Goal: Contribute content: Add original content to the website for others to see

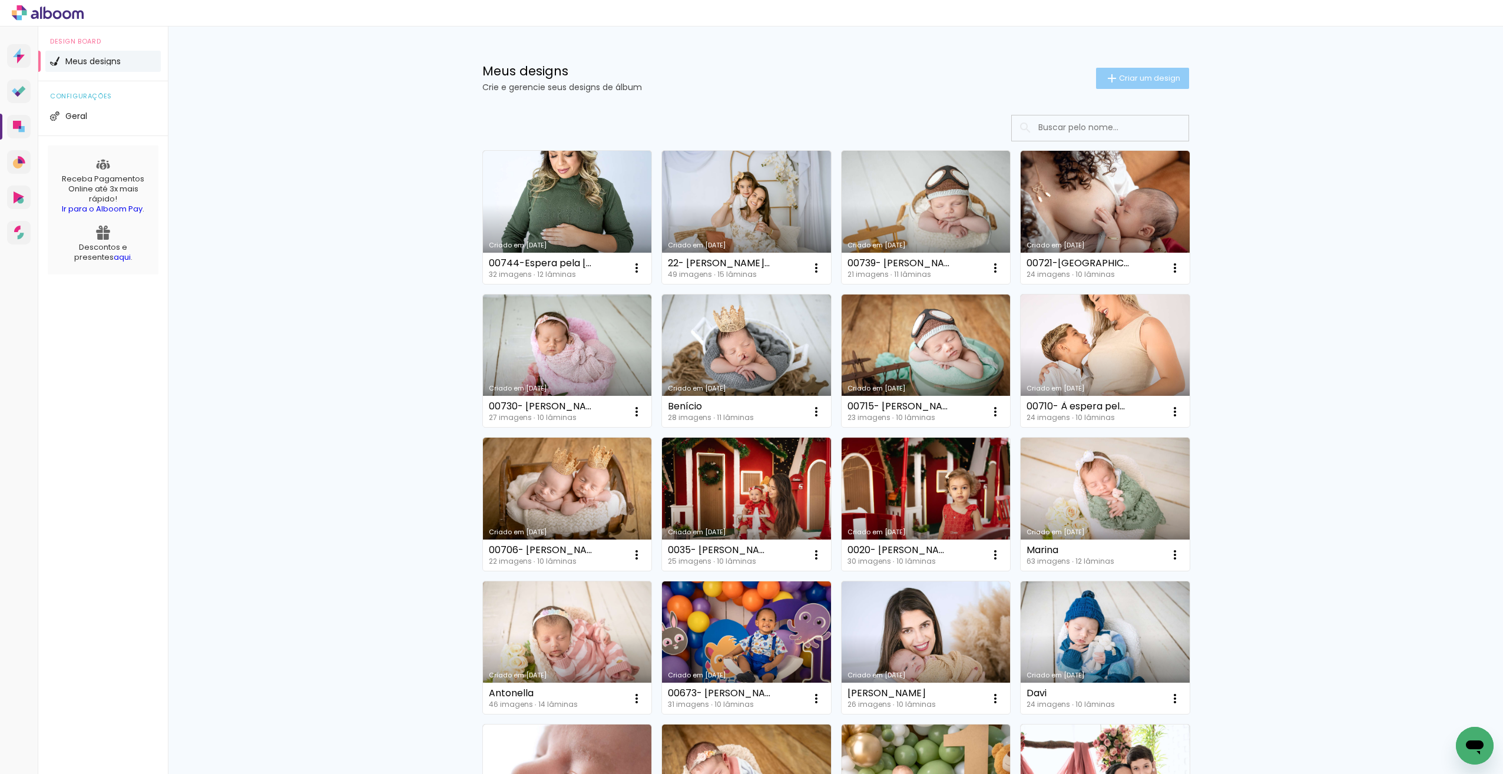
click at [1168, 77] on span "Criar um design" at bounding box center [1149, 78] width 61 height 8
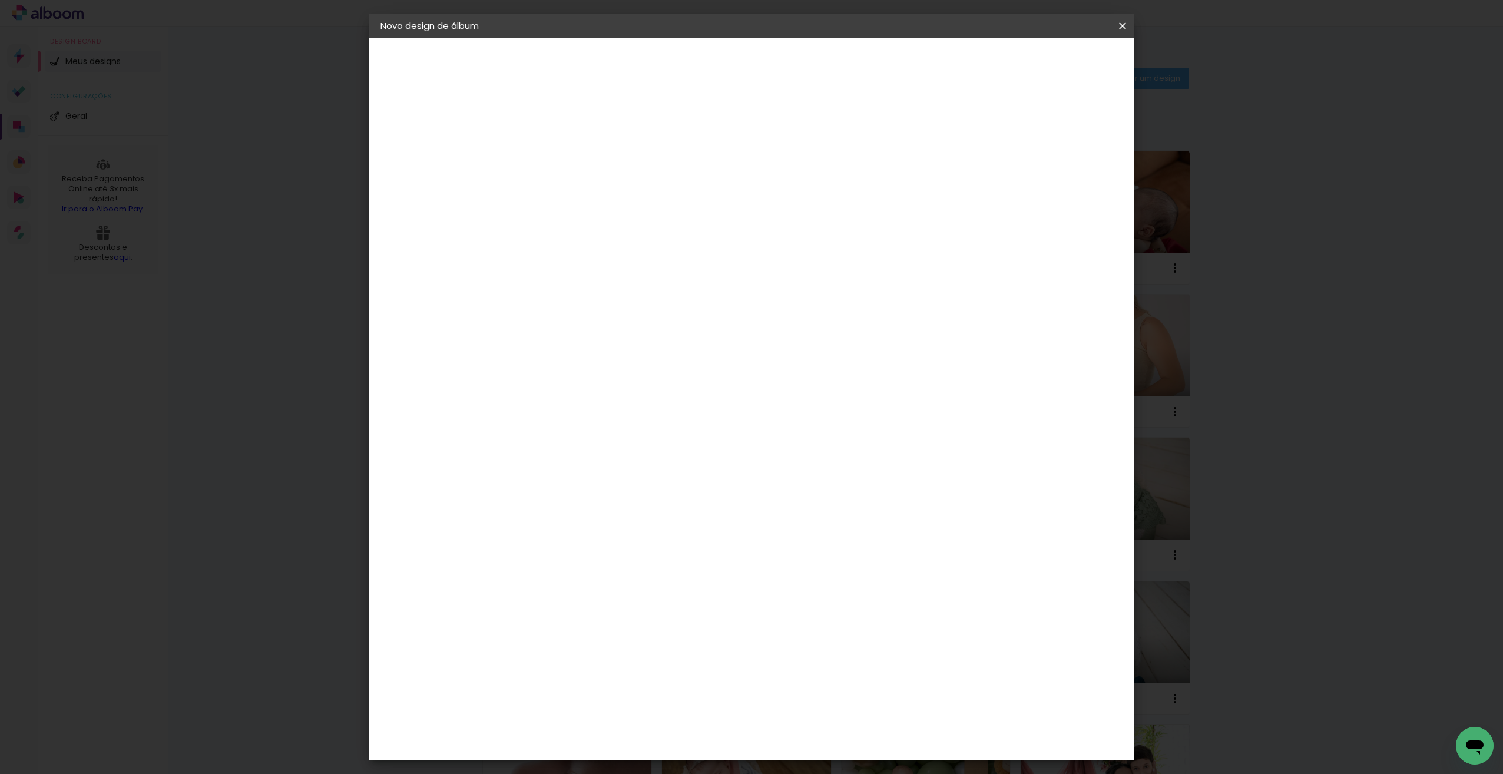
click at [573, 157] on input at bounding box center [573, 158] width 0 height 18
type input "Ian"
type paper-input "Ian"
type input "I"
paste input "00763- Ian- 27 dias"
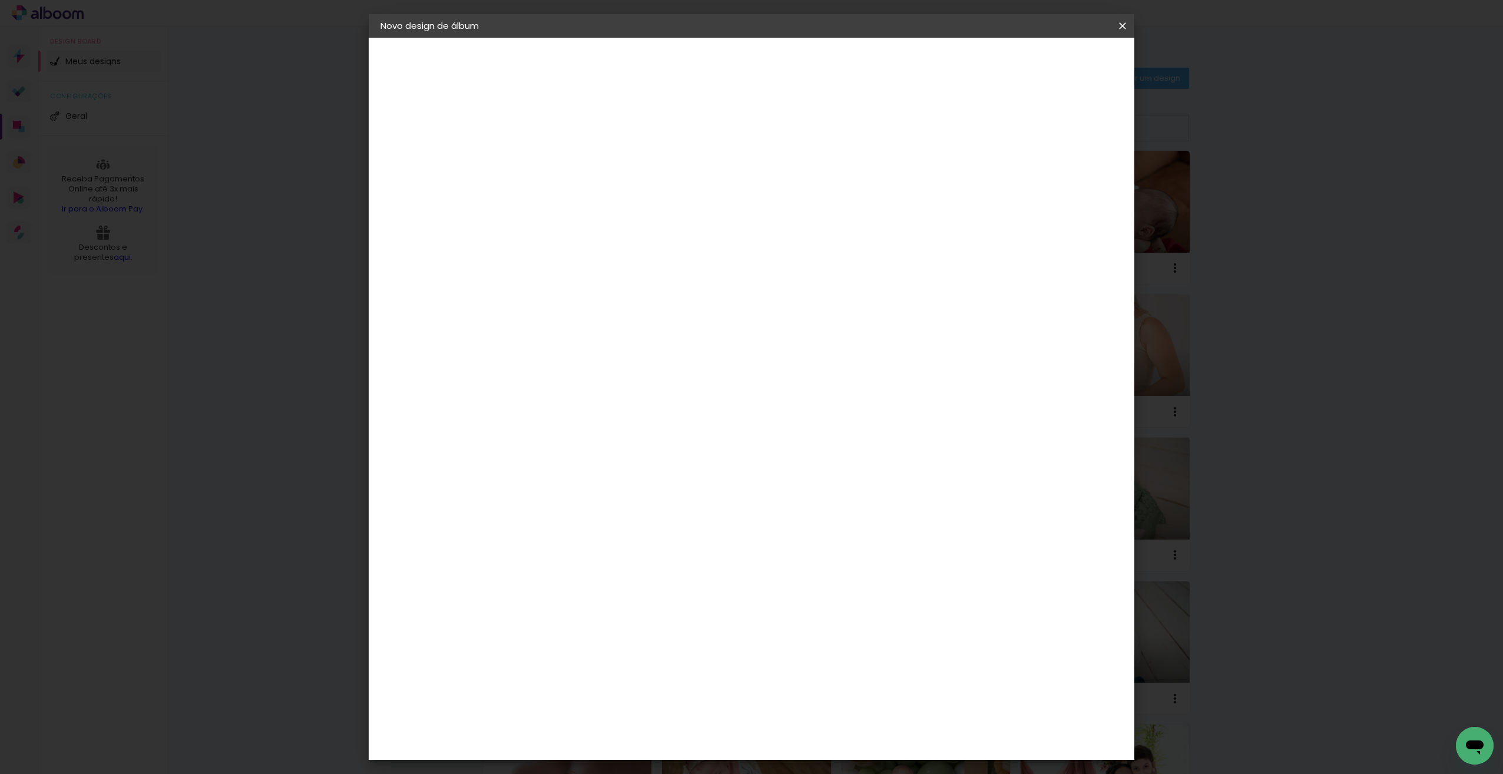
type input "00763- Ian- 27 dias"
type paper-input "00763- Ian- 27 dias"
click at [0, 0] on slot "Avançar" at bounding box center [0, 0] width 0 height 0
click at [620, 226] on input at bounding box center [603, 224] width 119 height 15
type input "dr"
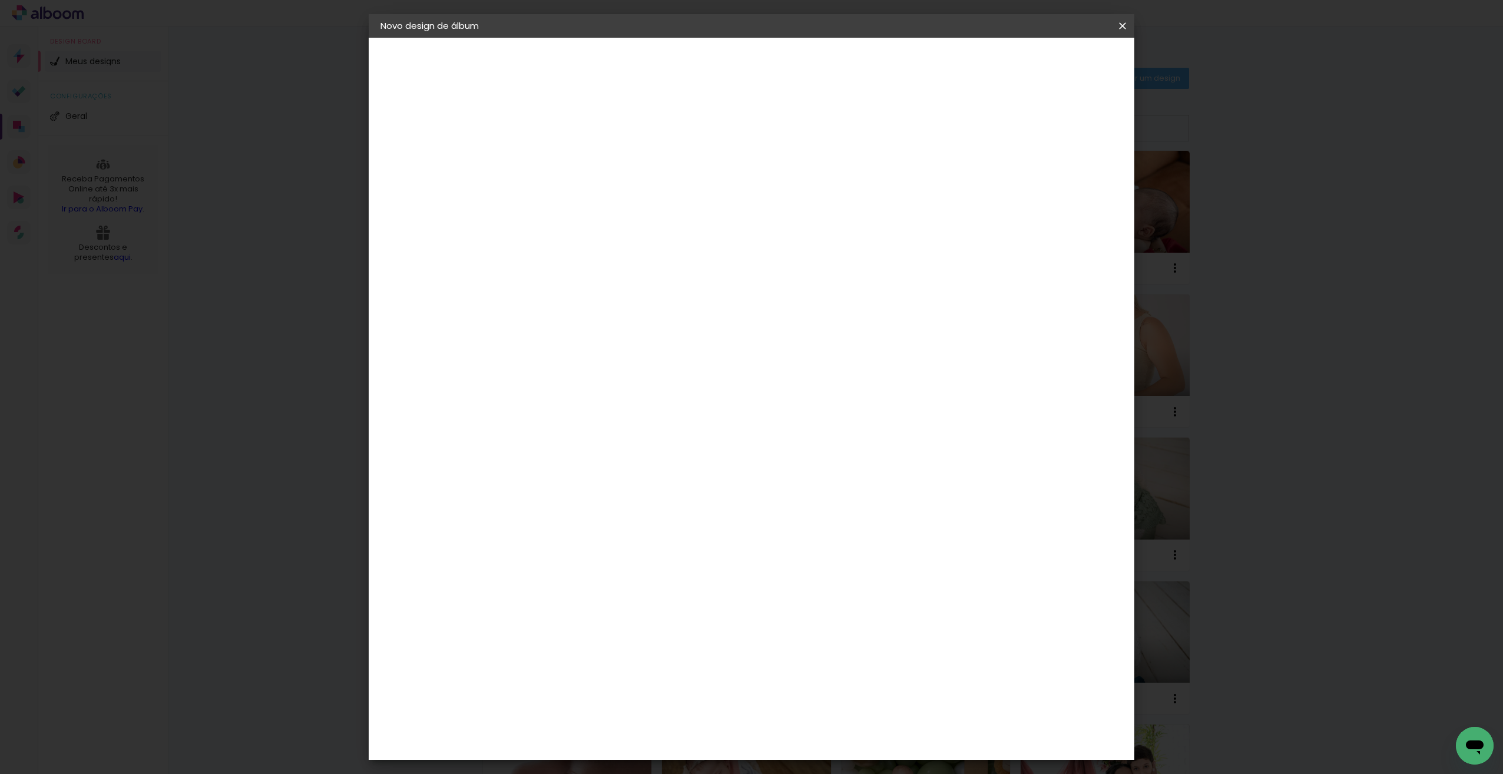
type paper-input "dr"
click at [607, 267] on div "DreambooksPro" at bounding box center [603, 265] width 77 height 9
click at [609, 261] on div "DreambooksPro" at bounding box center [603, 265] width 77 height 9
click at [623, 262] on div "DreambooksPro" at bounding box center [603, 265] width 77 height 9
click at [552, 268] on img at bounding box center [552, 266] width 14 height 14
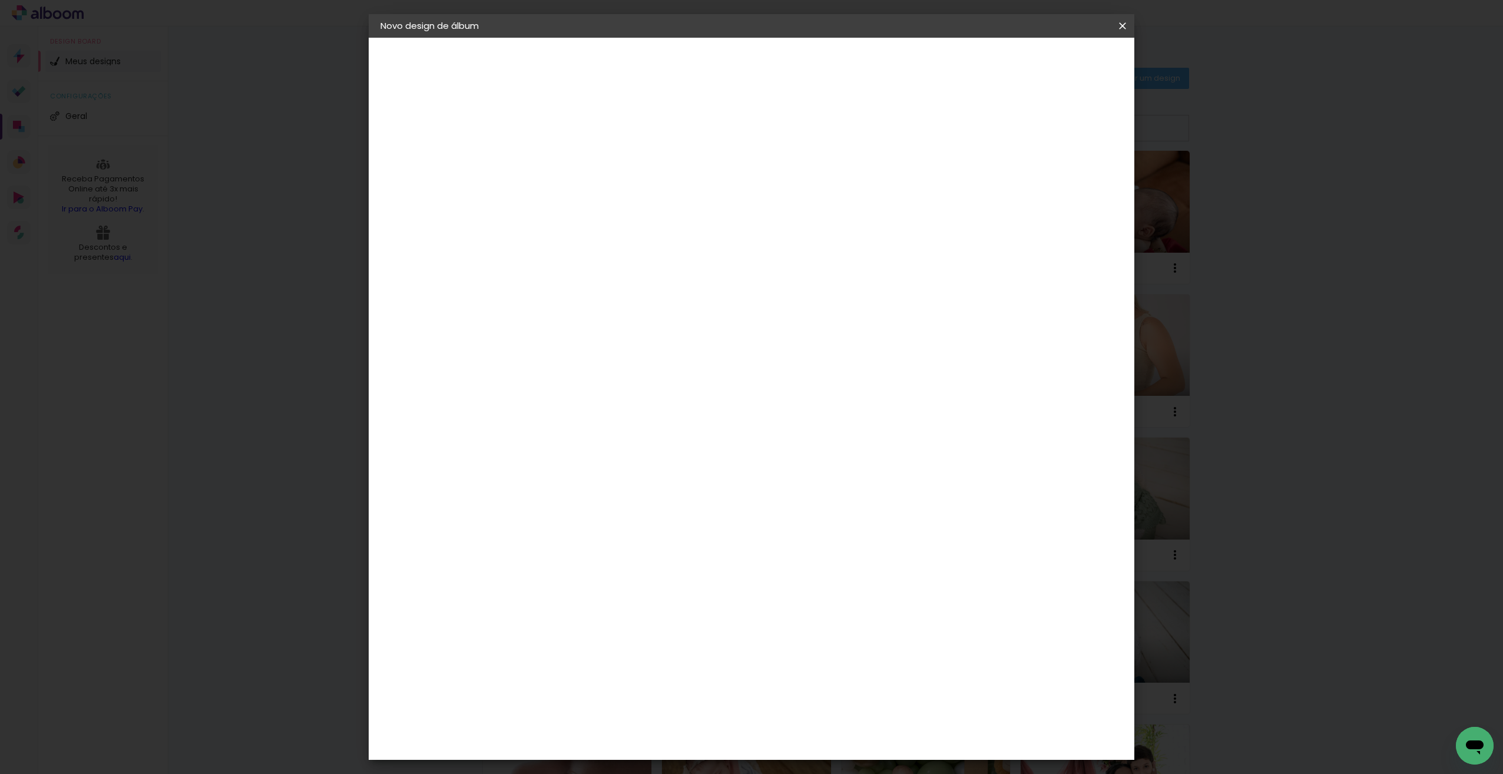
click at [0, 0] on slot "Avançar" at bounding box center [0, 0] width 0 height 0
click at [637, 204] on paper-input-container "Linha" at bounding box center [603, 206] width 68 height 30
click at [788, 198] on paper-item "Álbum" at bounding box center [828, 196] width 236 height 24
type input "Álbum"
click at [652, 511] on span "20 × 20" at bounding box center [625, 523] width 55 height 24
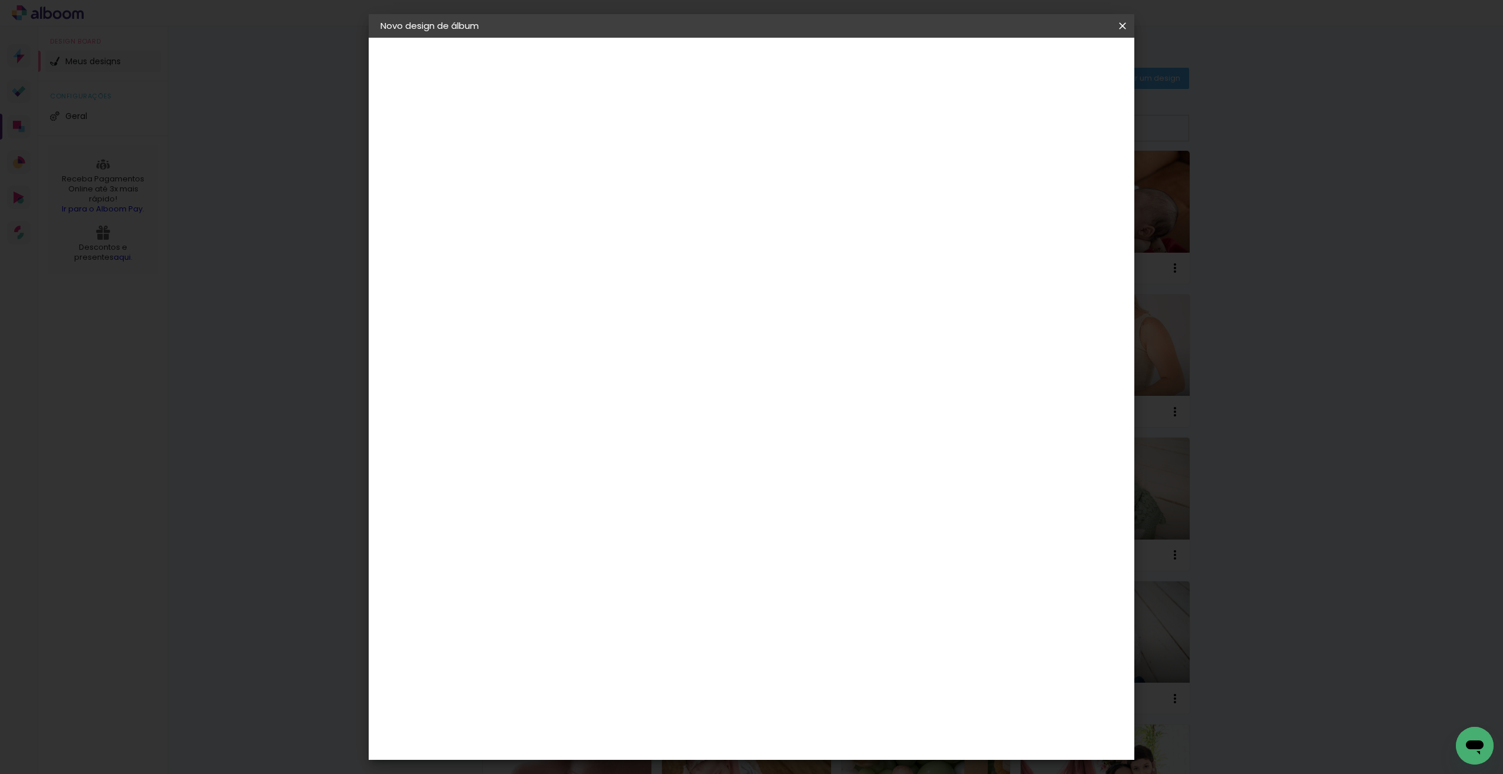
click at [765, 56] on paper-button "Avançar" at bounding box center [736, 62] width 58 height 20
click at [1049, 64] on span "Iniciar design" at bounding box center [1022, 62] width 54 height 8
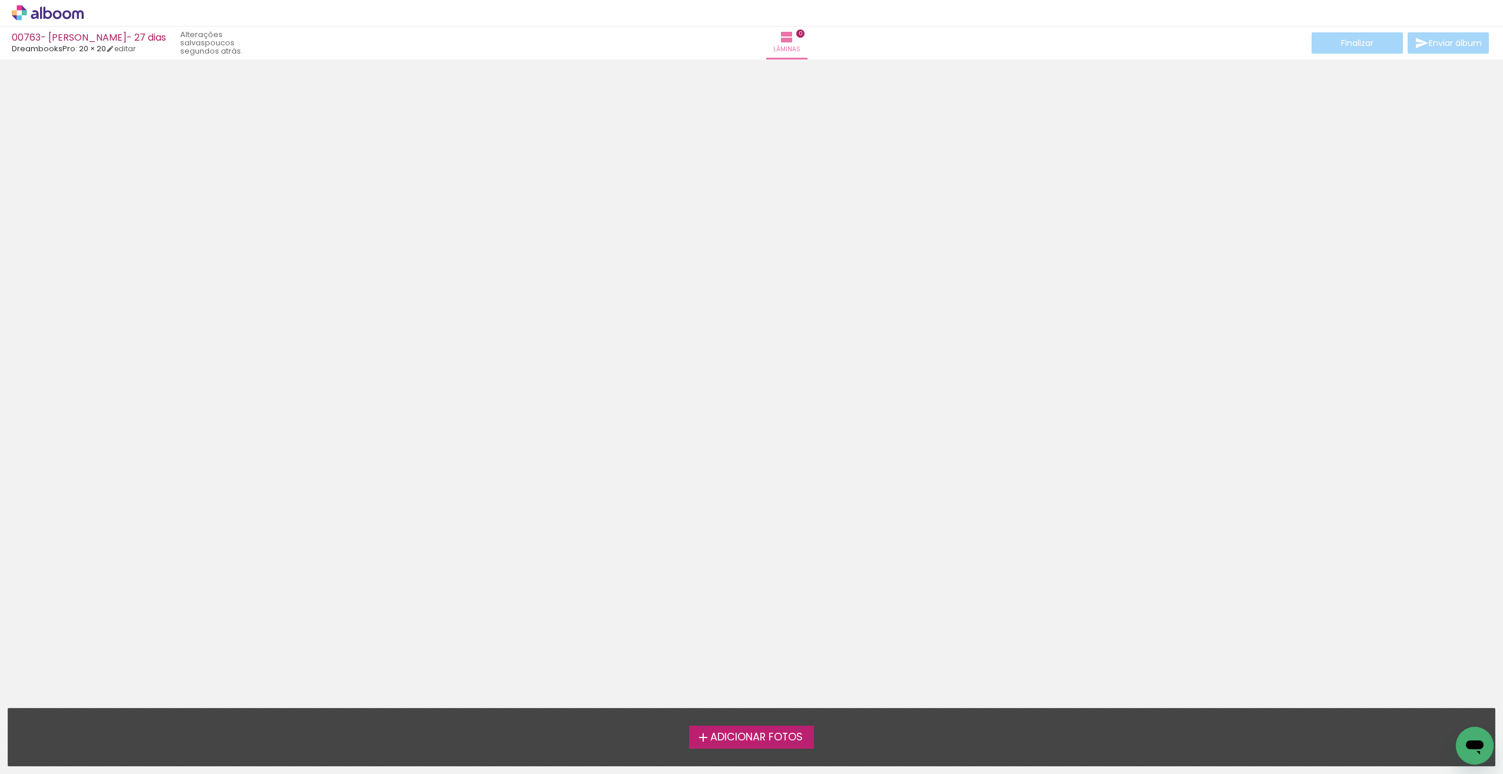
click at [725, 732] on span "Adicionar Fotos" at bounding box center [756, 737] width 92 height 11
click at [0, 0] on input "file" at bounding box center [0, 0] width 0 height 0
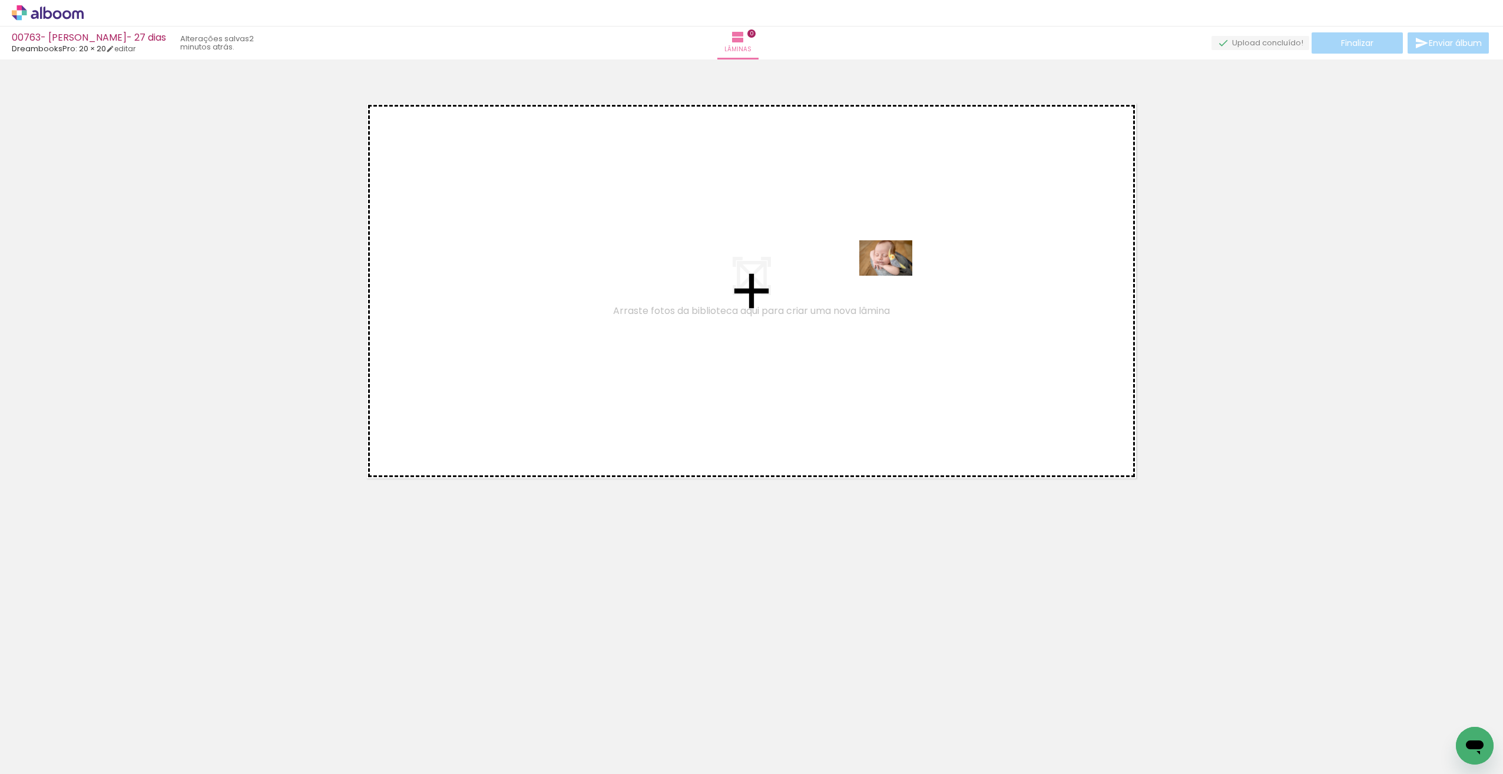
drag, startPoint x: 718, startPoint y: 730, endPoint x: 895, endPoint y: 271, distance: 492.1
click at [896, 272] on quentale-workspace at bounding box center [751, 387] width 1503 height 774
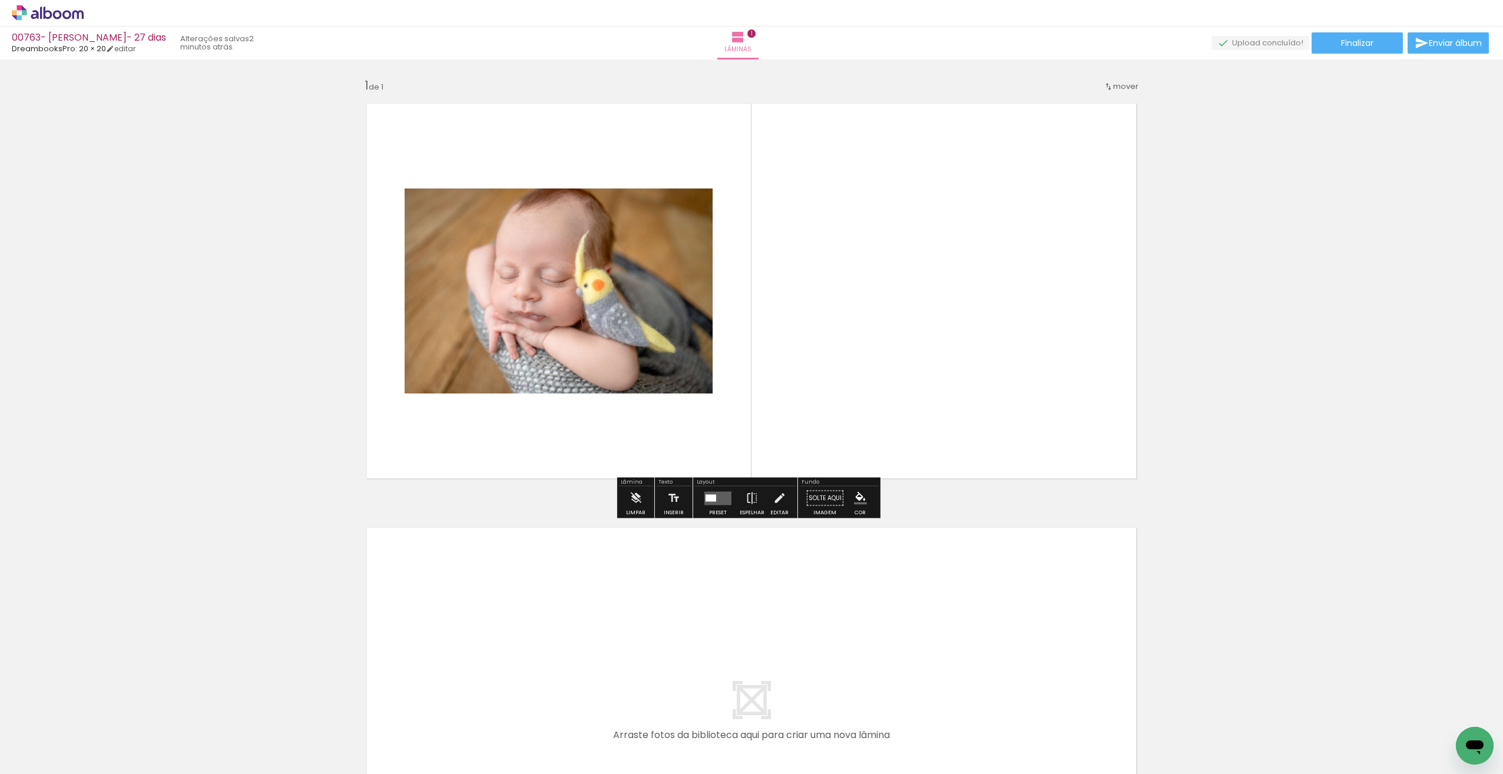
click at [723, 496] on quentale-layouter at bounding box center [717, 498] width 27 height 14
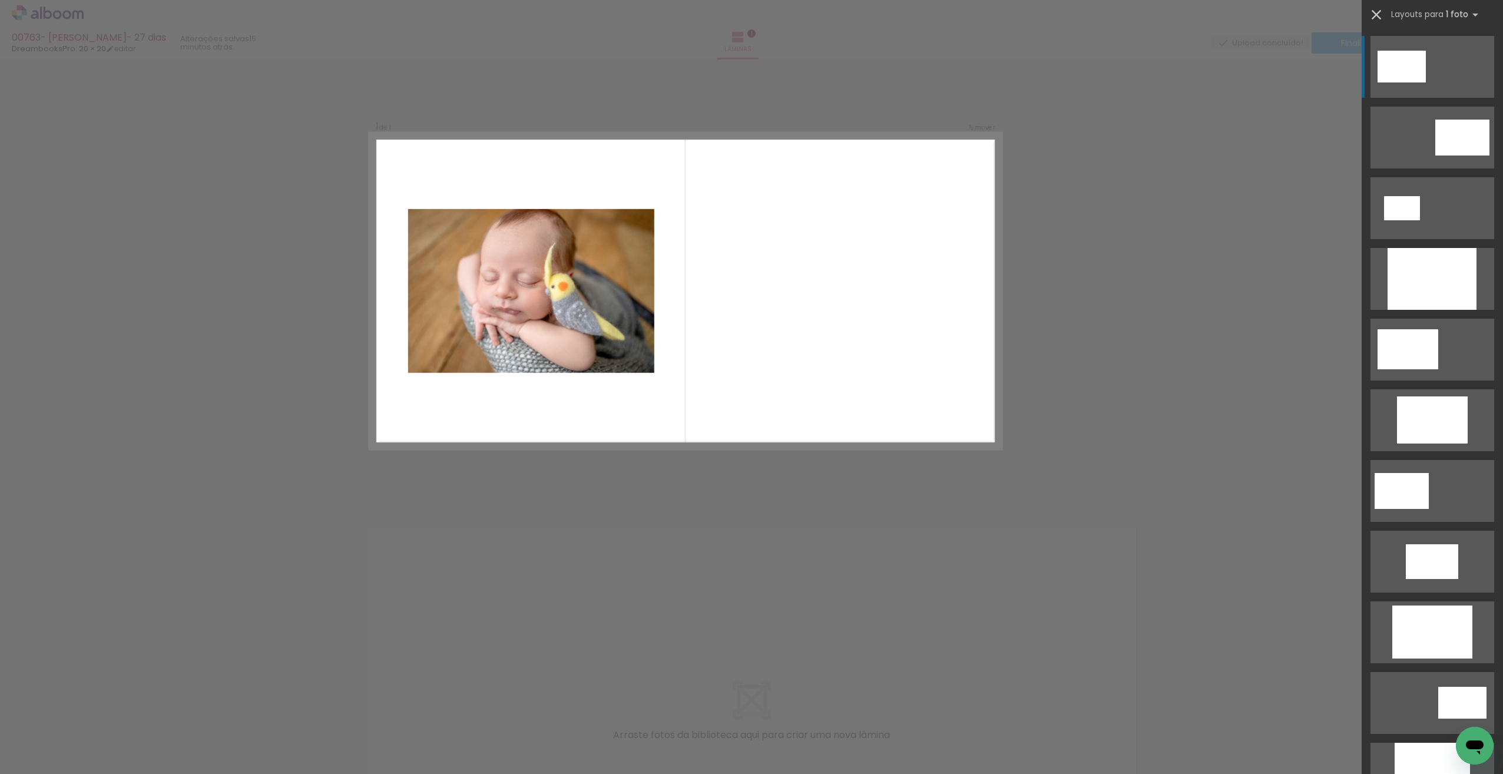
click at [1376, 15] on iron-icon at bounding box center [1376, 14] width 16 height 16
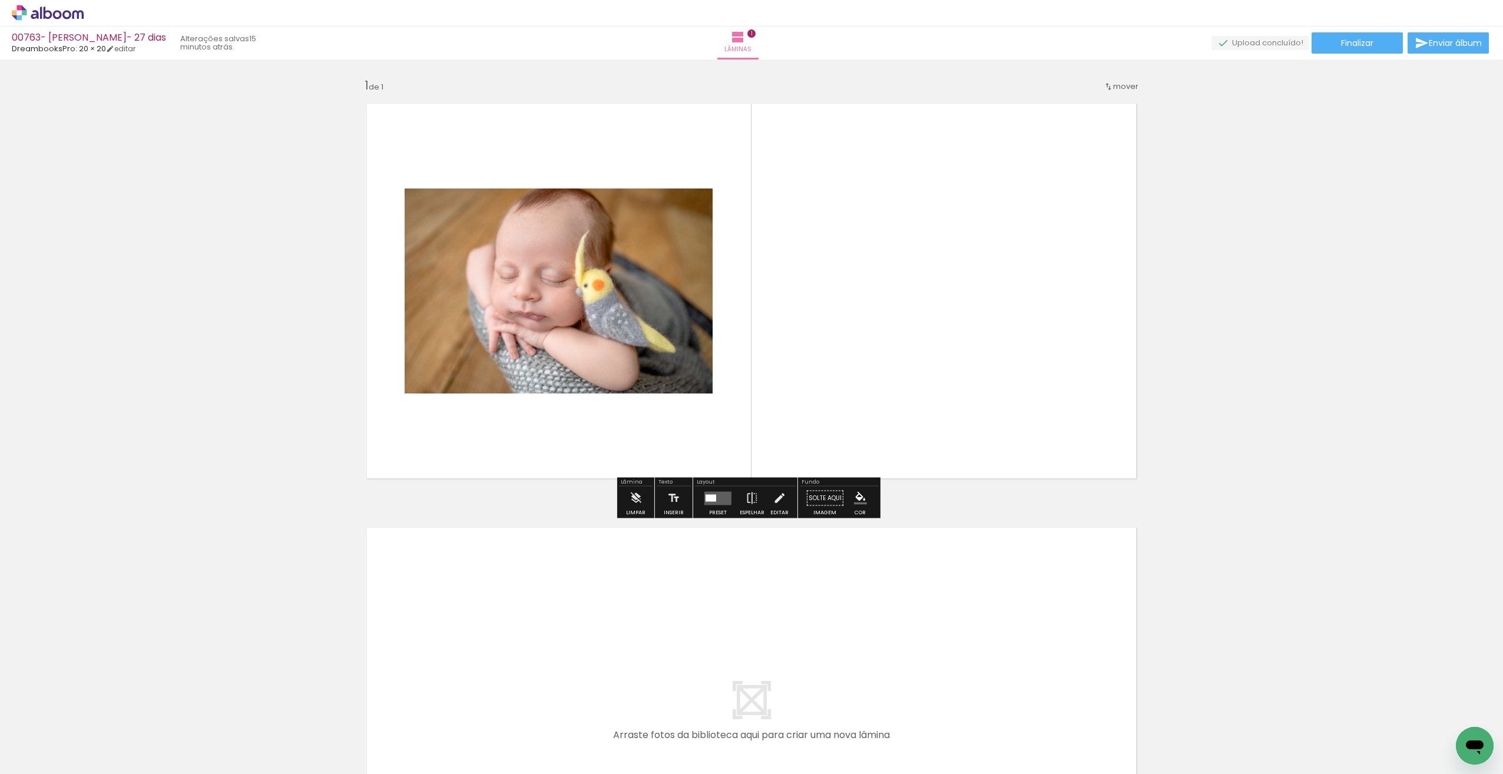
click at [33, 764] on span "Adicionar Fotos" at bounding box center [41, 757] width 35 height 13
click at [0, 0] on input "file" at bounding box center [0, 0] width 0 height 0
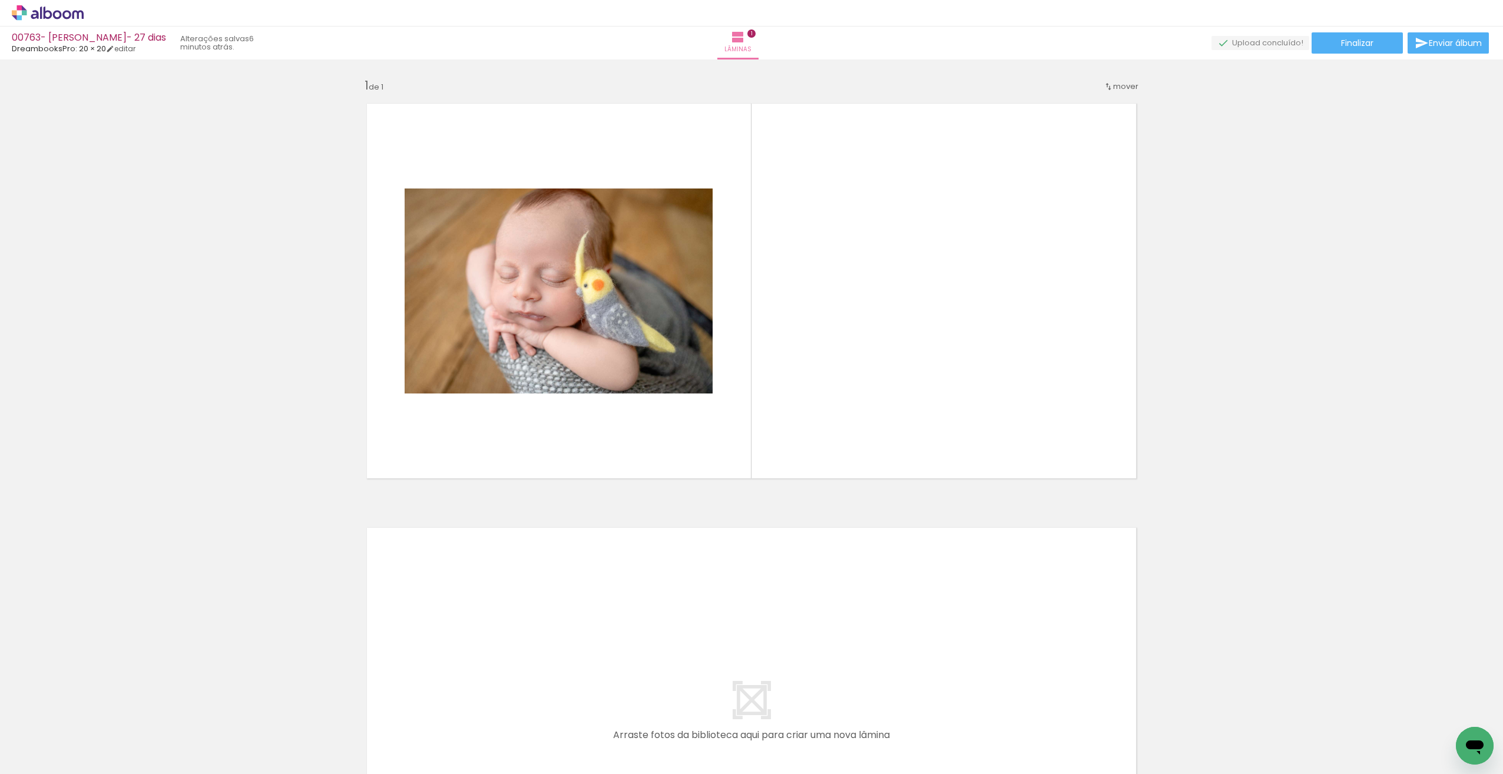
click at [52, 756] on span "Adicionar Fotos" at bounding box center [41, 757] width 35 height 13
click at [0, 0] on input "file" at bounding box center [0, 0] width 0 height 0
click at [50, 756] on span "Adicionar Fotos" at bounding box center [41, 757] width 35 height 13
click at [0, 0] on input "file" at bounding box center [0, 0] width 0 height 0
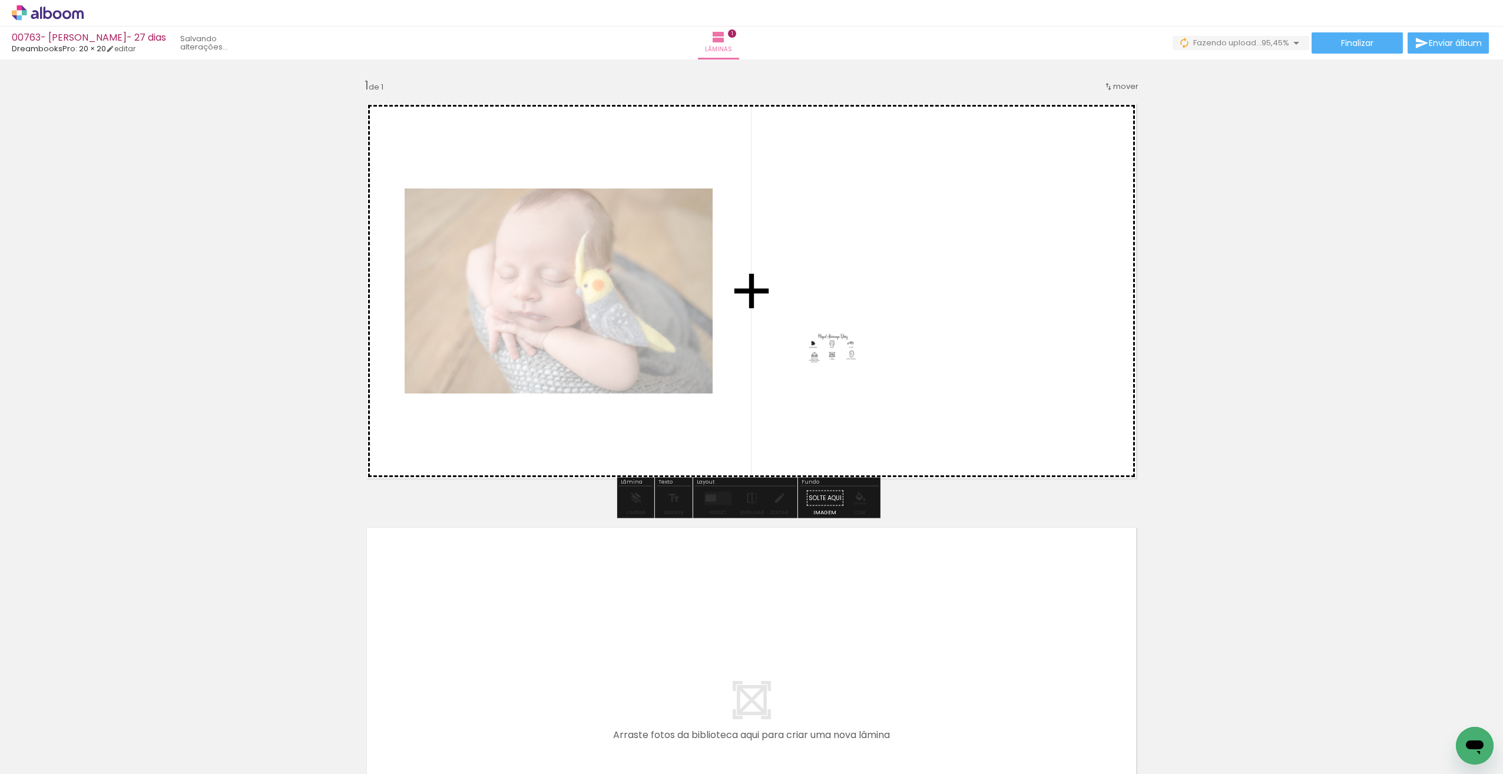
drag, startPoint x: 1496, startPoint y: 731, endPoint x: 840, endPoint y: 365, distance: 751.3
click at [840, 365] on quentale-workspace at bounding box center [751, 387] width 1503 height 774
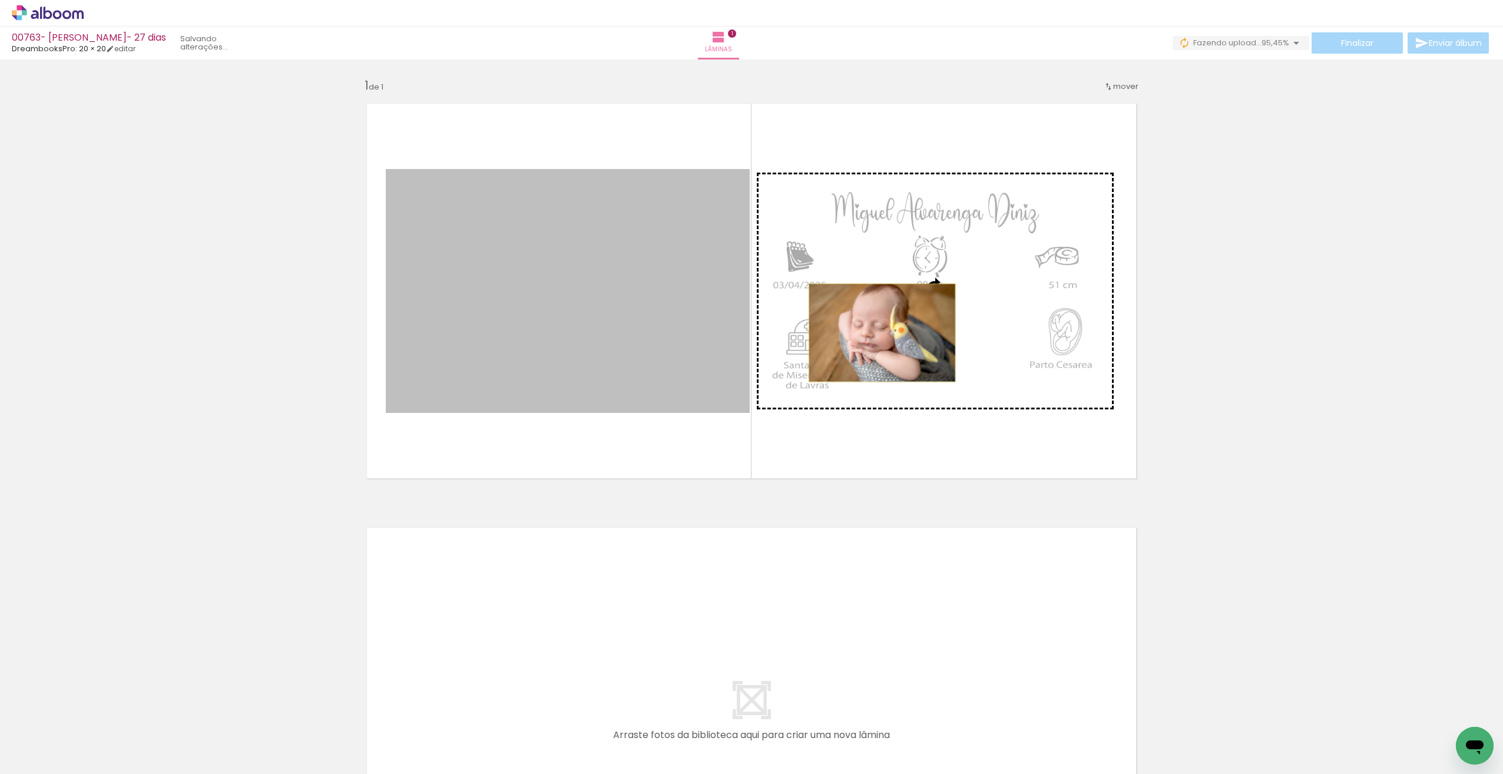
drag, startPoint x: 649, startPoint y: 330, endPoint x: 875, endPoint y: 336, distance: 226.2
click at [0, 0] on slot at bounding box center [0, 0] width 0 height 0
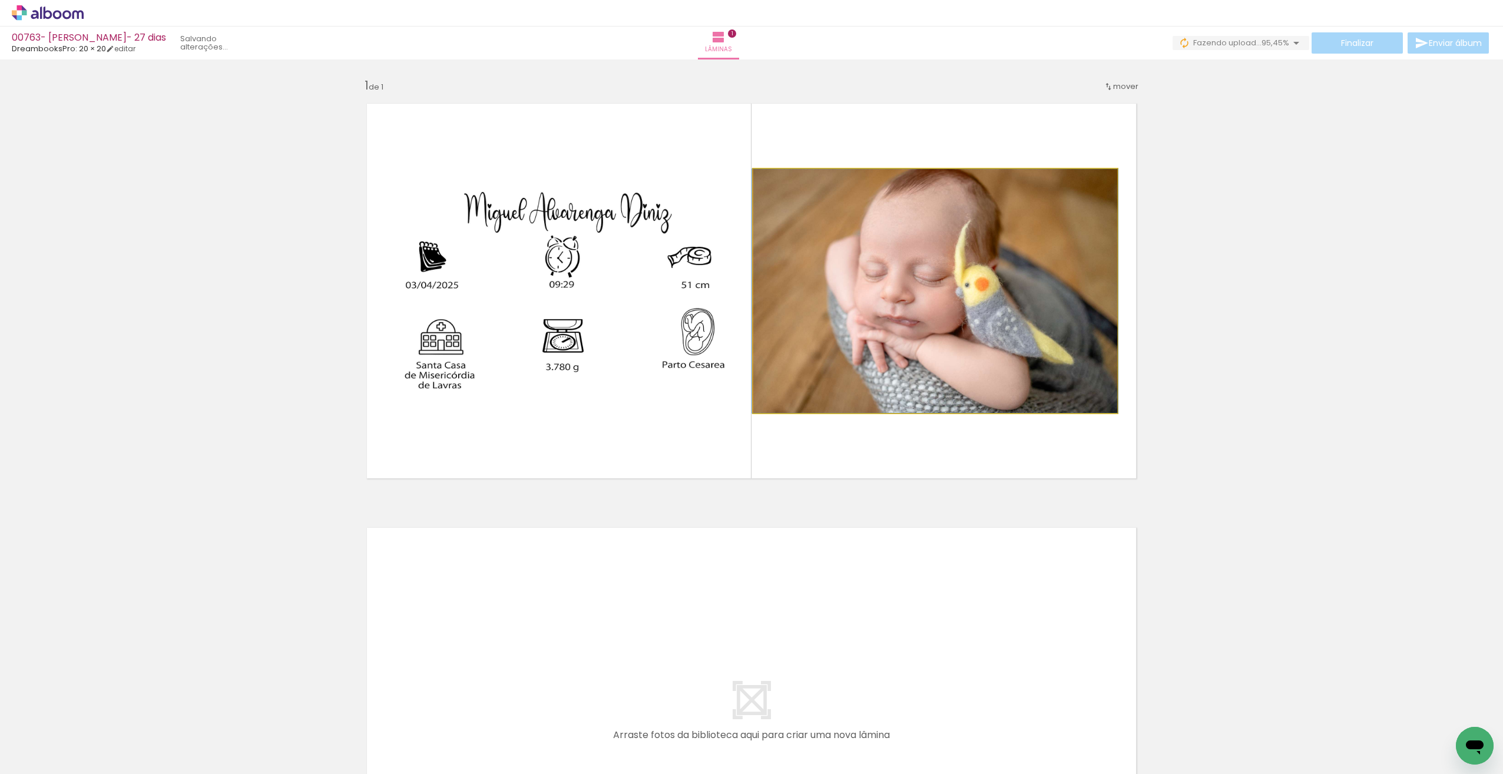
click at [952, 306] on quentale-photo at bounding box center [935, 291] width 364 height 244
click at [899, 304] on quentale-photo at bounding box center [935, 291] width 364 height 244
click at [898, 304] on quentale-photo at bounding box center [935, 291] width 364 height 244
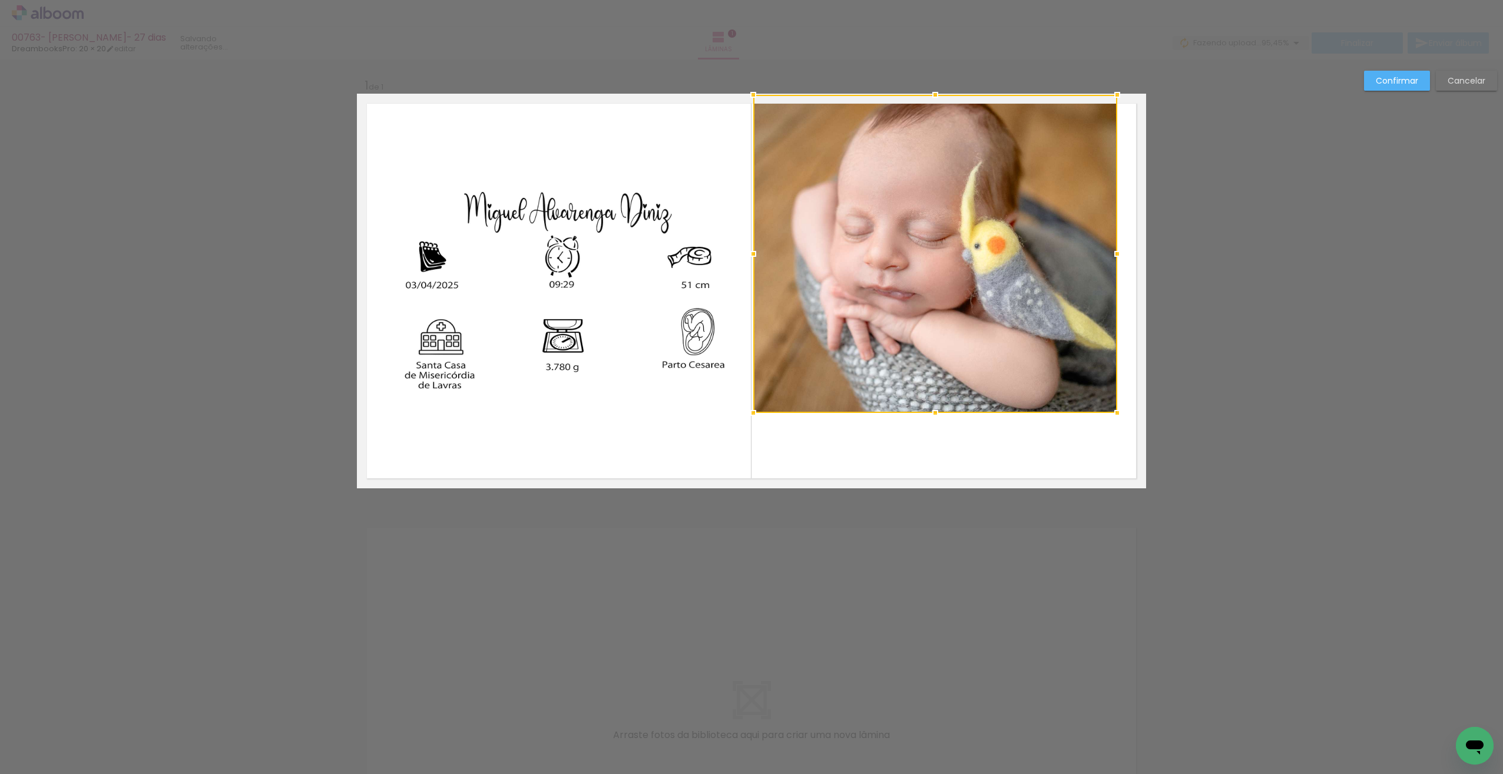
drag, startPoint x: 934, startPoint y: 168, endPoint x: 960, endPoint y: 101, distance: 71.6
click at [960, 101] on div at bounding box center [935, 254] width 364 height 318
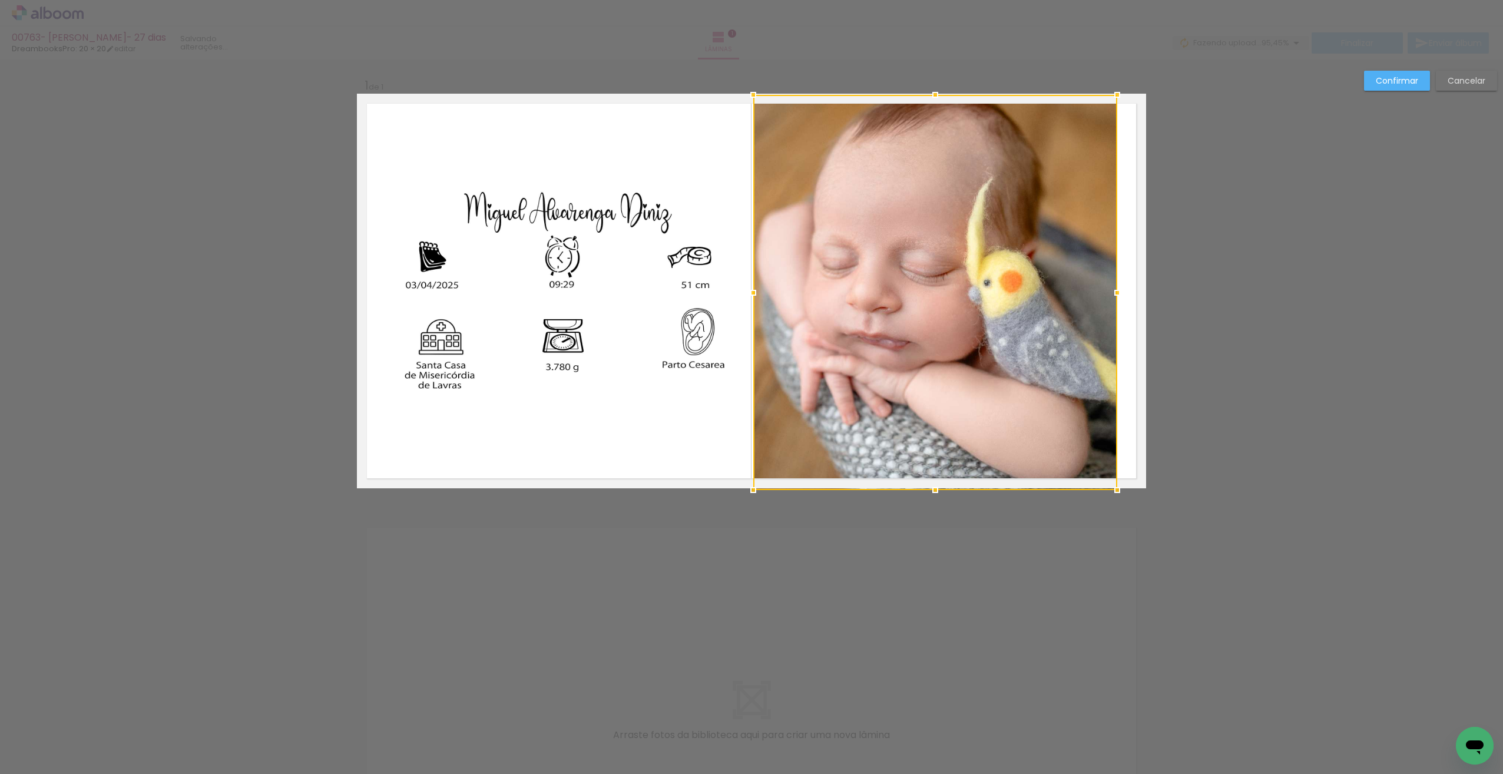
drag, startPoint x: 935, startPoint y: 429, endPoint x: 945, endPoint y: 480, distance: 52.3
click at [945, 480] on div at bounding box center [935, 292] width 364 height 395
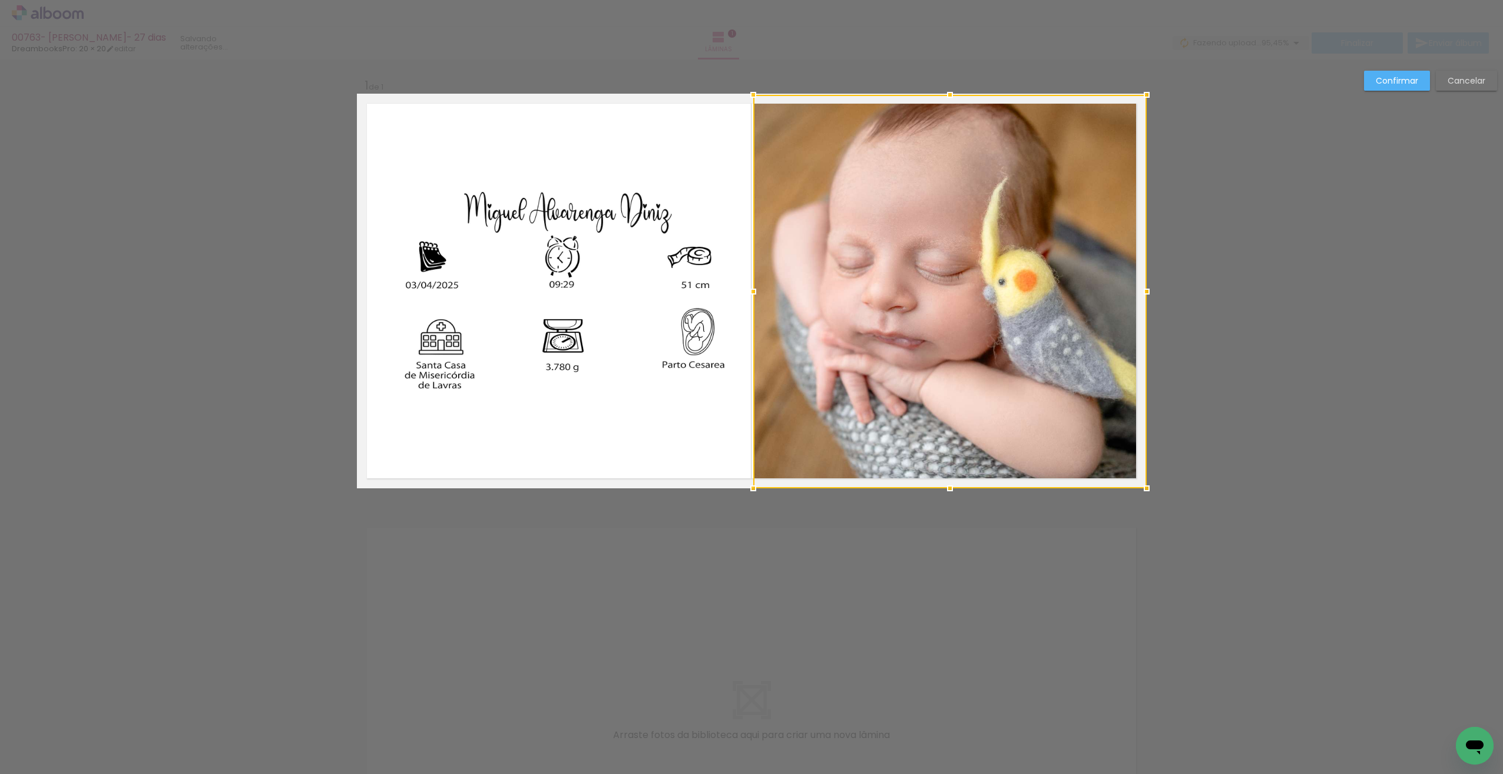
drag, startPoint x: 1115, startPoint y: 288, endPoint x: 1138, endPoint y: 287, distance: 23.0
click at [1138, 287] on div at bounding box center [1147, 292] width 24 height 24
click at [1236, 393] on div "Confirmar Cancelar" at bounding box center [751, 497] width 1503 height 876
click at [708, 350] on quentale-photo at bounding box center [568, 291] width 364 height 244
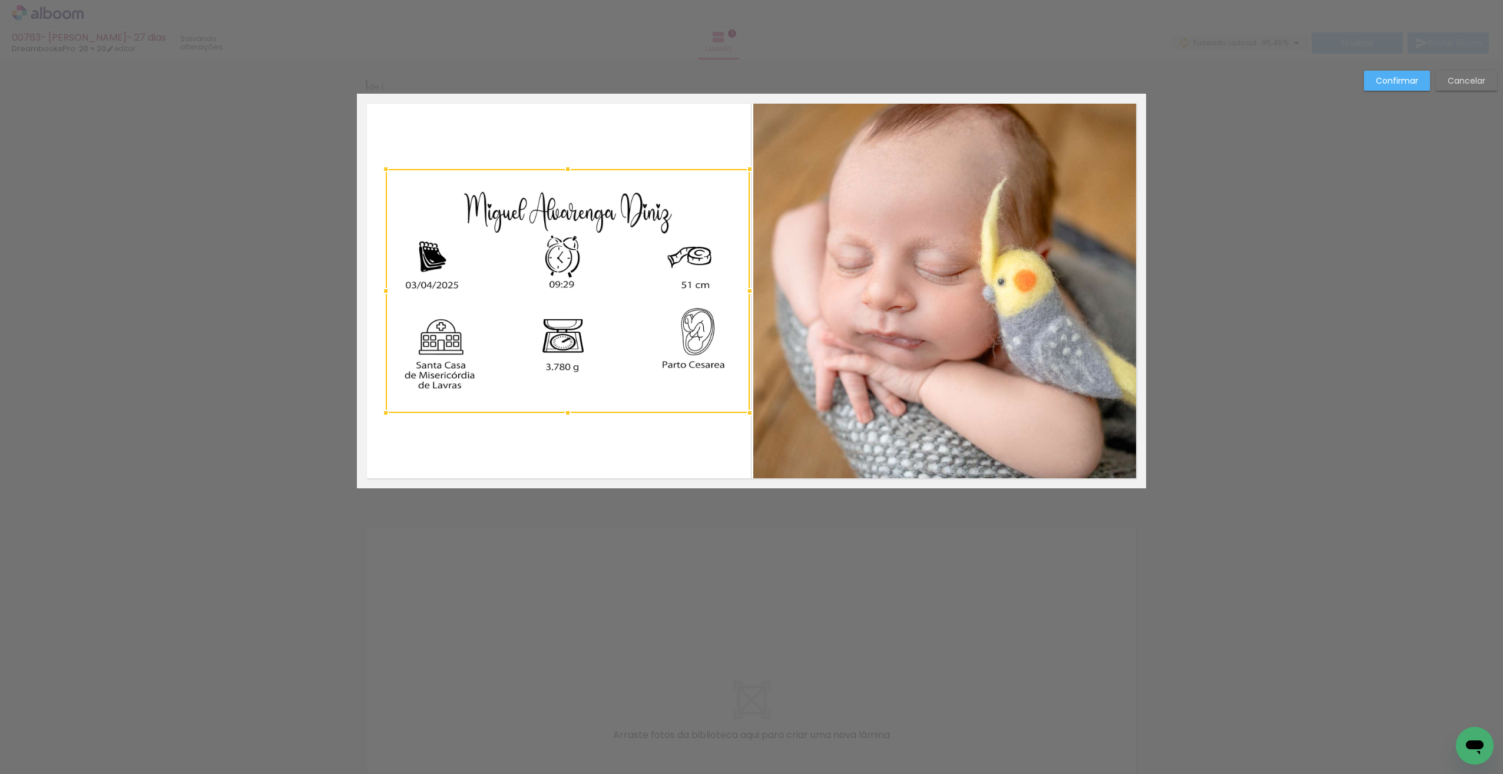
click at [678, 491] on div "Confirmar Cancelar" at bounding box center [751, 497] width 1503 height 876
click at [685, 462] on quentale-layouter at bounding box center [751, 291] width 789 height 395
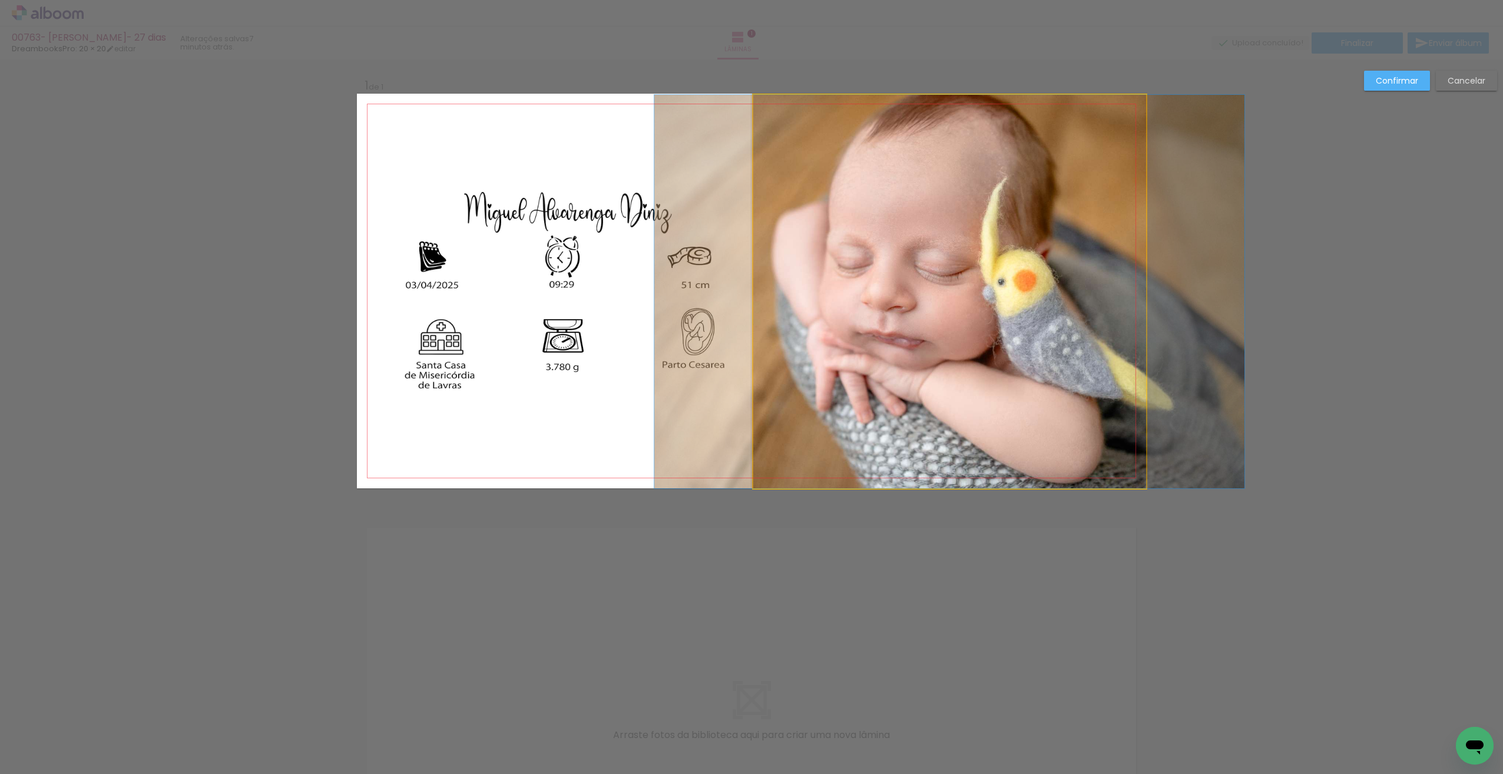
click at [1066, 166] on quentale-photo at bounding box center [949, 291] width 393 height 393
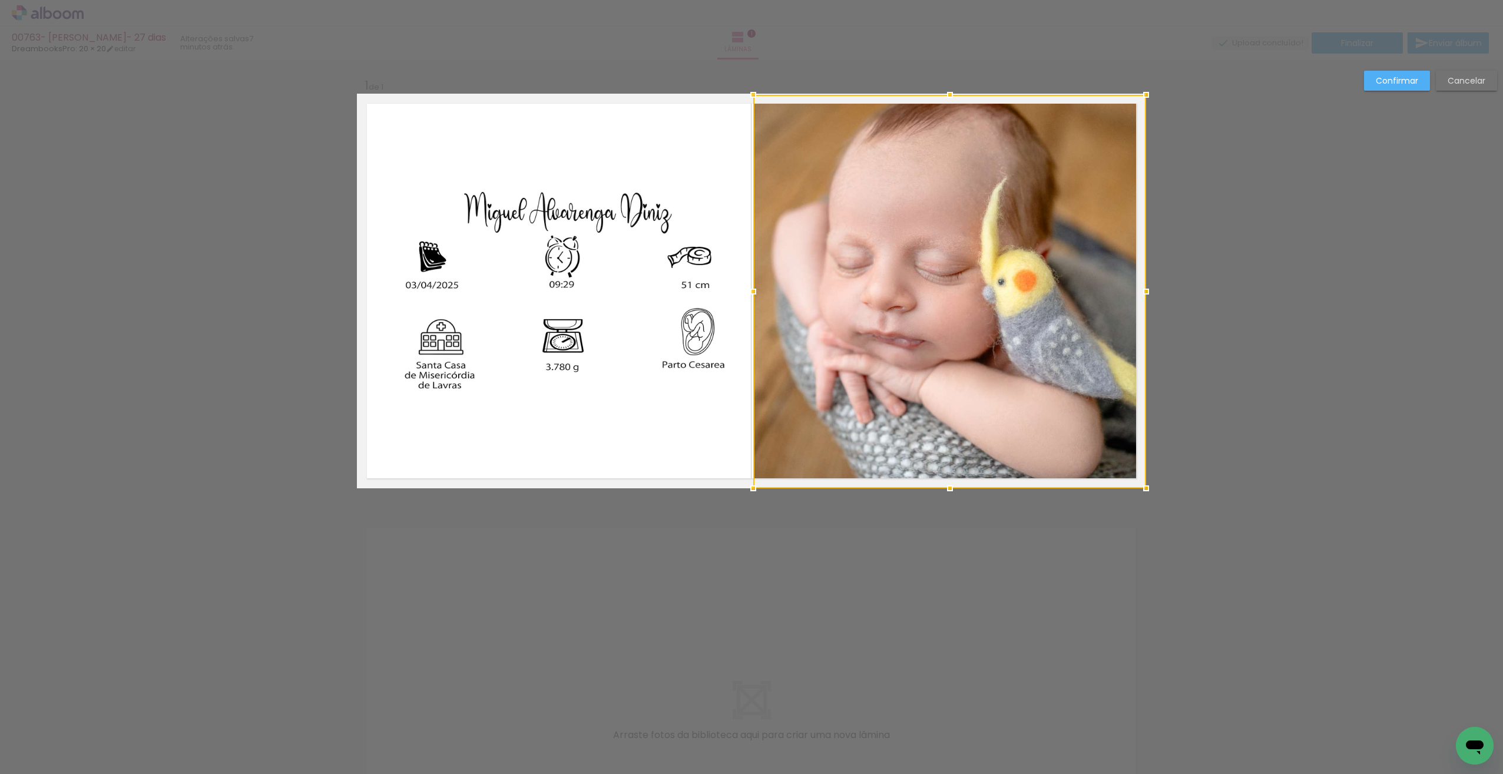
click at [1290, 194] on div "Confirmar Cancelar" at bounding box center [751, 497] width 1503 height 876
click at [0, 0] on slot "Confirmar" at bounding box center [0, 0] width 0 height 0
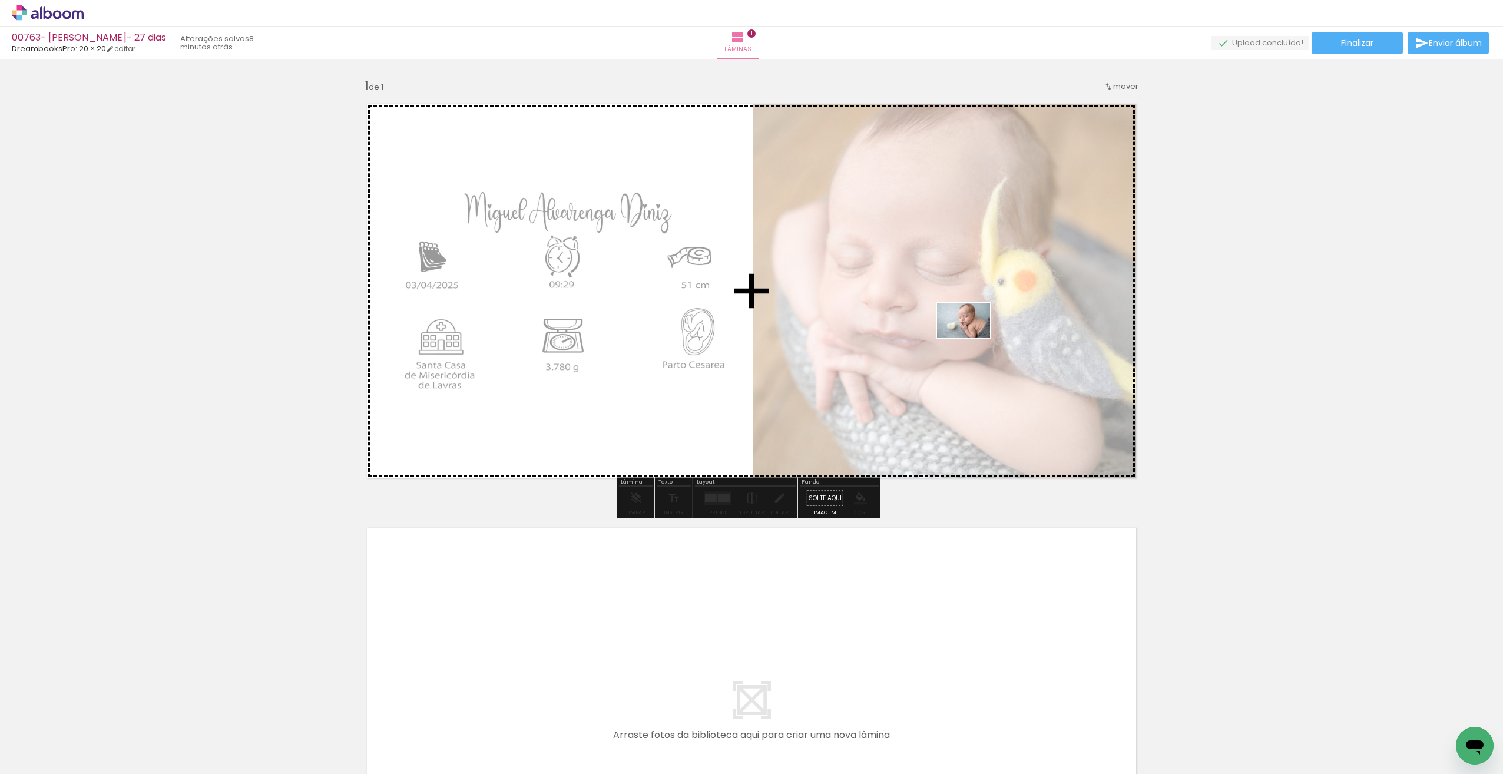
drag, startPoint x: 916, startPoint y: 741, endPoint x: 972, endPoint y: 337, distance: 407.7
click at [971, 342] on quentale-workspace at bounding box center [751, 387] width 1503 height 774
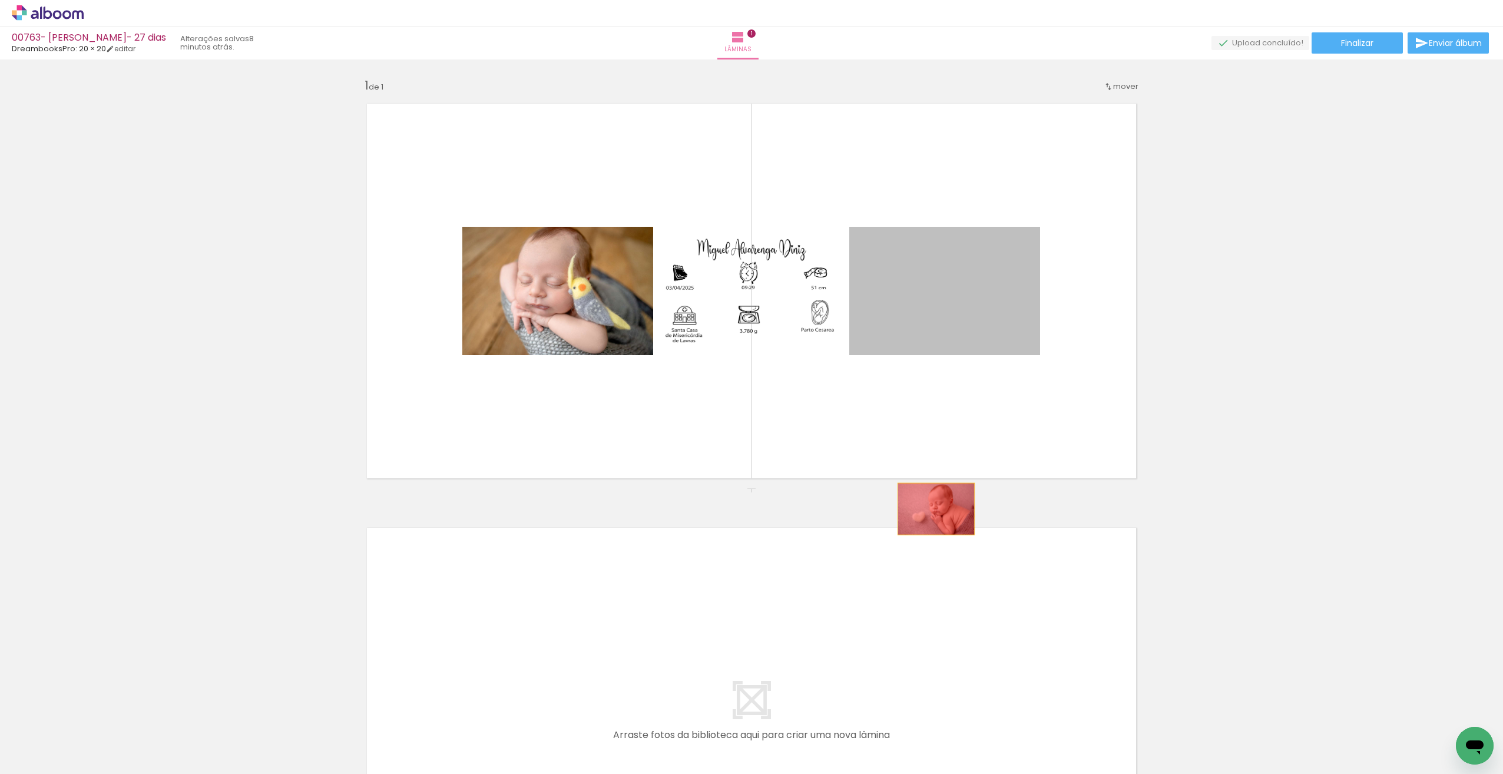
drag, startPoint x: 942, startPoint y: 301, endPoint x: 932, endPoint y: 509, distance: 207.6
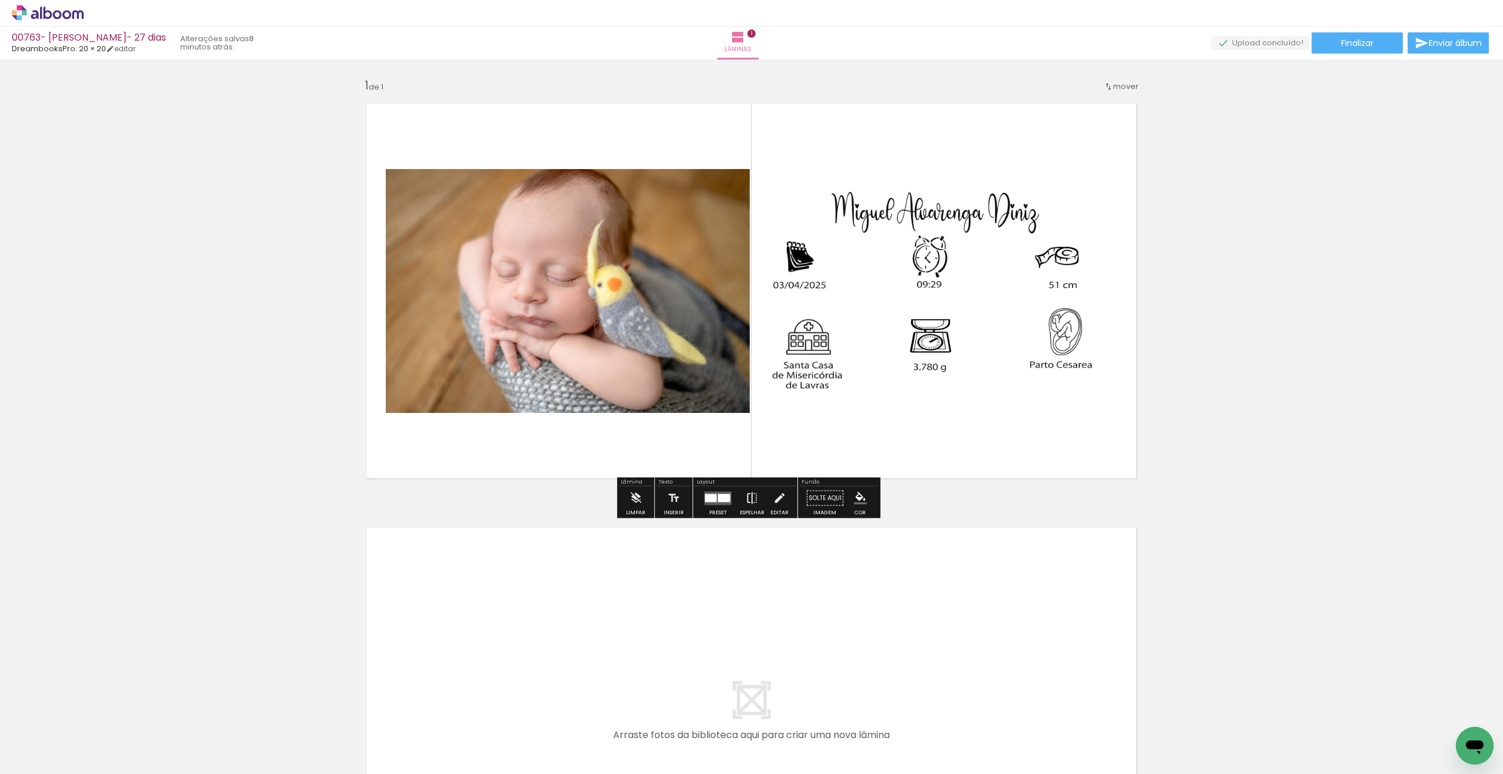
click at [751, 503] on iron-icon at bounding box center [752, 498] width 13 height 24
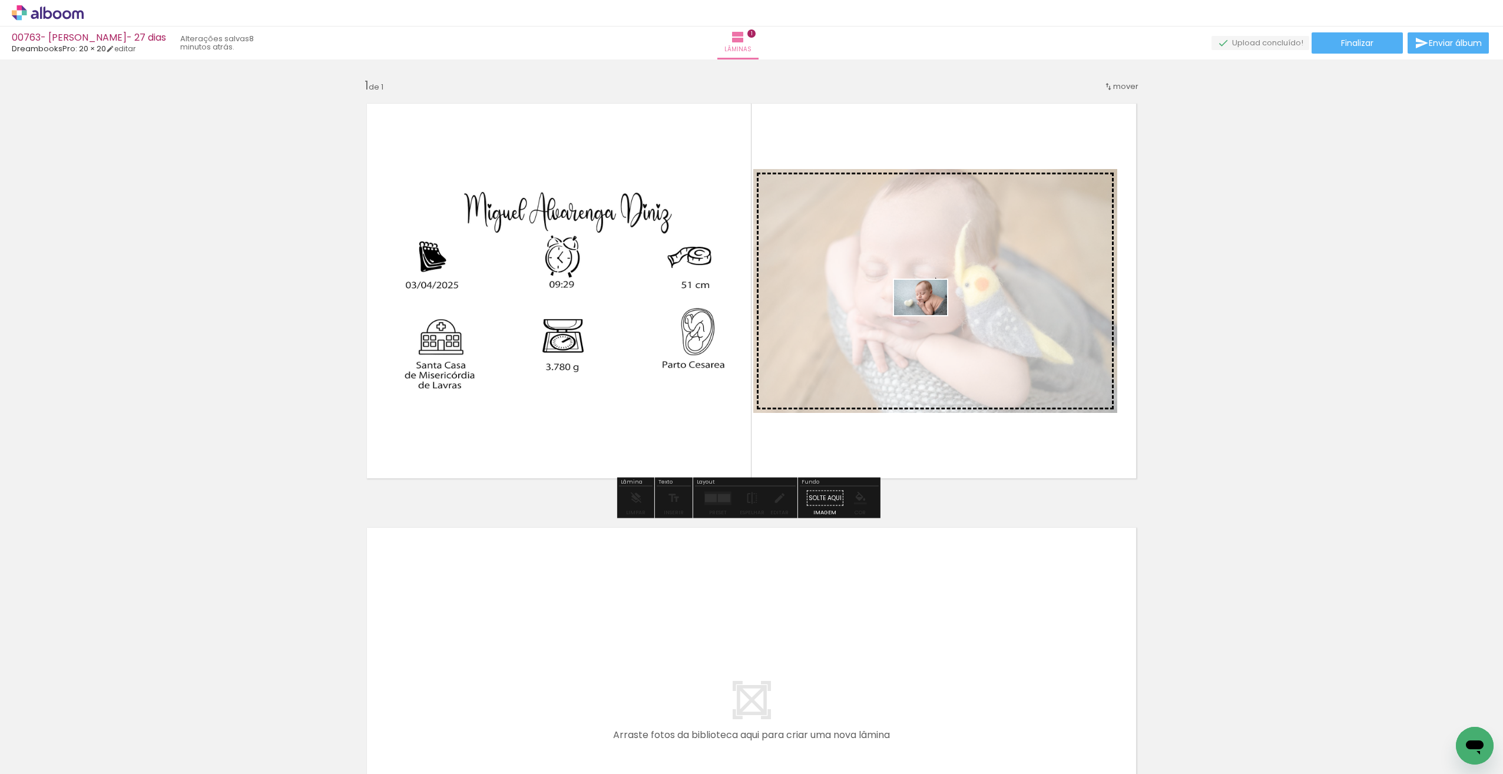
drag, startPoint x: 916, startPoint y: 747, endPoint x: 929, endPoint y: 313, distance: 434.2
click at [929, 314] on quentale-workspace at bounding box center [751, 387] width 1503 height 774
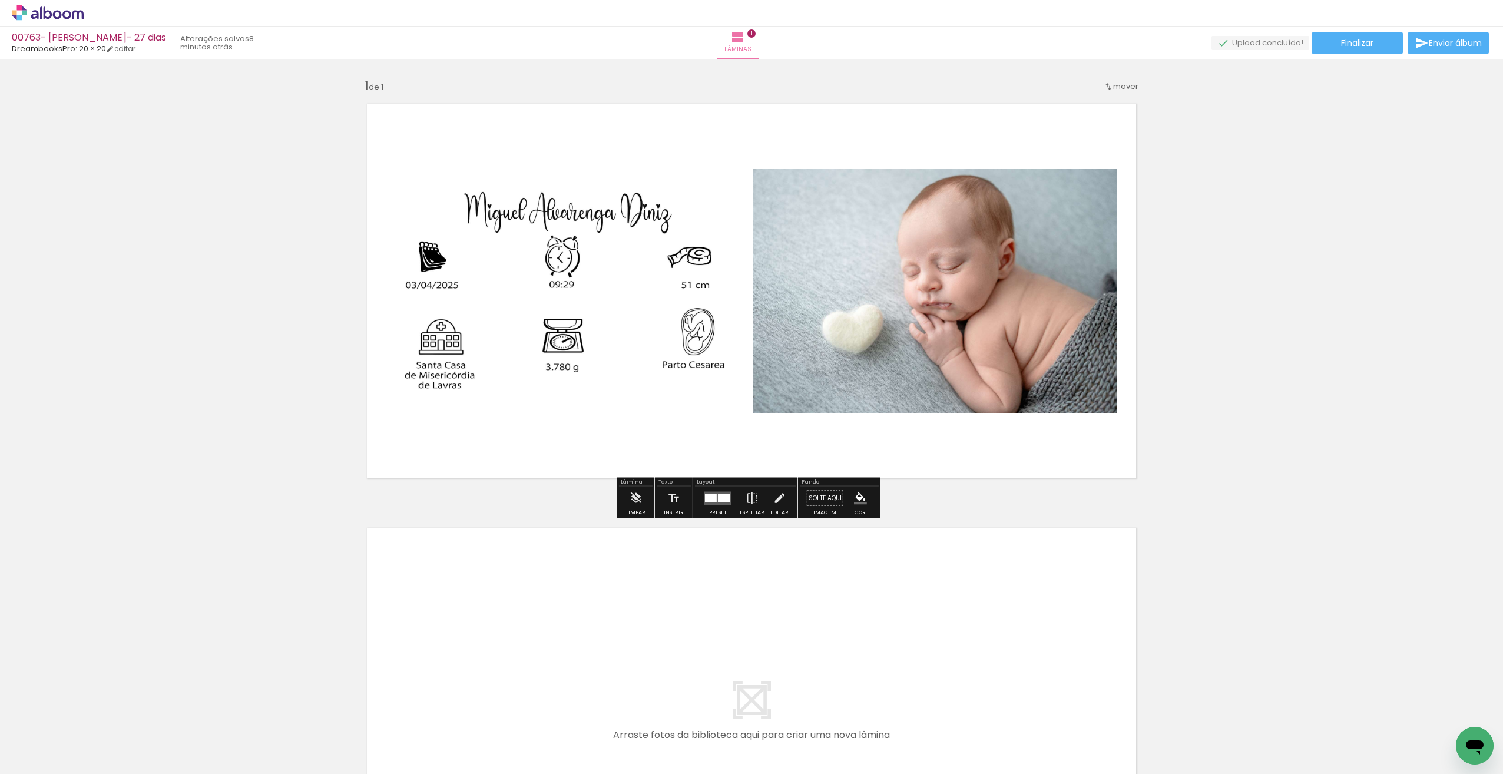
click at [955, 241] on quentale-photo at bounding box center [935, 291] width 364 height 244
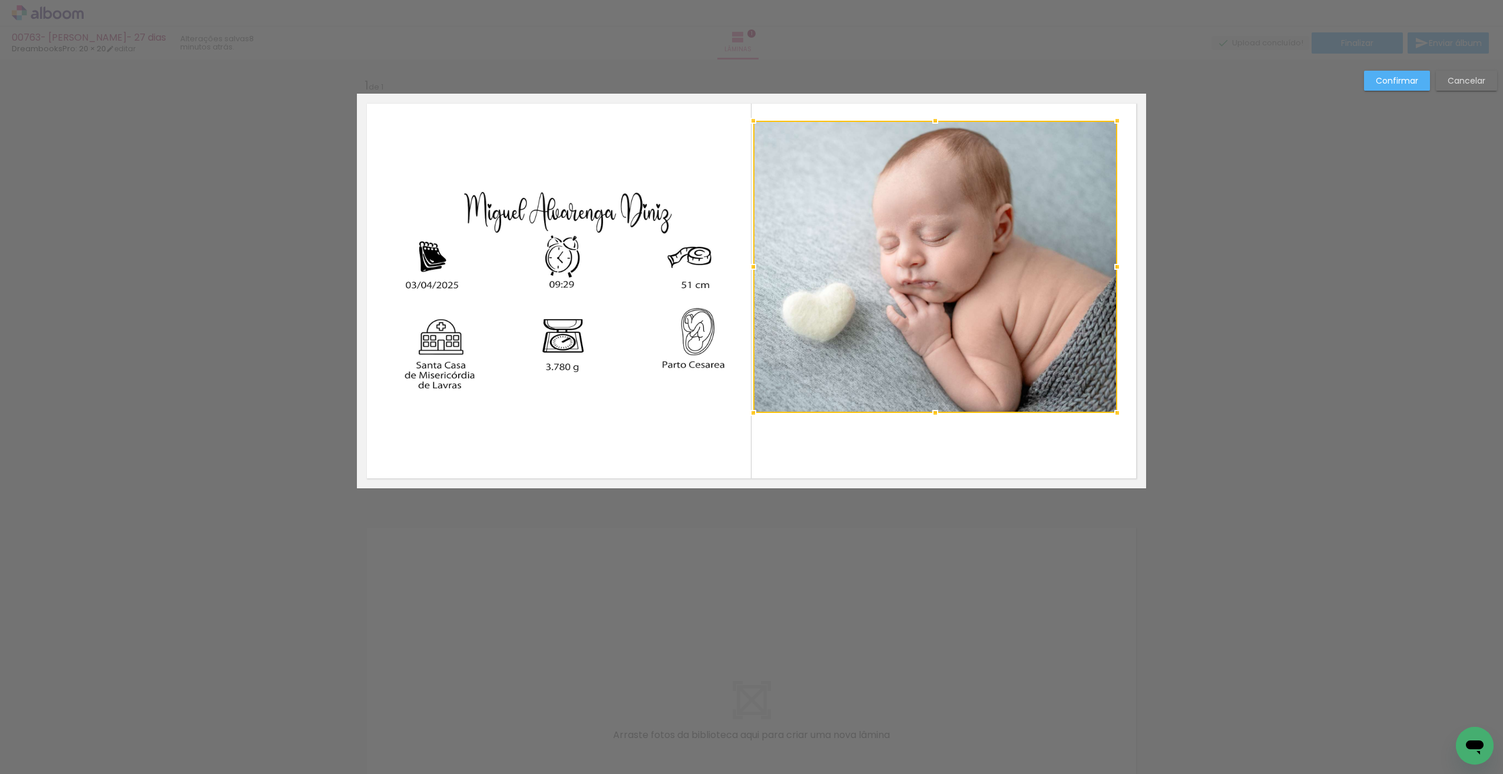
drag, startPoint x: 929, startPoint y: 173, endPoint x: 939, endPoint y: 124, distance: 49.4
click at [941, 121] on div at bounding box center [935, 121] width 24 height 24
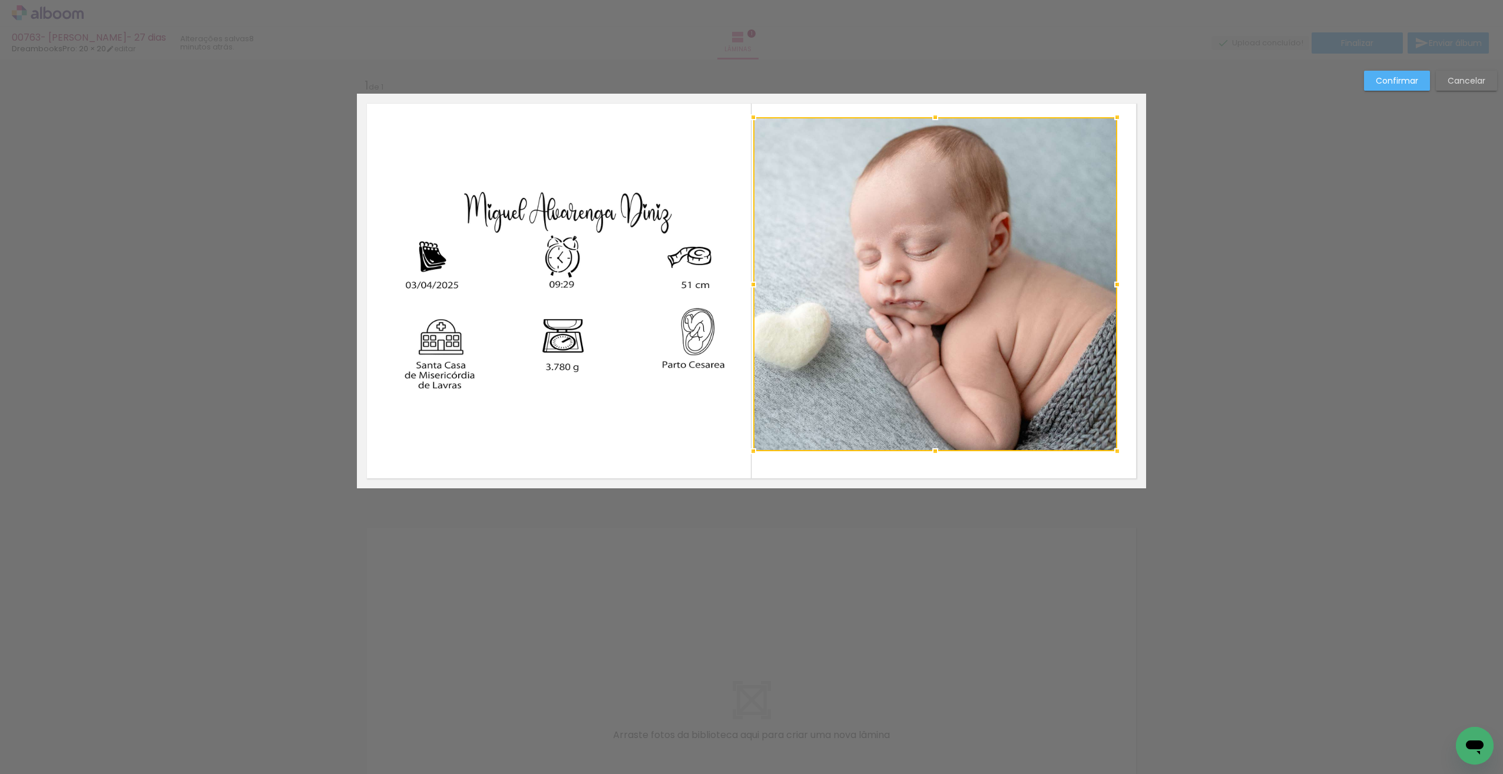
drag, startPoint x: 930, startPoint y: 418, endPoint x: 948, endPoint y: 461, distance: 47.0
click at [948, 461] on album-spread "1 de 1" at bounding box center [751, 291] width 789 height 395
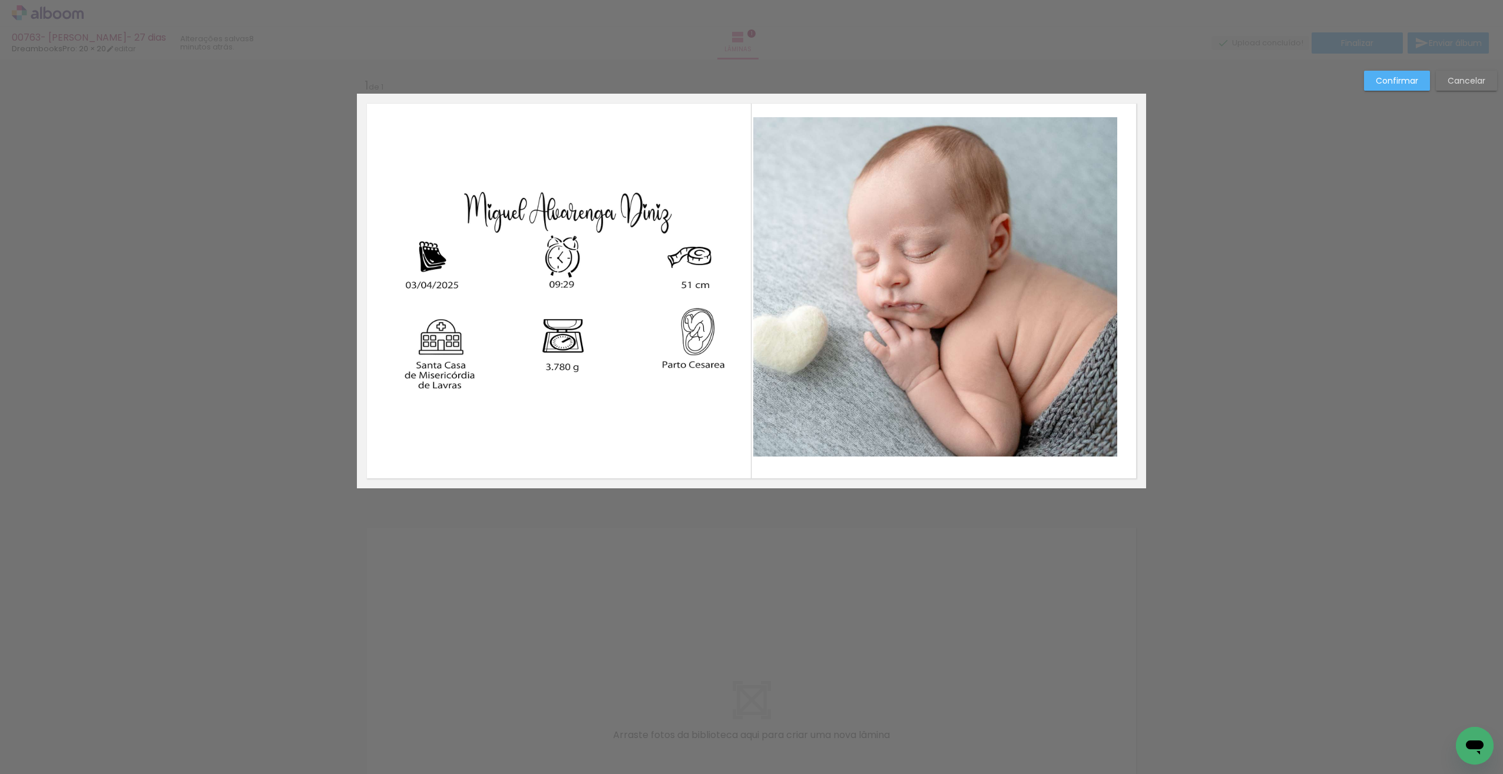
click at [1109, 310] on quentale-photo at bounding box center [935, 286] width 364 height 339
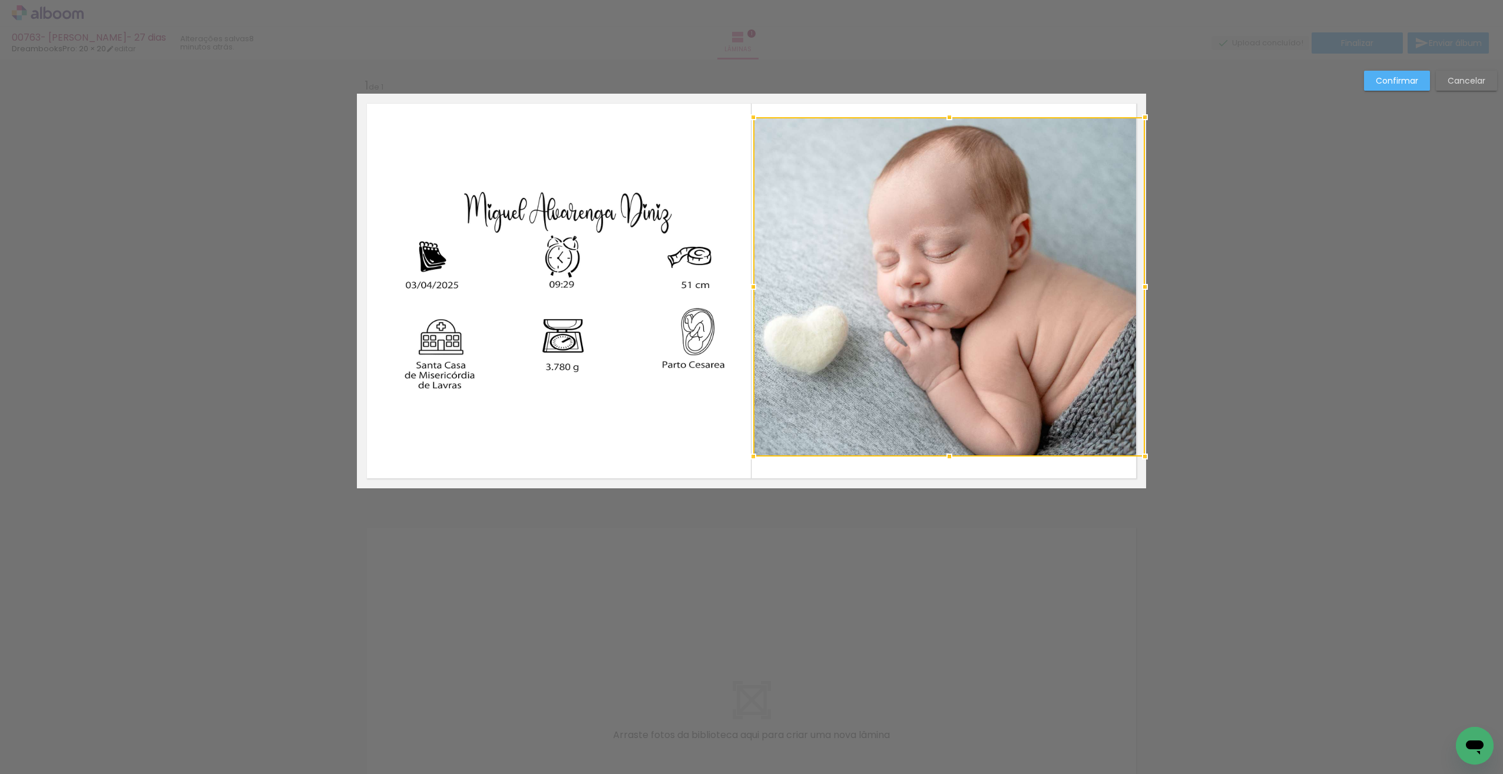
drag, startPoint x: 1114, startPoint y: 287, endPoint x: 1138, endPoint y: 286, distance: 24.2
click at [1138, 286] on div at bounding box center [1145, 287] width 24 height 24
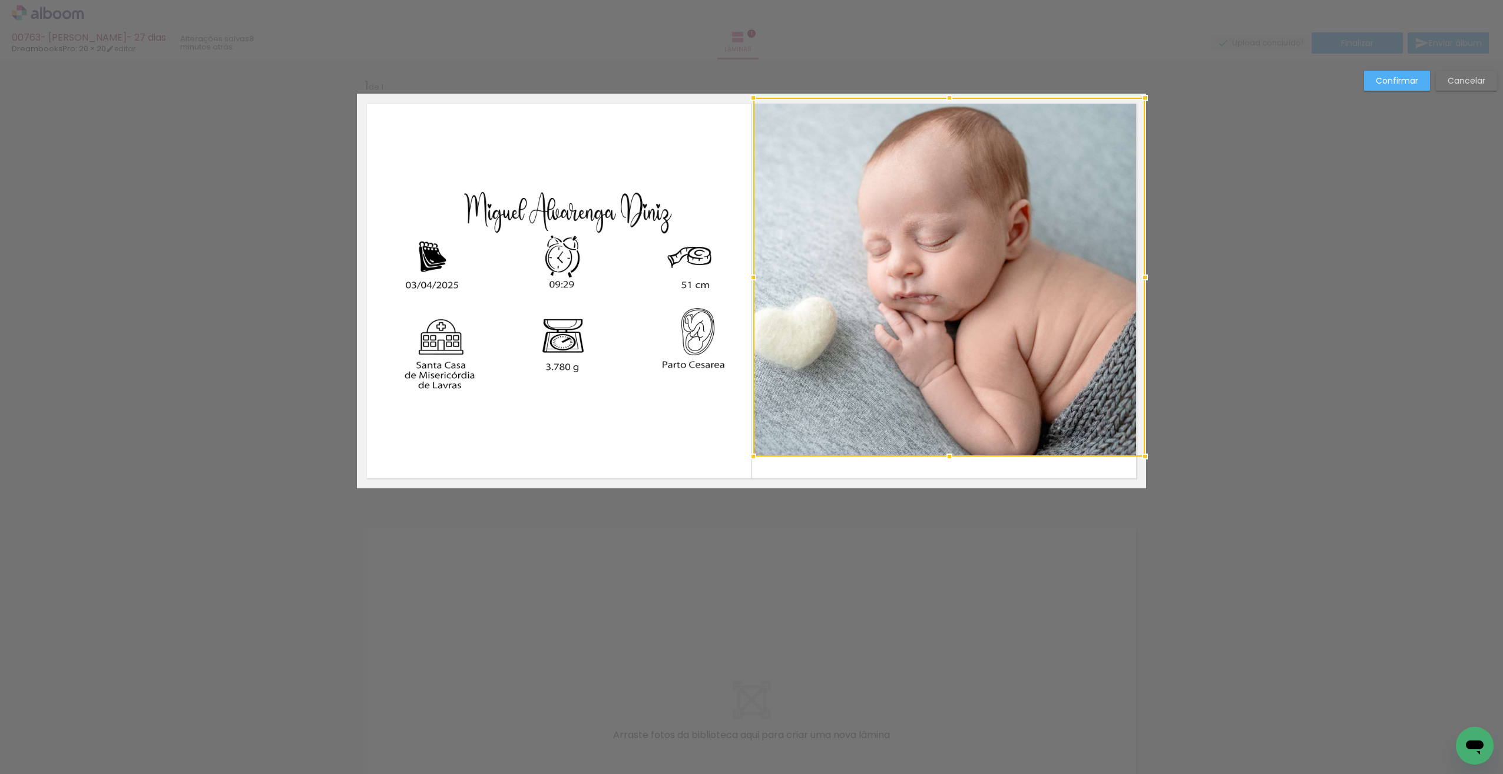
drag, startPoint x: 946, startPoint y: 113, endPoint x: 946, endPoint y: 100, distance: 13.0
click at [946, 100] on div at bounding box center [949, 98] width 24 height 24
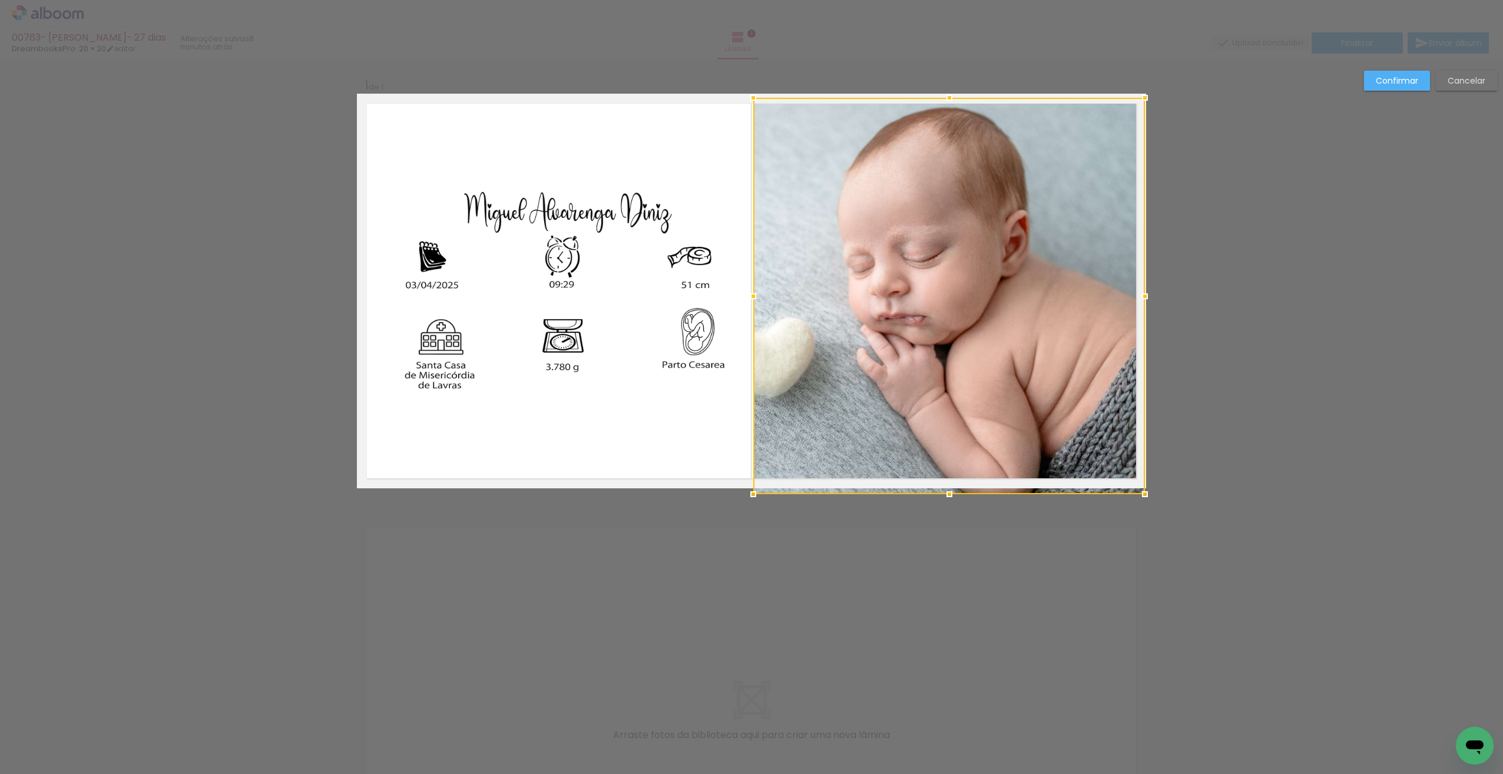
drag, startPoint x: 943, startPoint y: 457, endPoint x: 949, endPoint y: 480, distance: 23.7
click at [949, 480] on div at bounding box center [949, 296] width 392 height 396
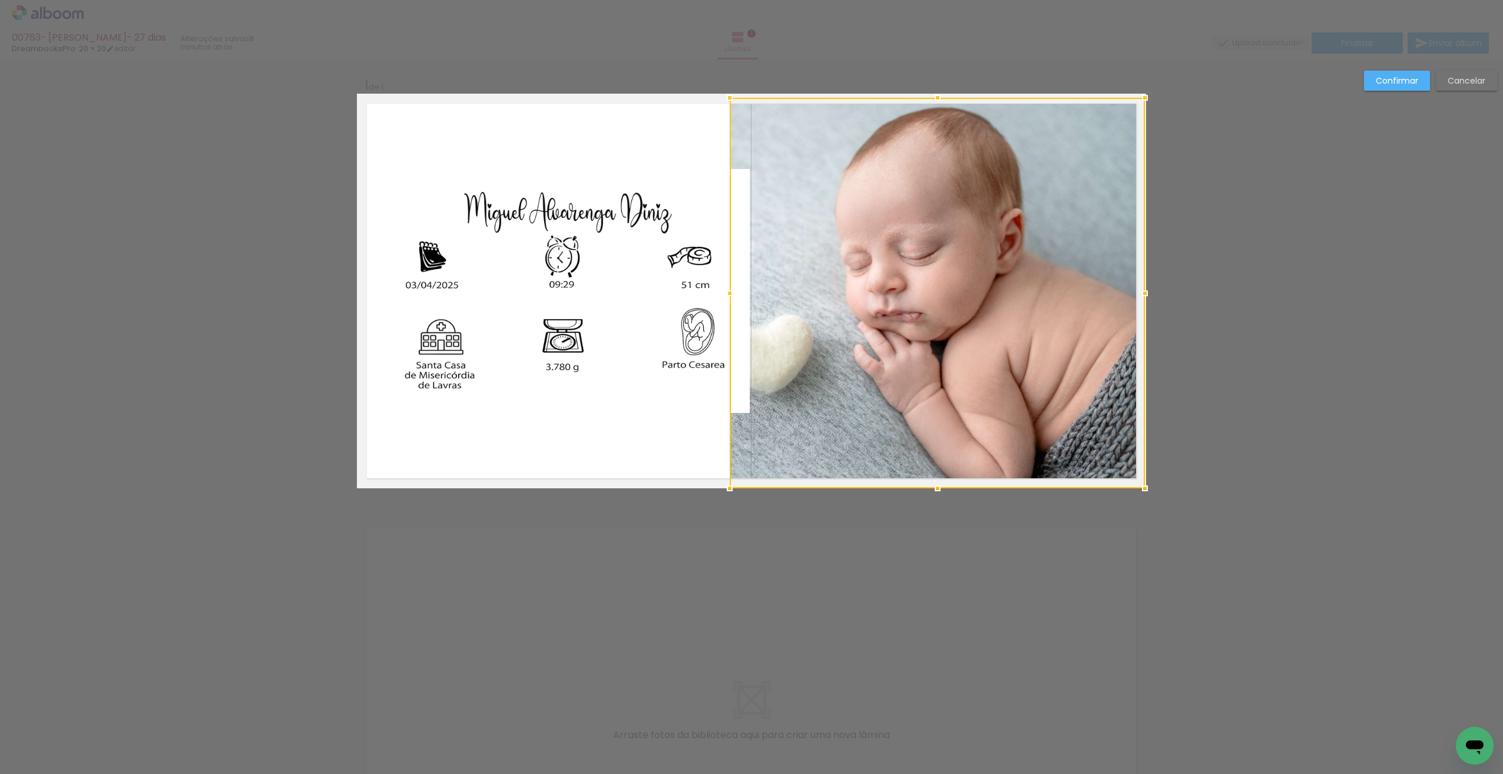
drag, startPoint x: 751, startPoint y: 291, endPoint x: 736, endPoint y: 290, distance: 14.8
click at [725, 288] on div at bounding box center [730, 293] width 24 height 24
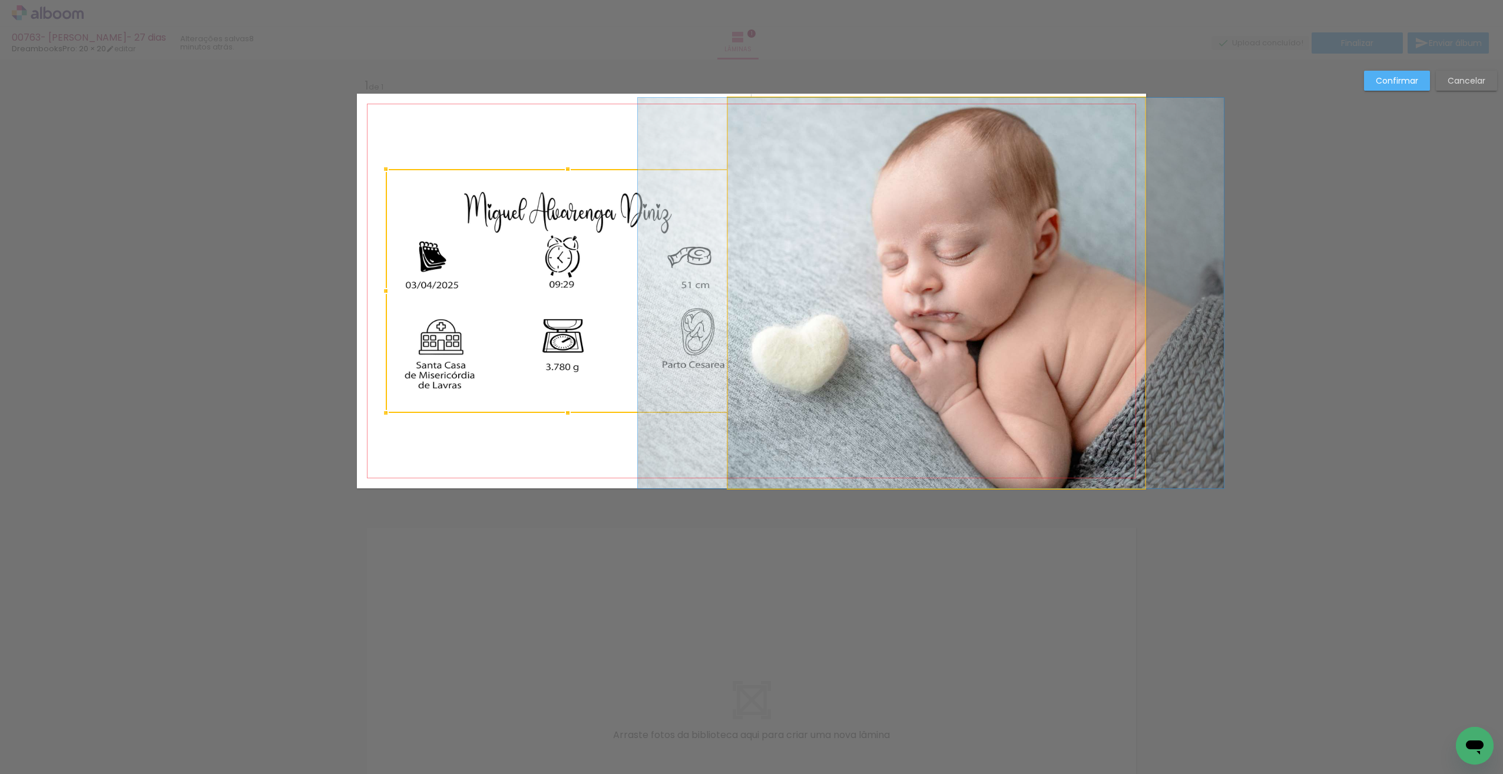
drag, startPoint x: 814, startPoint y: 328, endPoint x: 844, endPoint y: 326, distance: 30.7
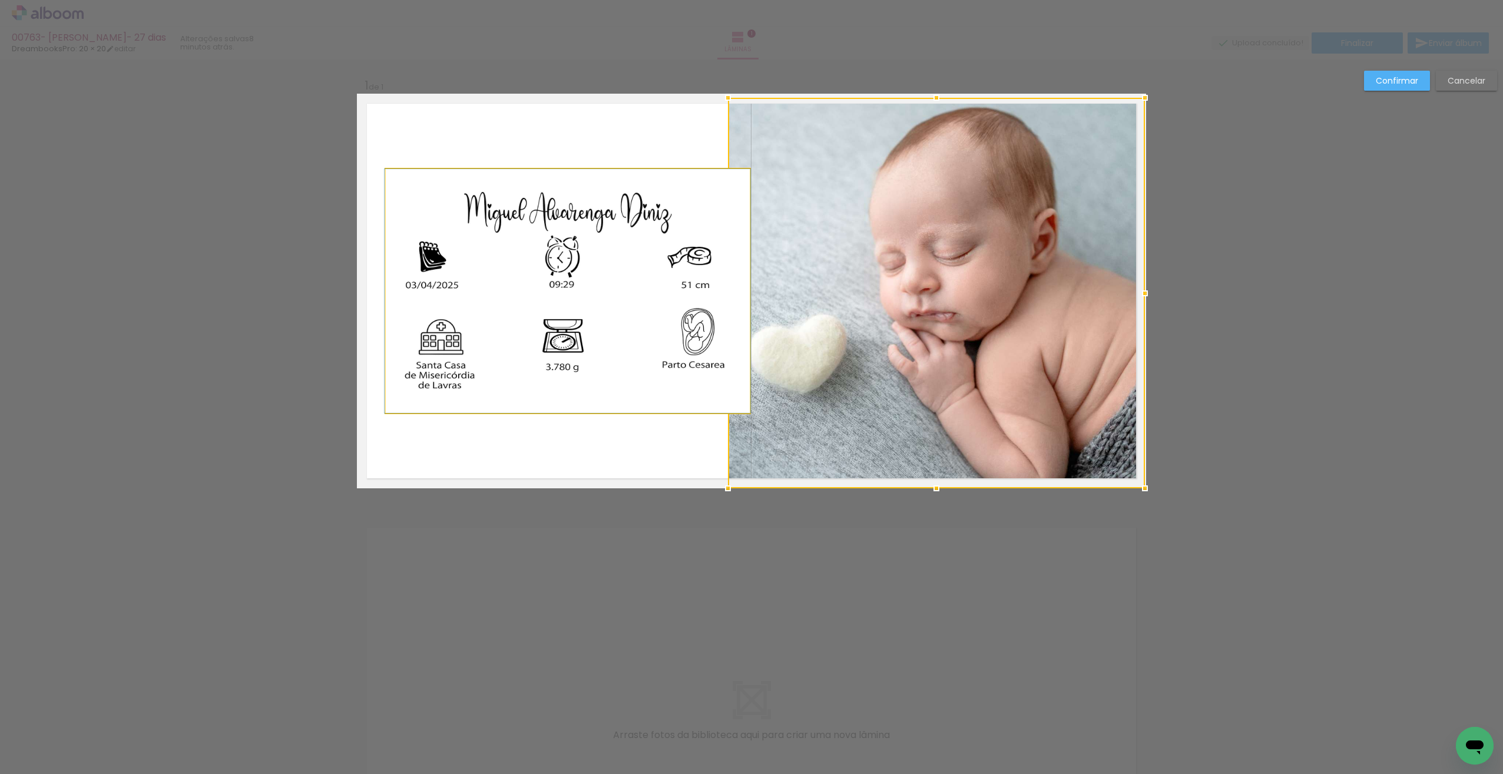
click at [680, 385] on quentale-photo at bounding box center [568, 291] width 364 height 244
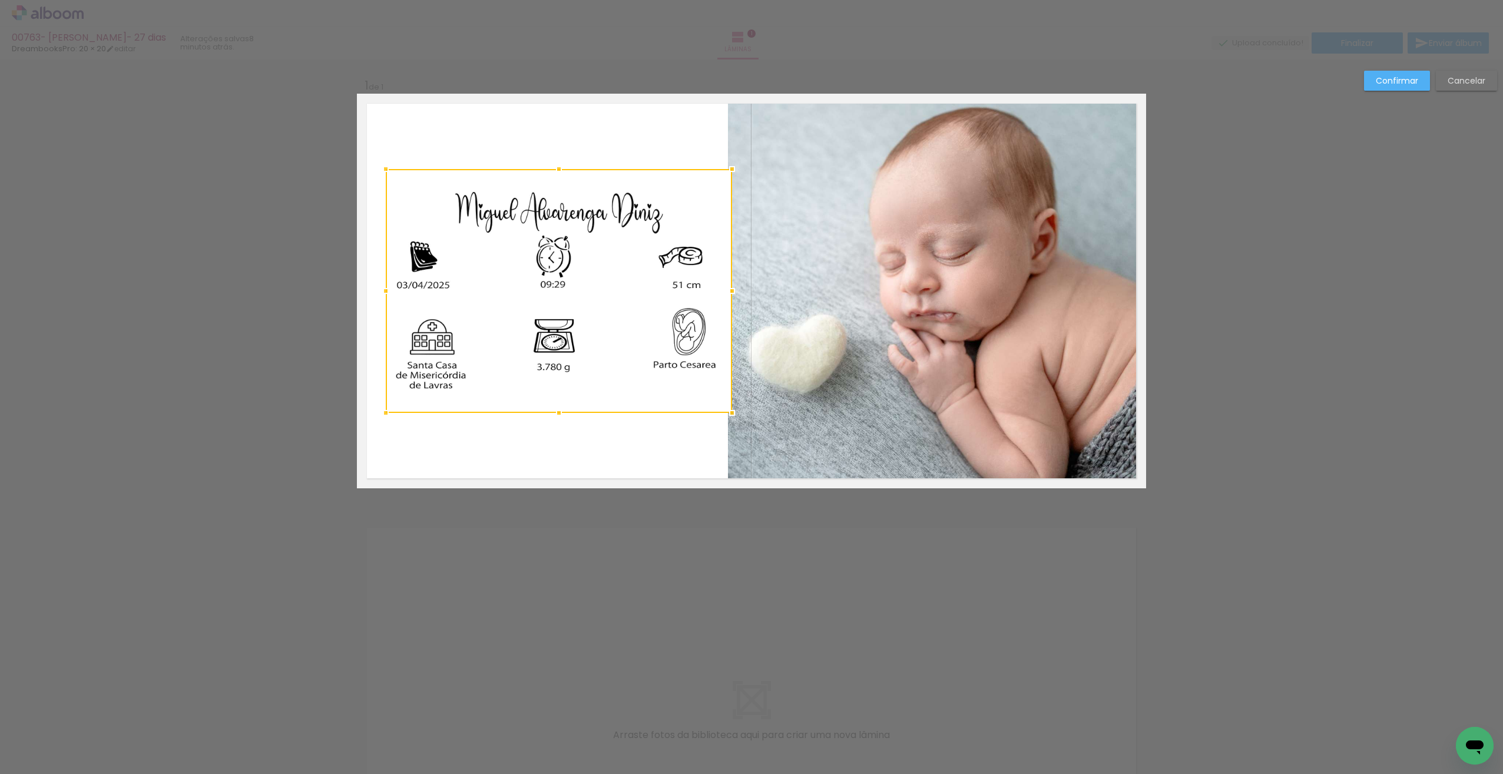
drag, startPoint x: 747, startPoint y: 286, endPoint x: 730, endPoint y: 256, distance: 34.5
click at [729, 286] on div at bounding box center [732, 291] width 24 height 24
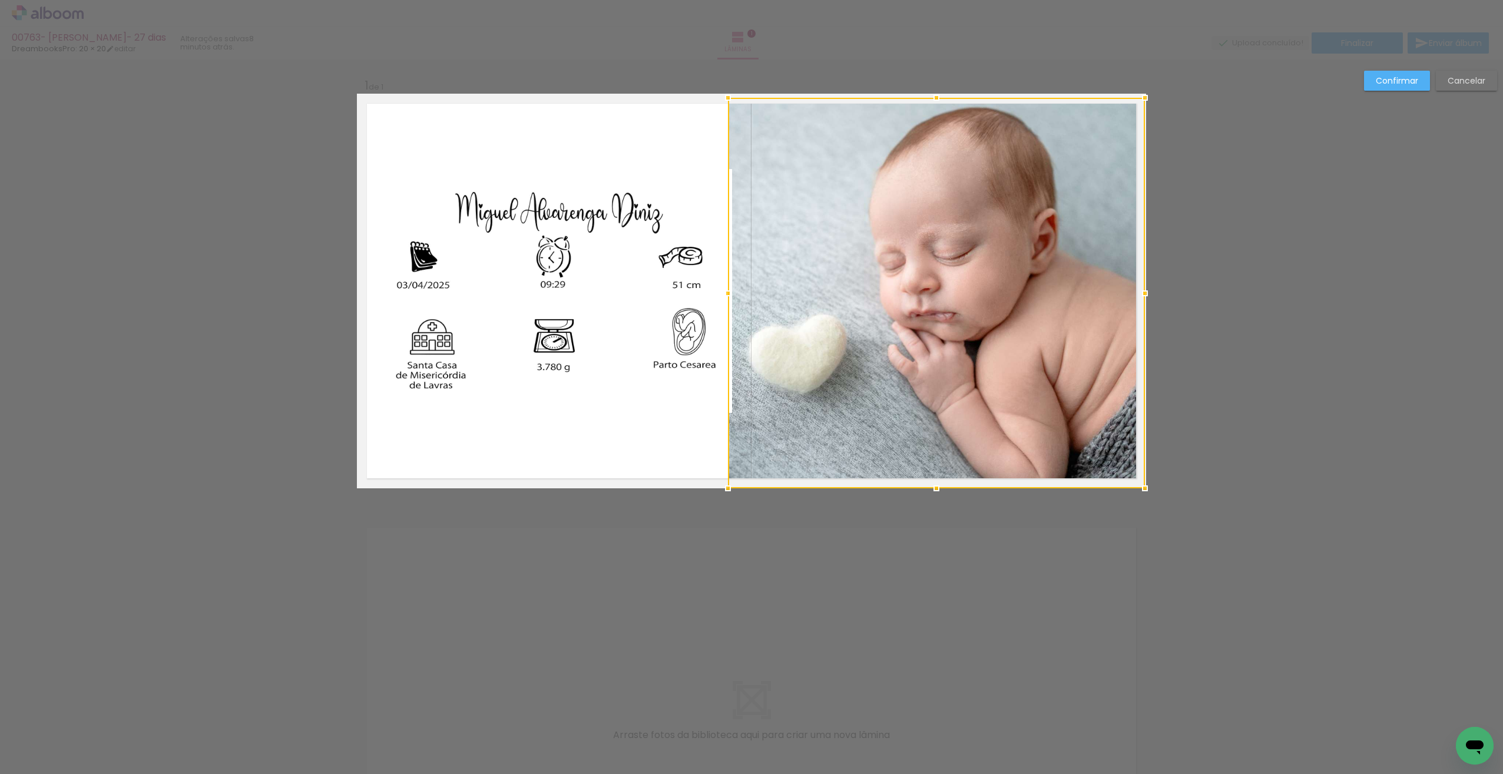
drag, startPoint x: 675, startPoint y: 200, endPoint x: 691, endPoint y: 191, distance: 18.0
click at [675, 199] on quentale-photo at bounding box center [559, 291] width 346 height 244
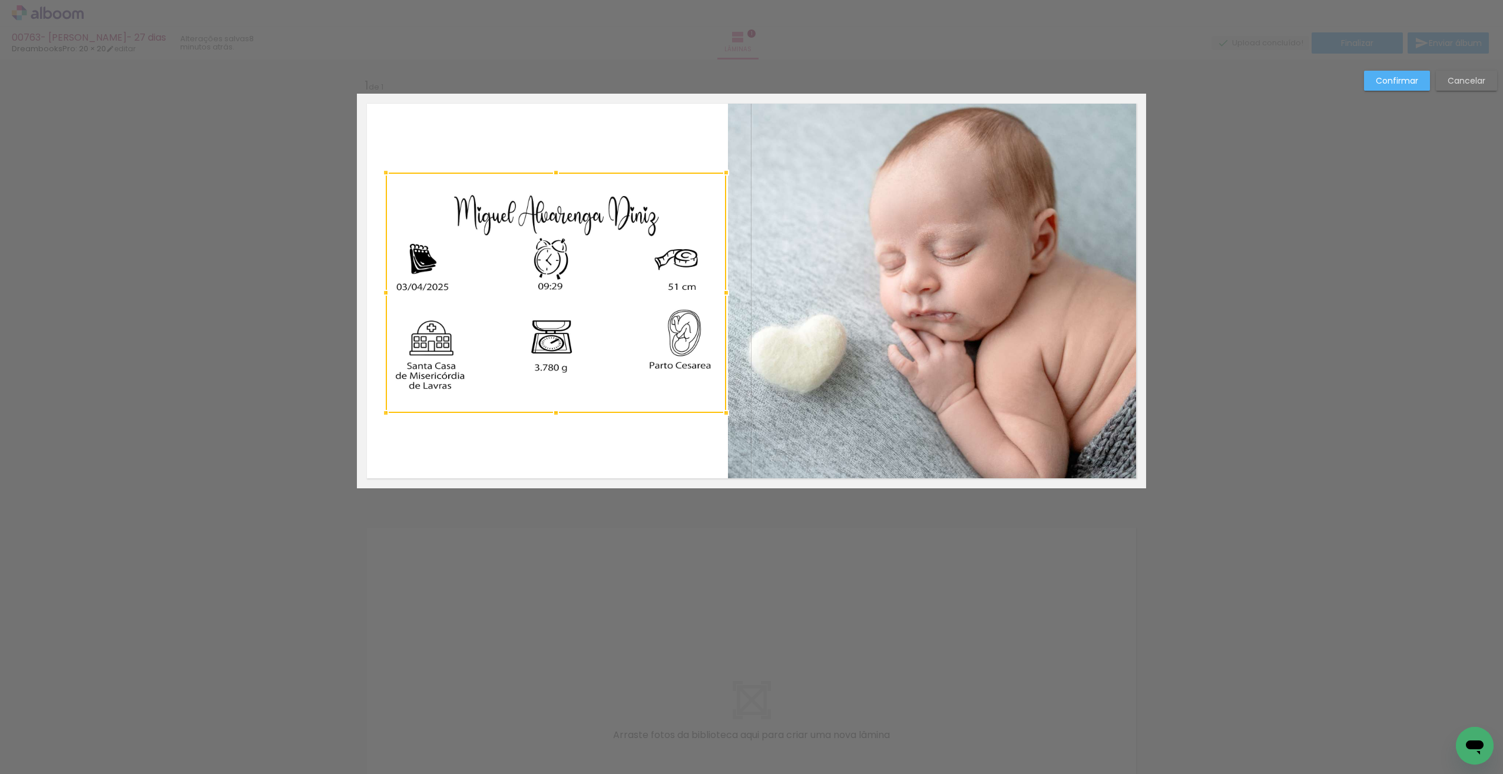
drag, startPoint x: 729, startPoint y: 166, endPoint x: 703, endPoint y: 188, distance: 34.3
click at [723, 168] on div at bounding box center [726, 173] width 24 height 24
drag, startPoint x: 553, startPoint y: 322, endPoint x: 545, endPoint y: 308, distance: 16.1
click at [584, 440] on quentale-layouter at bounding box center [751, 291] width 789 height 395
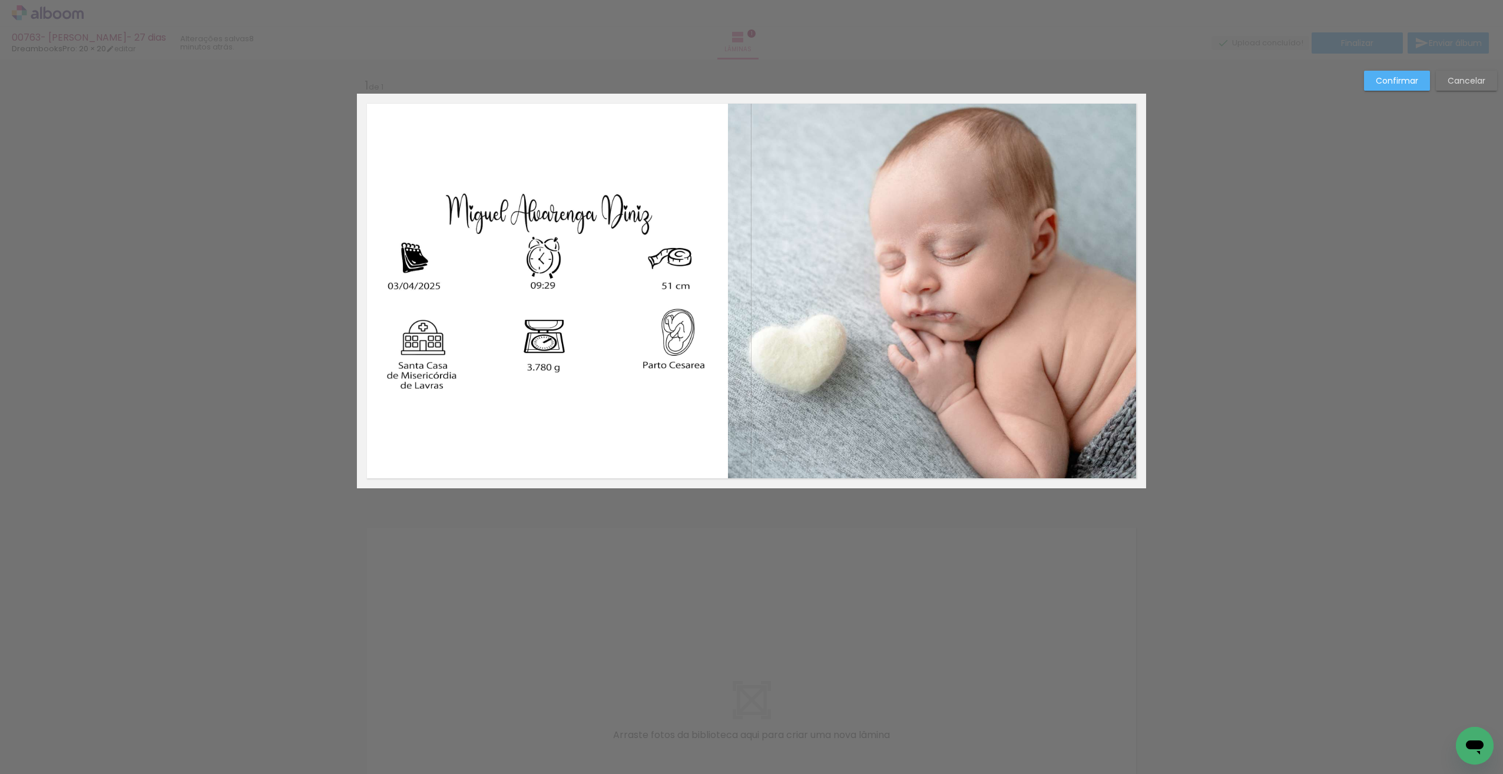
click at [695, 469] on quentale-layouter at bounding box center [751, 291] width 789 height 395
click at [820, 462] on quentale-photo at bounding box center [936, 293] width 417 height 390
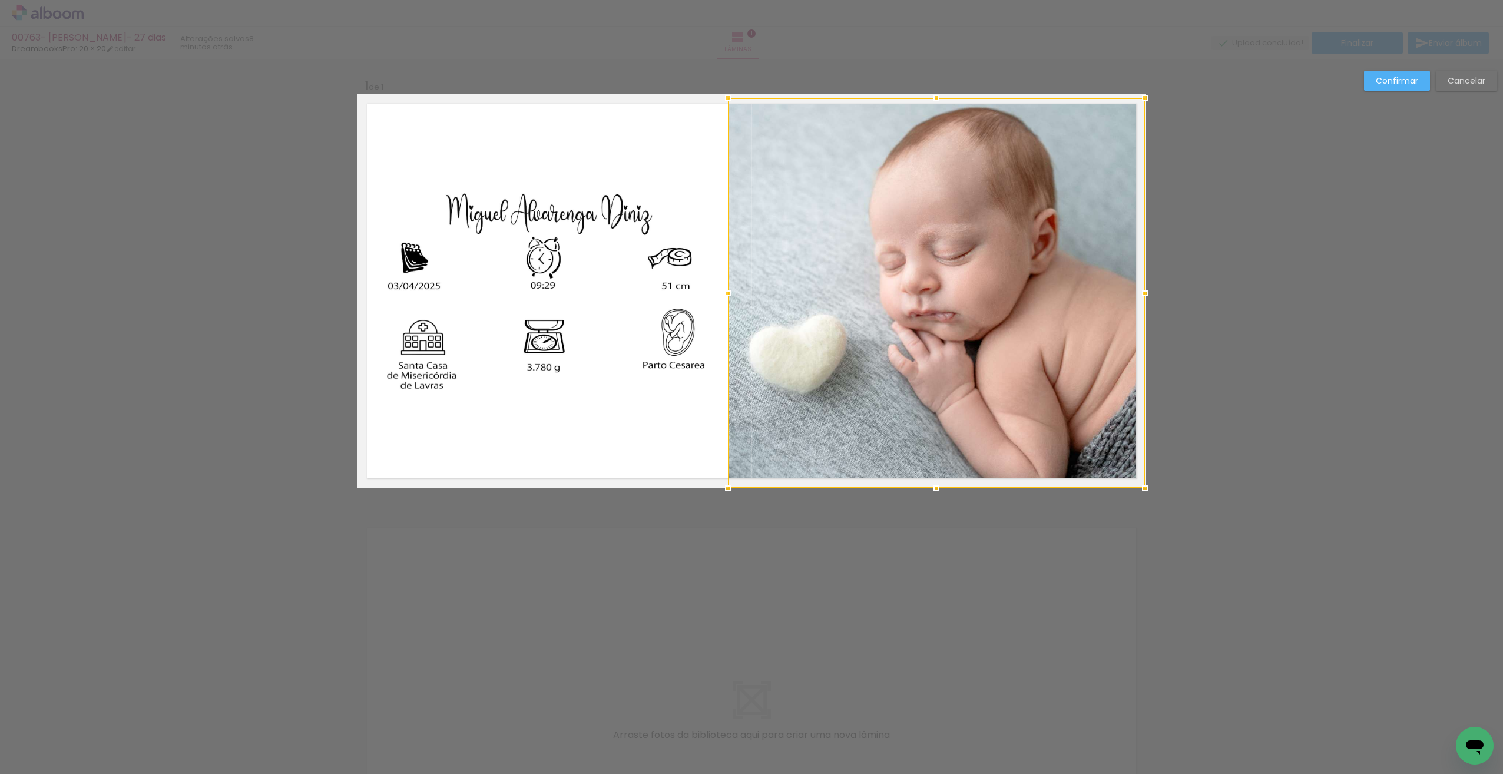
click at [667, 470] on quentale-layouter at bounding box center [751, 291] width 789 height 395
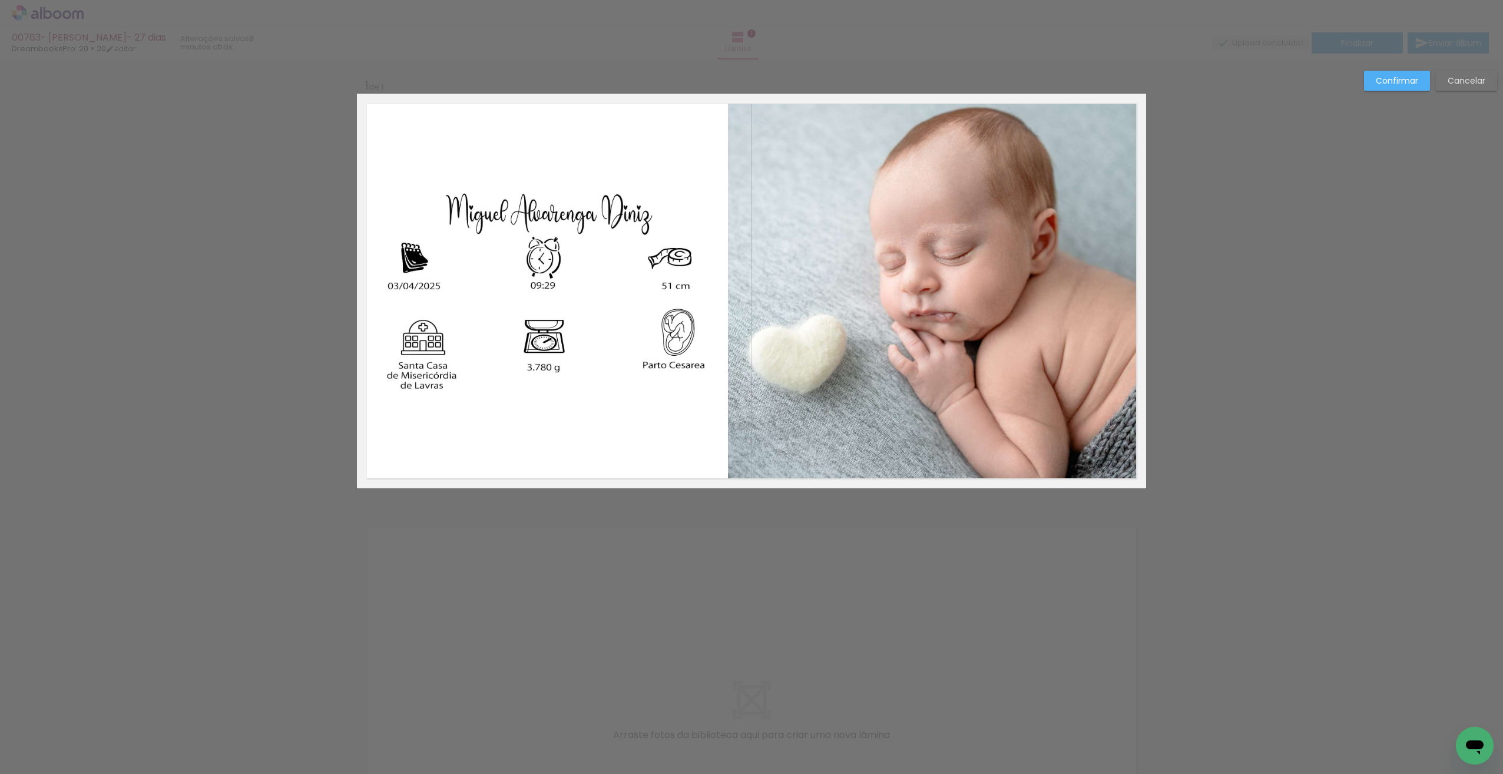
click at [1034, 342] on quentale-photo at bounding box center [936, 293] width 417 height 390
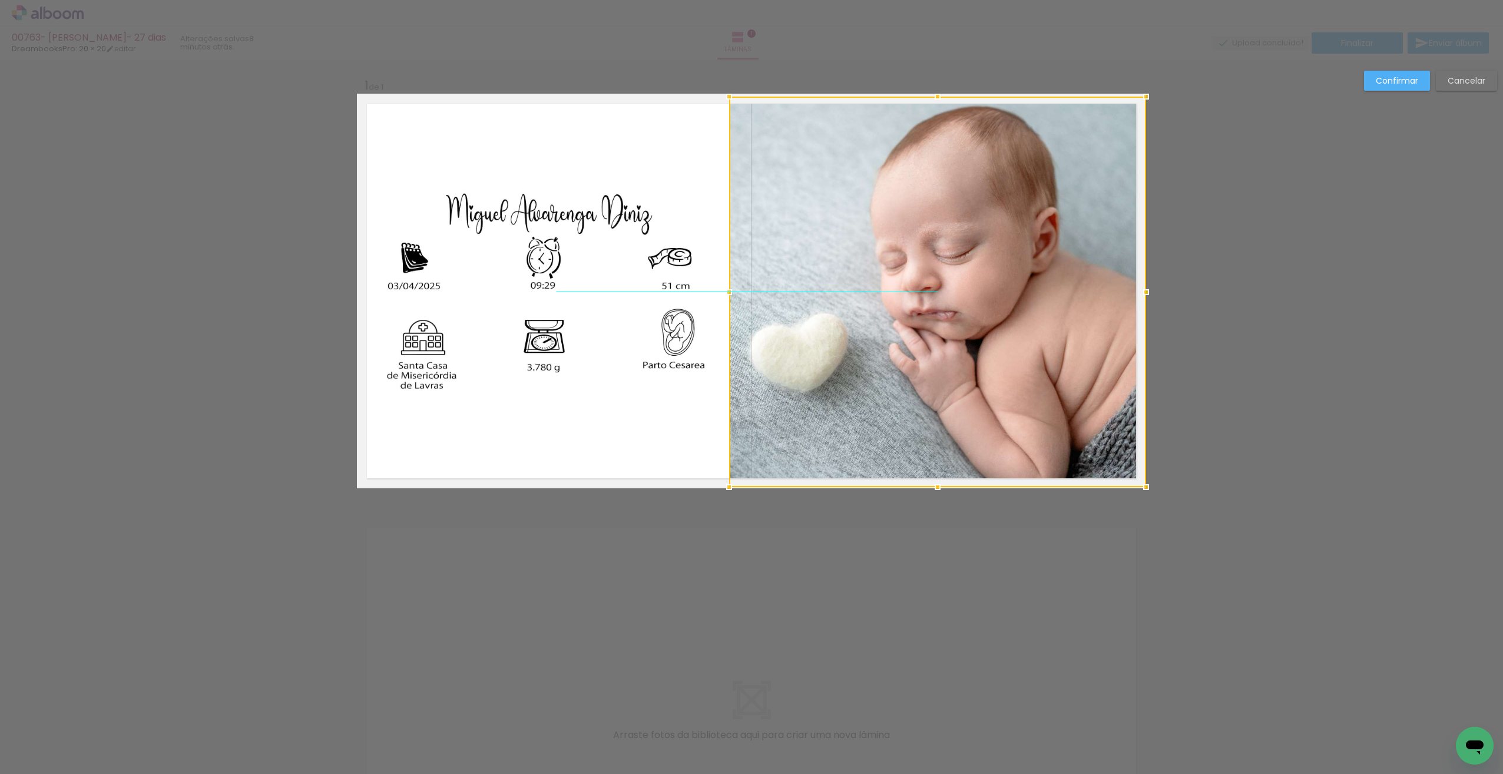
drag, startPoint x: 1027, startPoint y: 334, endPoint x: 1043, endPoint y: 333, distance: 16.5
click at [1043, 333] on div at bounding box center [937, 292] width 417 height 390
click at [1038, 339] on div at bounding box center [937, 292] width 417 height 390
click at [1041, 337] on div at bounding box center [937, 292] width 417 height 390
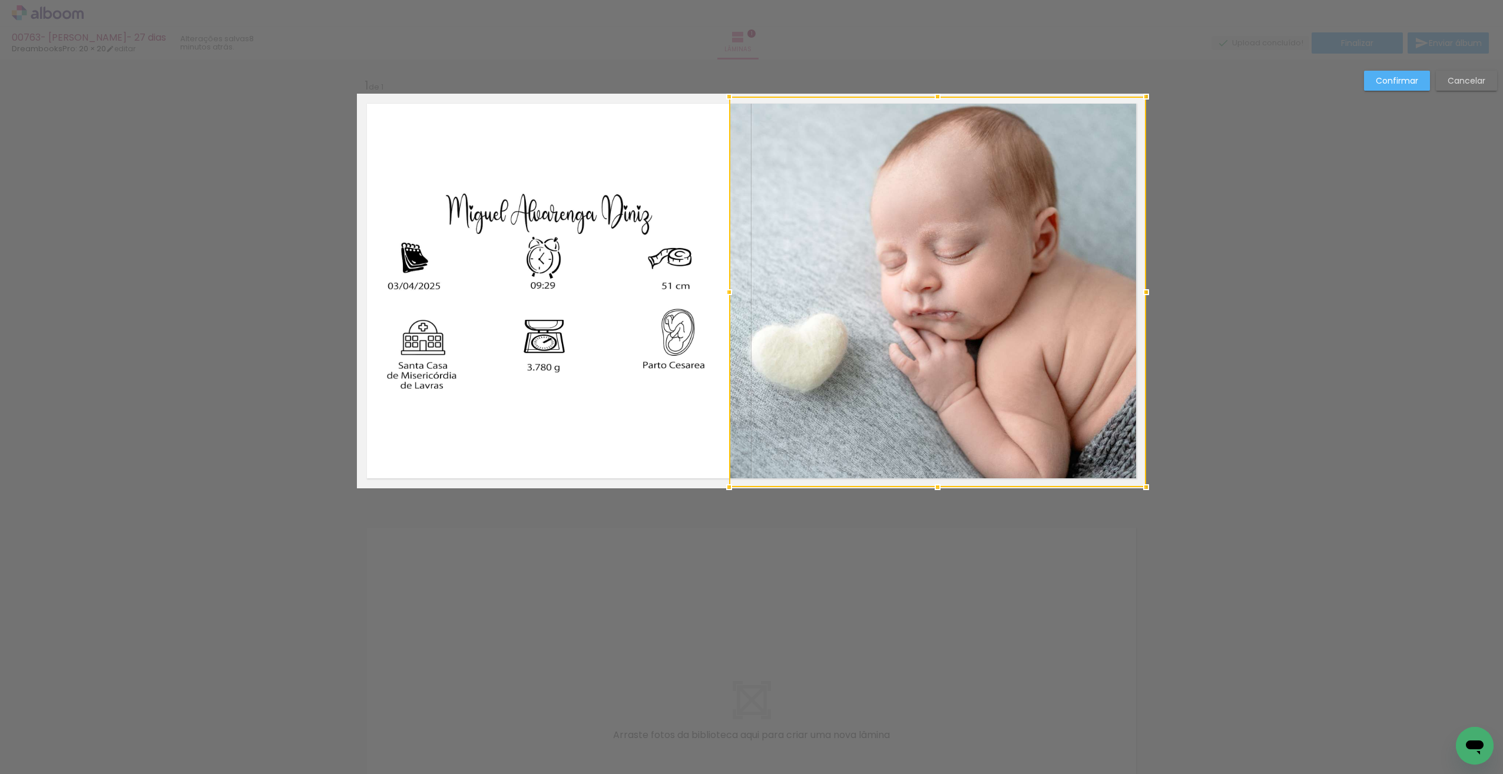
click at [1055, 370] on div at bounding box center [937, 292] width 417 height 390
click at [1057, 370] on div at bounding box center [937, 292] width 417 height 390
click at [689, 441] on quentale-layouter at bounding box center [751, 291] width 789 height 395
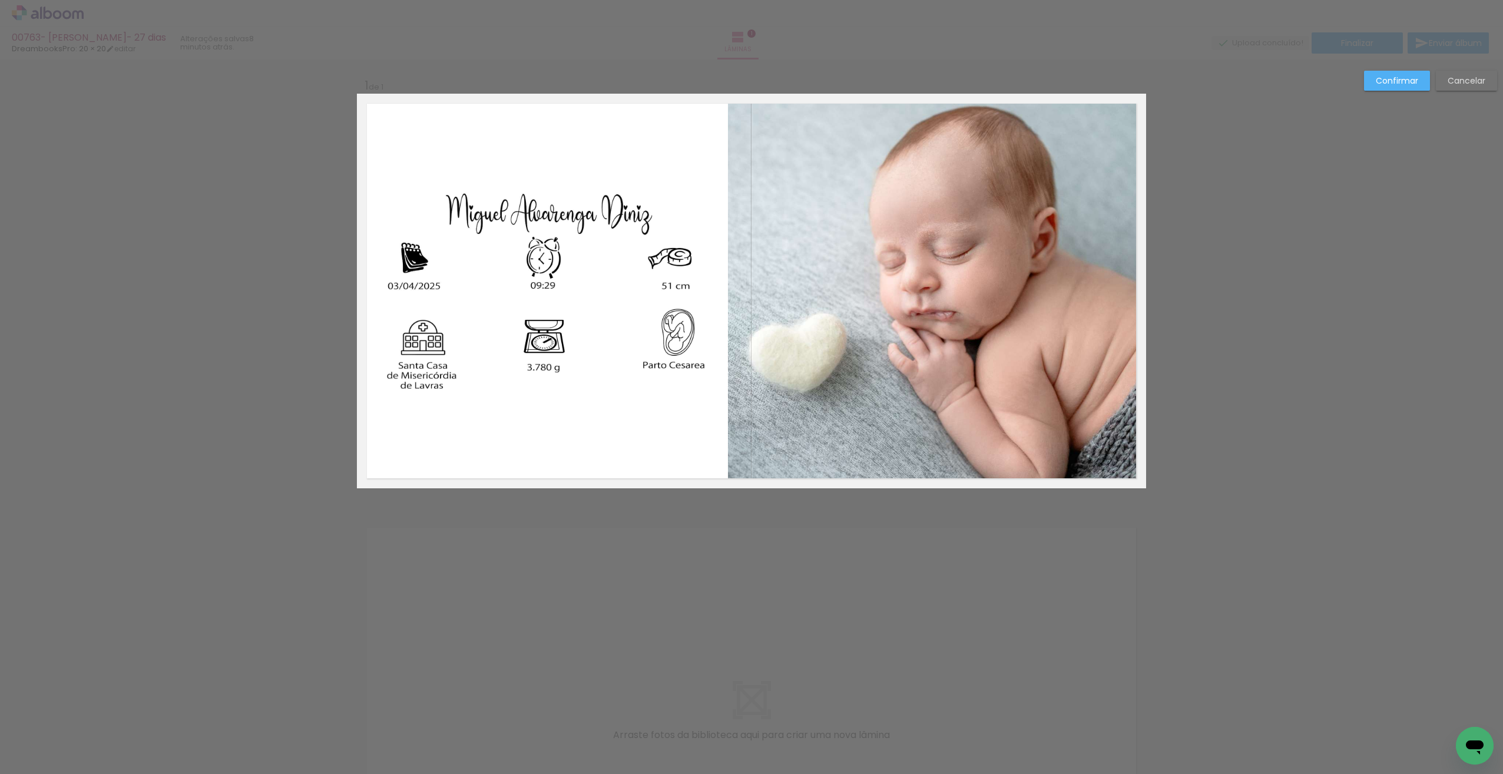
click at [939, 350] on quentale-photo at bounding box center [936, 292] width 417 height 390
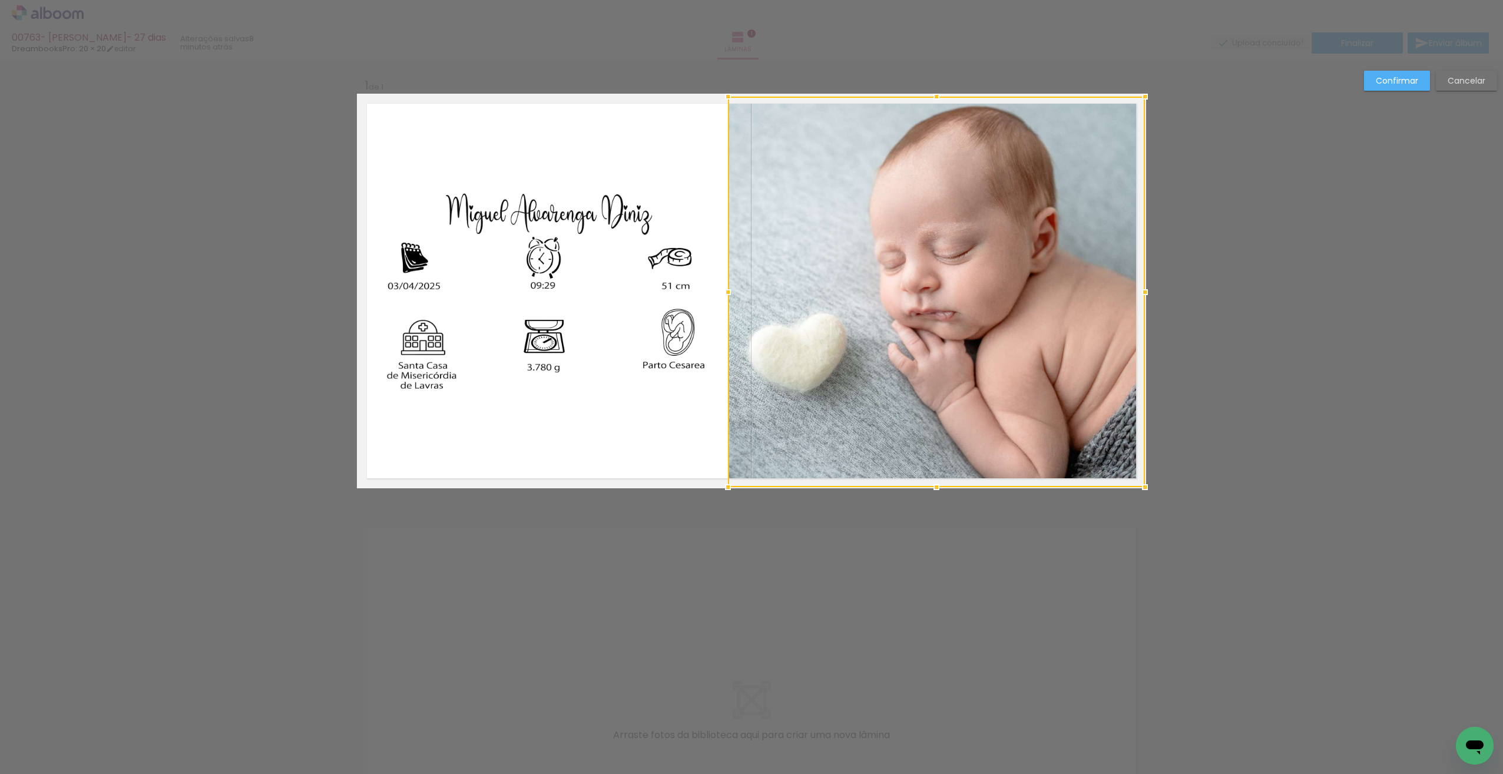
click at [939, 350] on div at bounding box center [936, 292] width 417 height 390
click at [938, 350] on div at bounding box center [936, 292] width 417 height 390
drag, startPoint x: 946, startPoint y: 349, endPoint x: 955, endPoint y: 350, distance: 8.9
click at [955, 350] on div at bounding box center [937, 291] width 417 height 390
drag, startPoint x: 1064, startPoint y: 264, endPoint x: 1065, endPoint y: 272, distance: 7.7
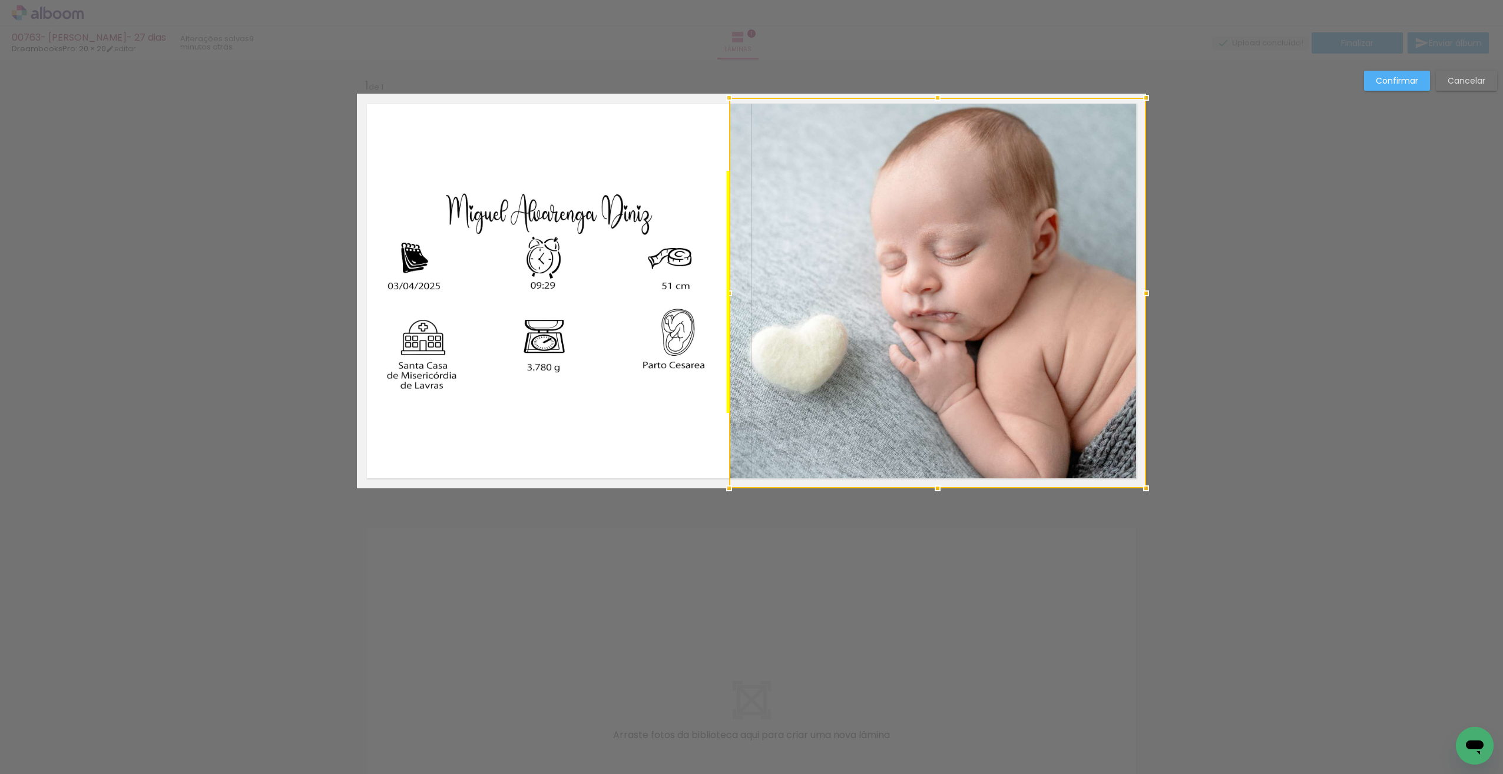
click at [1065, 272] on div at bounding box center [937, 293] width 417 height 390
click at [1416, 71] on div "Confirmar Cancelar" at bounding box center [751, 497] width 1503 height 876
click at [0, 0] on slot "Confirmar" at bounding box center [0, 0] width 0 height 0
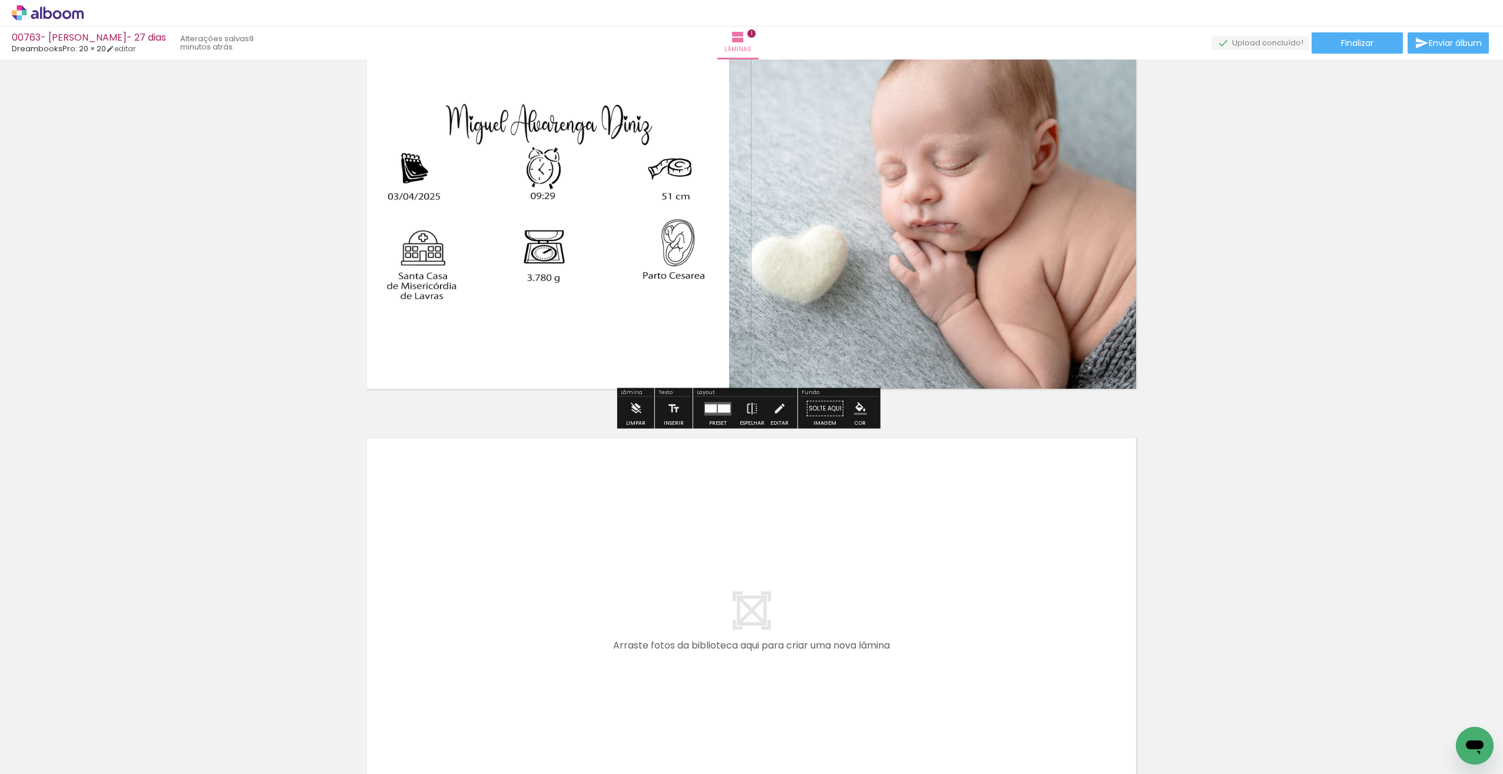
scroll to position [164, 0]
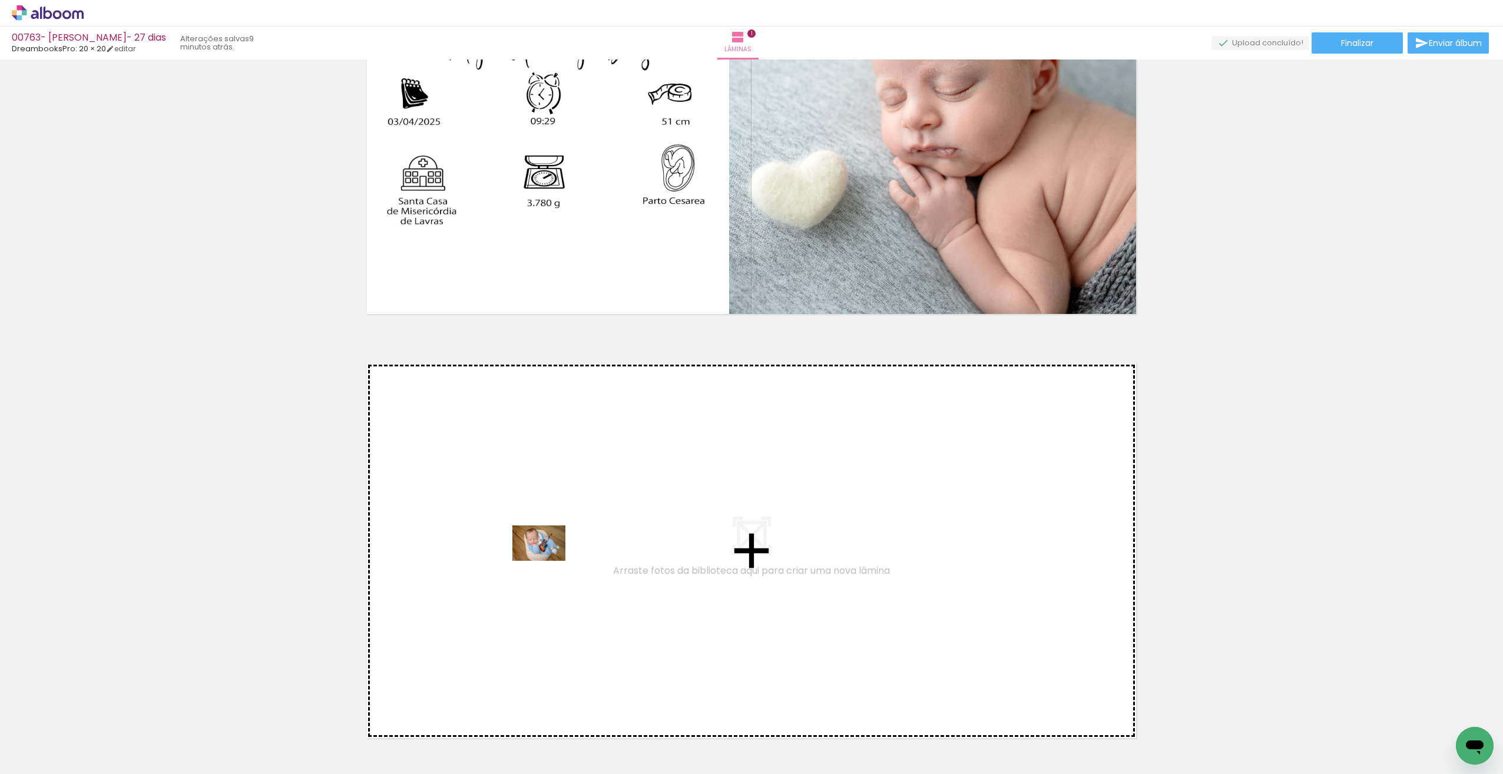
drag, startPoint x: 135, startPoint y: 738, endPoint x: 545, endPoint y: 561, distance: 446.0
click at [545, 561] on quentale-workspace at bounding box center [751, 387] width 1503 height 774
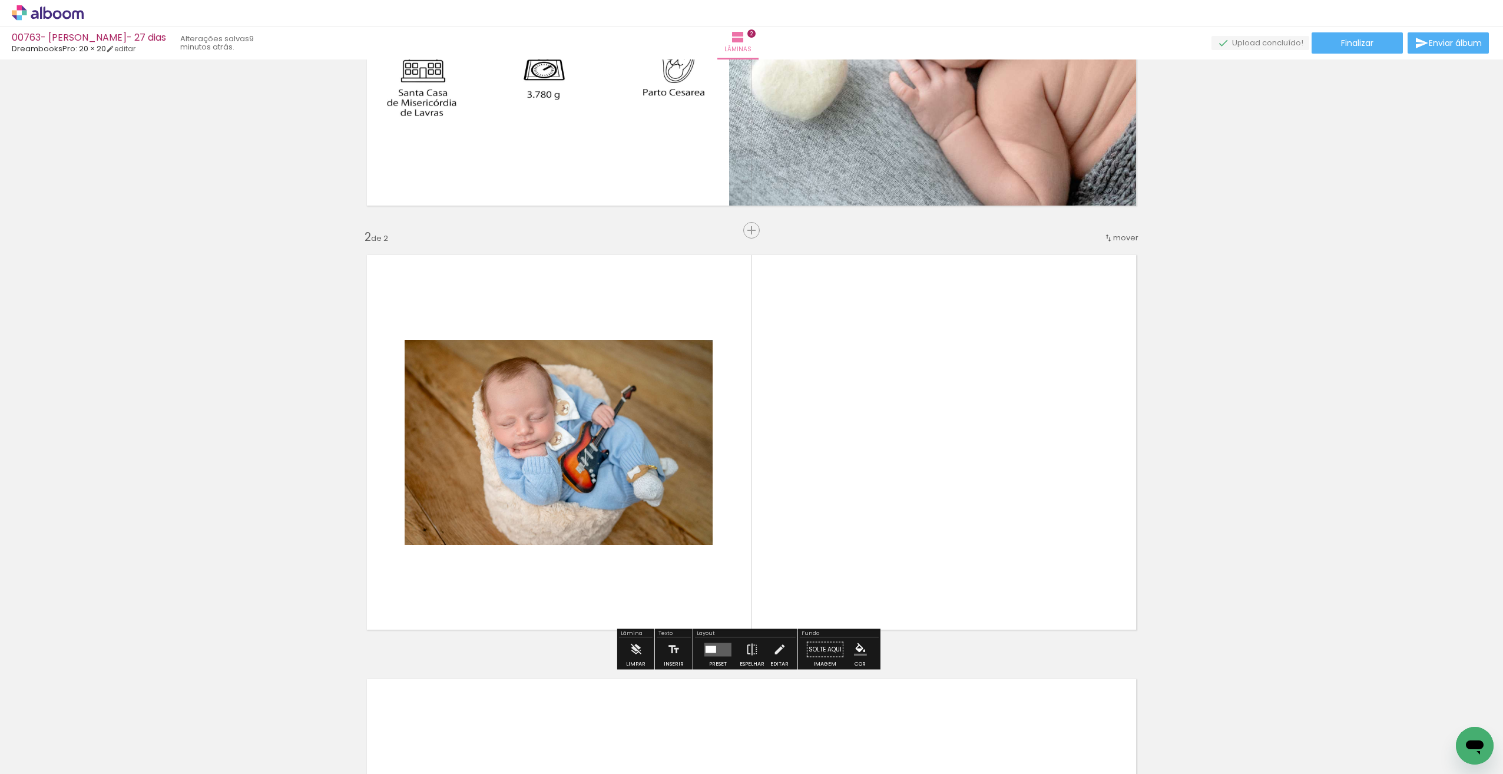
scroll to position [335, 0]
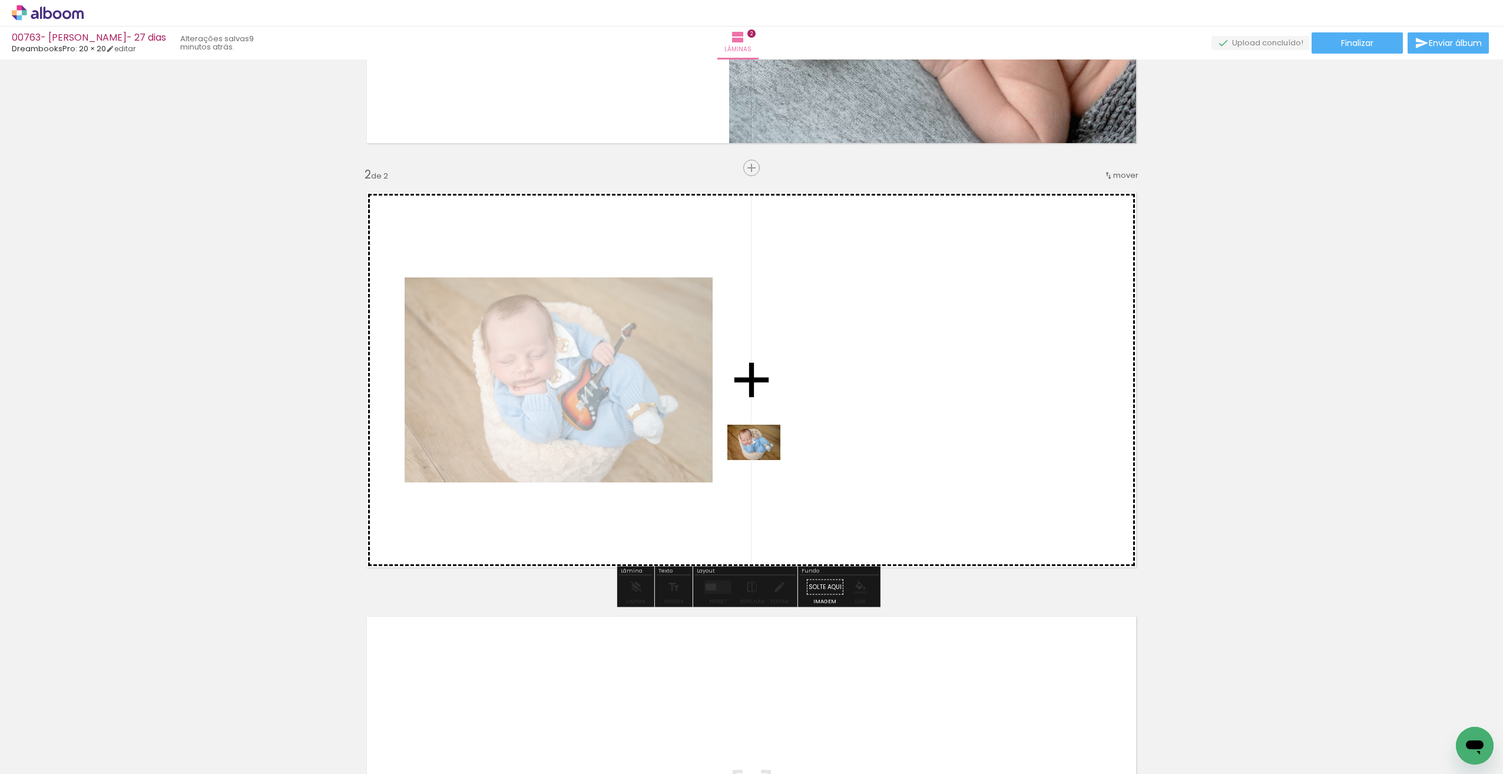
drag, startPoint x: 194, startPoint y: 737, endPoint x: 760, endPoint y: 461, distance: 629.4
click at [760, 461] on quentale-workspace at bounding box center [751, 387] width 1503 height 774
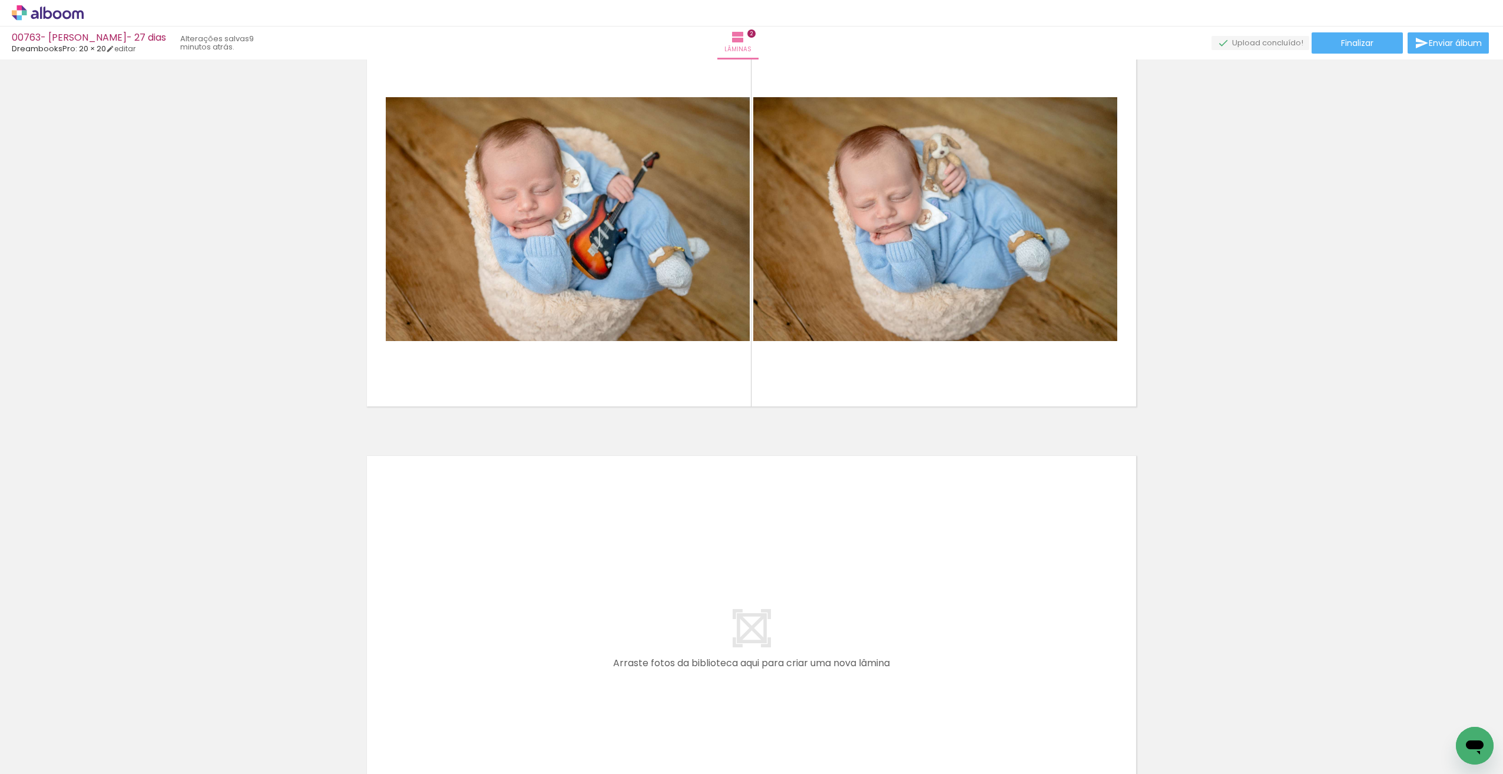
scroll to position [518, 0]
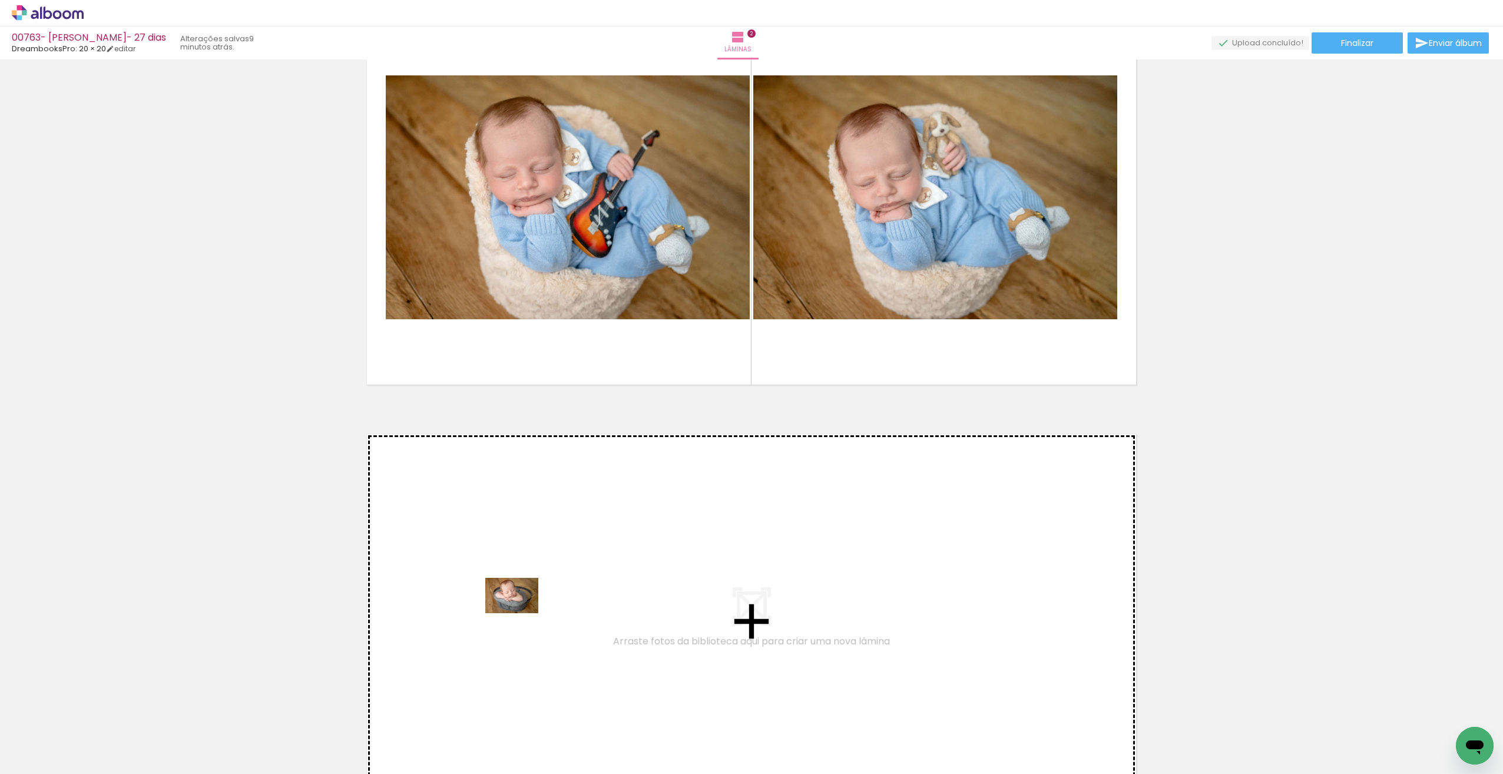
drag, startPoint x: 329, startPoint y: 742, endPoint x: 518, endPoint y: 614, distance: 228.2
click at [518, 614] on quentale-workspace at bounding box center [751, 387] width 1503 height 774
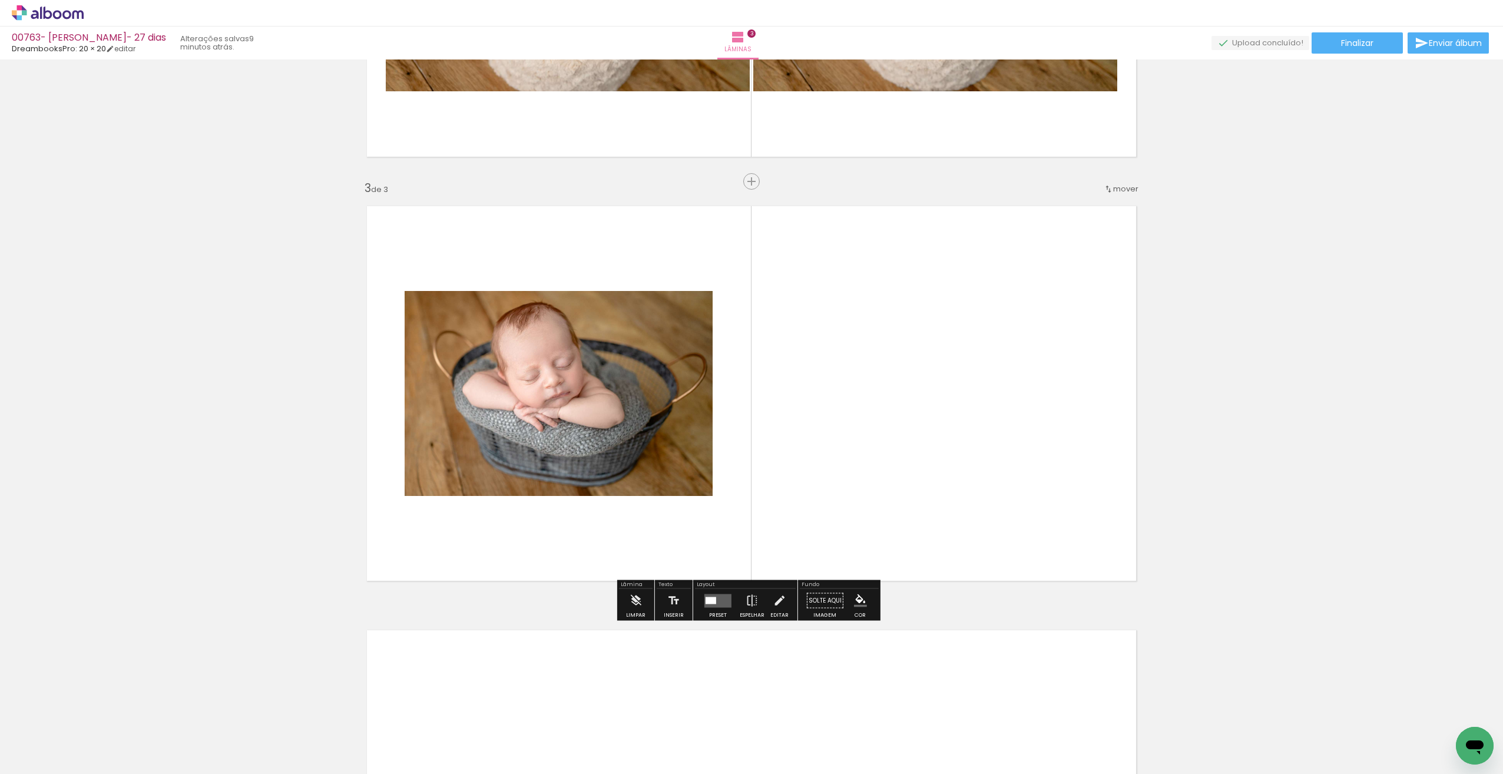
scroll to position [759, 0]
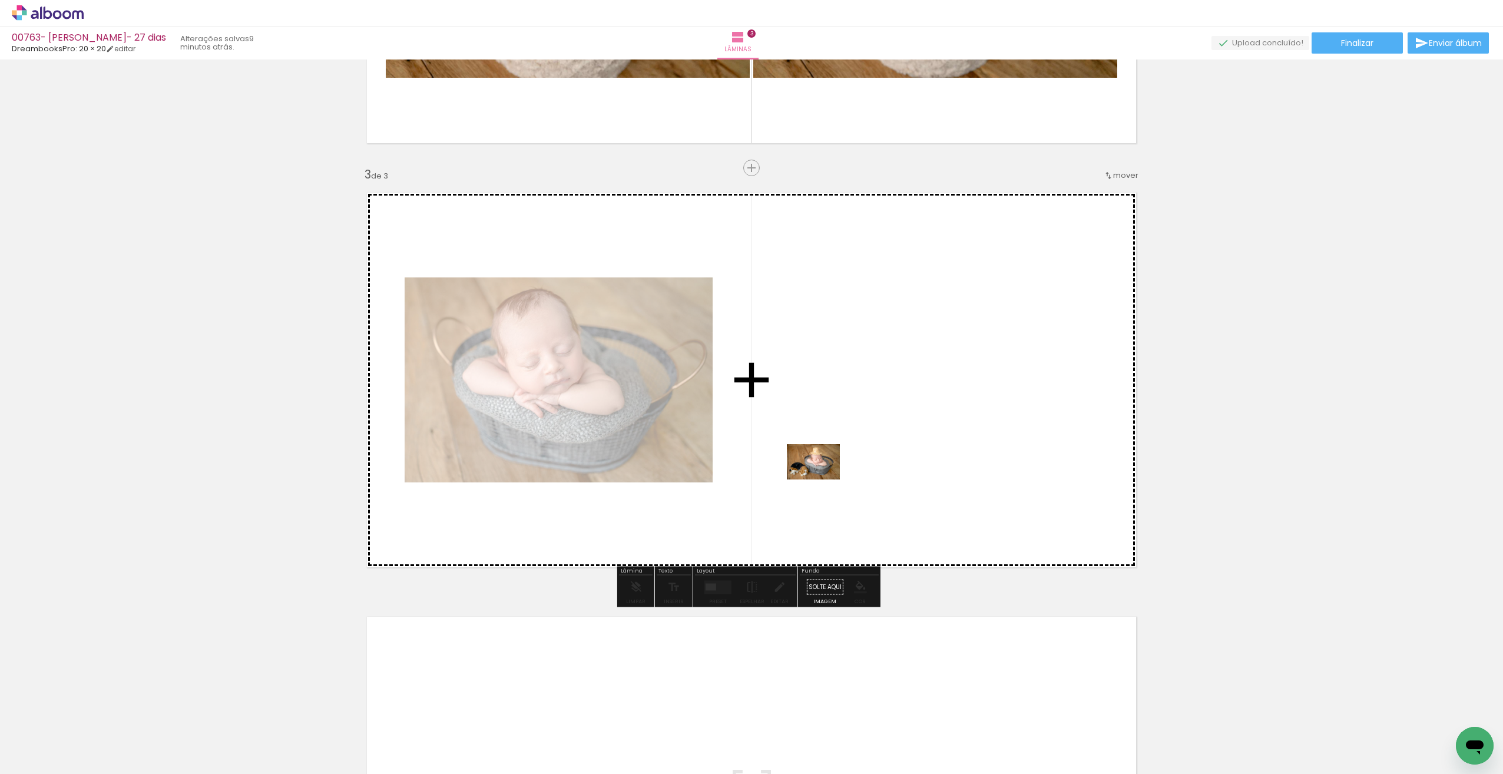
drag, startPoint x: 387, startPoint y: 738, endPoint x: 814, endPoint y: 481, distance: 499.3
click at [814, 481] on quentale-workspace at bounding box center [751, 387] width 1503 height 774
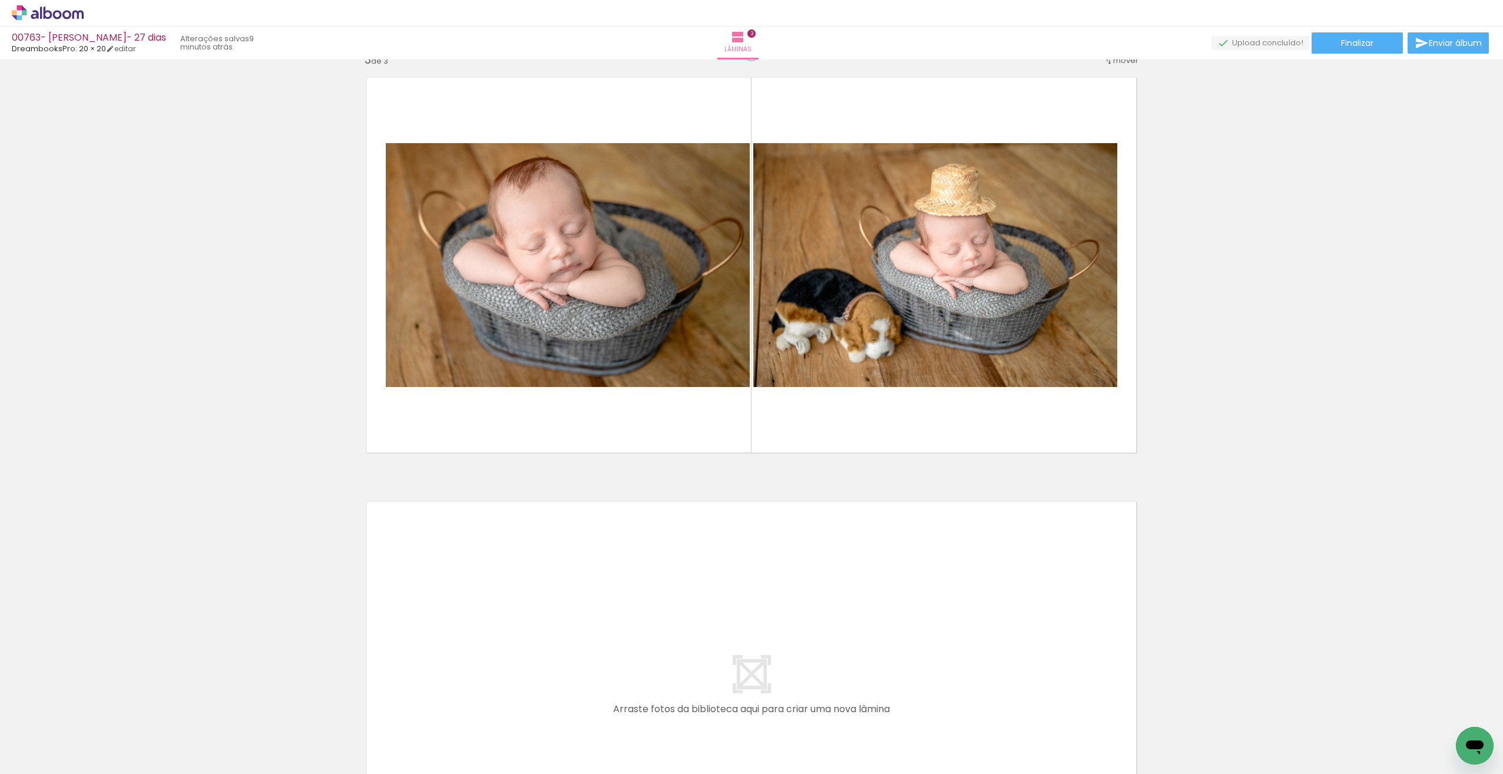
scroll to position [868, 0]
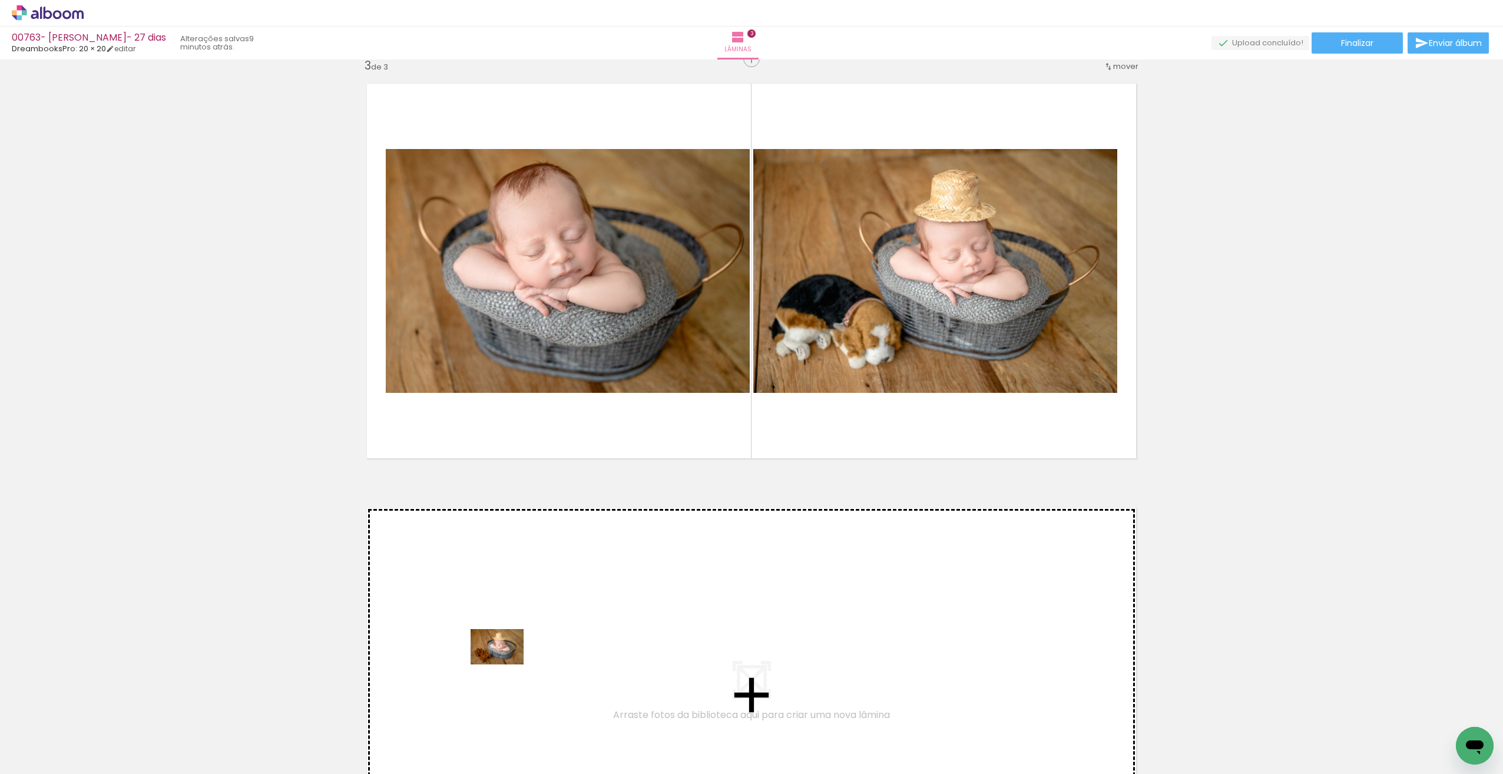
drag, startPoint x: 462, startPoint y: 744, endPoint x: 505, endPoint y: 664, distance: 90.4
click at [505, 664] on quentale-workspace at bounding box center [751, 387] width 1503 height 774
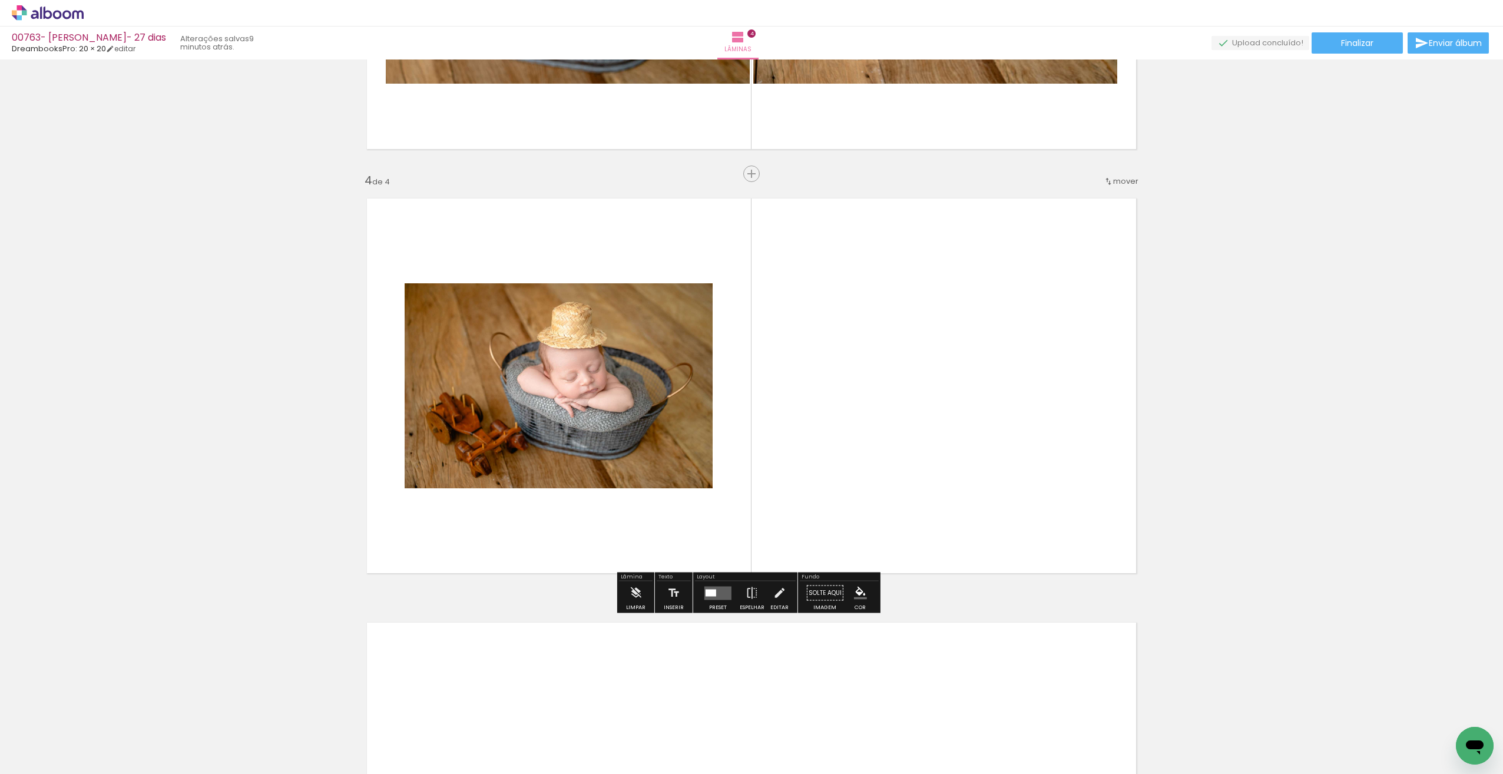
scroll to position [1183, 0]
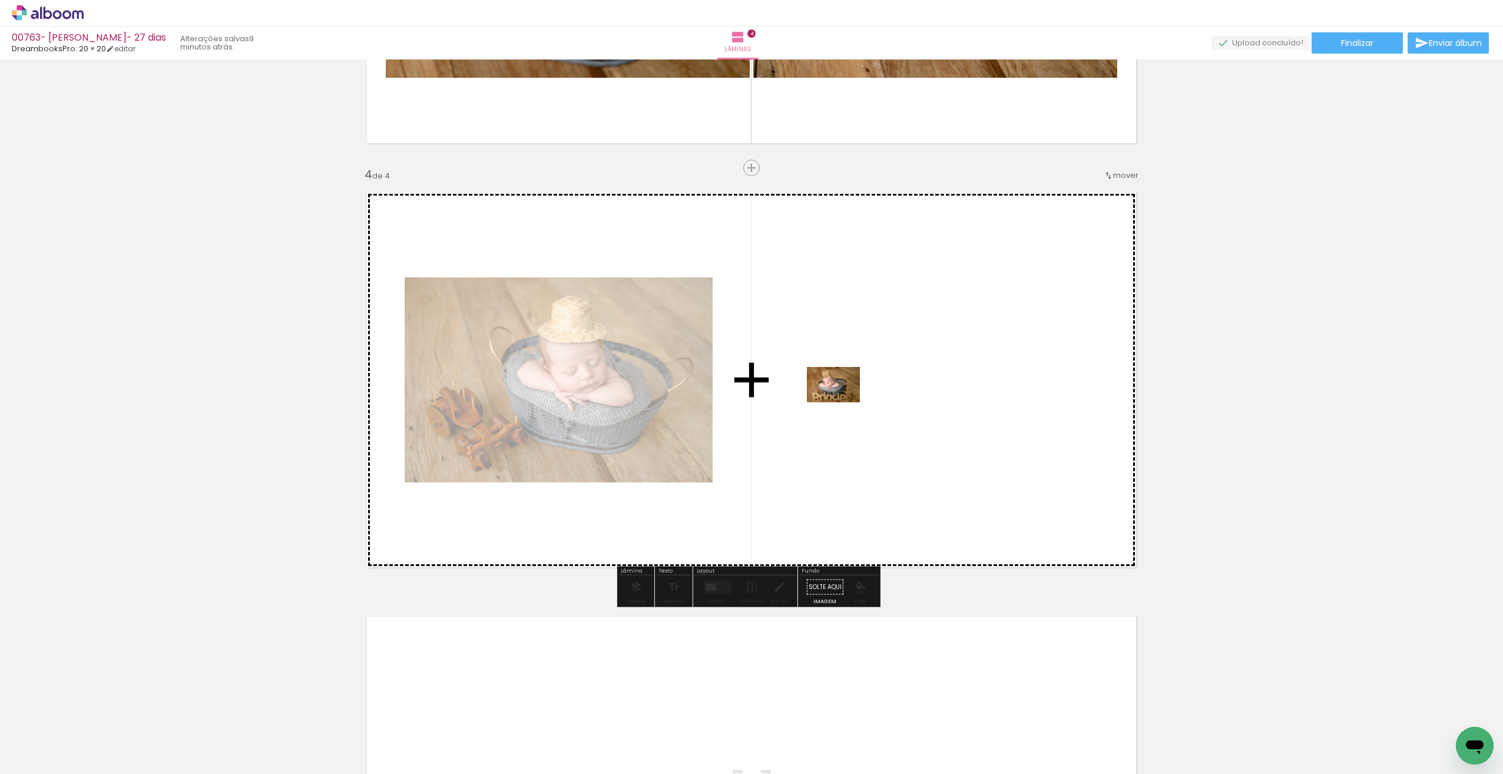
drag, startPoint x: 522, startPoint y: 724, endPoint x: 833, endPoint y: 403, distance: 446.0
click at [833, 403] on quentale-workspace at bounding box center [751, 387] width 1503 height 774
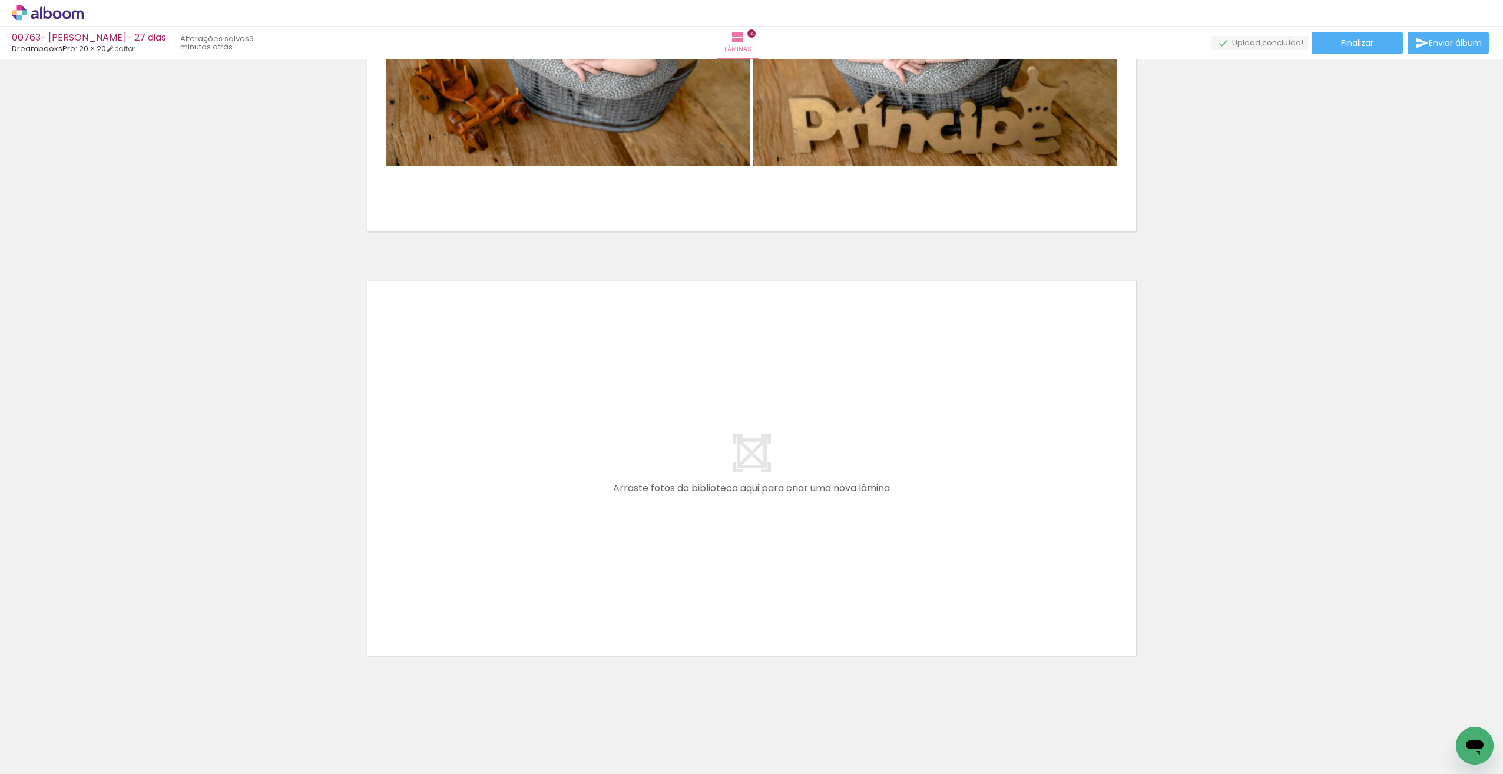
scroll to position [1525, 0]
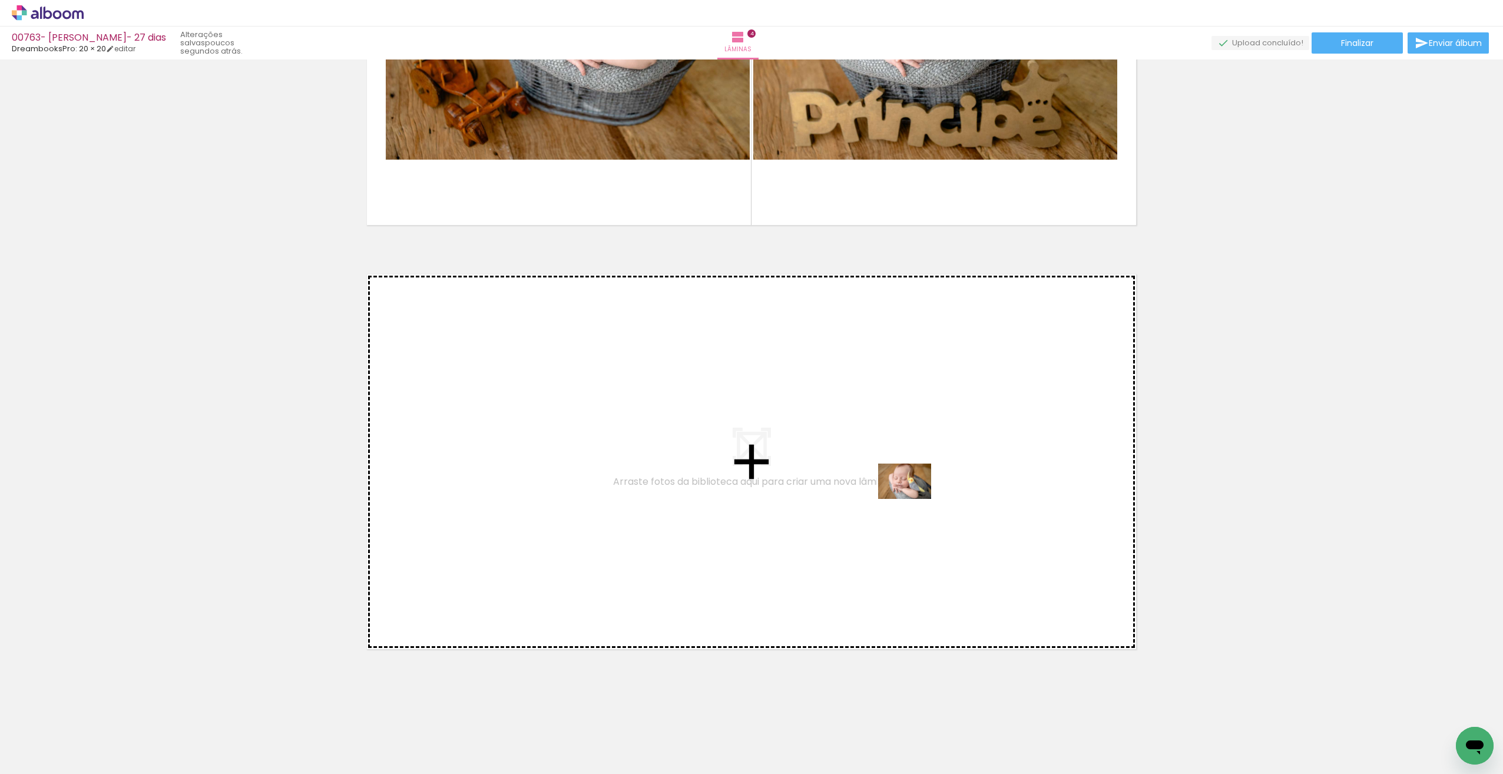
drag, startPoint x: 707, startPoint y: 744, endPoint x: 909, endPoint y: 498, distance: 318.0
click at [909, 498] on quentale-workspace at bounding box center [751, 387] width 1503 height 774
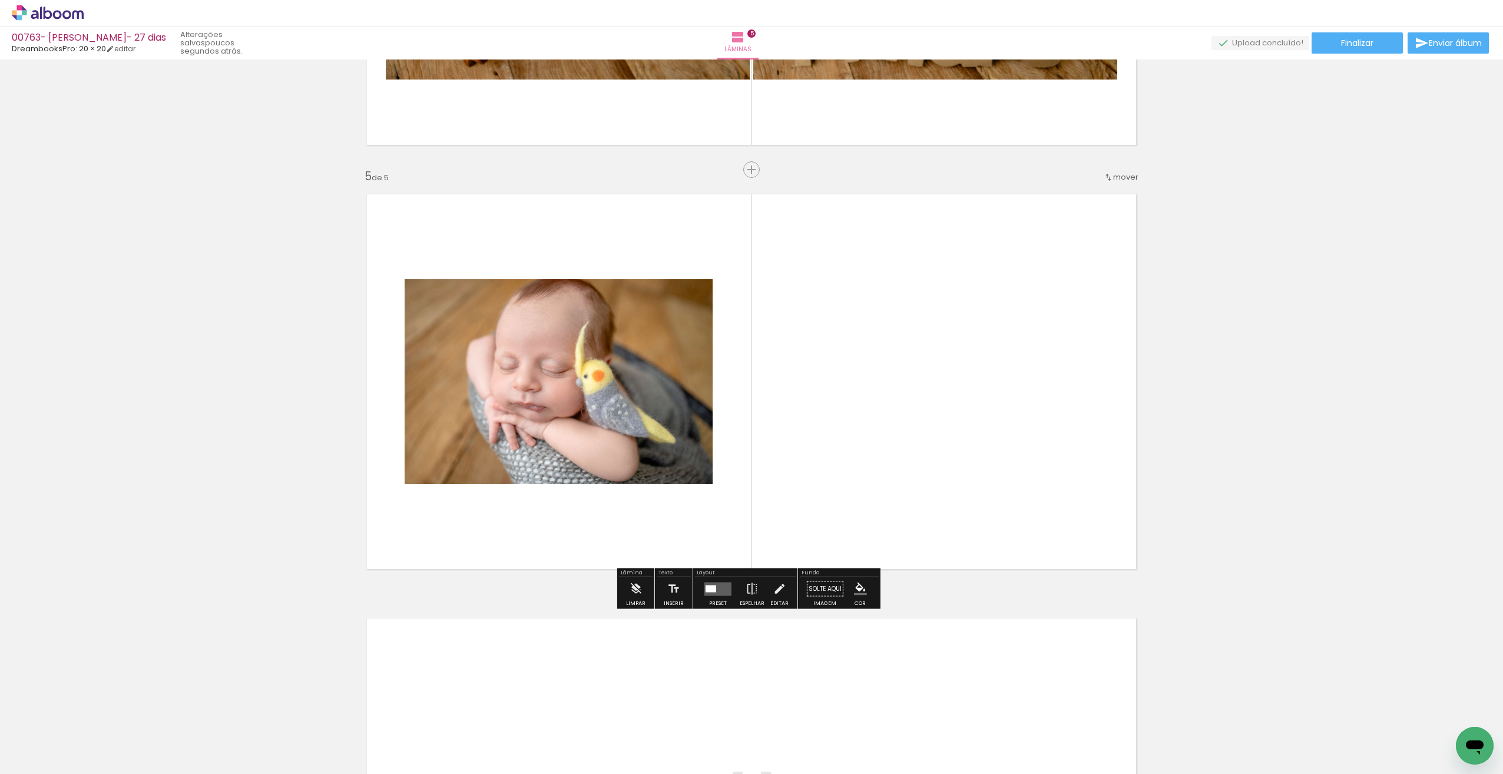
scroll to position [1607, 0]
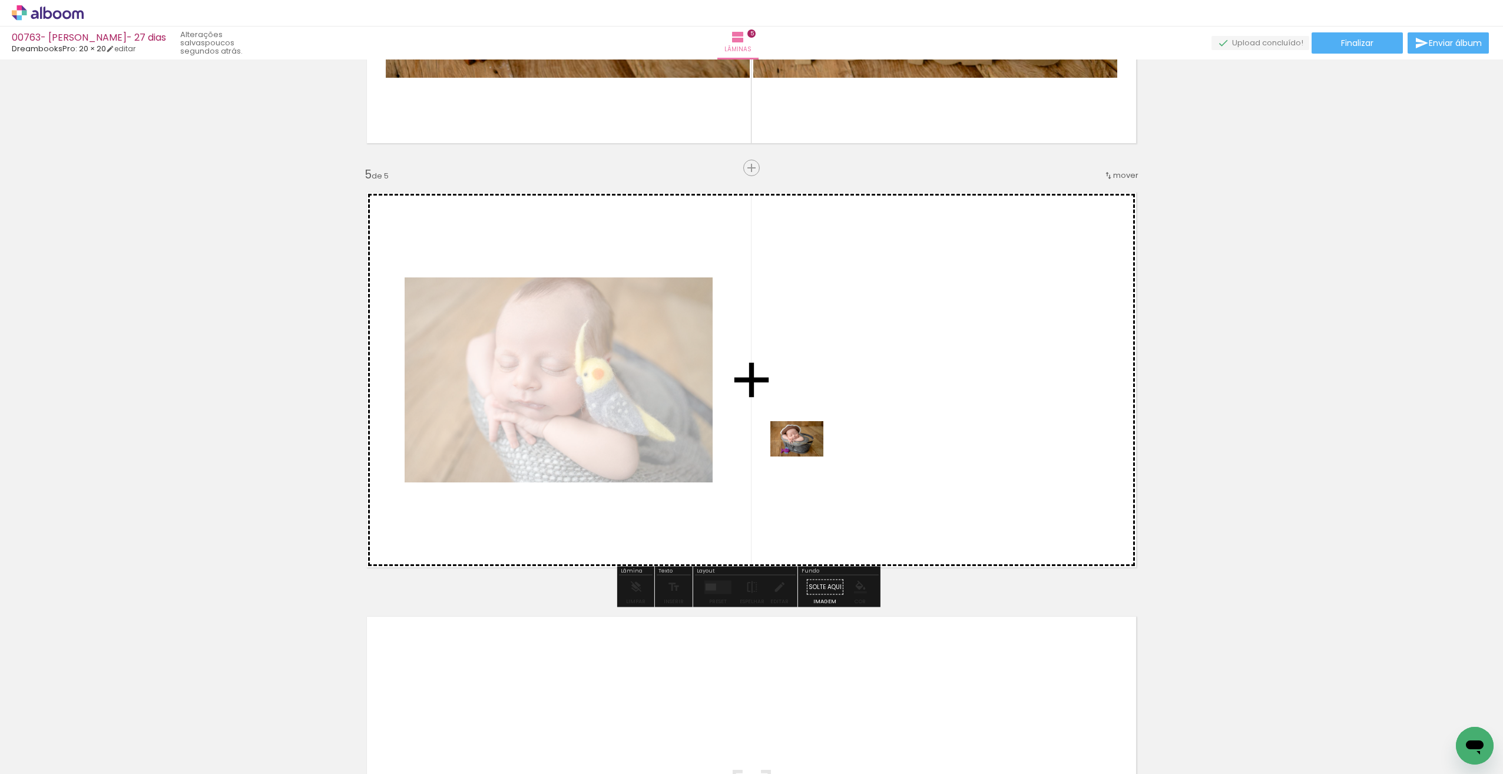
drag, startPoint x: 601, startPoint y: 724, endPoint x: 806, endPoint y: 456, distance: 336.5
click at [806, 456] on quentale-workspace at bounding box center [751, 387] width 1503 height 774
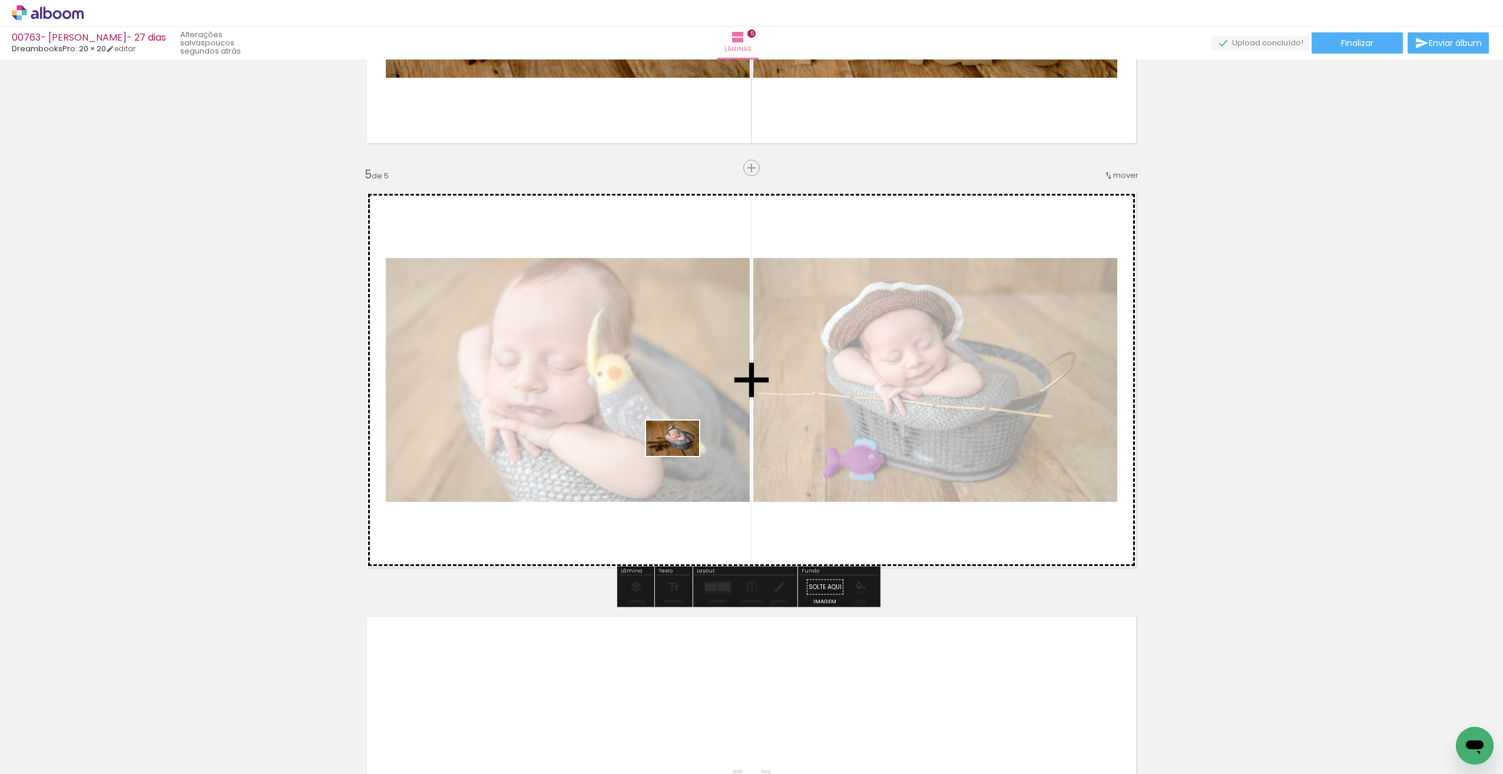
drag, startPoint x: 660, startPoint y: 728, endPoint x: 678, endPoint y: 456, distance: 272.7
click at [678, 456] on quentale-workspace at bounding box center [751, 387] width 1503 height 774
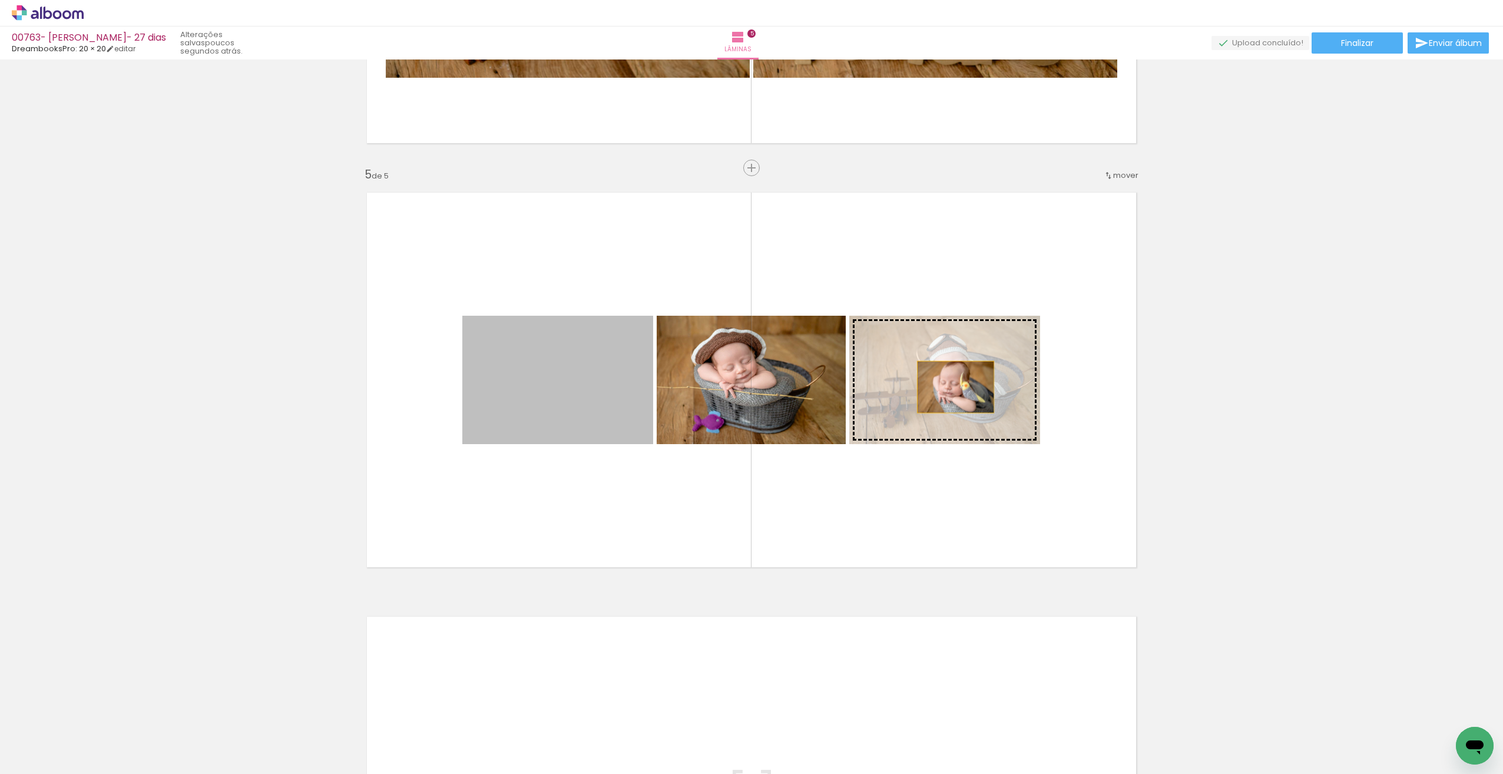
drag, startPoint x: 586, startPoint y: 392, endPoint x: 943, endPoint y: 386, distance: 357.5
click at [0, 0] on slot at bounding box center [0, 0] width 0 height 0
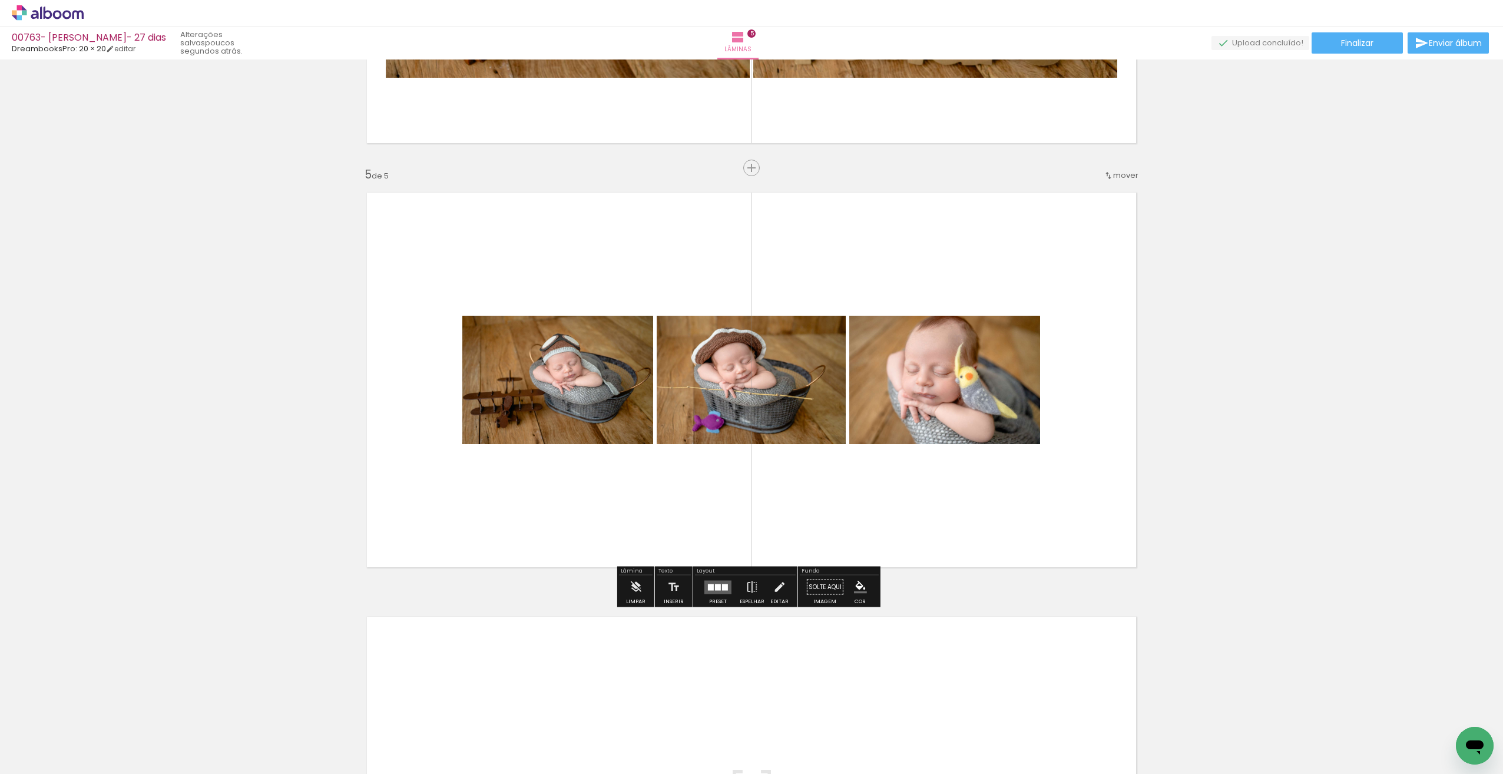
click at [719, 592] on quentale-layouter at bounding box center [717, 587] width 27 height 14
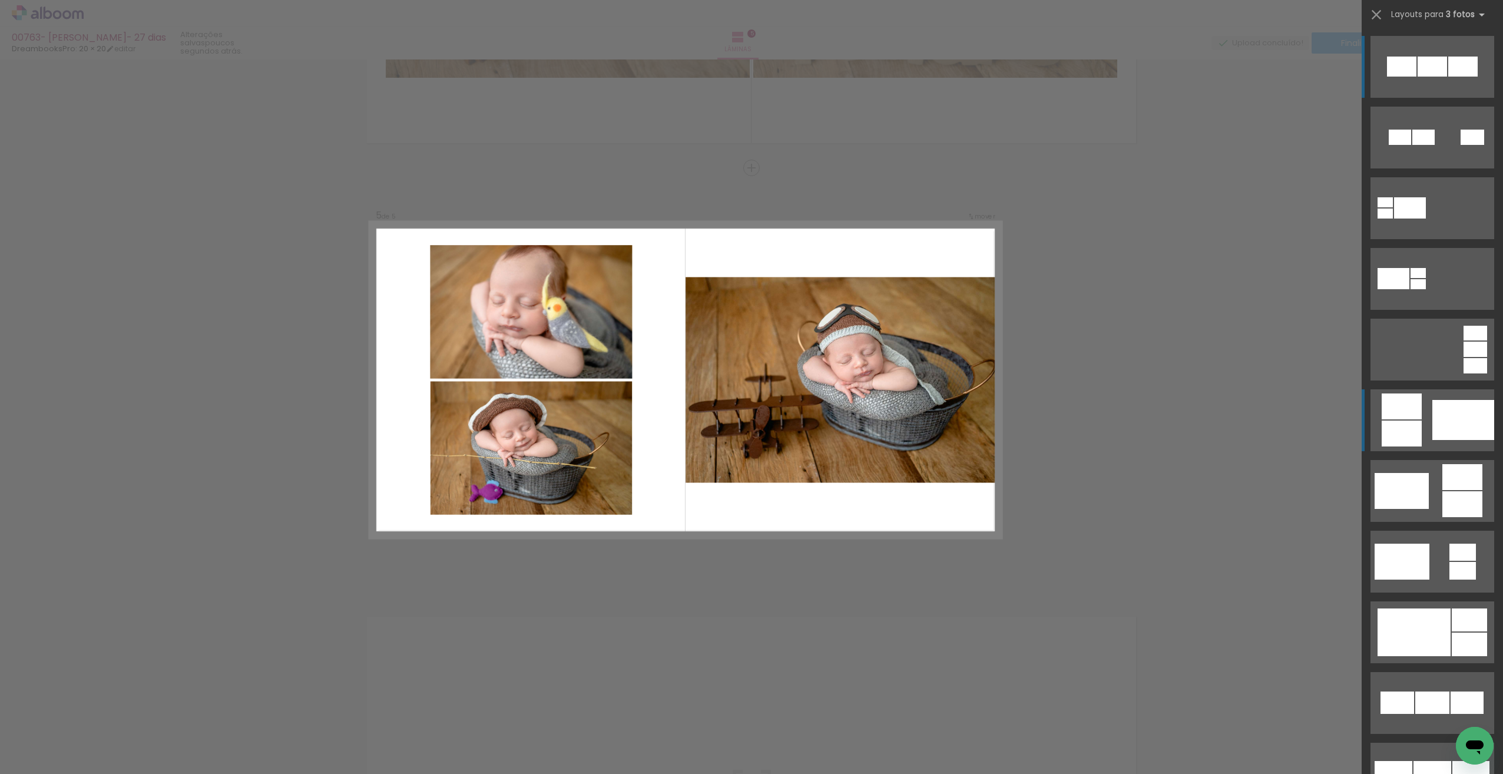
click at [1446, 433] on div at bounding box center [1463, 420] width 62 height 40
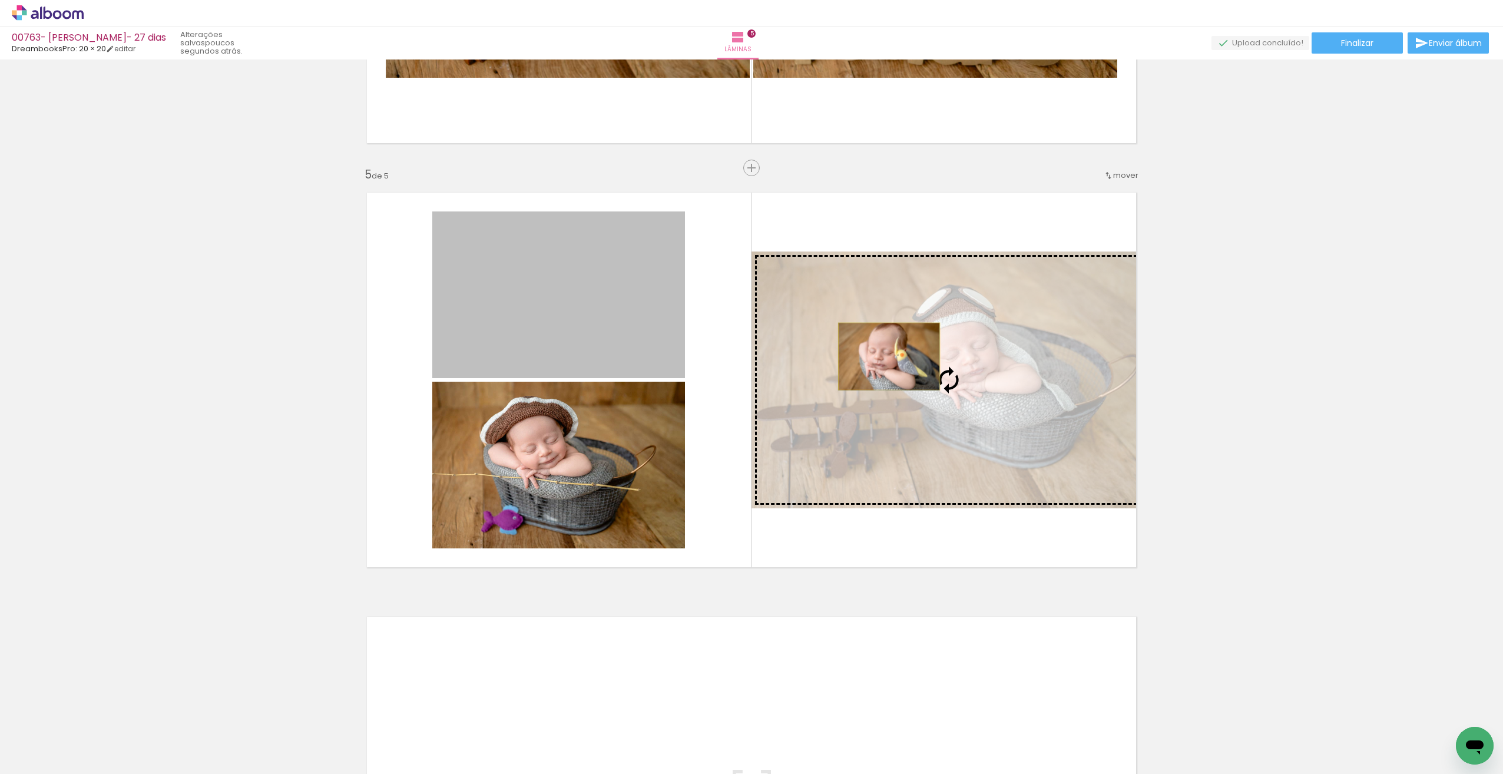
drag, startPoint x: 791, startPoint y: 342, endPoint x: 875, endPoint y: 358, distance: 85.1
click at [0, 0] on slot at bounding box center [0, 0] width 0 height 0
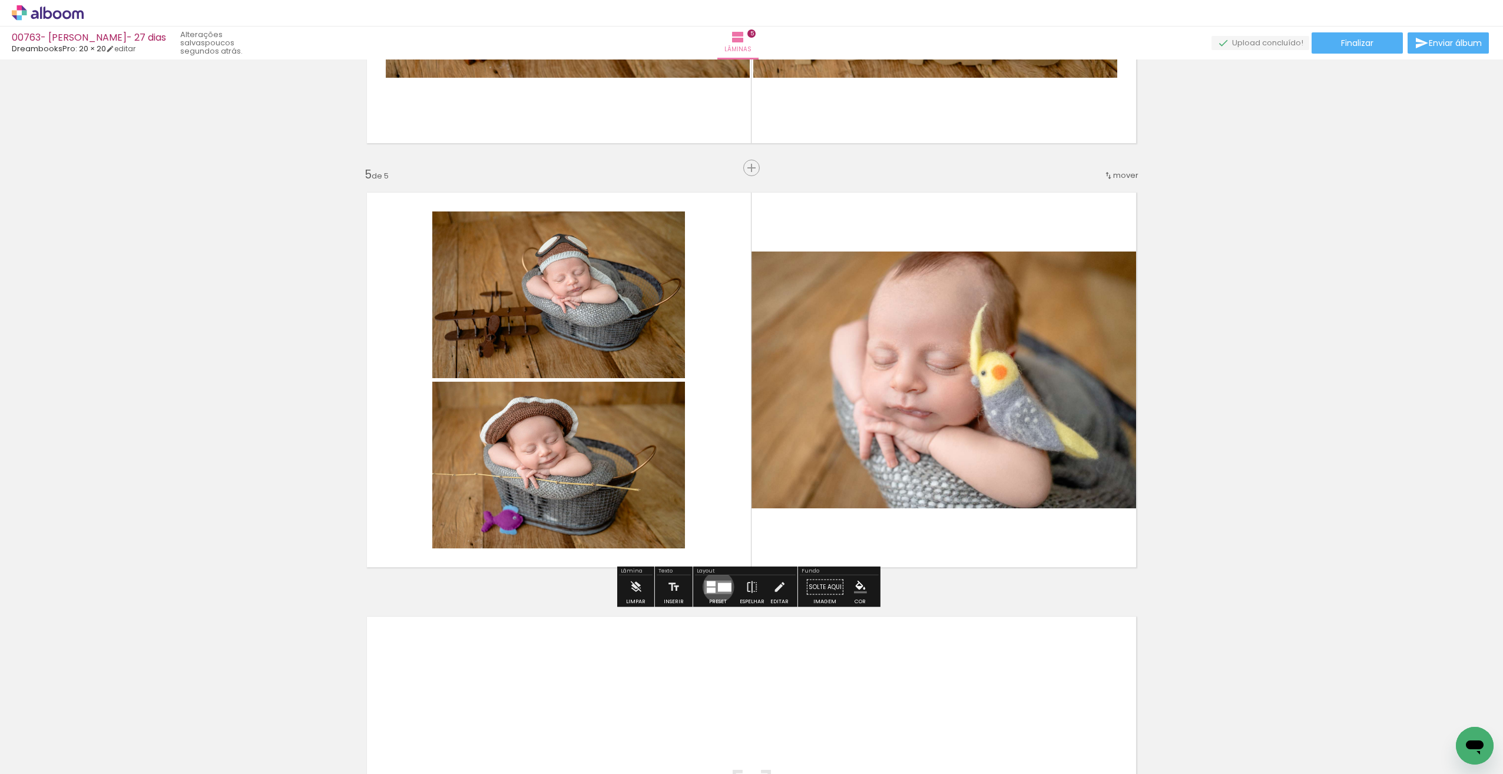
click at [718, 587] on div at bounding box center [725, 586] width 14 height 9
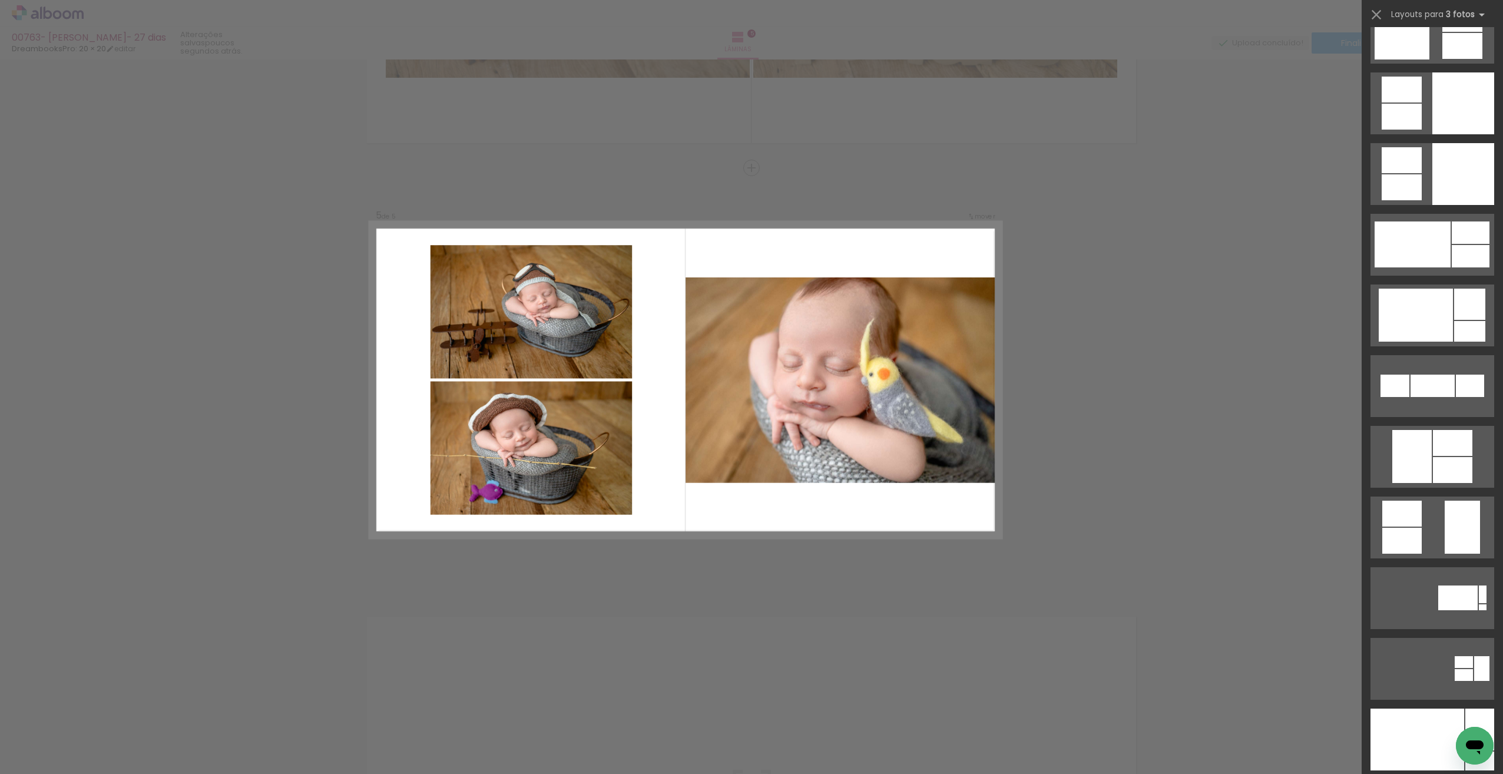
scroll to position [3517, 0]
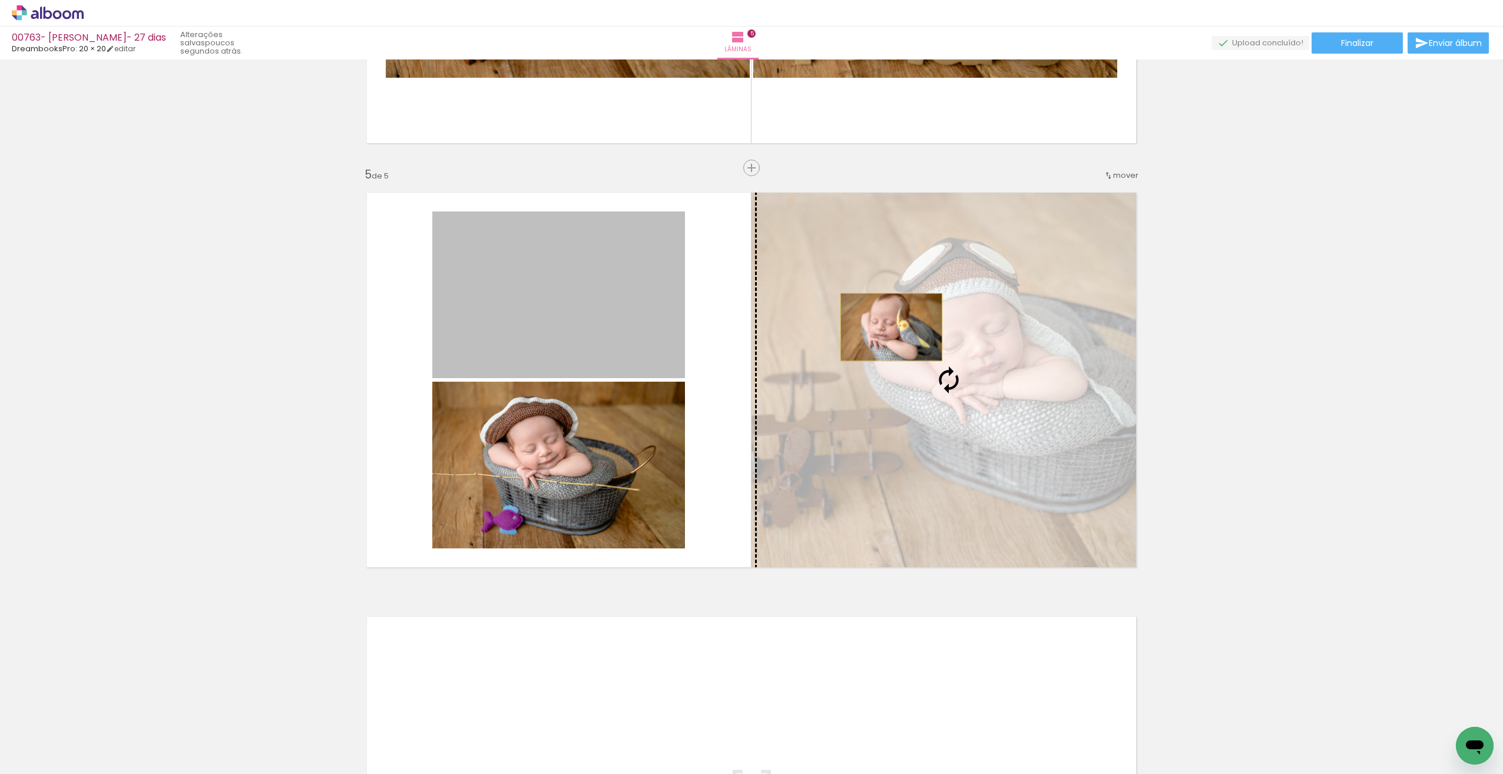
drag, startPoint x: 594, startPoint y: 300, endPoint x: 881, endPoint y: 322, distance: 288.2
click at [0, 0] on slot at bounding box center [0, 0] width 0 height 0
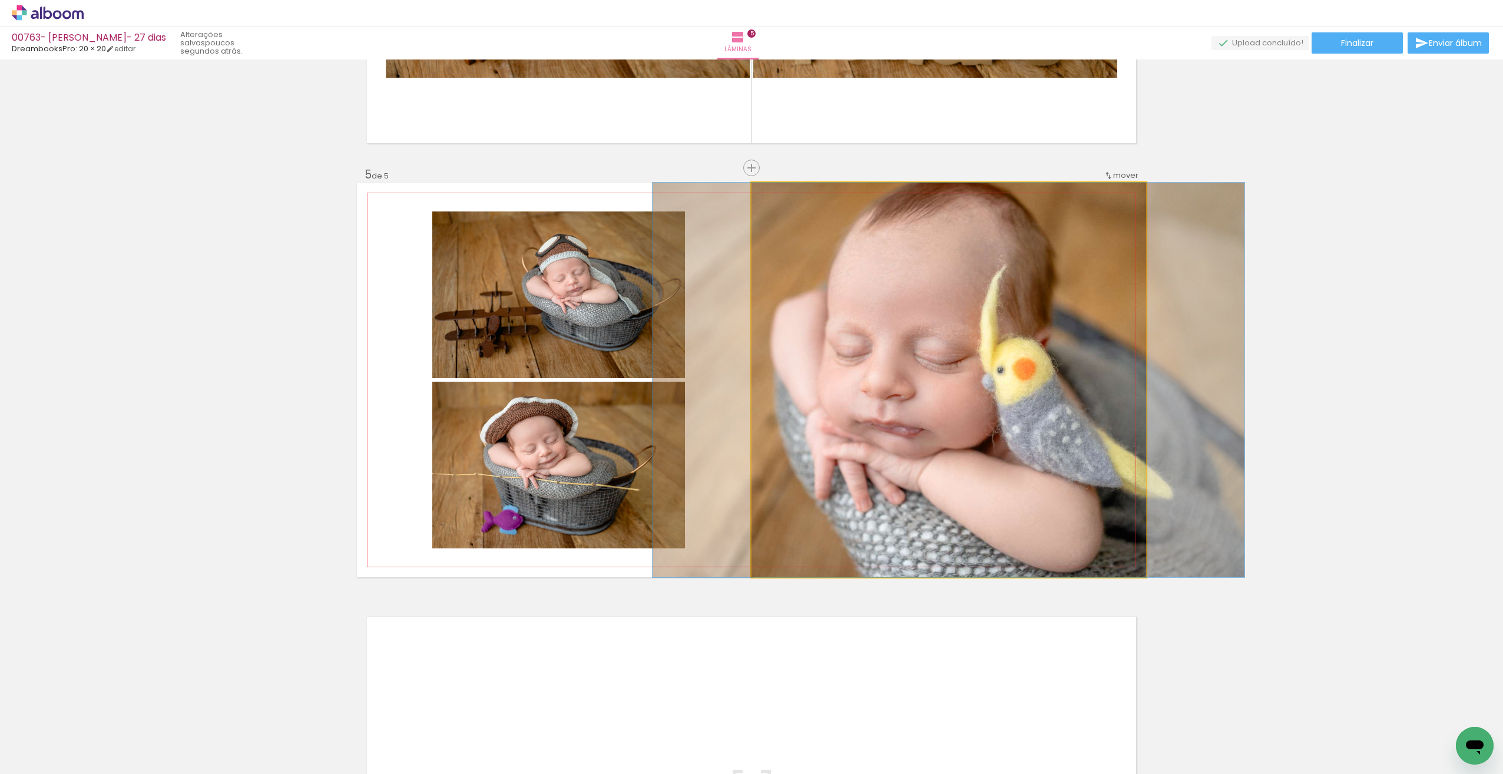
click at [921, 354] on quentale-photo at bounding box center [948, 380] width 395 height 395
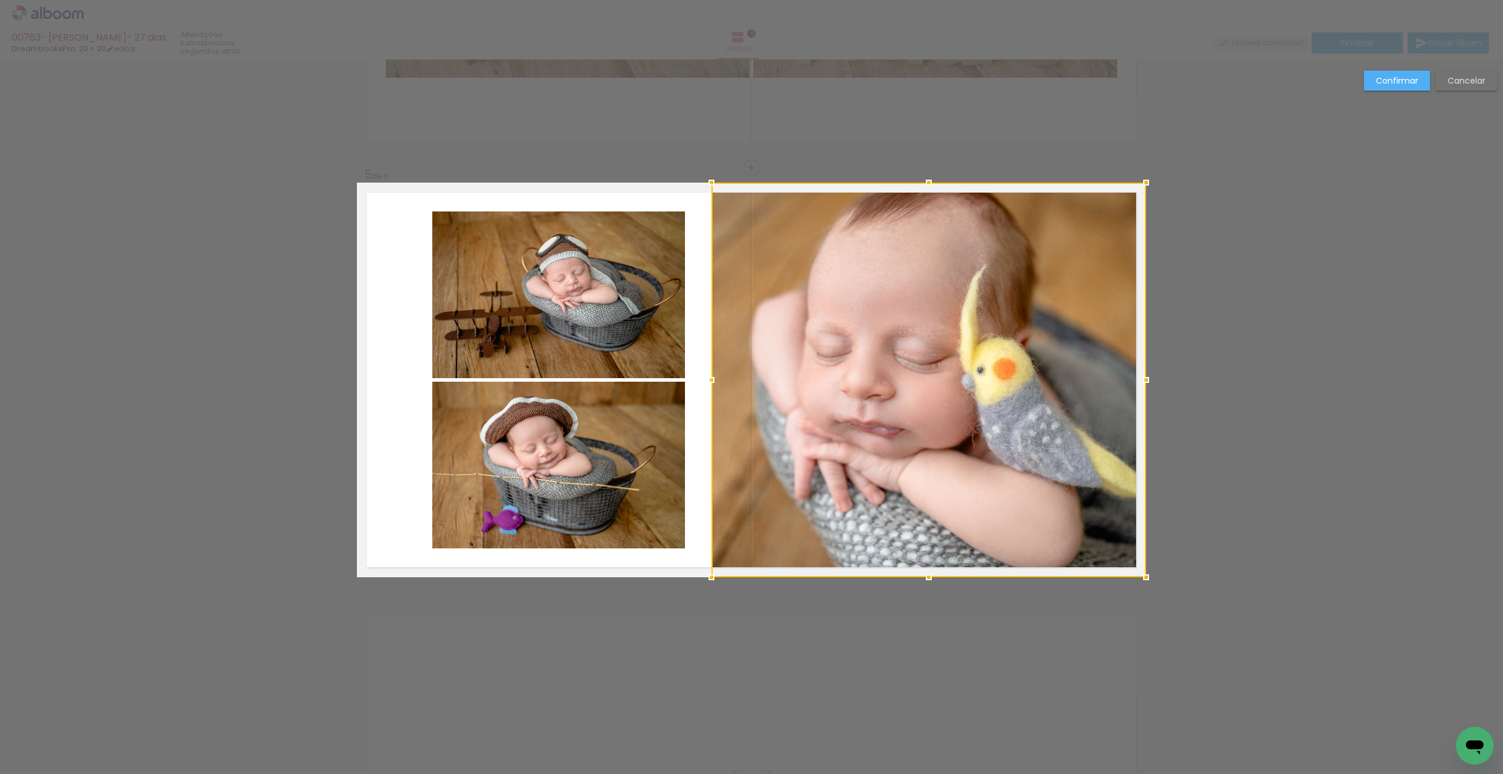
drag, startPoint x: 744, startPoint y: 376, endPoint x: 721, endPoint y: 367, distance: 25.2
click at [705, 373] on div at bounding box center [712, 380] width 24 height 24
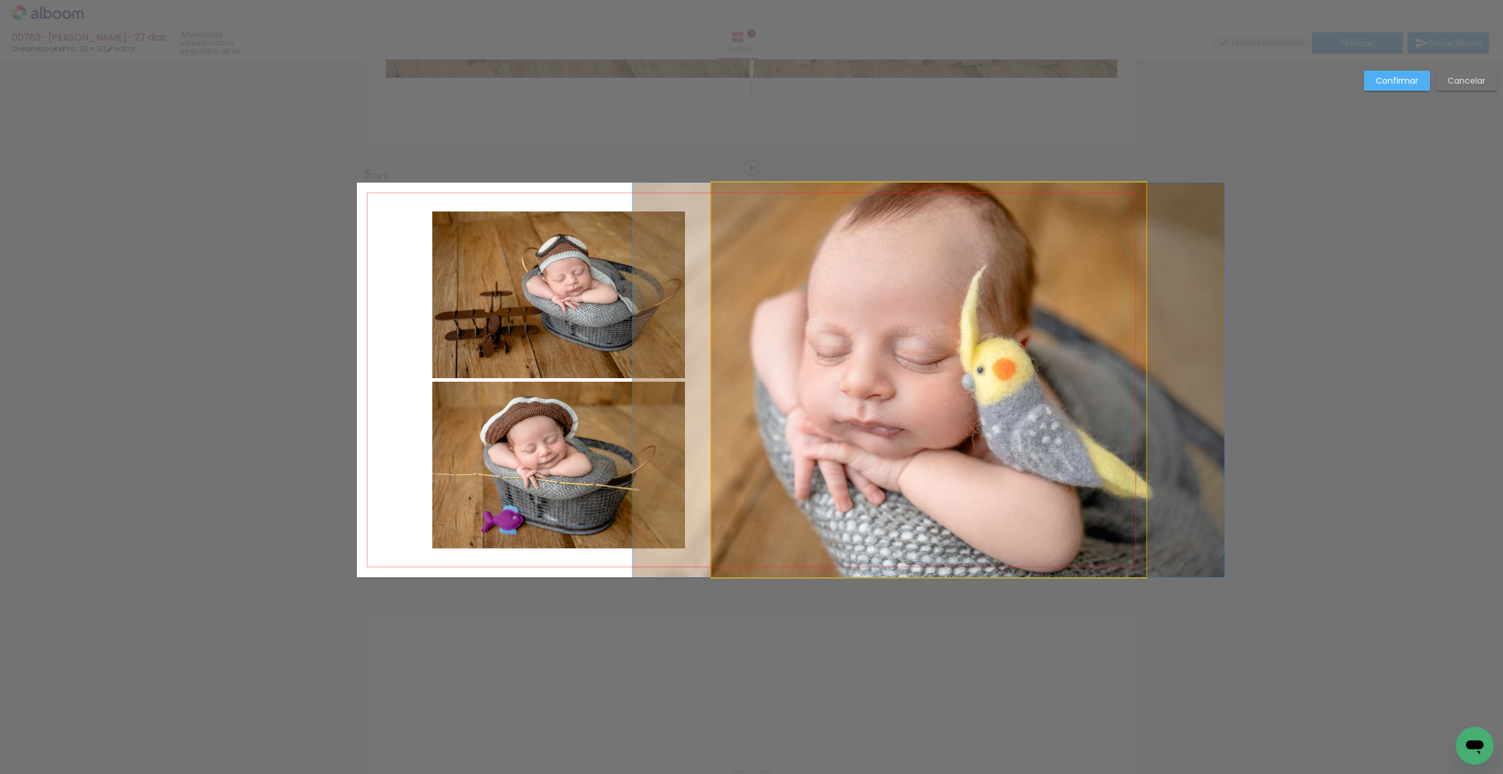
click at [1056, 320] on quentale-photo at bounding box center [928, 380] width 435 height 395
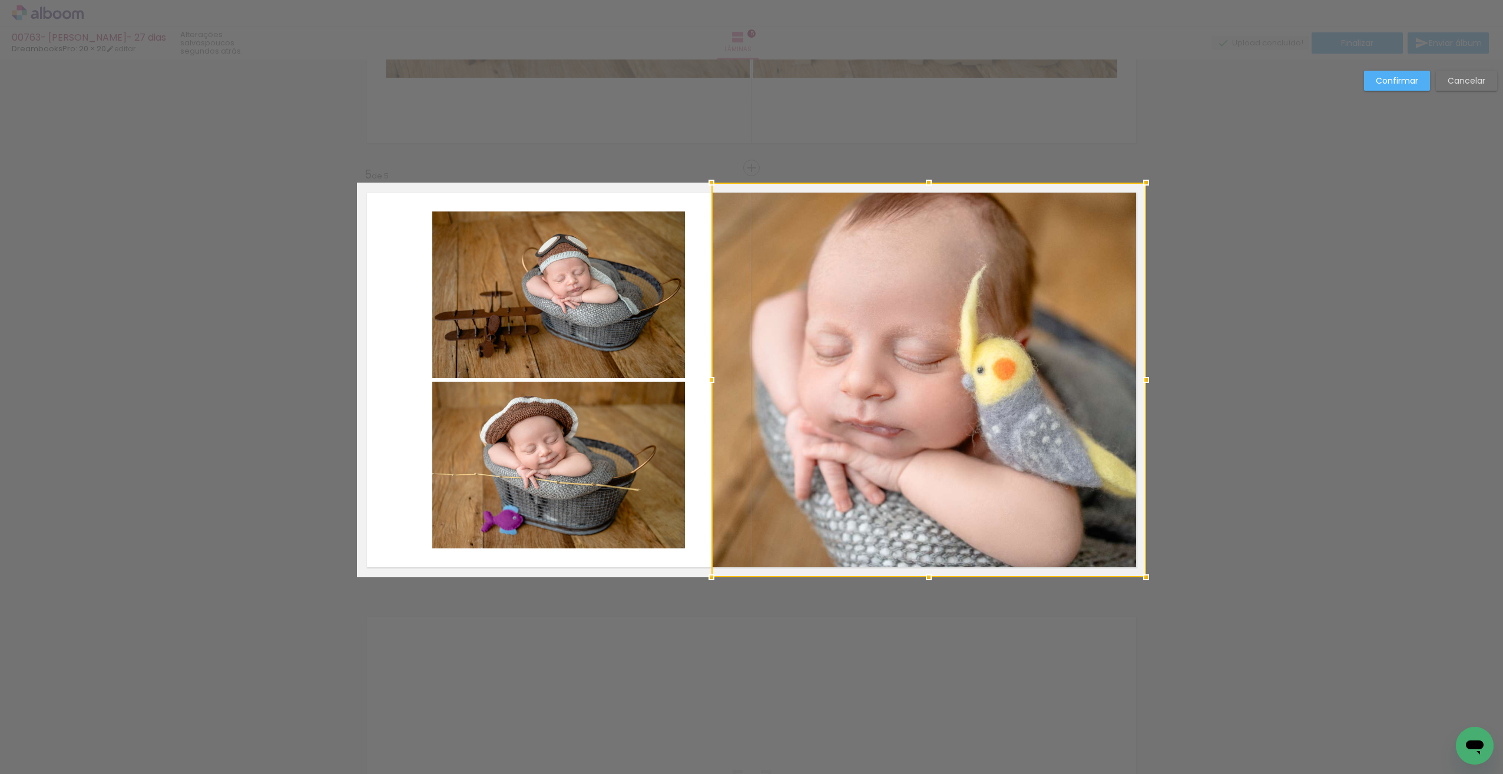
click at [358, 402] on quentale-layouter at bounding box center [751, 380] width 789 height 395
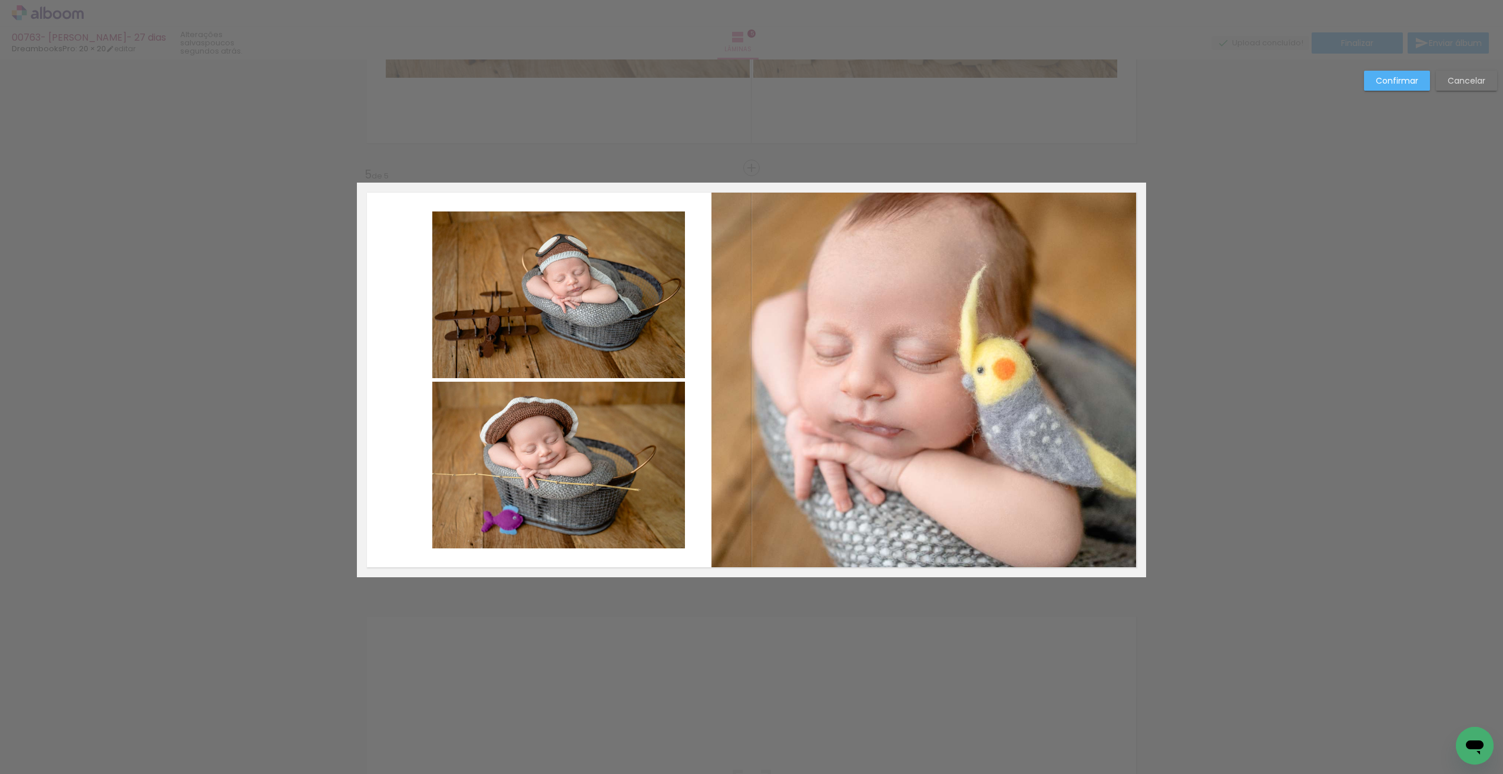
click at [516, 297] on quentale-photo at bounding box center [558, 294] width 253 height 167
click at [529, 431] on quentale-photo at bounding box center [558, 465] width 253 height 167
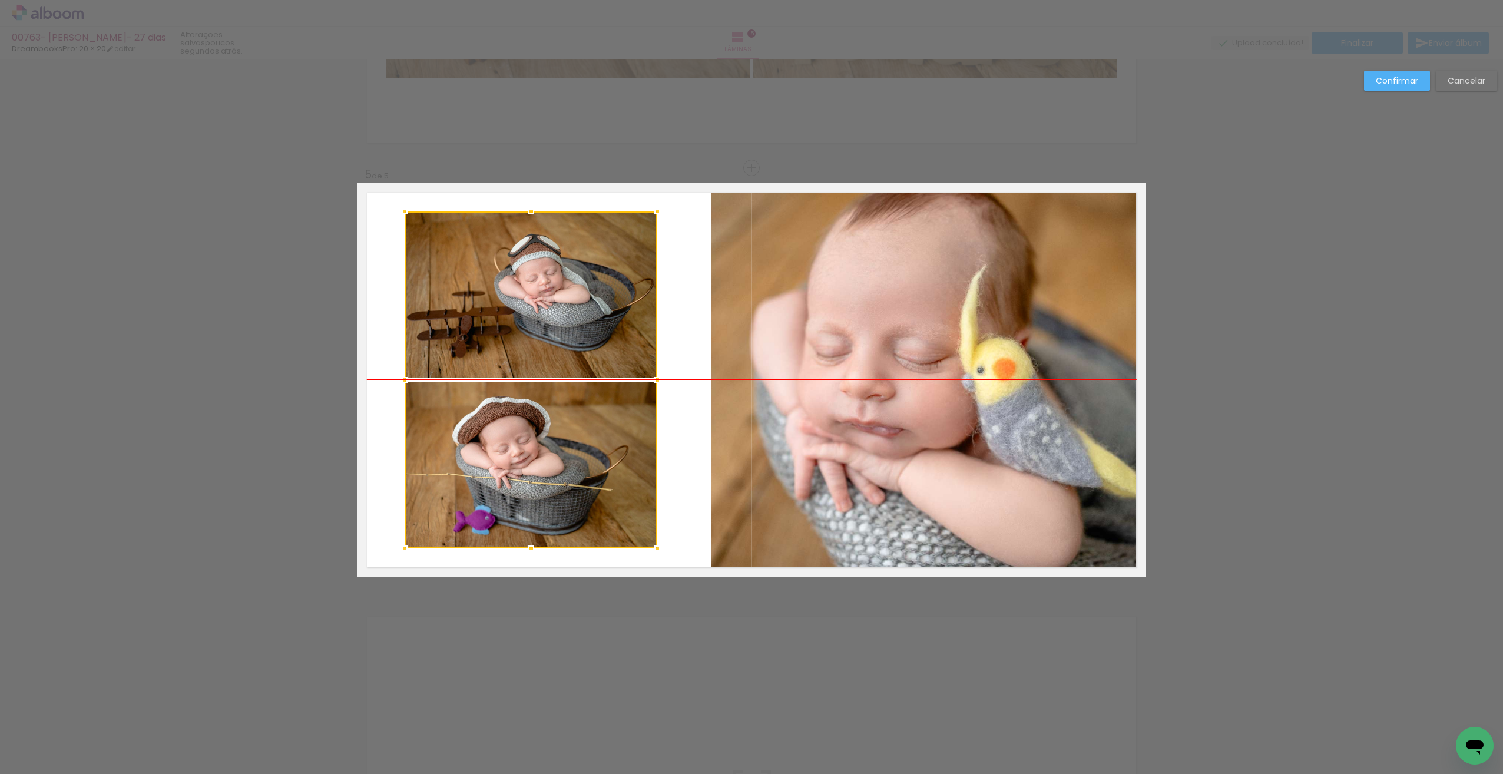
drag, startPoint x: 548, startPoint y: 419, endPoint x: 520, endPoint y: 422, distance: 27.8
click at [520, 422] on div at bounding box center [531, 379] width 253 height 337
click at [688, 402] on quentale-layouter at bounding box center [751, 380] width 789 height 395
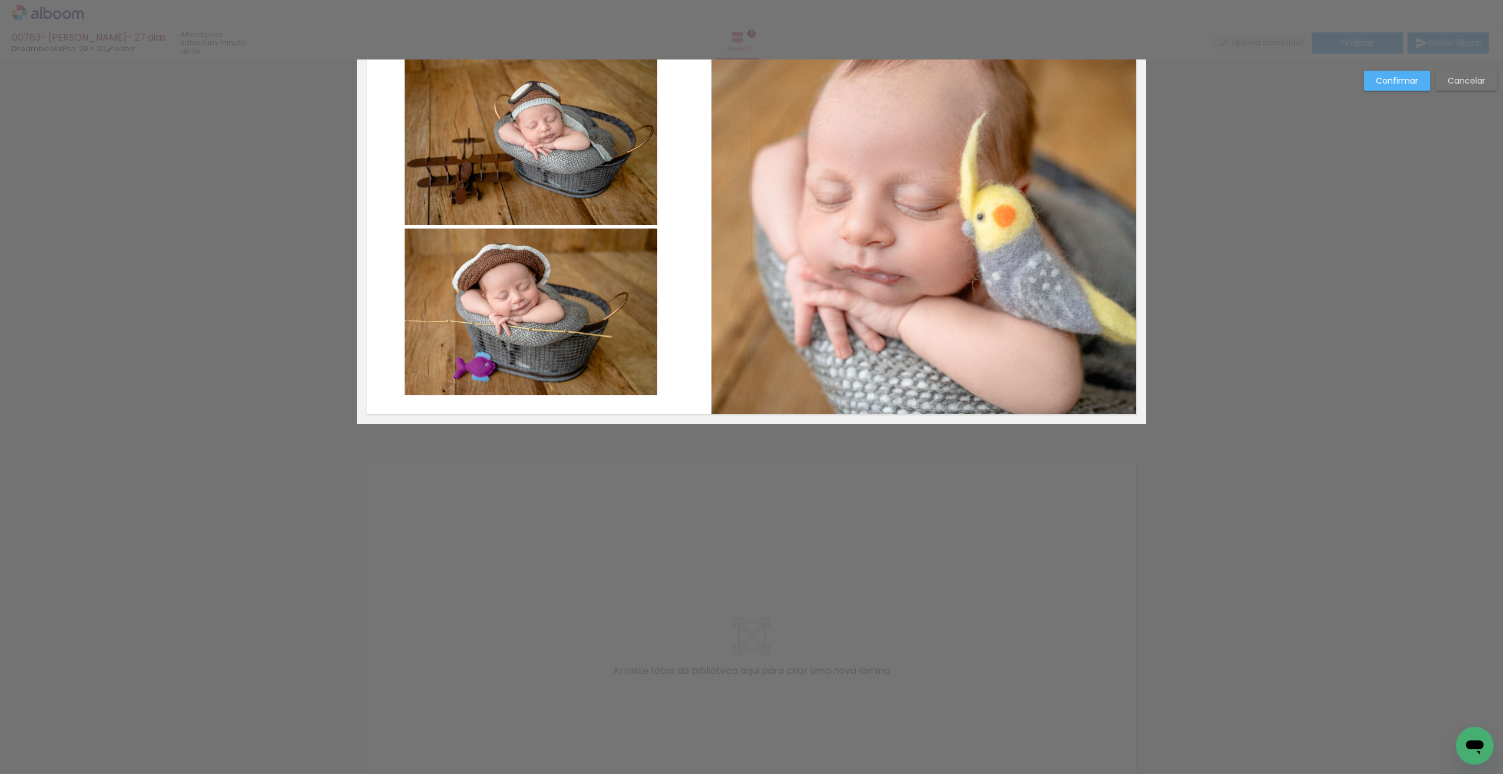
scroll to position [1751, 0]
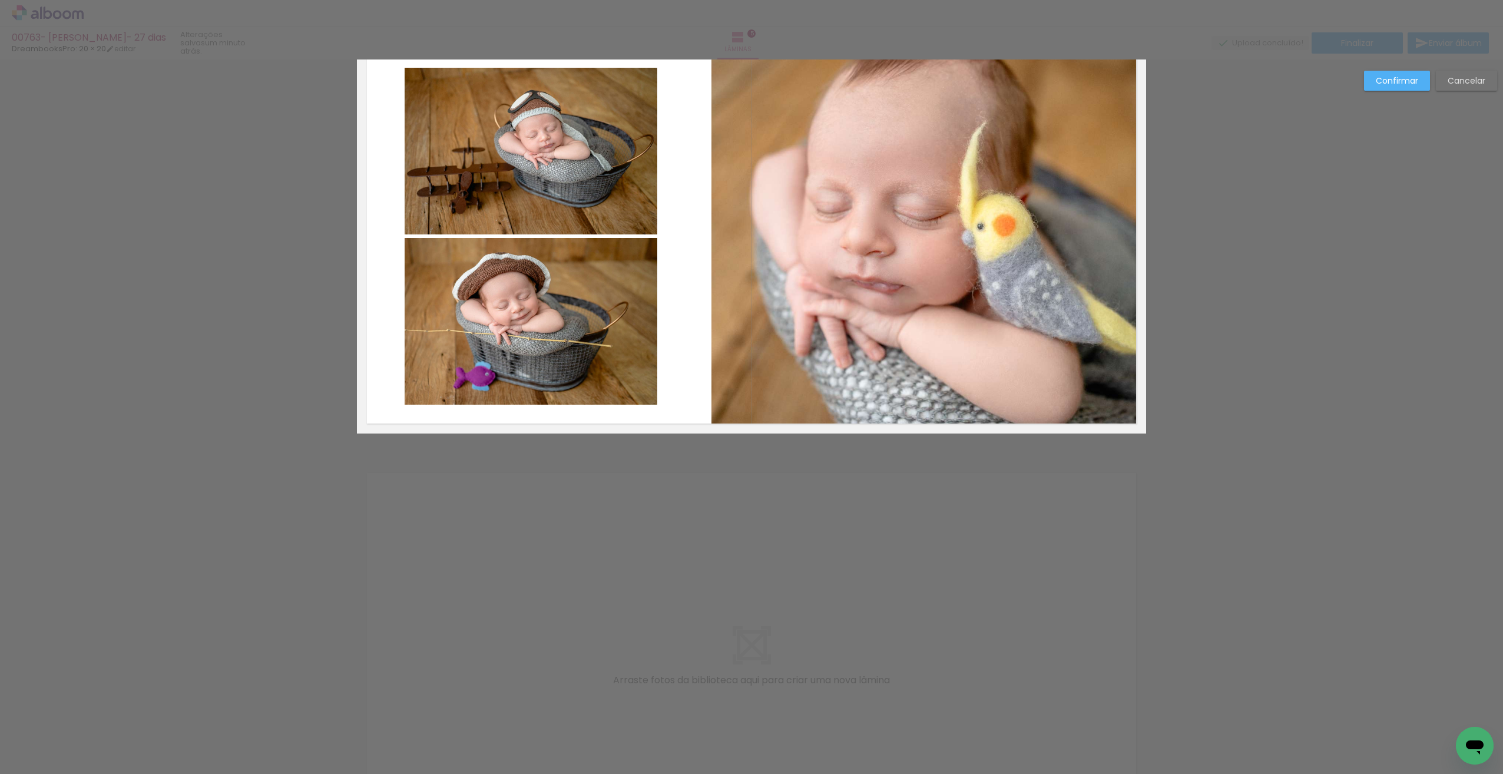
click at [0, 0] on slot "Confirmar" at bounding box center [0, 0] width 0 height 0
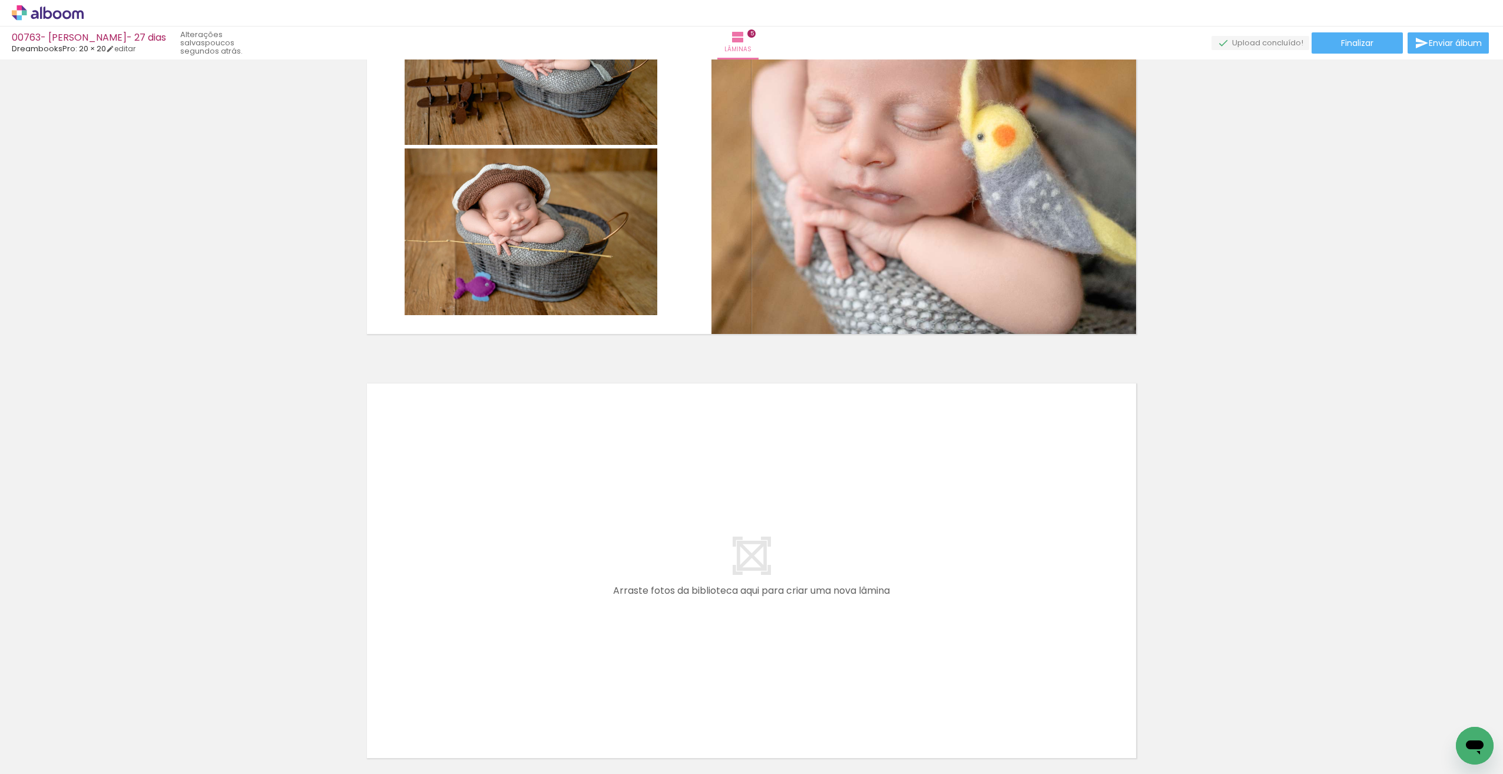
scroll to position [1820, 0]
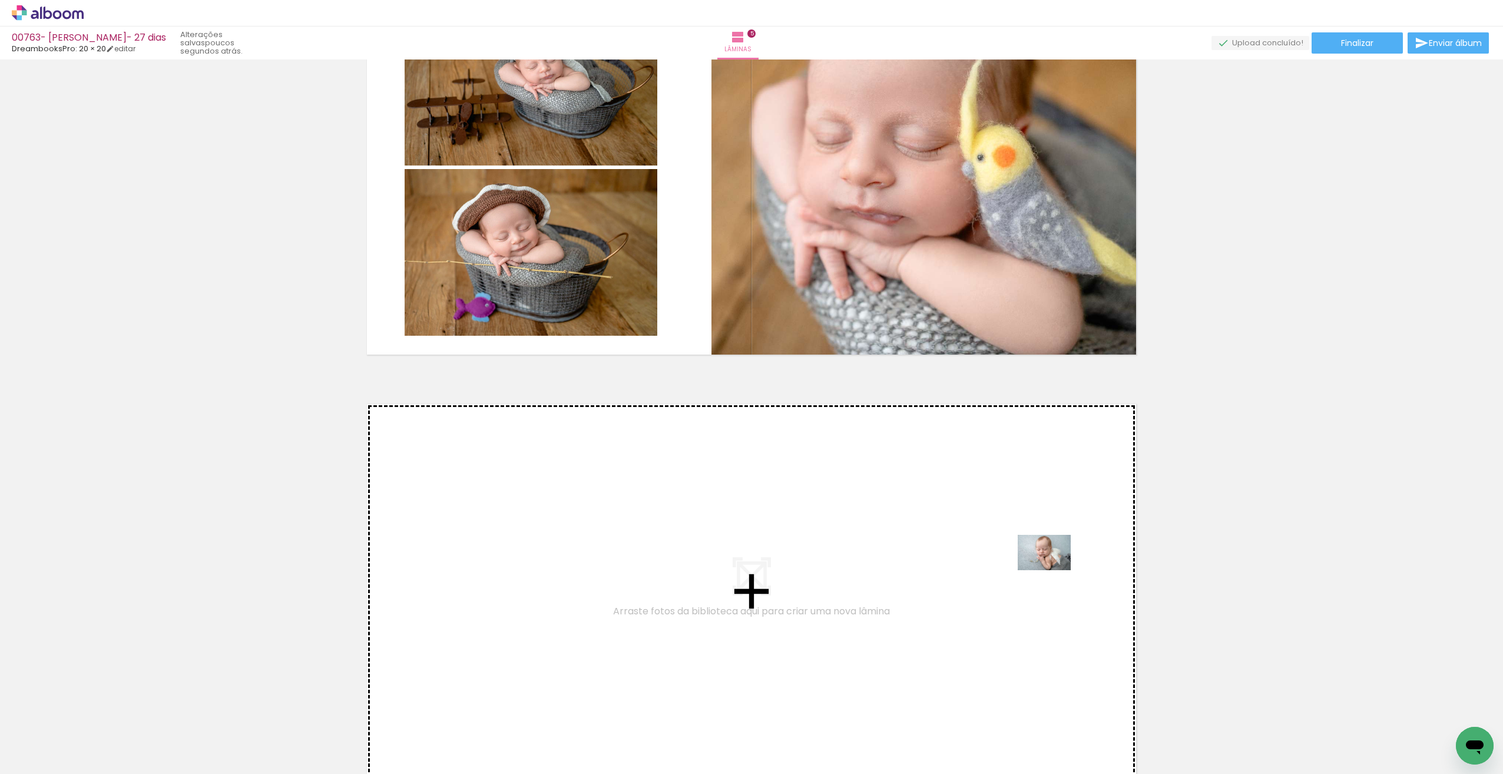
drag, startPoint x: 1053, startPoint y: 741, endPoint x: 1053, endPoint y: 571, distance: 170.2
click at [1053, 571] on quentale-workspace at bounding box center [751, 387] width 1503 height 774
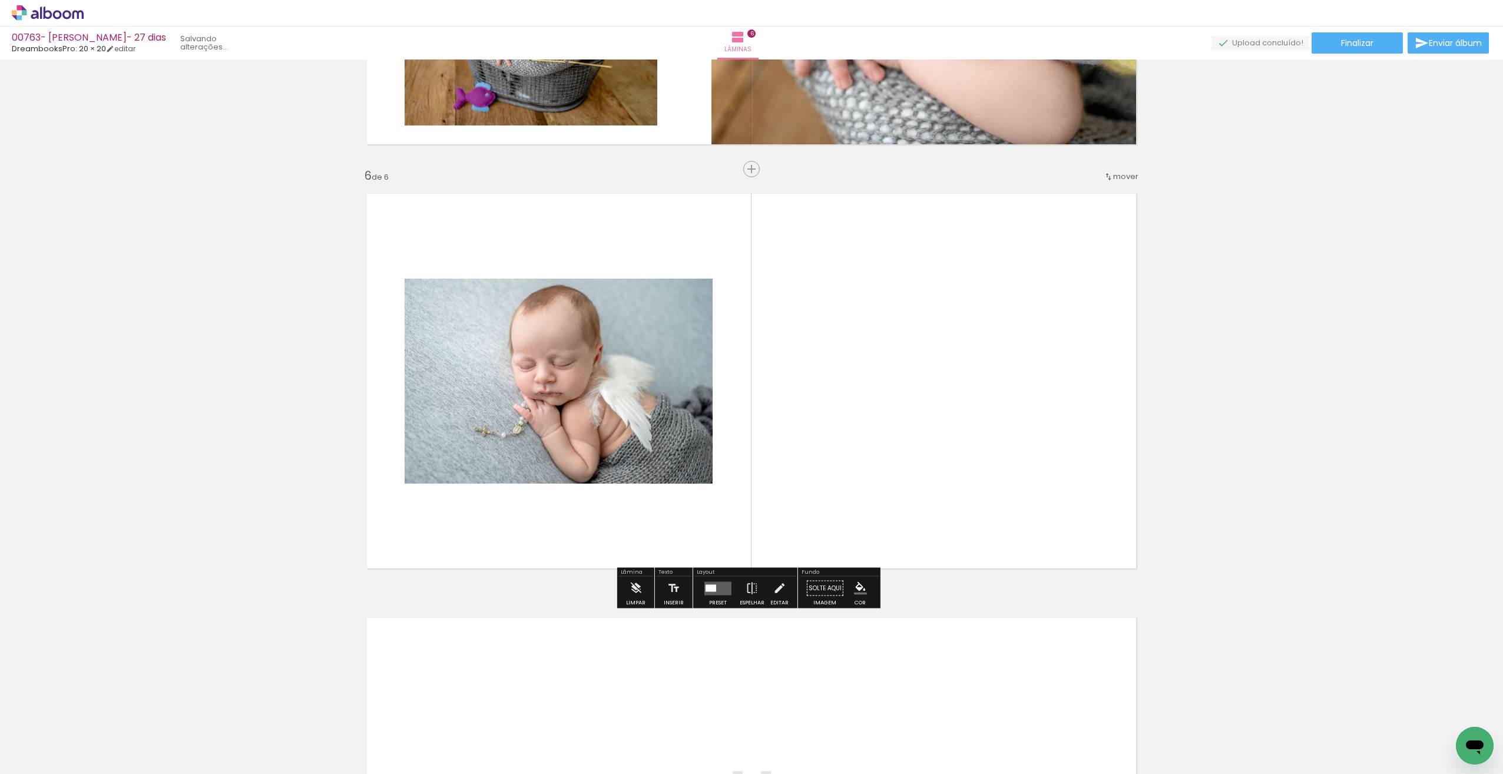
scroll to position [2031, 0]
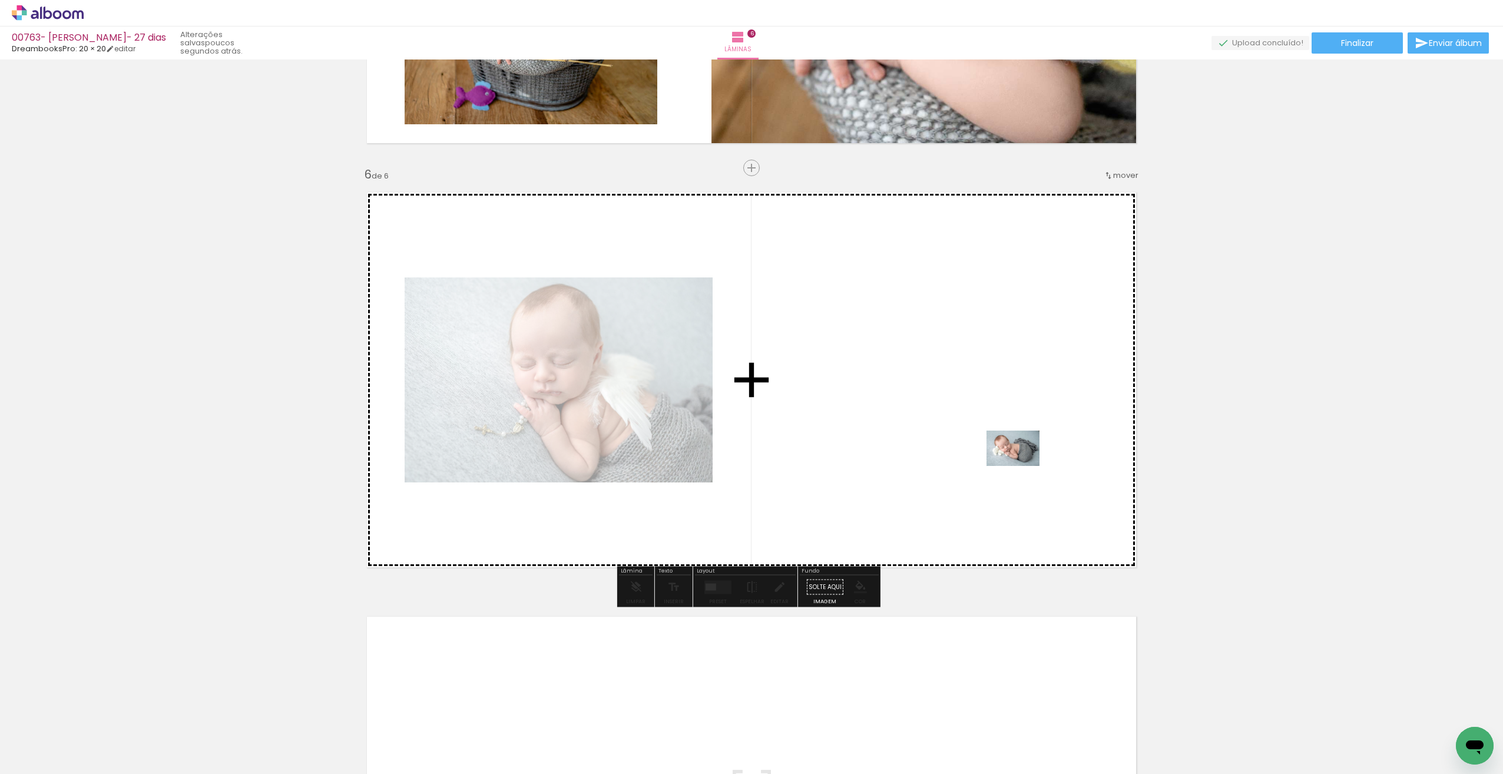
drag, startPoint x: 986, startPoint y: 734, endPoint x: 1021, endPoint y: 466, distance: 270.3
click at [1021, 466] on quentale-workspace at bounding box center [751, 387] width 1503 height 774
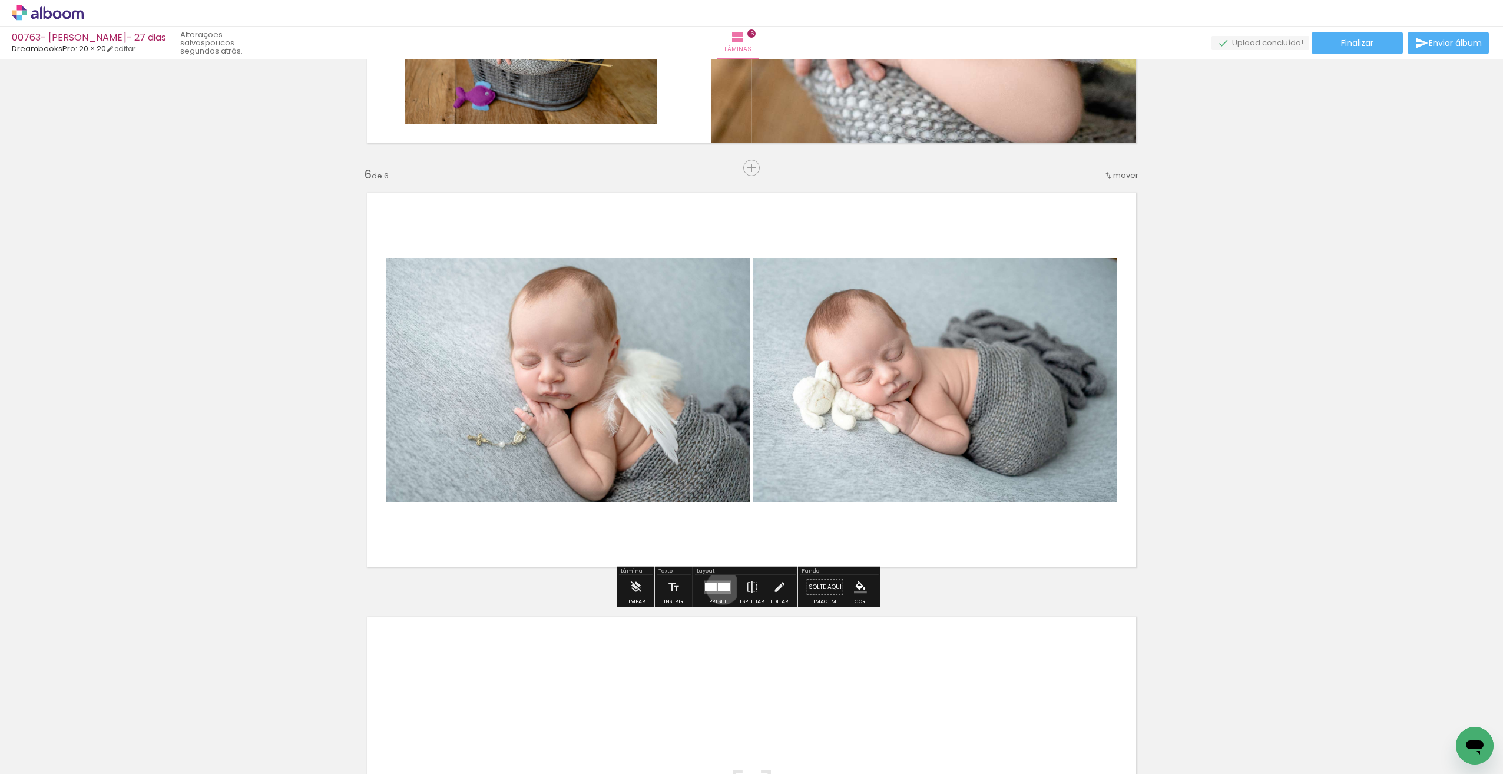
click at [719, 587] on div at bounding box center [724, 586] width 12 height 8
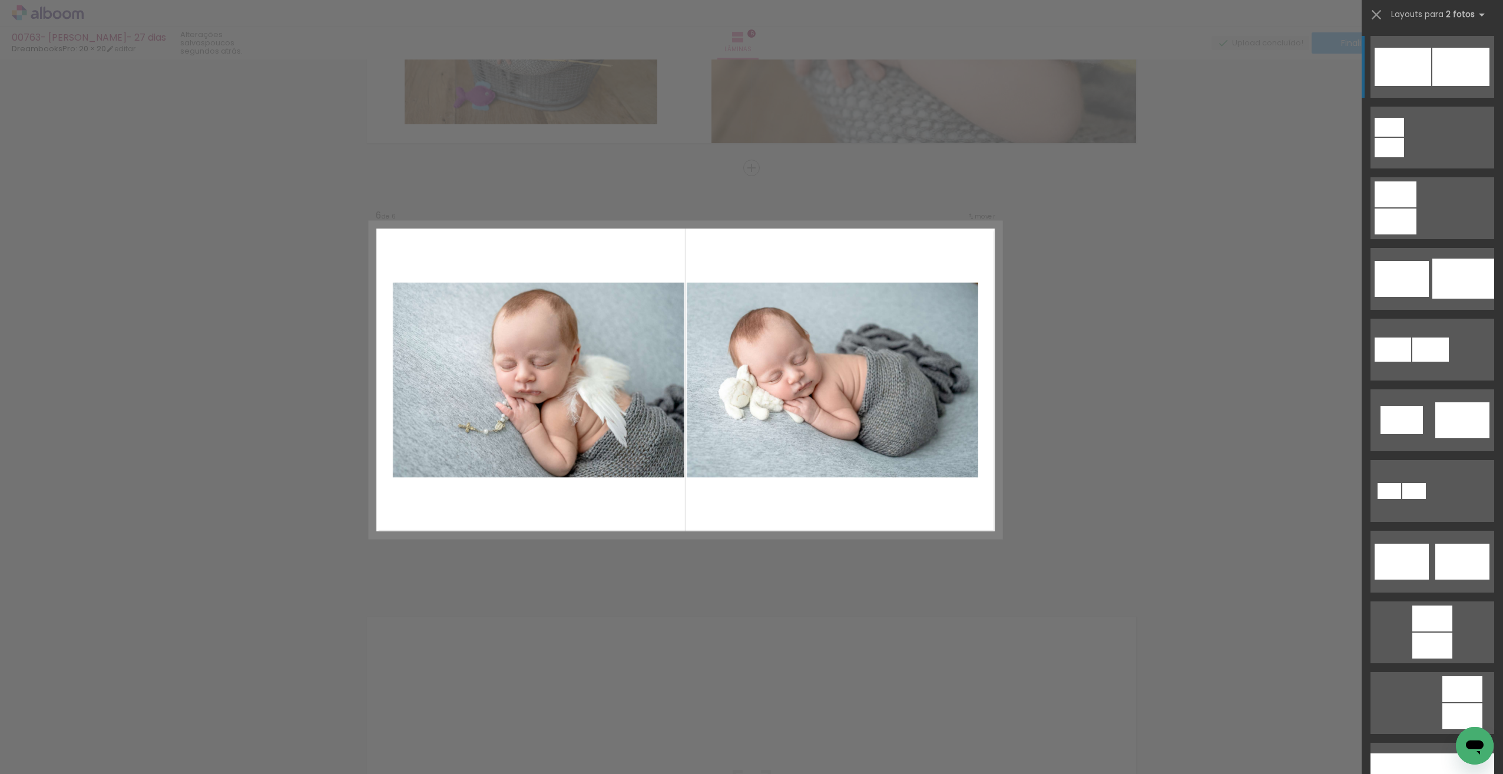
click at [966, 509] on quentale-layouter at bounding box center [685, 380] width 631 height 316
click at [1382, 9] on iron-icon at bounding box center [1376, 14] width 16 height 16
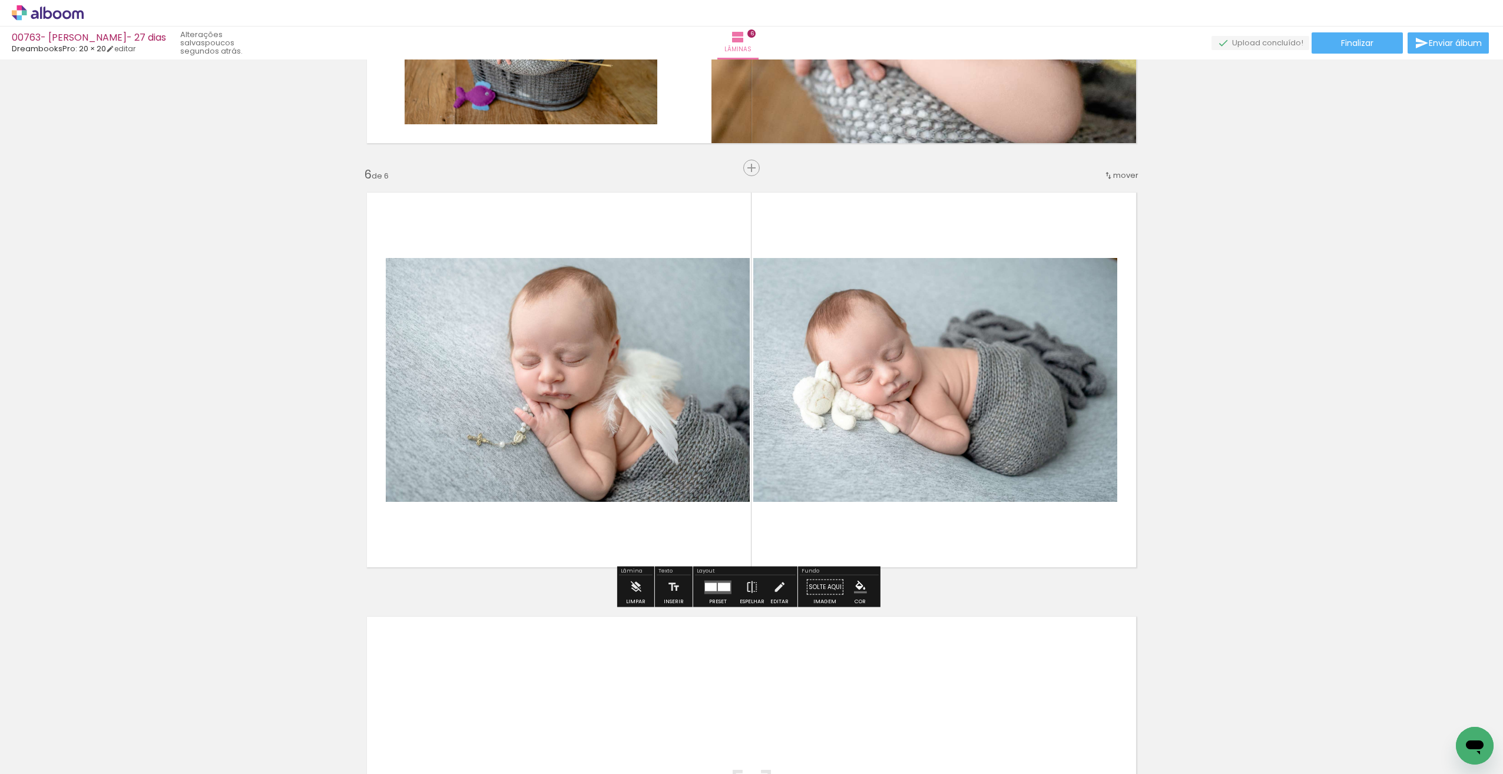
click at [718, 591] on quentale-layouter at bounding box center [717, 587] width 27 height 14
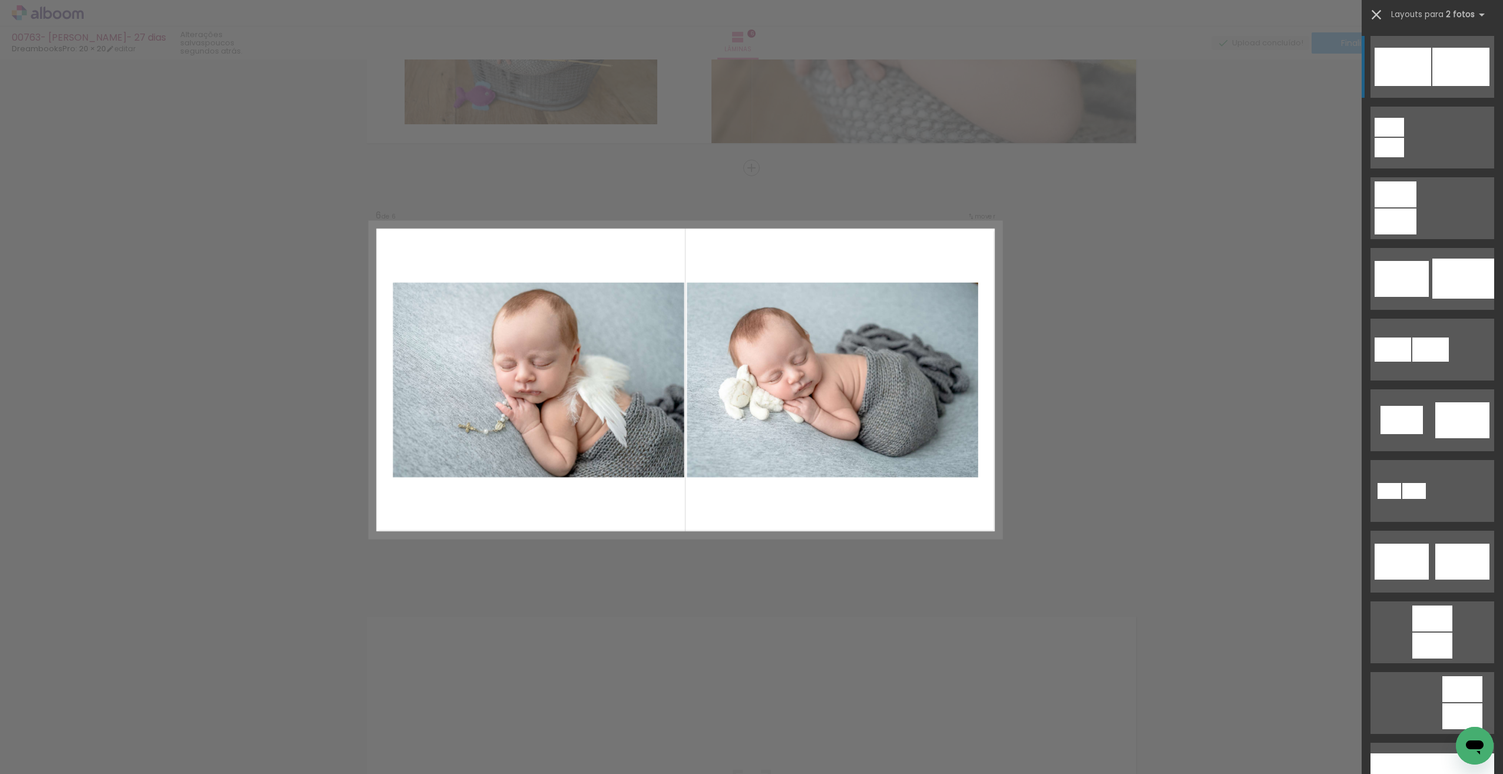
click at [1377, 11] on iron-icon at bounding box center [1376, 14] width 16 height 16
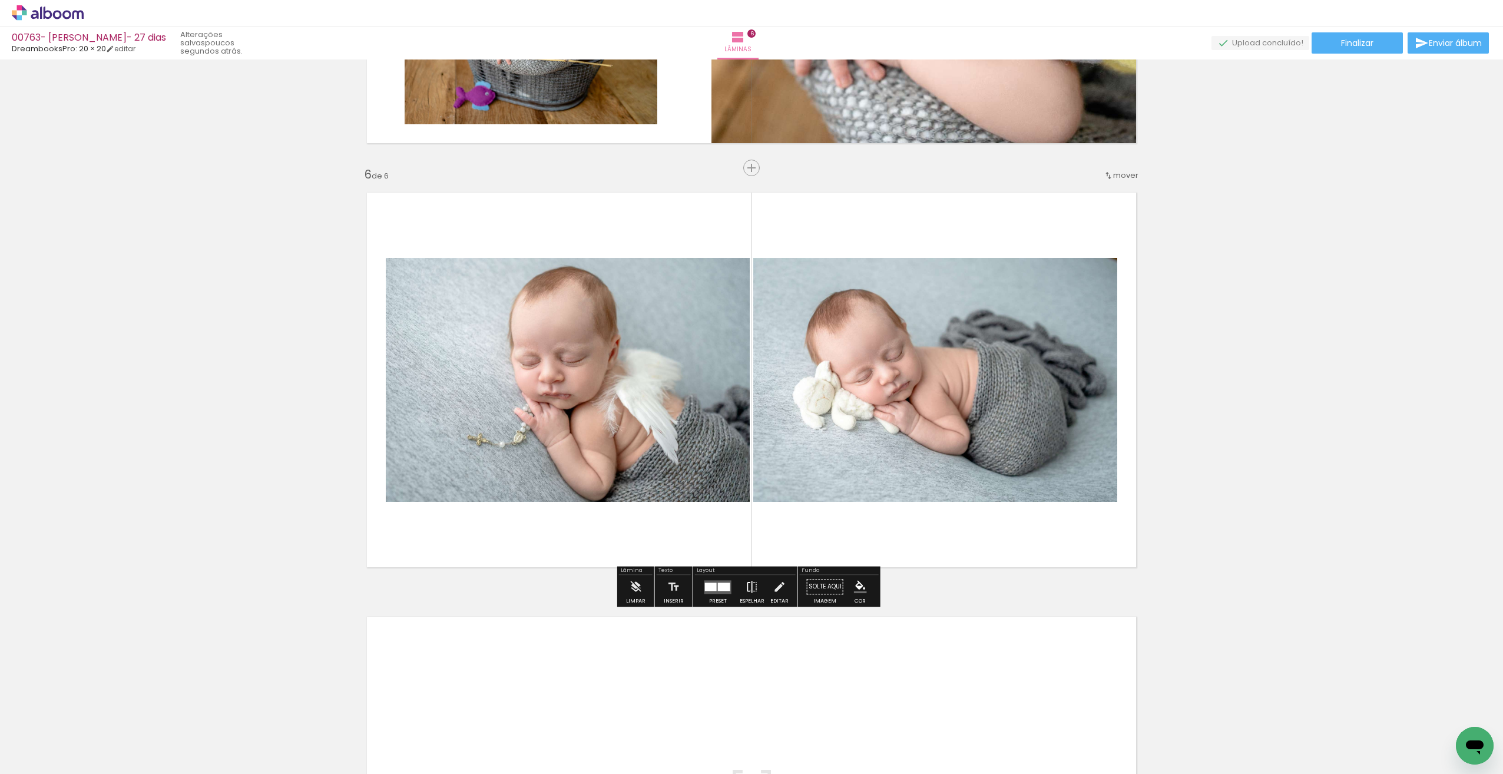
click at [747, 590] on iron-icon at bounding box center [752, 587] width 13 height 24
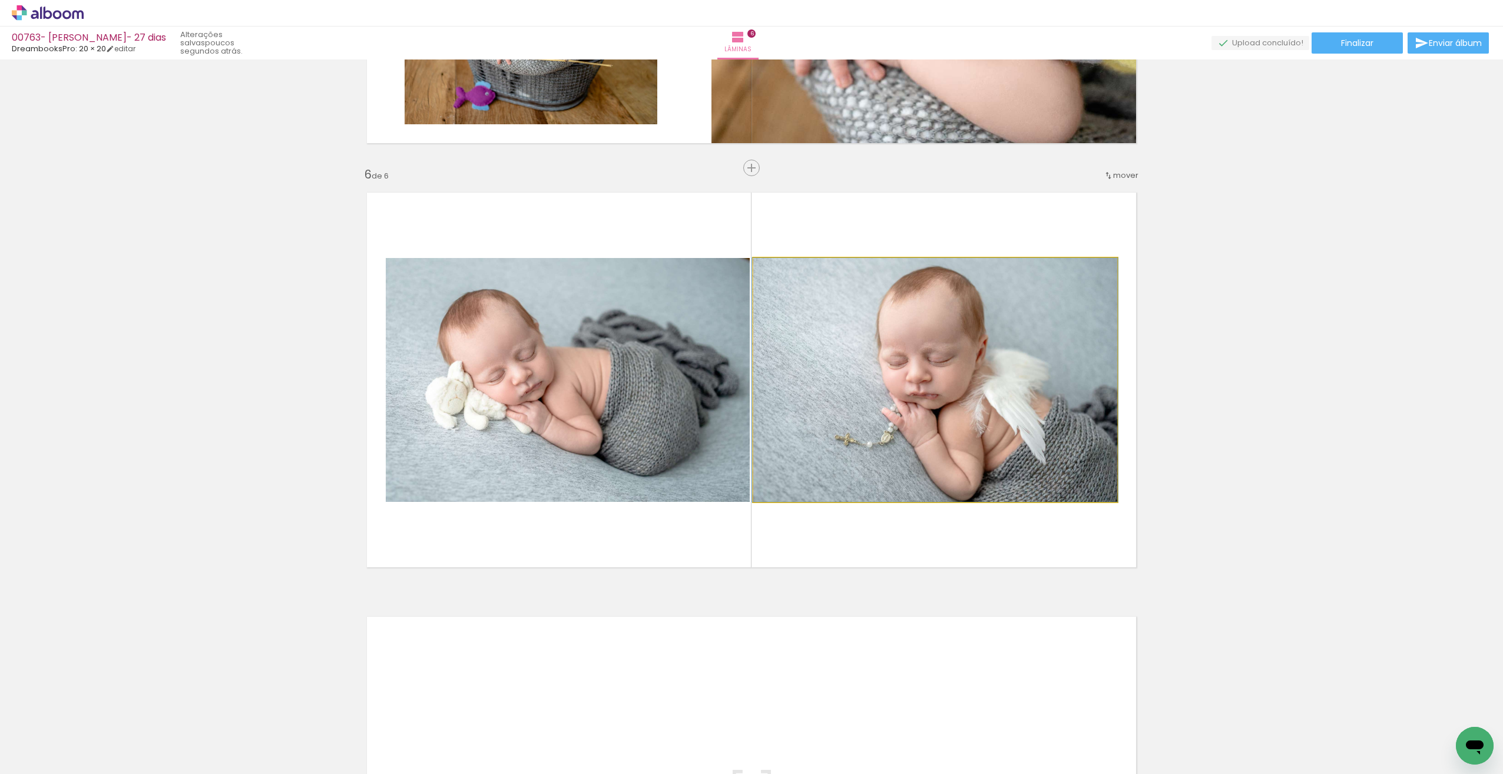
click at [901, 418] on quentale-photo at bounding box center [935, 380] width 364 height 244
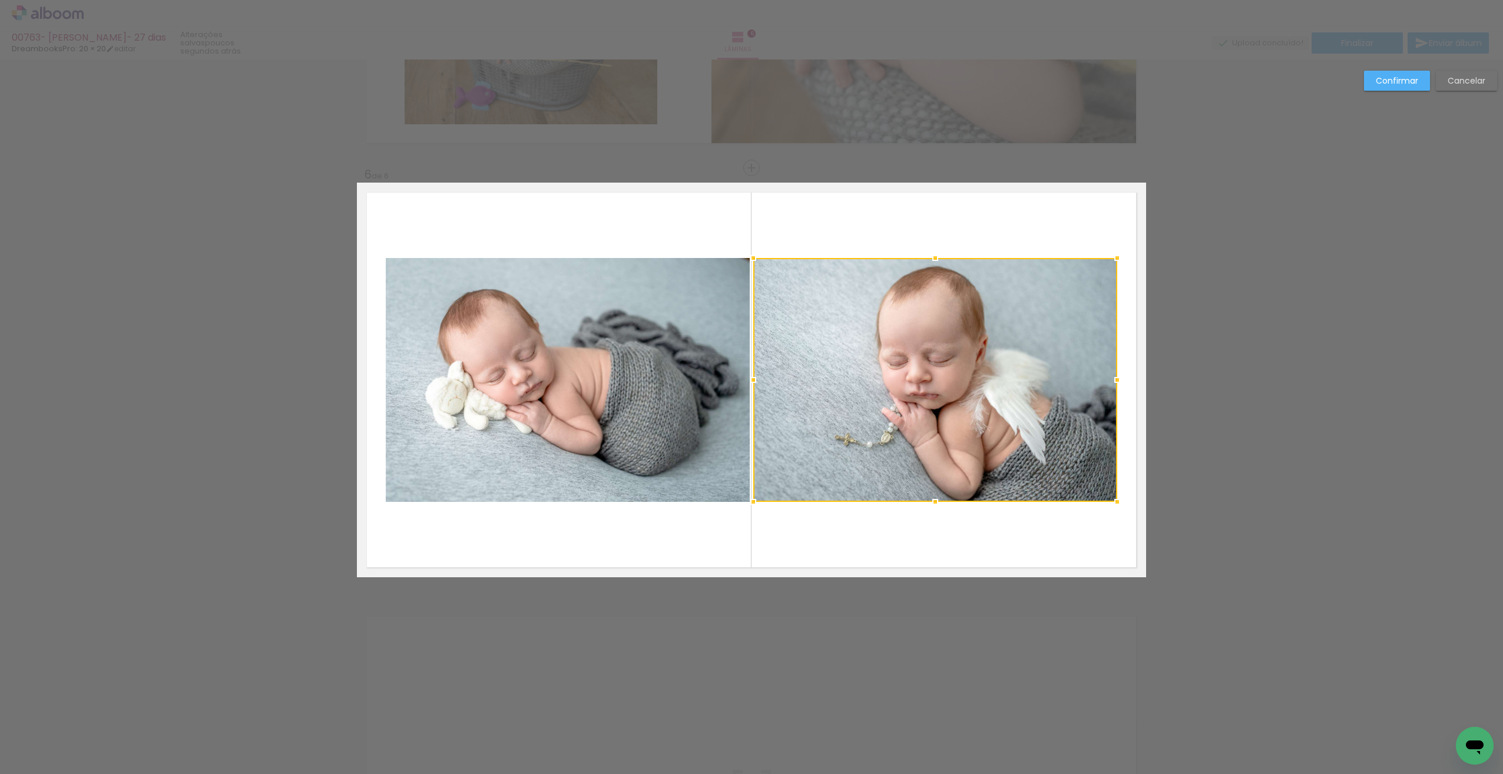
click at [902, 418] on div at bounding box center [935, 380] width 364 height 244
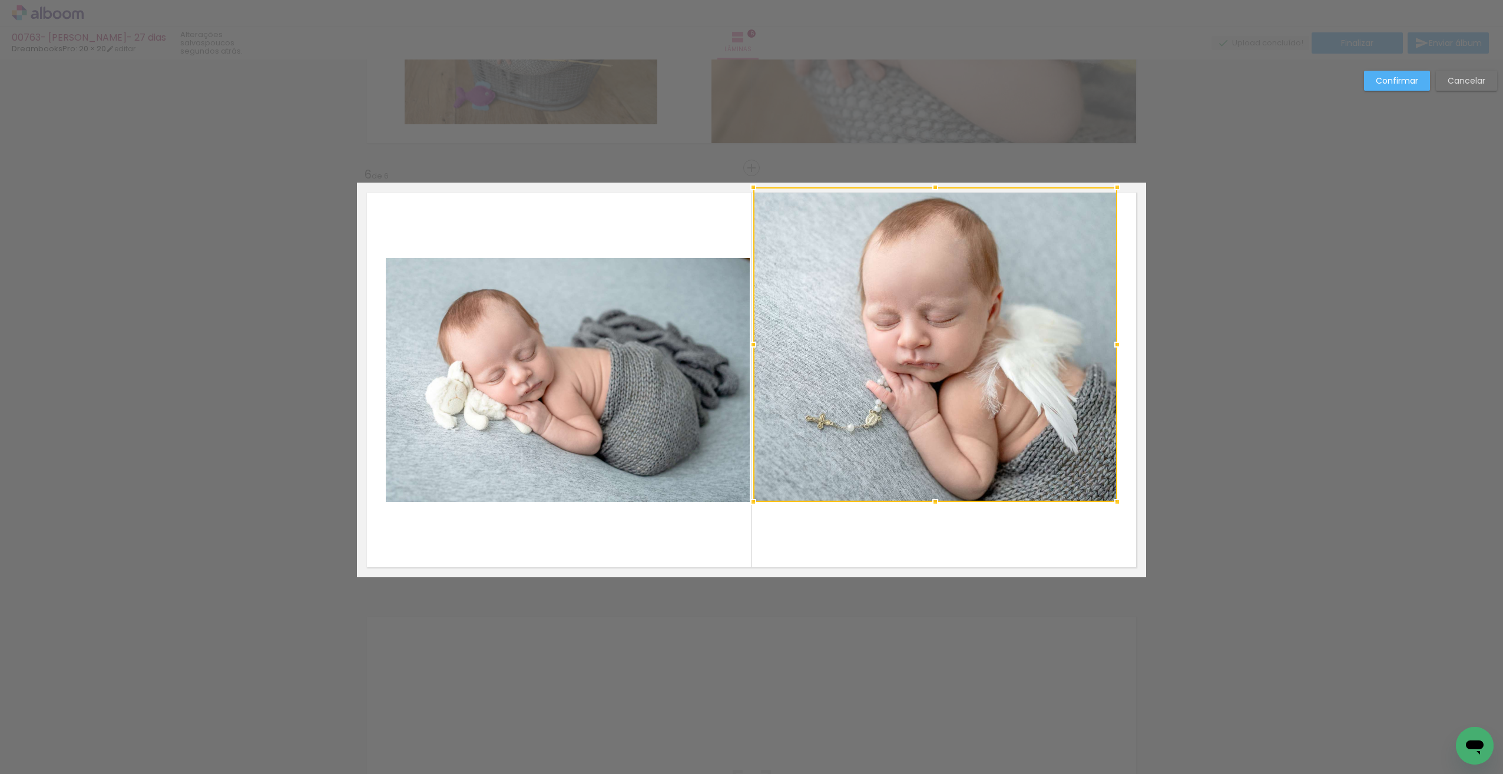
drag, startPoint x: 932, startPoint y: 256, endPoint x: 979, endPoint y: 189, distance: 81.5
click at [979, 189] on div at bounding box center [935, 344] width 364 height 314
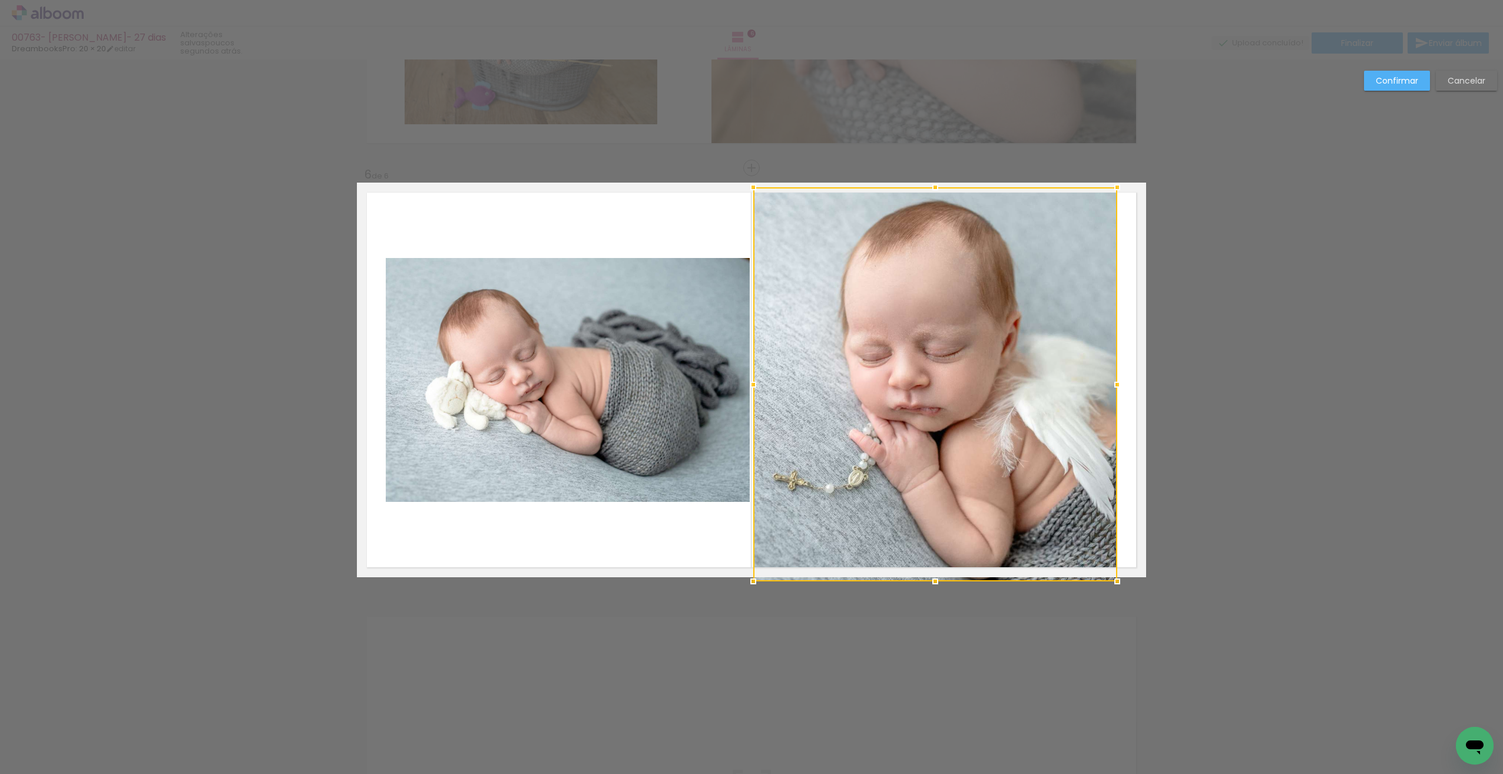
drag, startPoint x: 932, startPoint y: 504, endPoint x: 946, endPoint y: 560, distance: 57.8
click at [942, 568] on div at bounding box center [935, 384] width 364 height 394
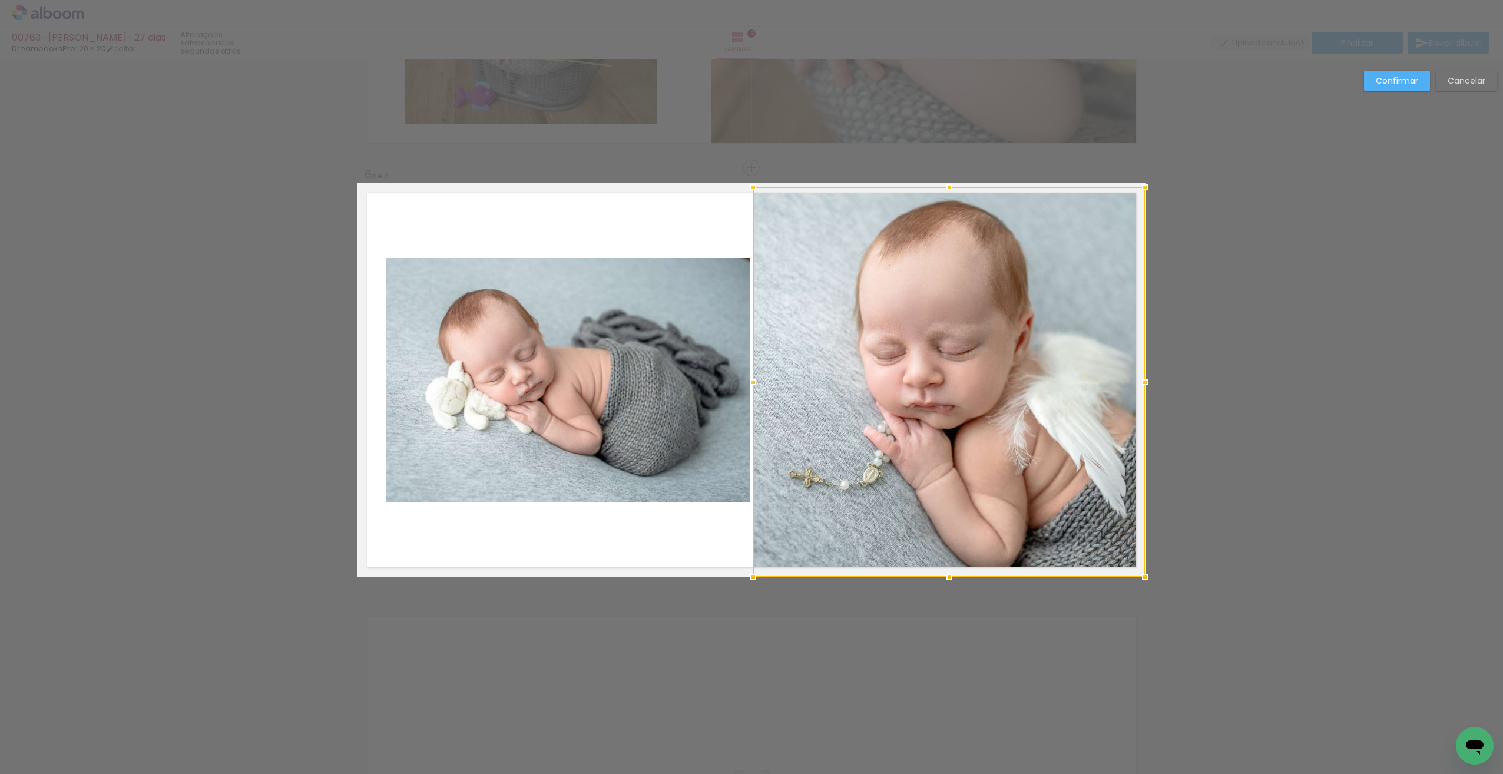
drag, startPoint x: 1114, startPoint y: 378, endPoint x: 1138, endPoint y: 376, distance: 23.7
click at [1138, 376] on div at bounding box center [1145, 382] width 24 height 24
click at [622, 550] on quentale-layouter at bounding box center [751, 380] width 789 height 395
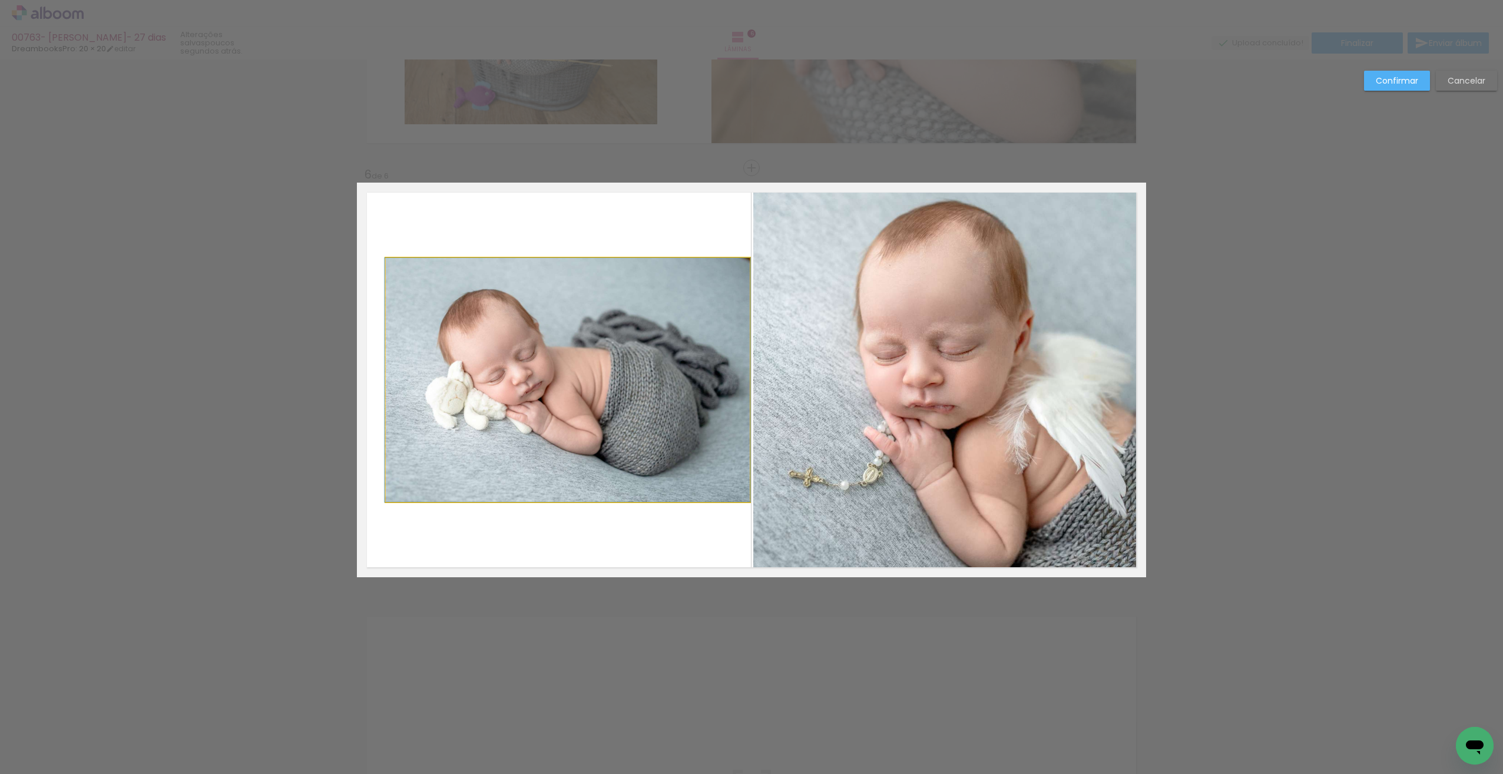
drag, startPoint x: 634, startPoint y: 439, endPoint x: 641, endPoint y: 430, distance: 10.9
click at [633, 439] on quentale-photo at bounding box center [568, 380] width 364 height 244
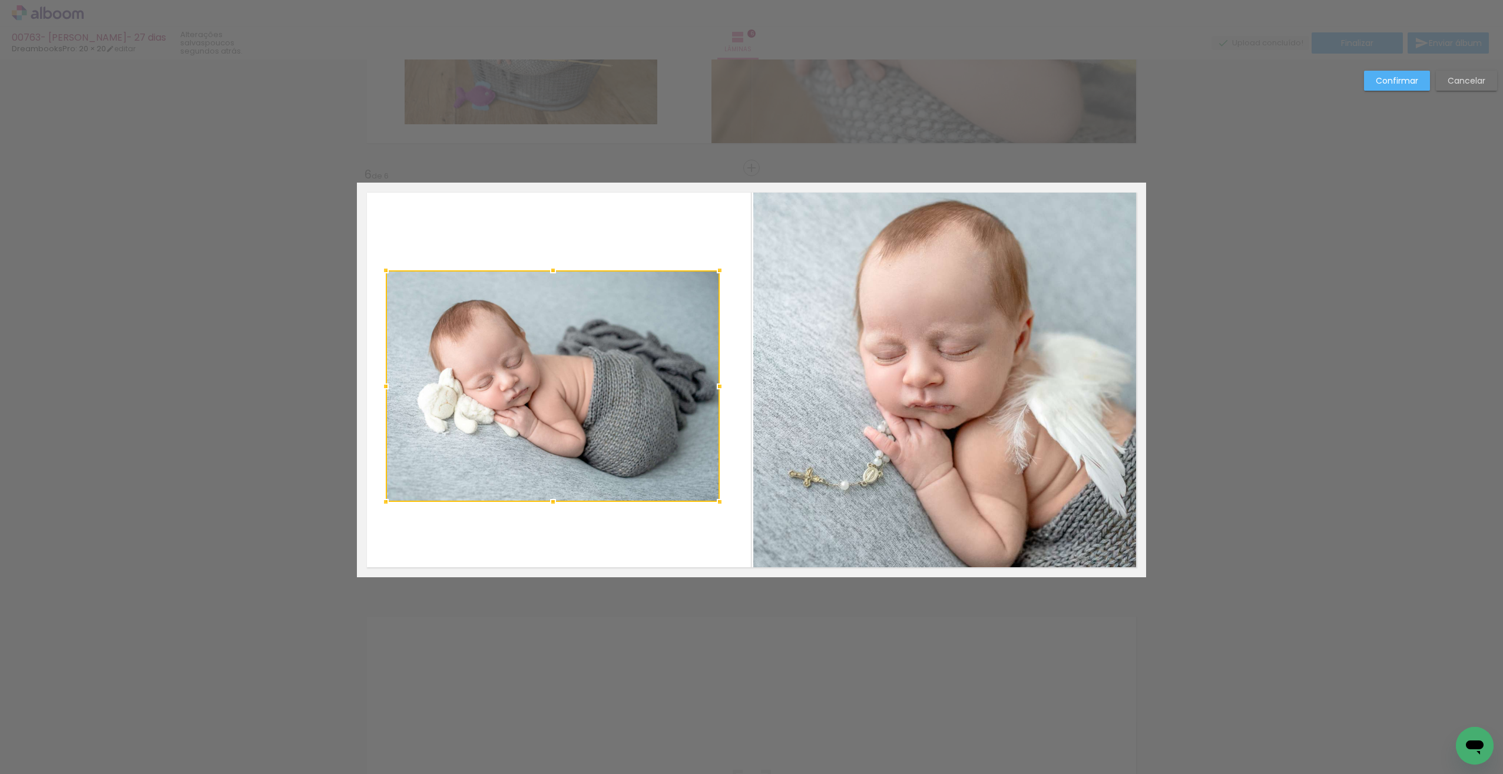
drag, startPoint x: 746, startPoint y: 256, endPoint x: 707, endPoint y: 280, distance: 46.3
click at [720, 267] on div at bounding box center [720, 271] width 24 height 24
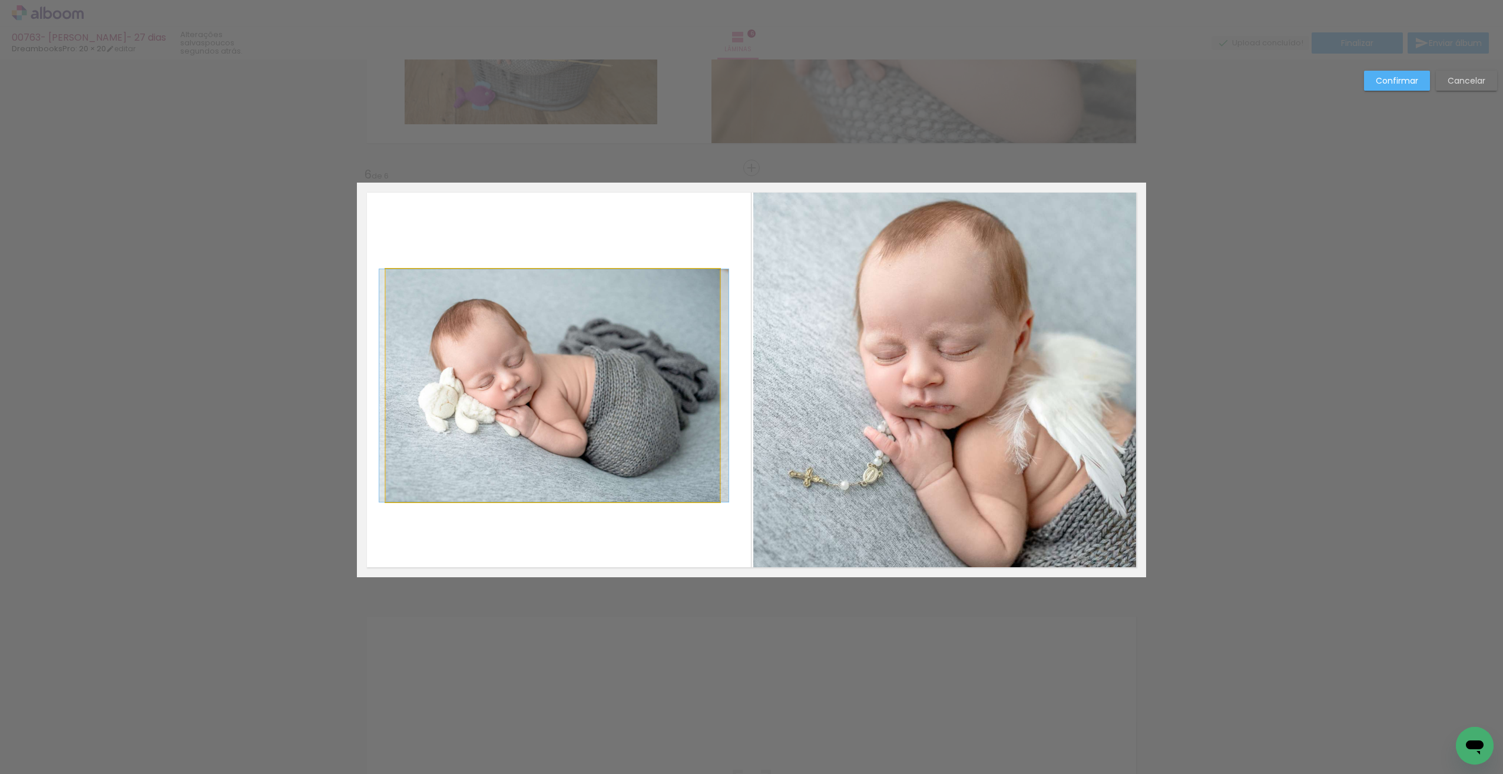
drag, startPoint x: 602, startPoint y: 423, endPoint x: 613, endPoint y: 459, distance: 38.2
click at [614, 532] on quentale-layouter at bounding box center [751, 380] width 789 height 395
drag, startPoint x: 601, startPoint y: 439, endPoint x: 600, endPoint y: 432, distance: 7.1
click at [637, 523] on quentale-layouter at bounding box center [751, 380] width 789 height 395
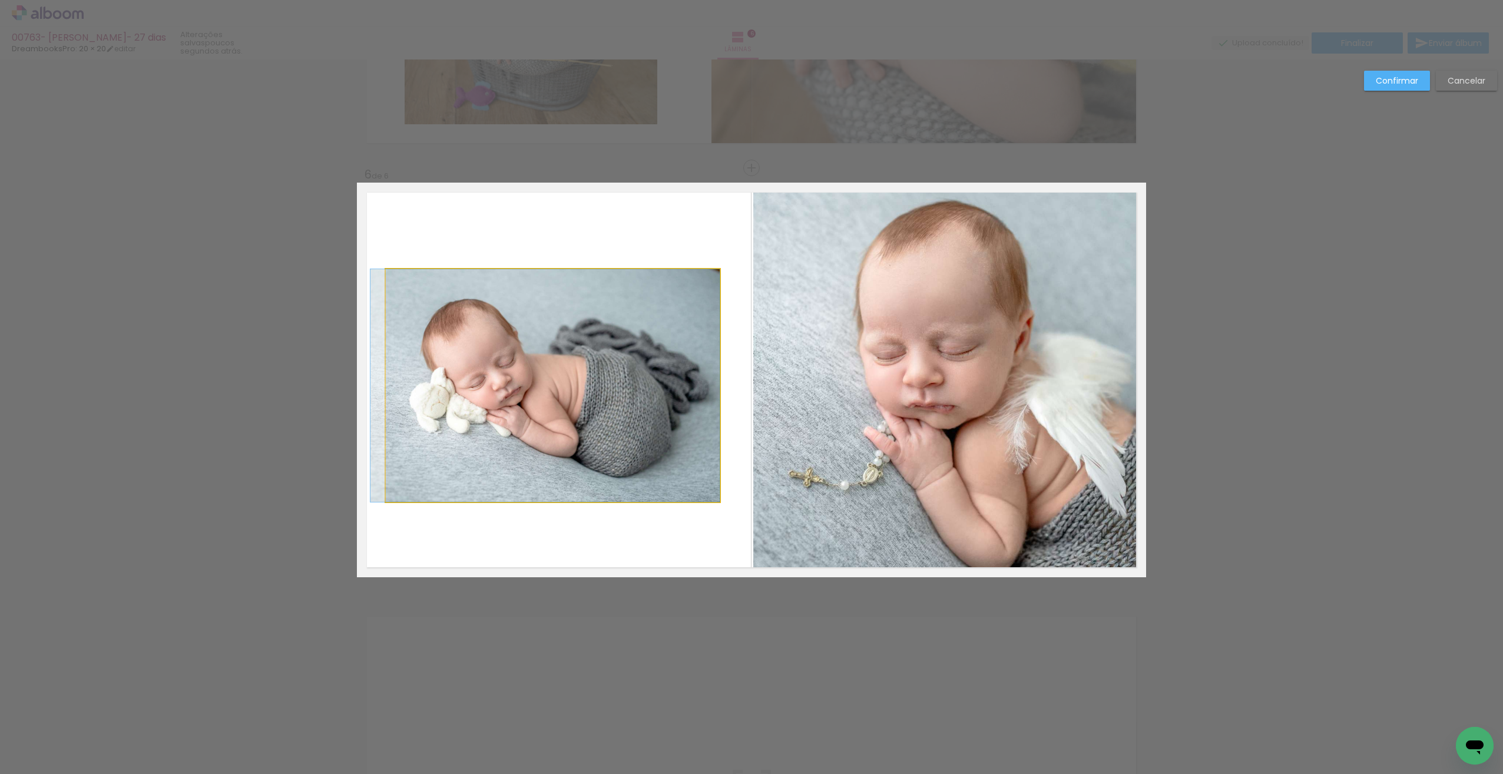
drag, startPoint x: 627, startPoint y: 435, endPoint x: 618, endPoint y: 436, distance: 9.0
click at [643, 545] on quentale-layouter at bounding box center [751, 380] width 789 height 395
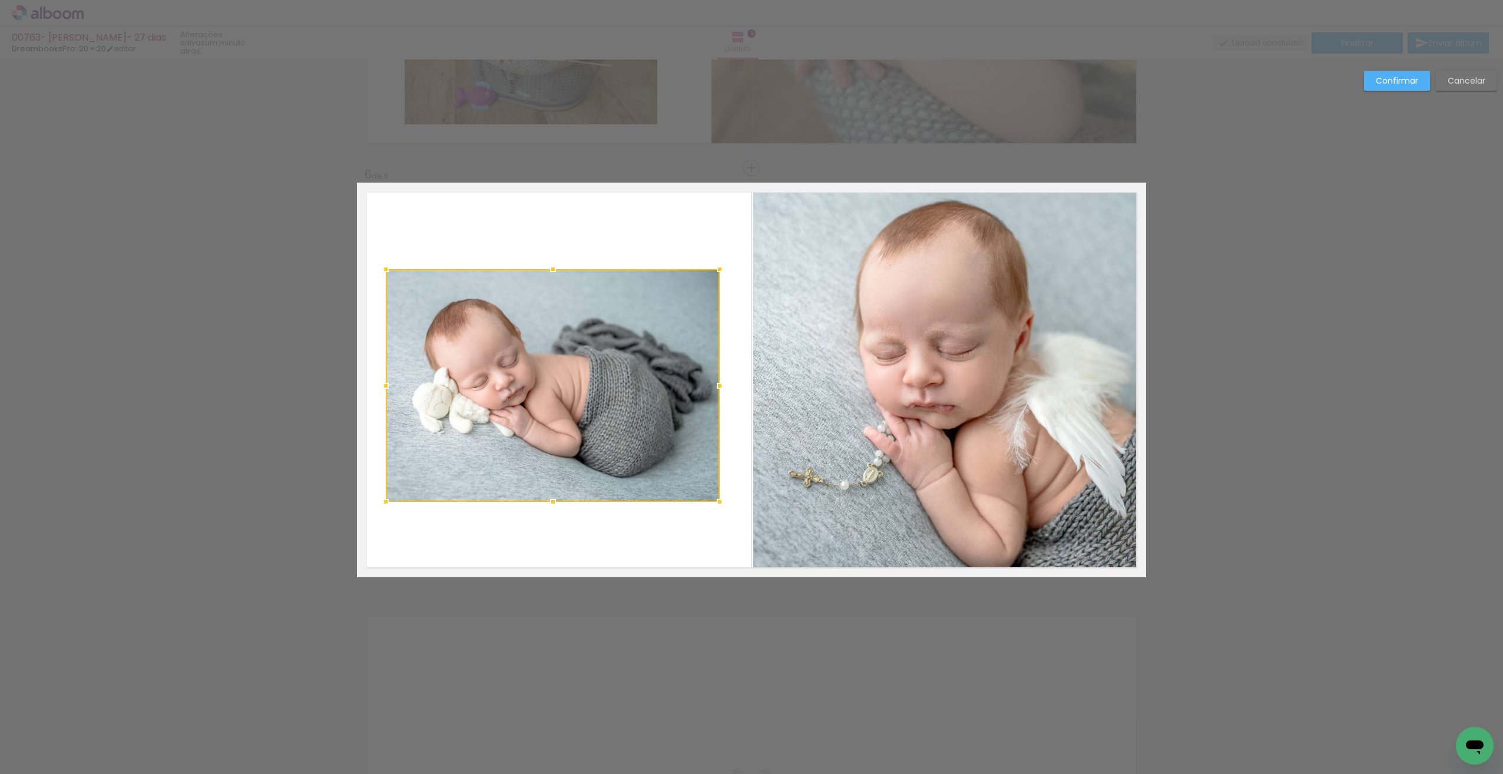
click at [628, 528] on quentale-layouter at bounding box center [751, 380] width 789 height 395
click at [0, 0] on slot "Confirmar" at bounding box center [0, 0] width 0 height 0
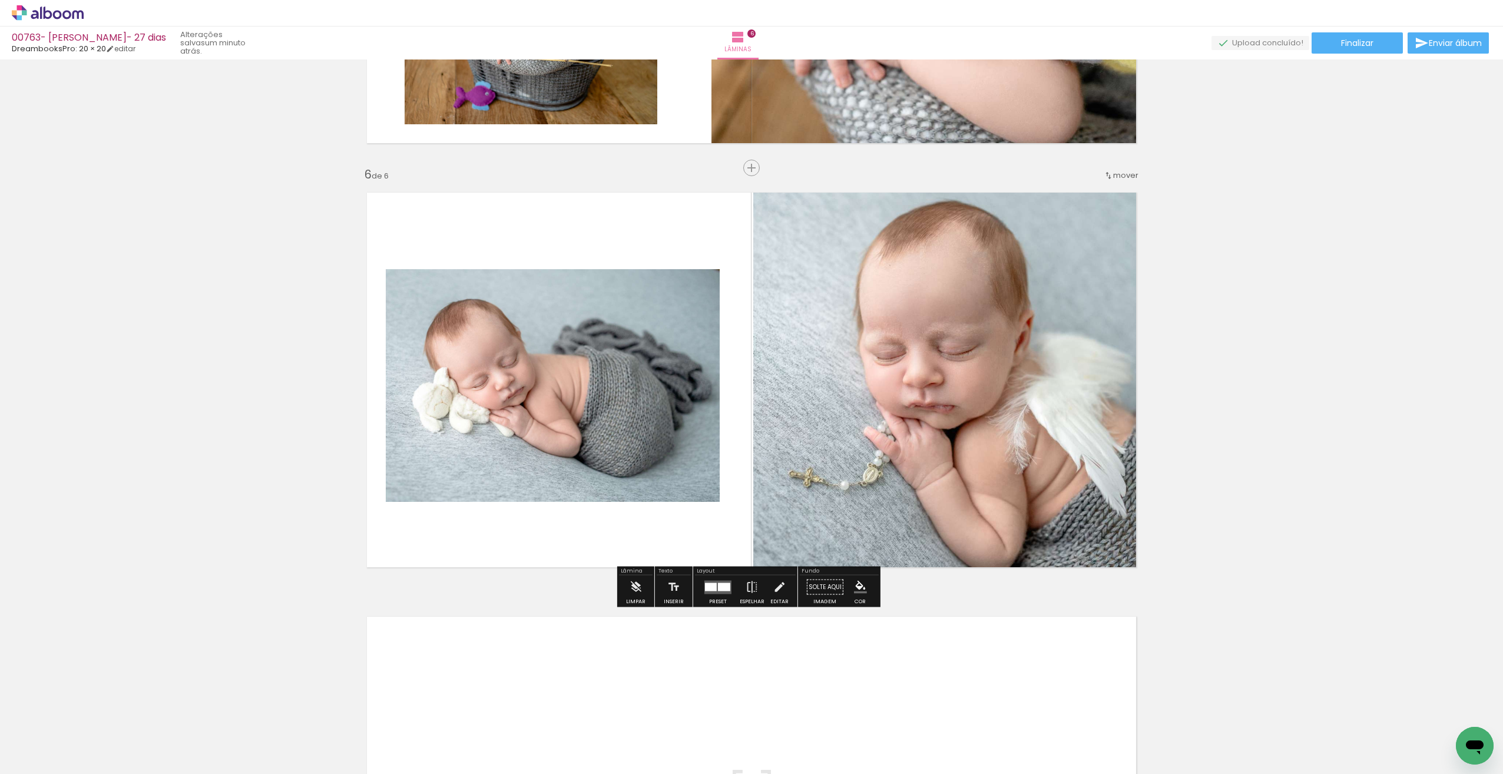
click at [741, 450] on quentale-layouter at bounding box center [751, 380] width 789 height 395
click at [684, 446] on quentale-photo at bounding box center [553, 385] width 334 height 233
click at [684, 448] on quentale-photo at bounding box center [553, 385] width 334 height 233
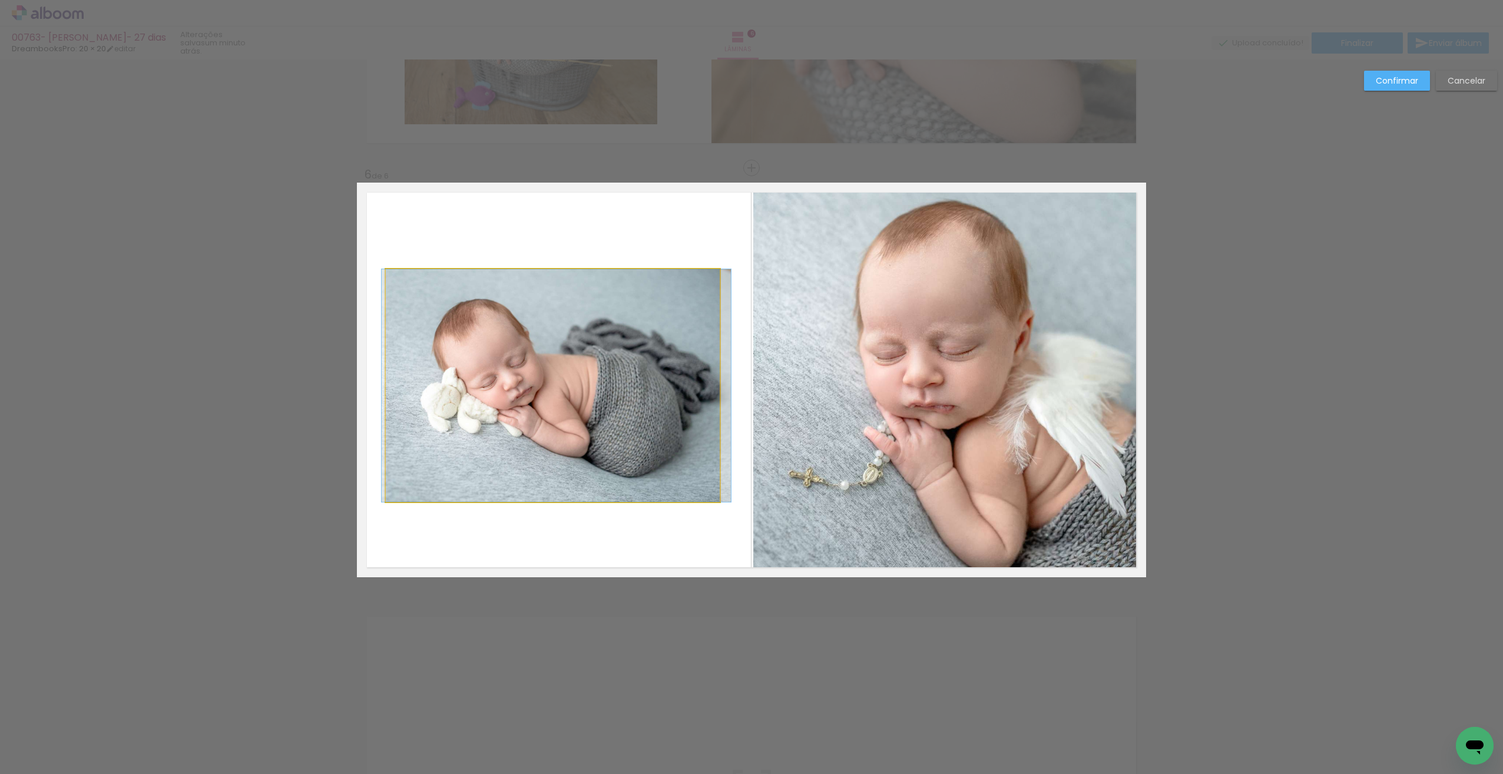
drag, startPoint x: 664, startPoint y: 445, endPoint x: 672, endPoint y: 445, distance: 8.2
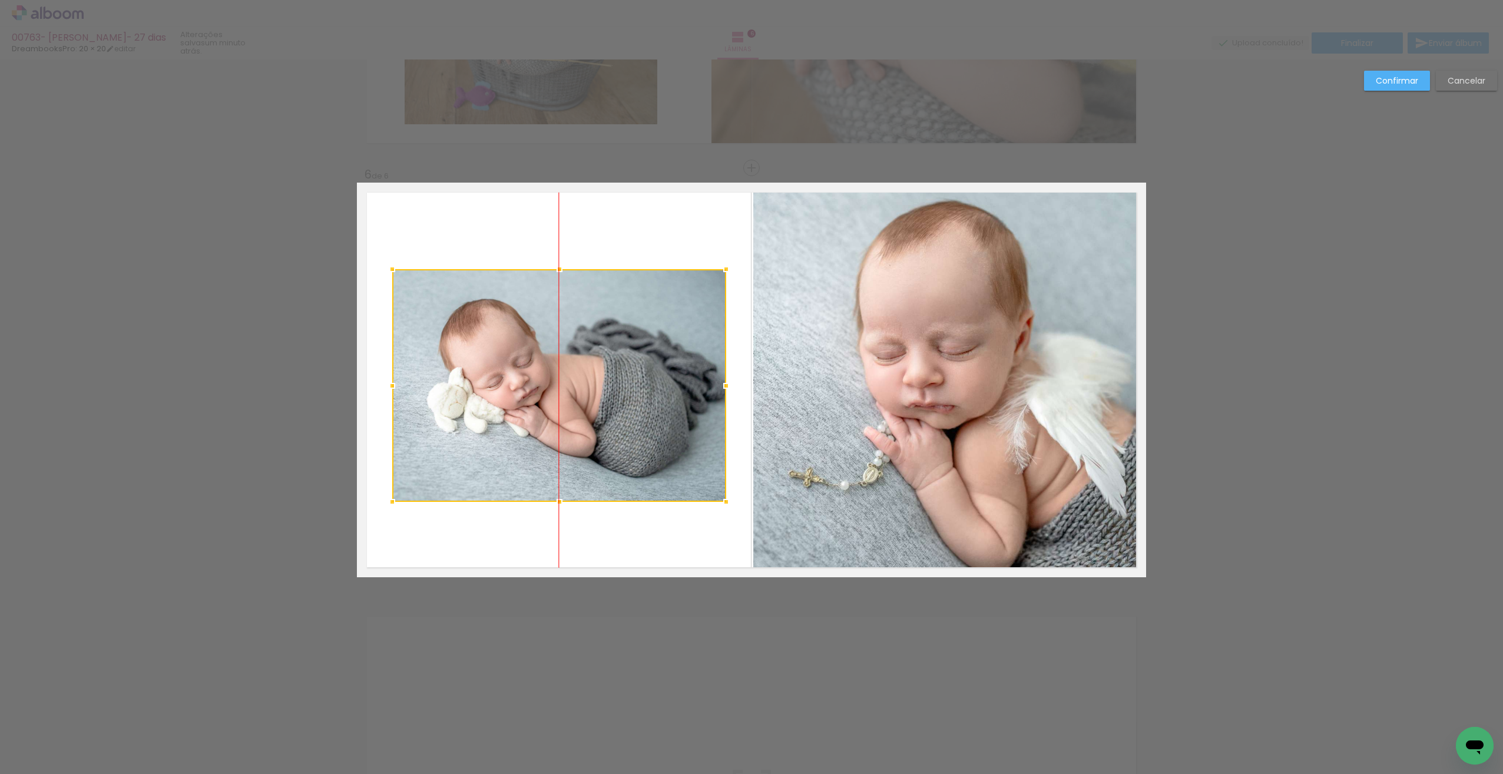
click at [675, 445] on div at bounding box center [559, 385] width 334 height 233
click at [693, 534] on quentale-layouter at bounding box center [751, 380] width 789 height 395
click at [634, 416] on quentale-photo at bounding box center [559, 385] width 334 height 233
click at [634, 416] on div at bounding box center [559, 385] width 334 height 233
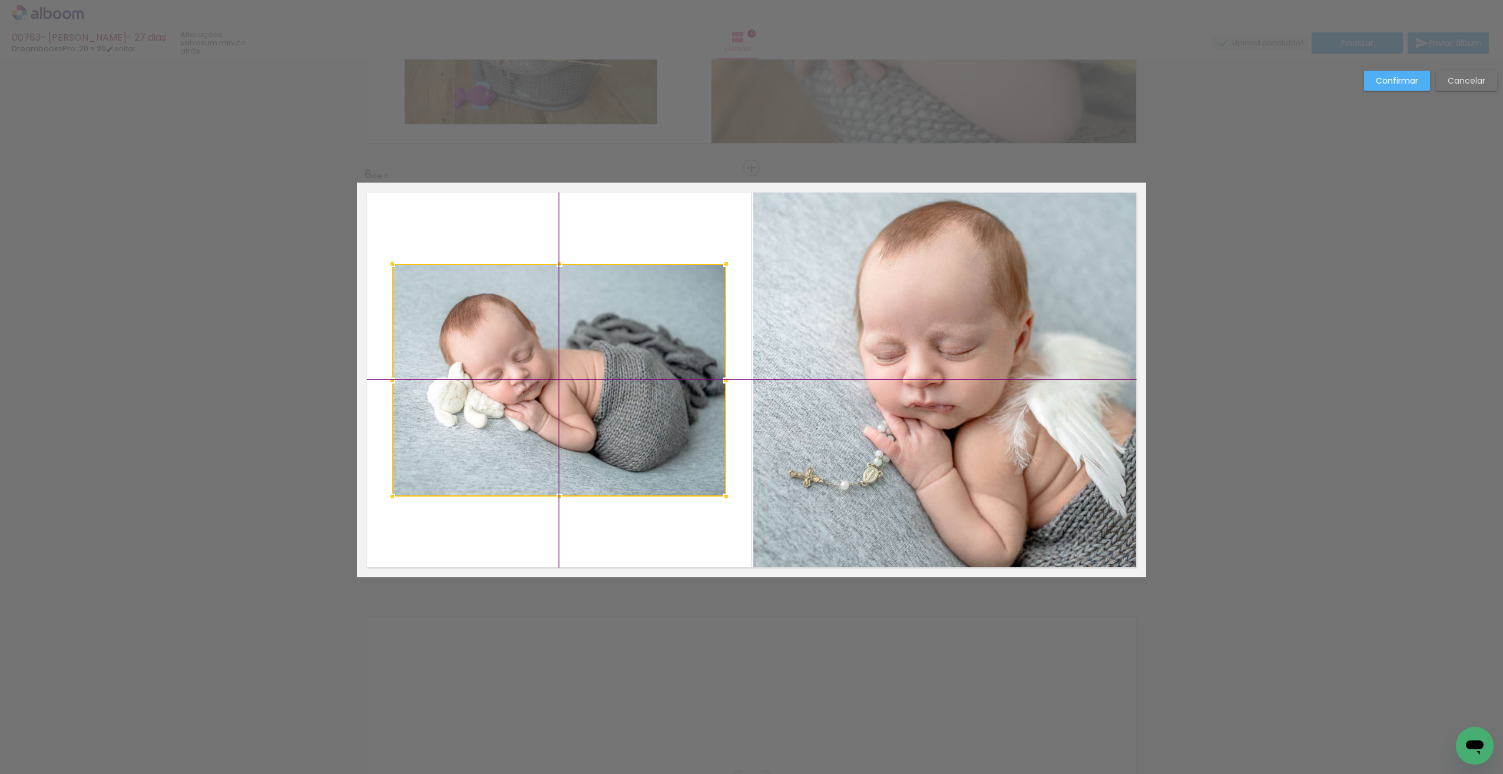
drag, startPoint x: 631, startPoint y: 413, endPoint x: 637, endPoint y: 417, distance: 6.7
click at [637, 417] on div at bounding box center [559, 380] width 334 height 233
click at [672, 530] on quentale-layouter at bounding box center [751, 380] width 789 height 395
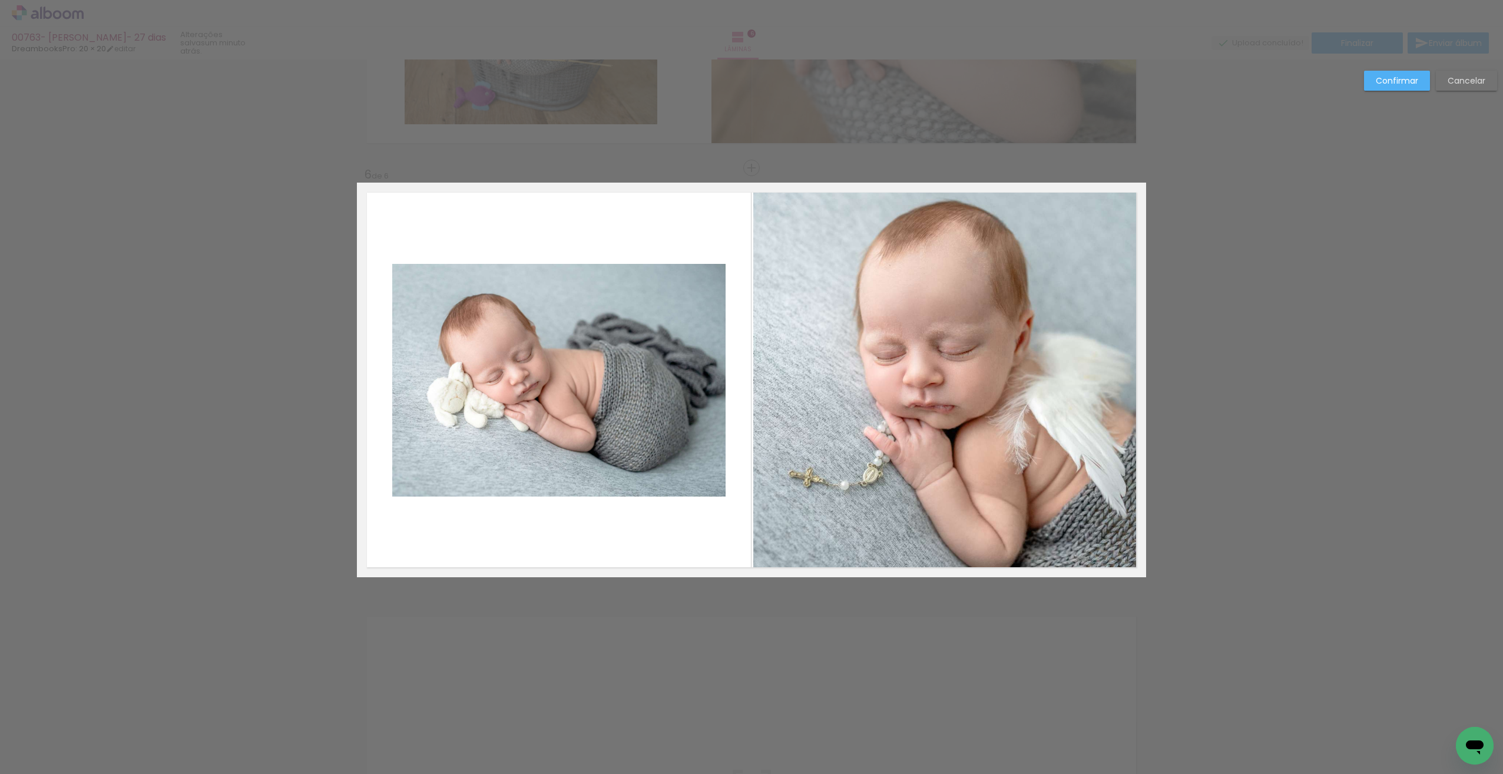
click at [782, 526] on quentale-photo at bounding box center [949, 382] width 392 height 390
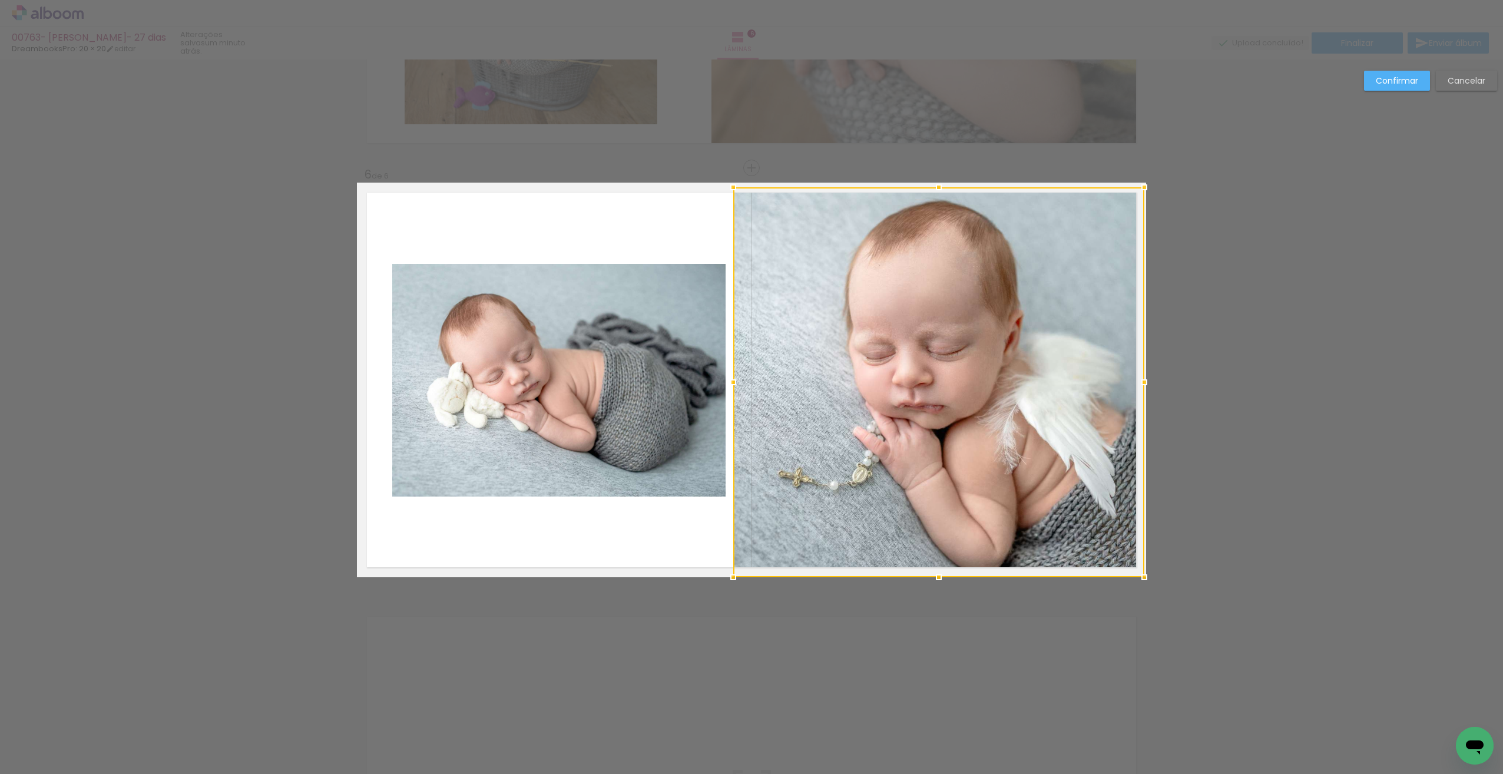
drag, startPoint x: 747, startPoint y: 379, endPoint x: 721, endPoint y: 379, distance: 25.3
click at [721, 379] on div at bounding box center [733, 382] width 24 height 24
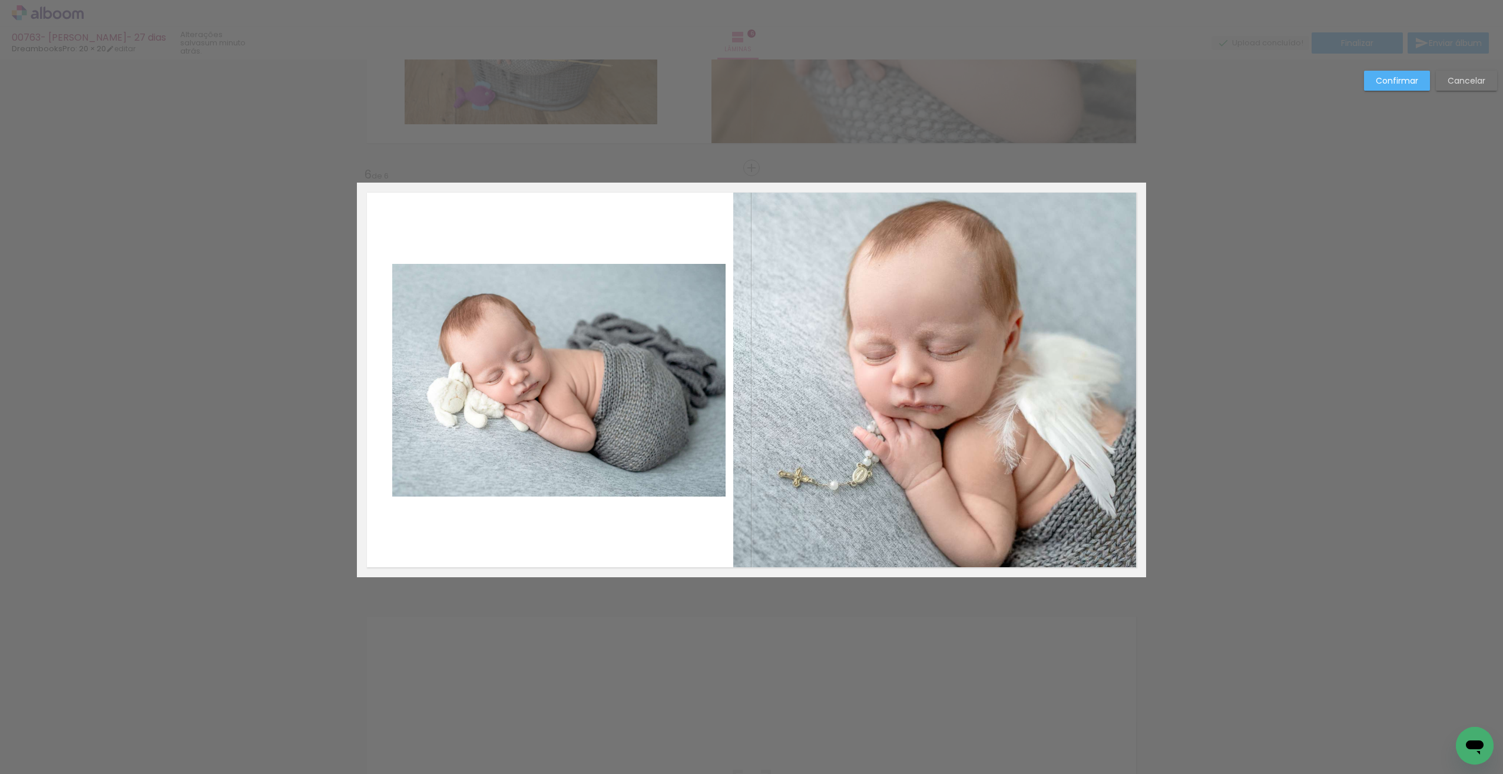
click at [664, 541] on quentale-layouter at bounding box center [751, 380] width 789 height 395
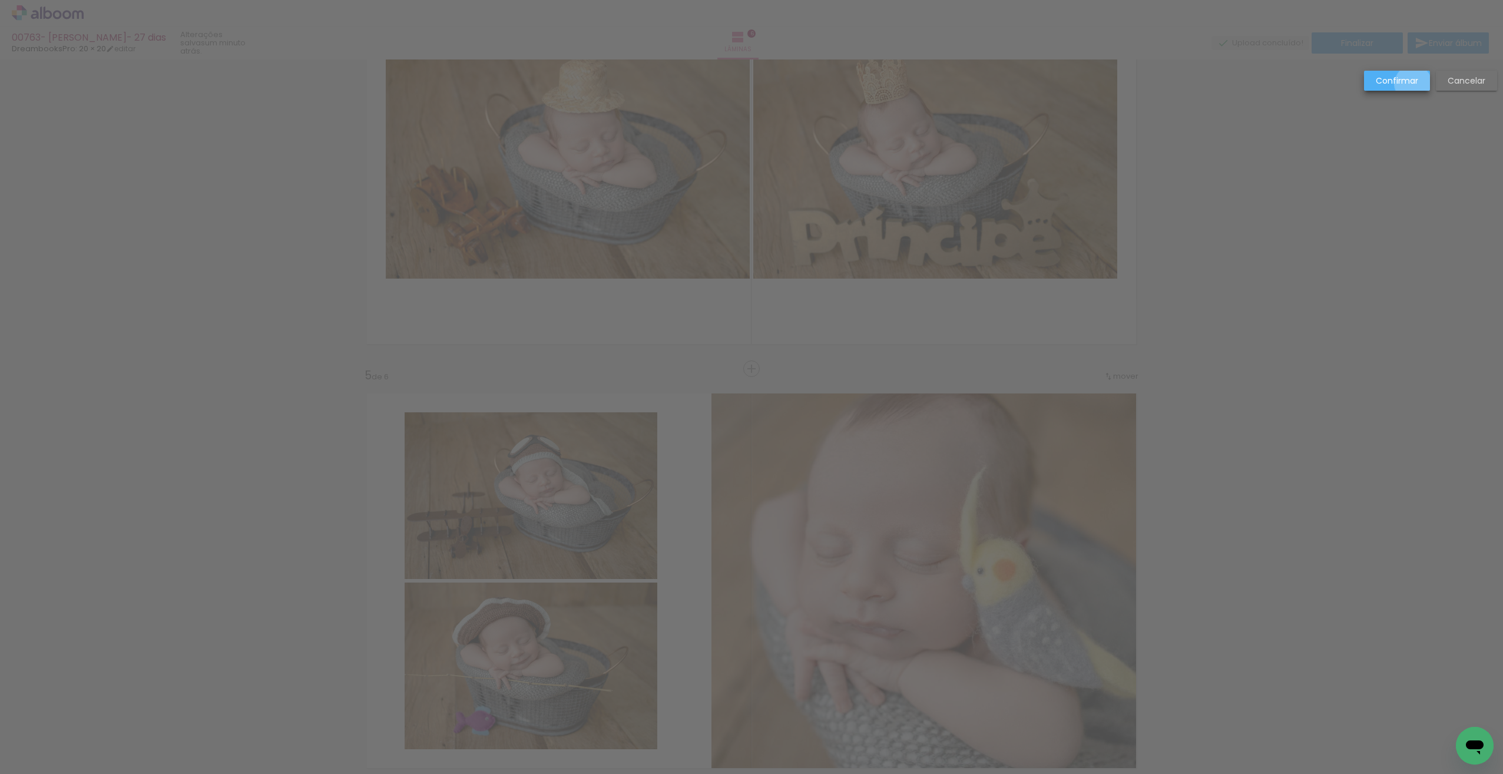
click at [0, 0] on slot "Confirmar" at bounding box center [0, 0] width 0 height 0
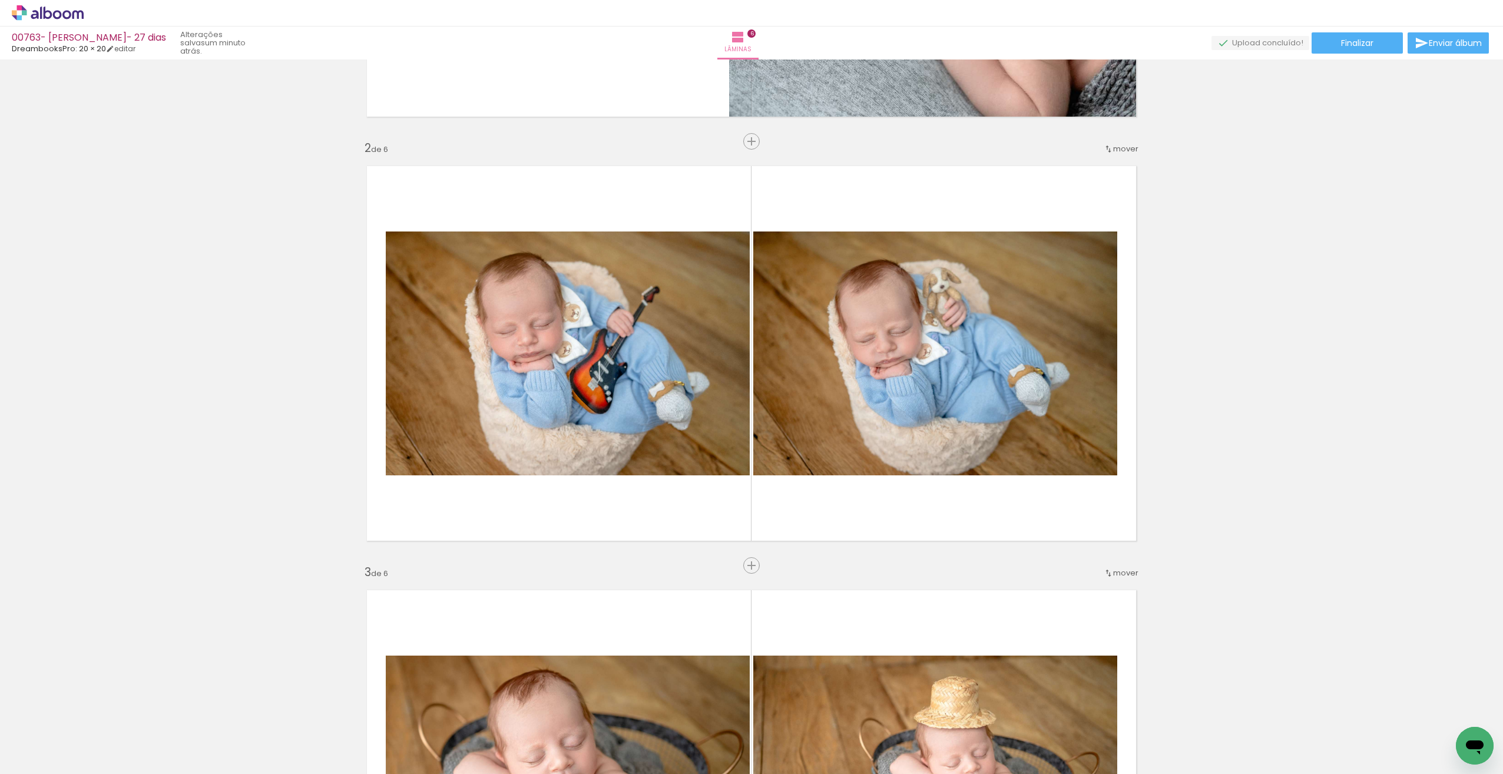
scroll to position [372, 0]
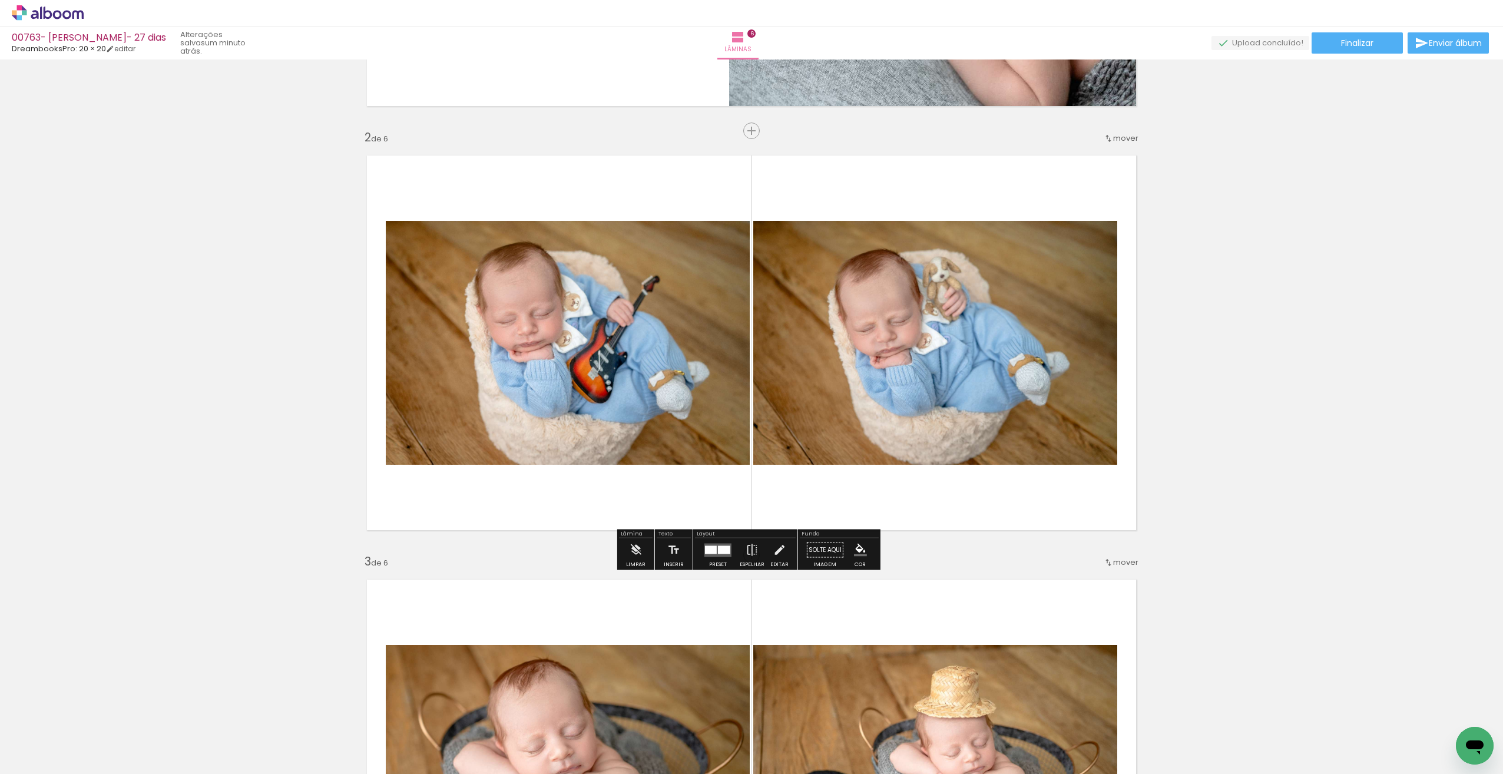
click at [724, 549] on div at bounding box center [724, 549] width 12 height 8
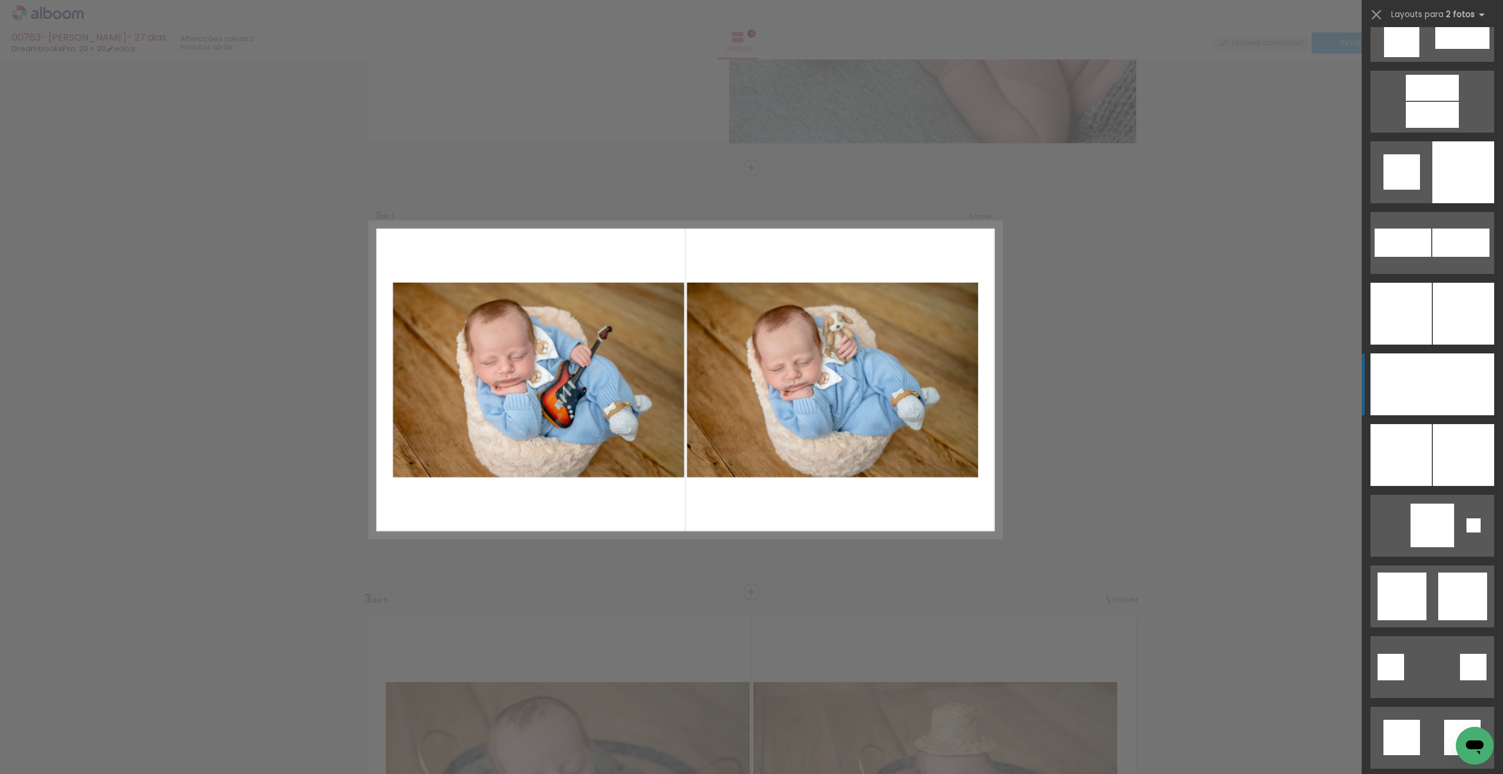
scroll to position [2851, 0]
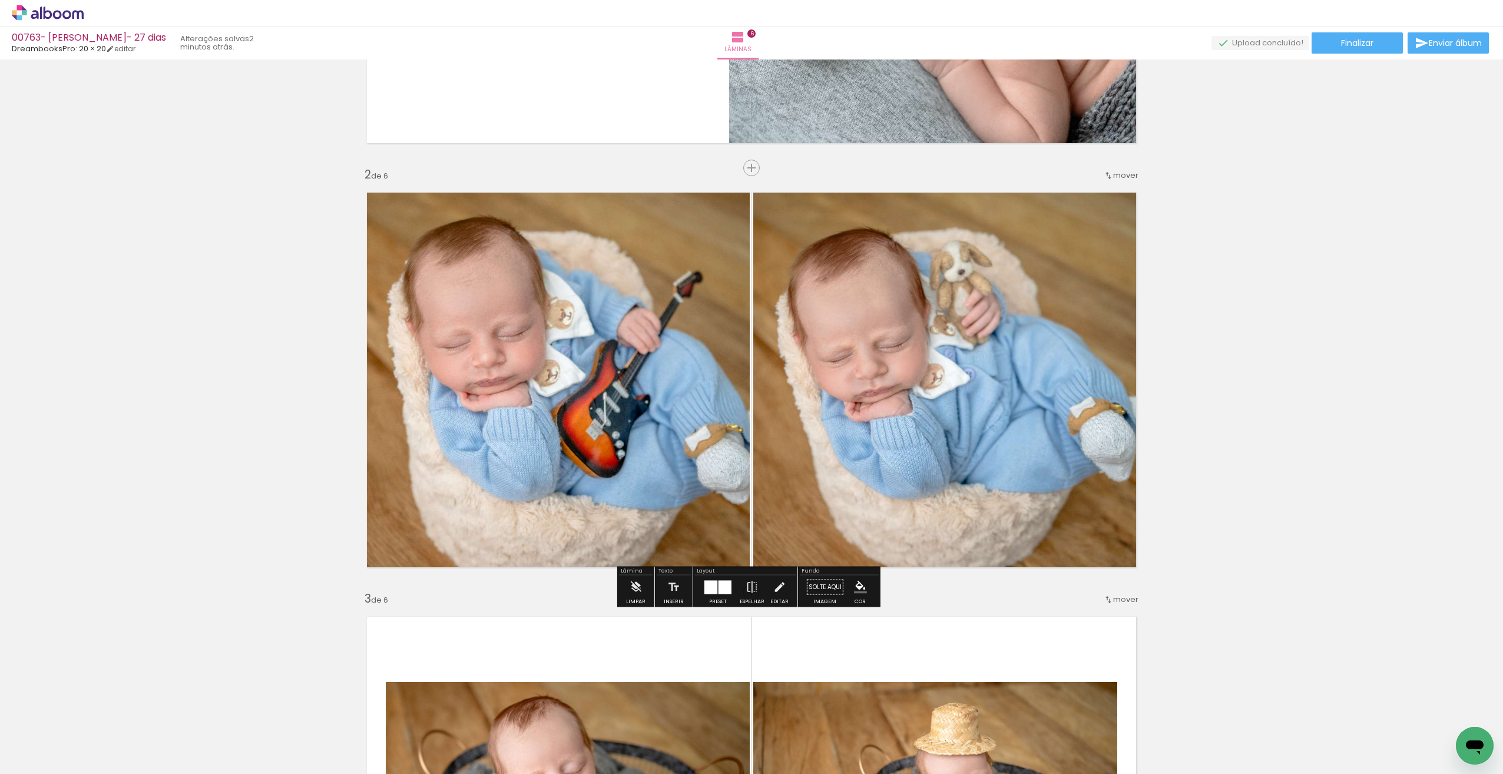
click at [916, 477] on quentale-photo at bounding box center [949, 380] width 393 height 395
click at [719, 587] on div at bounding box center [724, 587] width 13 height 14
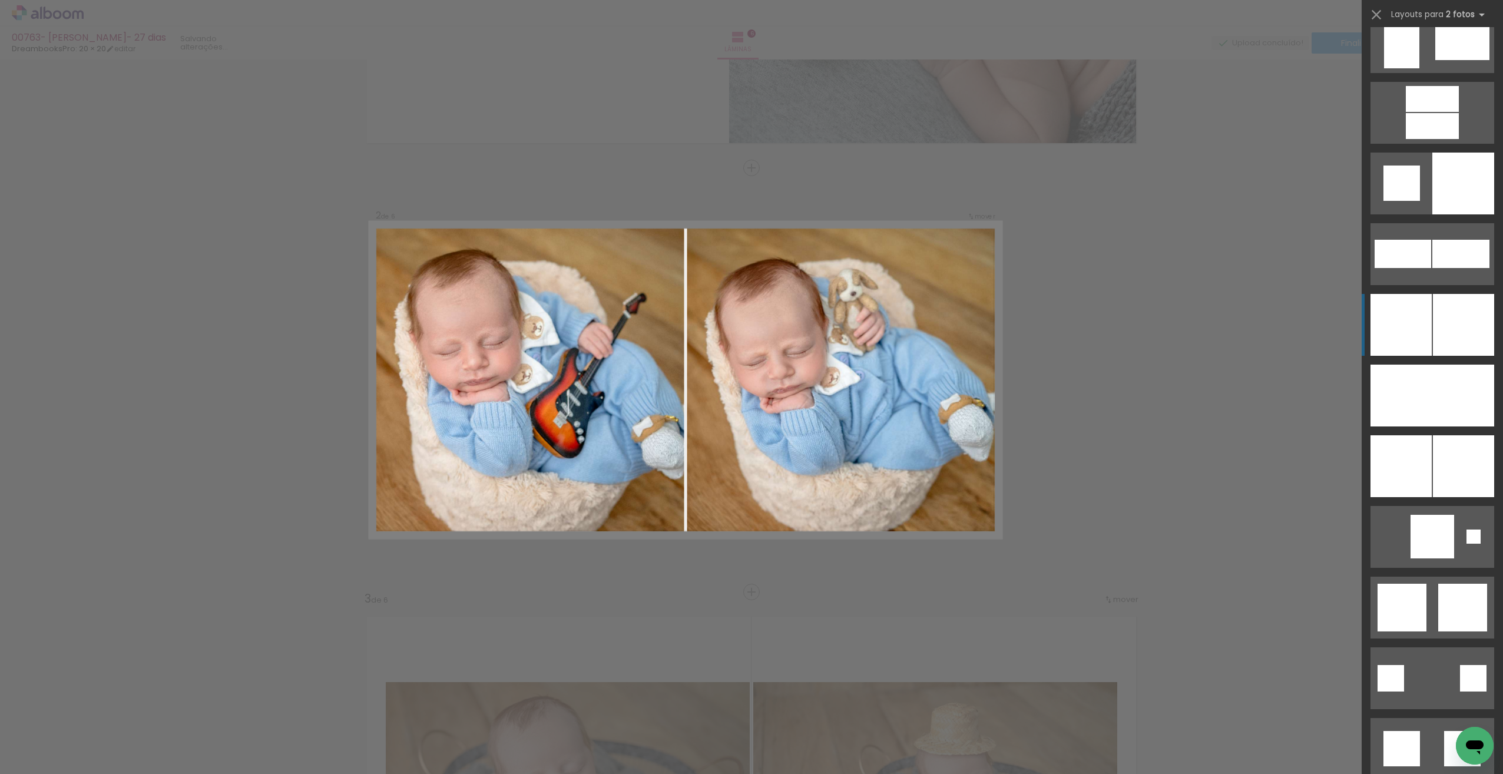
scroll to position [3109, 0]
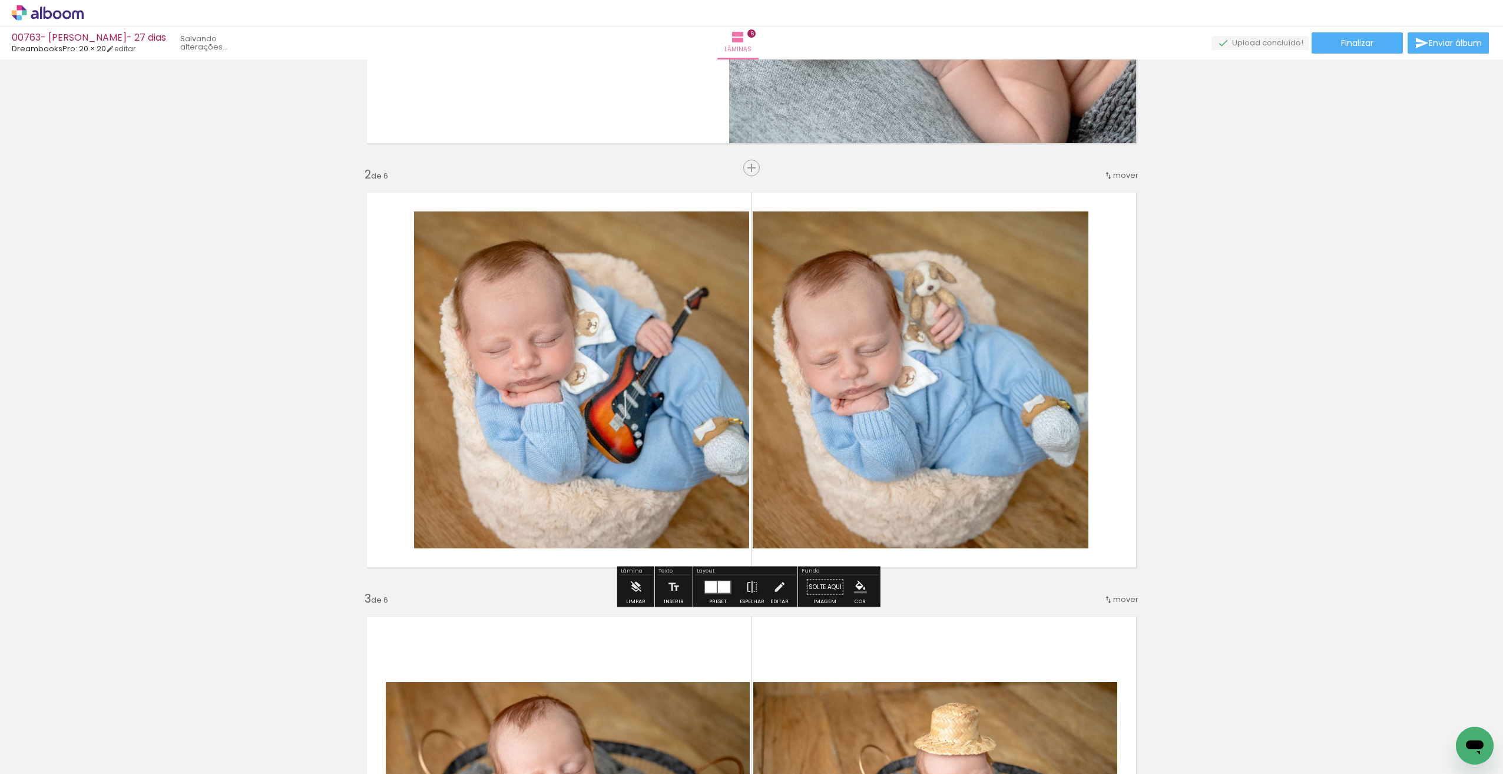
click at [1422, 552] on quentale-workspace at bounding box center [751, 387] width 1503 height 774
click at [982, 413] on quentale-photo at bounding box center [921, 379] width 336 height 337
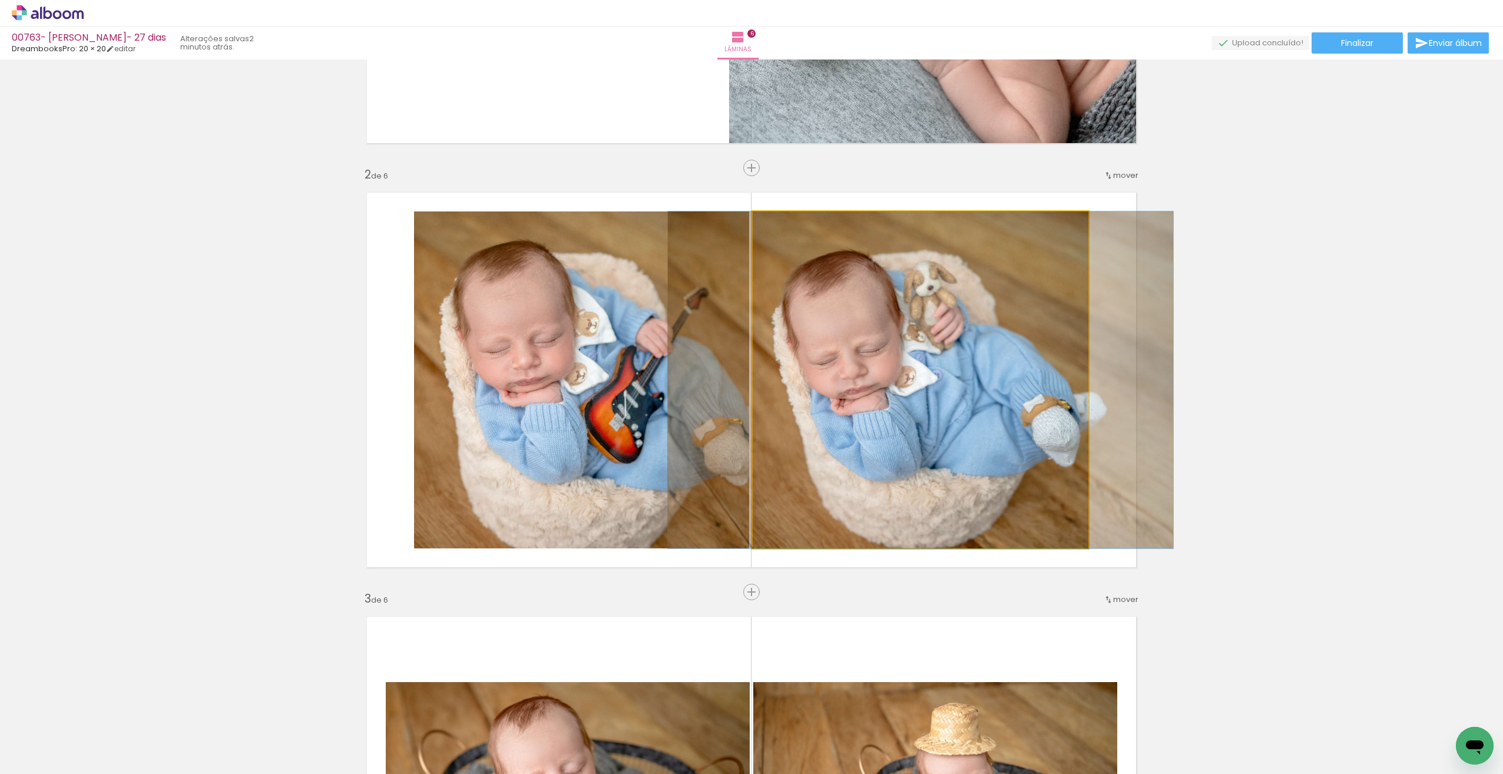
click at [982, 413] on quentale-photo at bounding box center [921, 379] width 336 height 337
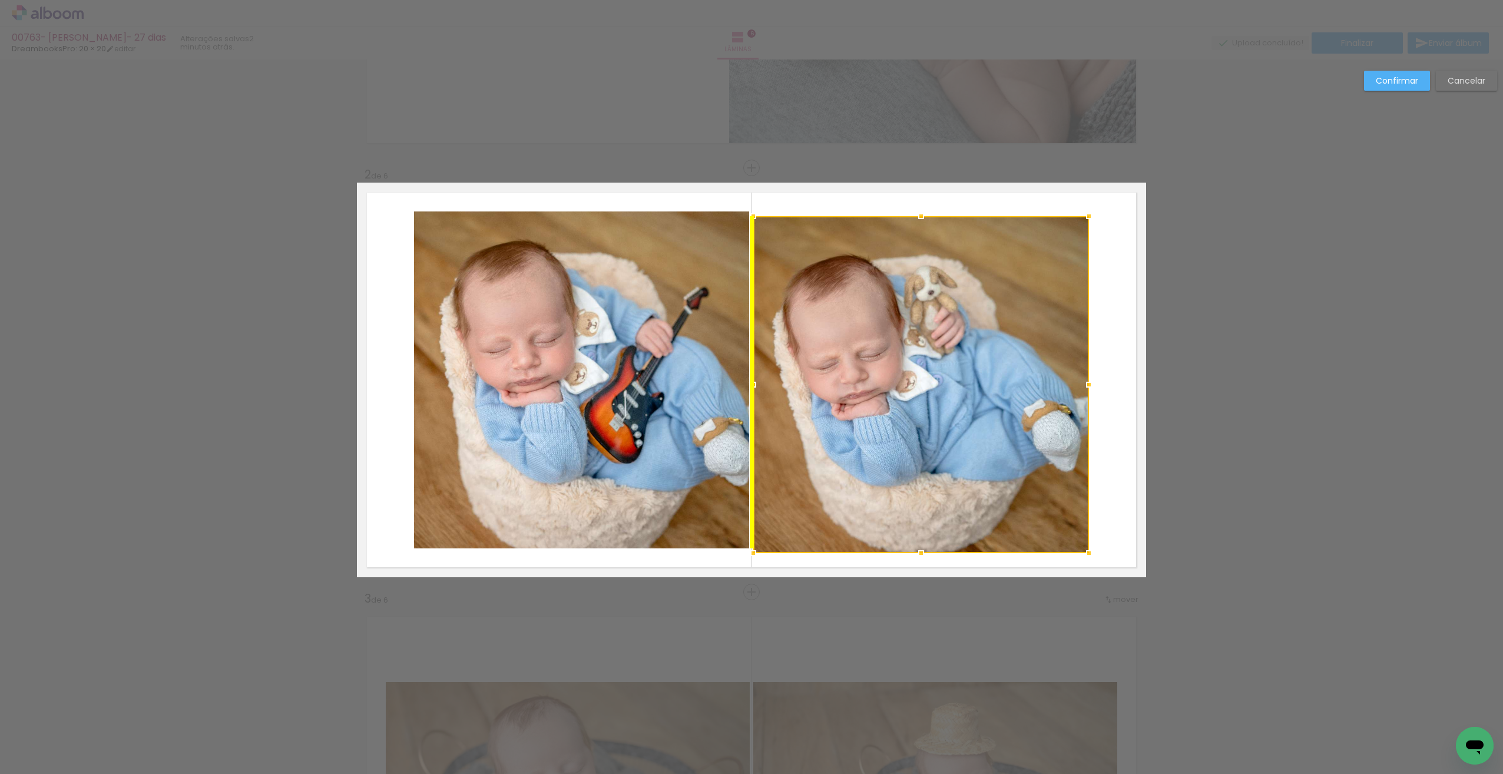
drag, startPoint x: 989, startPoint y: 415, endPoint x: 1002, endPoint y: 415, distance: 12.4
click at [991, 419] on div at bounding box center [921, 384] width 336 height 337
click at [1467, 74] on paper-button "Cancelar" at bounding box center [1466, 81] width 61 height 20
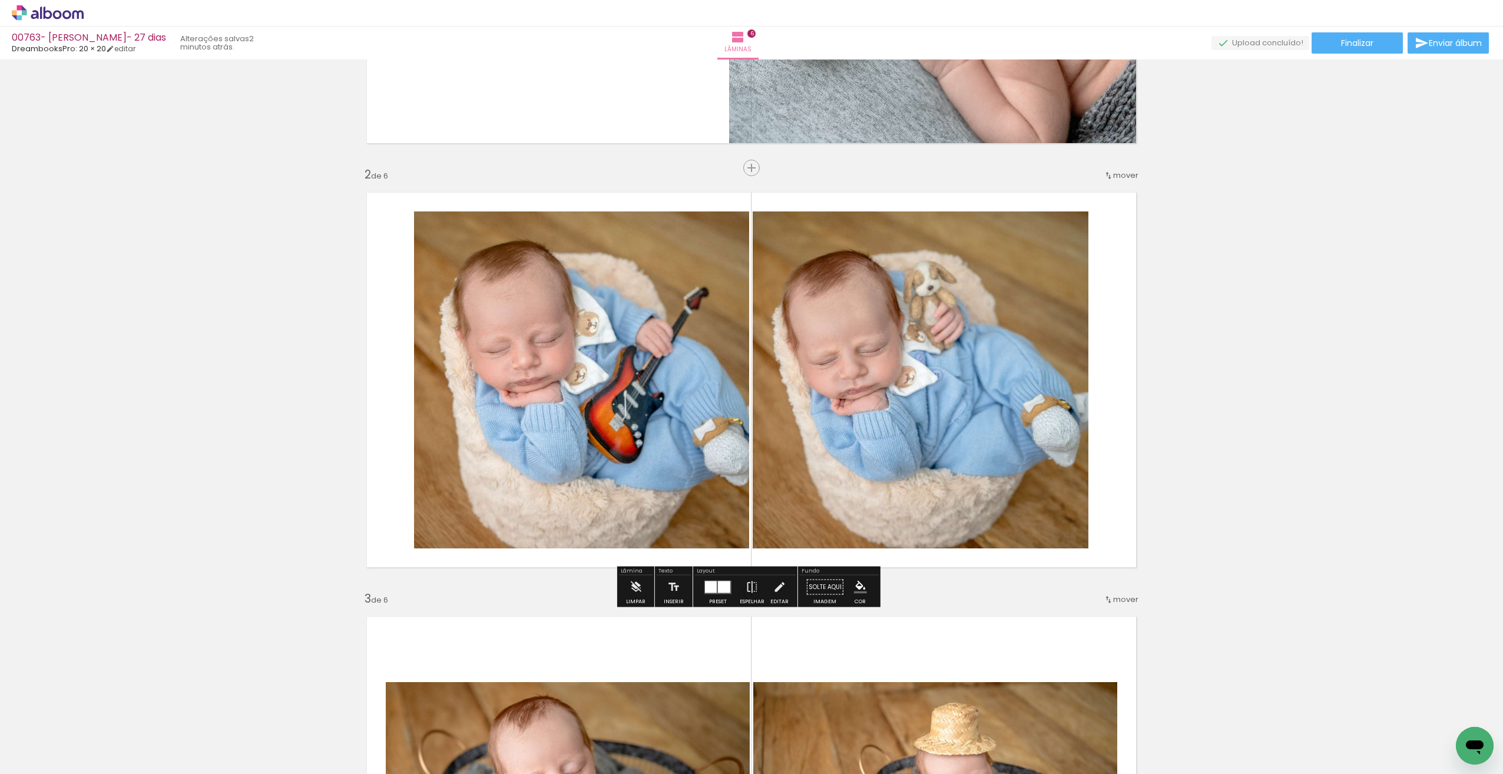
click at [711, 588] on div at bounding box center [711, 587] width 12 height 12
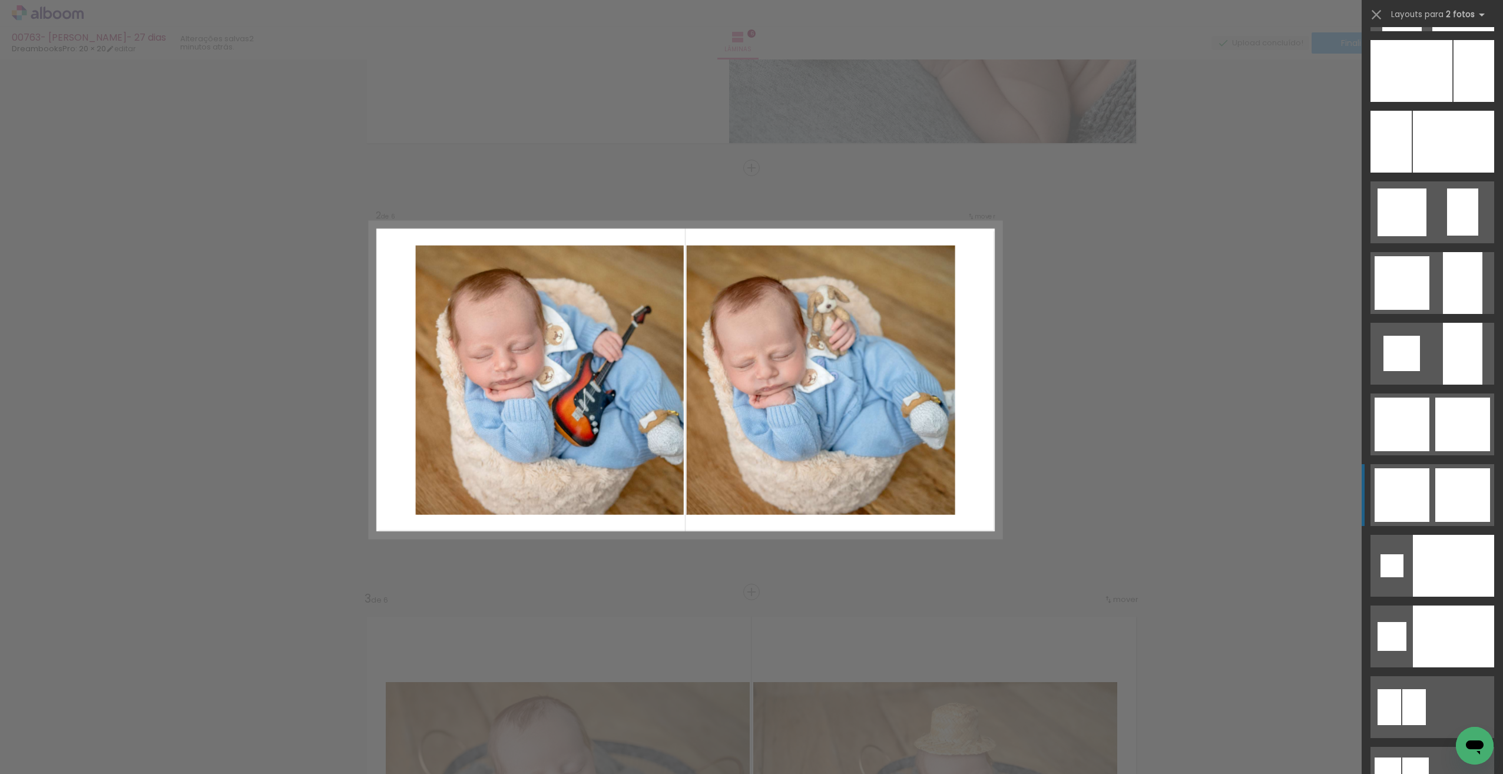
scroll to position [4225, 0]
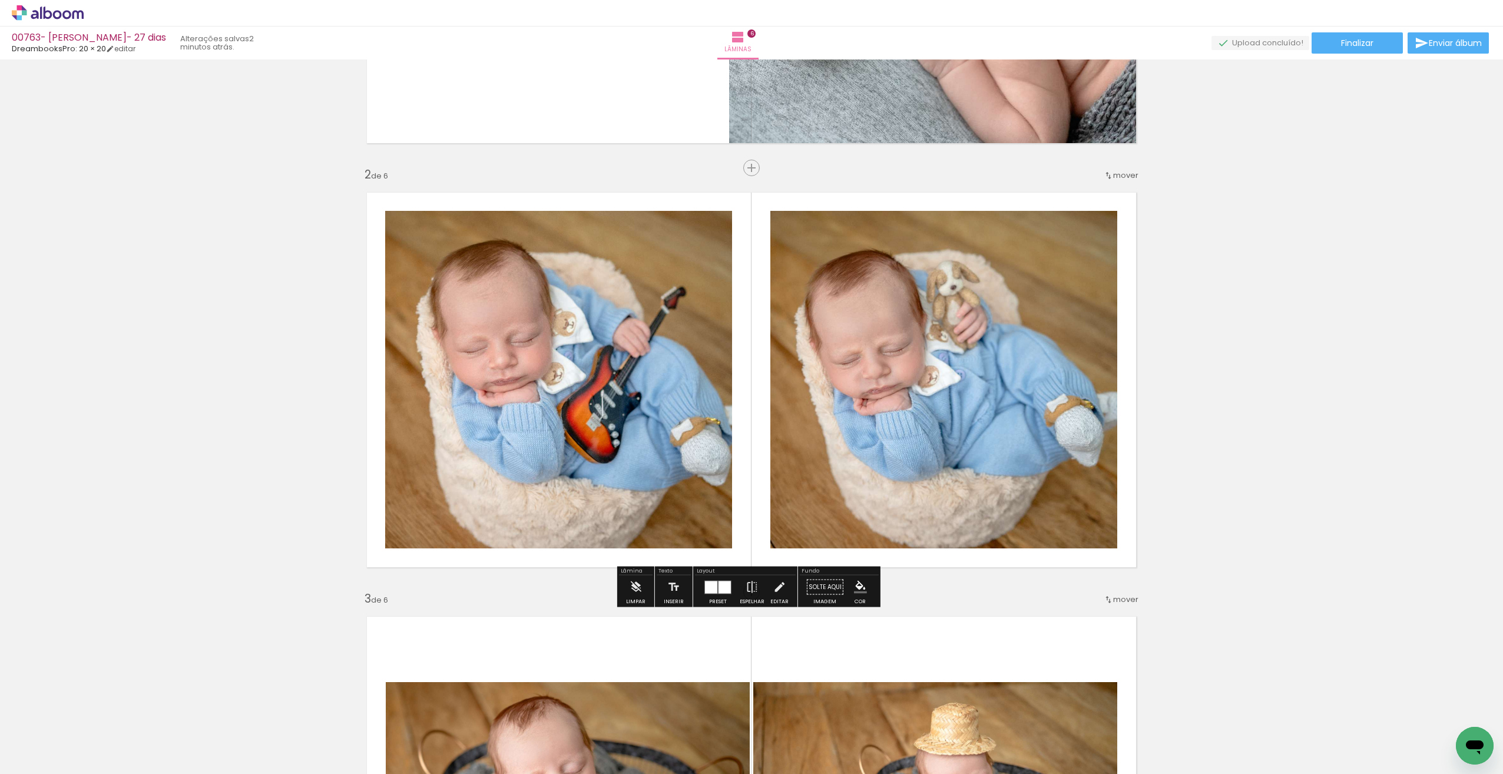
click at [965, 439] on quentale-photo at bounding box center [943, 379] width 347 height 337
click at [966, 438] on quentale-photo at bounding box center [943, 379] width 347 height 337
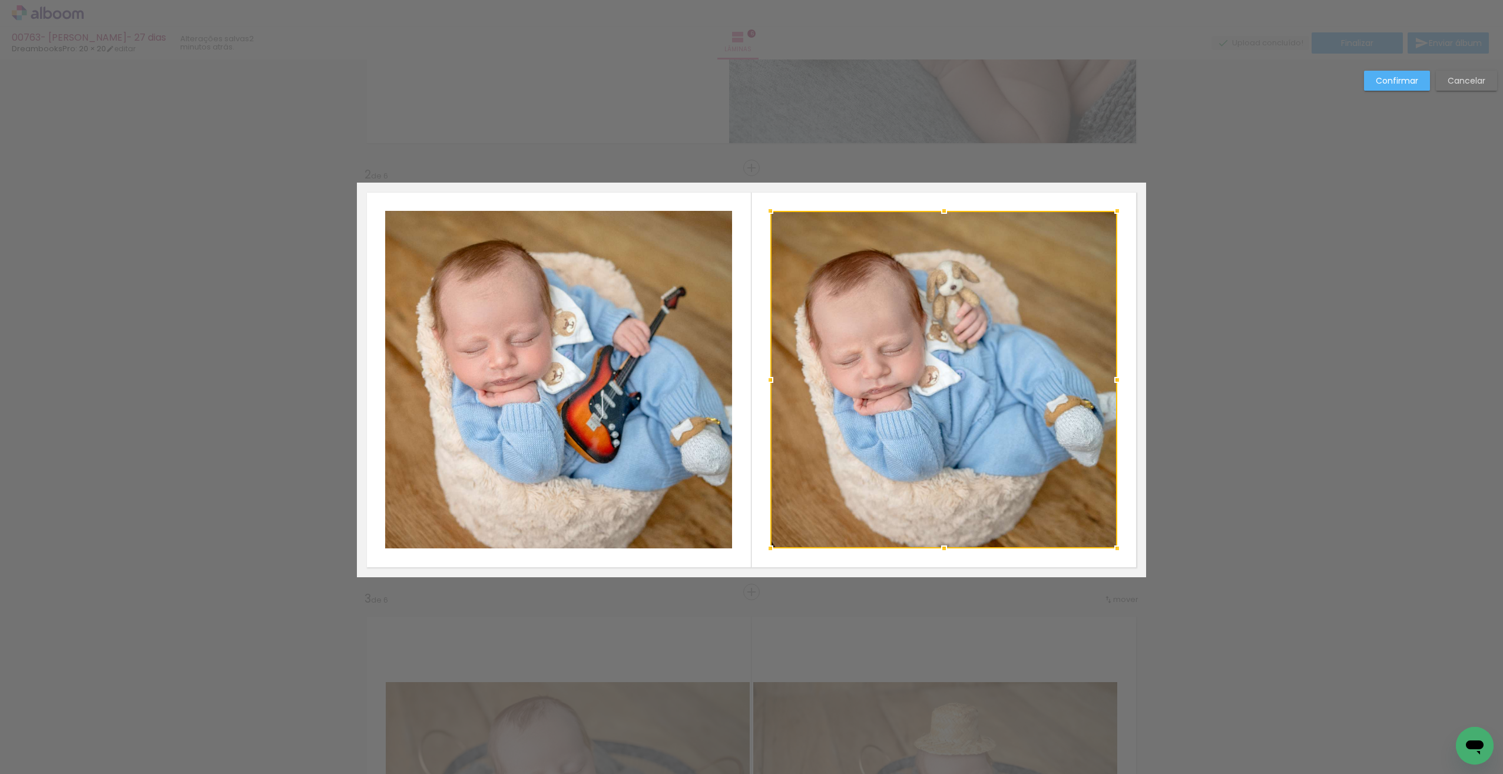
click at [974, 435] on div at bounding box center [943, 379] width 347 height 337
click at [972, 436] on div at bounding box center [943, 379] width 347 height 337
click at [1465, 92] on div "Confirmar Cancelar" at bounding box center [1427, 85] width 139 height 29
click at [0, 0] on slot "Cancelar" at bounding box center [0, 0] width 0 height 0
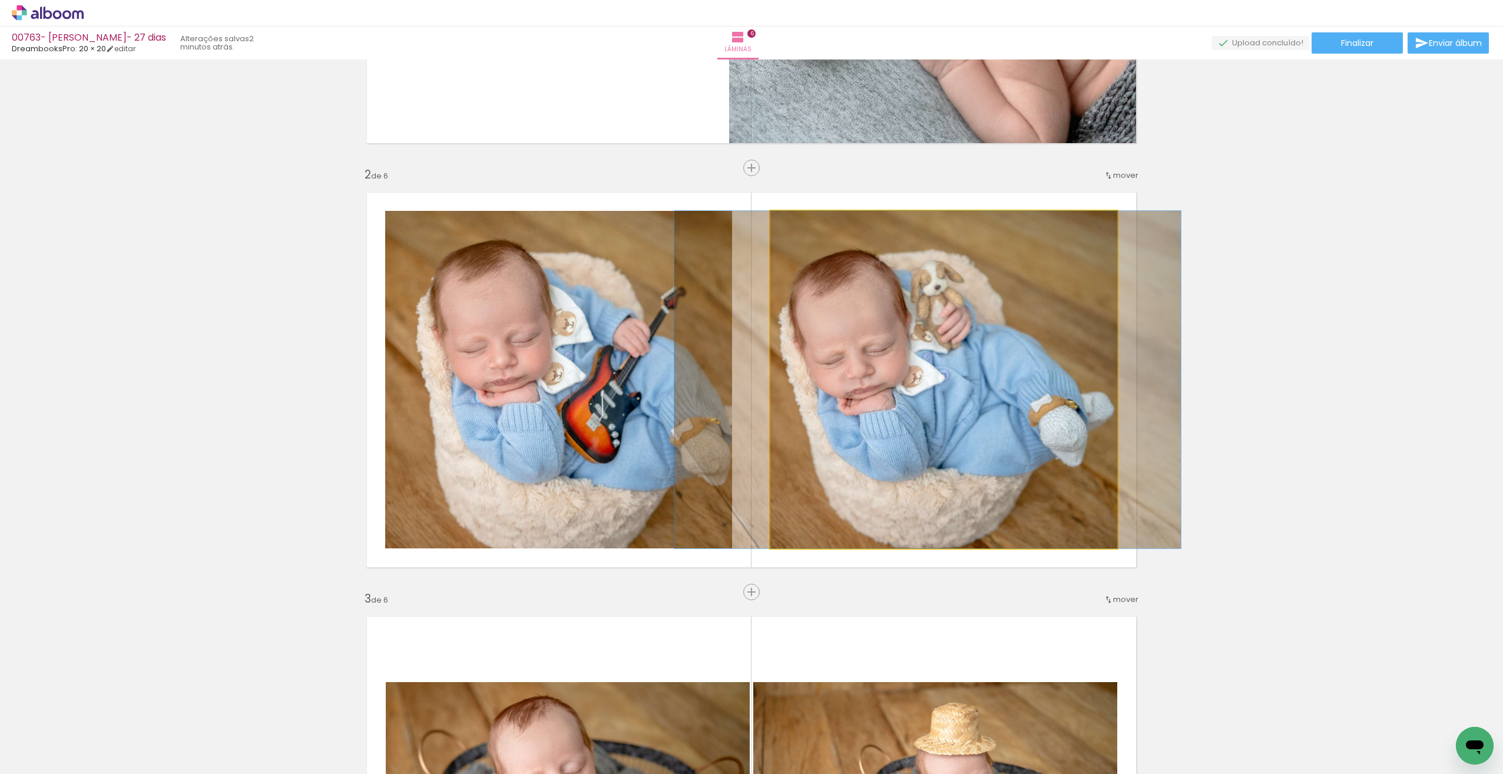
drag, startPoint x: 960, startPoint y: 456, endPoint x: 942, endPoint y: 456, distance: 18.8
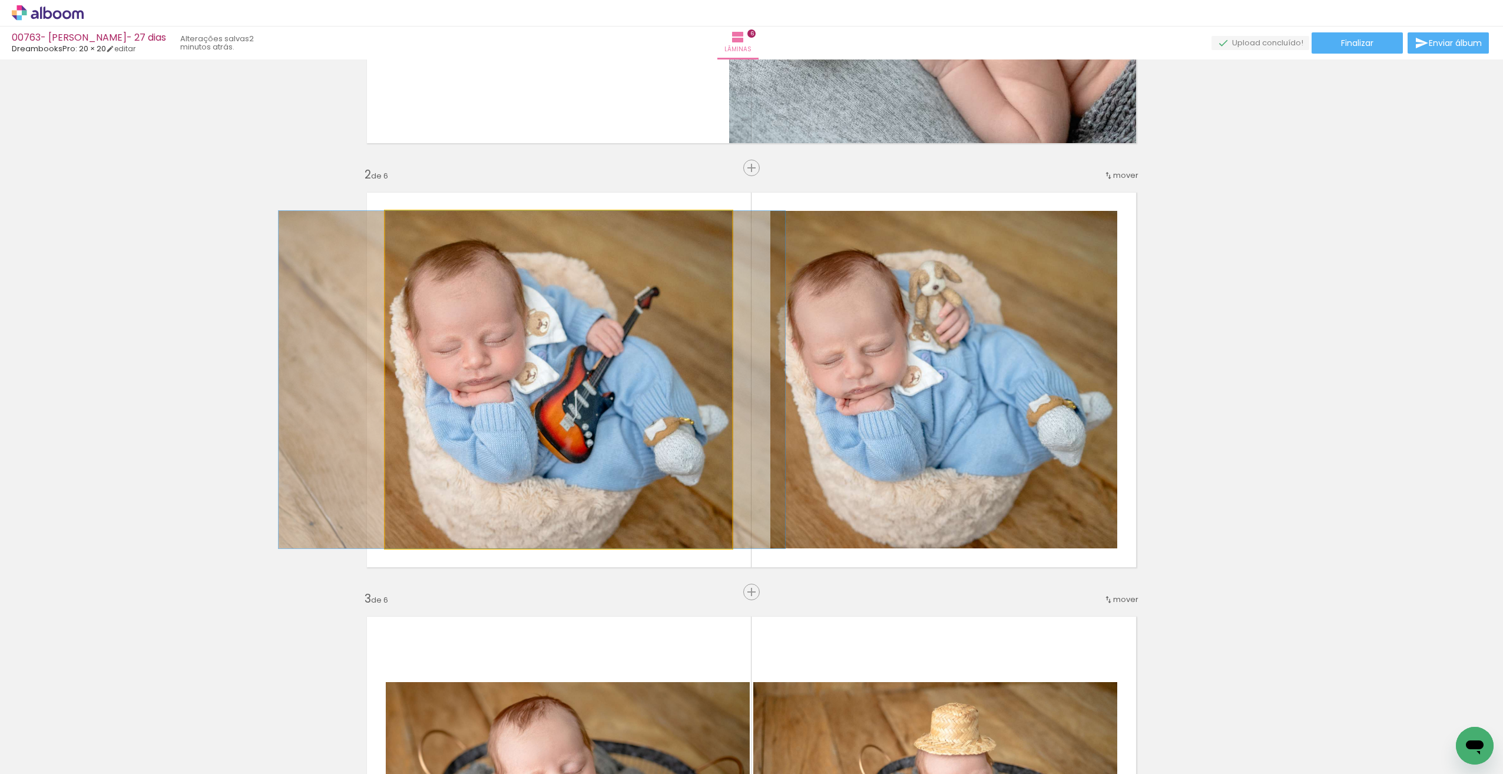
drag, startPoint x: 671, startPoint y: 463, endPoint x: 644, endPoint y: 458, distance: 26.9
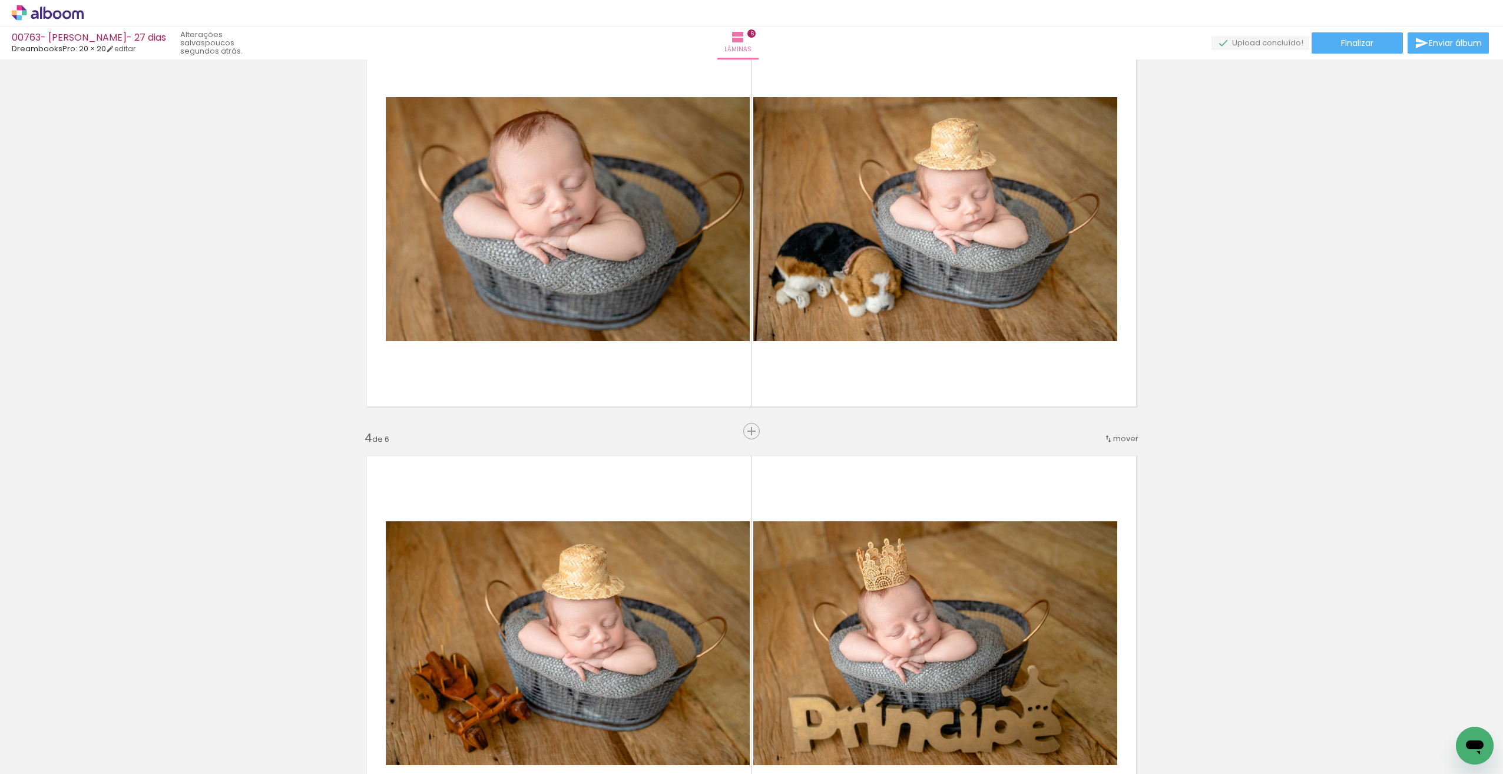
scroll to position [933, 0]
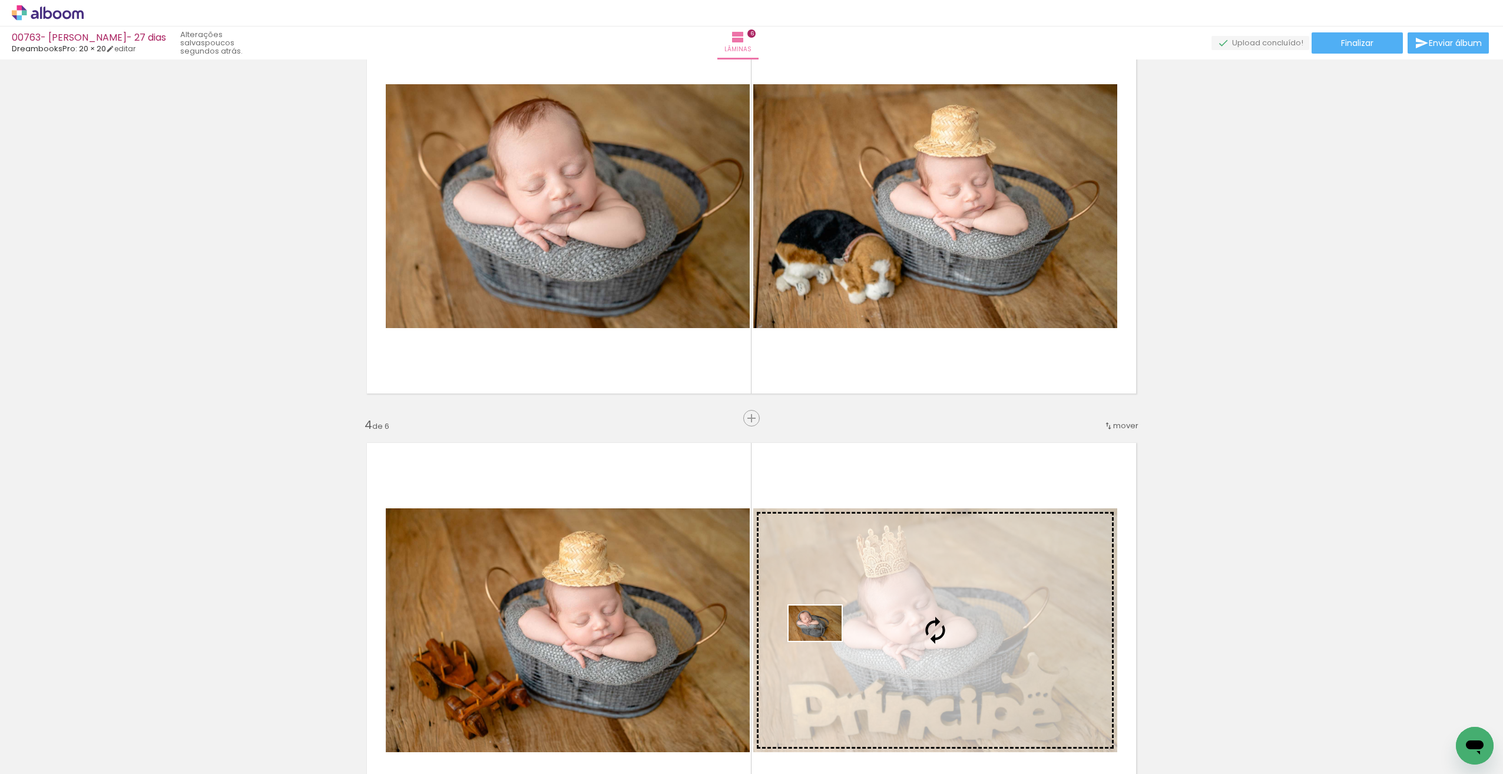
drag, startPoint x: 778, startPoint y: 741, endPoint x: 821, endPoint y: 634, distance: 115.3
click at [824, 639] on quentale-workspace at bounding box center [751, 387] width 1503 height 774
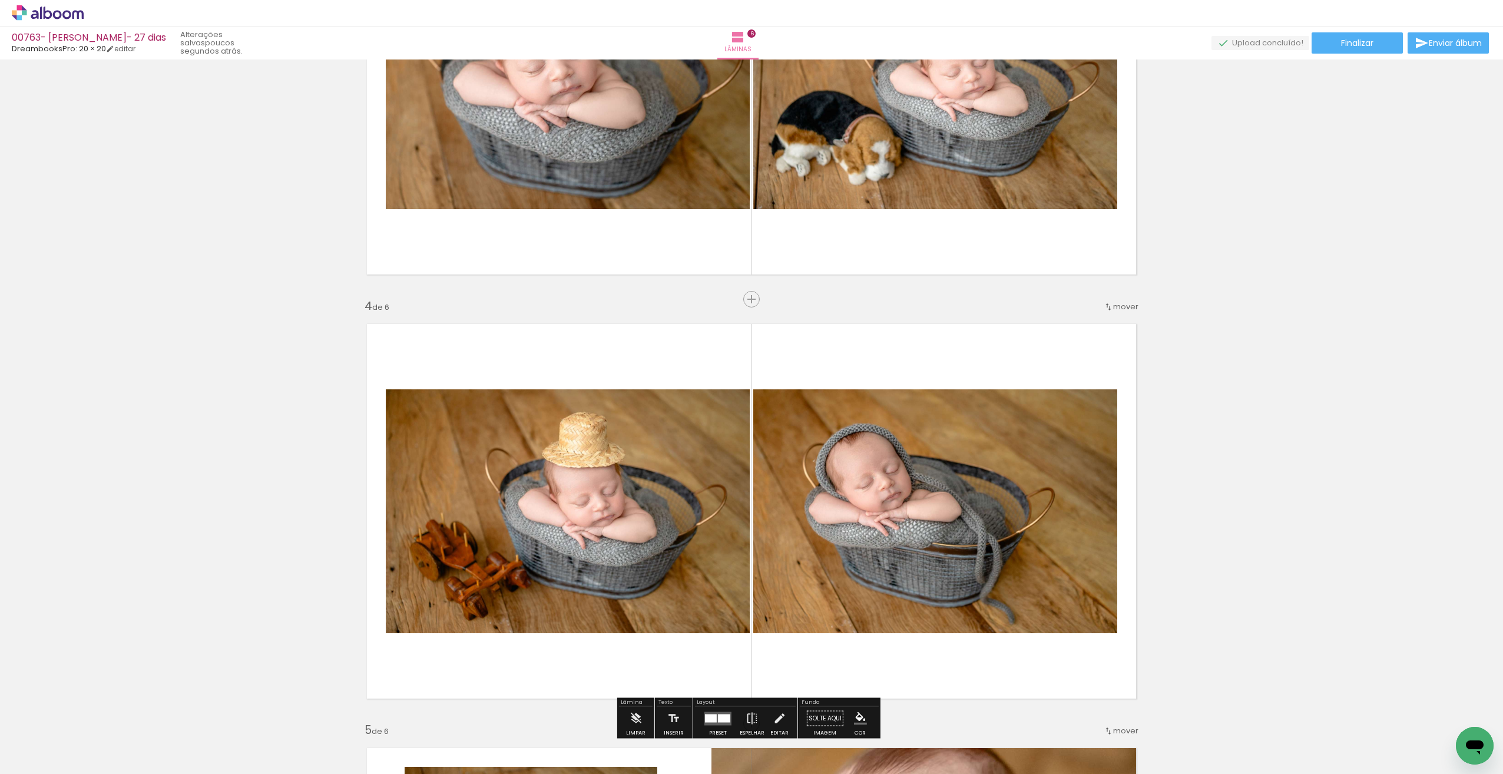
scroll to position [1060, 0]
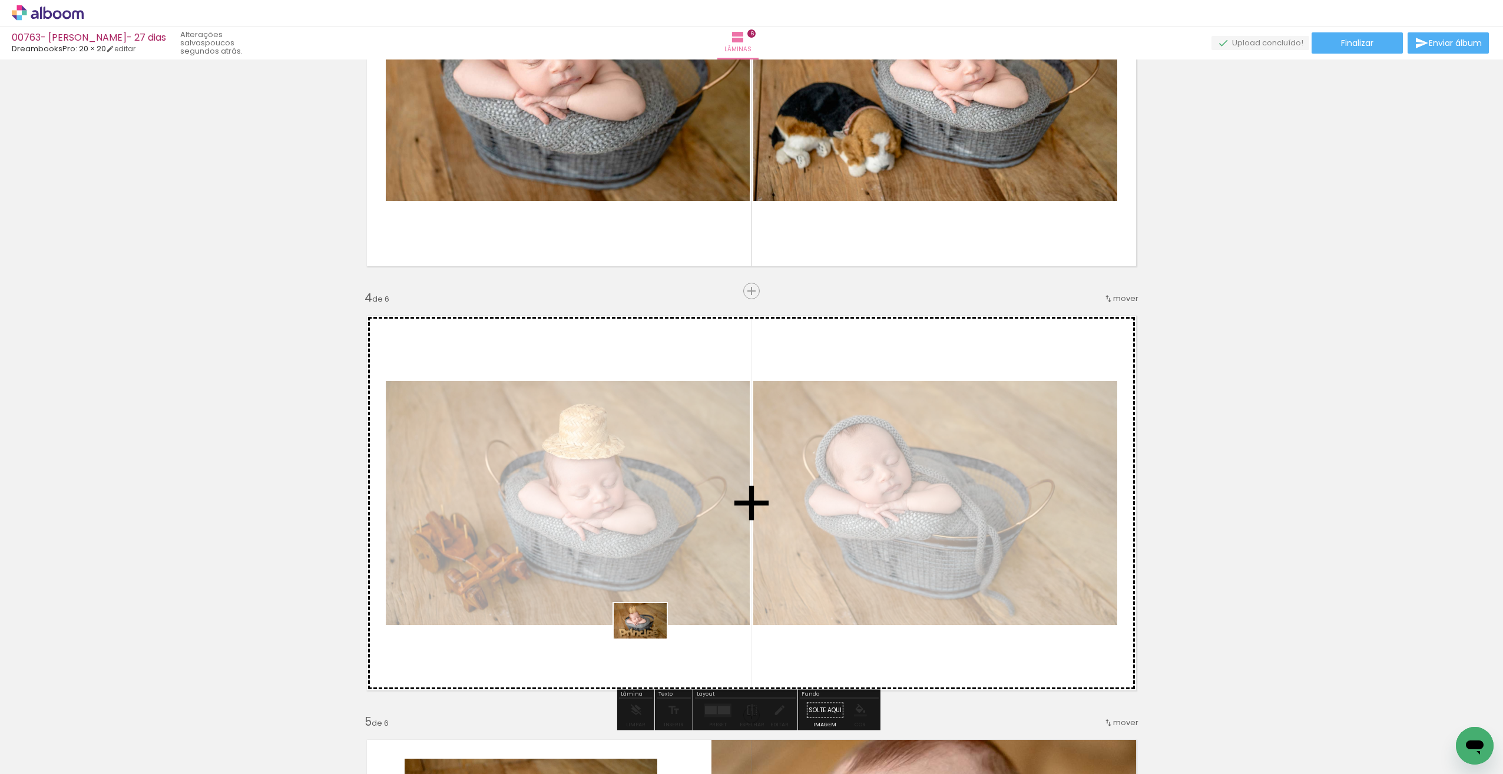
drag, startPoint x: 531, startPoint y: 740, endPoint x: 651, endPoint y: 630, distance: 162.1
click at [647, 638] on quentale-workspace at bounding box center [751, 387] width 1503 height 774
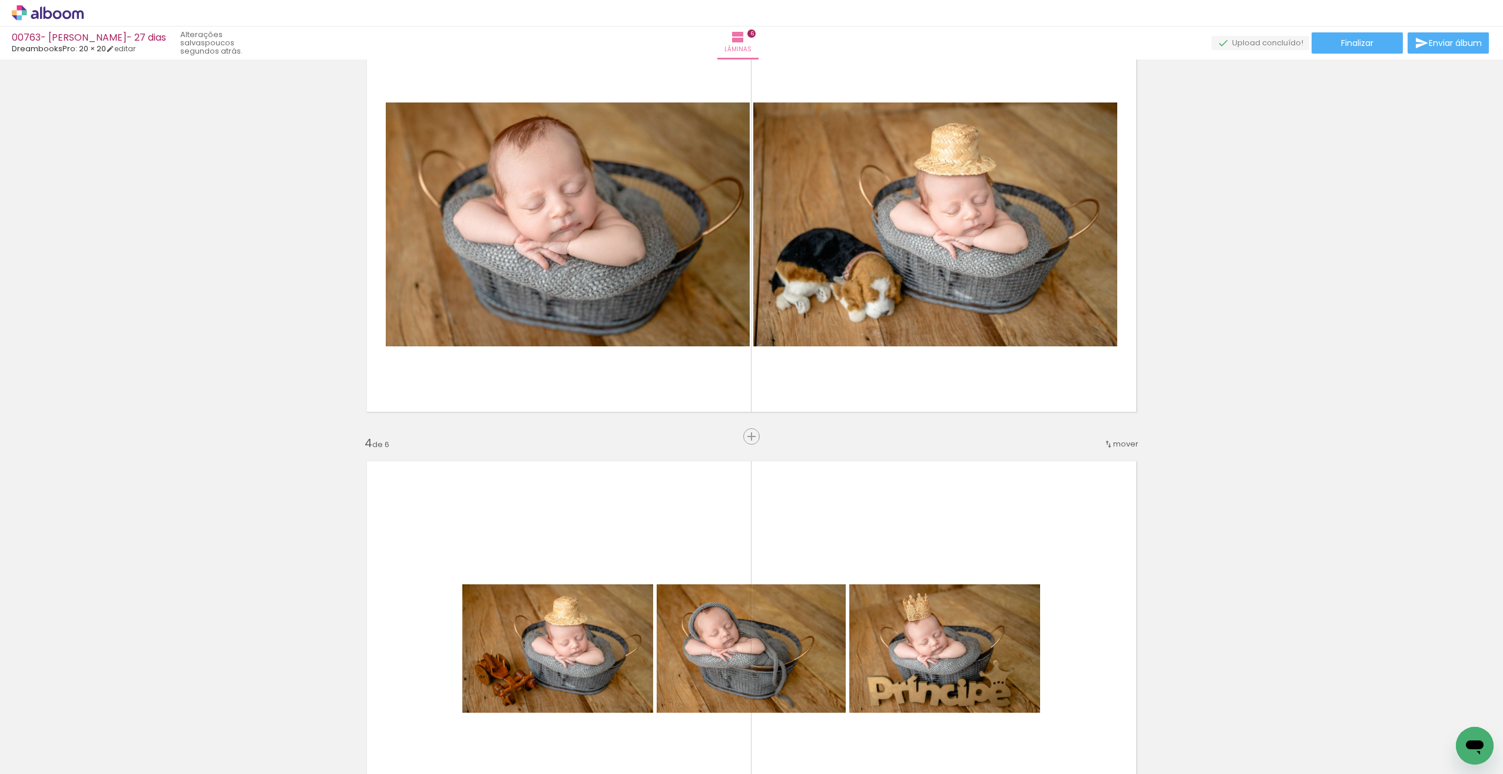
scroll to position [885, 0]
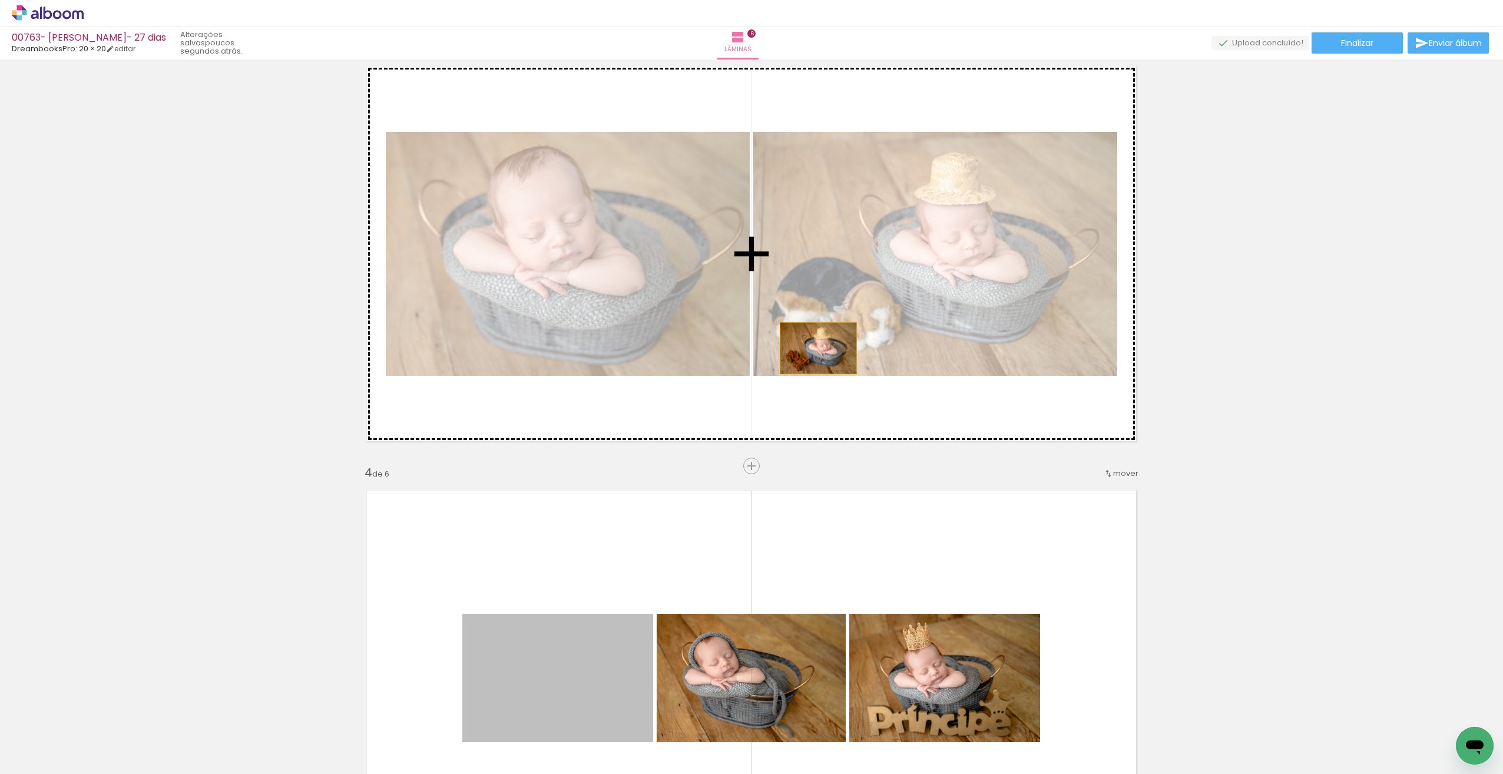
drag, startPoint x: 592, startPoint y: 649, endPoint x: 816, endPoint y: 343, distance: 379.3
click at [811, 347] on div "Inserir lâmina 1 de 6 Inserir lâmina 2 de 6 Inserir lâmina 3 de 6 Inserir lâmin…" at bounding box center [751, 663] width 1503 height 2968
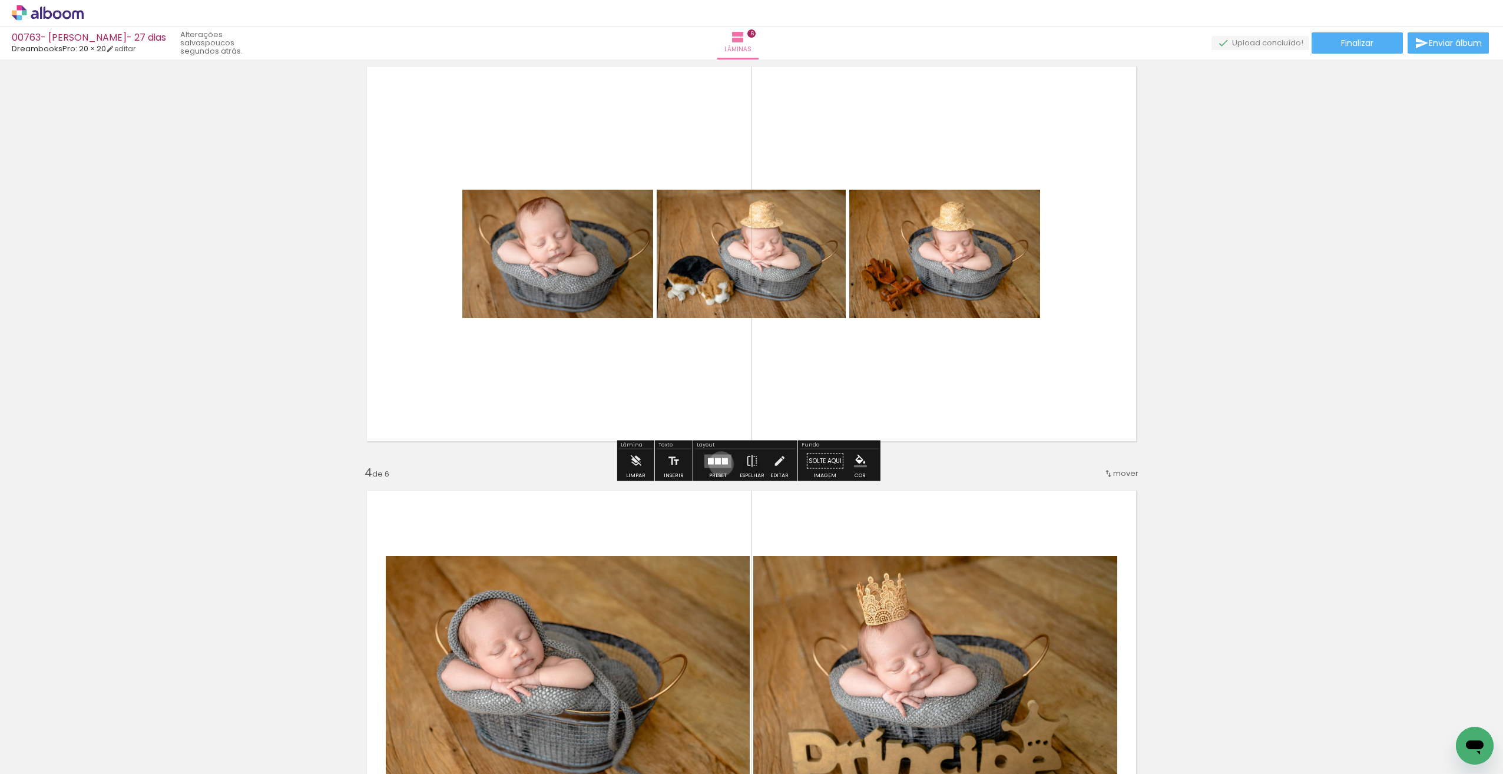
drag, startPoint x: 718, startPoint y: 462, endPoint x: 724, endPoint y: 460, distance: 6.1
click at [720, 462] on quentale-layouter at bounding box center [717, 461] width 27 height 14
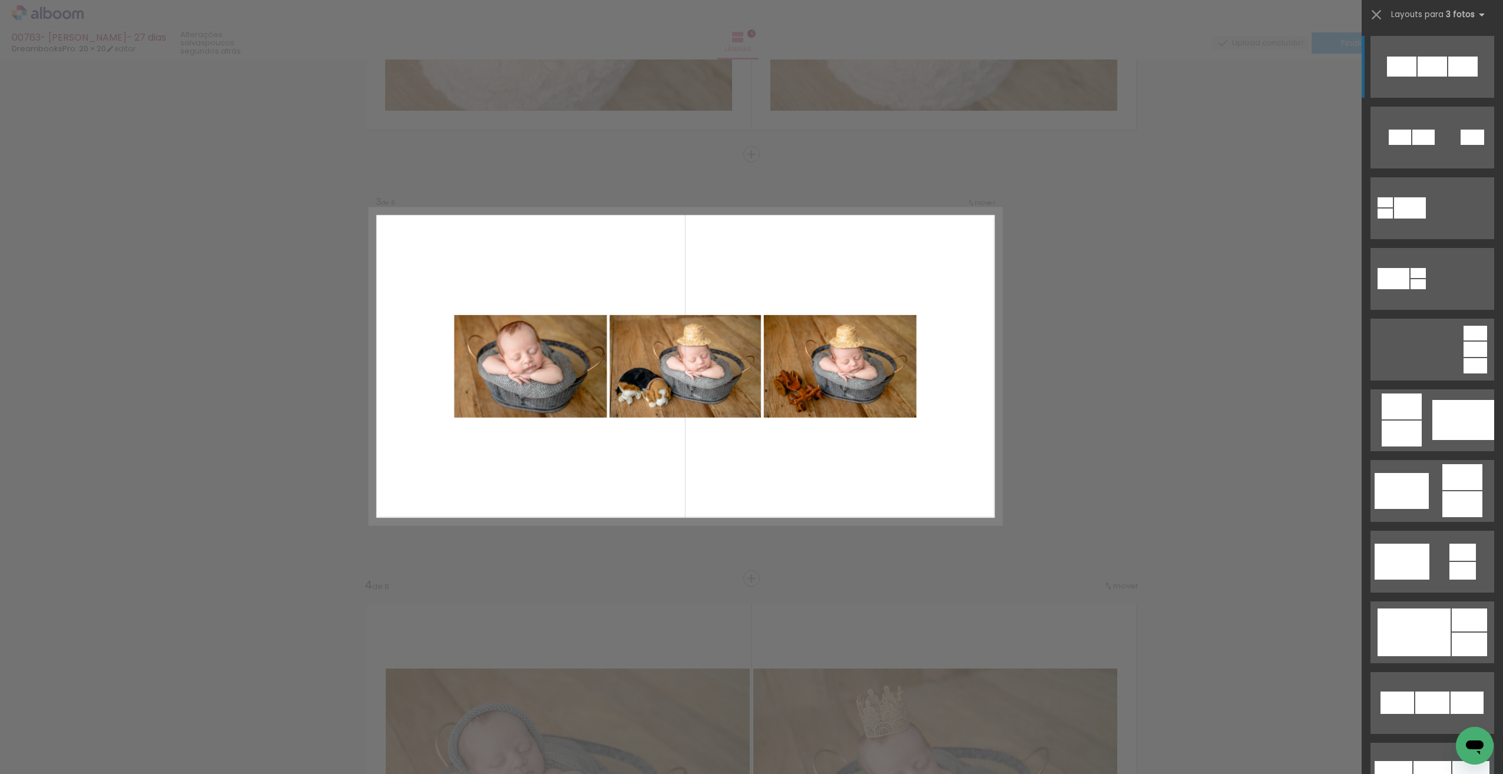
scroll to position [759, 0]
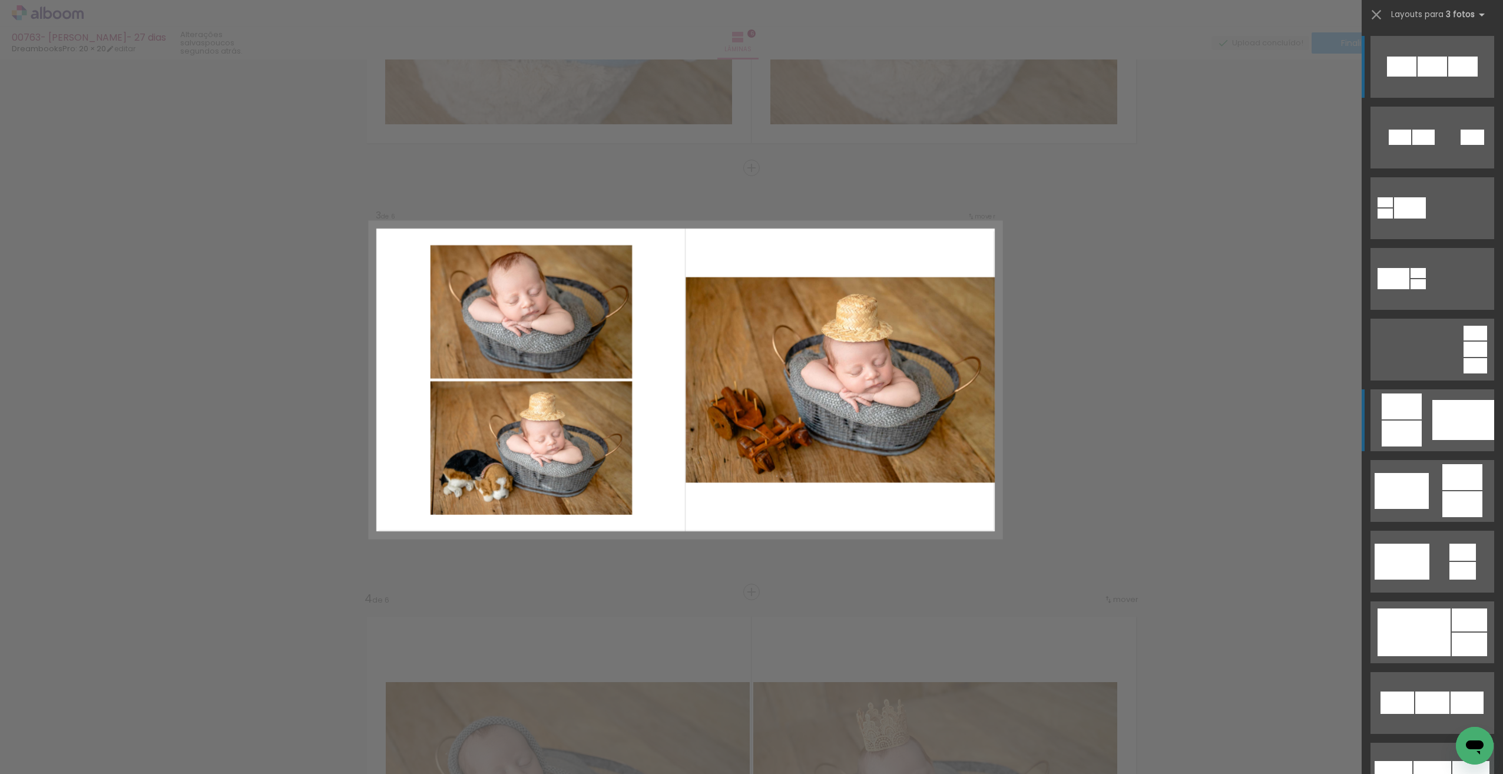
click at [1407, 145] on div at bounding box center [1400, 137] width 22 height 15
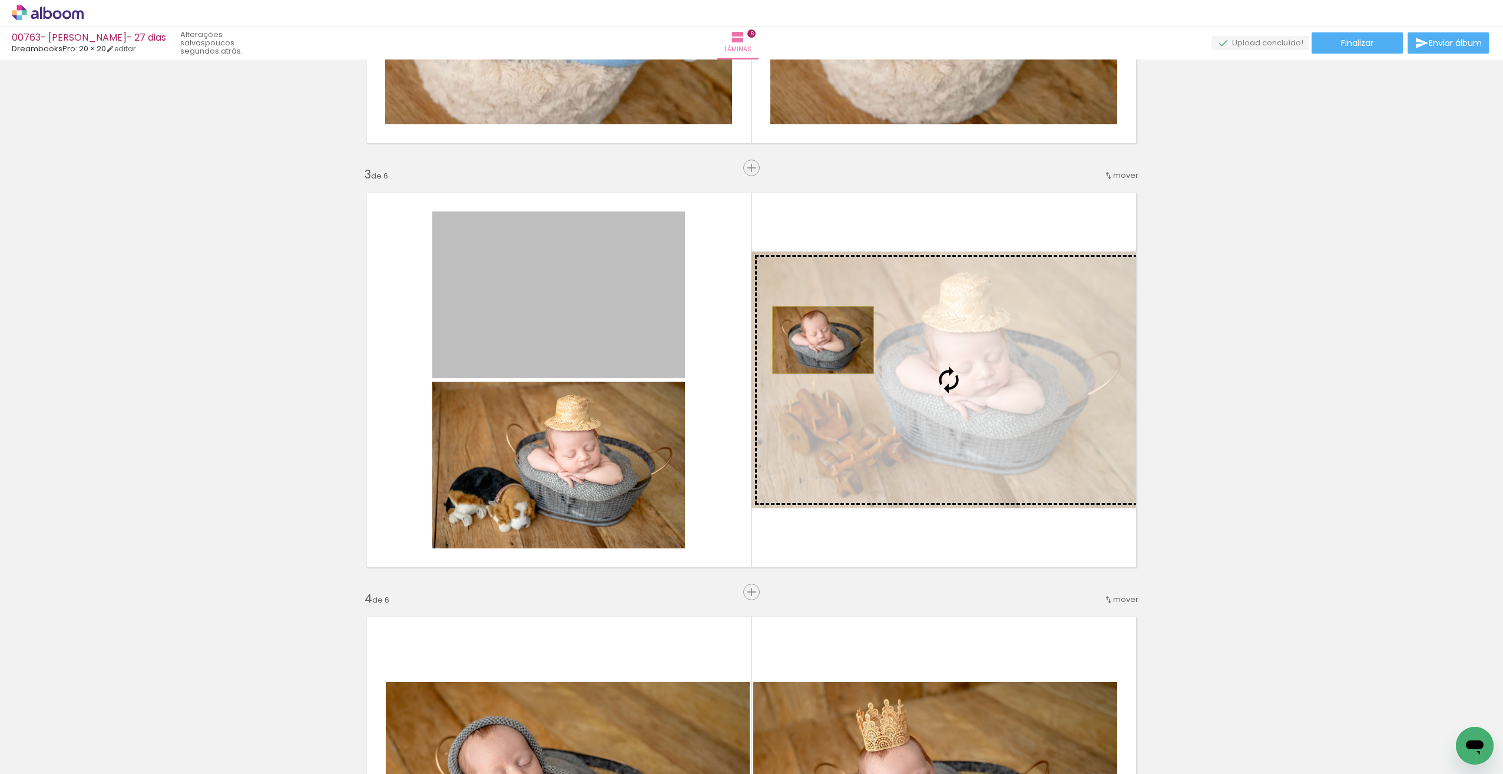
drag, startPoint x: 690, startPoint y: 305, endPoint x: 814, endPoint y: 334, distance: 127.7
click at [0, 0] on slot at bounding box center [0, 0] width 0 height 0
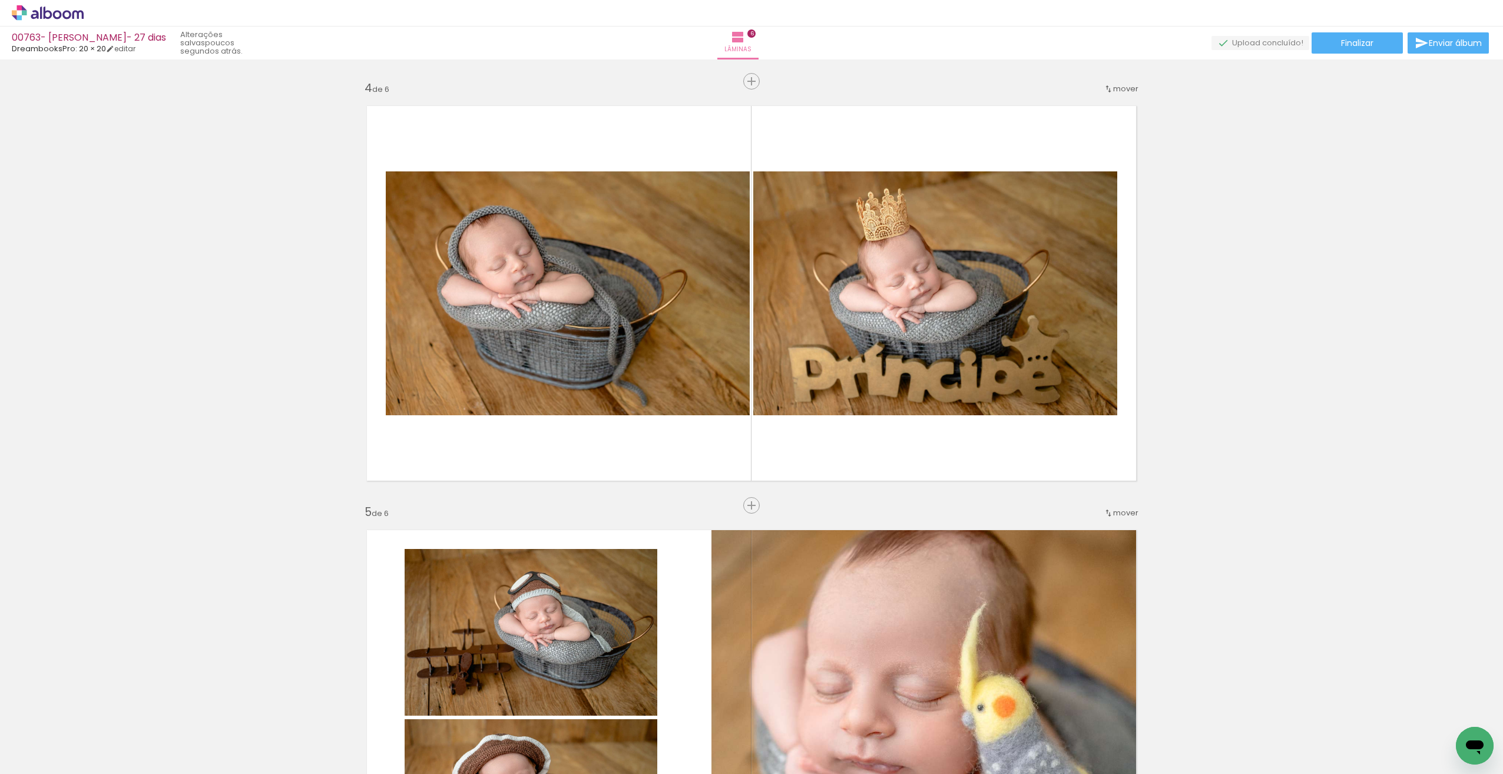
scroll to position [1283, 0]
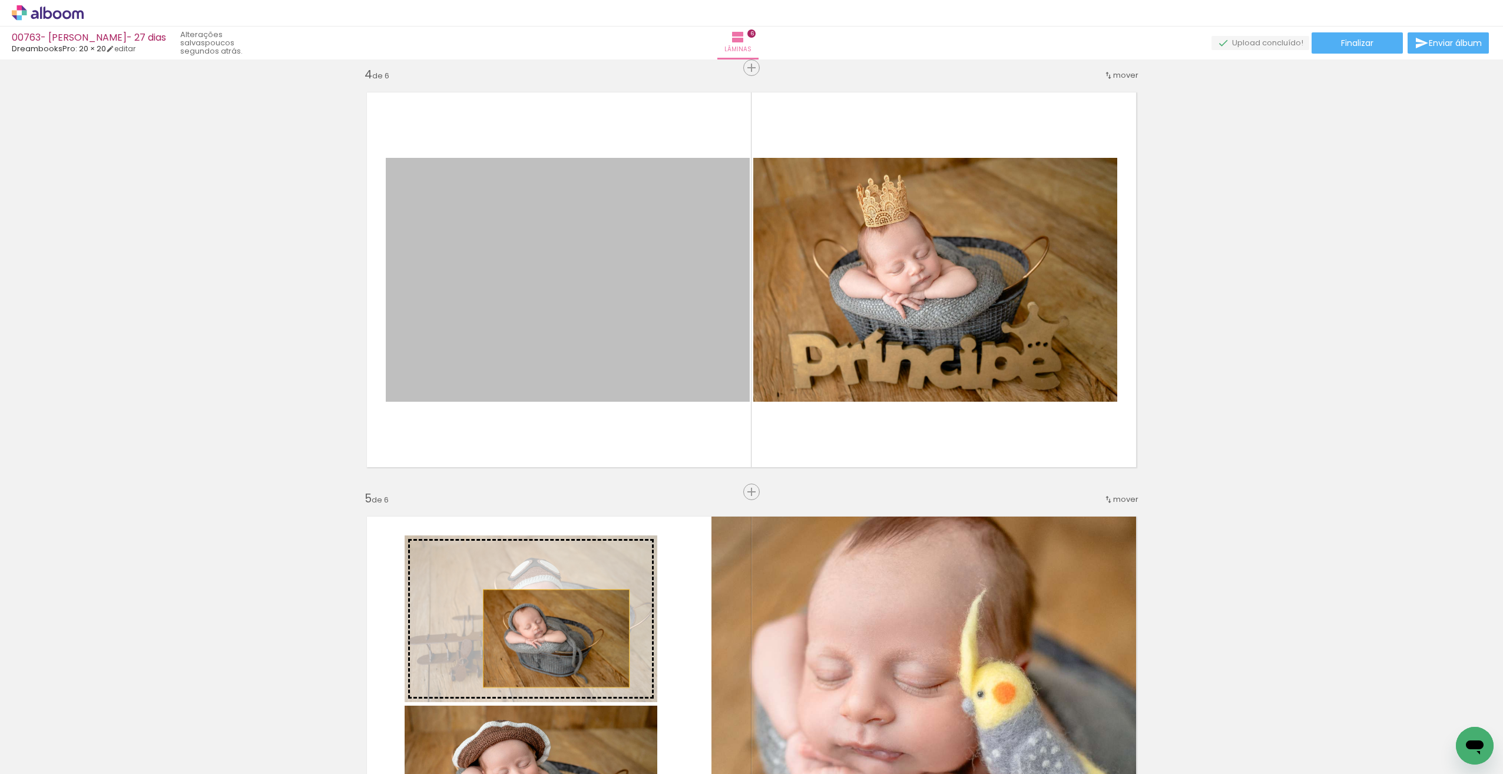
drag, startPoint x: 596, startPoint y: 320, endPoint x: 552, endPoint y: 638, distance: 321.6
click at [552, 638] on div "Inserir lâmina 1 de 6 Inserir lâmina 2 de 6 Inserir lâmina 3 de 6 Inserir lâmin…" at bounding box center [751, 264] width 1503 height 2968
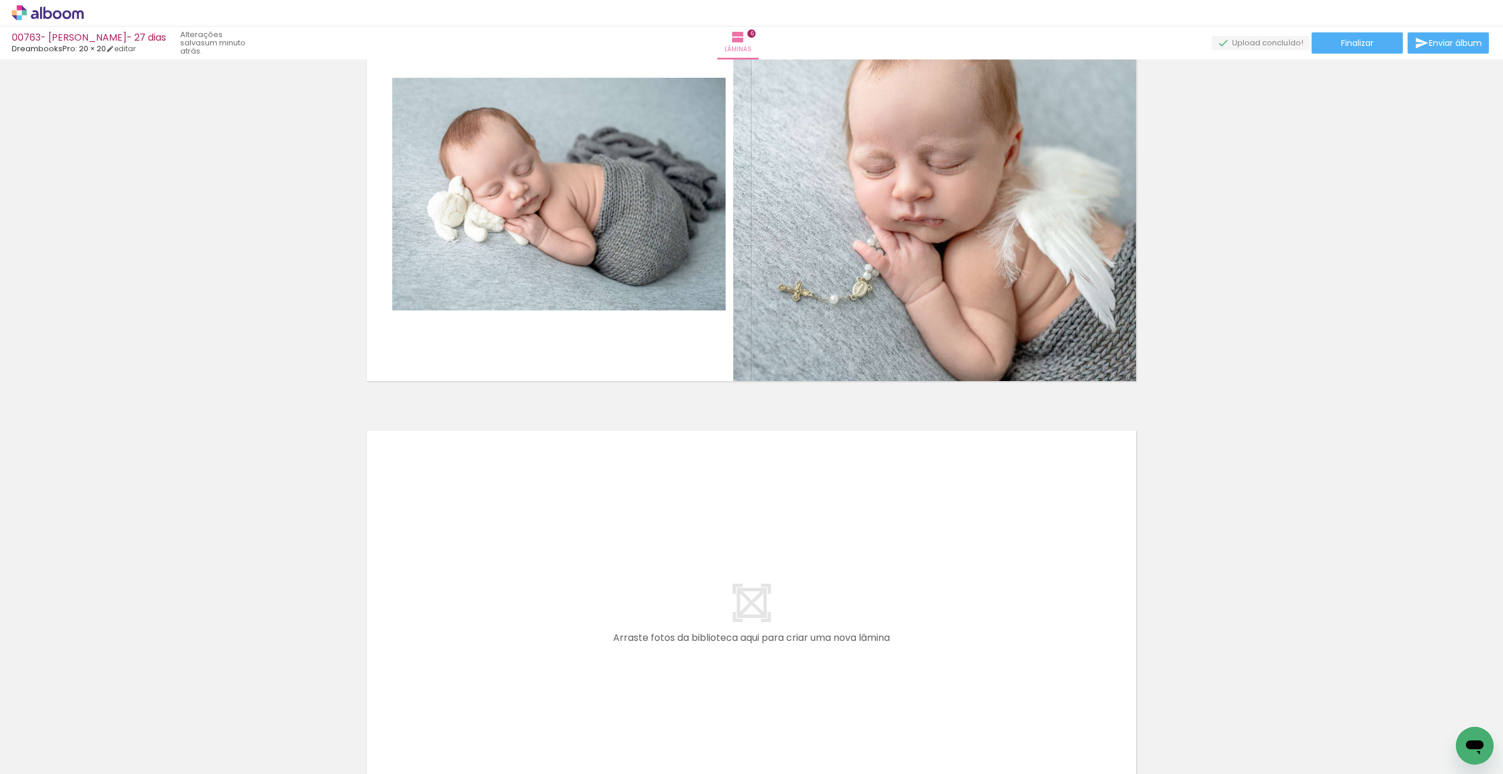
scroll to position [2214, 0]
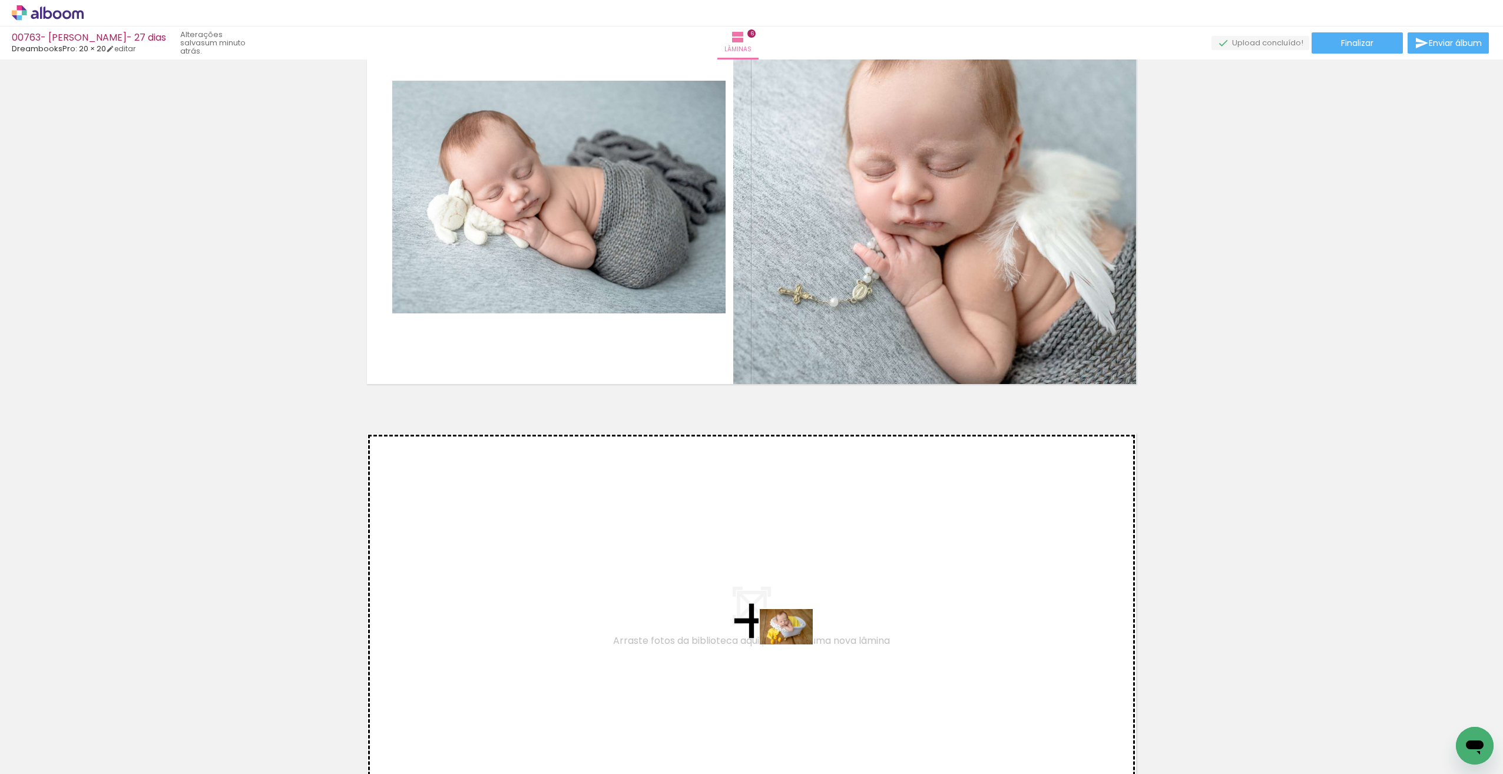
drag, startPoint x: 844, startPoint y: 744, endPoint x: 795, endPoint y: 644, distance: 111.4
click at [795, 644] on quentale-workspace at bounding box center [751, 387] width 1503 height 774
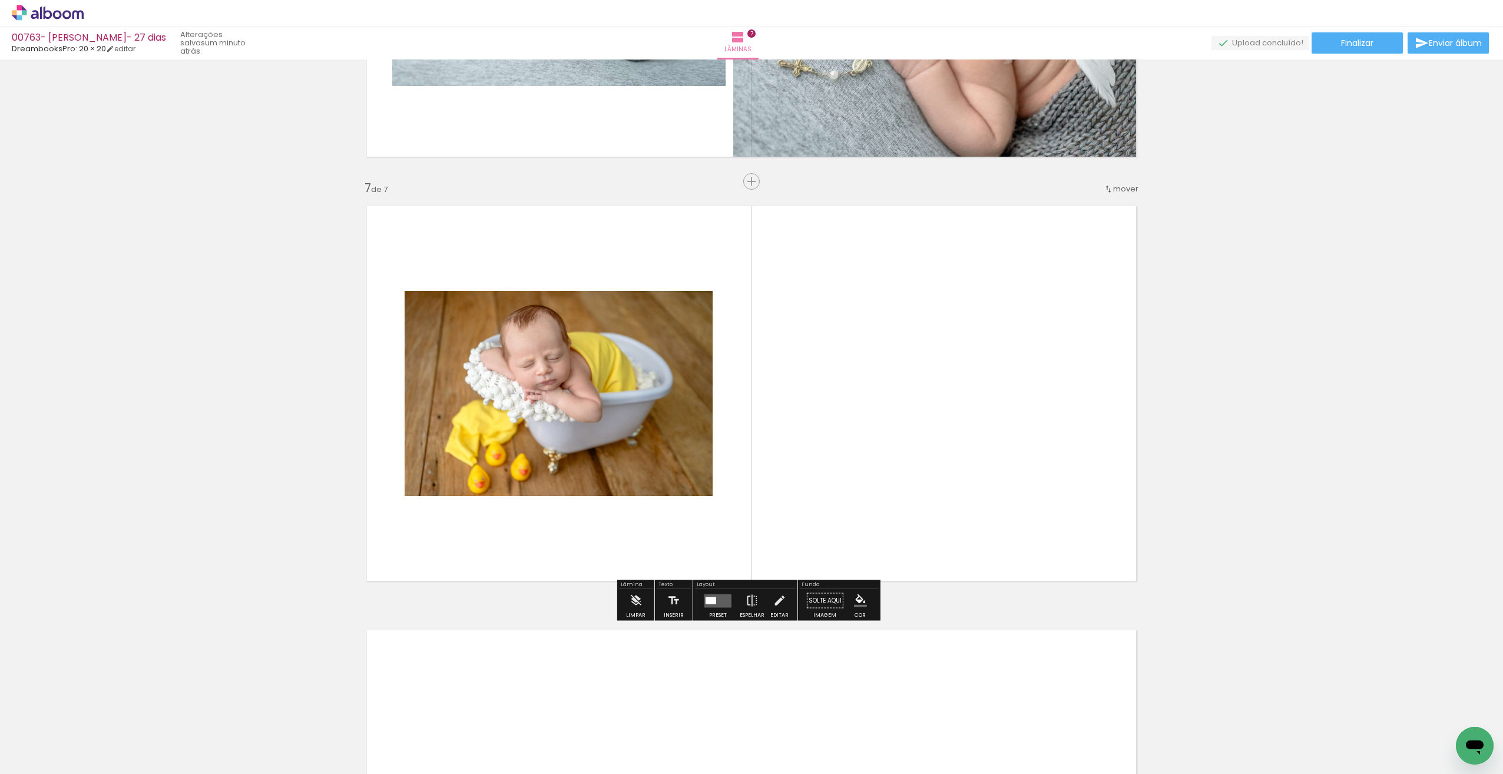
scroll to position [2455, 0]
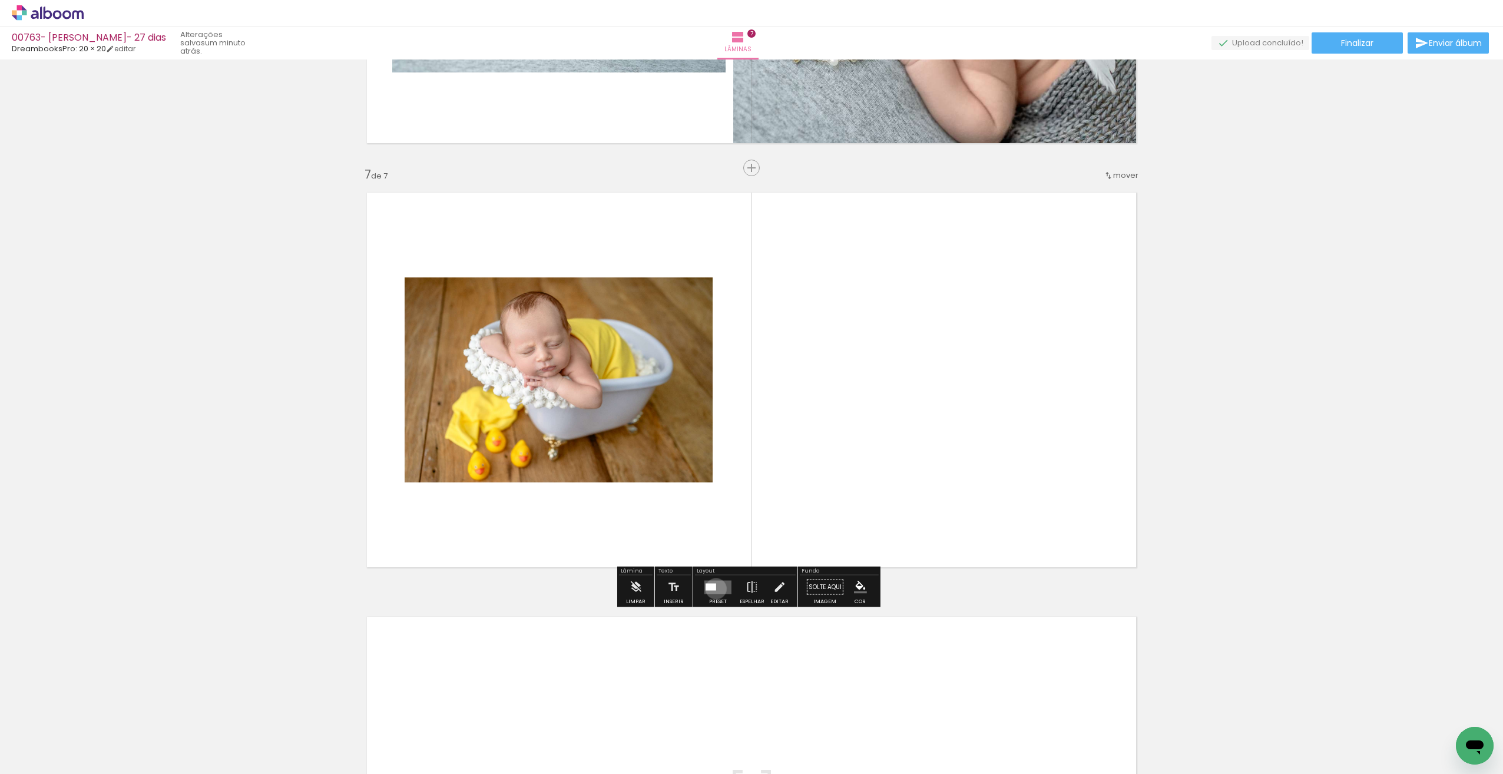
click at [713, 588] on div at bounding box center [710, 586] width 11 height 7
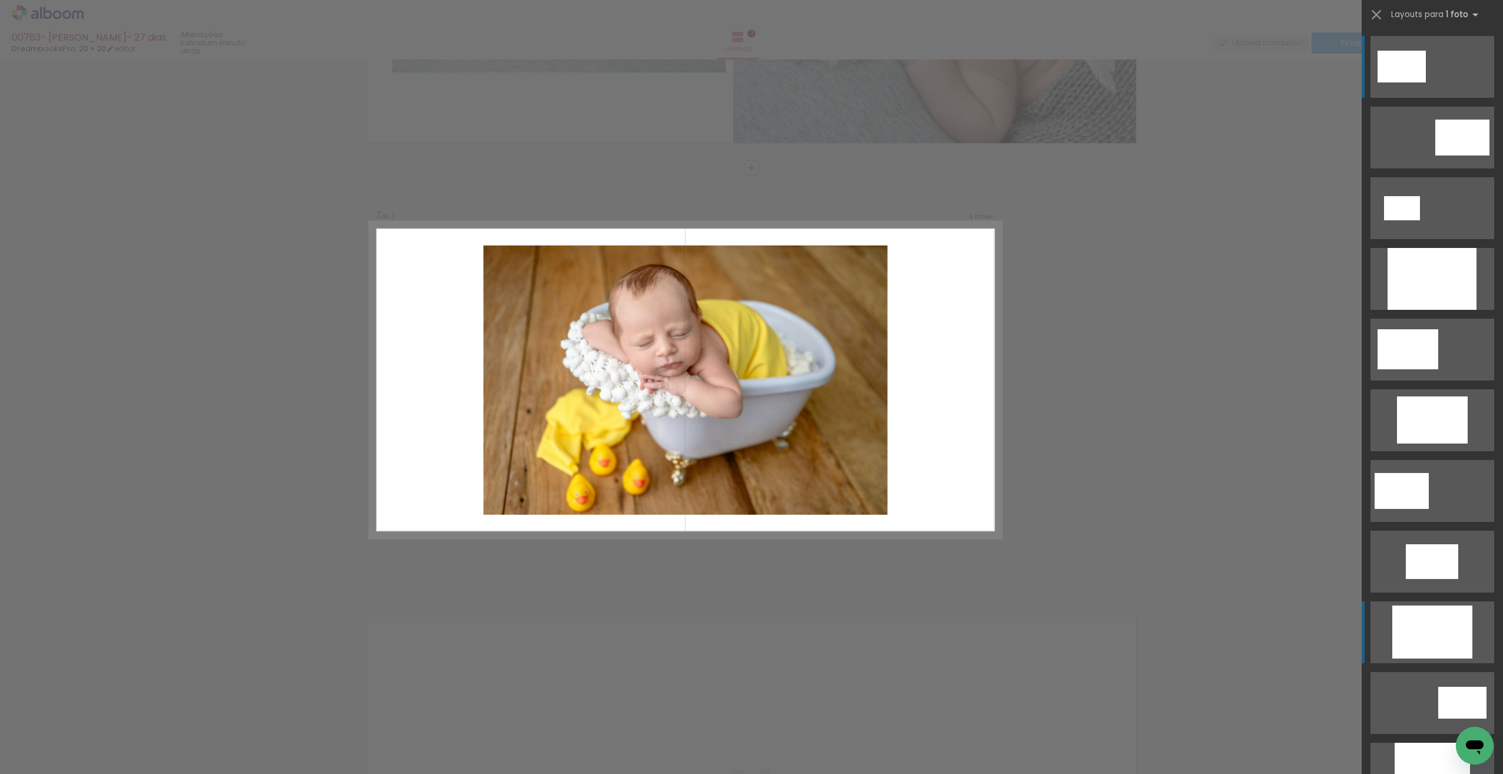
click at [1423, 310] on div at bounding box center [1431, 279] width 89 height 62
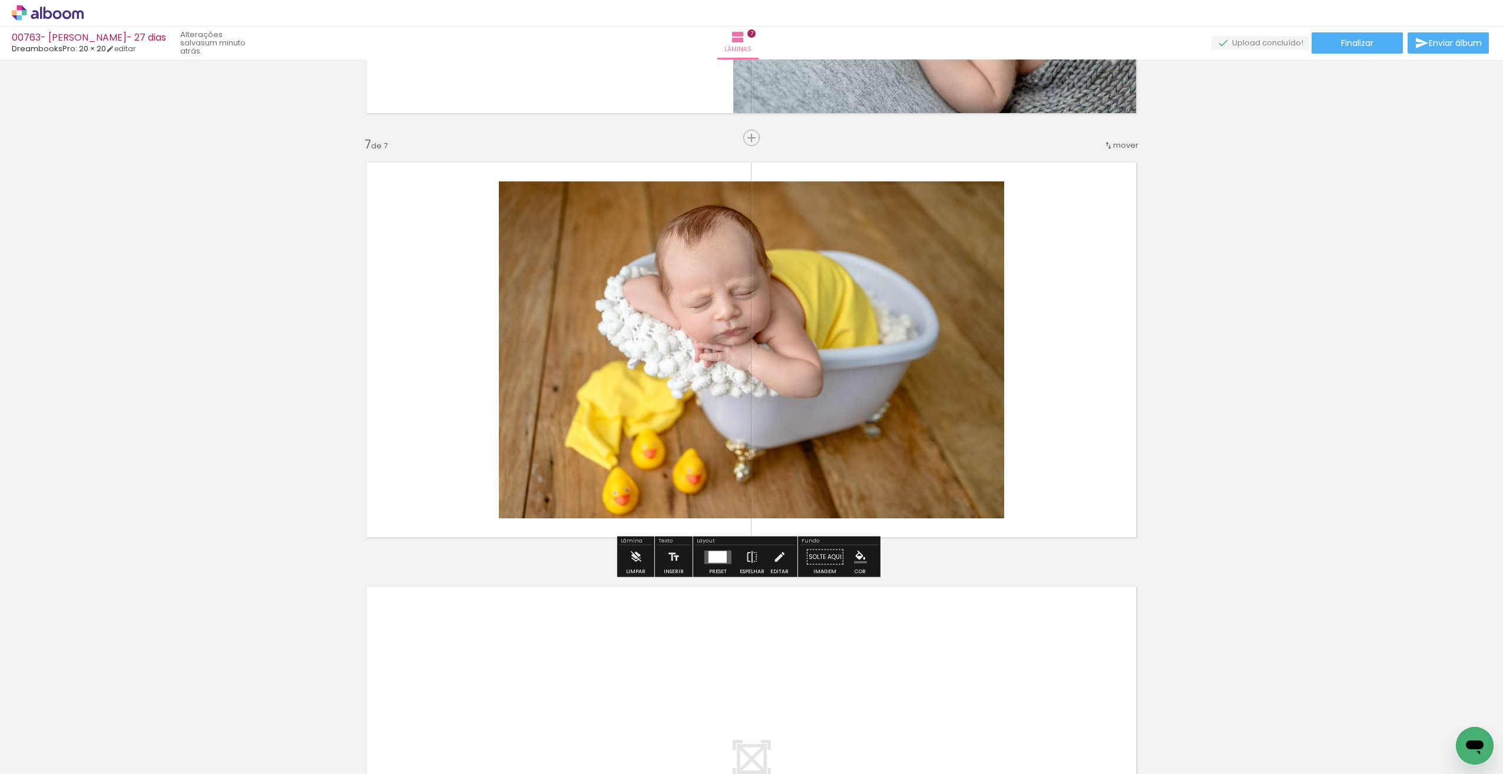
scroll to position [2473, 0]
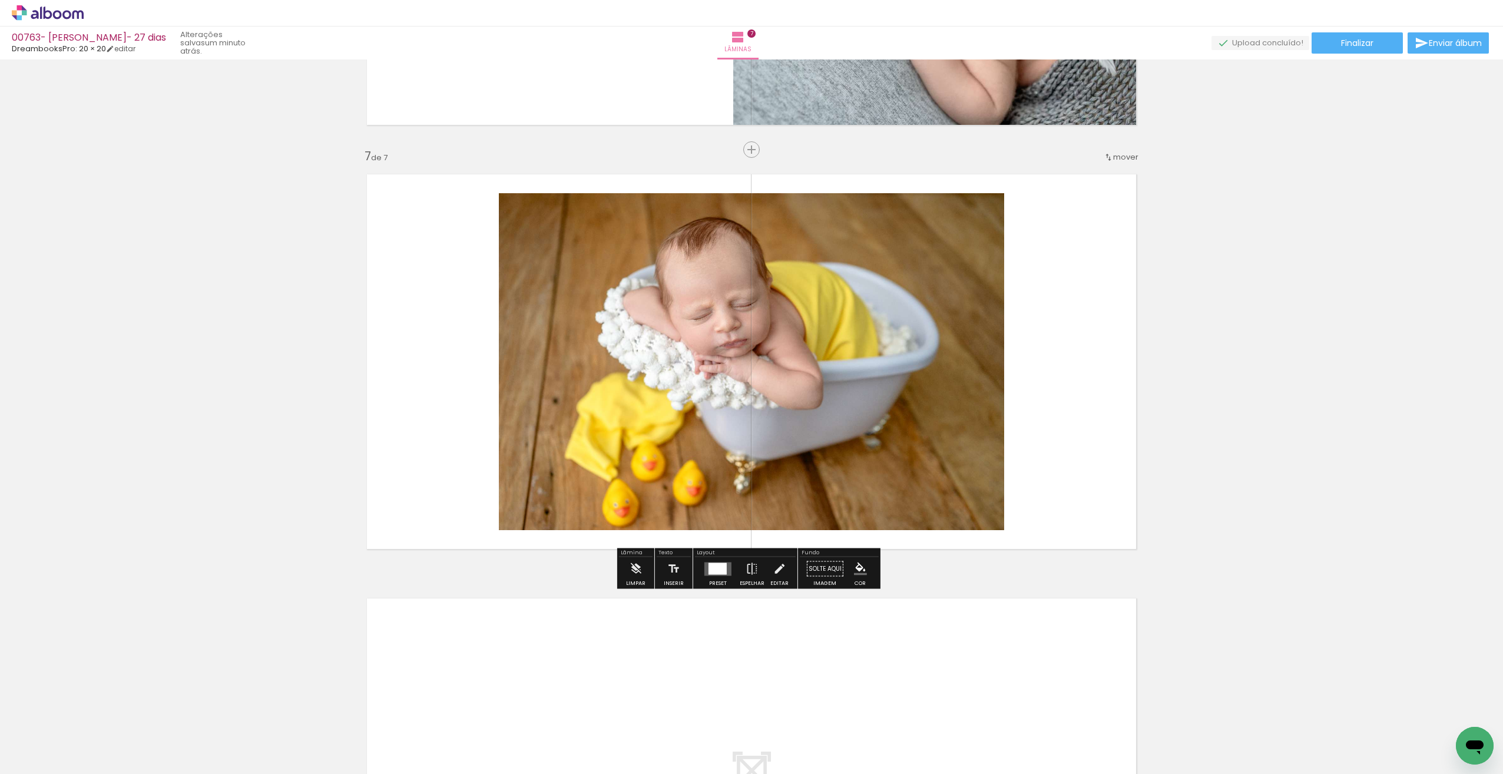
click at [716, 572] on div at bounding box center [717, 568] width 18 height 12
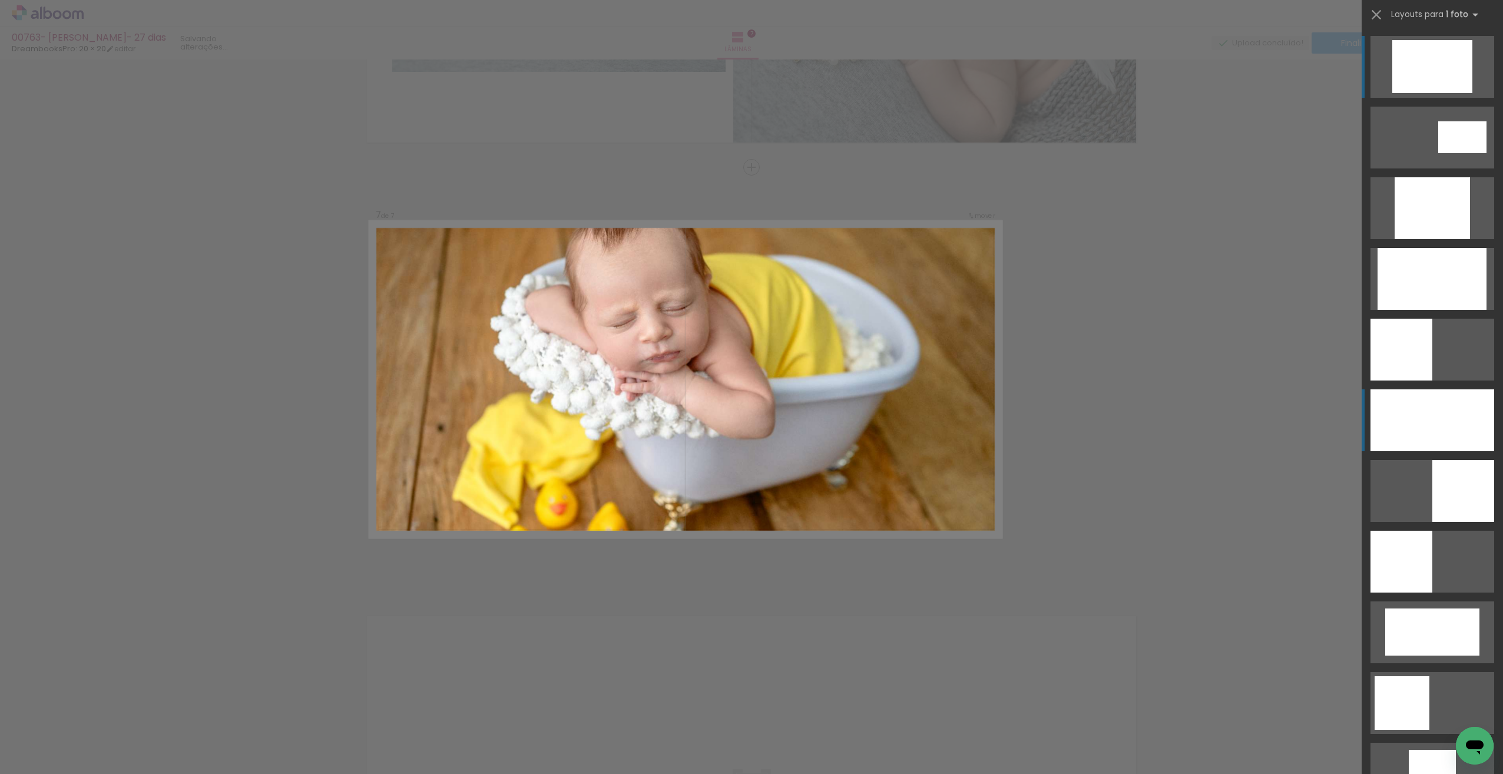
scroll to position [2455, 0]
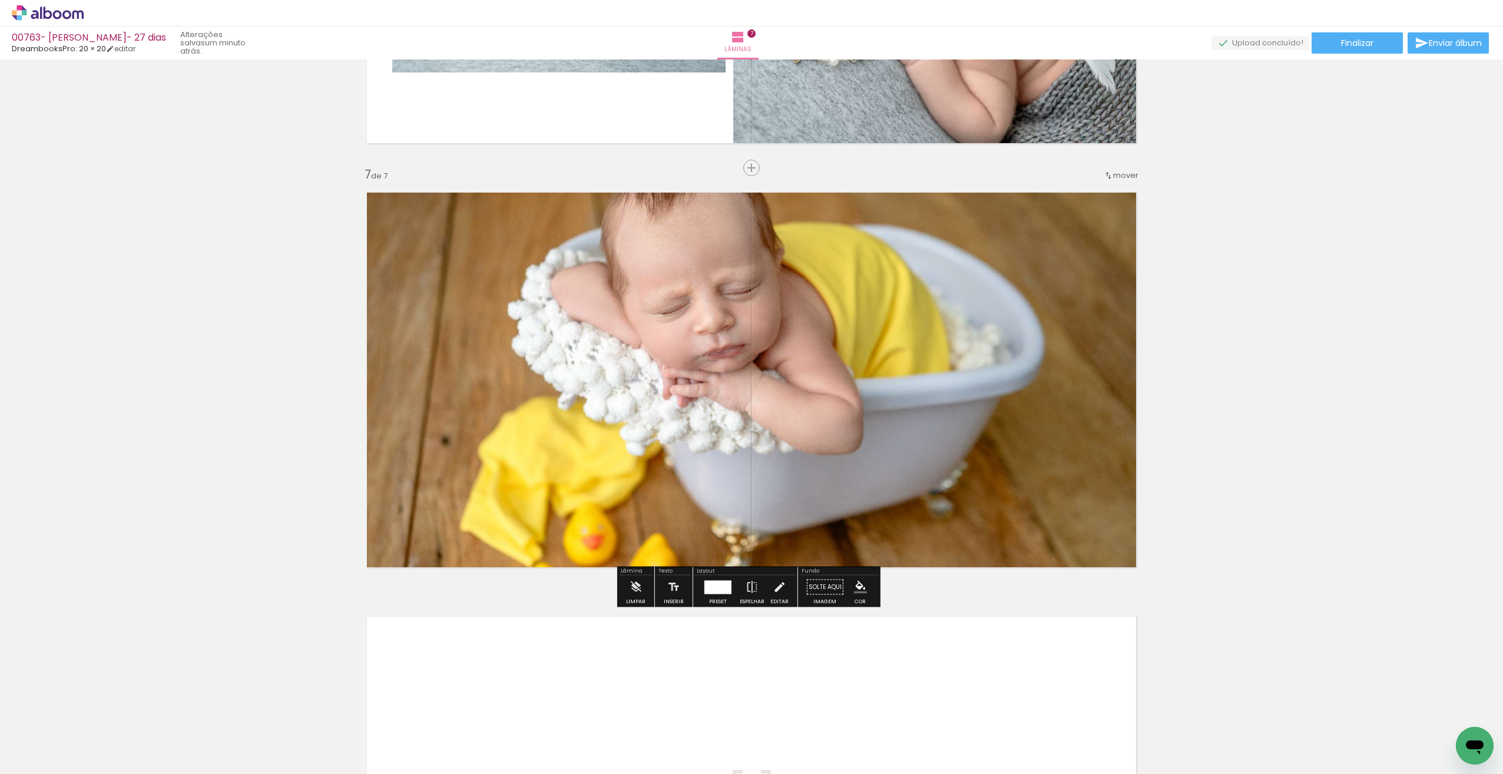
click at [970, 314] on quentale-photo at bounding box center [751, 380] width 789 height 395
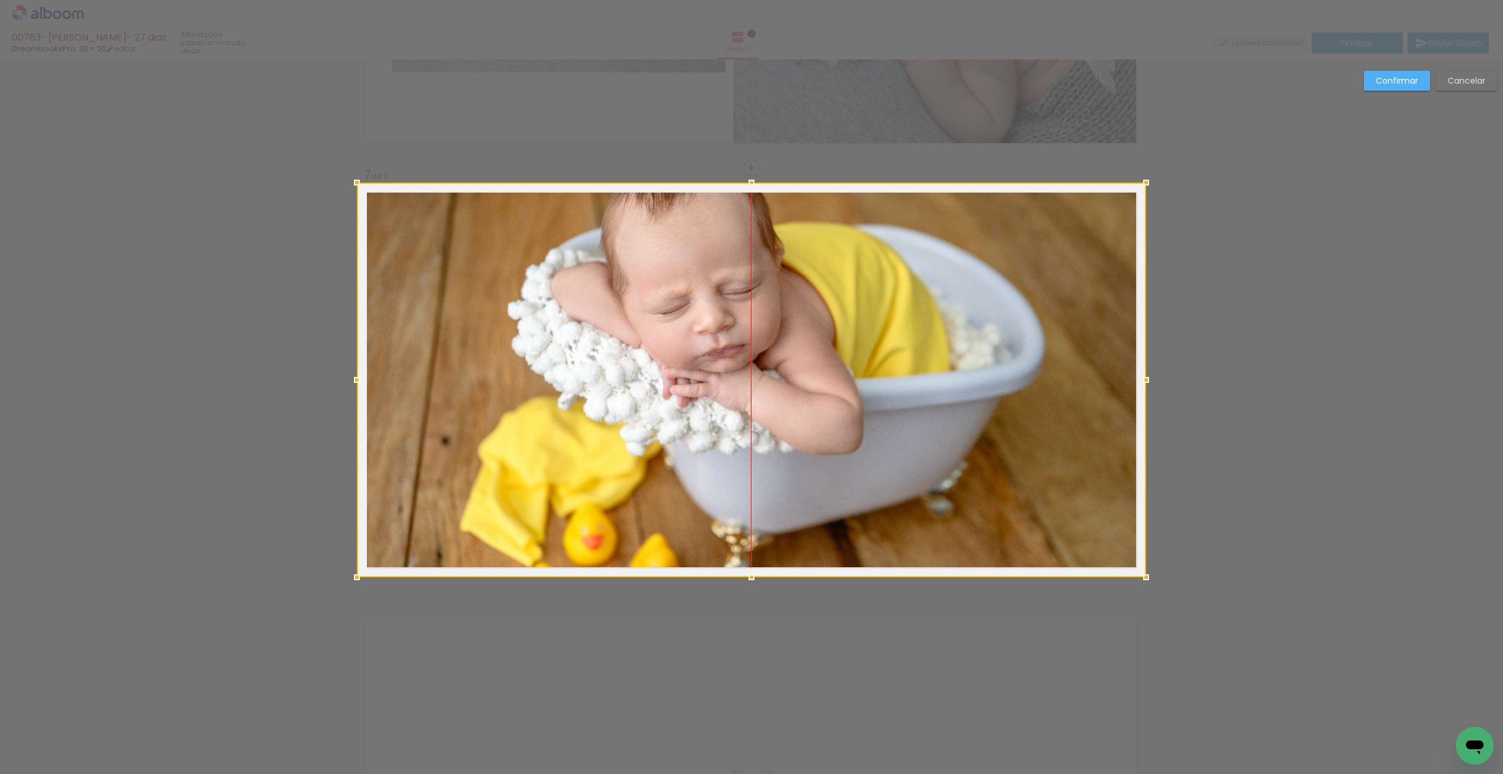
drag, startPoint x: 962, startPoint y: 318, endPoint x: 951, endPoint y: 346, distance: 30.4
click at [951, 349] on div at bounding box center [751, 380] width 789 height 395
drag, startPoint x: 963, startPoint y: 363, endPoint x: 964, endPoint y: 400, distance: 37.1
click at [964, 400] on div at bounding box center [751, 380] width 789 height 395
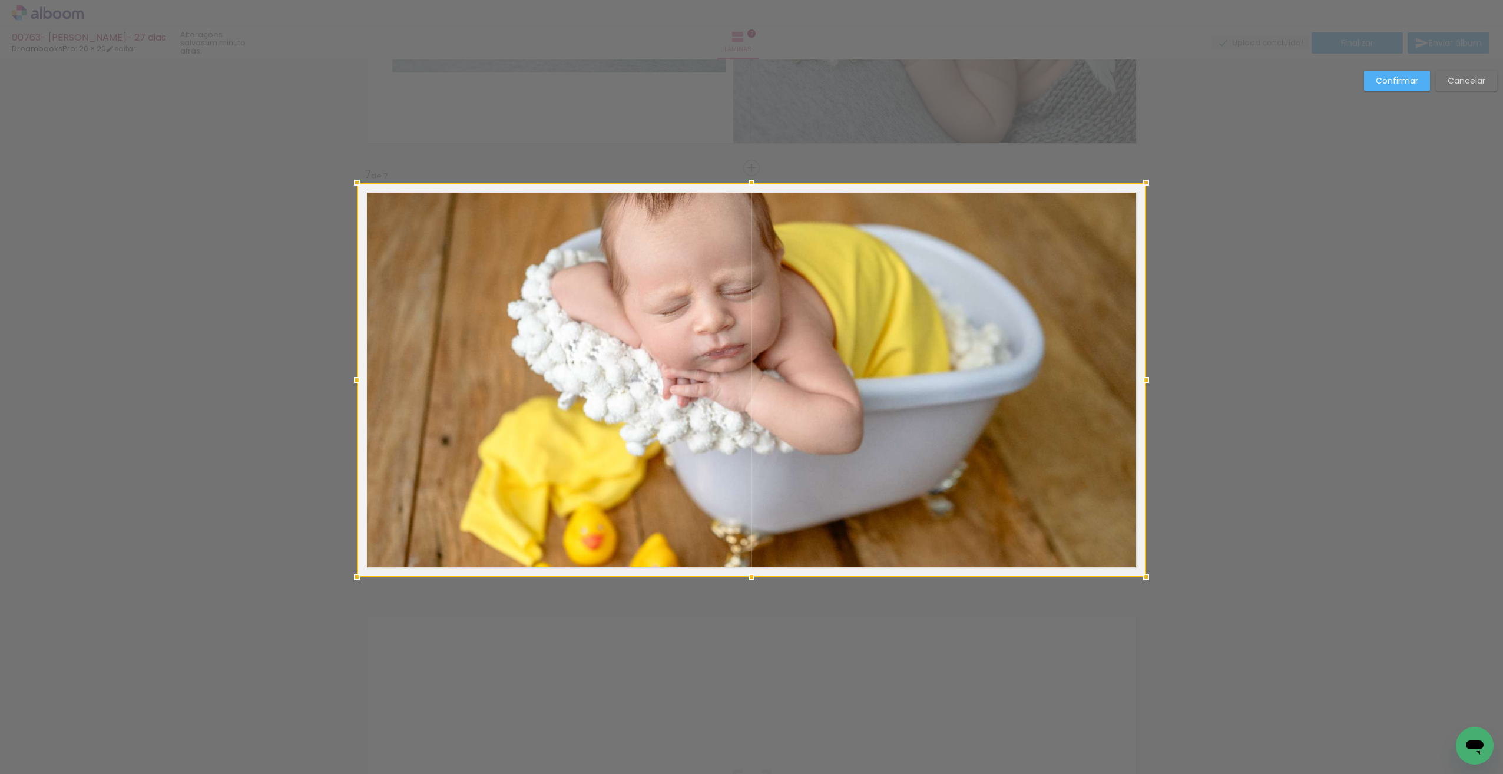
click at [0, 0] on slot "Cancelar" at bounding box center [0, 0] width 0 height 0
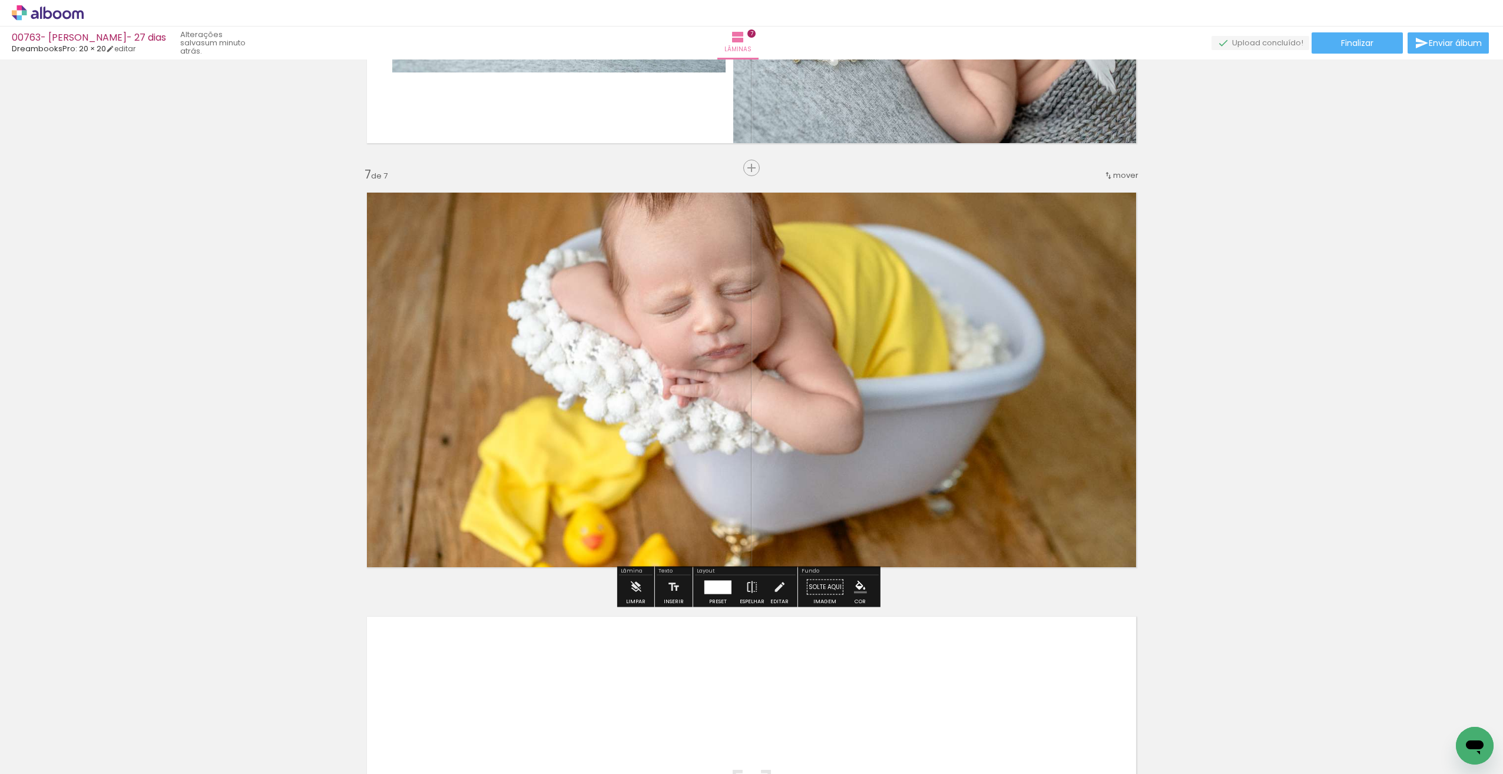
click at [721, 598] on div at bounding box center [718, 587] width 32 height 24
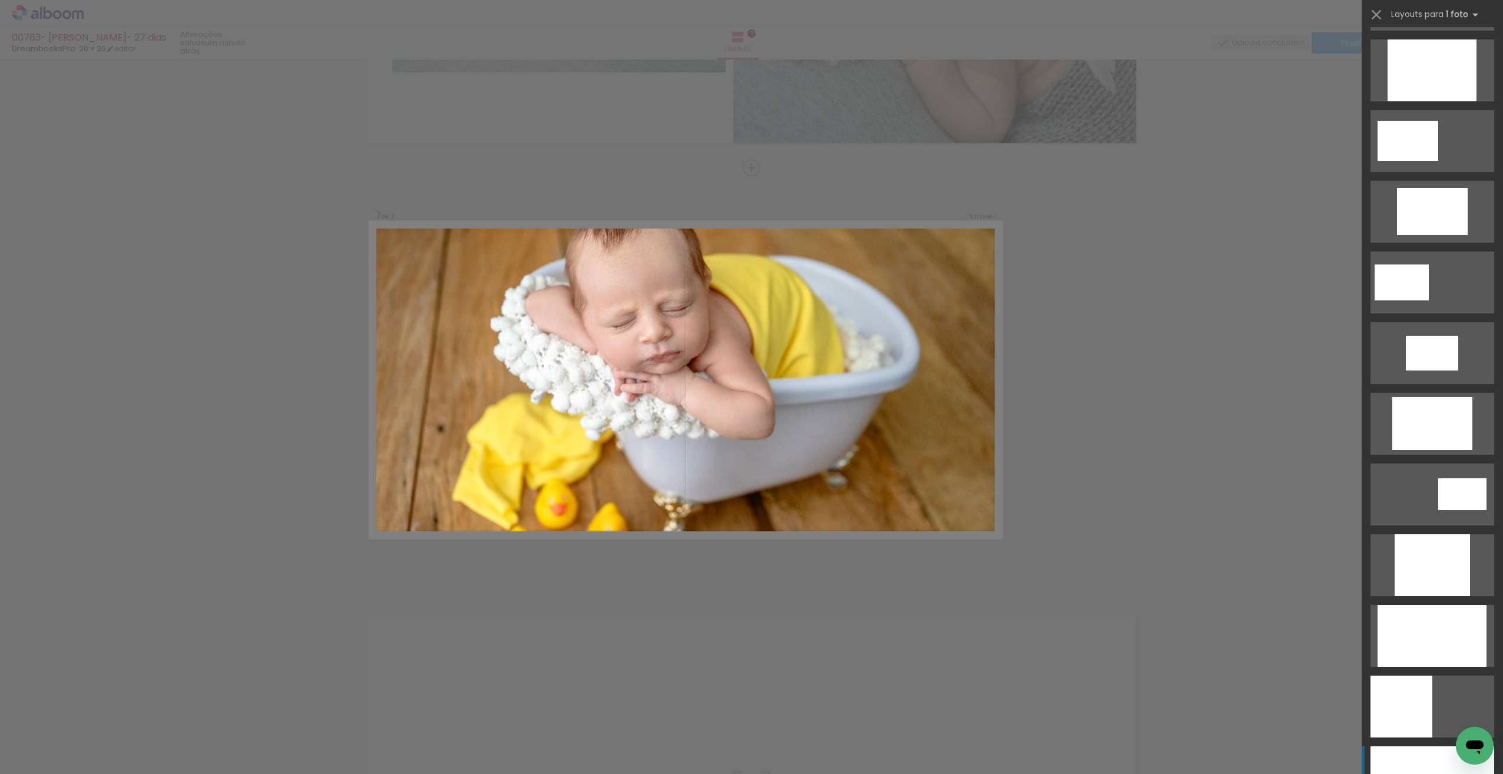
scroll to position [198, 0]
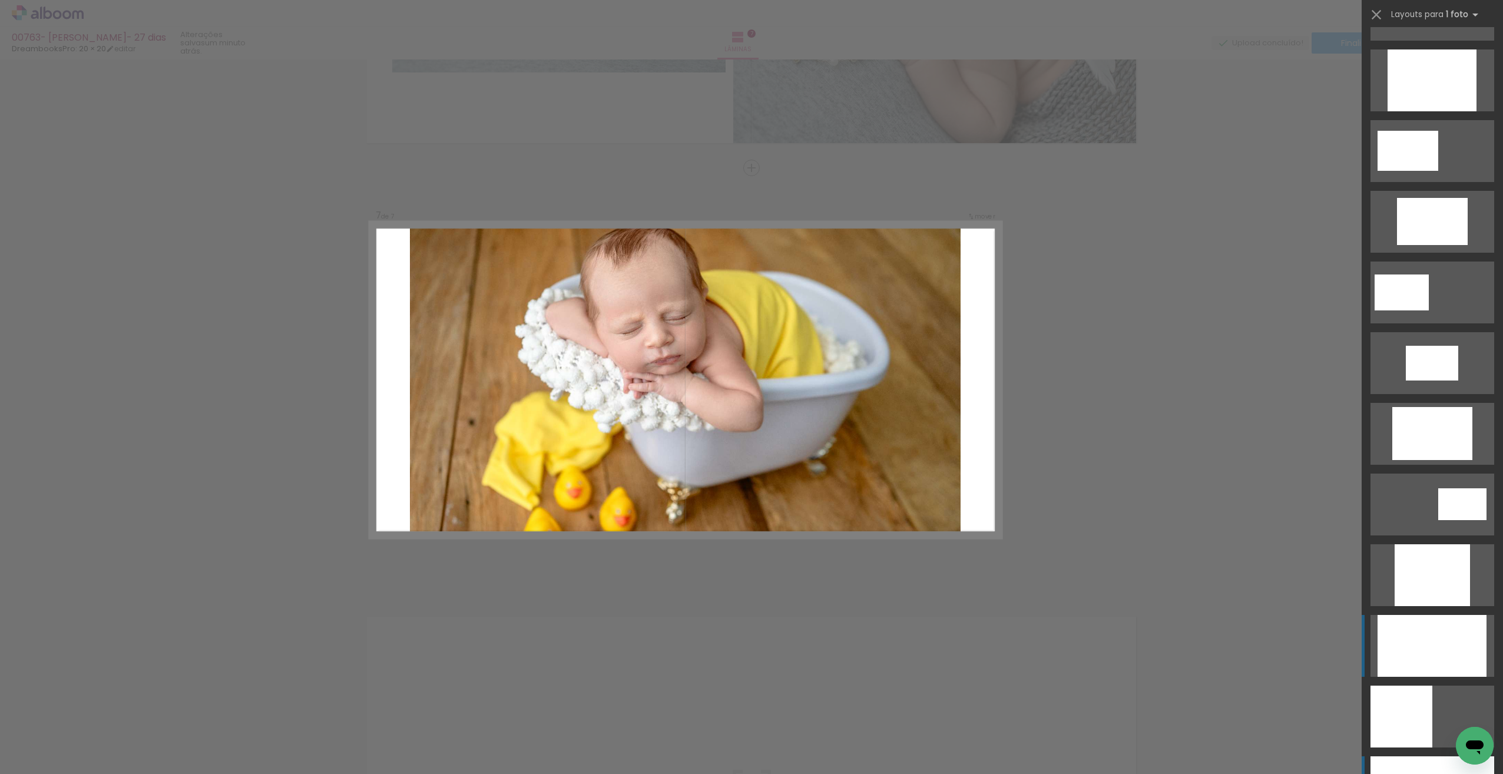
click at [1429, 111] on div at bounding box center [1431, 80] width 89 height 62
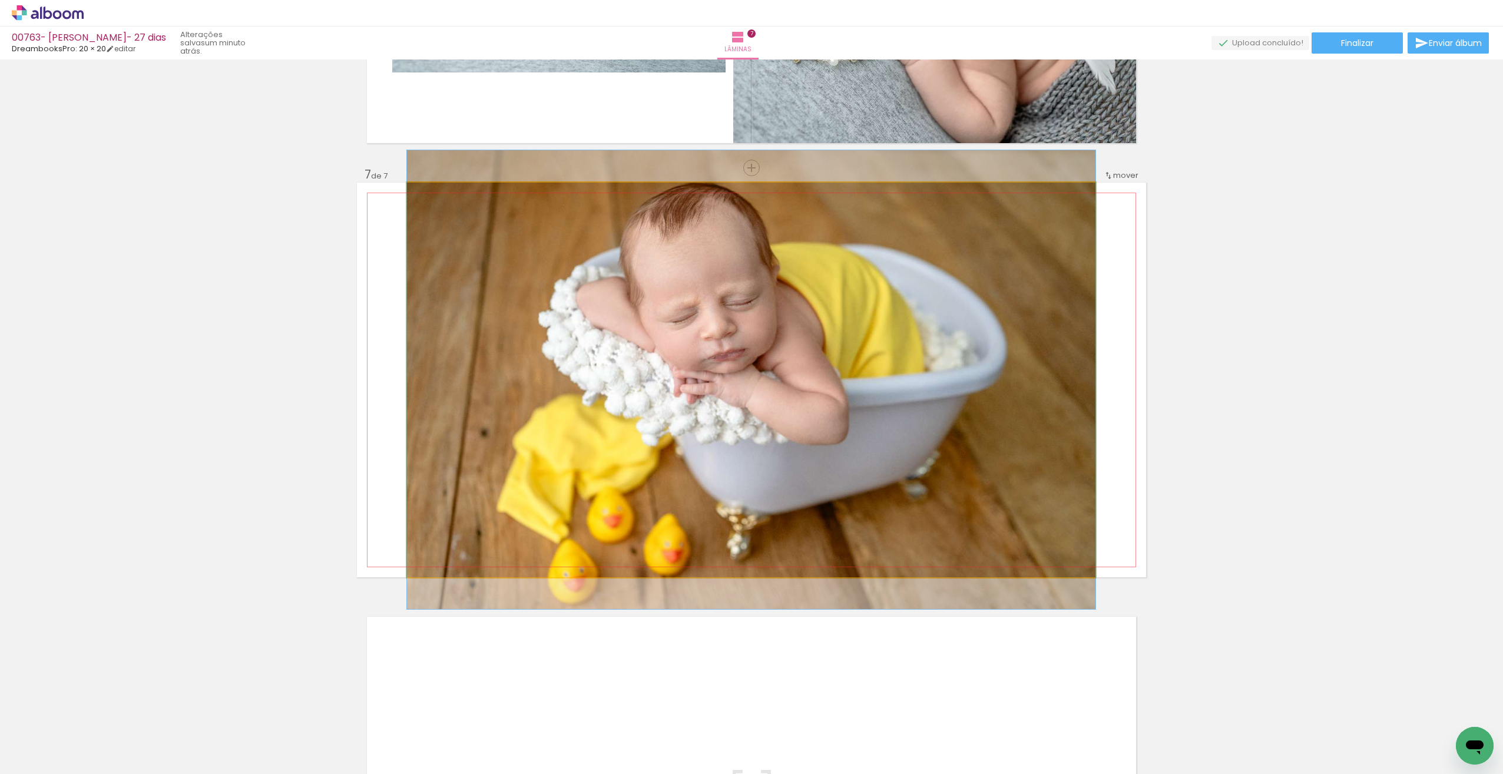
click at [1025, 420] on quentale-photo at bounding box center [751, 380] width 688 height 395
click at [1023, 420] on quentale-photo at bounding box center [751, 380] width 688 height 395
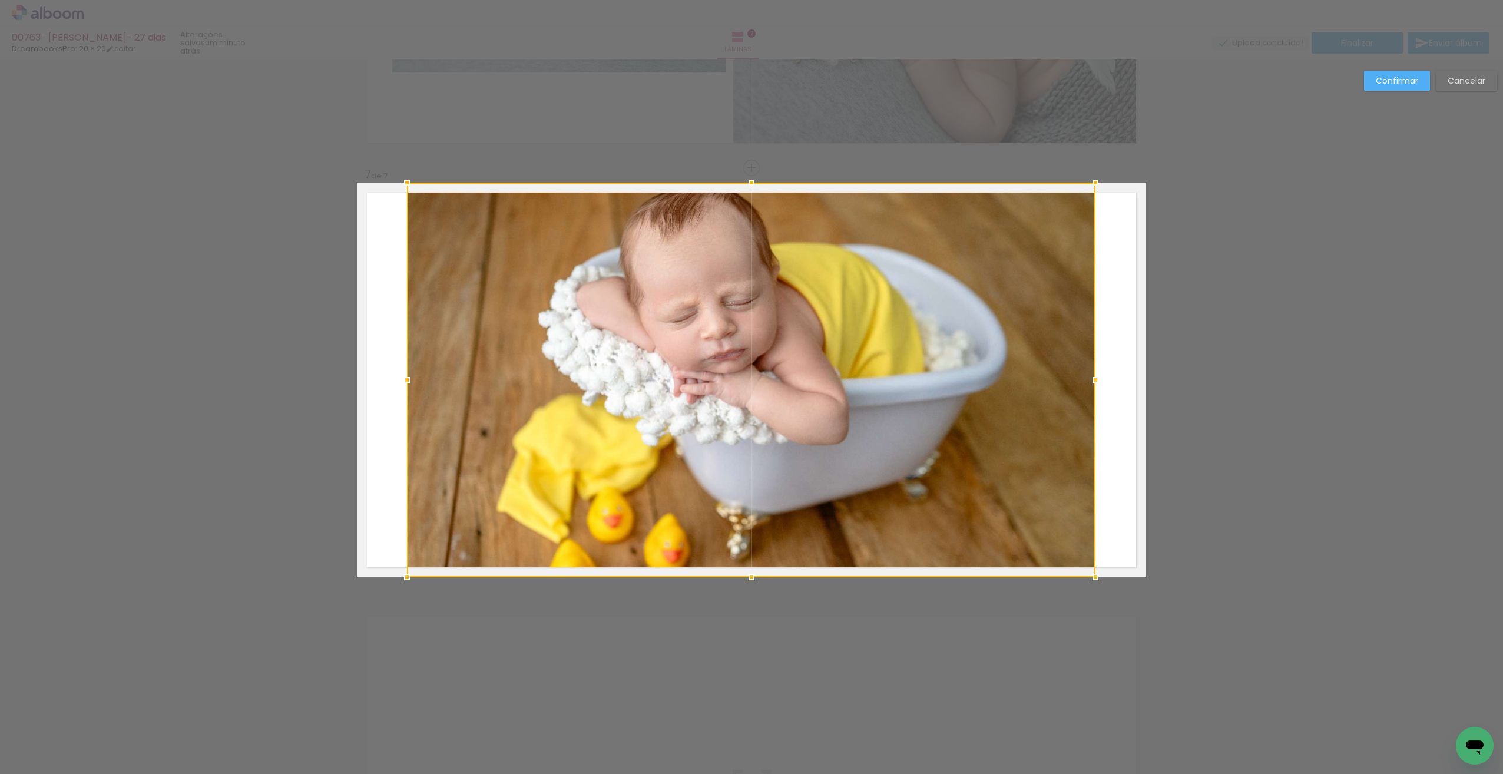
click at [1013, 409] on div at bounding box center [751, 380] width 688 height 395
click at [0, 0] on slot "Confirmar" at bounding box center [0, 0] width 0 height 0
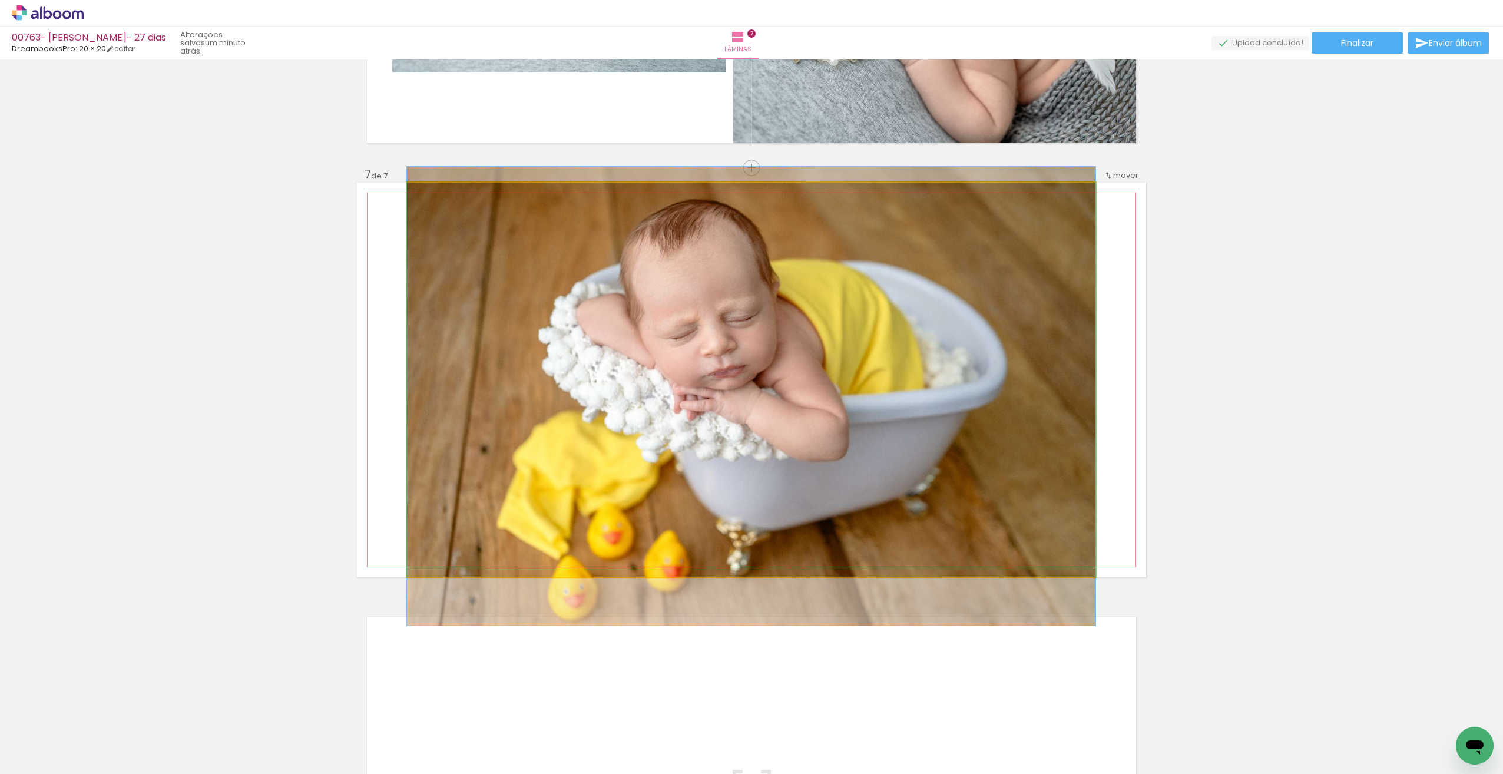
drag, startPoint x: 937, startPoint y: 359, endPoint x: 936, endPoint y: 373, distance: 14.2
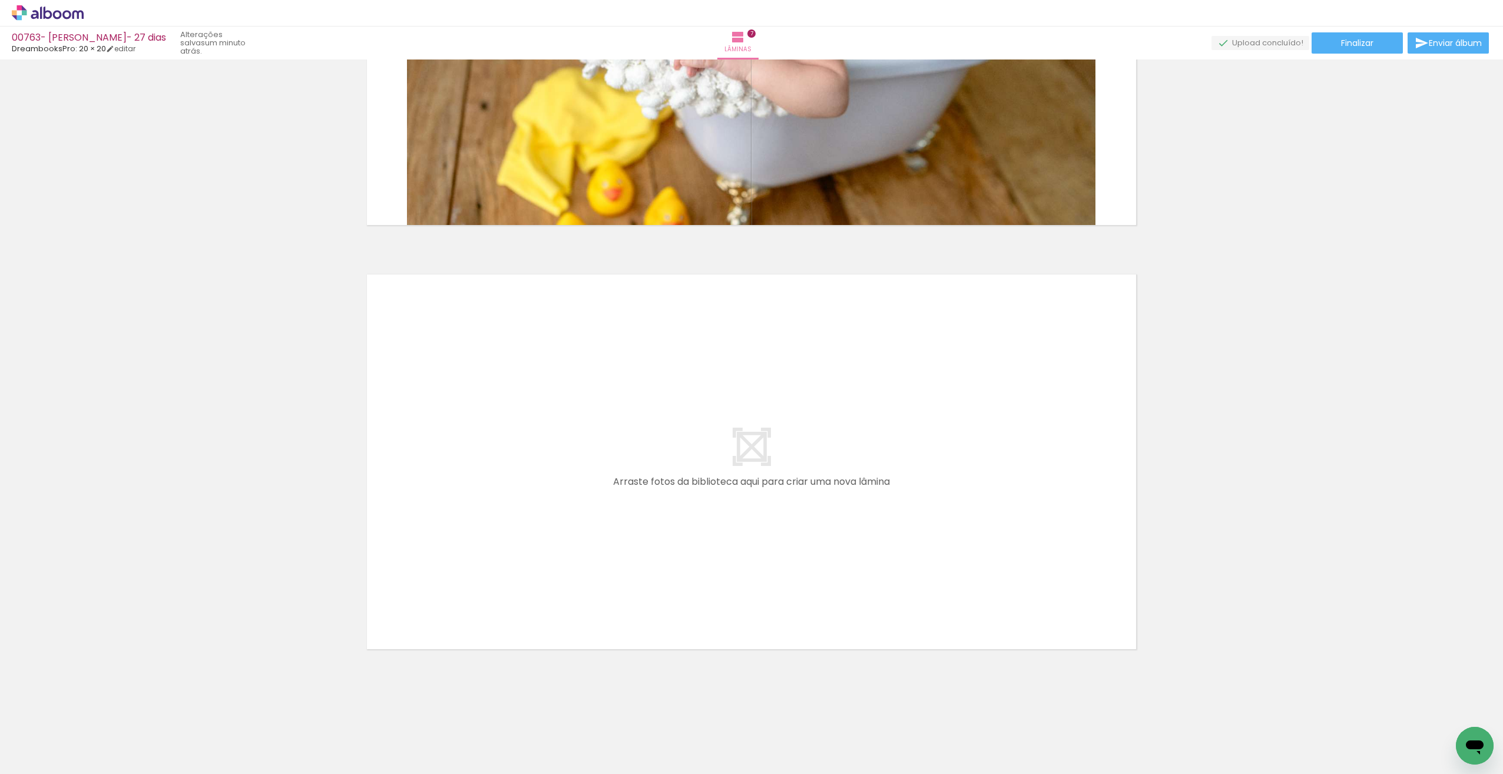
scroll to position [0, 48]
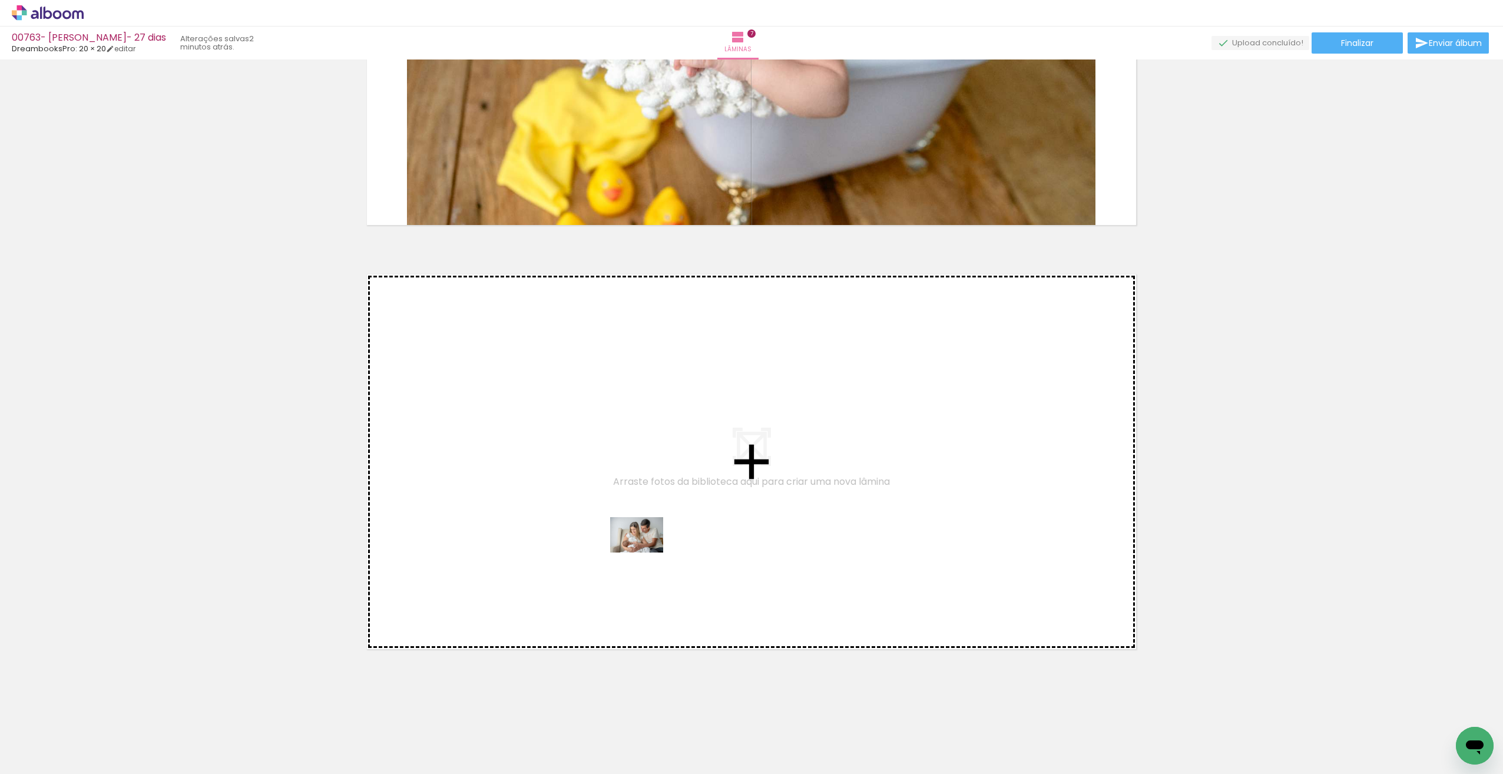
drag, startPoint x: 238, startPoint y: 725, endPoint x: 645, endPoint y: 549, distance: 443.4
click at [645, 549] on quentale-workspace at bounding box center [751, 387] width 1503 height 774
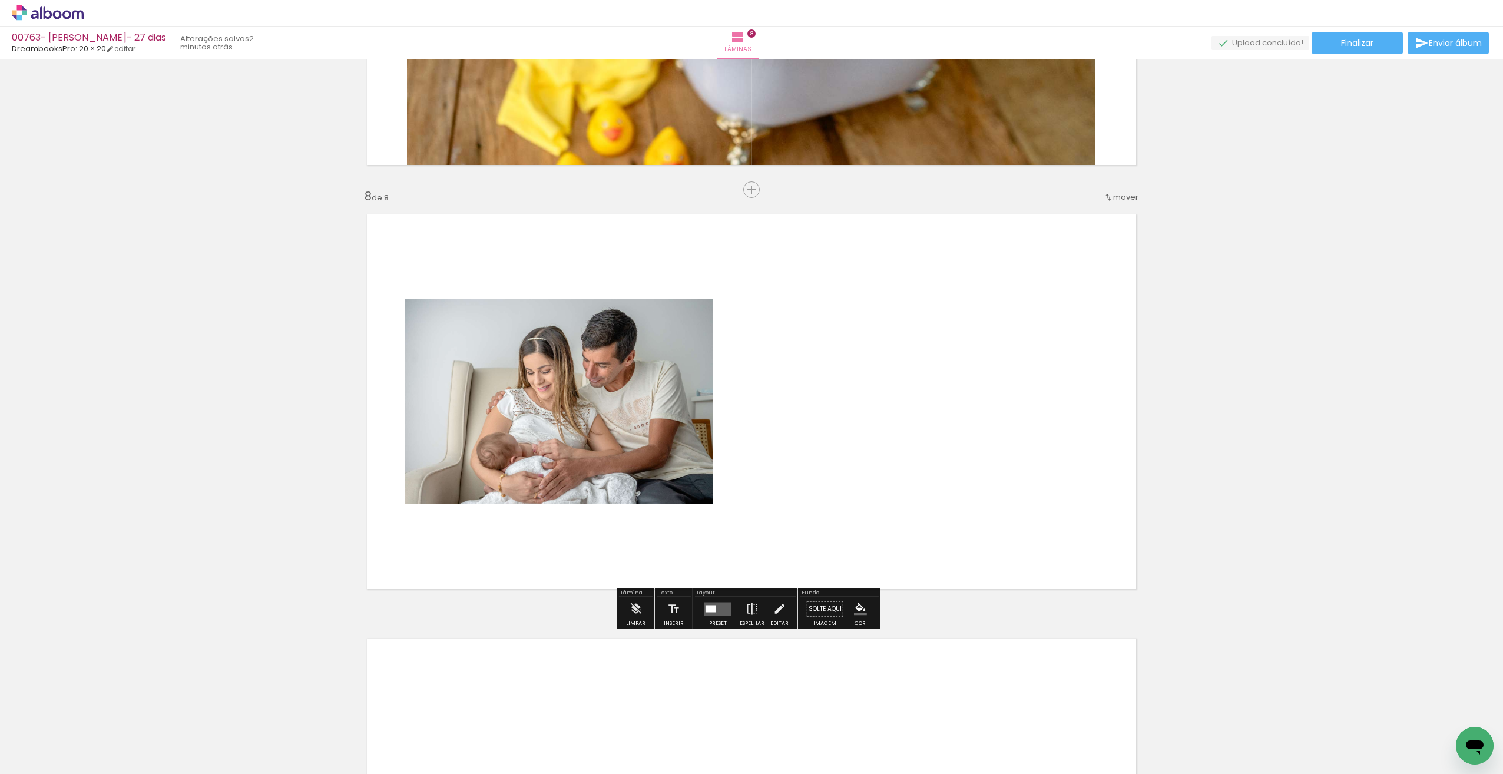
scroll to position [2879, 0]
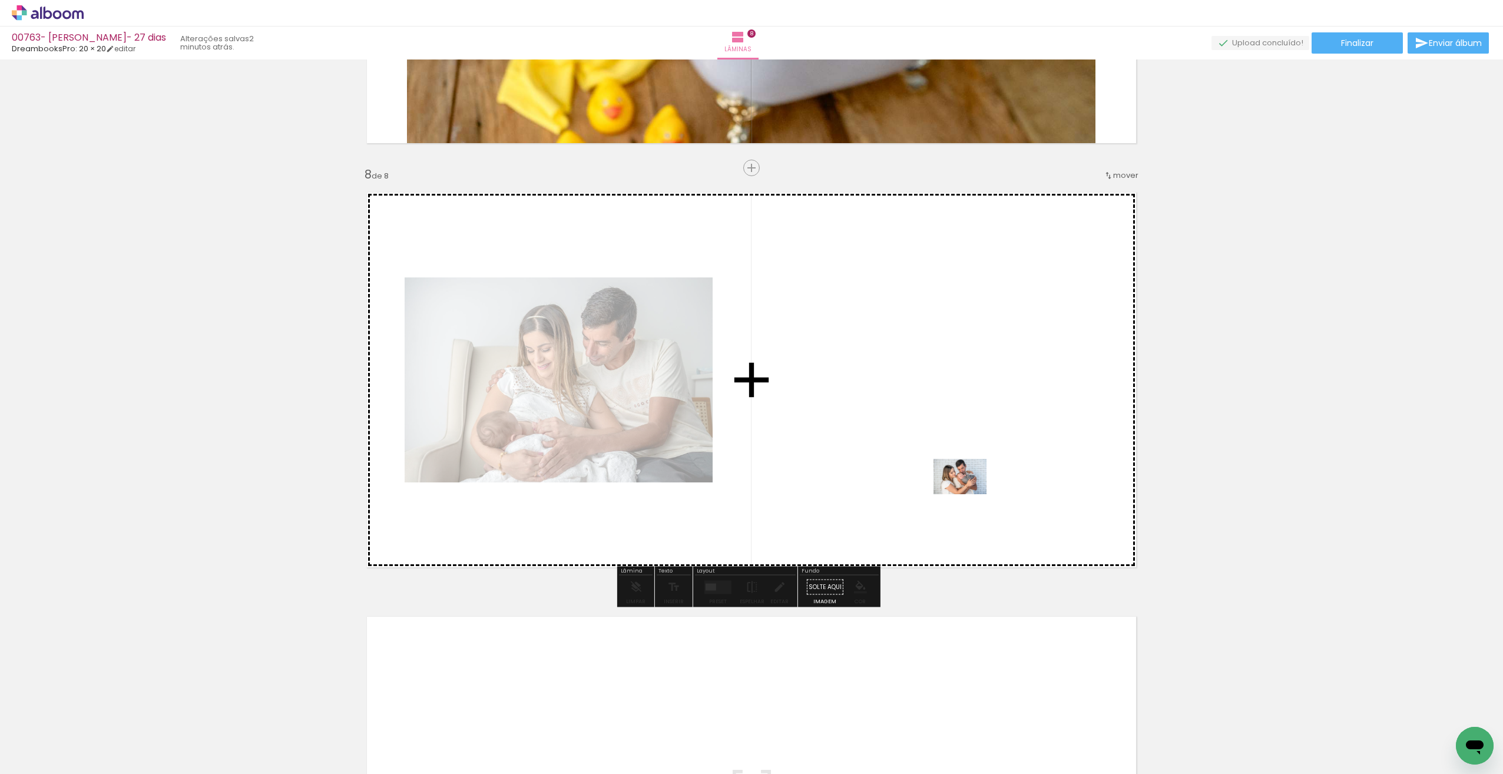
drag, startPoint x: 1264, startPoint y: 744, endPoint x: 963, endPoint y: 485, distance: 396.7
click at [963, 485] on quentale-workspace at bounding box center [751, 387] width 1503 height 774
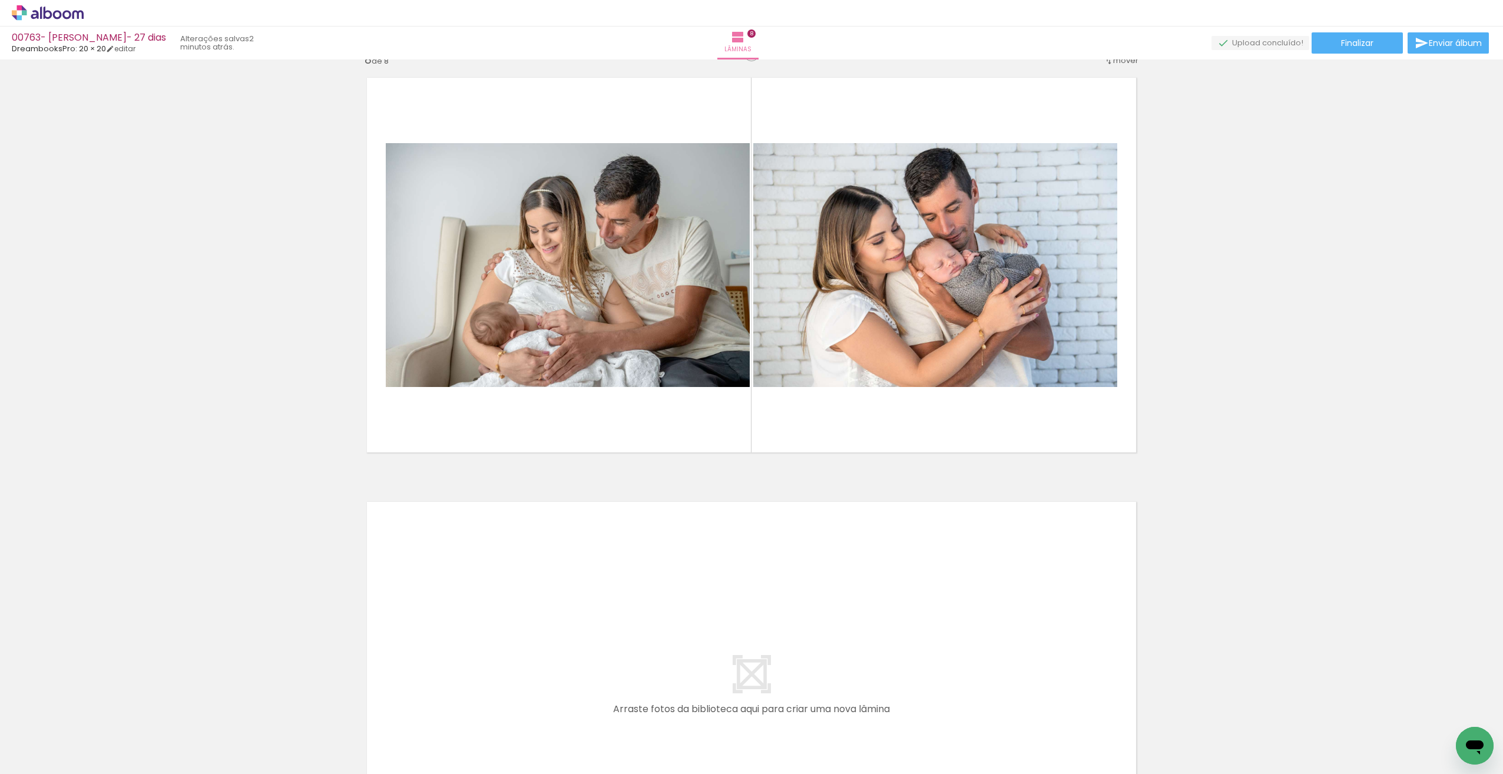
scroll to position [3058, 0]
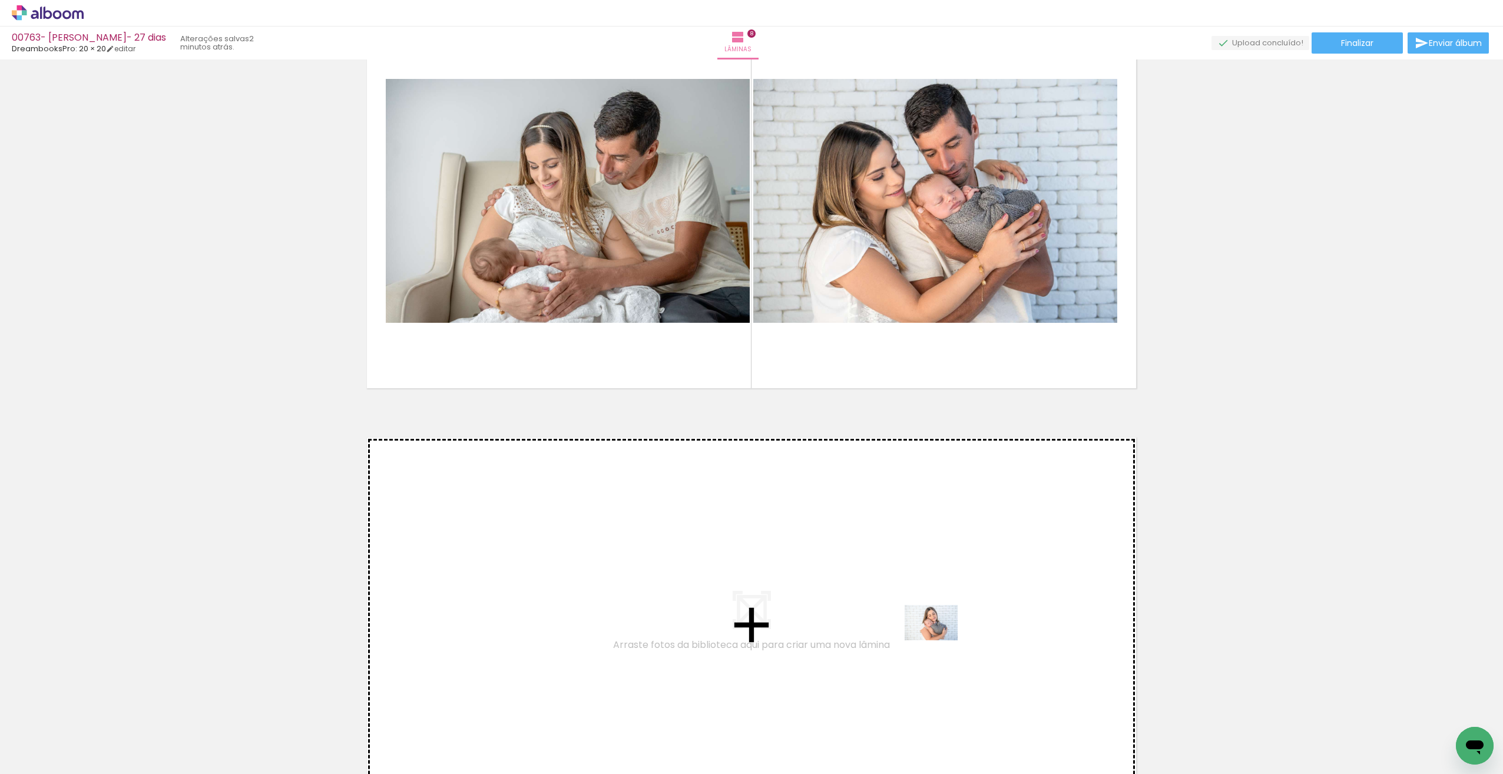
drag, startPoint x: 1061, startPoint y: 737, endPoint x: 939, endPoint y: 640, distance: 156.0
click at [939, 640] on quentale-workspace at bounding box center [751, 387] width 1503 height 774
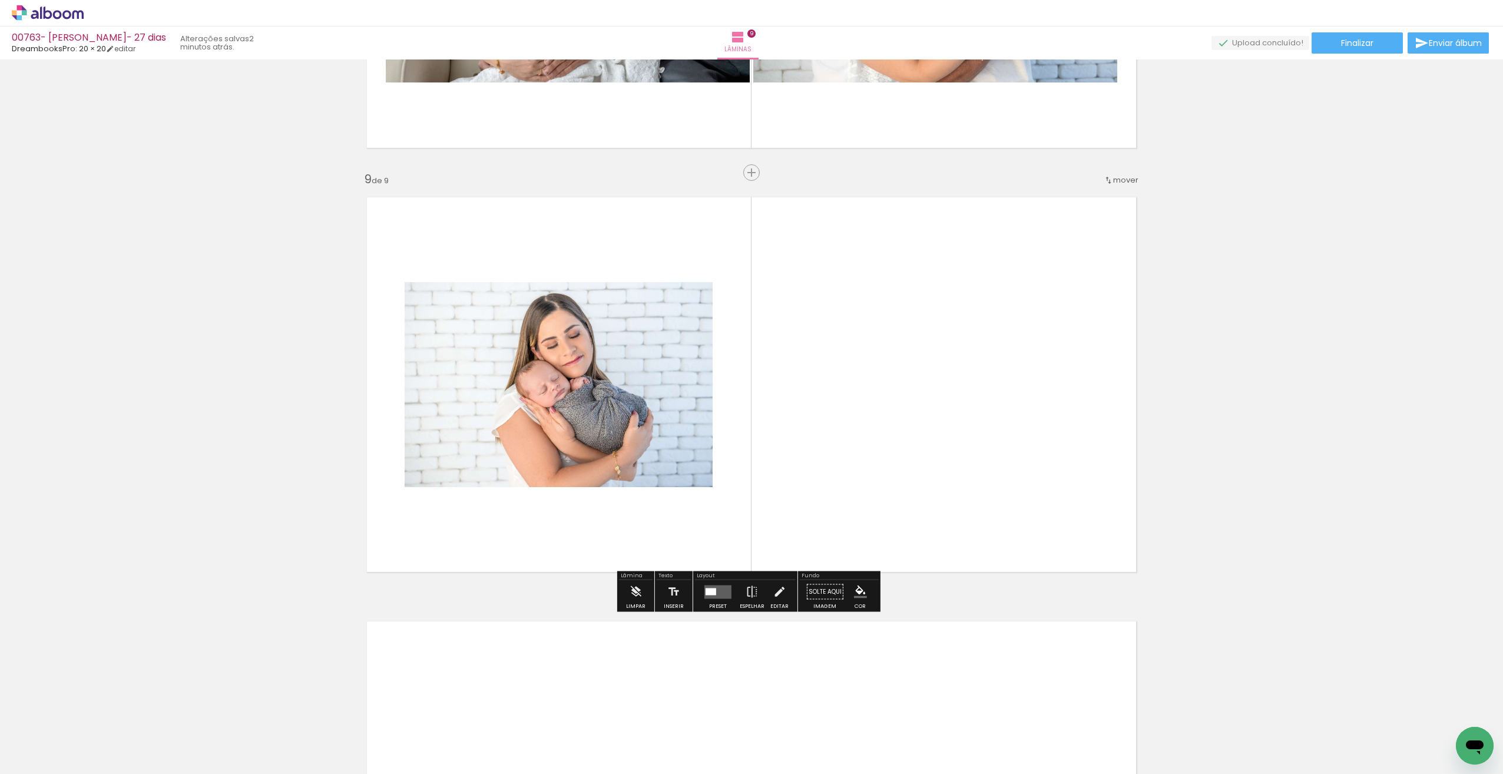
scroll to position [3303, 0]
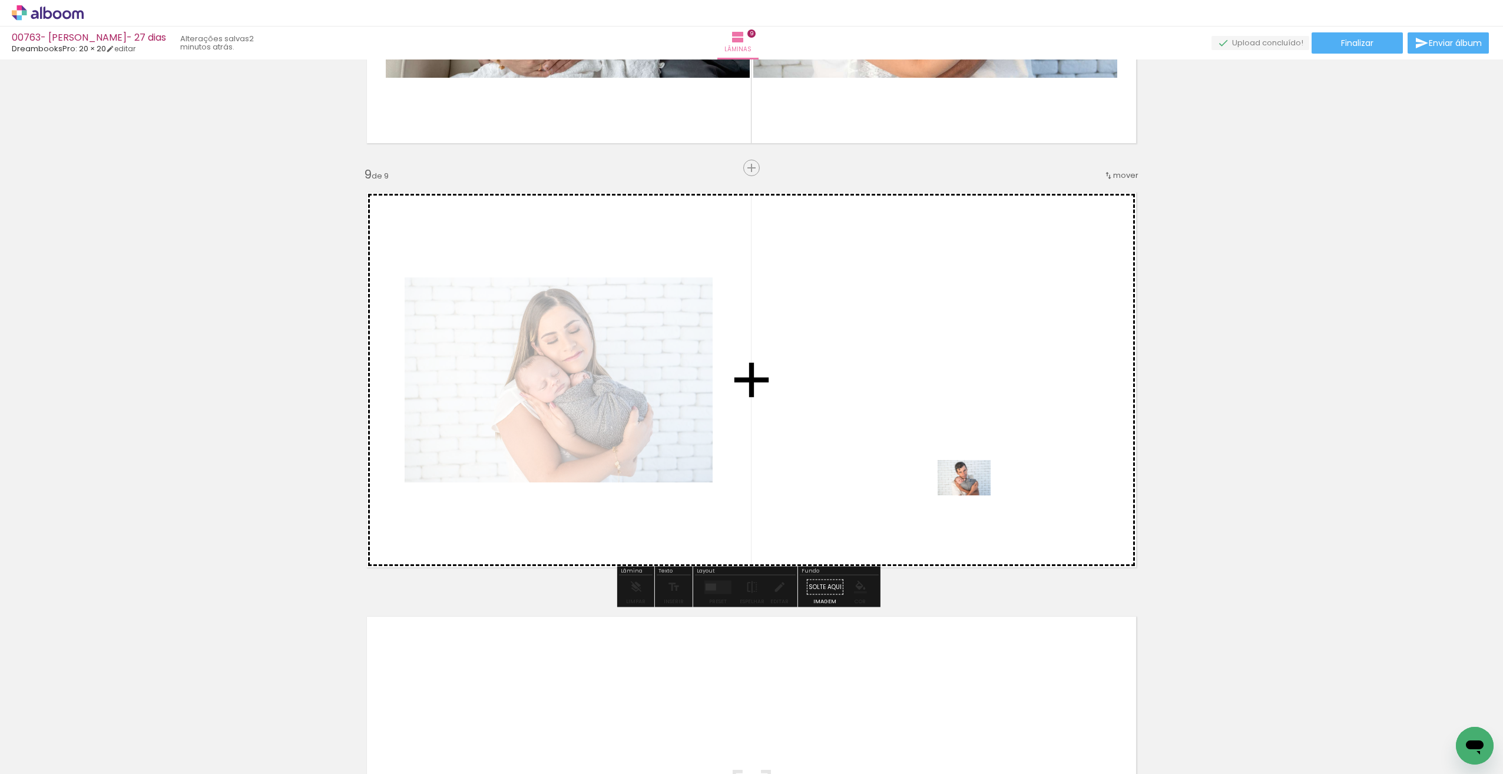
drag, startPoint x: 1206, startPoint y: 743, endPoint x: 973, endPoint y: 498, distance: 338.2
click at [973, 498] on quentale-workspace at bounding box center [751, 387] width 1503 height 774
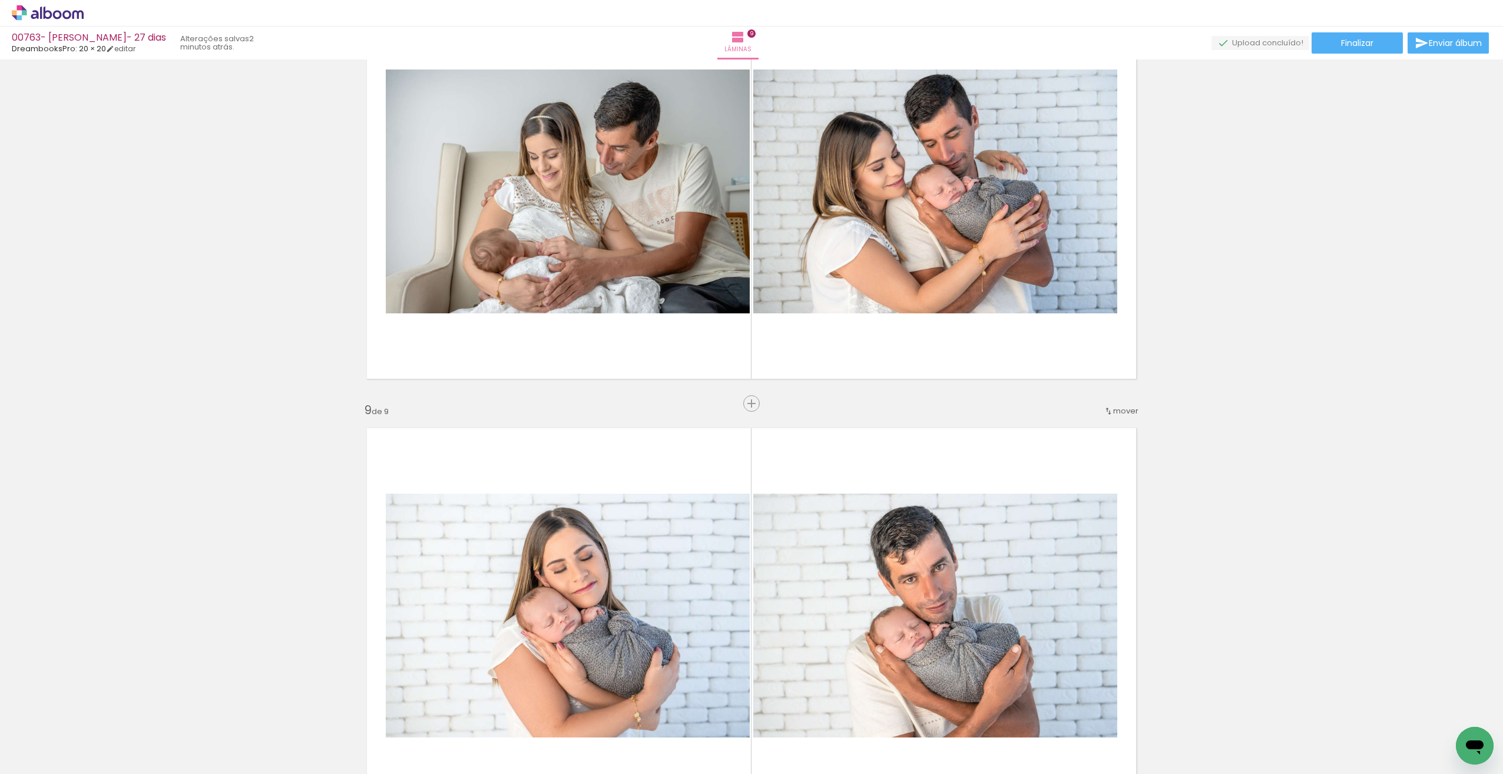
scroll to position [3075, 0]
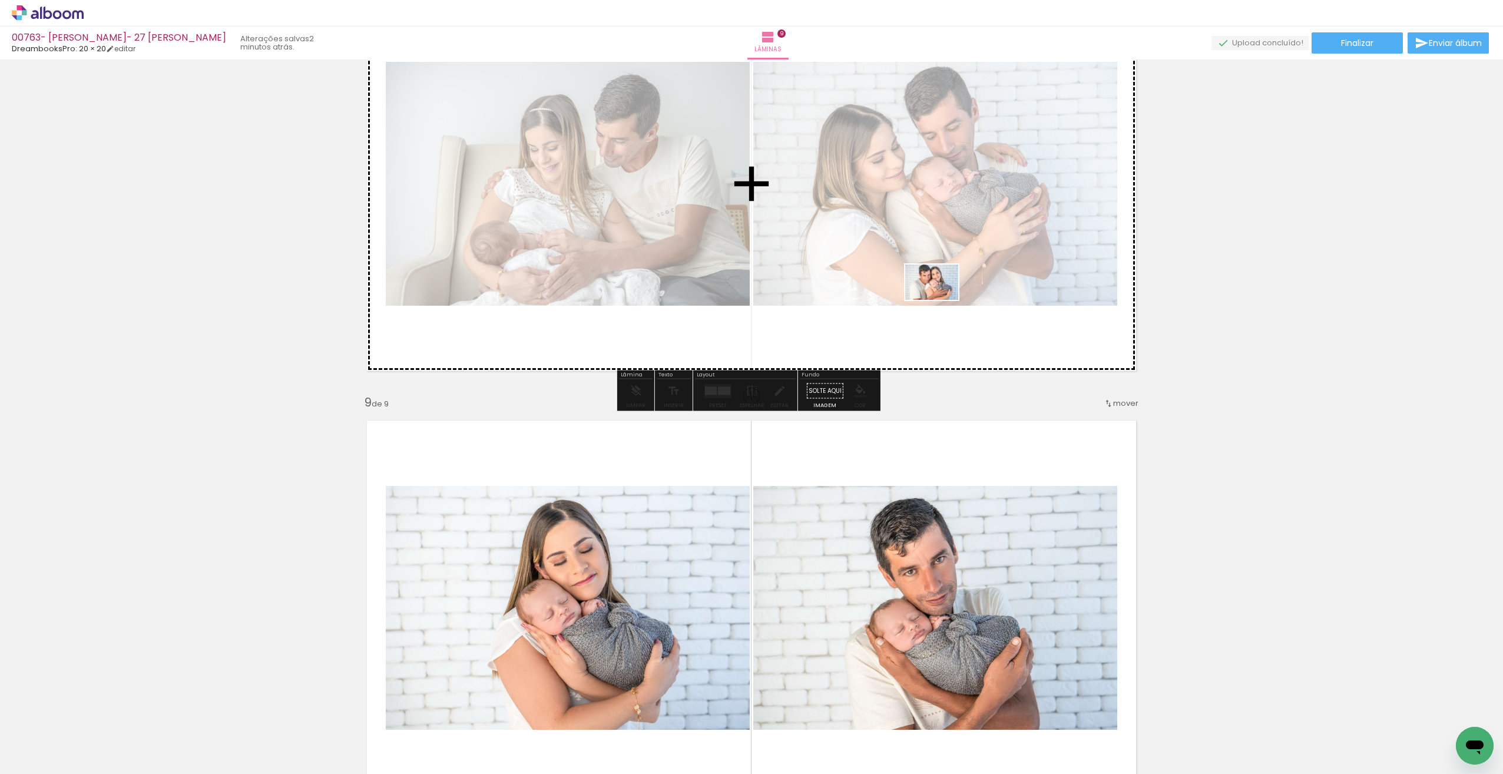
drag, startPoint x: 1073, startPoint y: 640, endPoint x: 945, endPoint y: 297, distance: 366.3
click at [942, 298] on quentale-workspace at bounding box center [751, 387] width 1503 height 774
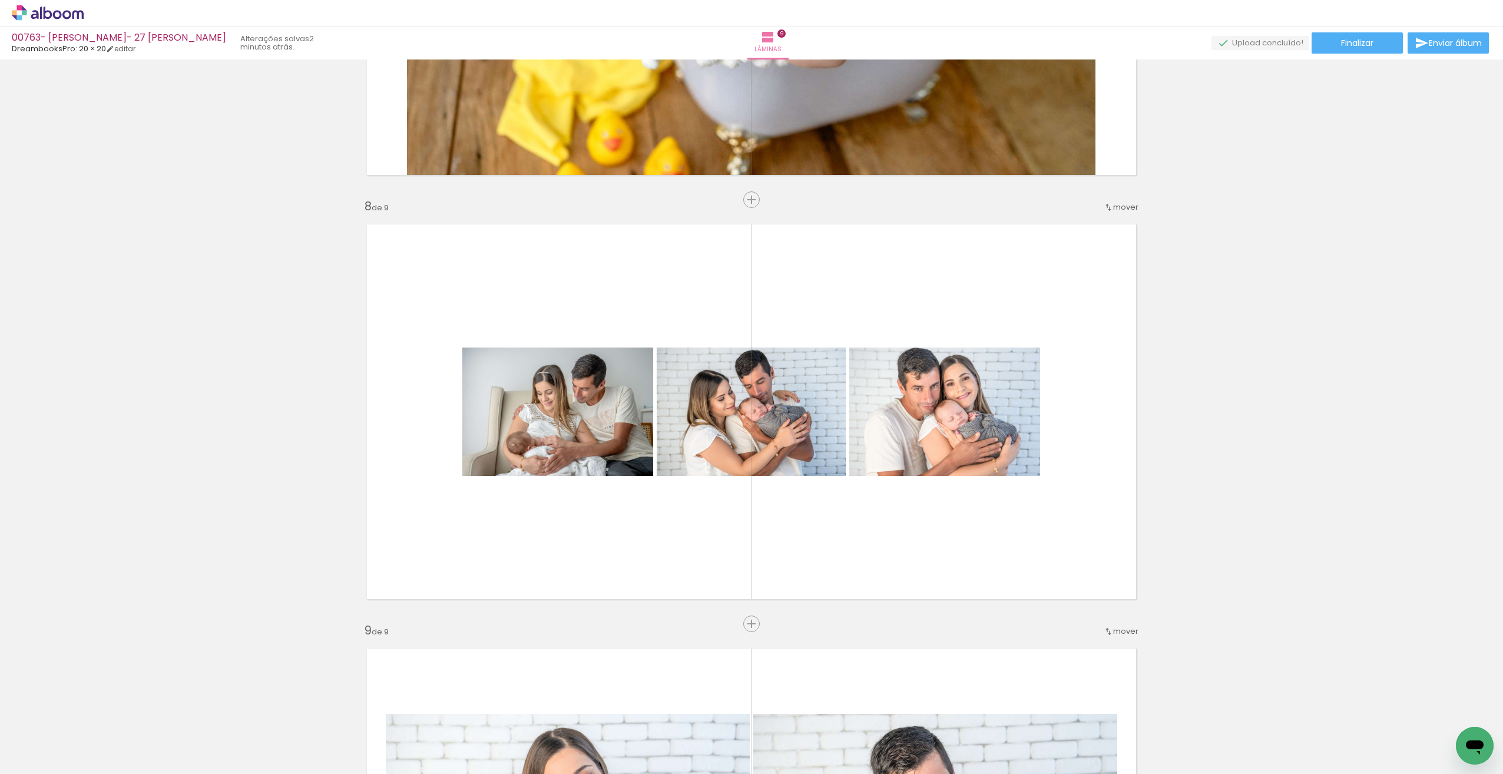
scroll to position [2866, 0]
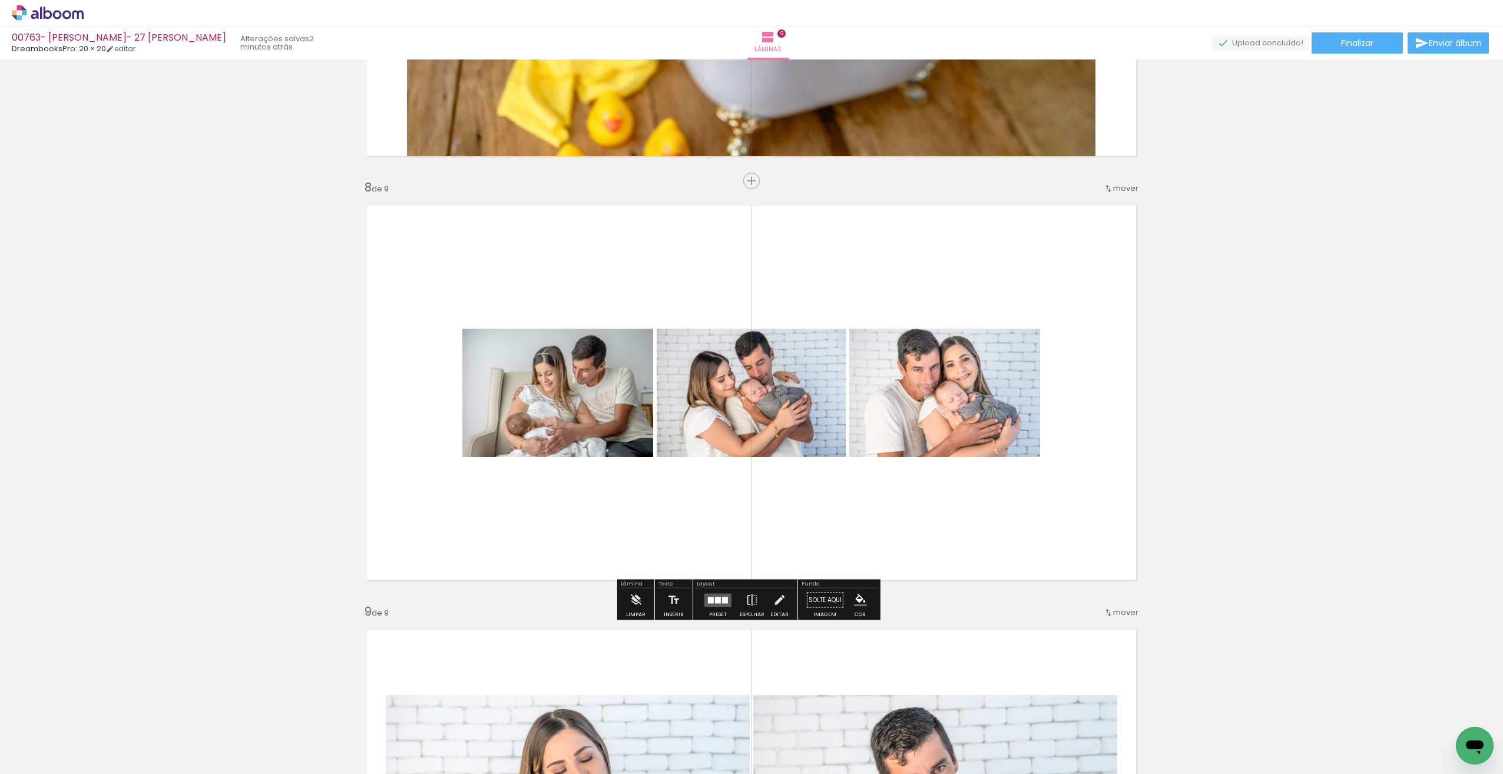
click at [715, 600] on div at bounding box center [718, 600] width 6 height 6
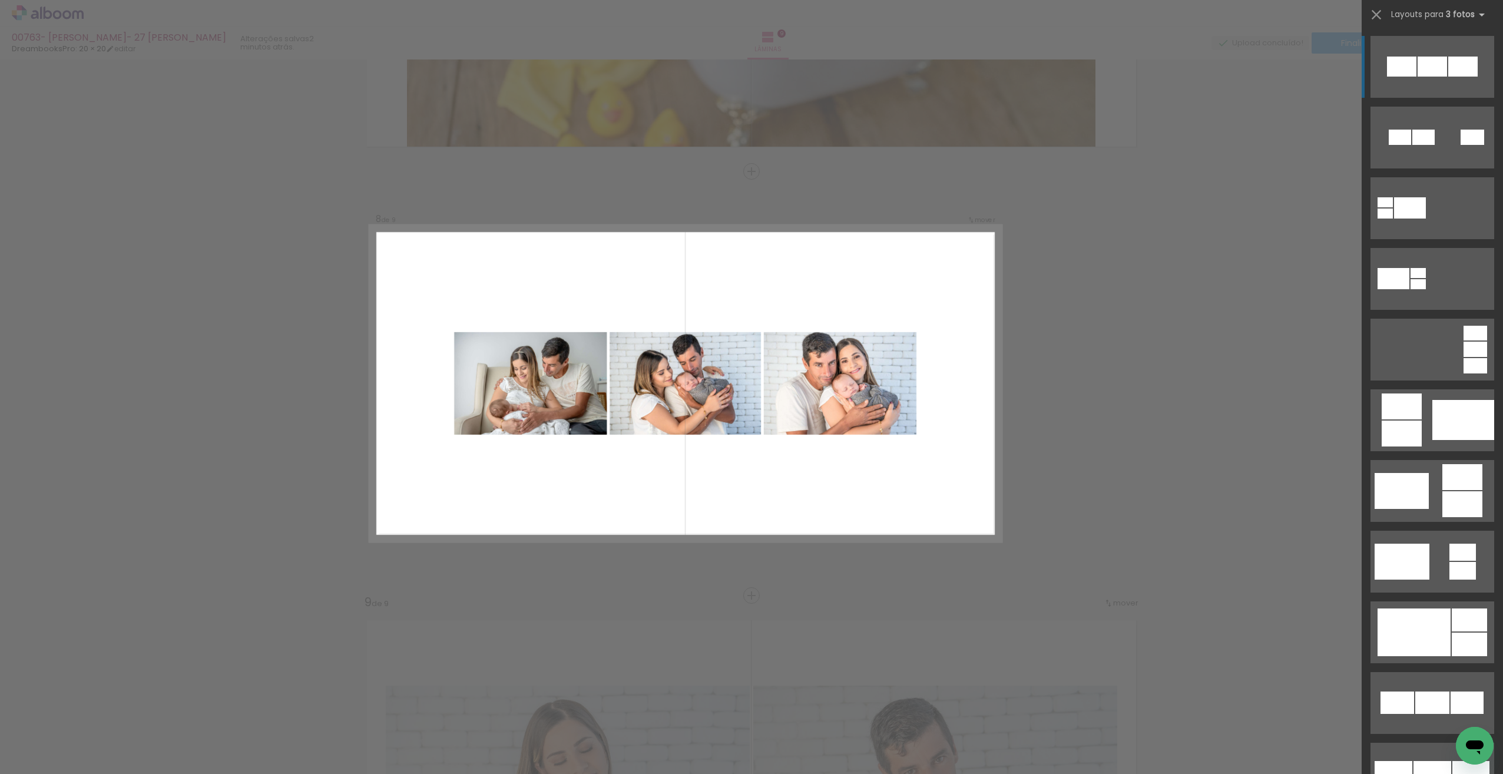
scroll to position [2879, 0]
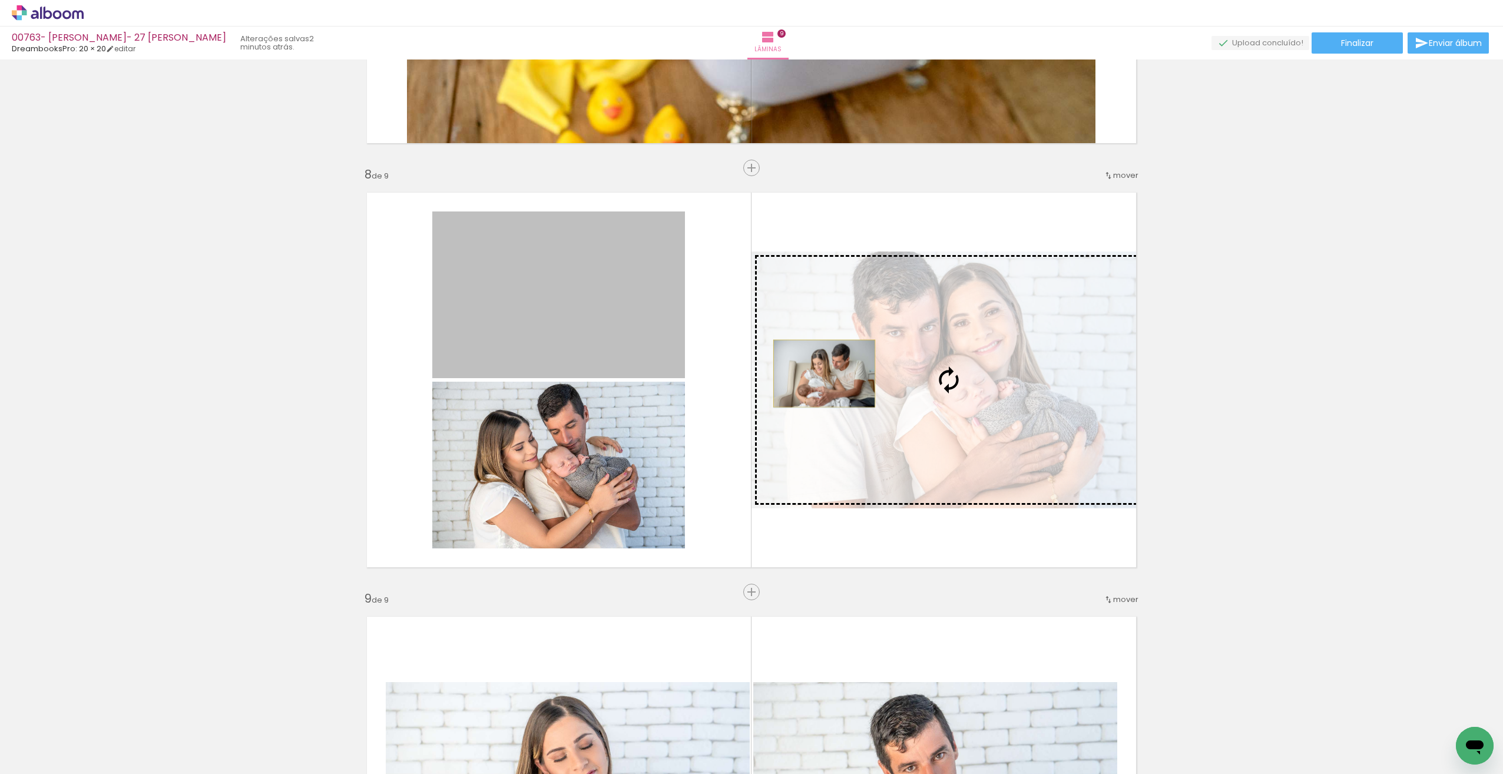
drag, startPoint x: 618, startPoint y: 289, endPoint x: 829, endPoint y: 374, distance: 228.0
click at [0, 0] on slot at bounding box center [0, 0] width 0 height 0
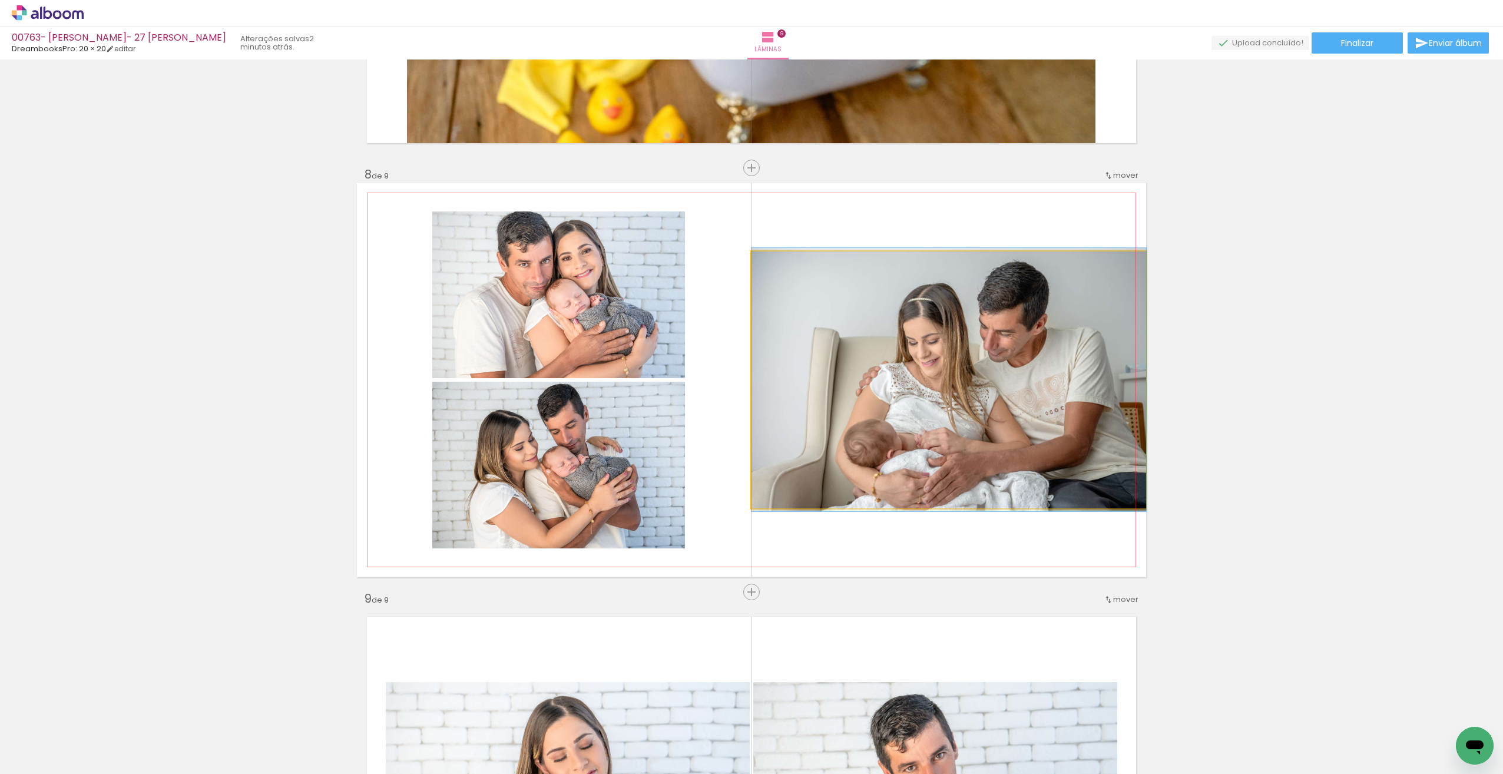
click at [1111, 320] on quentale-photo at bounding box center [948, 379] width 395 height 257
click at [1108, 318] on quentale-photo at bounding box center [948, 379] width 395 height 257
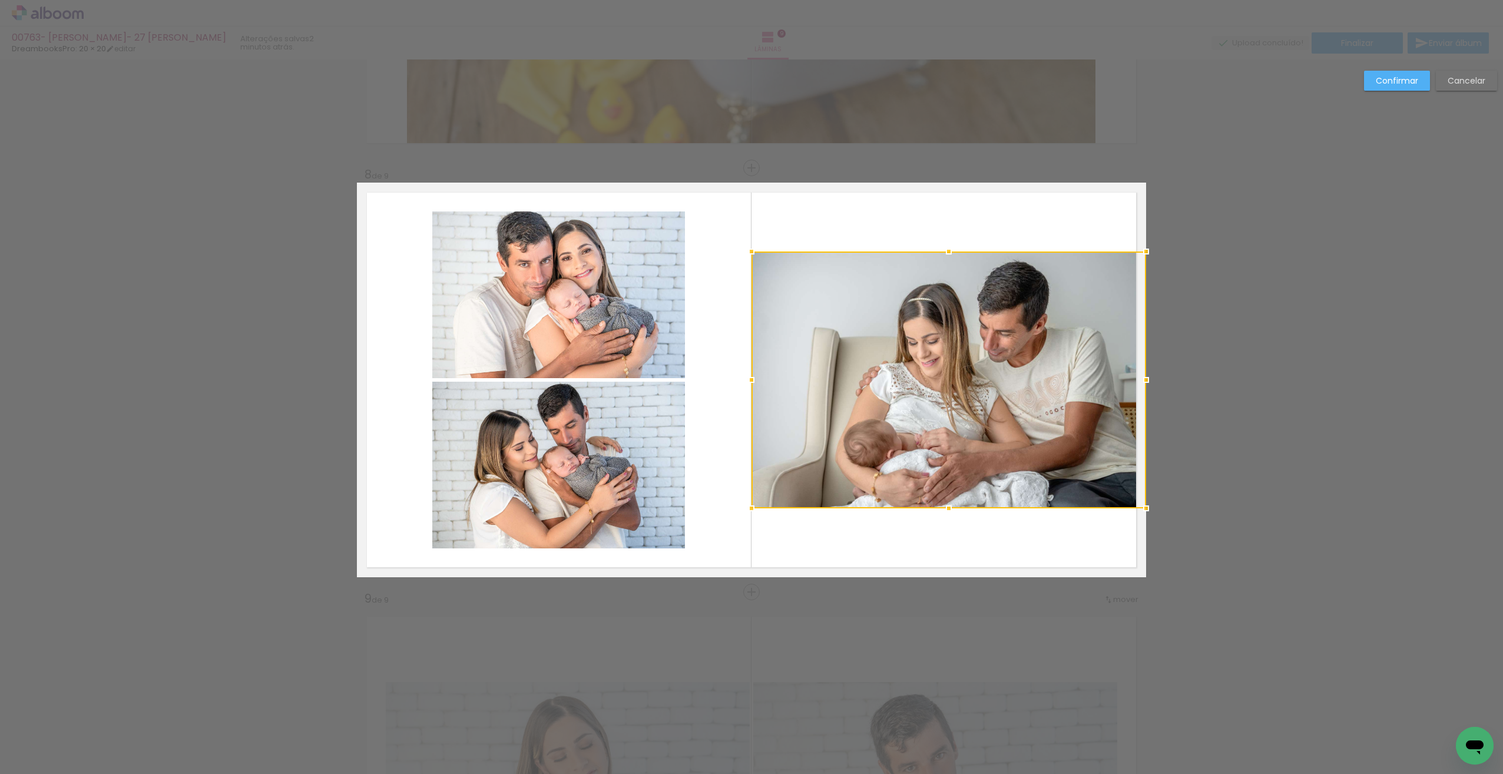
click at [1106, 316] on div at bounding box center [948, 379] width 395 height 257
click at [0, 0] on slot "Confirmar" at bounding box center [0, 0] width 0 height 0
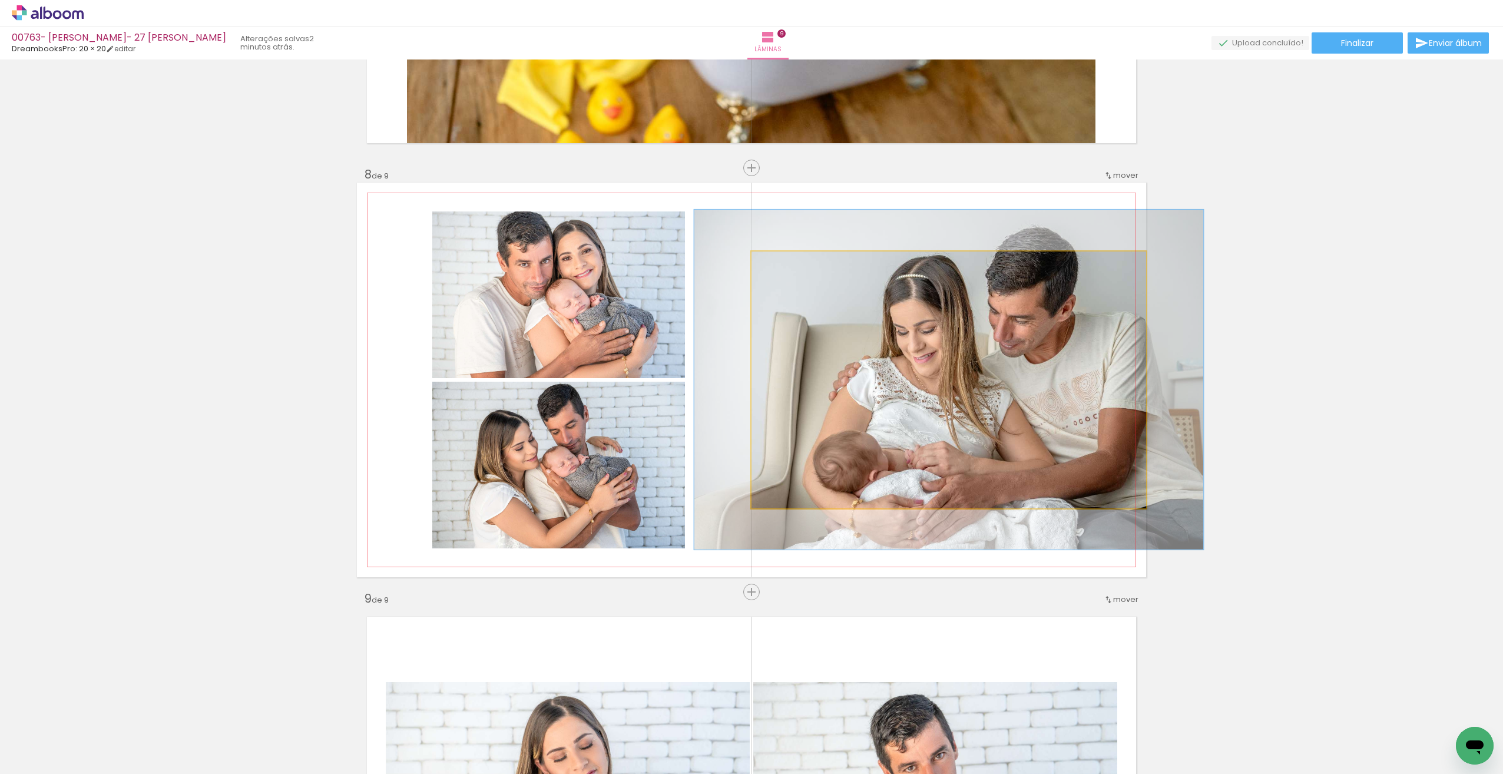
drag, startPoint x: 781, startPoint y: 268, endPoint x: 792, endPoint y: 268, distance: 10.6
click at [792, 268] on div at bounding box center [791, 263] width 19 height 19
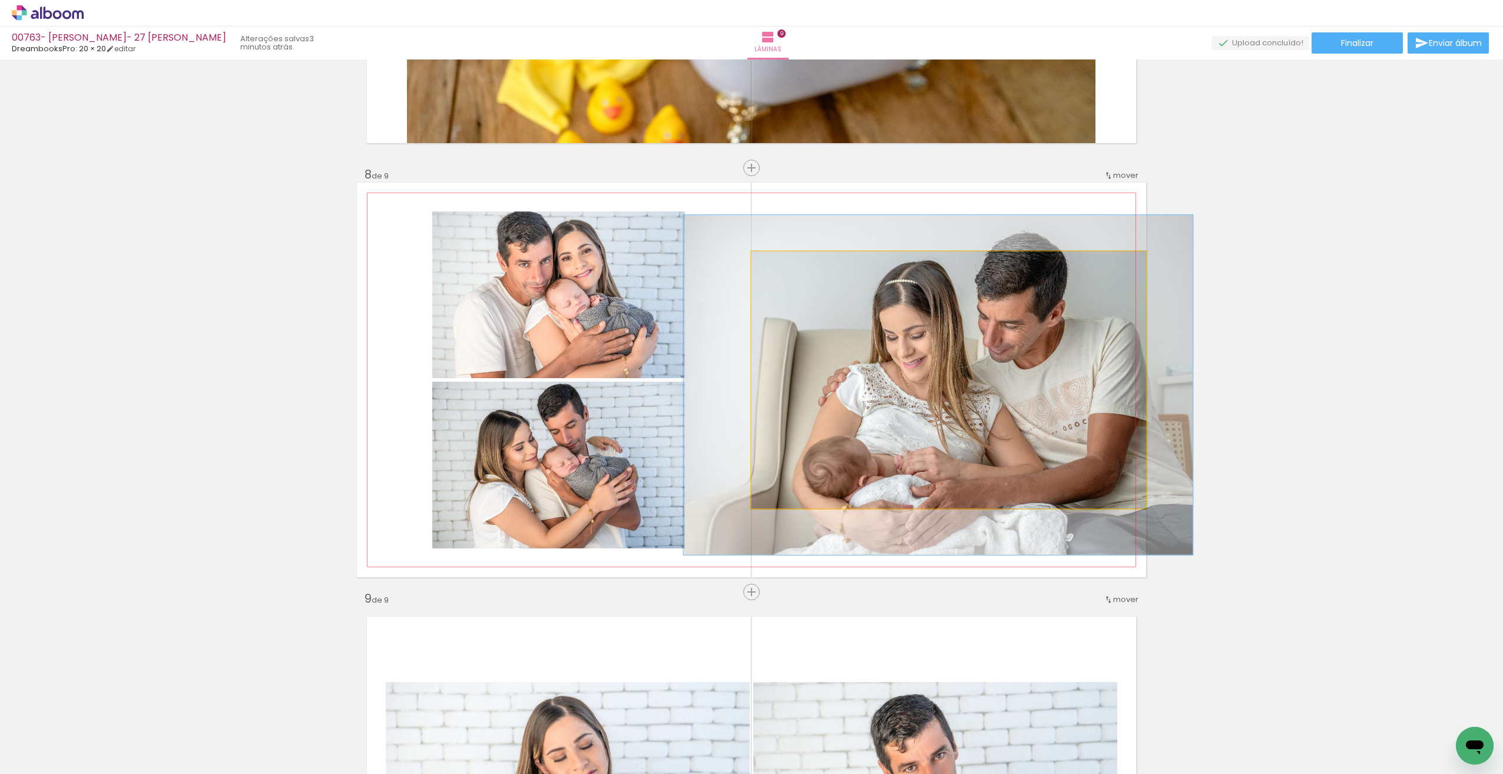
drag, startPoint x: 952, startPoint y: 375, endPoint x: 968, endPoint y: 392, distance: 23.7
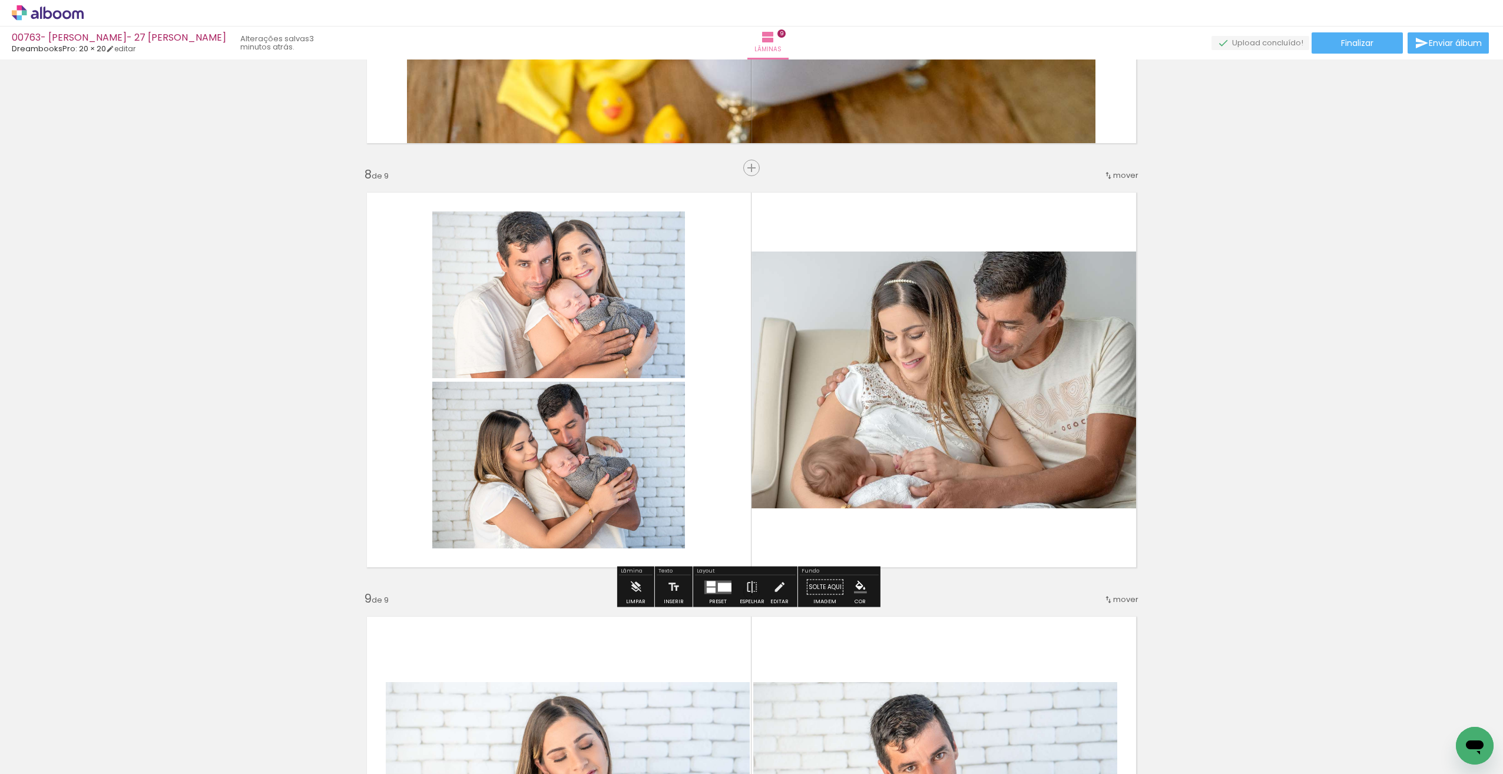
click at [1081, 217] on quentale-layouter at bounding box center [751, 380] width 789 height 395
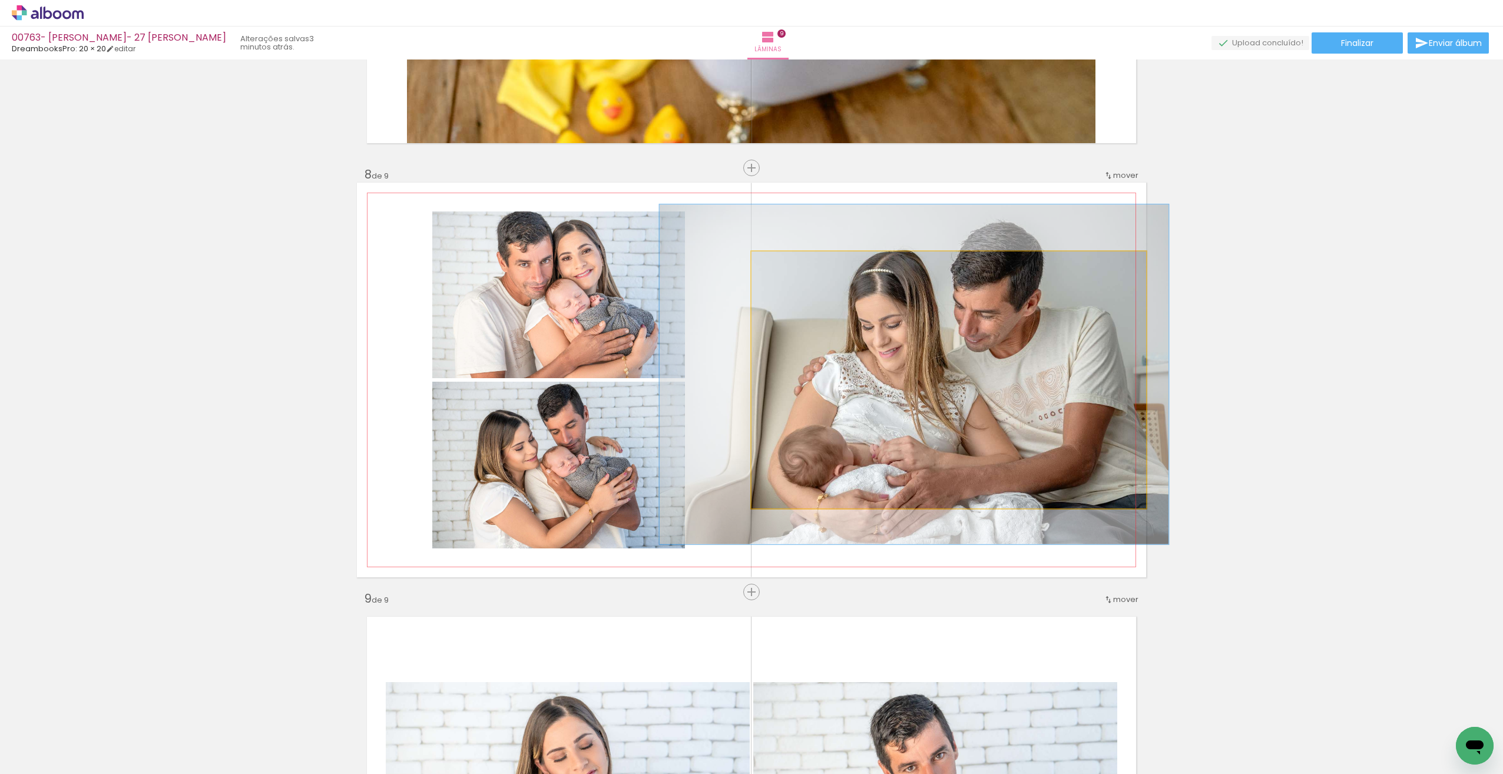
drag, startPoint x: 1041, startPoint y: 380, endPoint x: 1033, endPoint y: 369, distance: 13.6
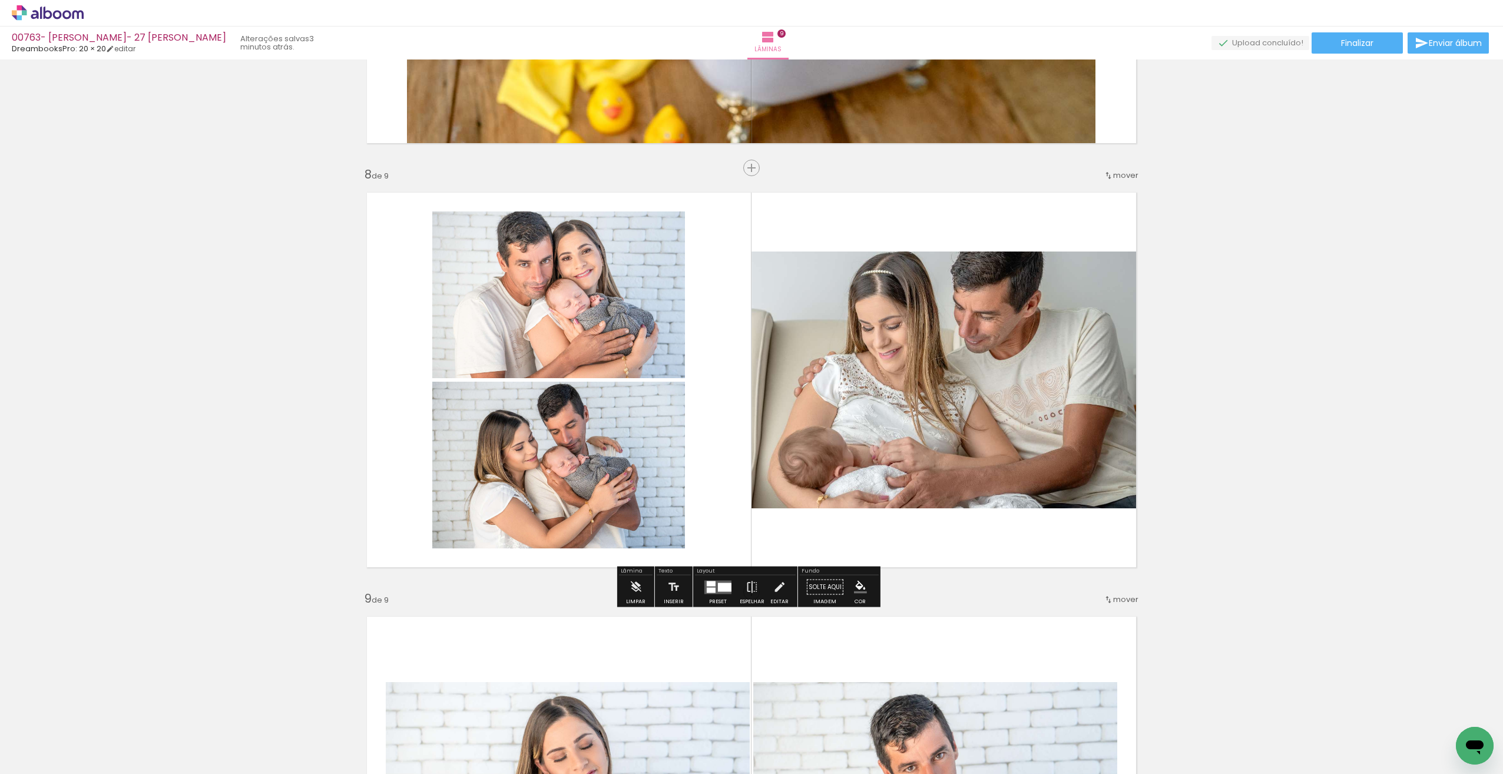
click at [1052, 210] on quentale-layouter at bounding box center [751, 380] width 789 height 395
click at [922, 552] on quentale-layouter at bounding box center [751, 380] width 789 height 395
click at [1066, 428] on quentale-photo at bounding box center [948, 379] width 395 height 257
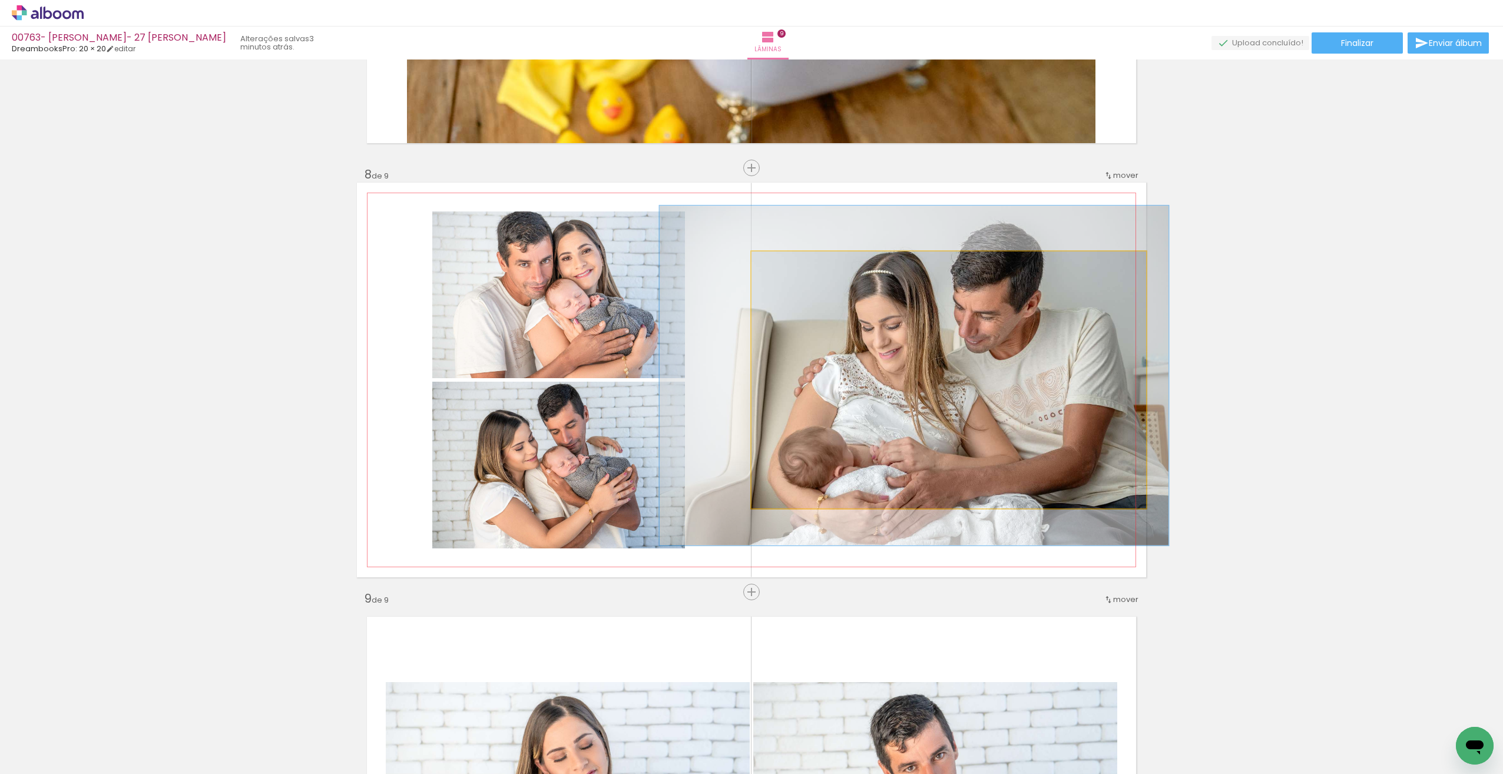
click at [1063, 428] on quentale-photo at bounding box center [948, 379] width 395 height 257
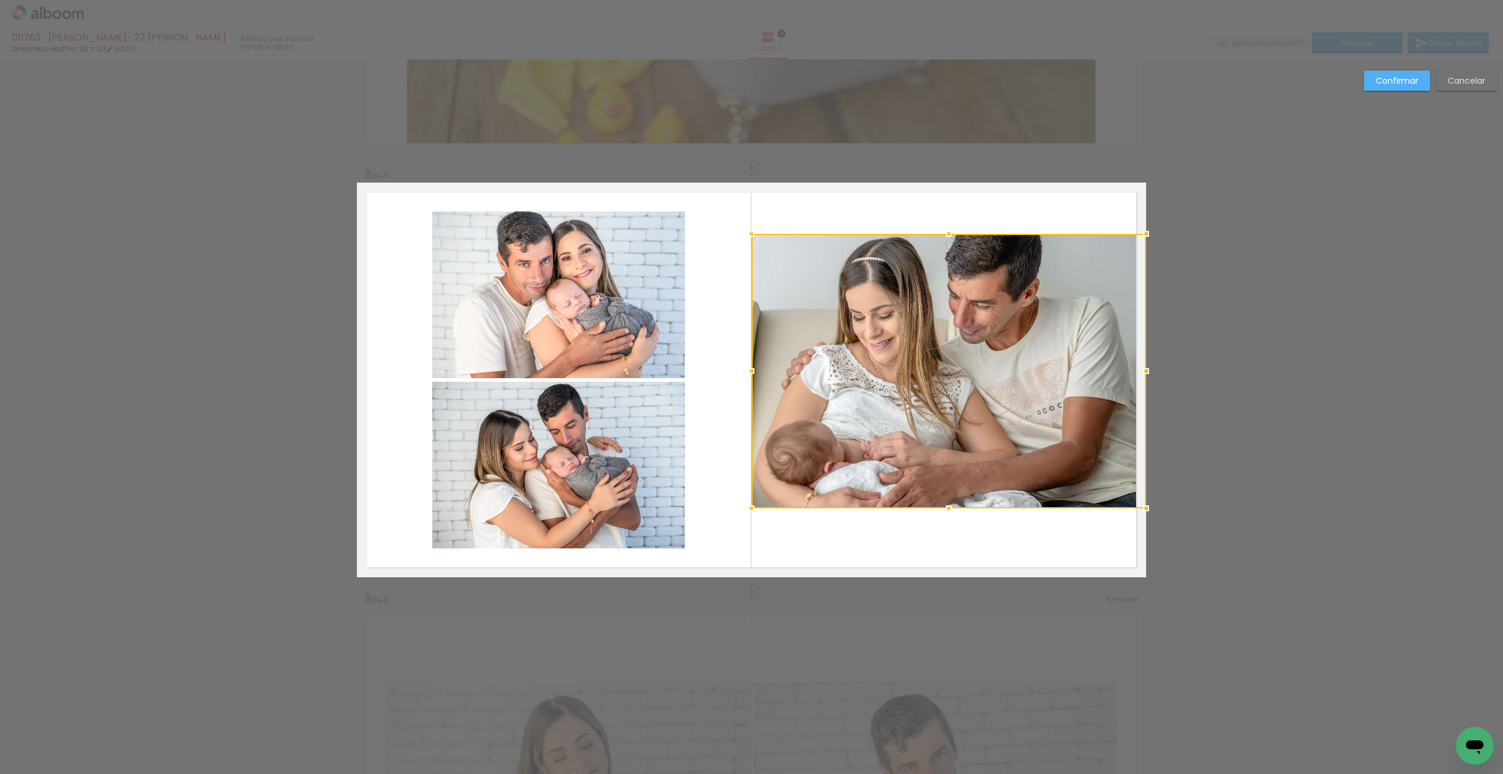
drag, startPoint x: 945, startPoint y: 250, endPoint x: 936, endPoint y: 175, distance: 75.3
click at [1020, 247] on quentale-photo at bounding box center [948, 371] width 395 height 274
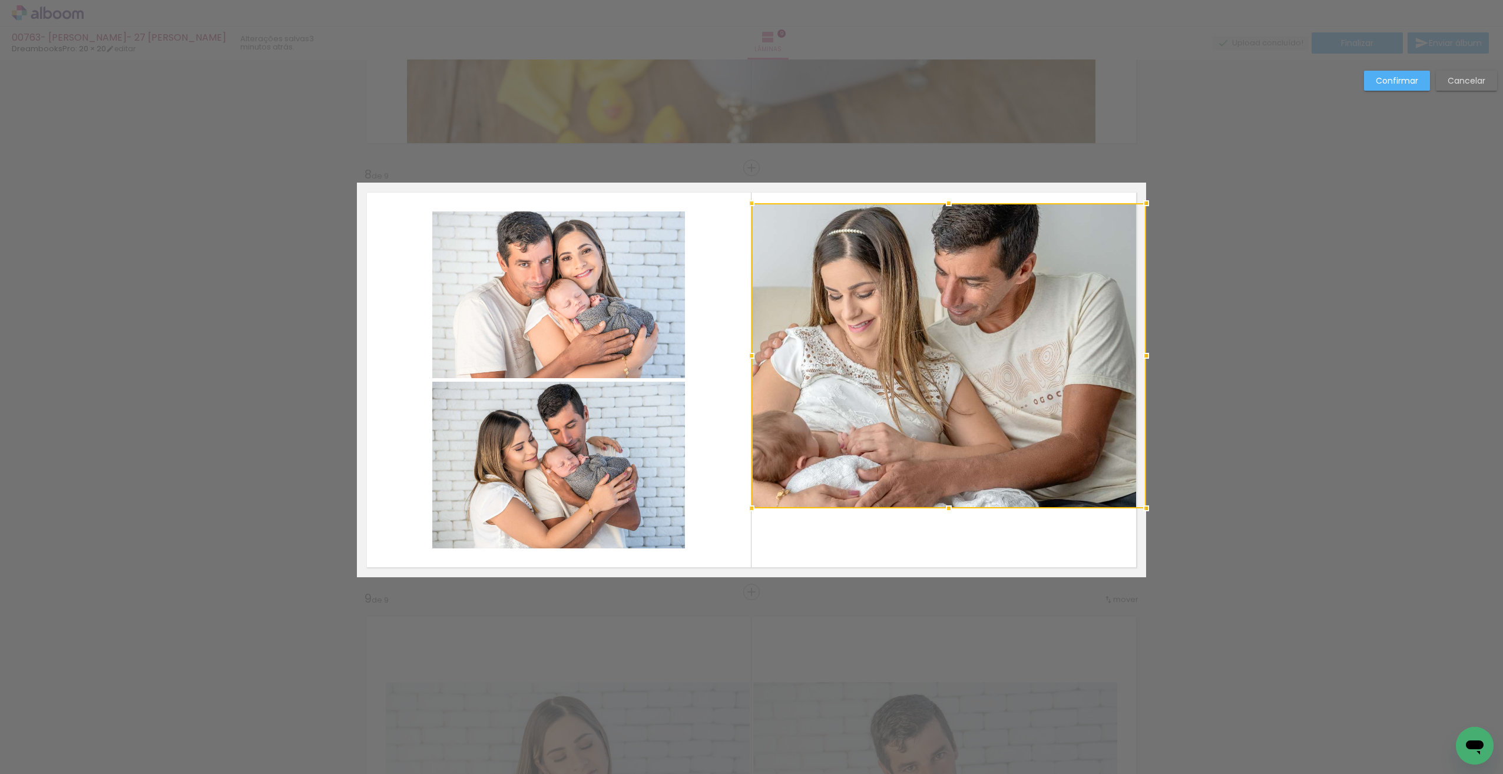
drag, startPoint x: 943, startPoint y: 230, endPoint x: 941, endPoint y: 222, distance: 8.4
click at [940, 214] on div at bounding box center [949, 203] width 24 height 24
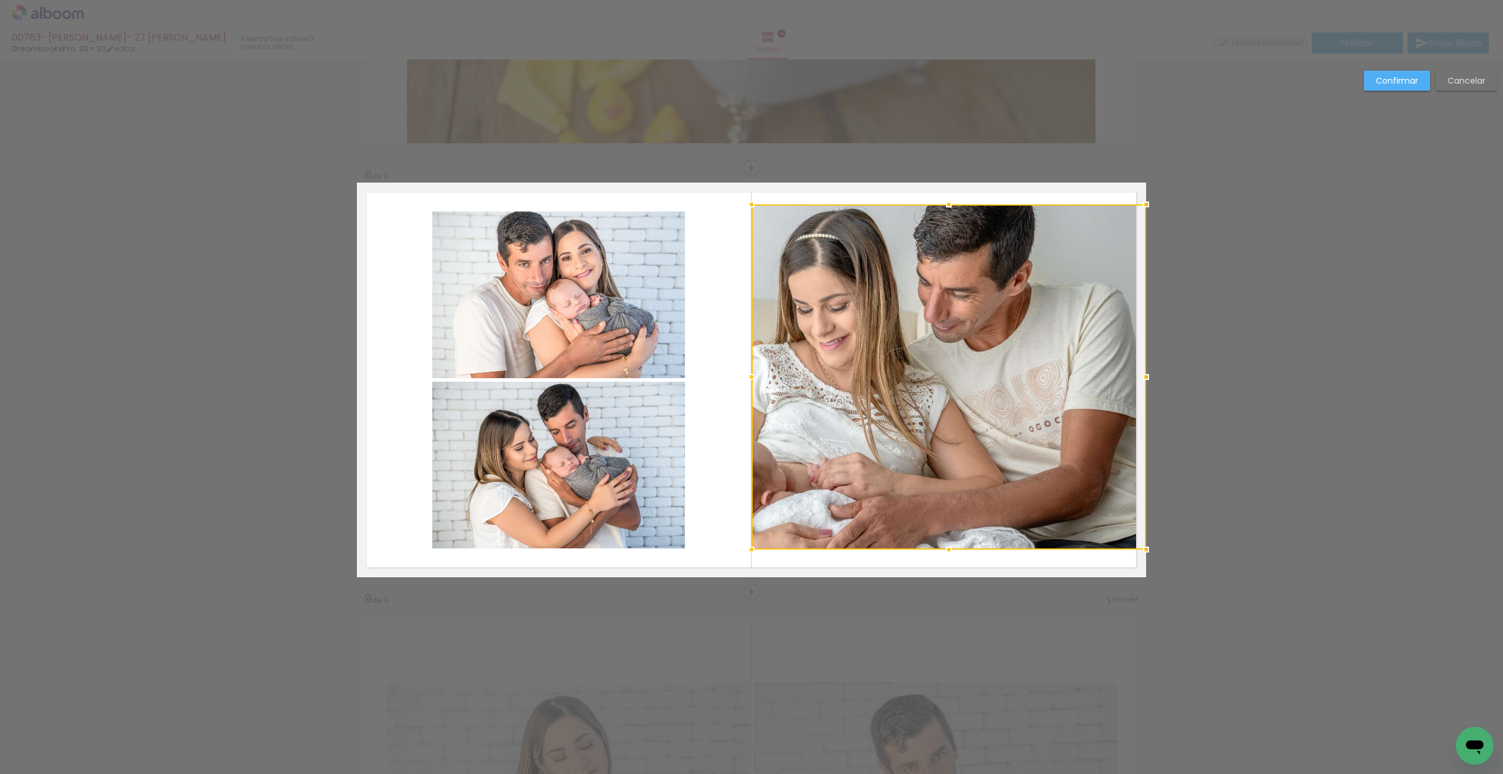
drag, startPoint x: 946, startPoint y: 512, endPoint x: 943, endPoint y: 548, distance: 36.0
click at [943, 549] on div at bounding box center [949, 550] width 24 height 24
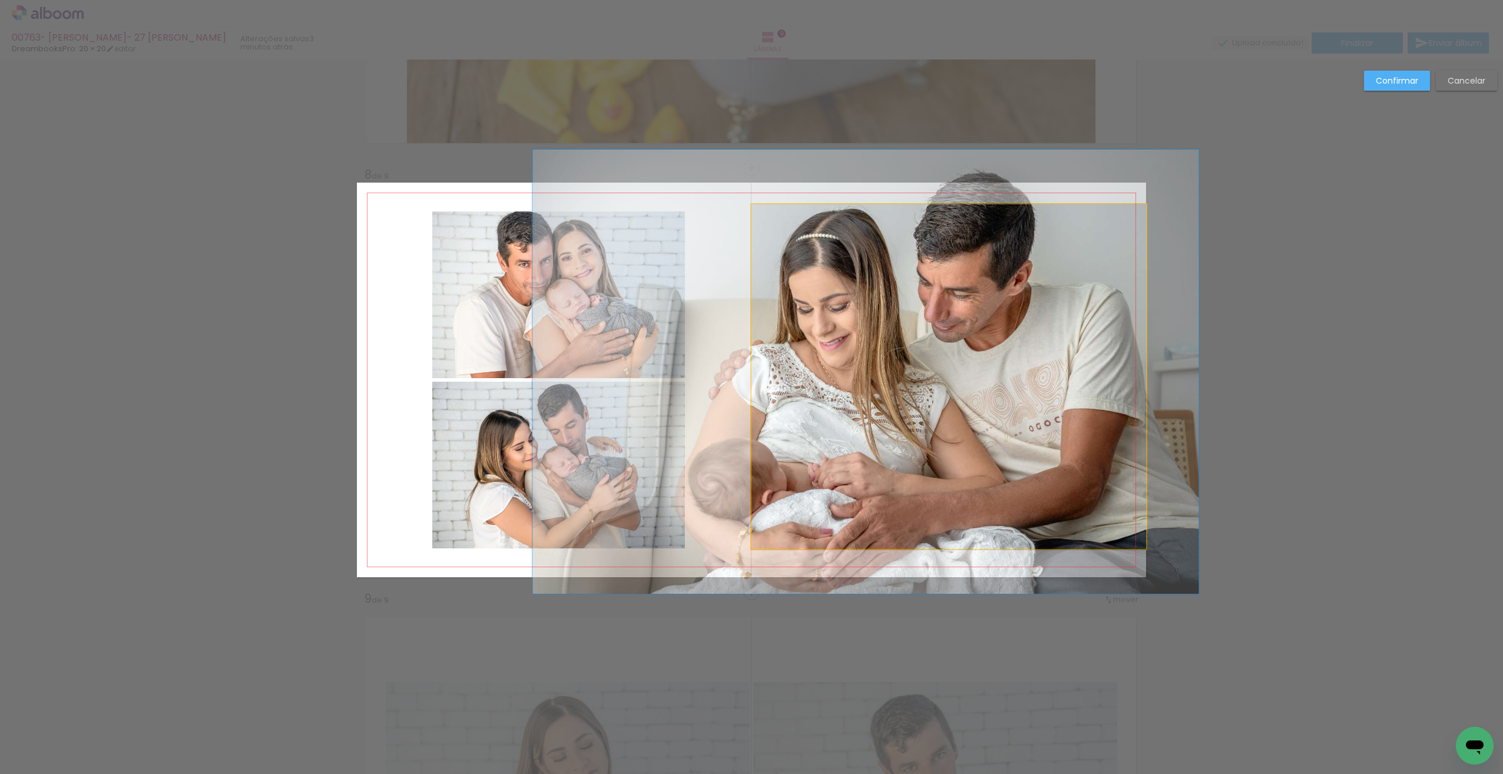
click at [815, 503] on quentale-photo at bounding box center [948, 376] width 395 height 344
click at [813, 503] on div at bounding box center [948, 376] width 395 height 344
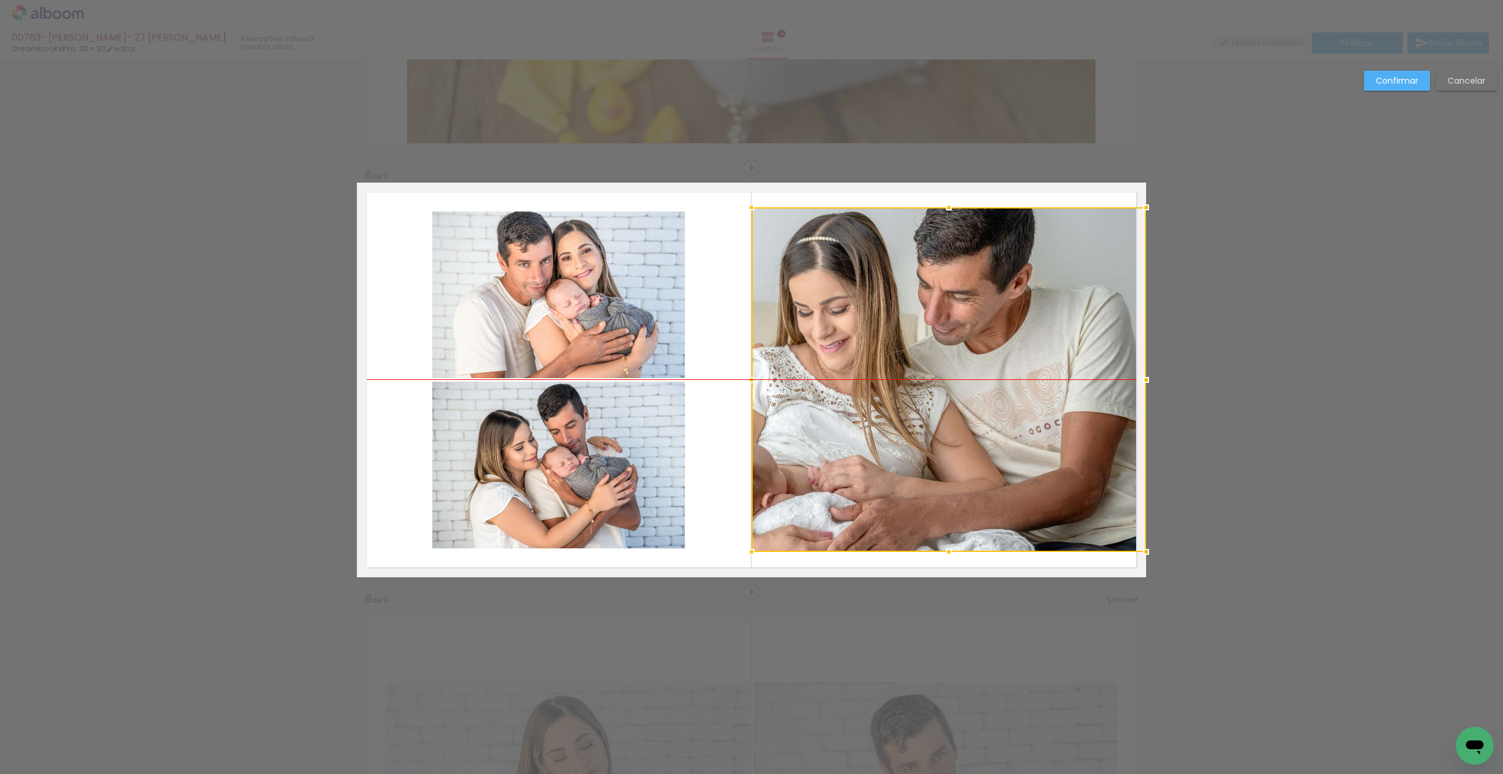
drag, startPoint x: 892, startPoint y: 474, endPoint x: 909, endPoint y: 471, distance: 17.4
click at [910, 471] on div at bounding box center [948, 379] width 395 height 344
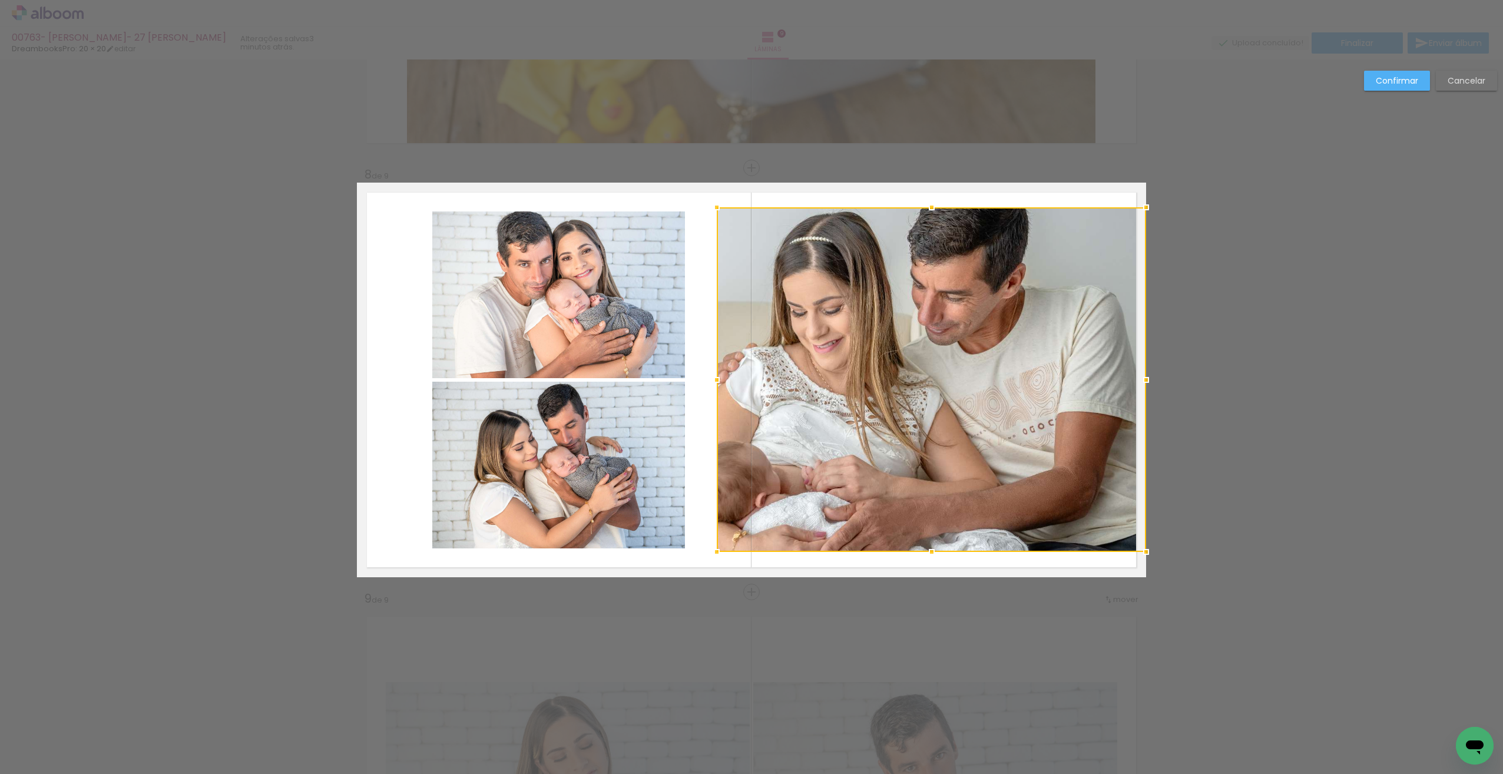
drag, startPoint x: 746, startPoint y: 378, endPoint x: 696, endPoint y: 383, distance: 49.7
click at [696, 383] on album-spread "8 de 9" at bounding box center [751, 380] width 789 height 395
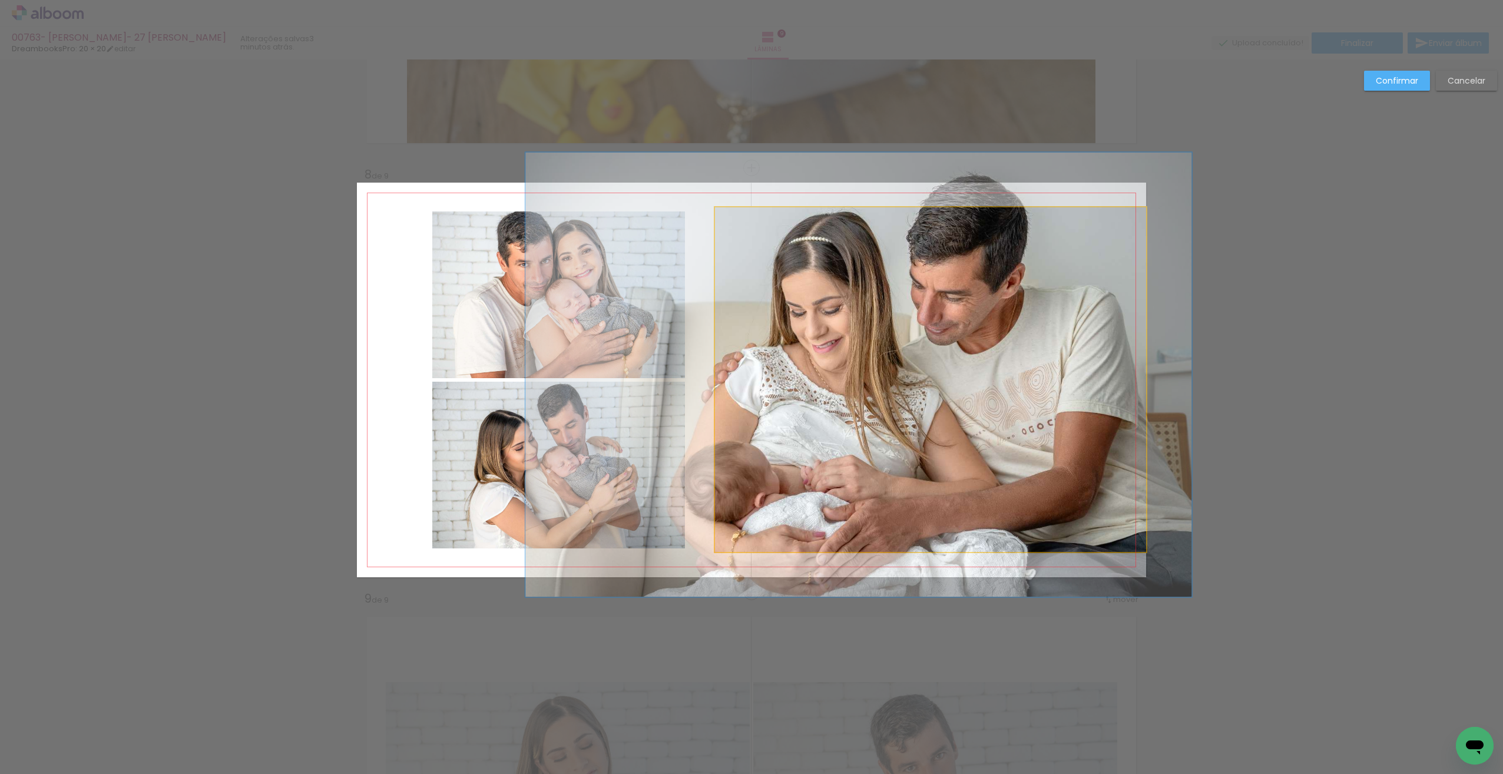
click at [923, 217] on quentale-photo at bounding box center [930, 379] width 431 height 344
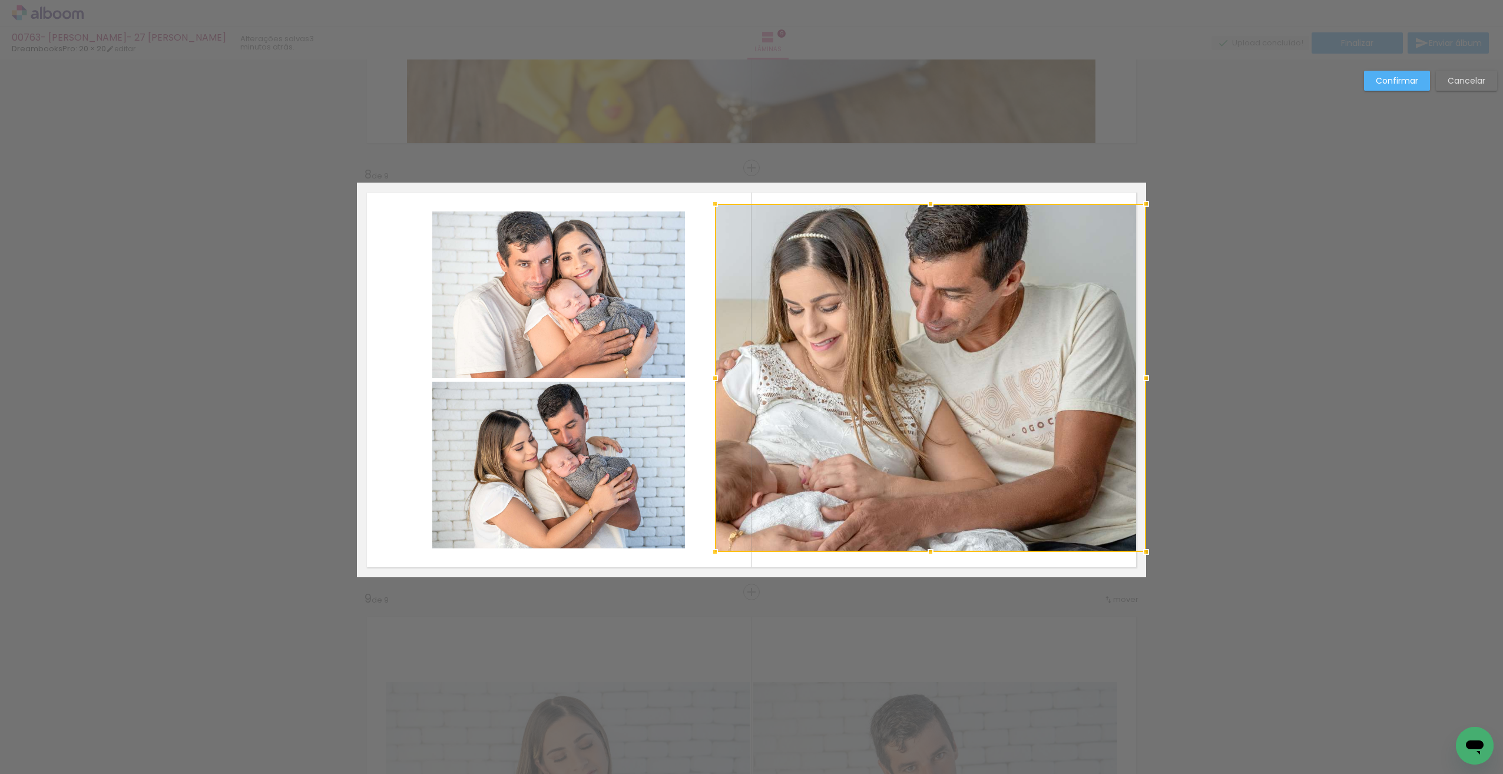
click at [926, 209] on div at bounding box center [931, 204] width 24 height 24
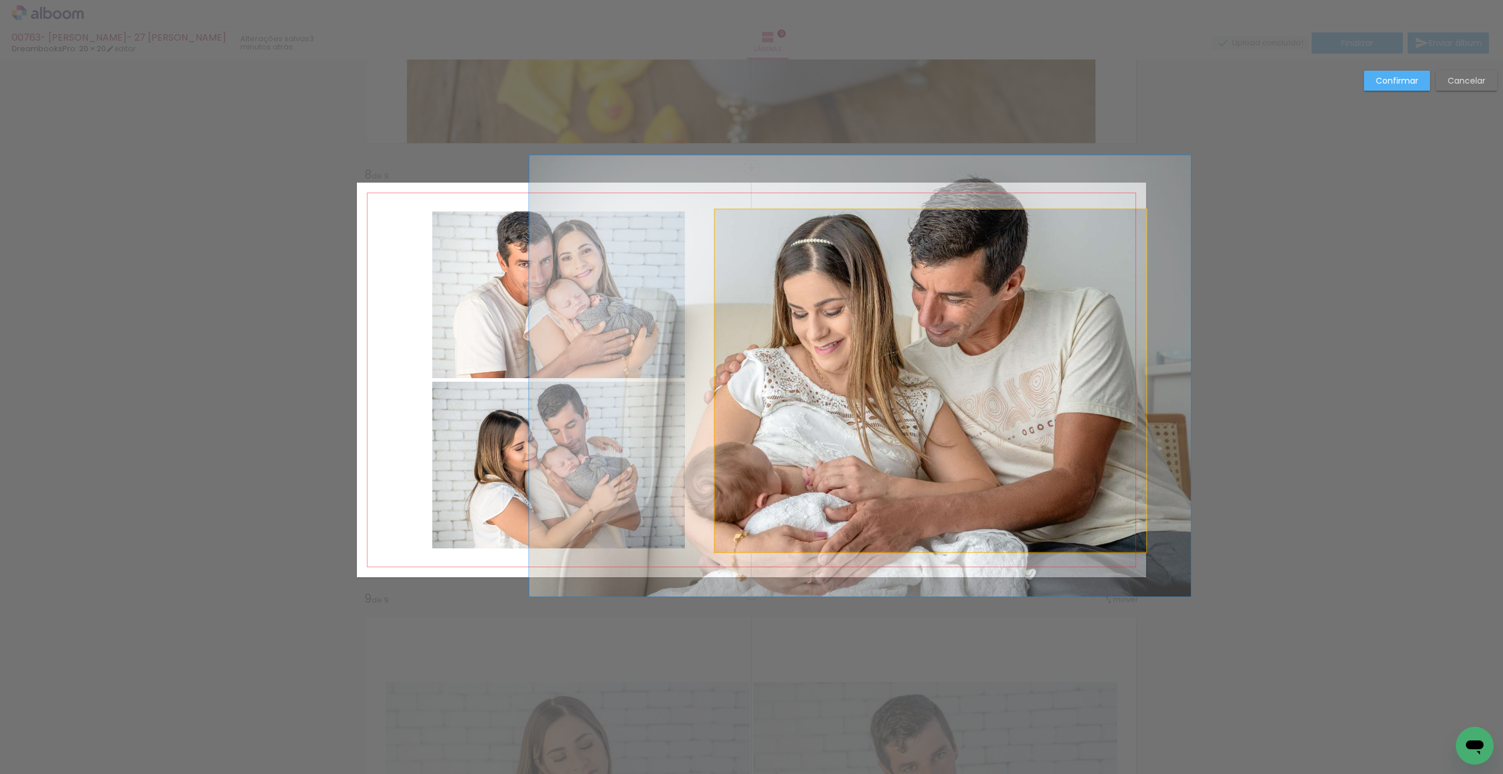
click at [927, 214] on quentale-photo at bounding box center [930, 381] width 431 height 342
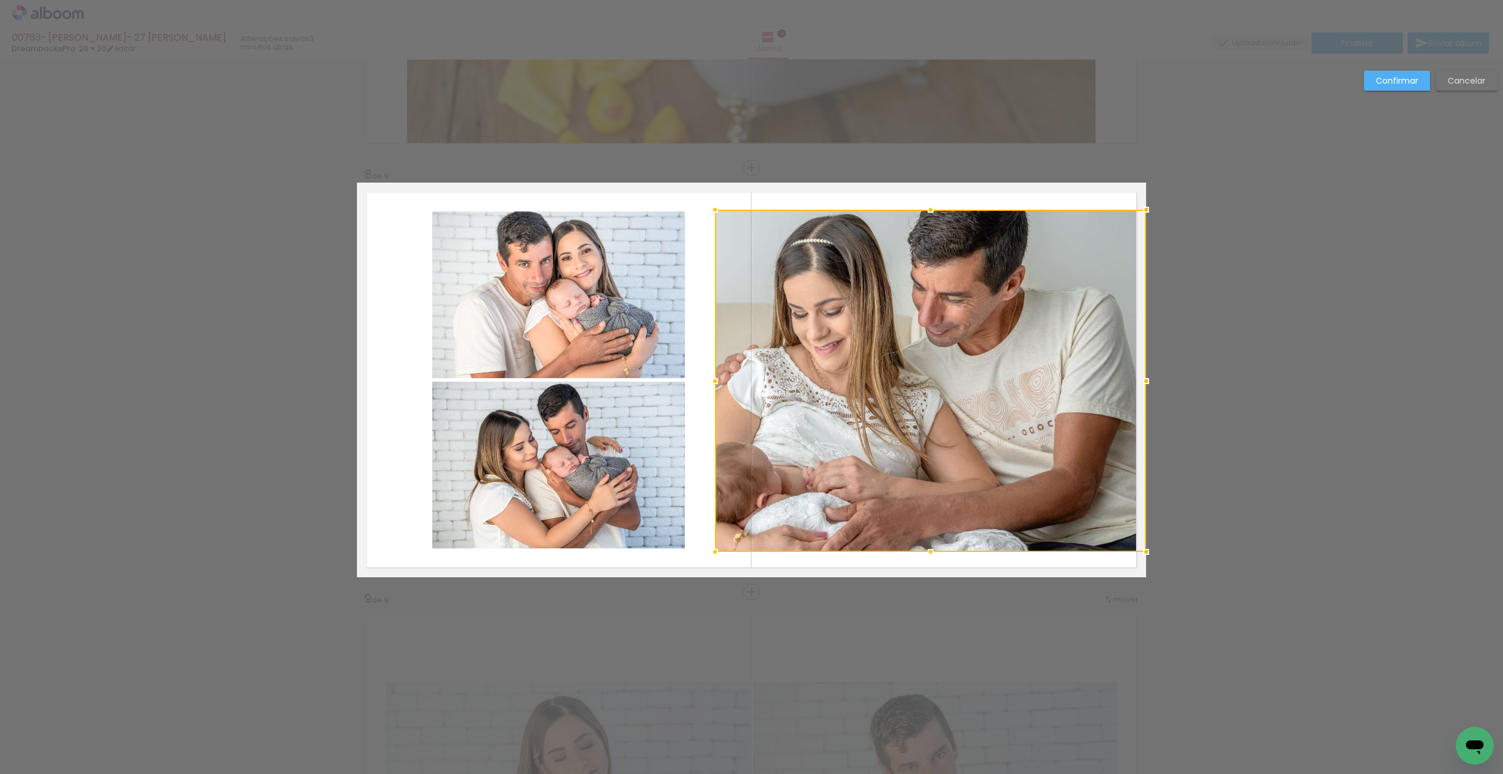
click at [925, 218] on div at bounding box center [931, 210] width 24 height 24
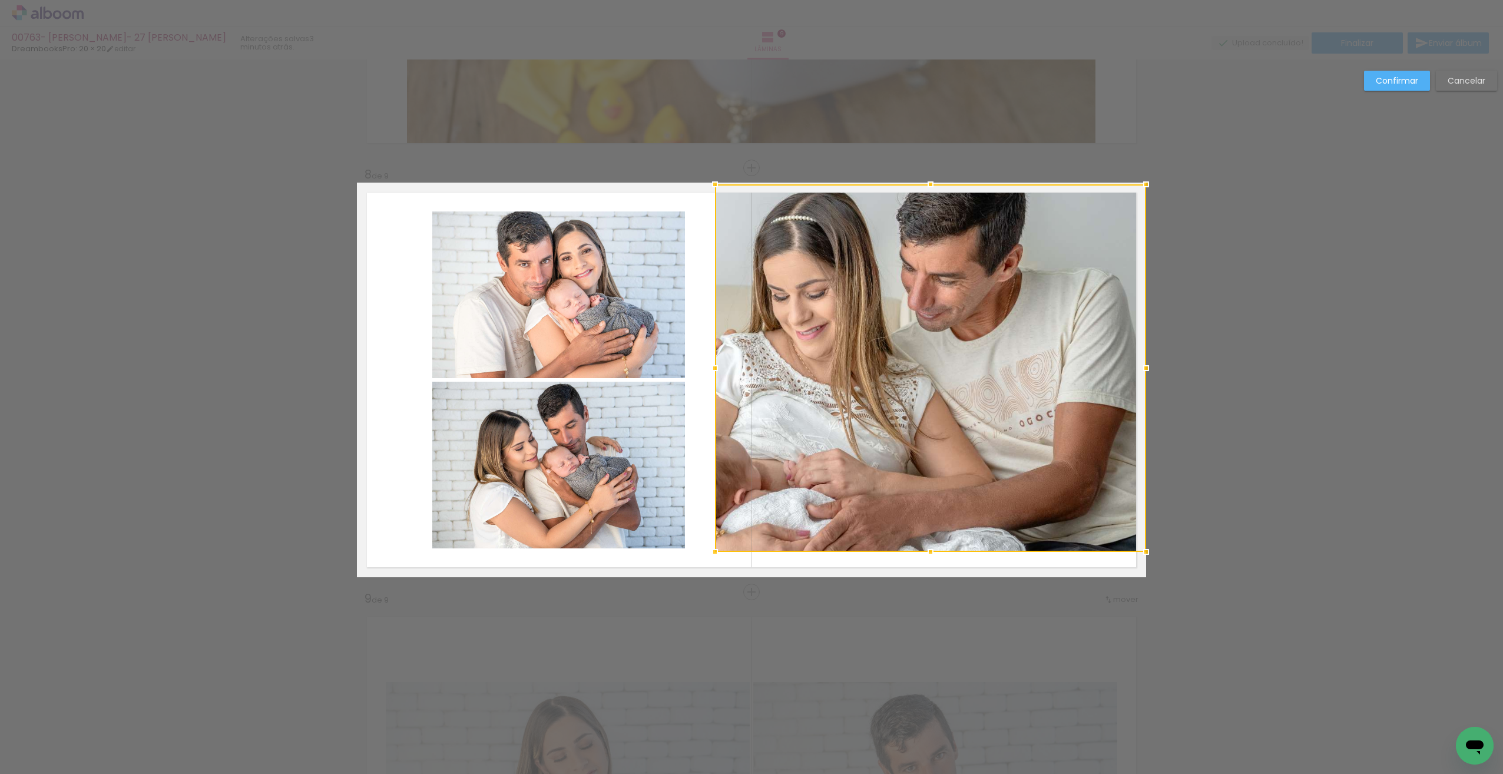
drag, startPoint x: 927, startPoint y: 208, endPoint x: 981, endPoint y: 214, distance: 54.6
click at [936, 187] on div at bounding box center [931, 185] width 24 height 24
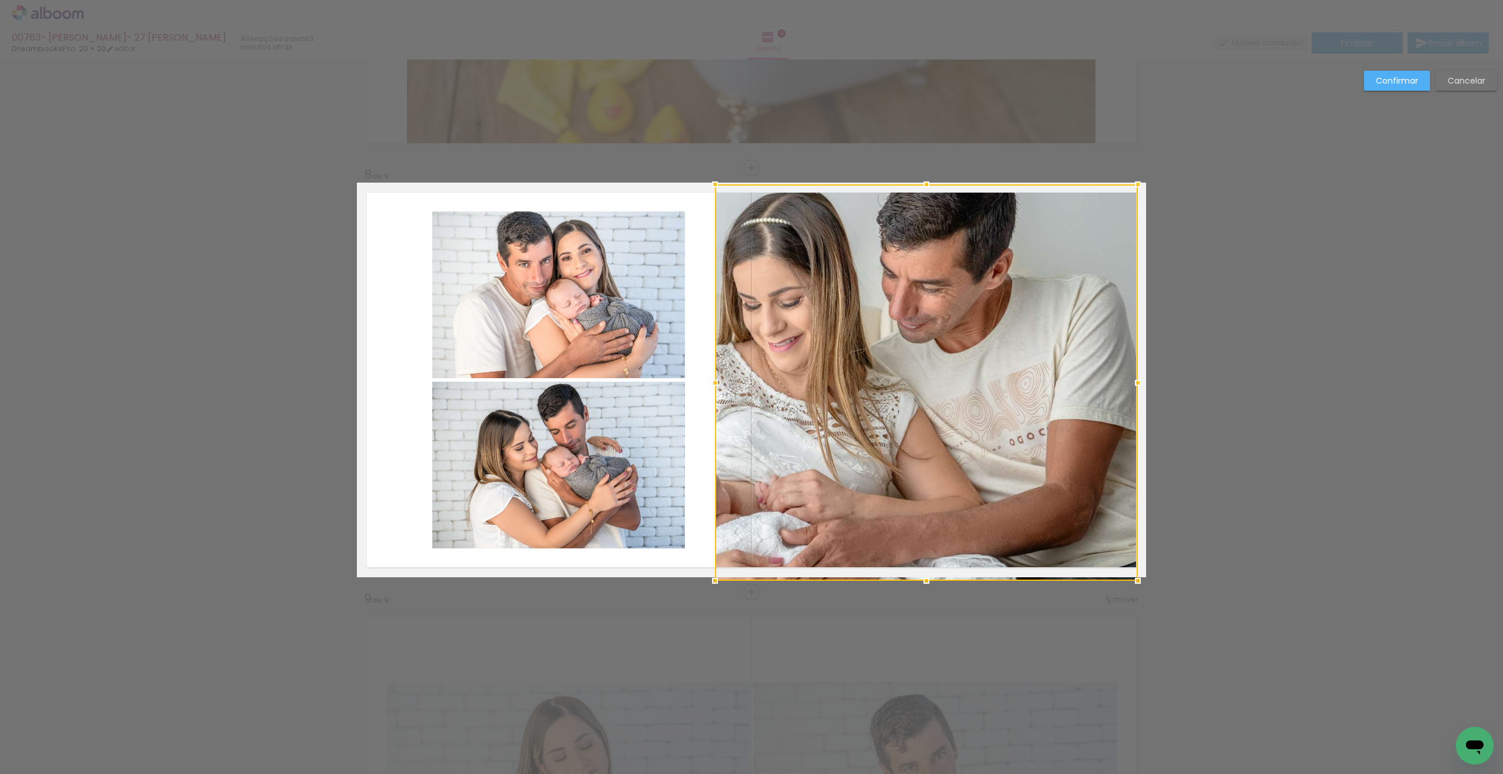
drag, startPoint x: 1142, startPoint y: 552, endPoint x: 1134, endPoint y: 571, distance: 20.0
click at [1134, 571] on div at bounding box center [1138, 581] width 24 height 24
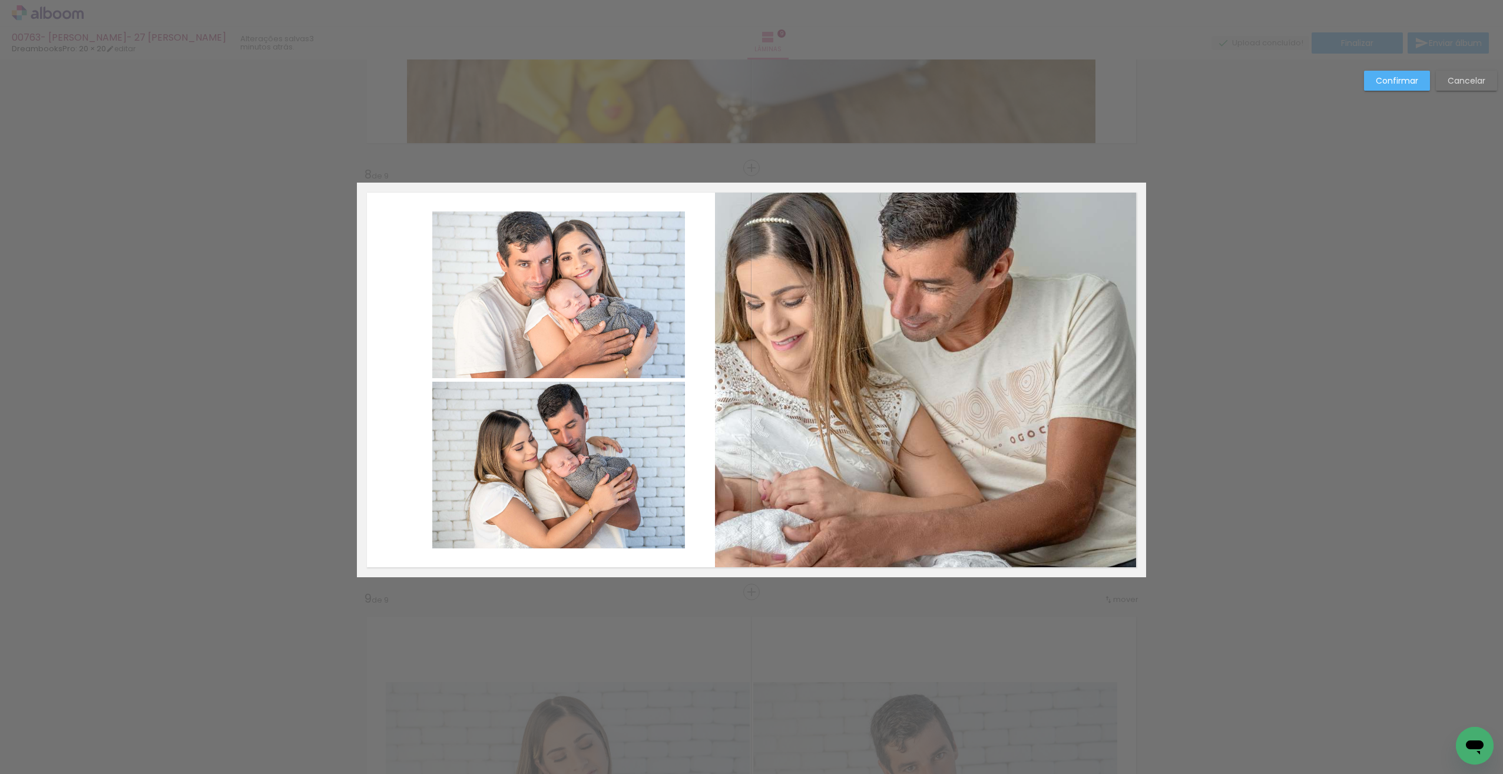
click at [1067, 496] on quentale-photo at bounding box center [926, 380] width 423 height 393
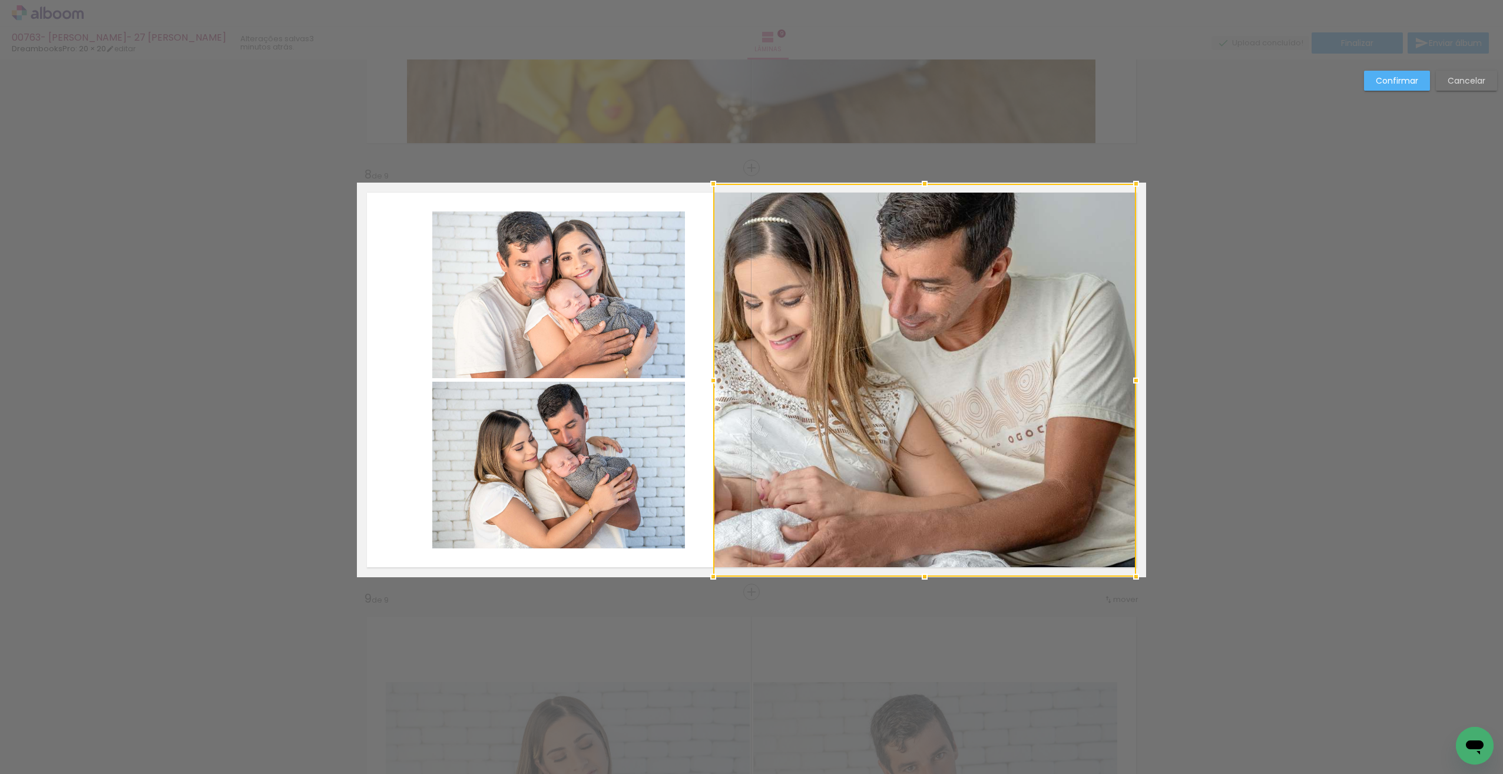
click at [1065, 496] on div at bounding box center [924, 380] width 423 height 393
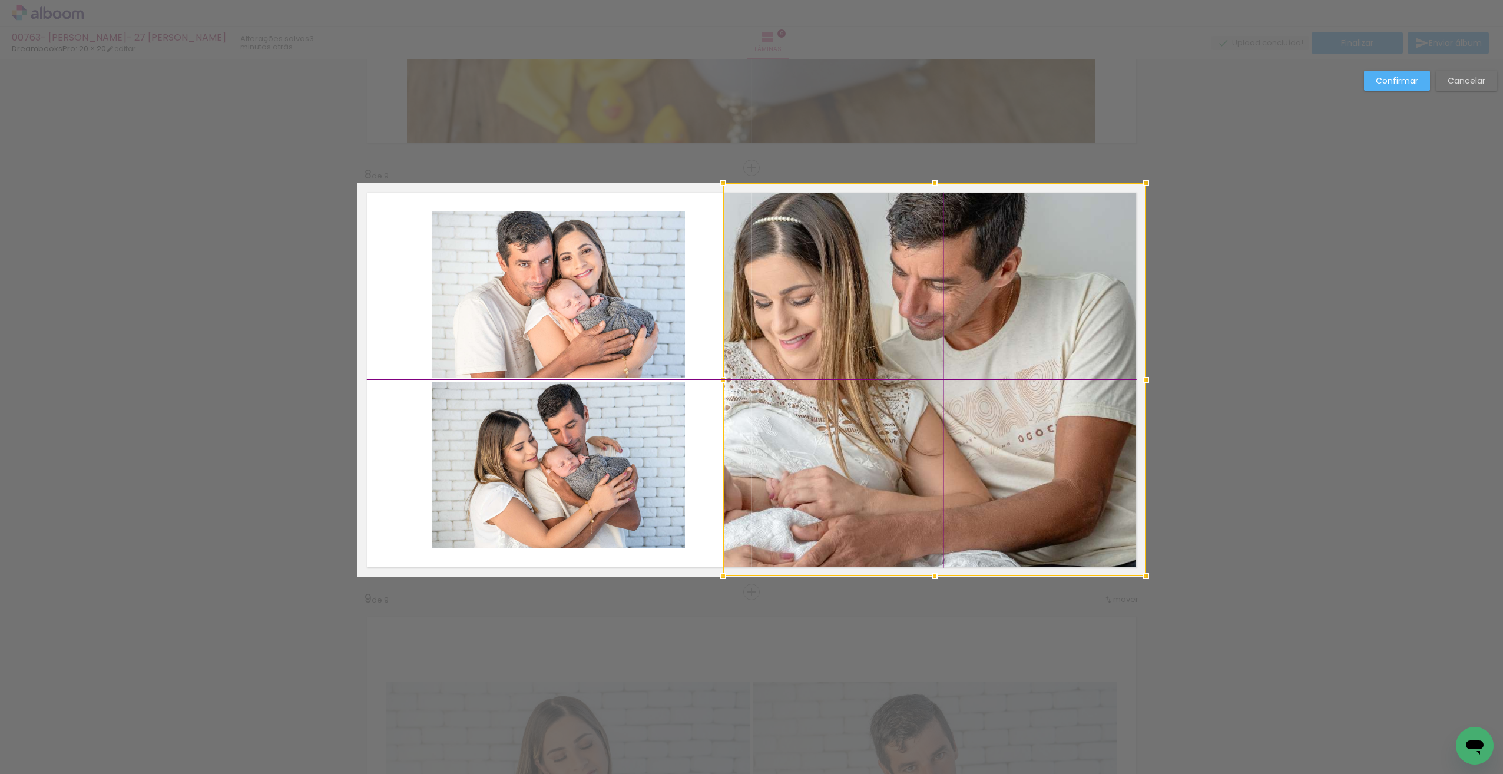
drag, startPoint x: 1084, startPoint y: 495, endPoint x: 1119, endPoint y: 499, distance: 35.6
click at [1119, 499] on div at bounding box center [934, 379] width 423 height 393
click at [1076, 390] on div at bounding box center [934, 379] width 423 height 393
click at [1074, 391] on div at bounding box center [934, 379] width 423 height 393
drag, startPoint x: 1076, startPoint y: 390, endPoint x: 1065, endPoint y: 426, distance: 37.6
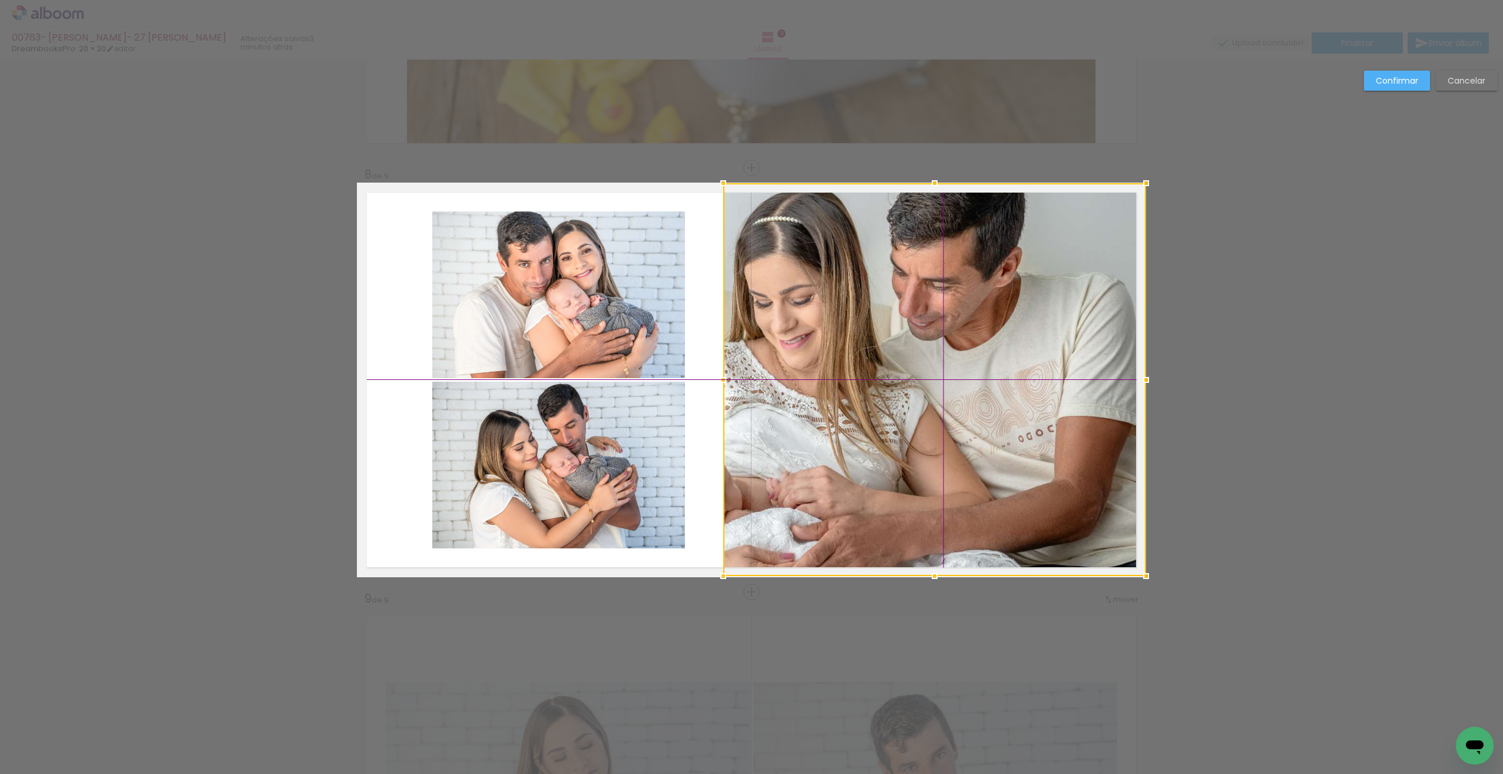
click at [1065, 426] on div at bounding box center [934, 379] width 423 height 393
drag, startPoint x: 1089, startPoint y: 291, endPoint x: 1092, endPoint y: 283, distance: 8.8
click at [1091, 290] on div at bounding box center [934, 379] width 423 height 393
click at [0, 0] on slot "Confirmar" at bounding box center [0, 0] width 0 height 0
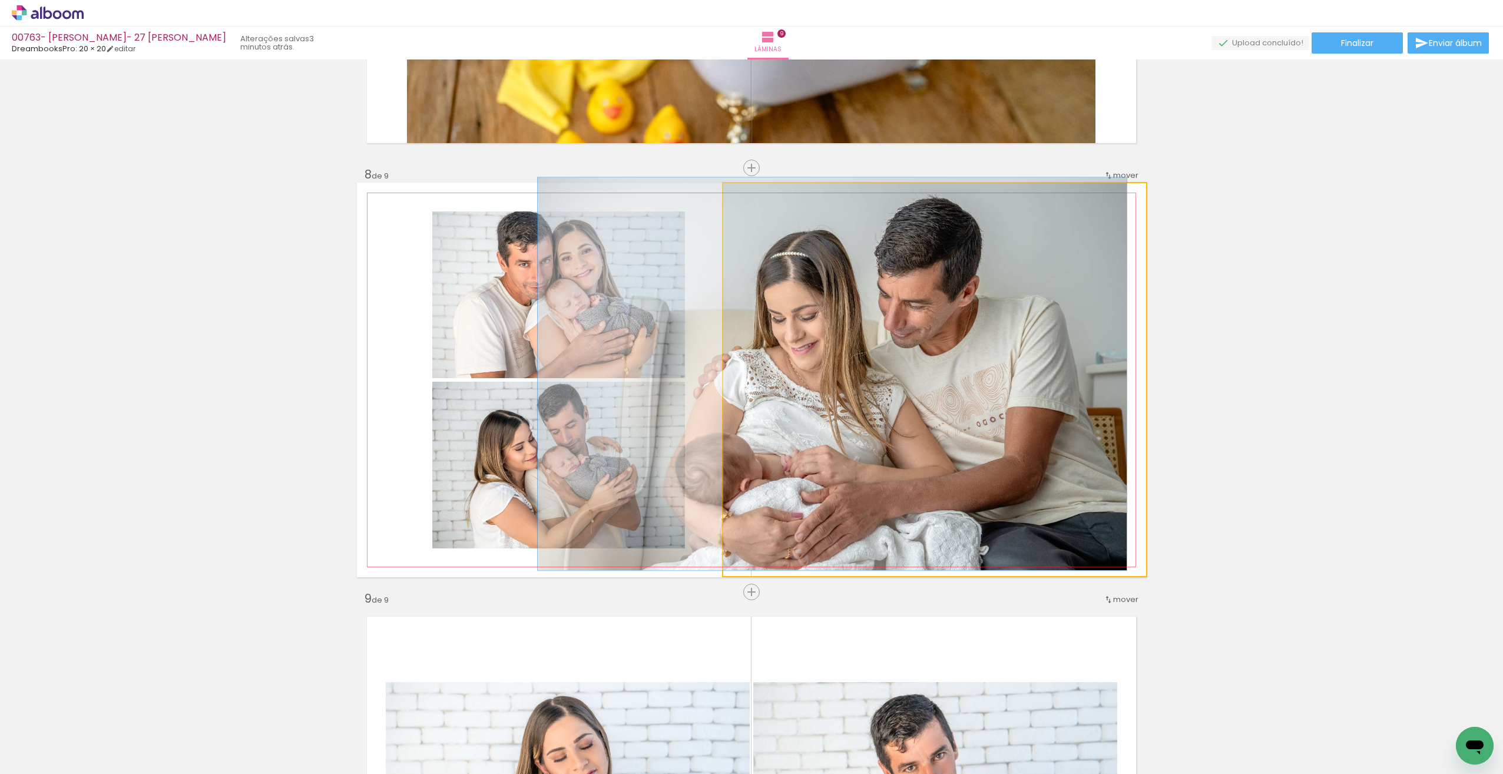
drag, startPoint x: 759, startPoint y: 197, endPoint x: 774, endPoint y: 235, distance: 41.0
type paper-slider "100"
click at [741, 198] on div at bounding box center [750, 195] width 19 height 19
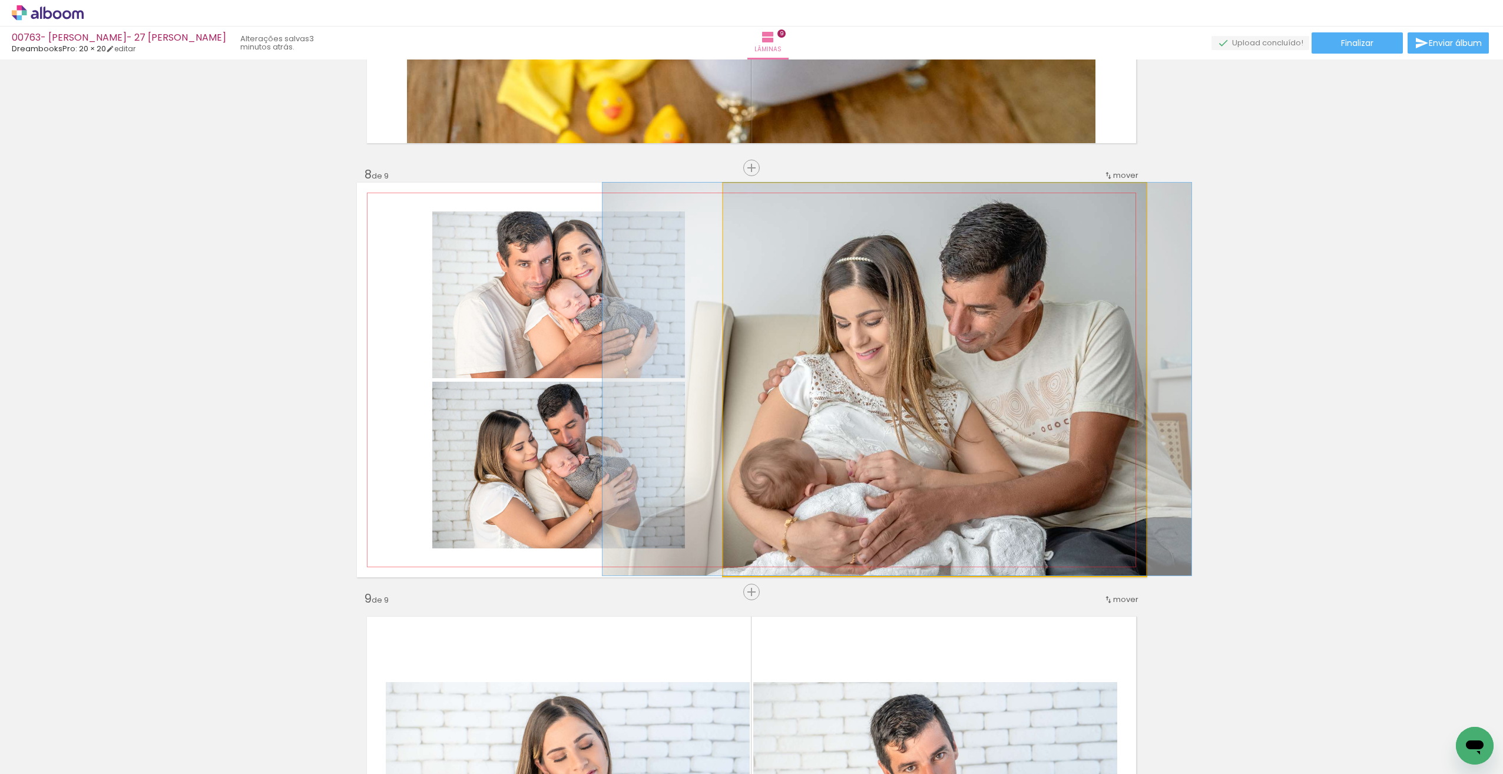
drag, startPoint x: 919, startPoint y: 407, endPoint x: 975, endPoint y: 411, distance: 56.6
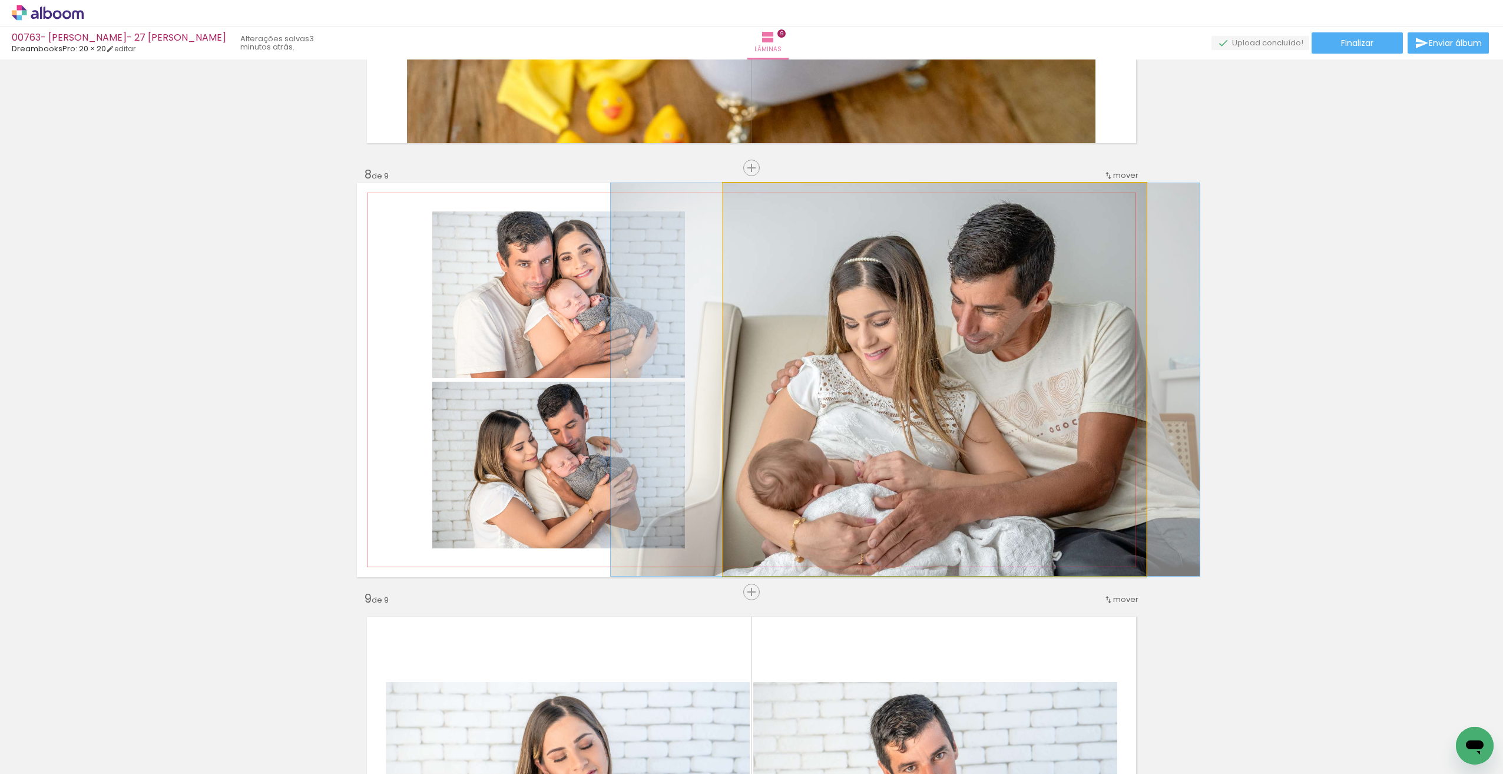
drag, startPoint x: 961, startPoint y: 418, endPoint x: 970, endPoint y: 418, distance: 8.9
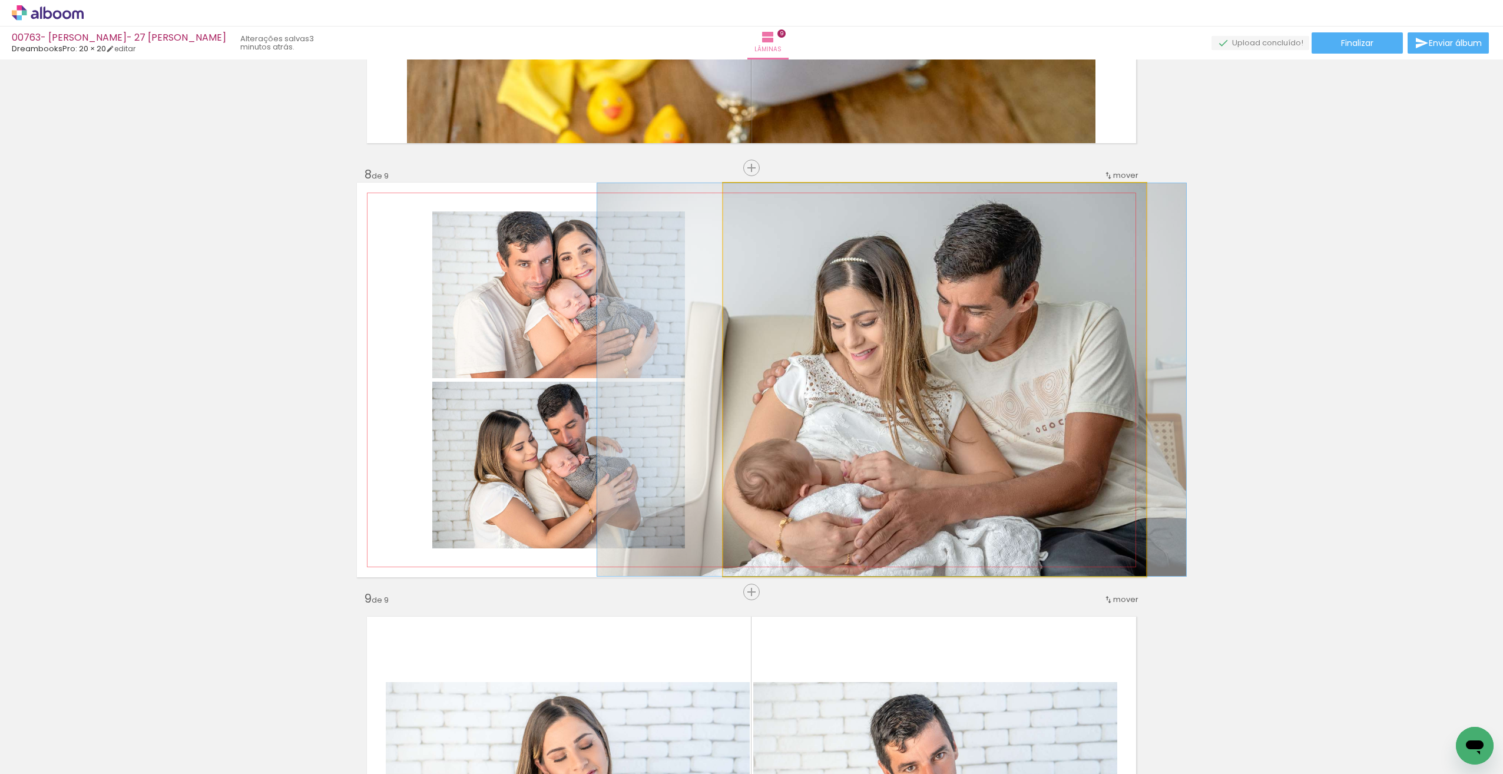
drag, startPoint x: 1059, startPoint y: 326, endPoint x: 1070, endPoint y: 326, distance: 11.2
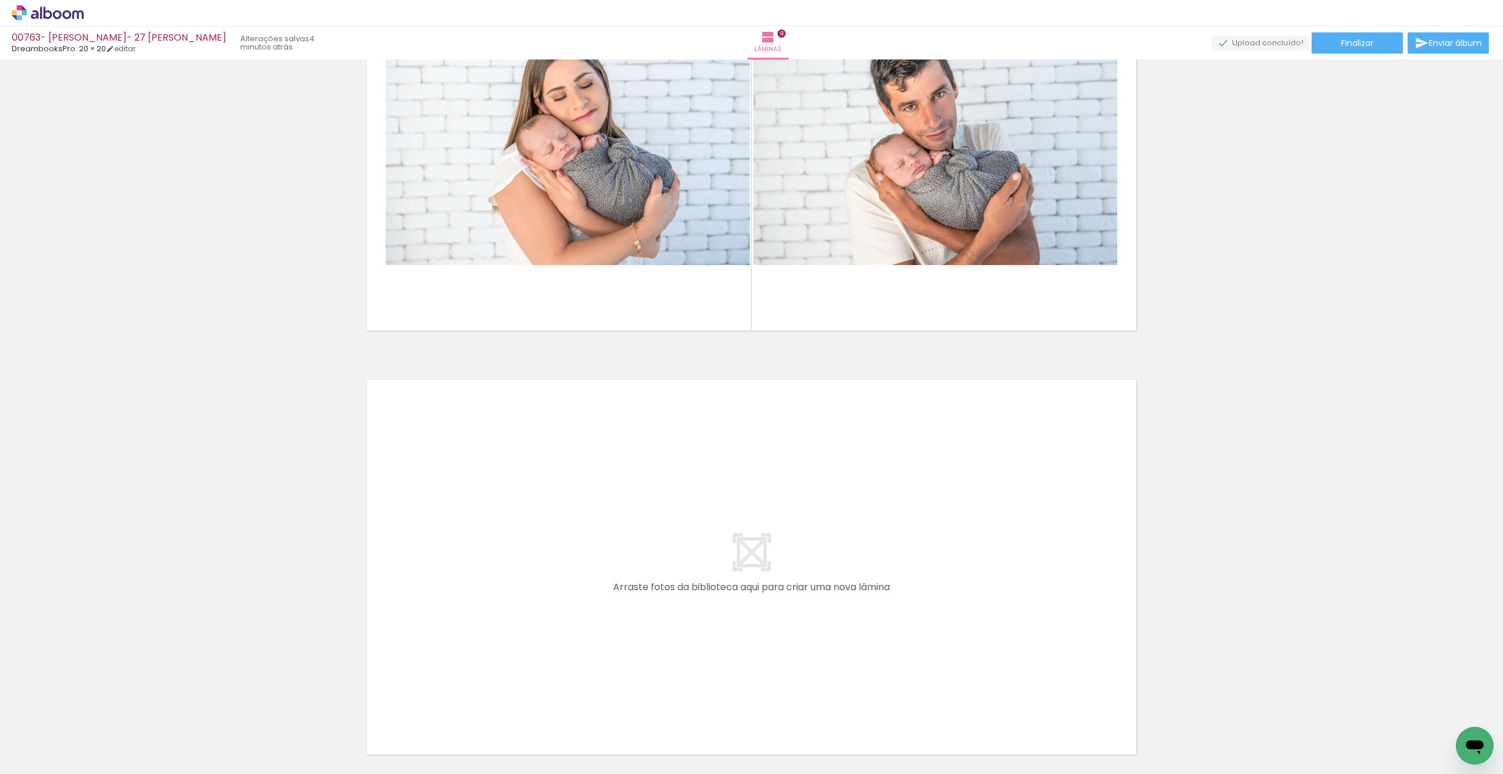
scroll to position [3551, 0]
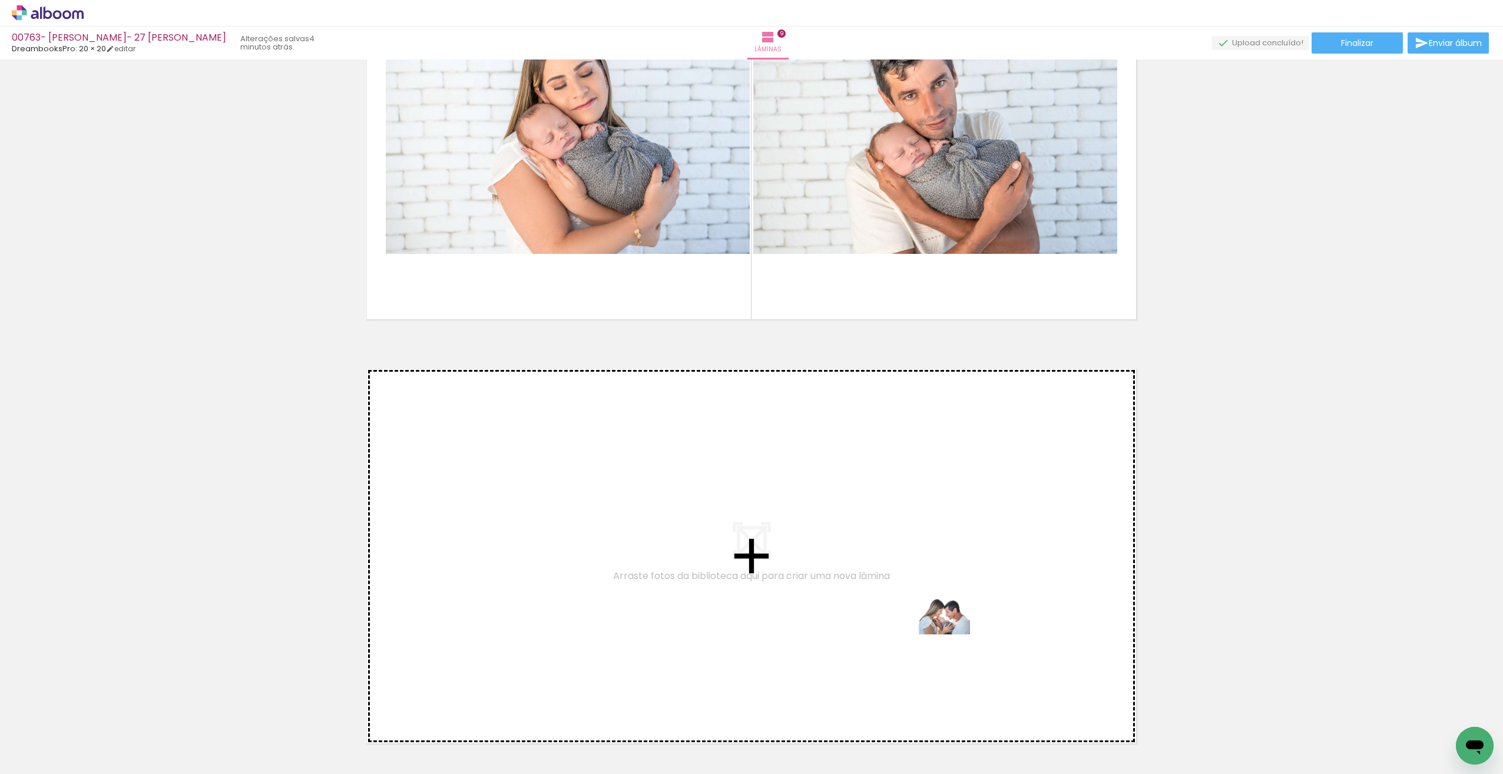
drag, startPoint x: 1328, startPoint y: 743, endPoint x: 952, endPoint y: 635, distance: 391.3
click at [952, 635] on quentale-workspace at bounding box center [751, 387] width 1503 height 774
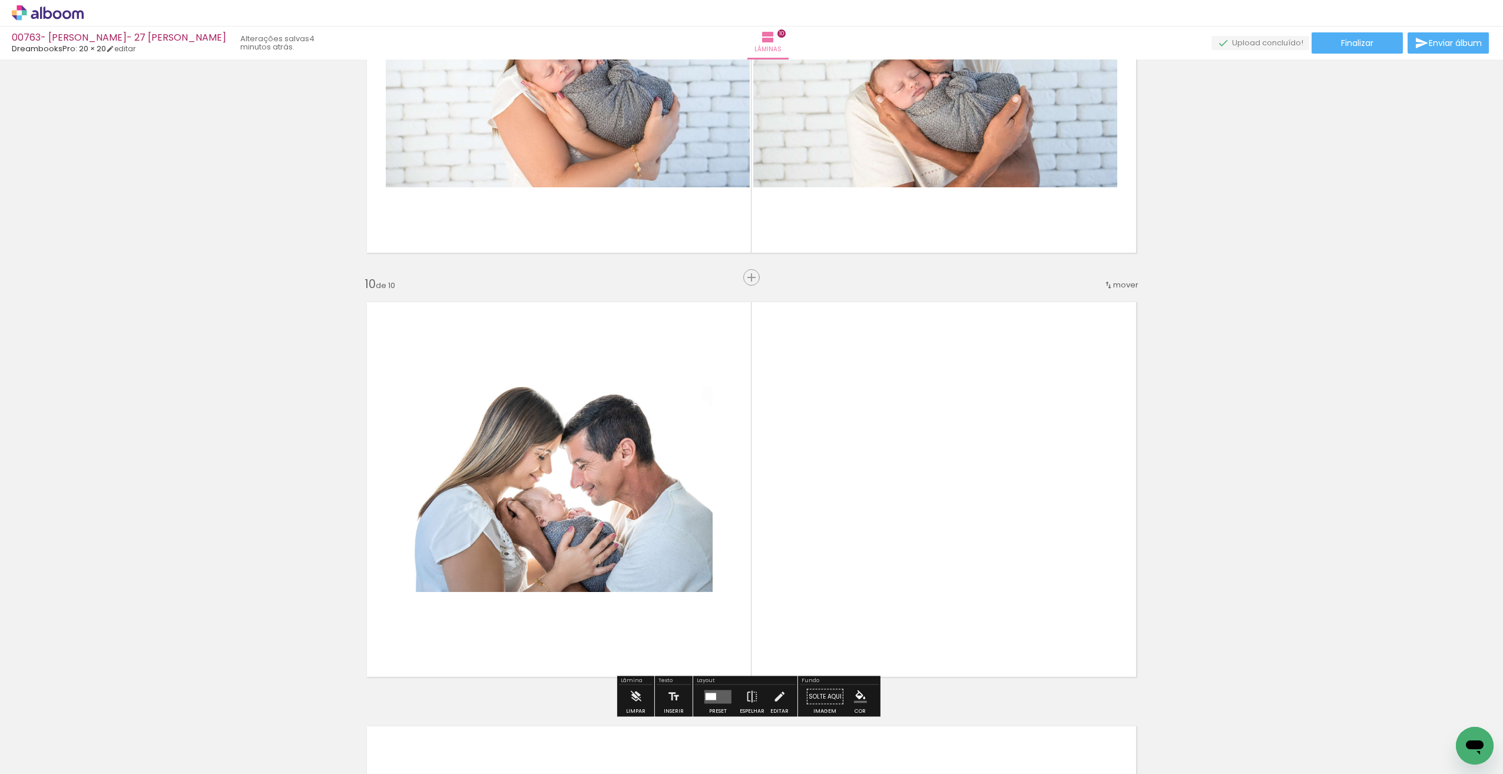
scroll to position [3727, 0]
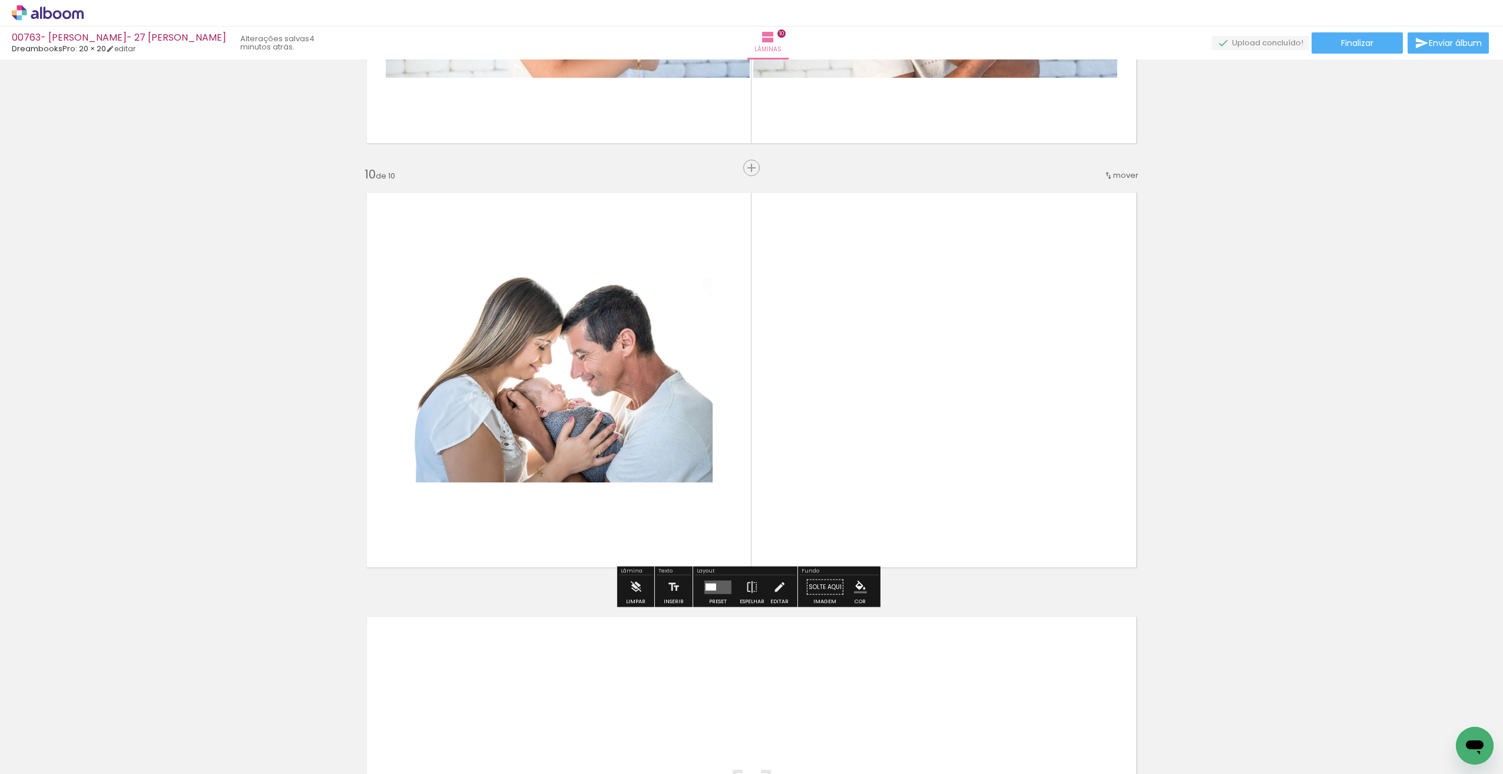
click at [711, 587] on div at bounding box center [710, 586] width 11 height 7
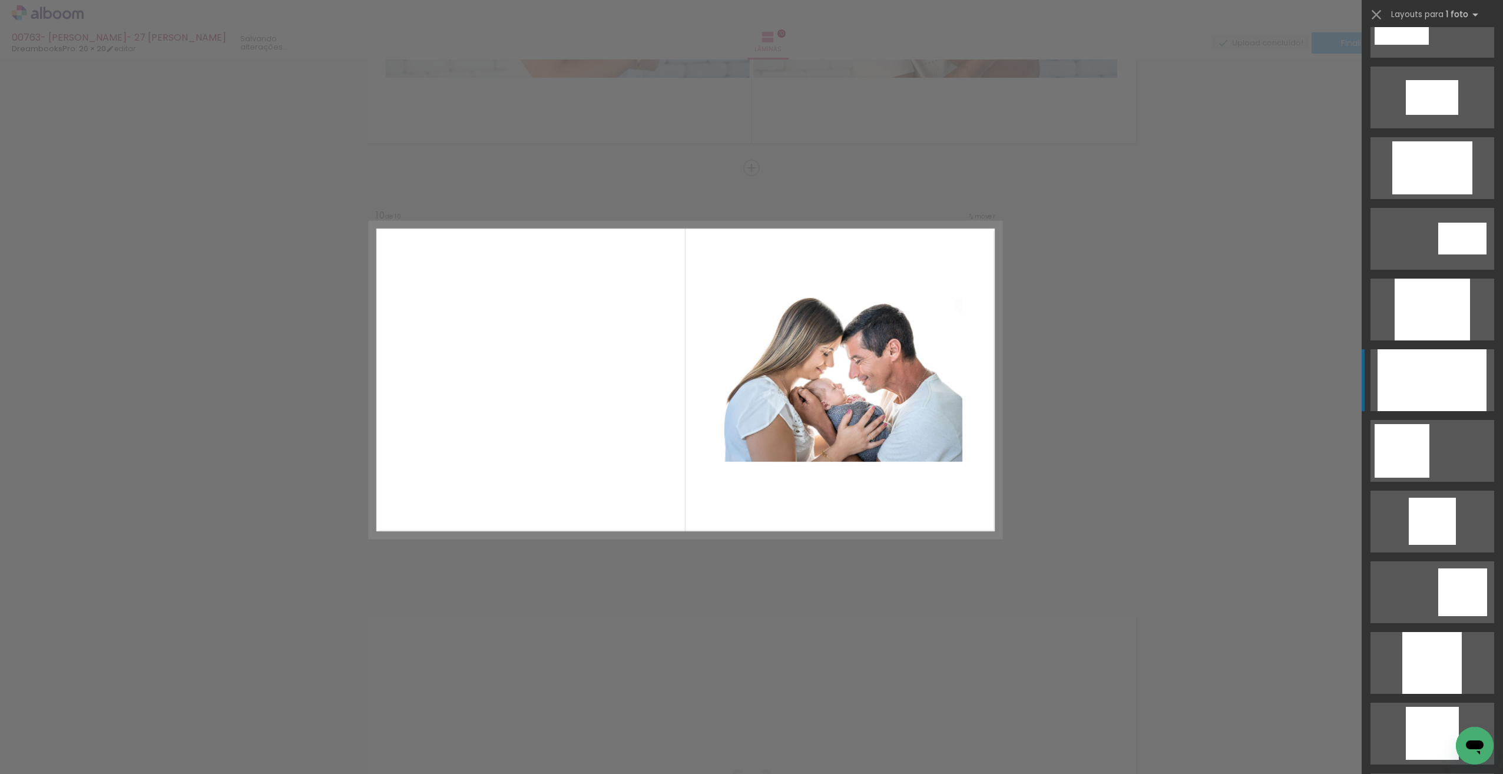
scroll to position [474, 0]
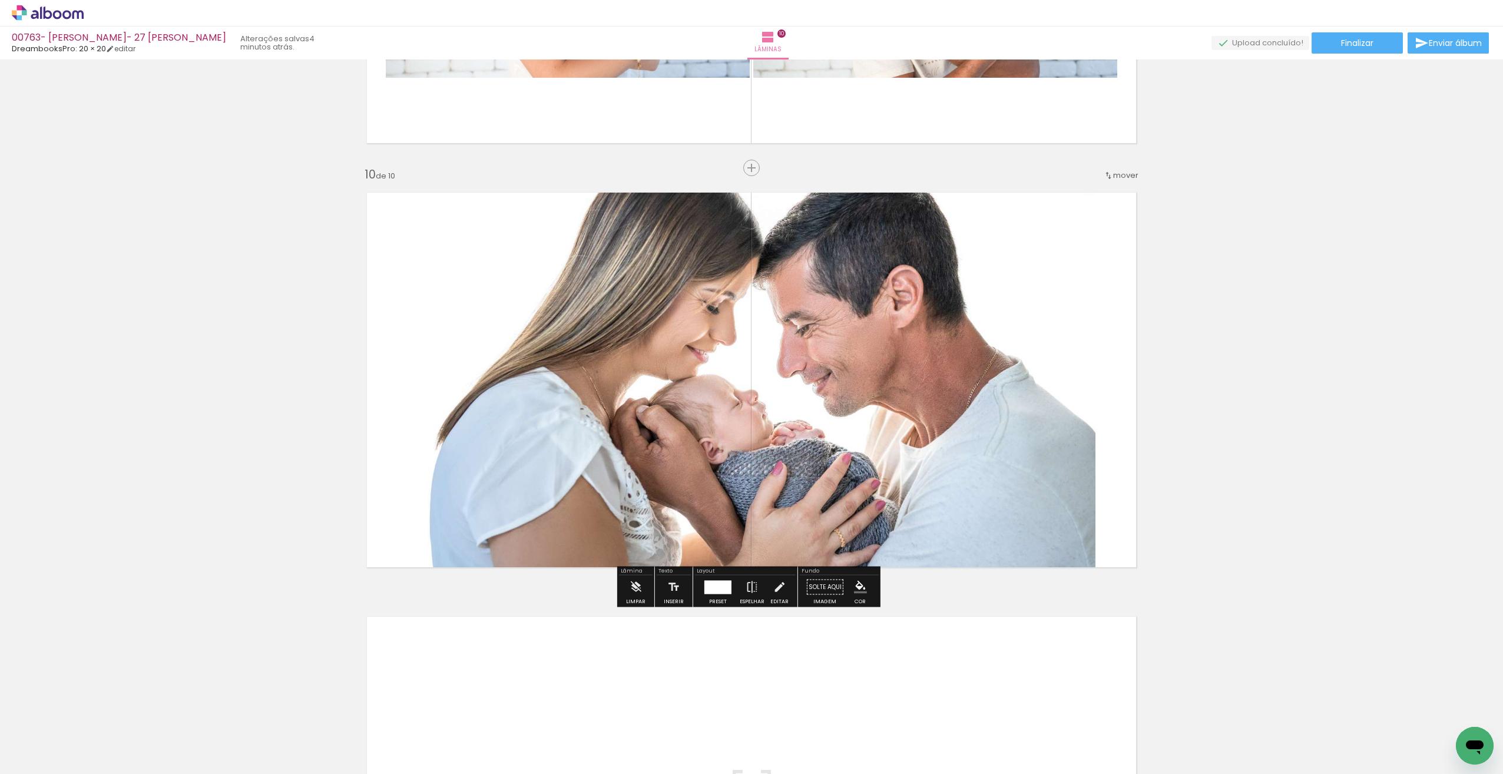
click at [1092, 452] on quentale-layouter at bounding box center [751, 380] width 789 height 395
click at [1088, 442] on quentale-photo at bounding box center [751, 380] width 688 height 395
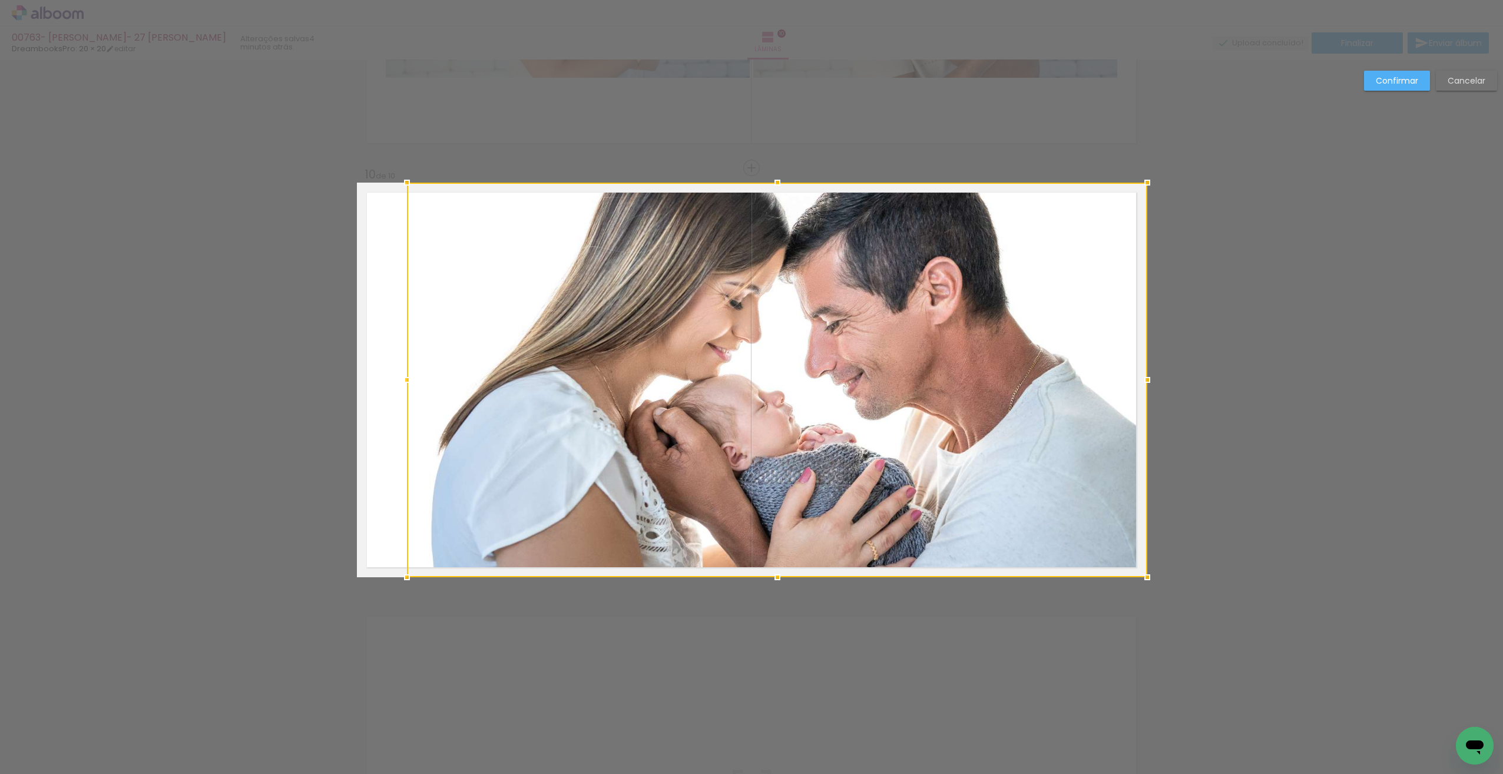
drag, startPoint x: 1091, startPoint y: 380, endPoint x: 1134, endPoint y: 377, distance: 43.7
click at [1135, 377] on div at bounding box center [1147, 380] width 24 height 24
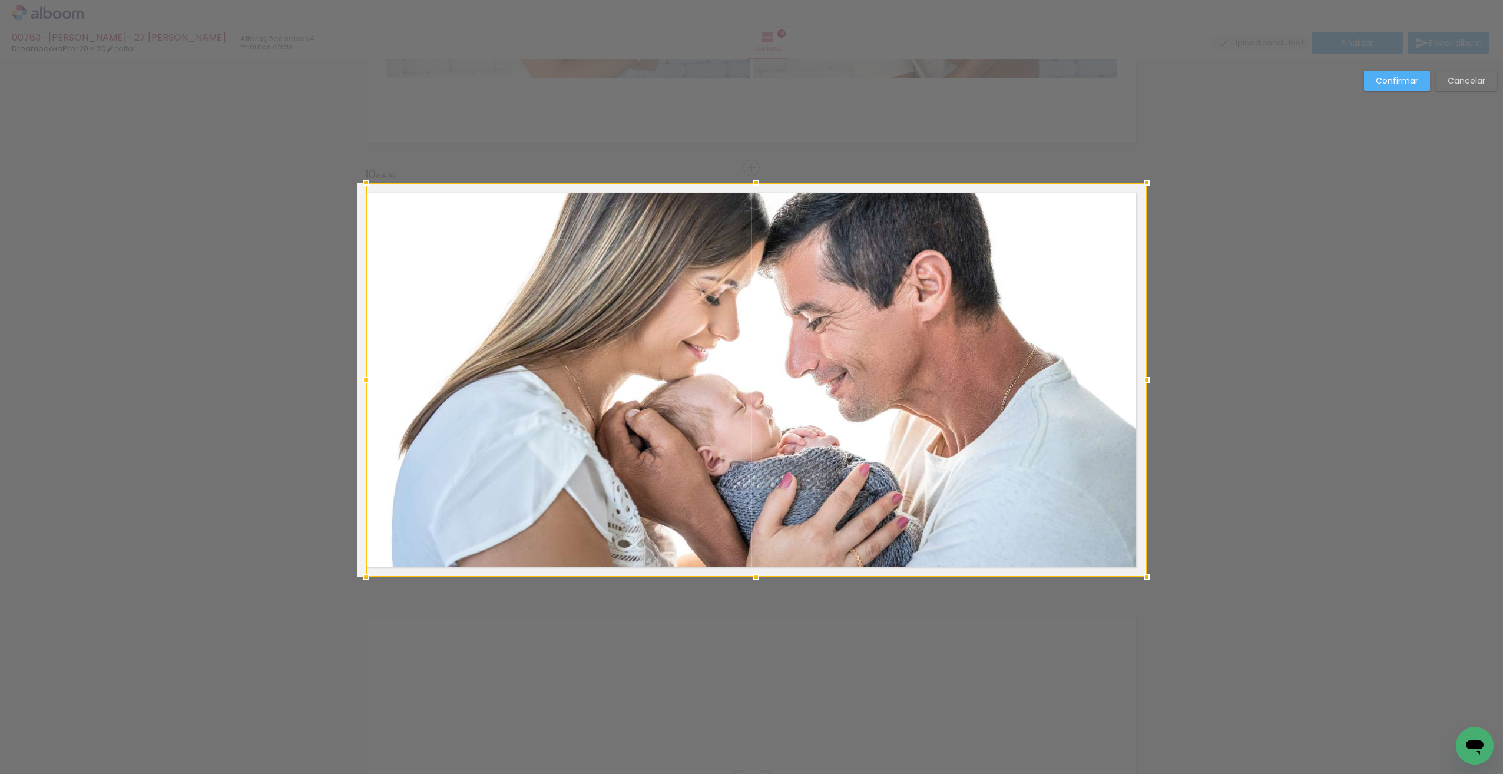
drag, startPoint x: 403, startPoint y: 376, endPoint x: 366, endPoint y: 379, distance: 36.6
click at [368, 380] on div at bounding box center [366, 380] width 24 height 24
click at [690, 411] on div at bounding box center [755, 380] width 781 height 395
click at [687, 413] on div at bounding box center [755, 380] width 781 height 395
drag, startPoint x: 1391, startPoint y: 90, endPoint x: 1371, endPoint y: 104, distance: 24.2
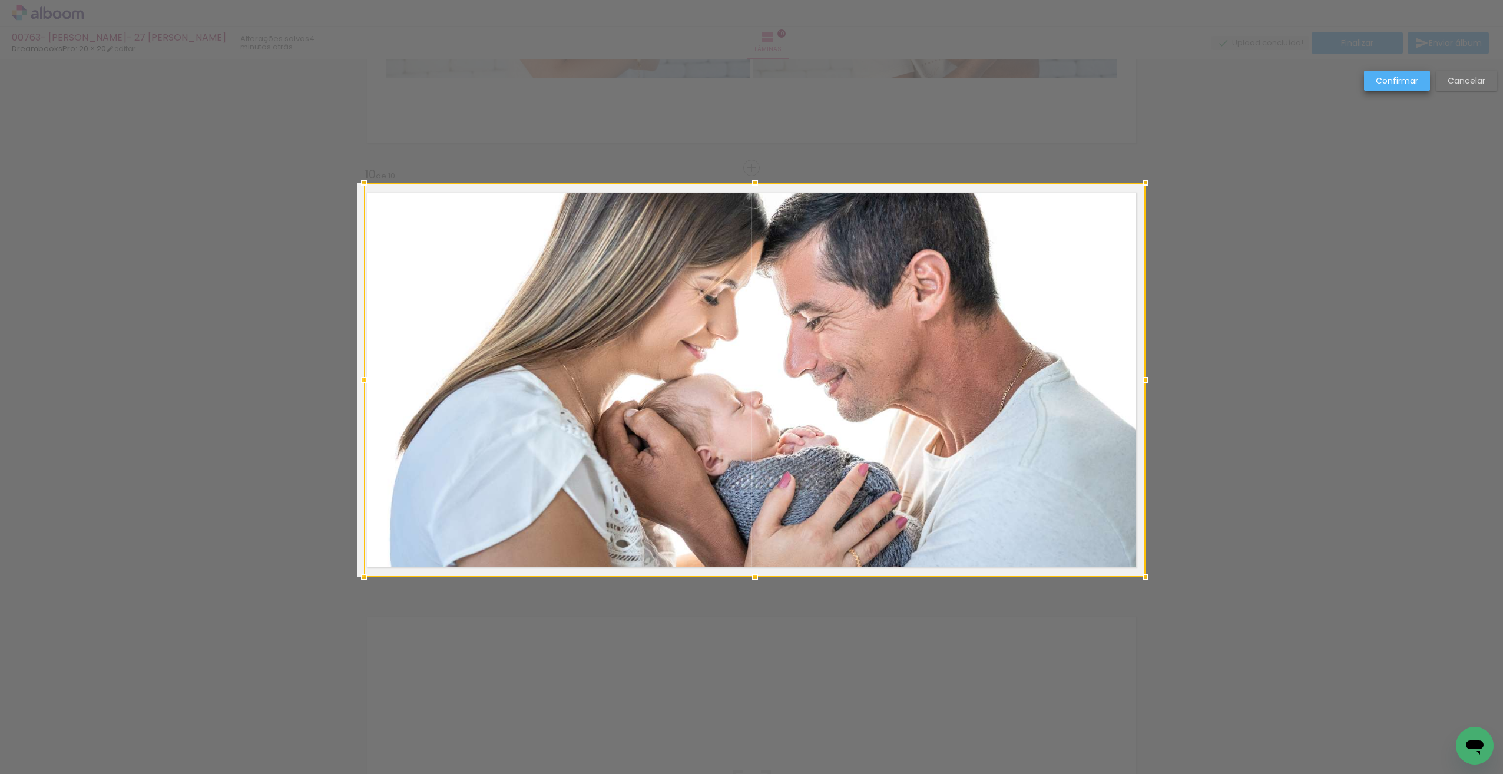
click at [1390, 90] on paper-button "Confirmar" at bounding box center [1397, 81] width 66 height 20
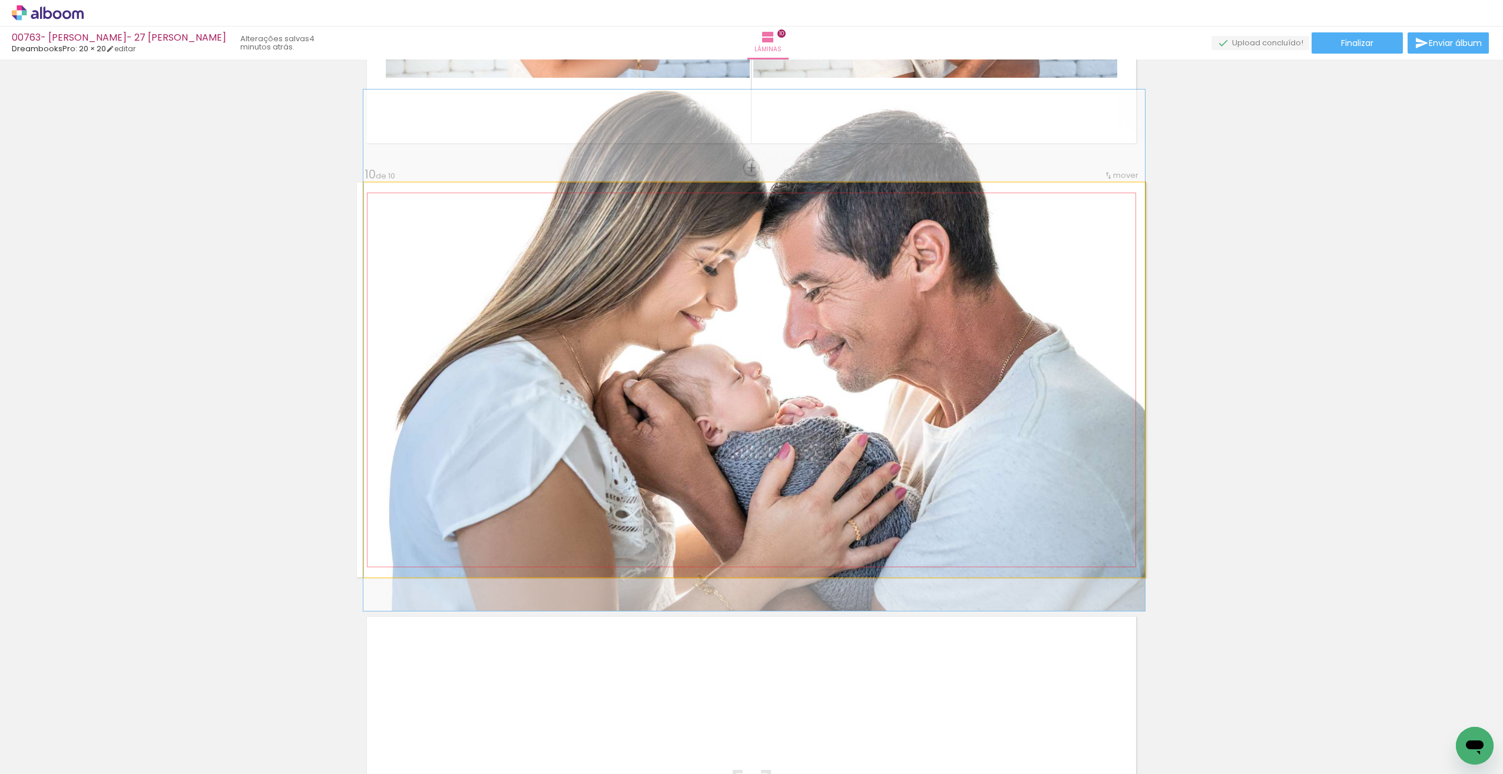
drag, startPoint x: 1002, startPoint y: 333, endPoint x: 995, endPoint y: 304, distance: 29.9
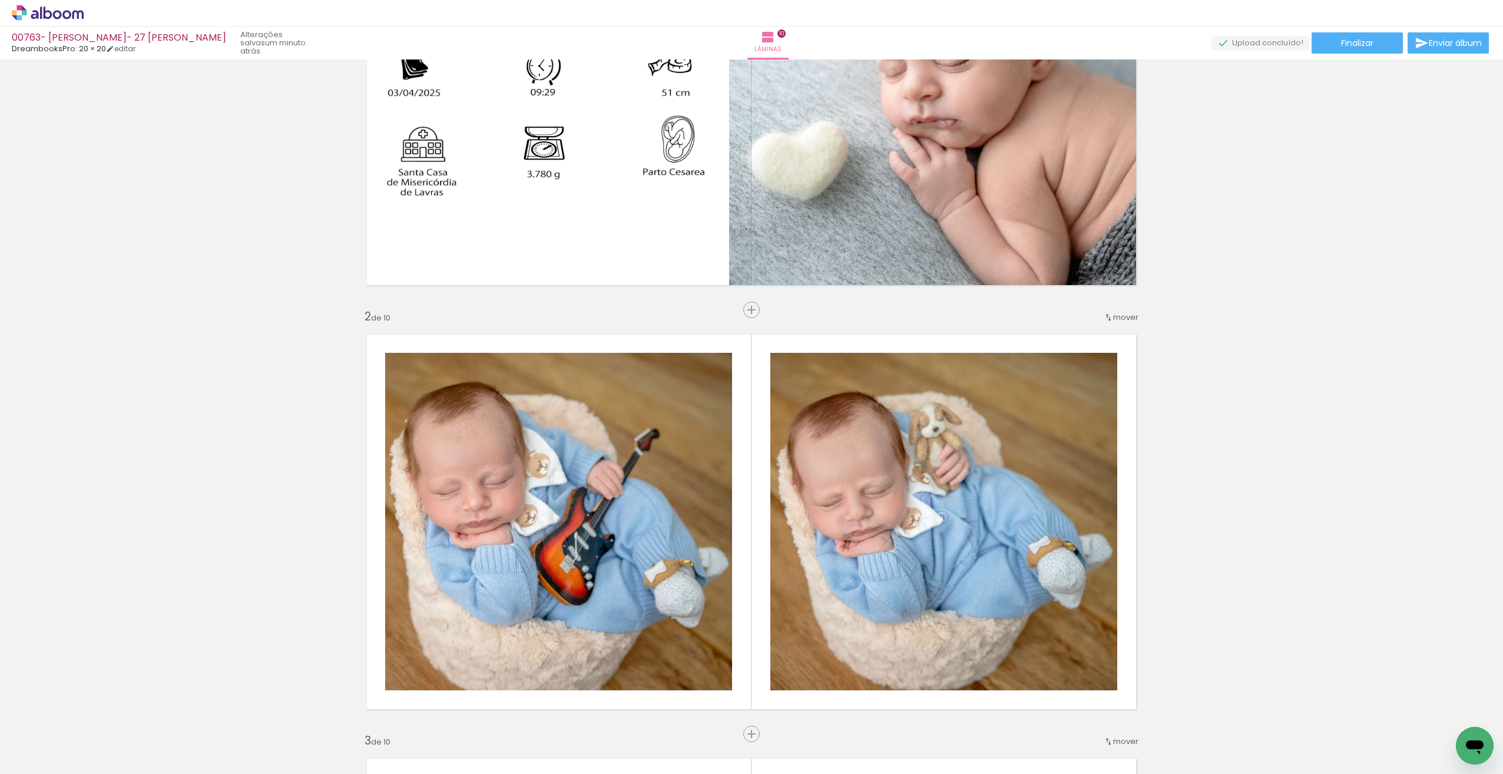
scroll to position [0, 0]
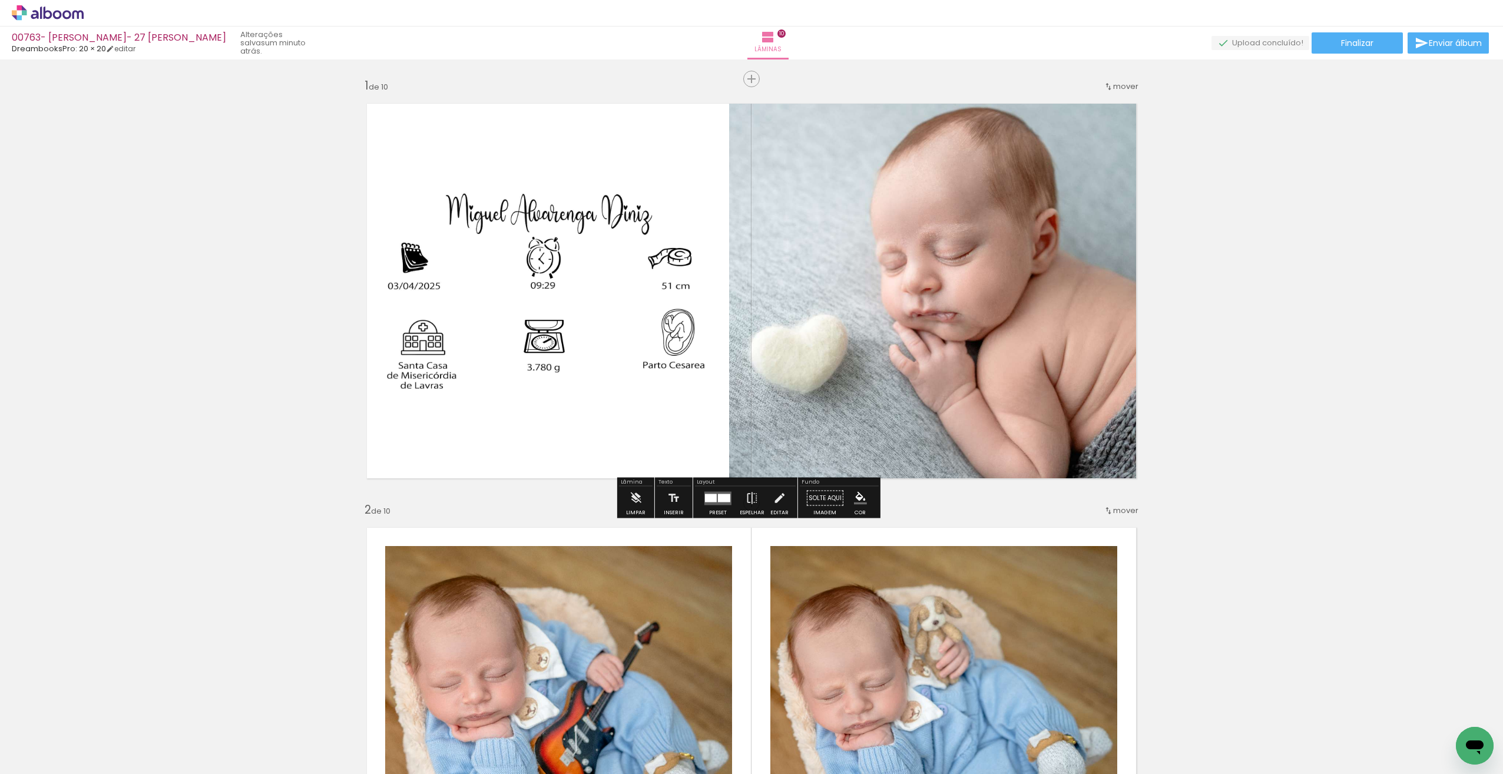
click at [572, 249] on quentale-photo at bounding box center [556, 292] width 340 height 242
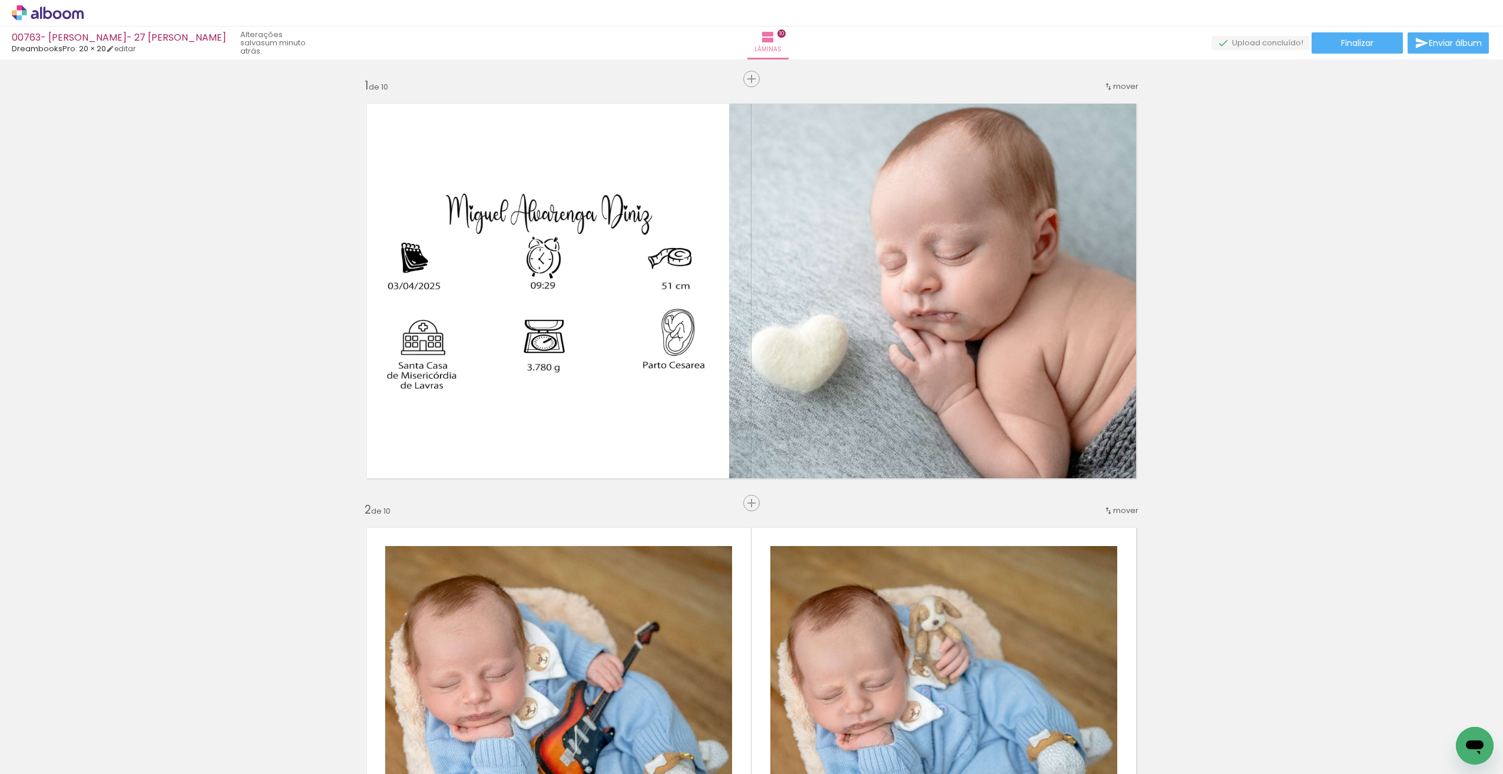
click at [32, 763] on span "Adicionar Fotos" at bounding box center [41, 757] width 35 height 13
click at [0, 0] on input "file" at bounding box center [0, 0] width 0 height 0
click at [52, 753] on span "Adicionar Fotos" at bounding box center [41, 757] width 35 height 13
click at [0, 0] on input "file" at bounding box center [0, 0] width 0 height 0
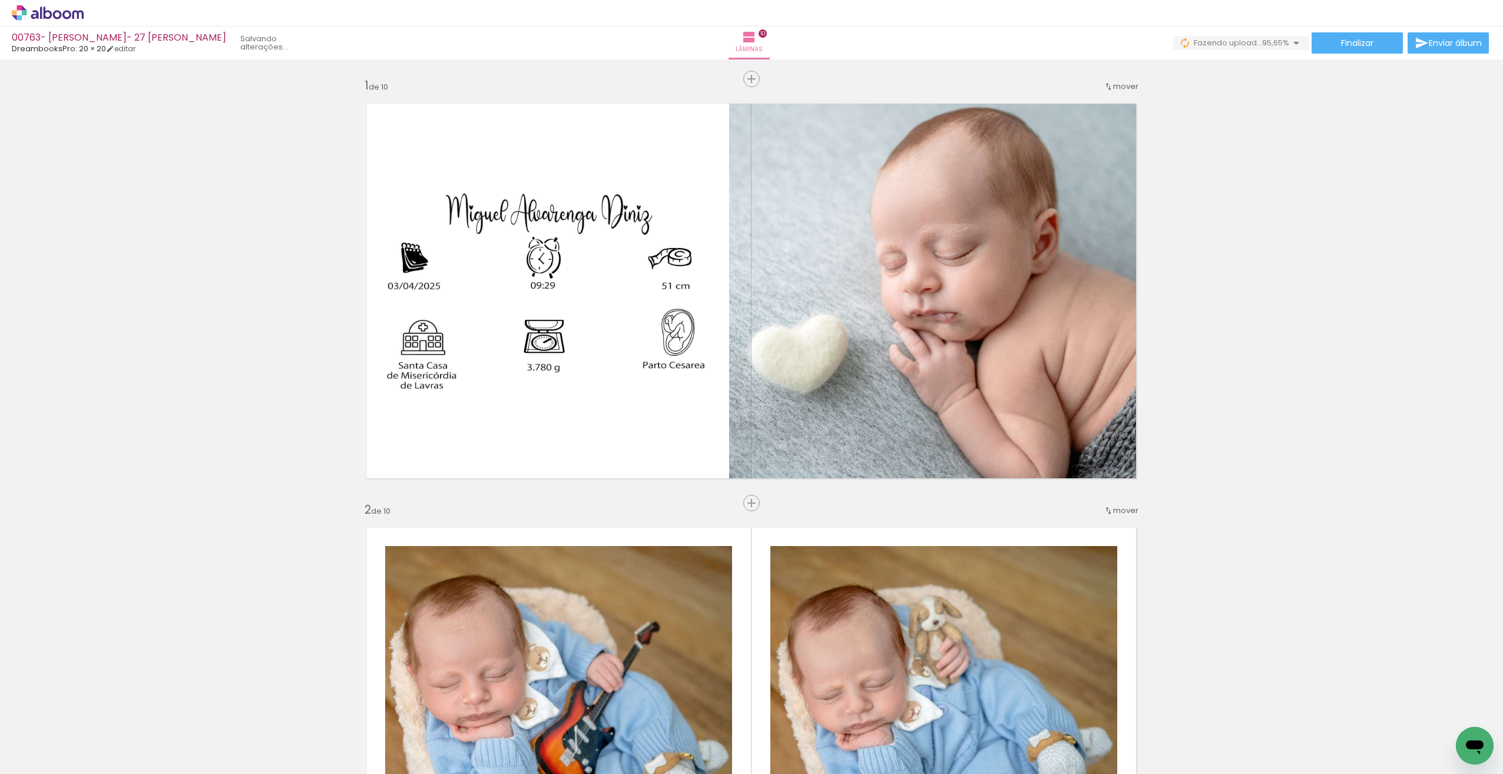
drag, startPoint x: 1448, startPoint y: 731, endPoint x: 705, endPoint y: 367, distance: 826.9
click html
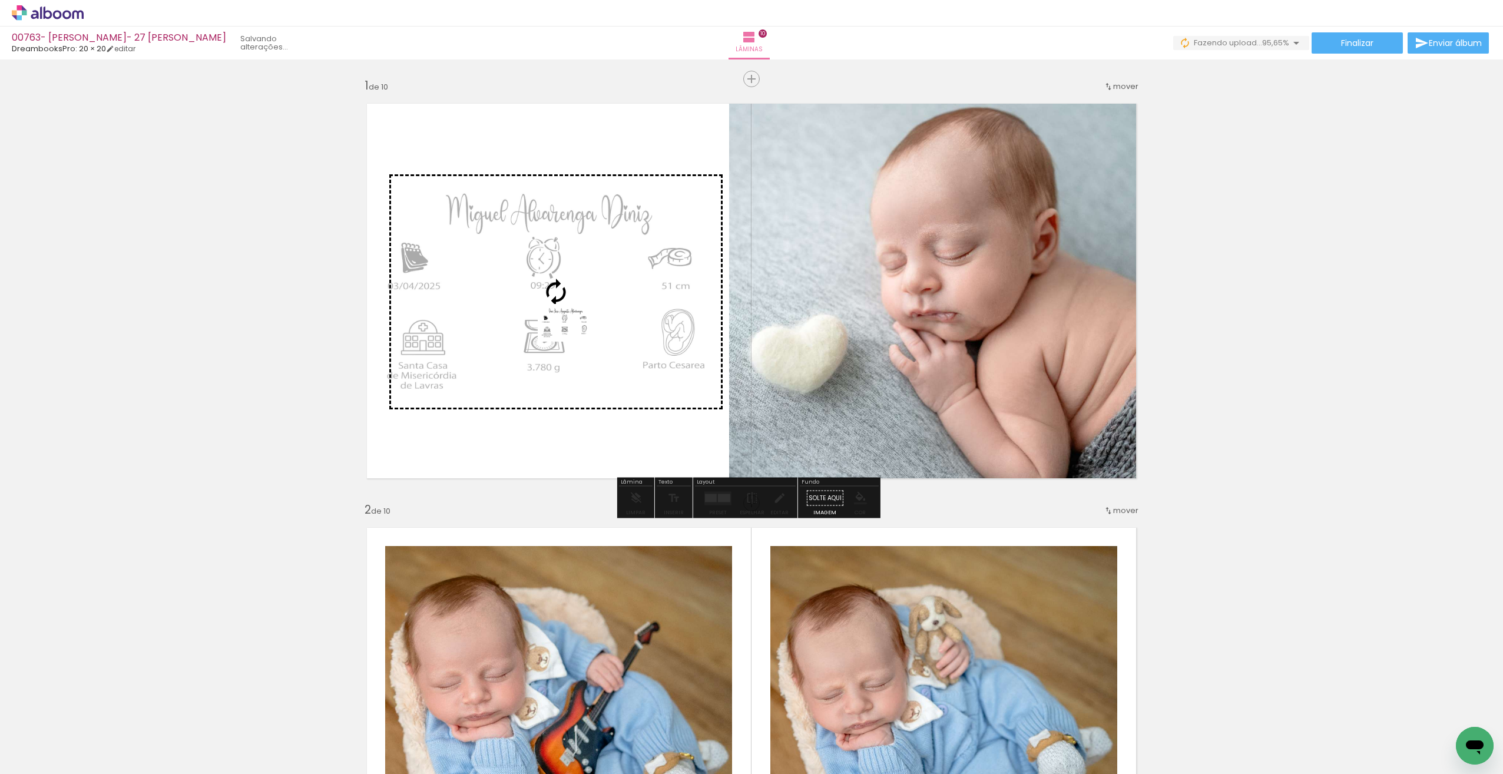
drag, startPoint x: 1450, startPoint y: 735, endPoint x: 567, endPoint y: 340, distance: 967.6
click at [572, 340] on quentale-workspace at bounding box center [751, 387] width 1503 height 774
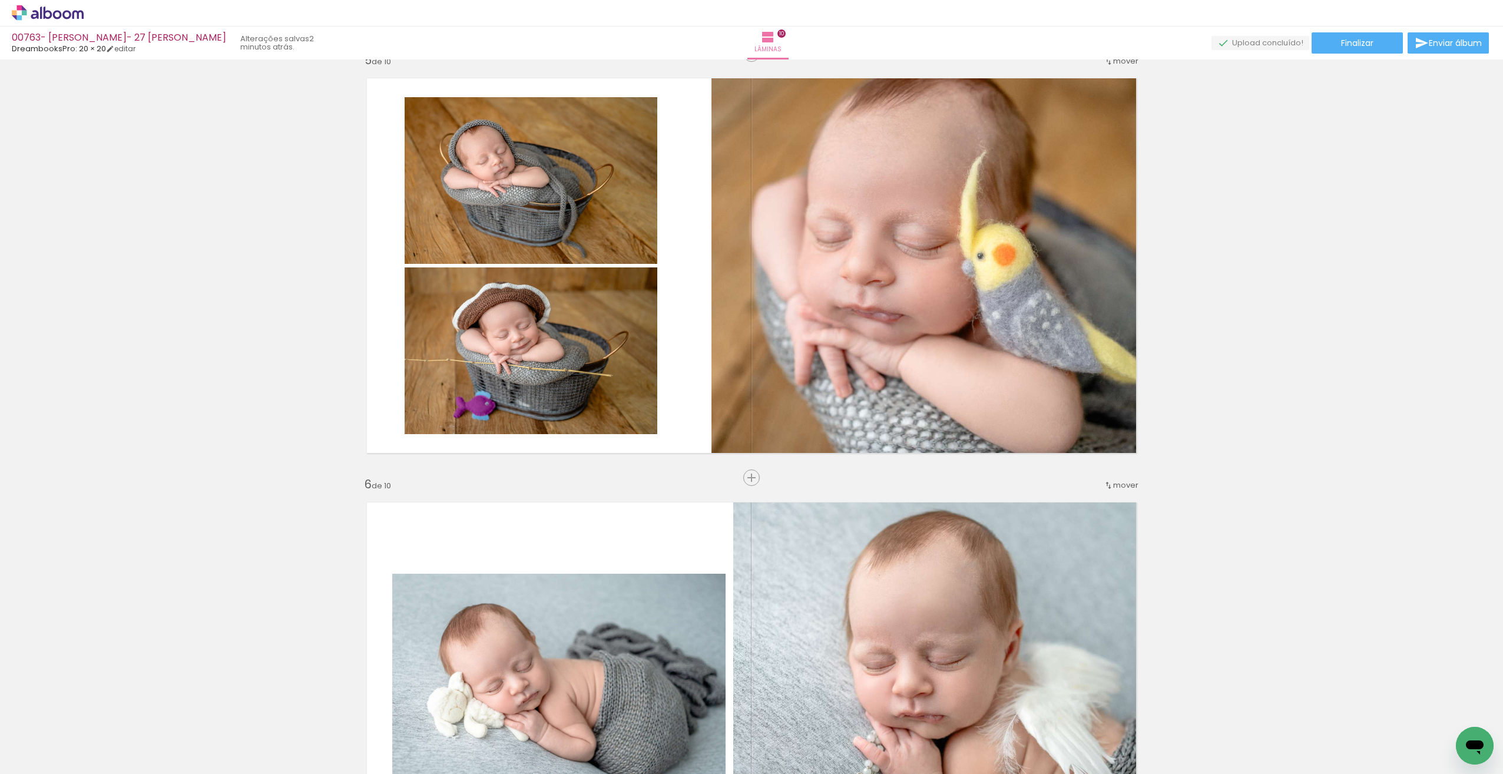
scroll to position [1705, 0]
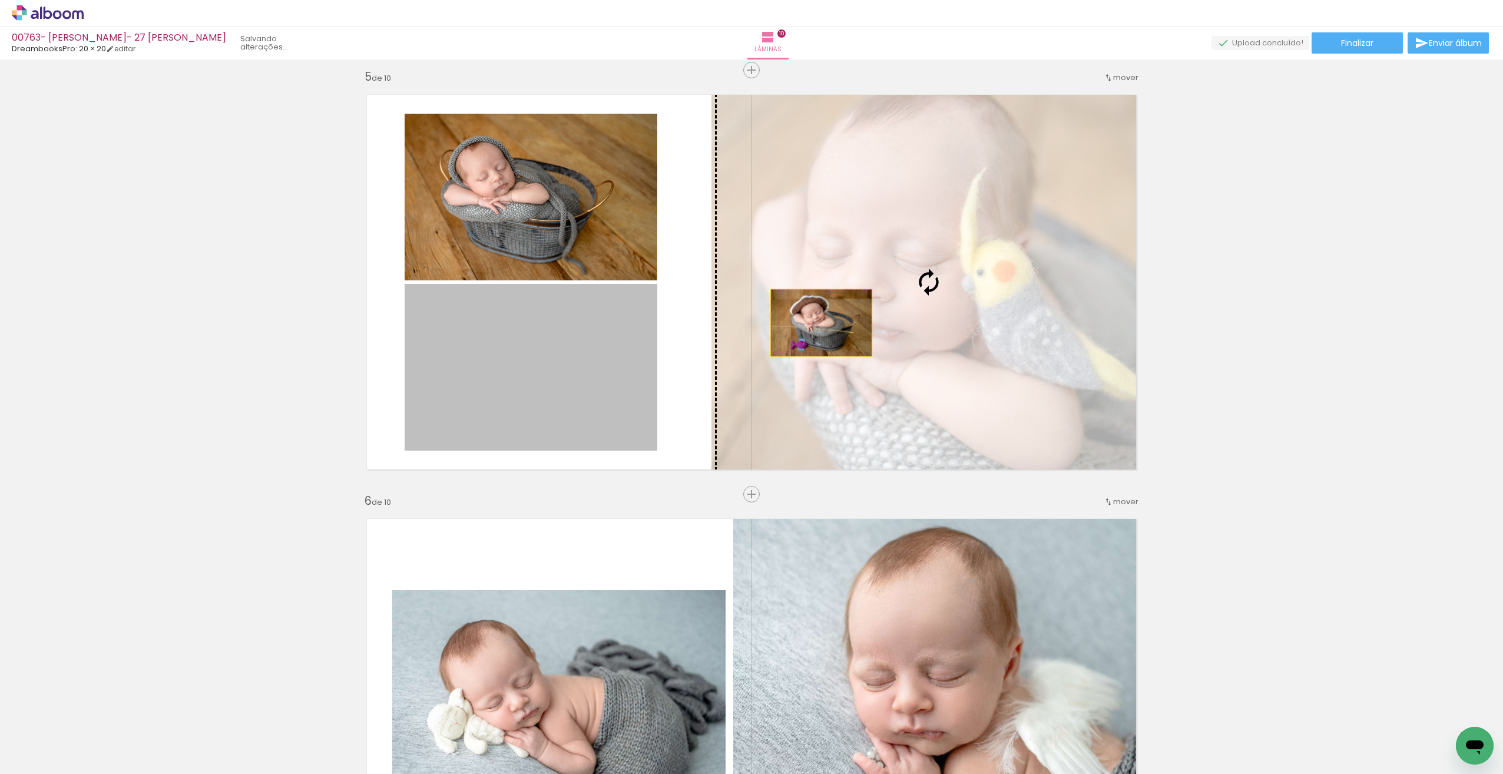
drag, startPoint x: 542, startPoint y: 340, endPoint x: 819, endPoint y: 316, distance: 277.8
click at [0, 0] on slot at bounding box center [0, 0] width 0 height 0
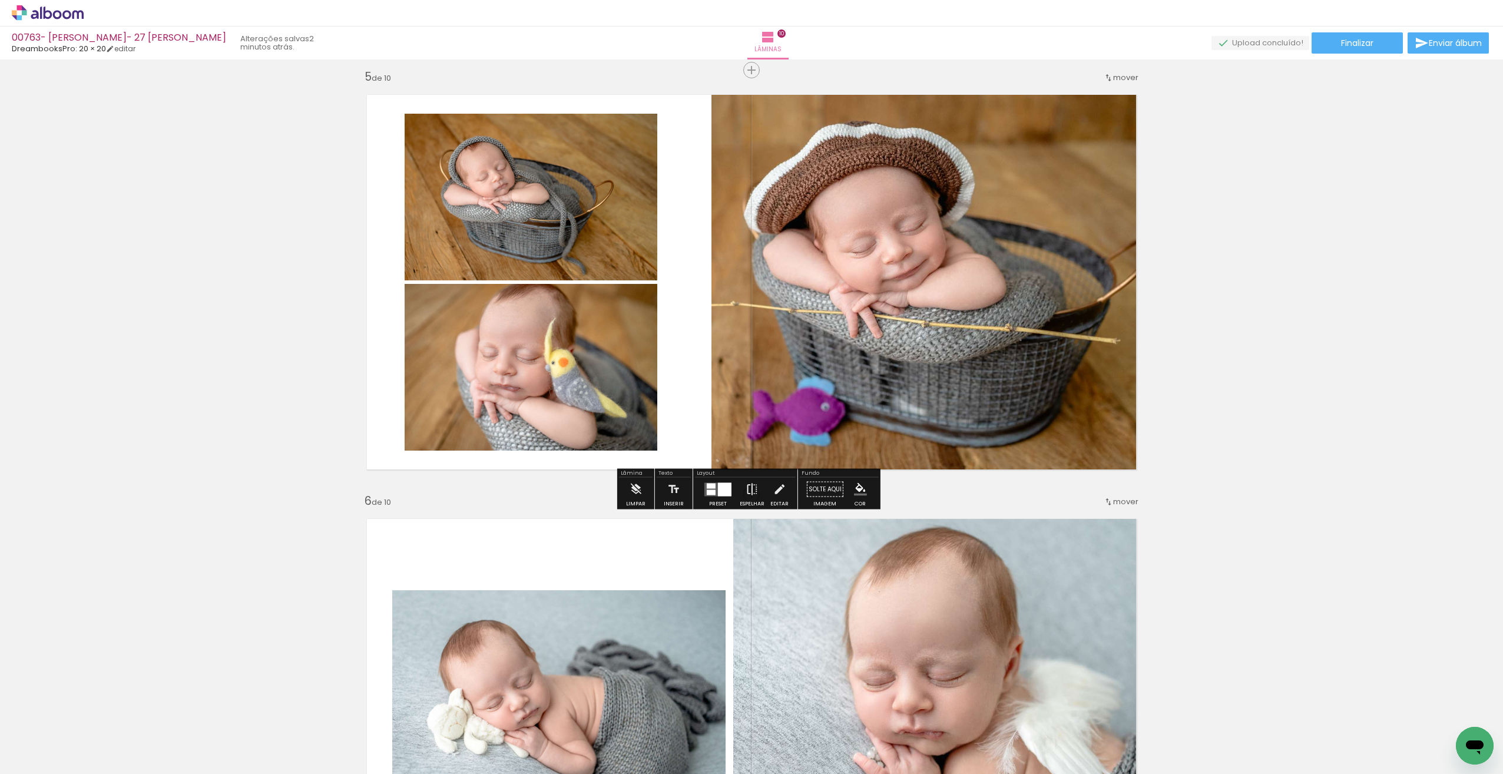
click at [747, 493] on iron-icon at bounding box center [752, 490] width 13 height 24
click at [748, 489] on iron-icon at bounding box center [752, 490] width 13 height 24
click at [747, 488] on iron-icon at bounding box center [752, 490] width 13 height 24
click at [691, 442] on quentale-layouter at bounding box center [751, 282] width 789 height 395
click at [750, 493] on iron-icon at bounding box center [752, 490] width 13 height 24
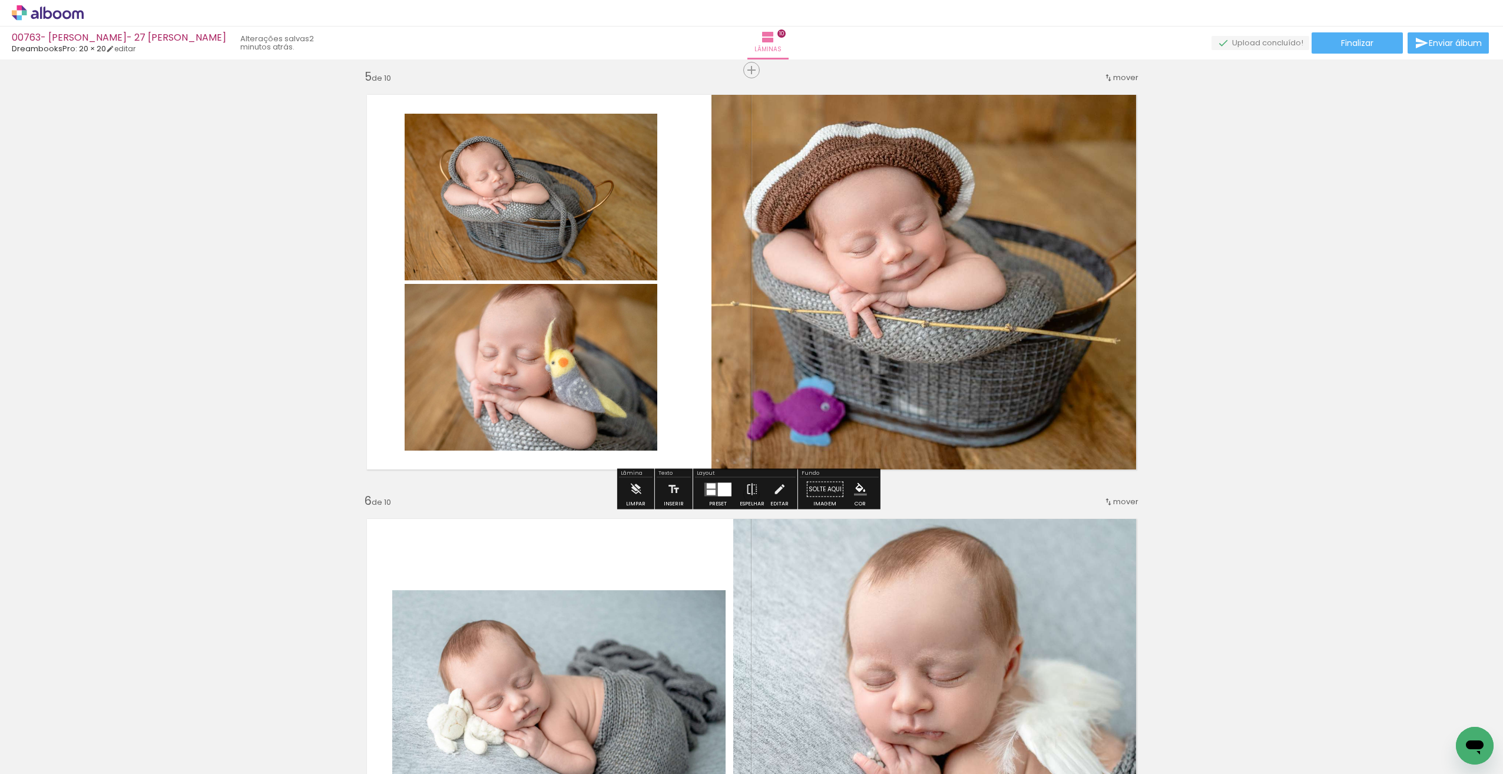
click at [775, 380] on quentale-photo at bounding box center [928, 282] width 435 height 395
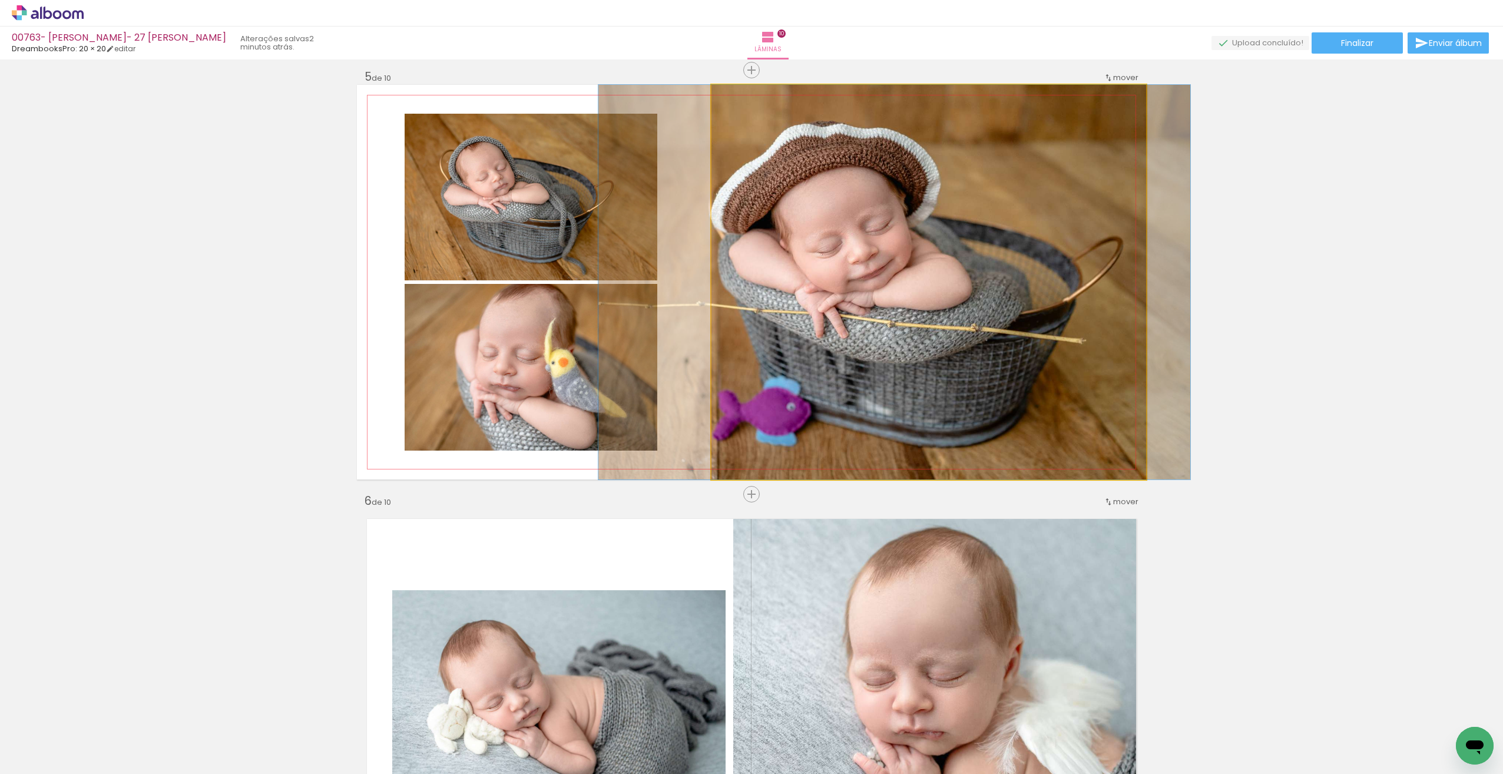
drag, startPoint x: 833, startPoint y: 318, endPoint x: 799, endPoint y: 317, distance: 34.2
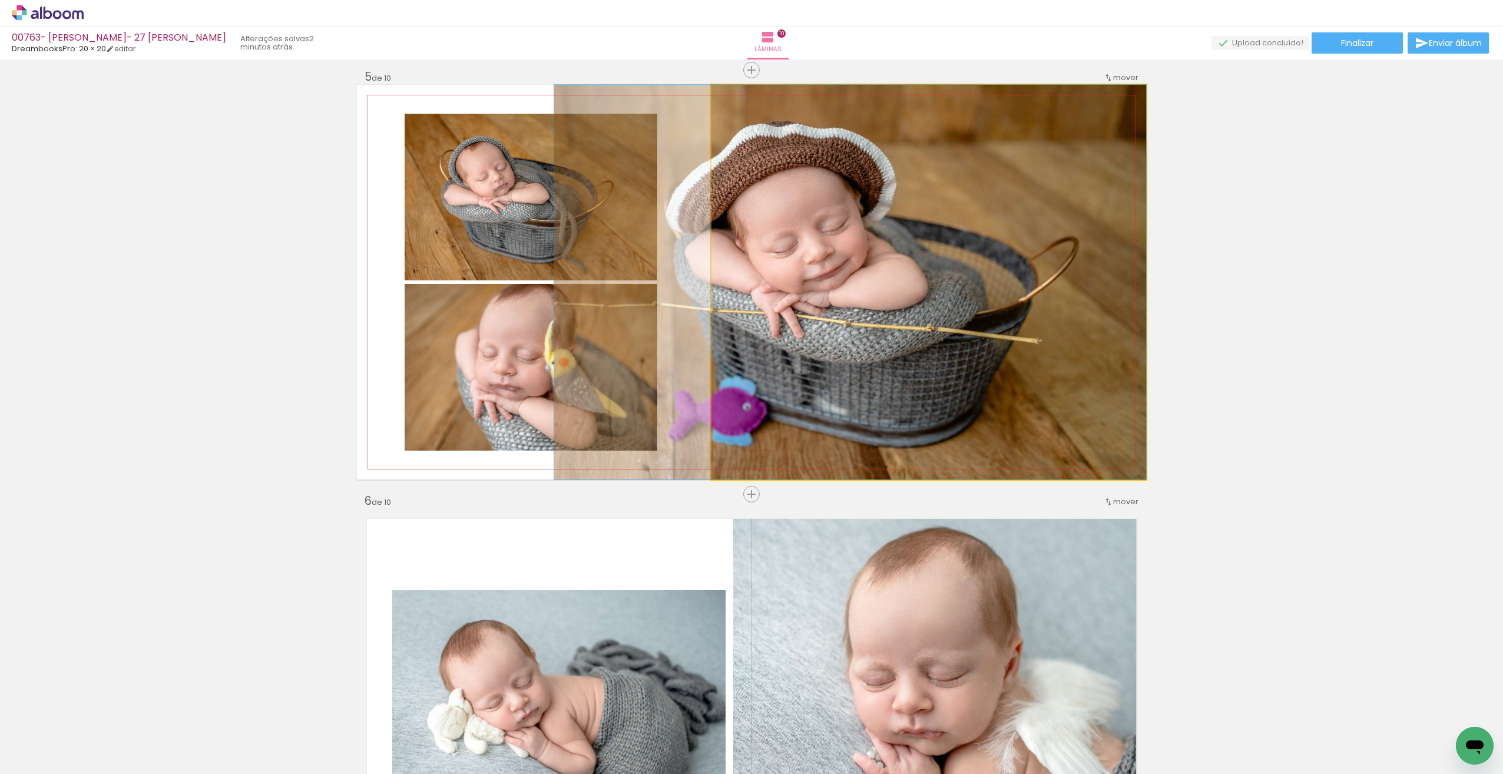
drag, startPoint x: 807, startPoint y: 305, endPoint x: 737, endPoint y: 307, distance: 69.5
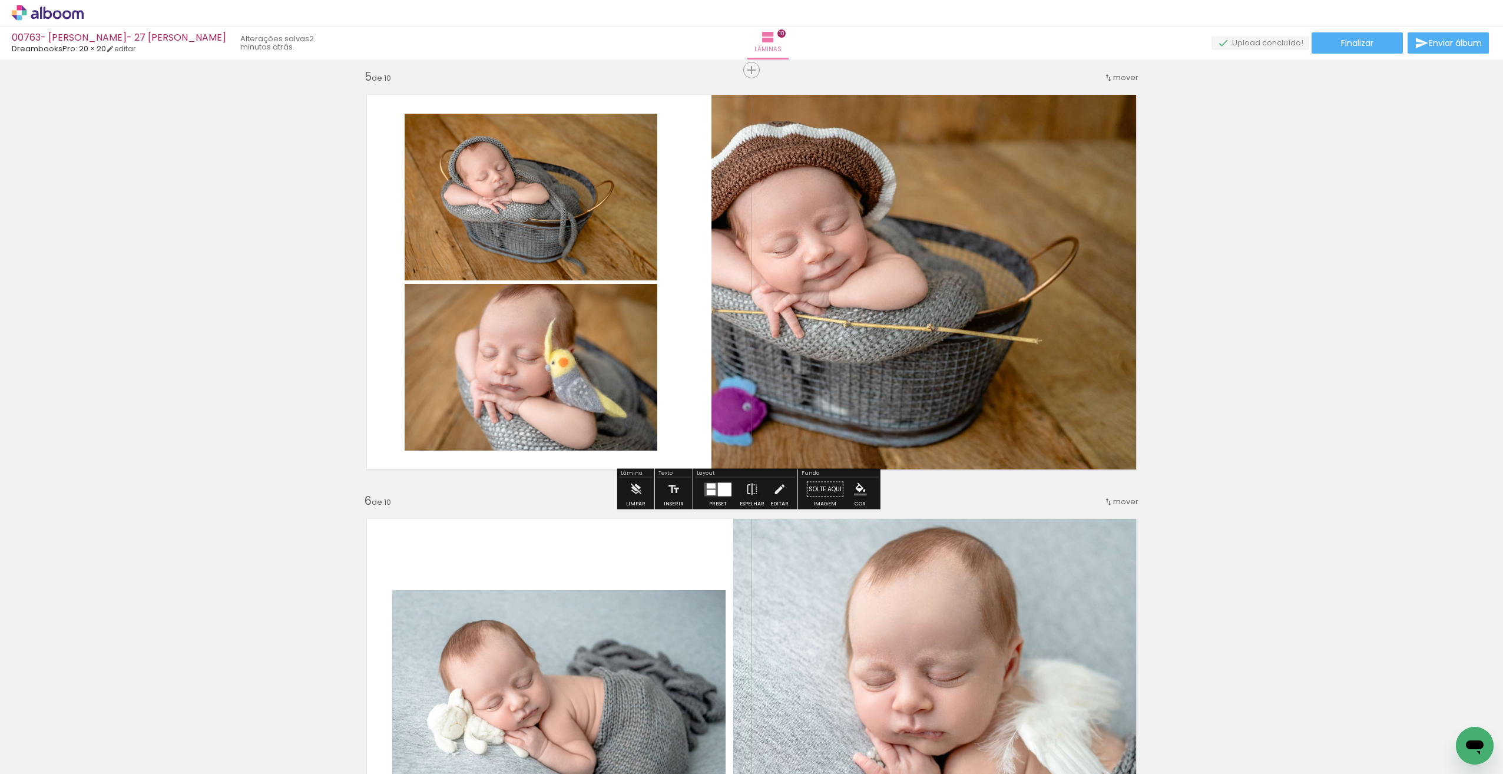
click at [600, 235] on quentale-photo at bounding box center [531, 197] width 253 height 167
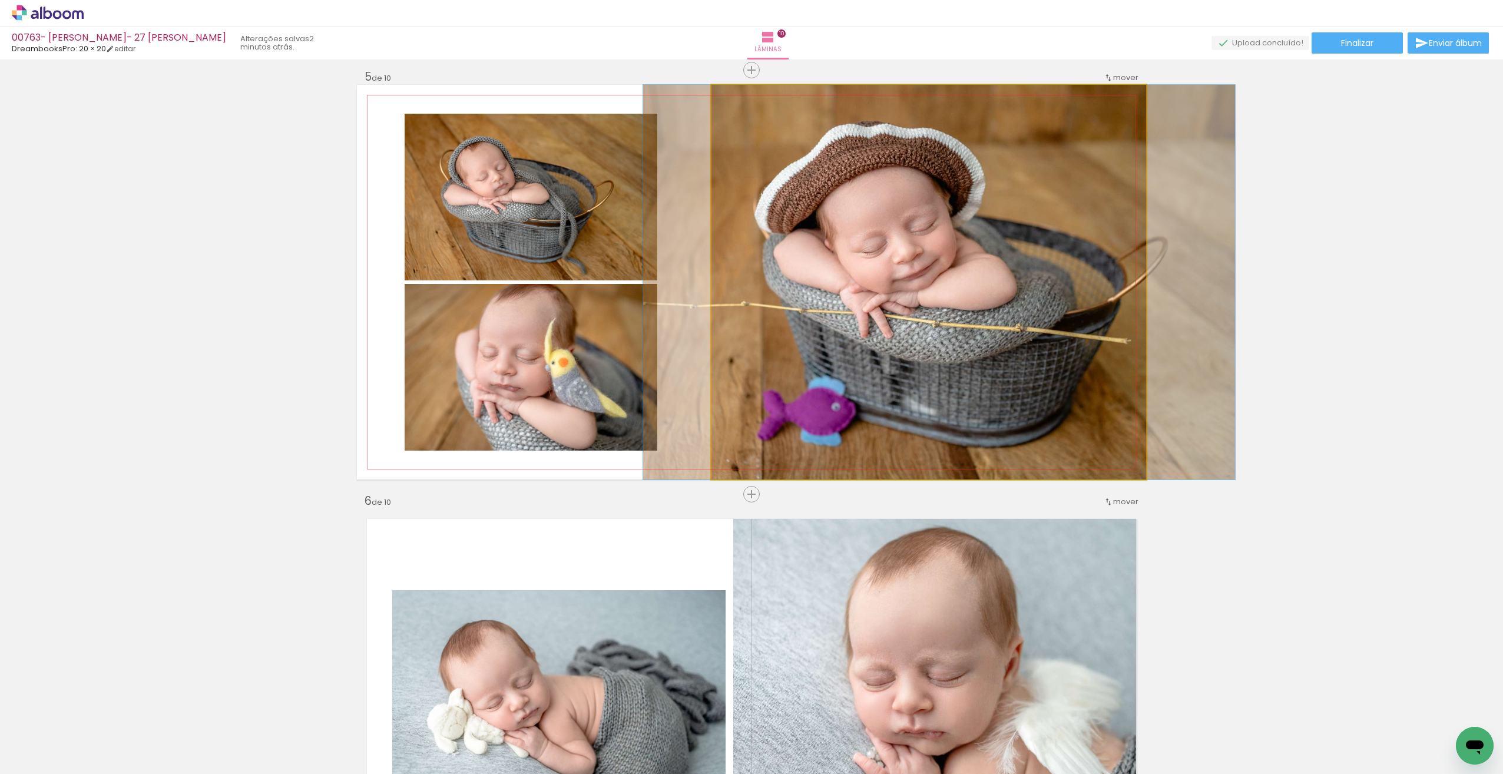
drag, startPoint x: 874, startPoint y: 356, endPoint x: 943, endPoint y: 365, distance: 70.0
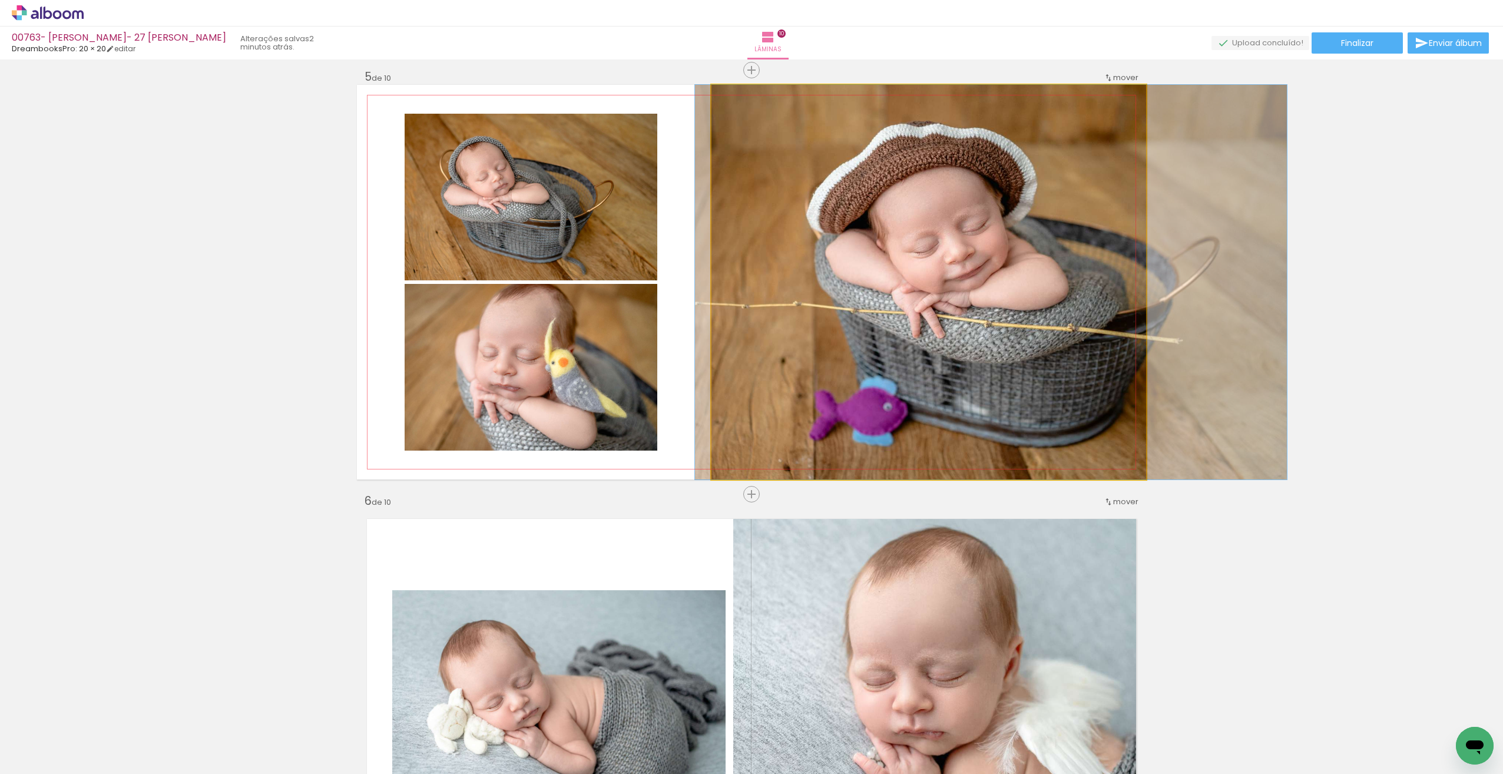
drag, startPoint x: 861, startPoint y: 357, endPoint x: 895, endPoint y: 367, distance: 35.4
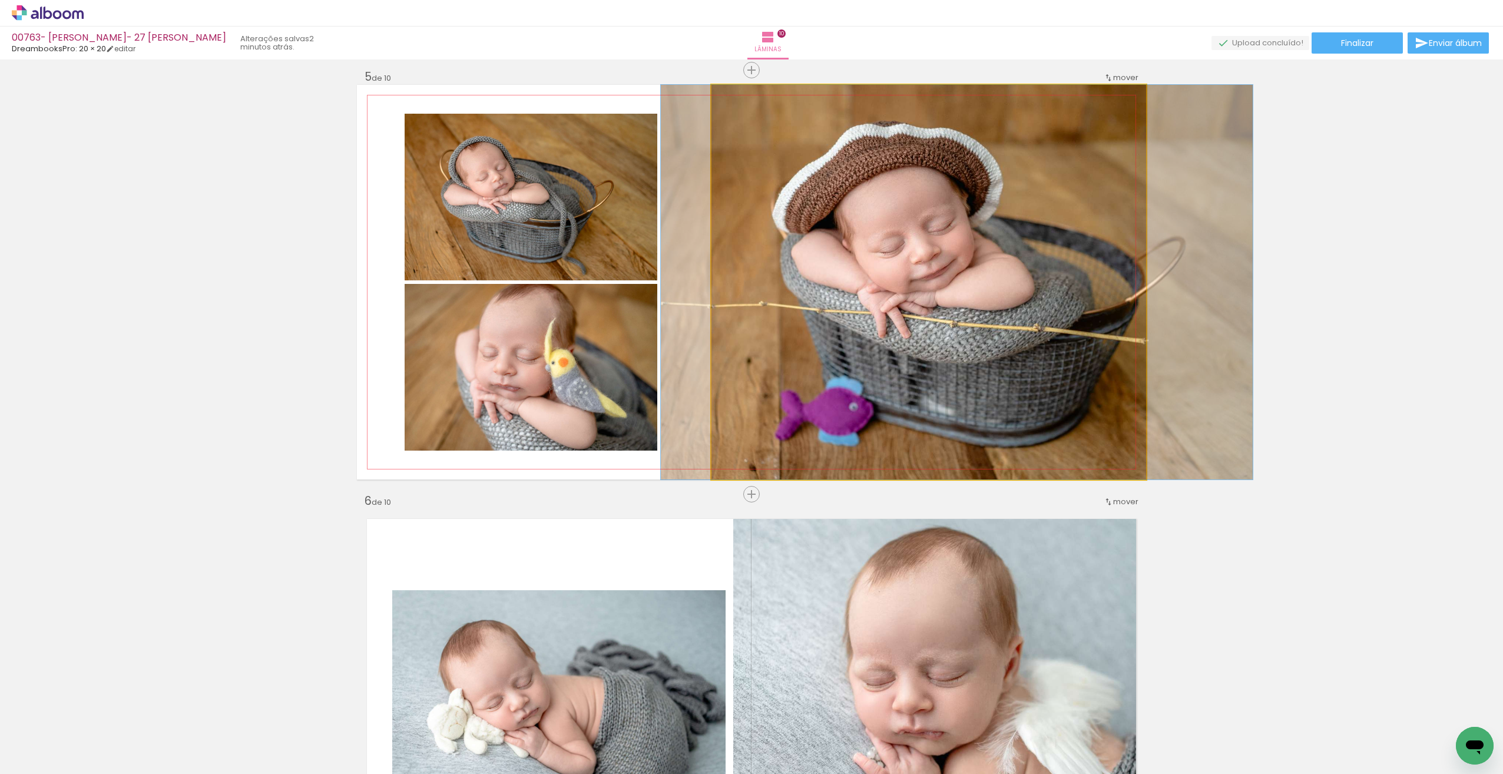
drag, startPoint x: 1018, startPoint y: 373, endPoint x: 990, endPoint y: 365, distance: 28.9
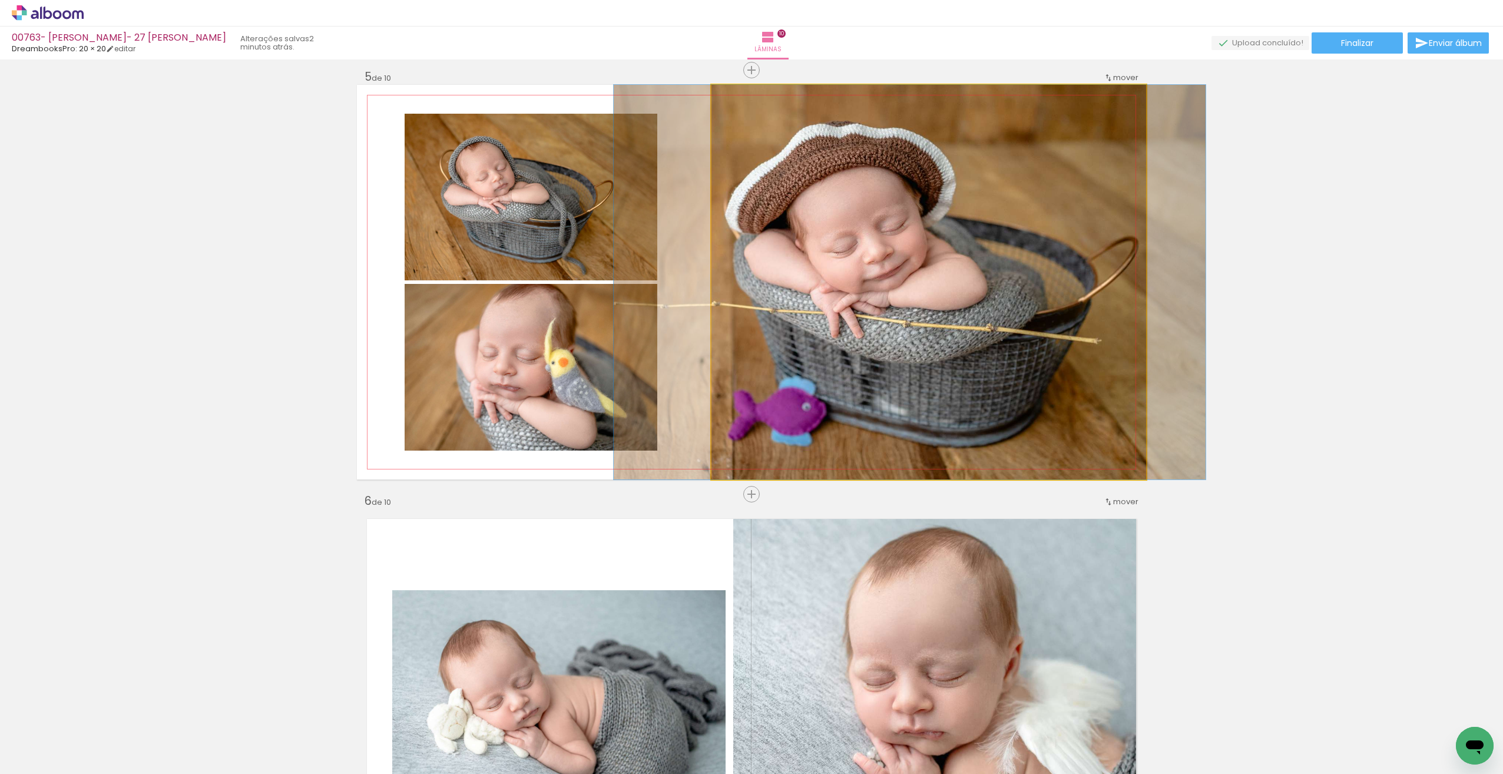
drag, startPoint x: 1013, startPoint y: 372, endPoint x: 976, endPoint y: 372, distance: 37.1
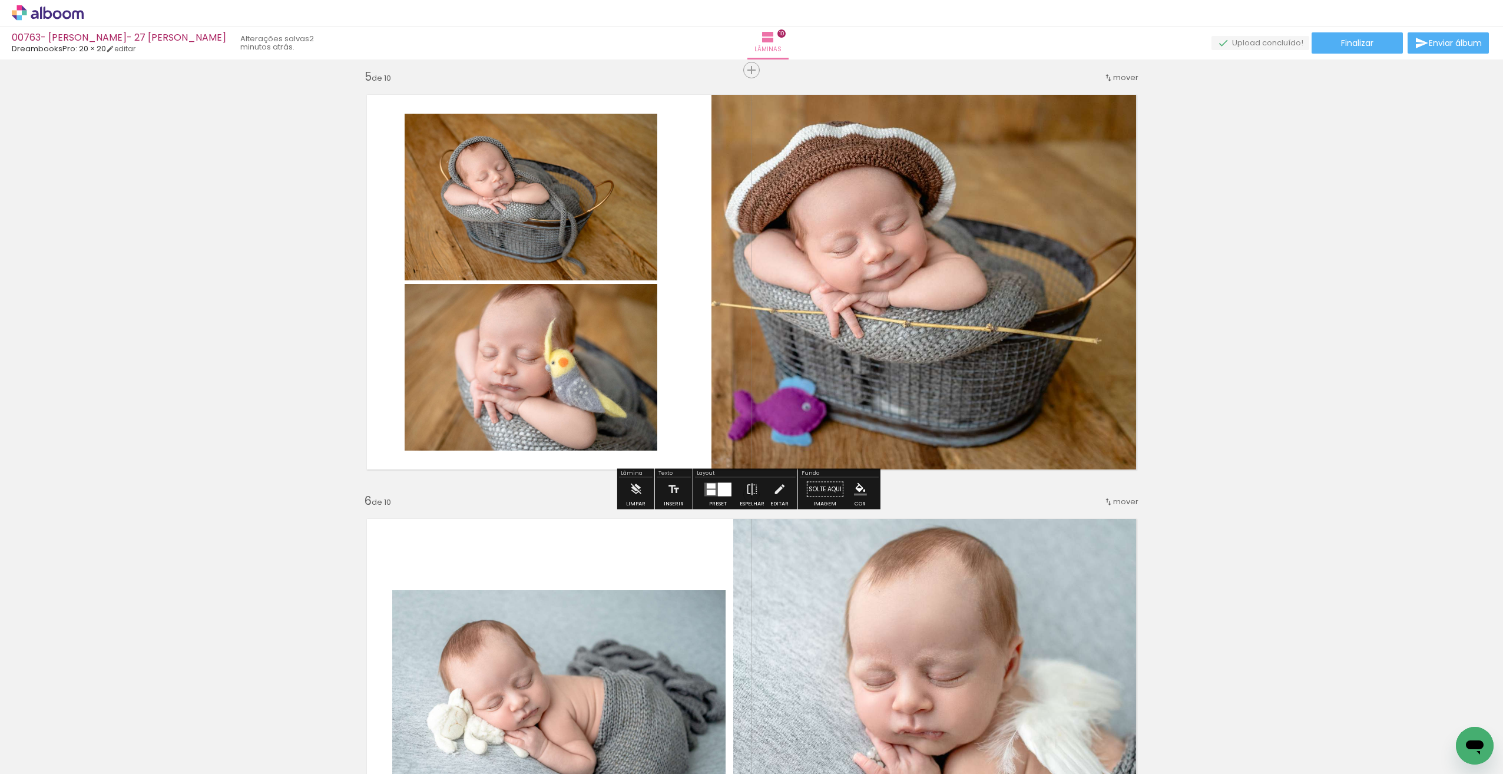
click at [975, 503] on div "Inserir lâmina 1 de 10 Inserir lâmina 2 de 10 Inserir lâmina 3 de 10 Inserir lâ…" at bounding box center [751, 691] width 1503 height 4664
click at [982, 418] on quentale-photo at bounding box center [928, 282] width 435 height 395
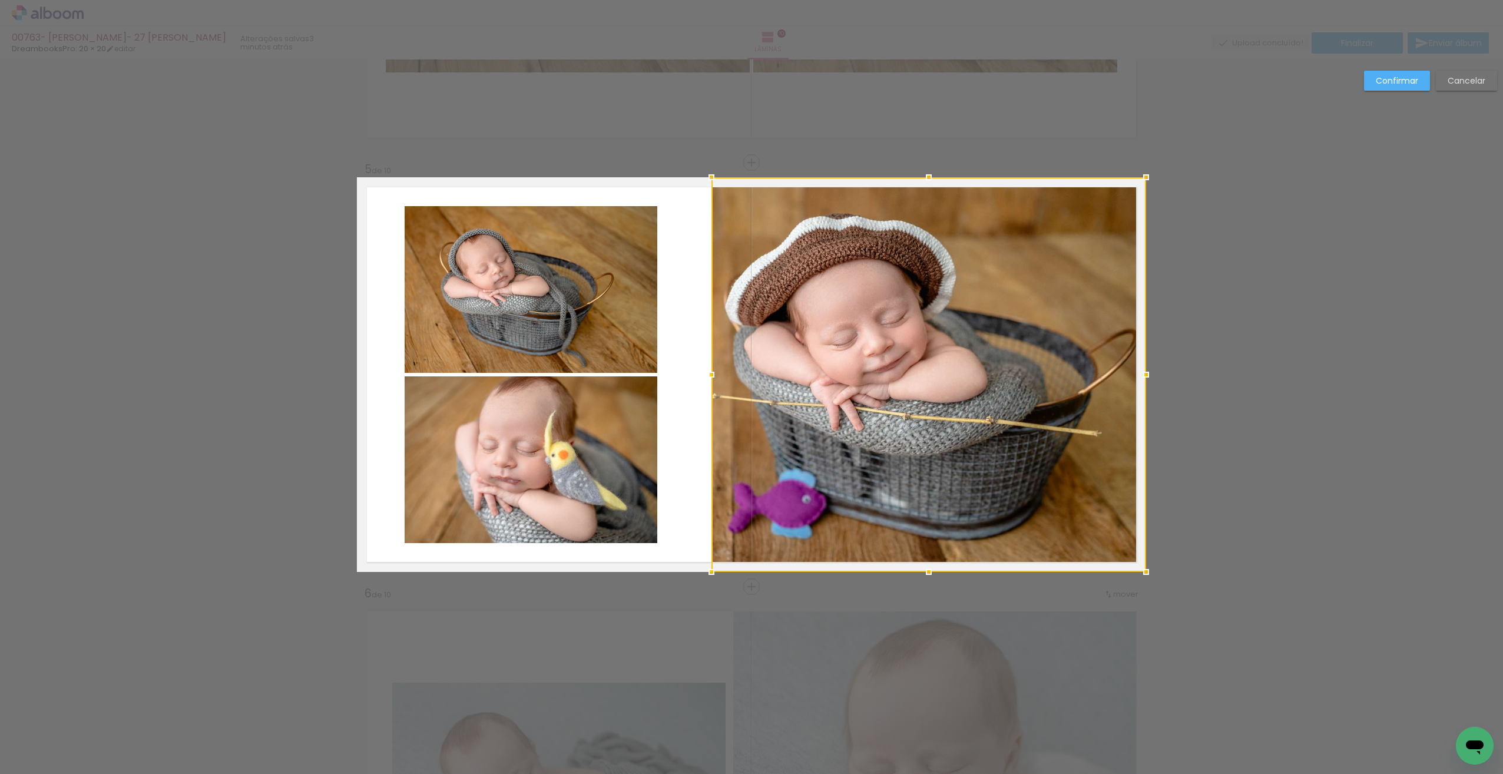
scroll to position [1607, 0]
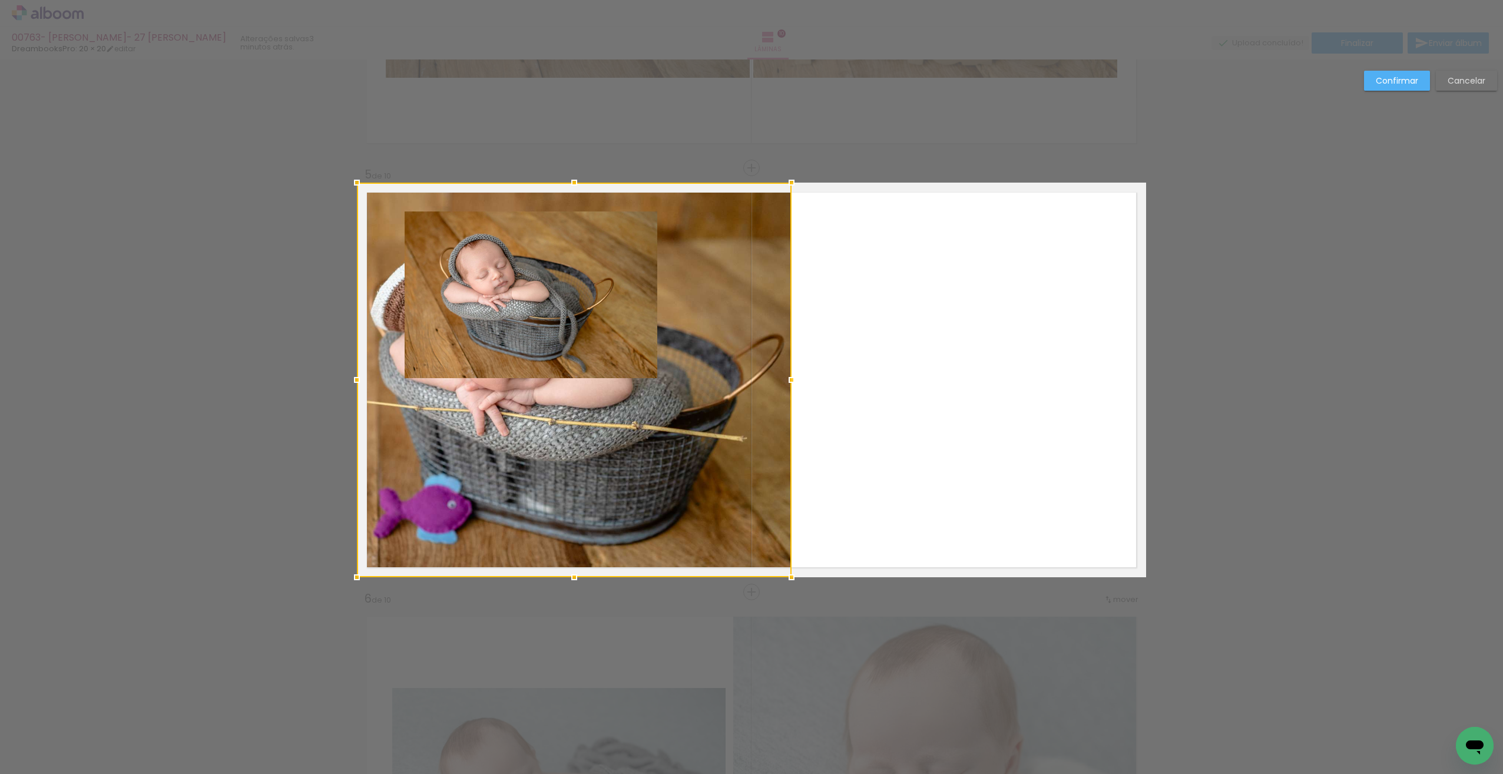
drag, startPoint x: 980, startPoint y: 418, endPoint x: 595, endPoint y: 427, distance: 384.6
click at [595, 427] on div at bounding box center [574, 380] width 435 height 395
drag, startPoint x: 856, startPoint y: 345, endPoint x: 821, endPoint y: 337, distance: 36.2
click at [854, 345] on quentale-layouter at bounding box center [751, 380] width 789 height 395
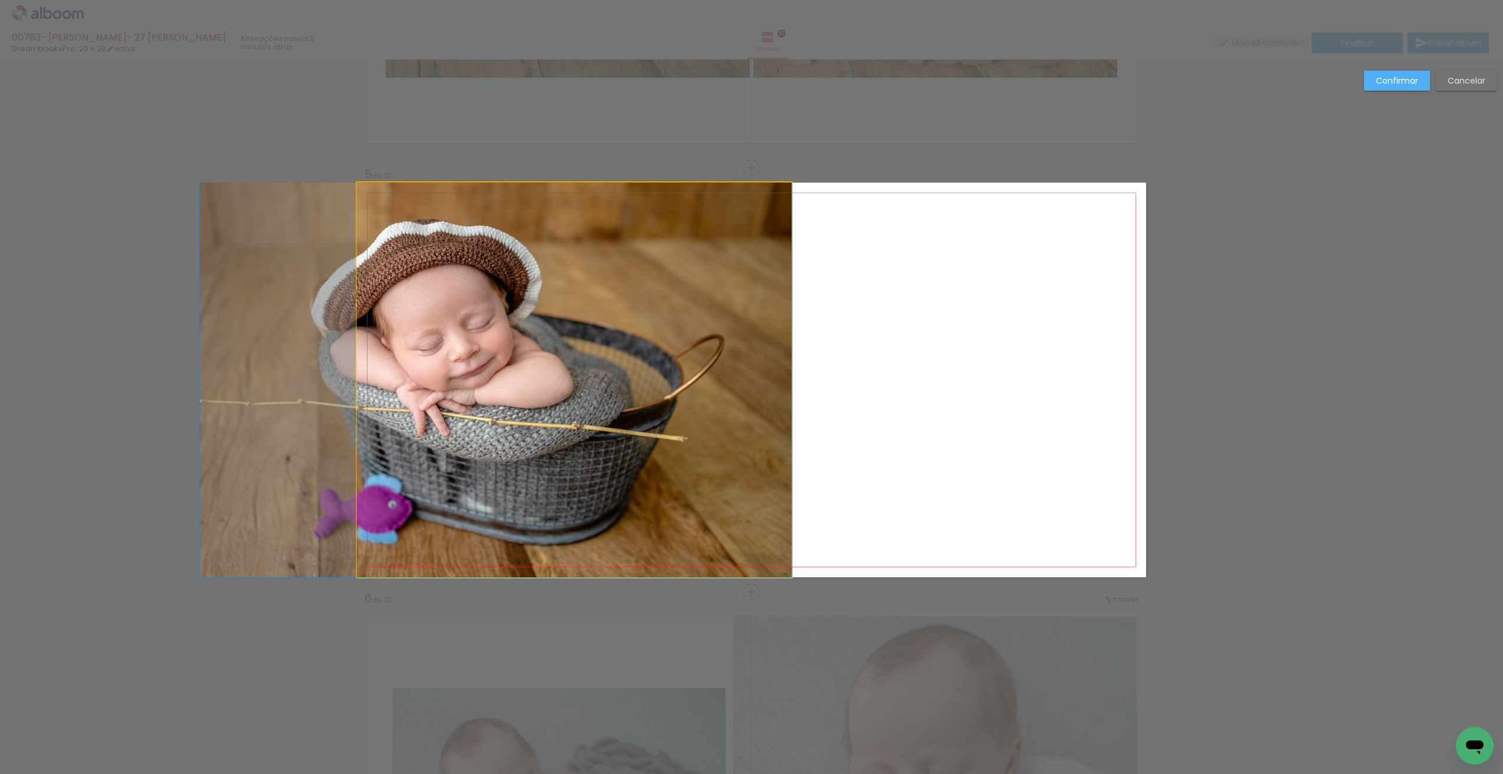
drag, startPoint x: 650, startPoint y: 349, endPoint x: 481, endPoint y: 465, distance: 205.0
click at [0, 0] on slot at bounding box center [0, 0] width 0 height 0
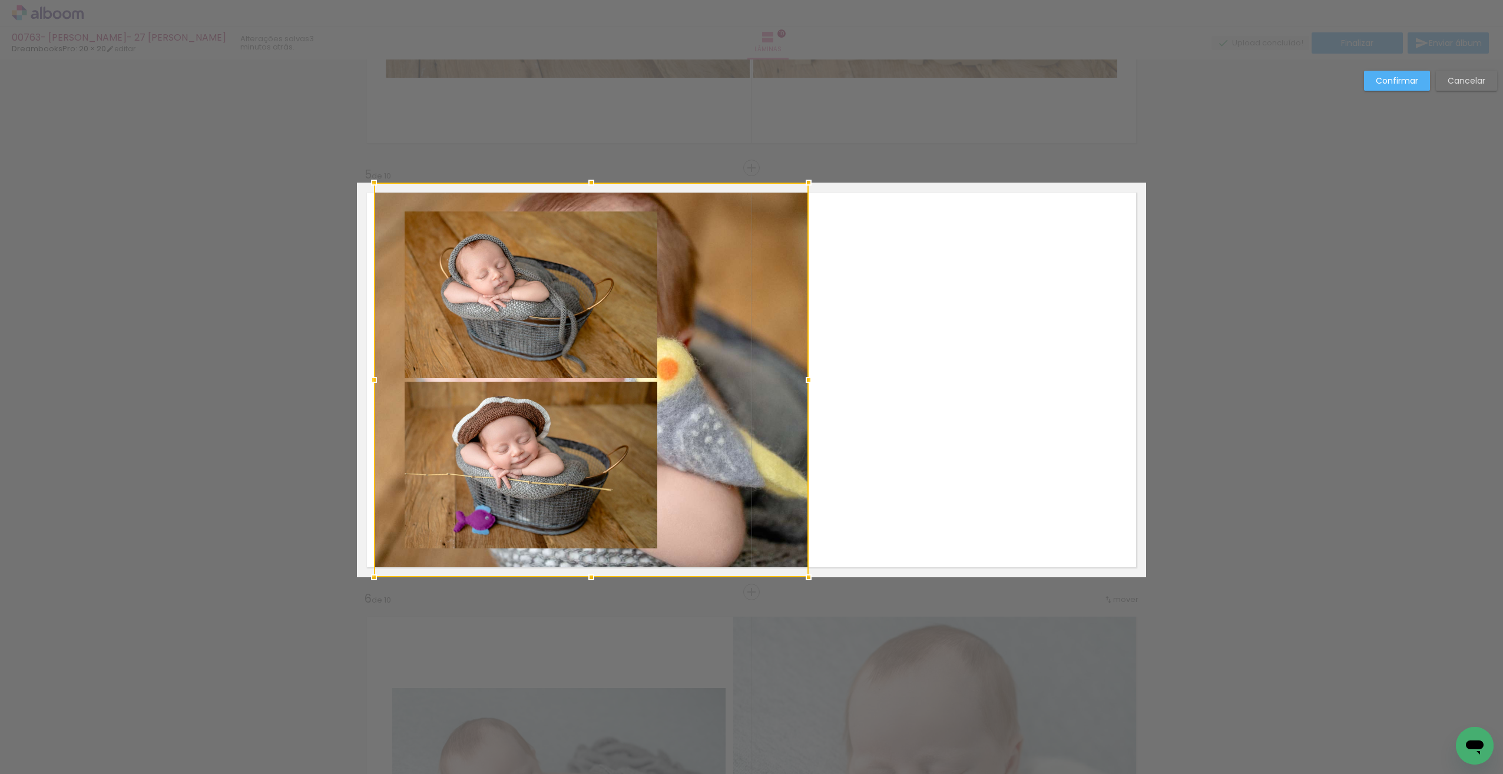
drag, startPoint x: 565, startPoint y: 305, endPoint x: 571, endPoint y: 313, distance: 9.7
click at [578, 319] on div at bounding box center [591, 380] width 435 height 395
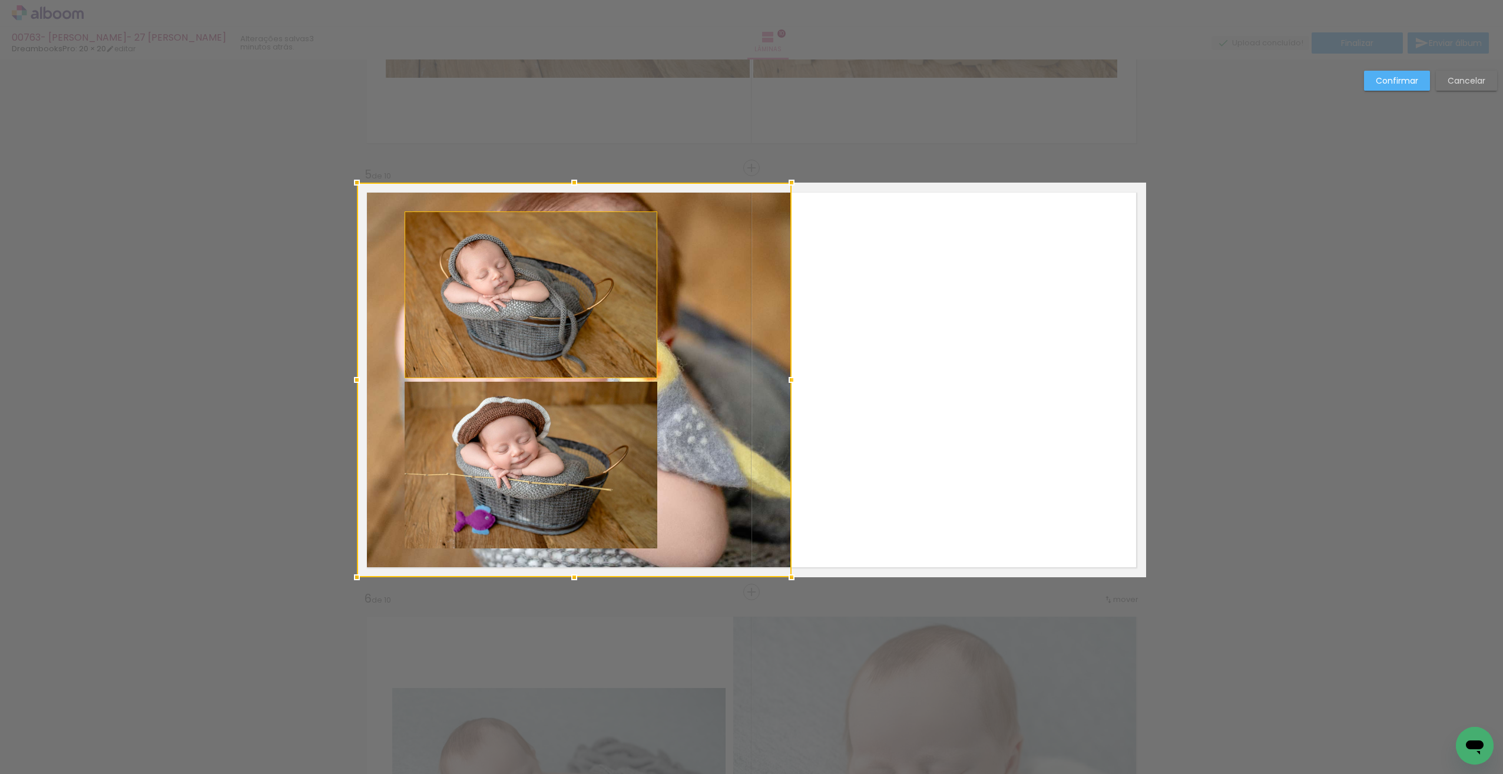
click at [552, 307] on div at bounding box center [574, 380] width 435 height 395
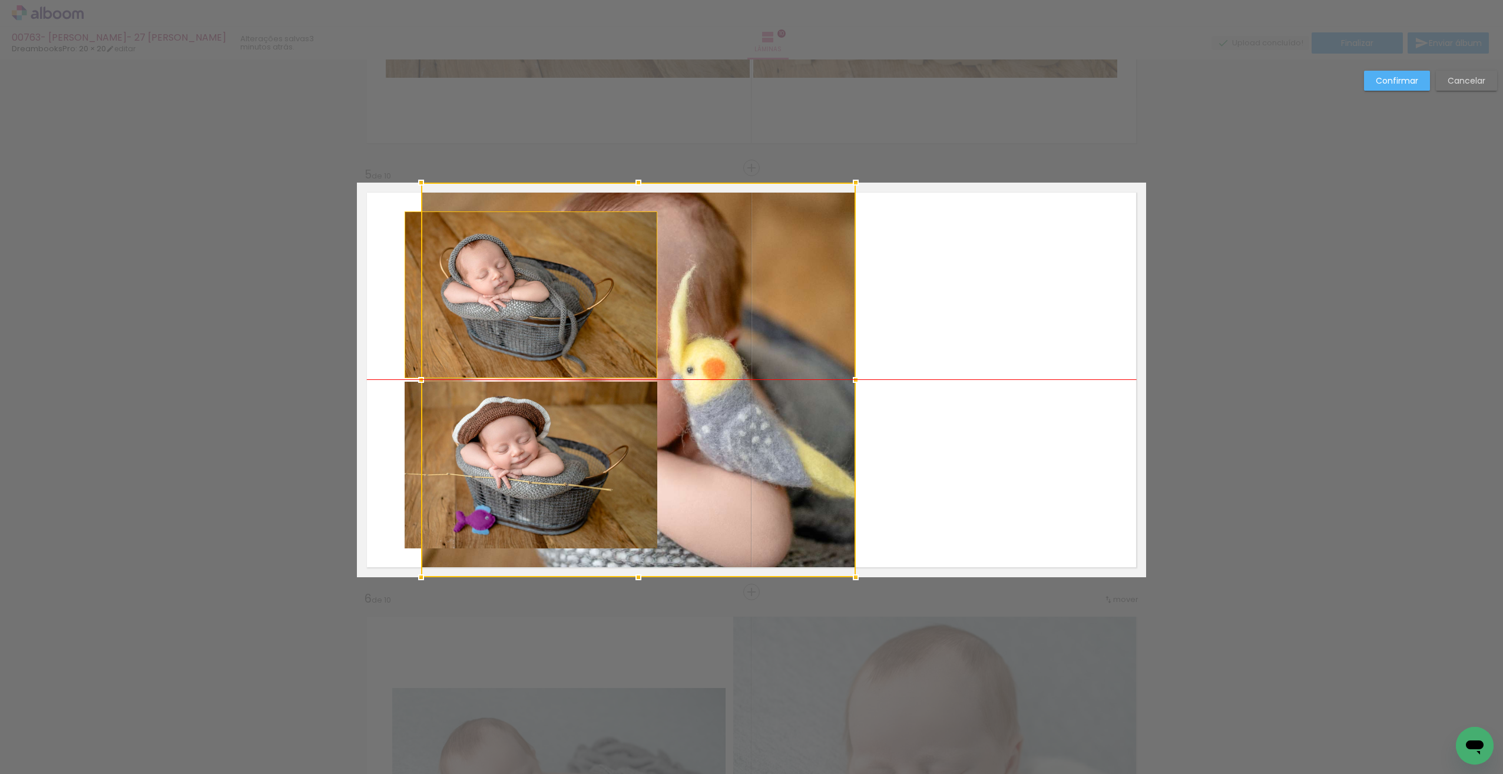
drag, startPoint x: 545, startPoint y: 308, endPoint x: 526, endPoint y: 314, distance: 19.2
click at [522, 317] on div at bounding box center [638, 380] width 435 height 395
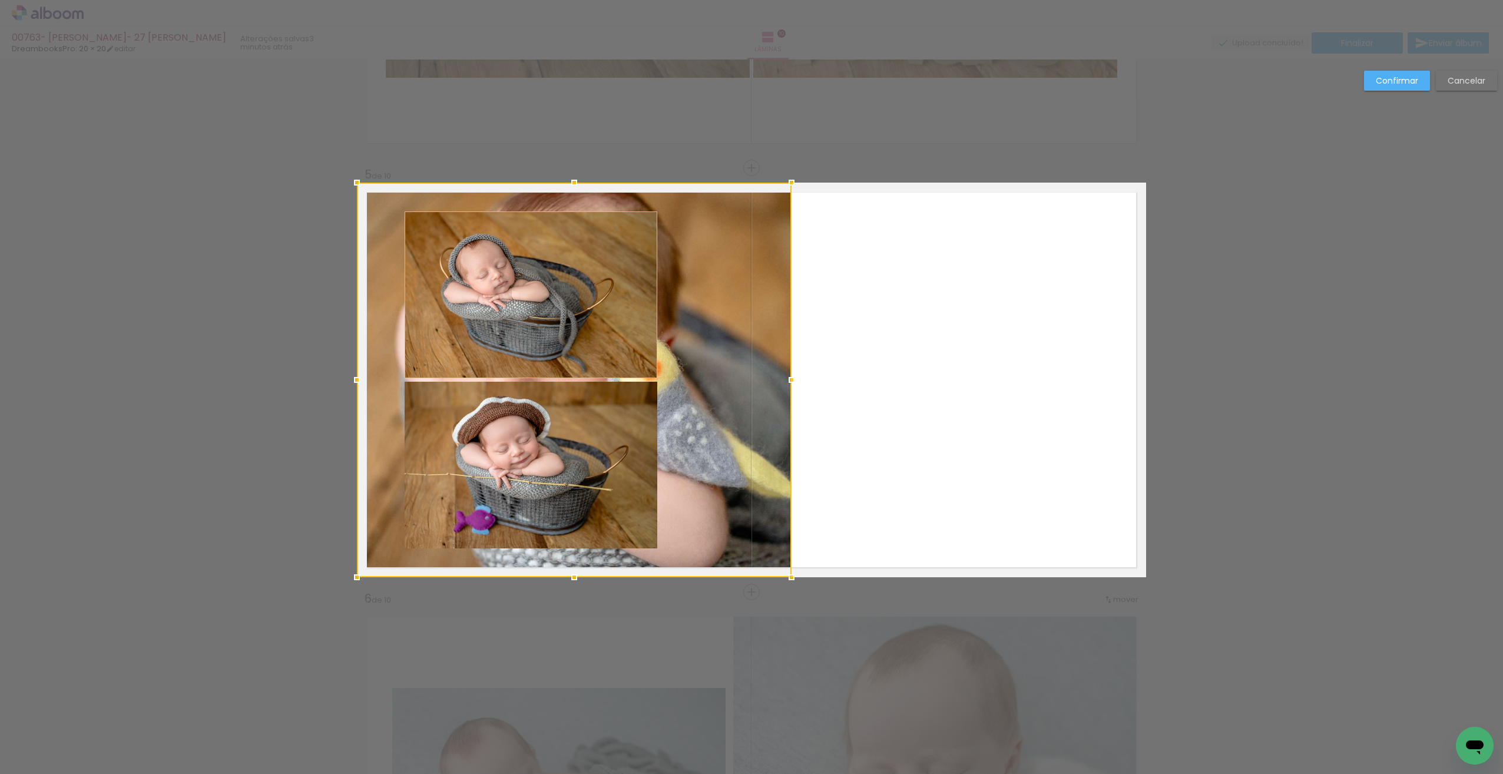
drag, startPoint x: 919, startPoint y: 372, endPoint x: 886, endPoint y: 364, distance: 34.0
click at [917, 372] on quentale-layouter at bounding box center [751, 380] width 789 height 395
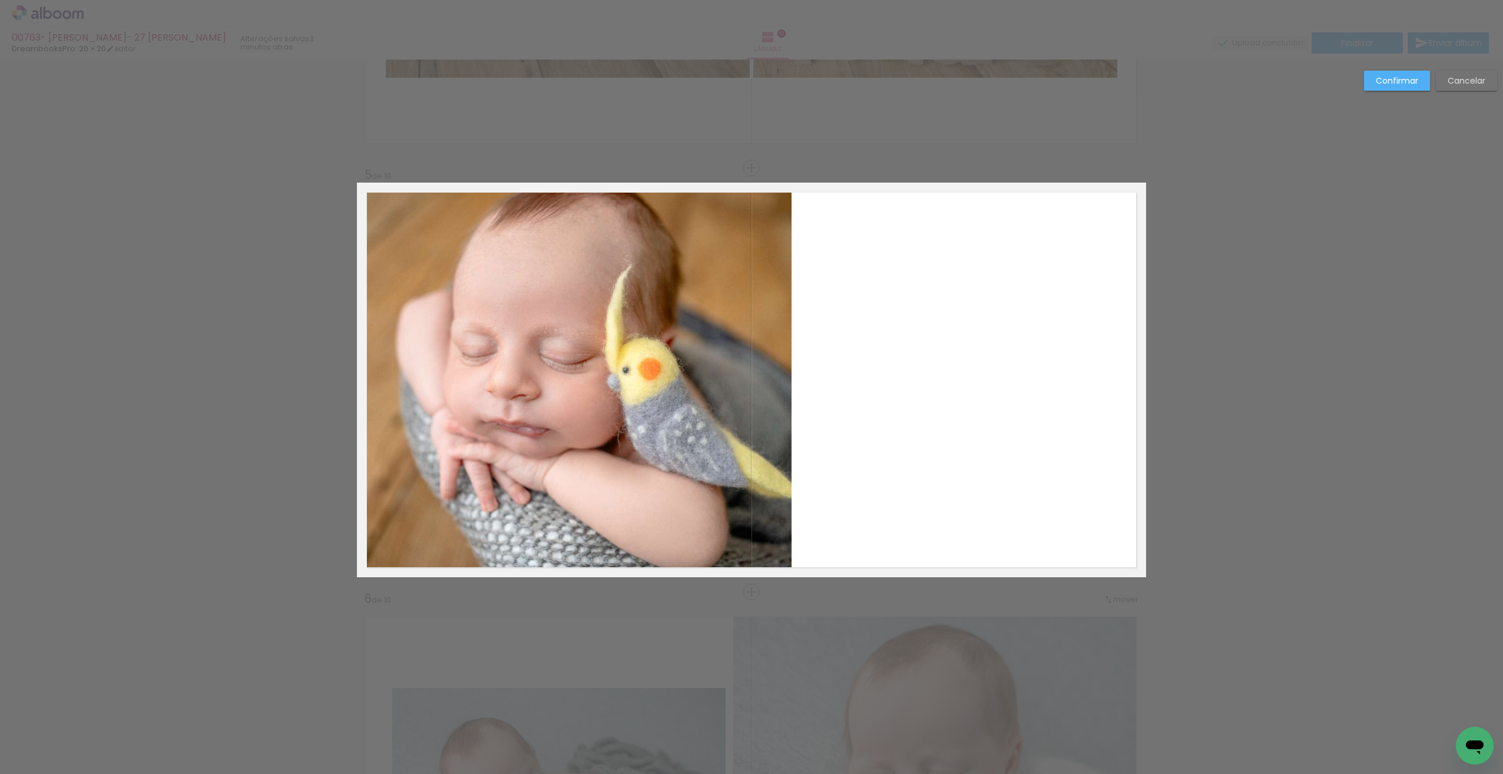
click at [586, 336] on quentale-photo at bounding box center [574, 380] width 435 height 395
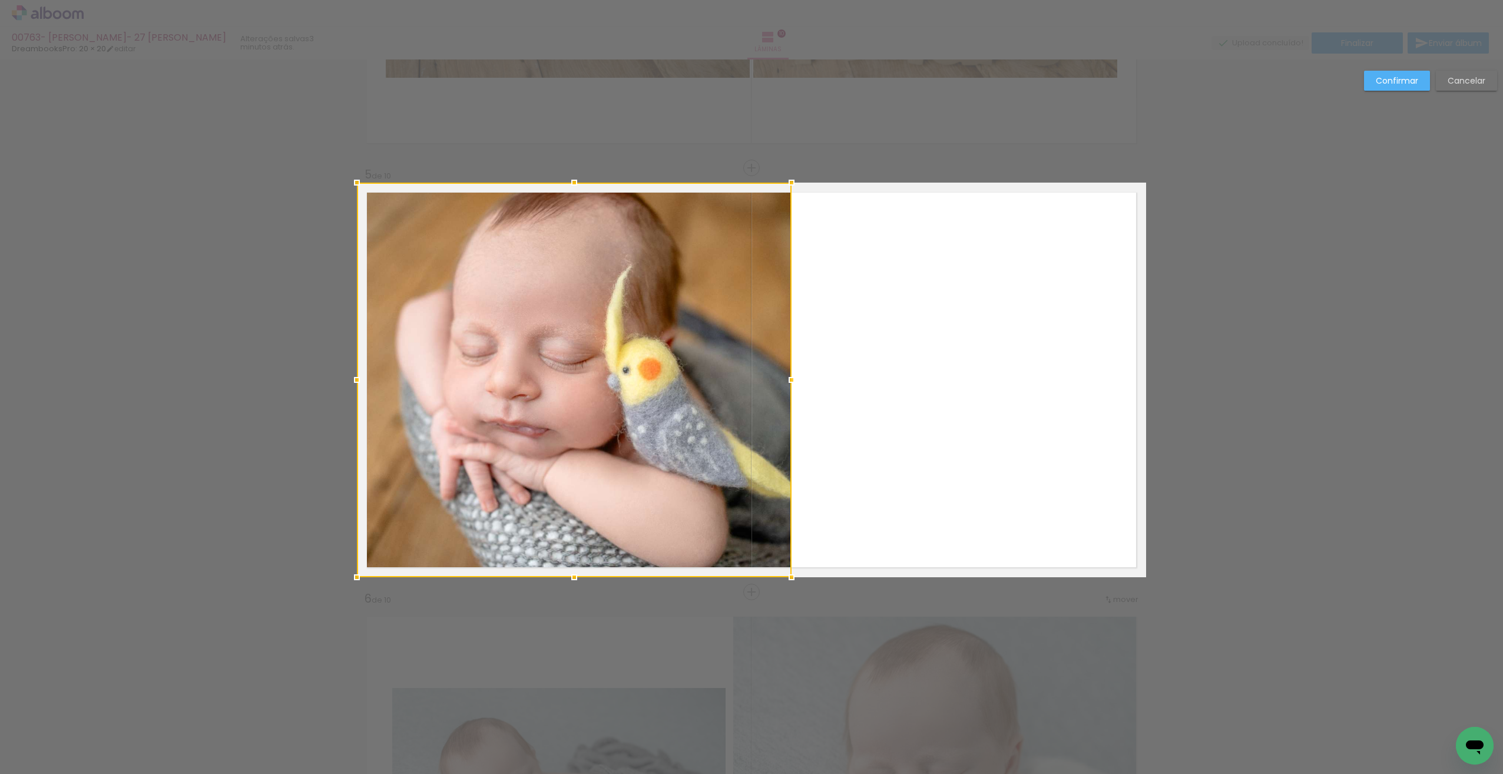
click at [586, 336] on div at bounding box center [574, 380] width 435 height 395
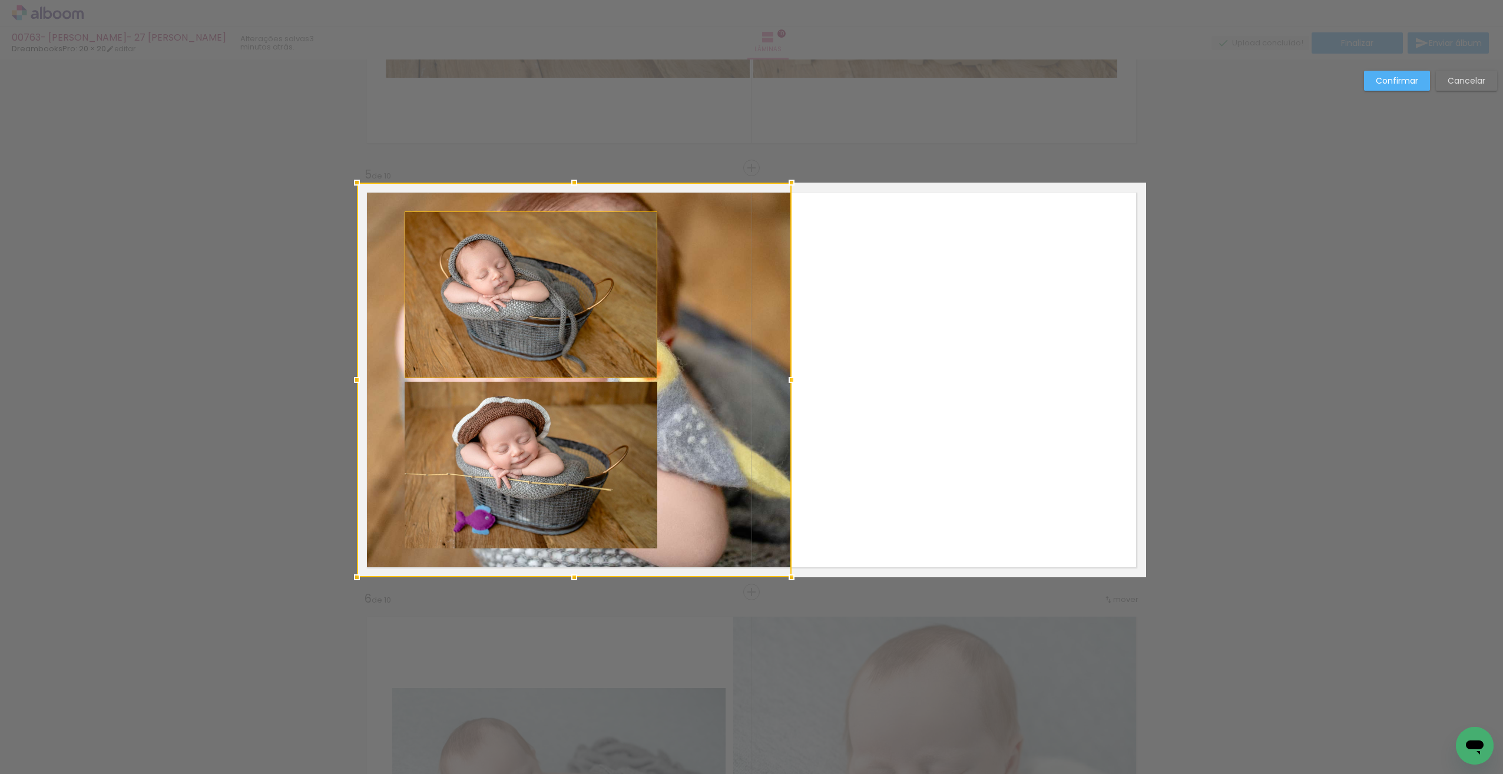
click at [604, 344] on div at bounding box center [574, 380] width 435 height 395
click at [602, 344] on div at bounding box center [574, 380] width 435 height 395
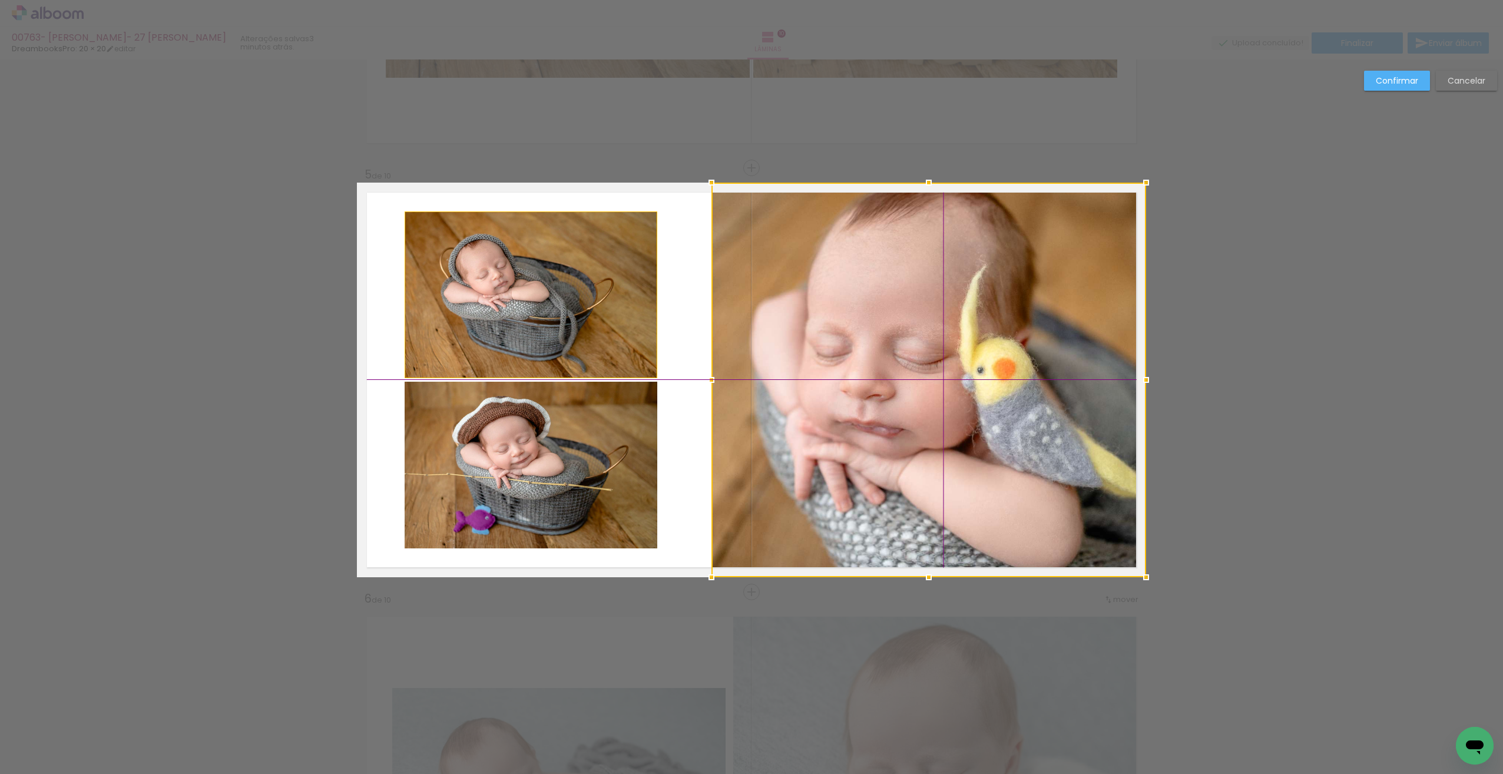
drag, startPoint x: 608, startPoint y: 341, endPoint x: 966, endPoint y: 357, distance: 357.8
click at [985, 362] on div at bounding box center [928, 380] width 435 height 395
drag, startPoint x: 596, startPoint y: 347, endPoint x: 593, endPoint y: 342, distance: 6.1
click at [594, 345] on quentale-photo at bounding box center [531, 294] width 253 height 167
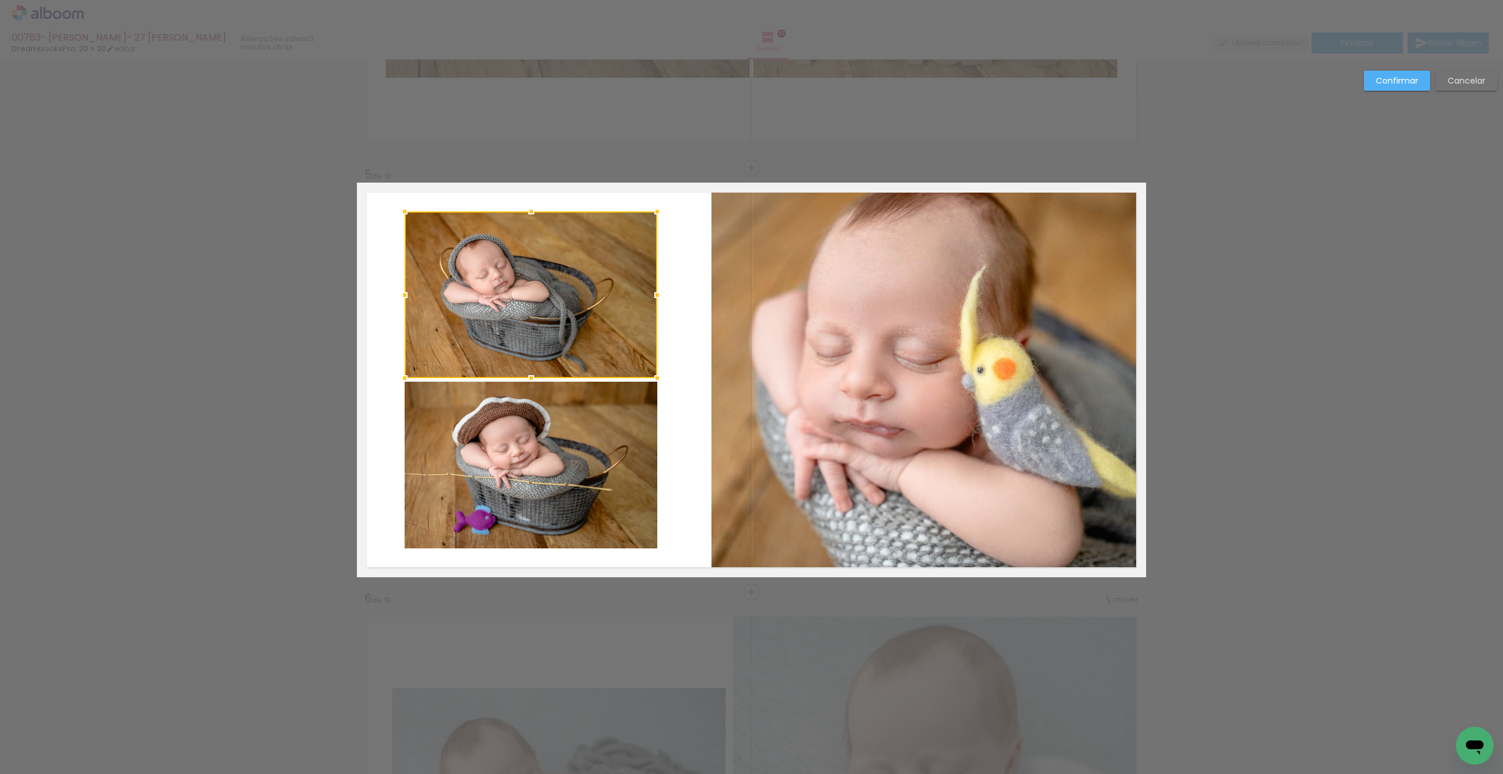
click at [577, 425] on quentale-photo at bounding box center [531, 465] width 253 height 167
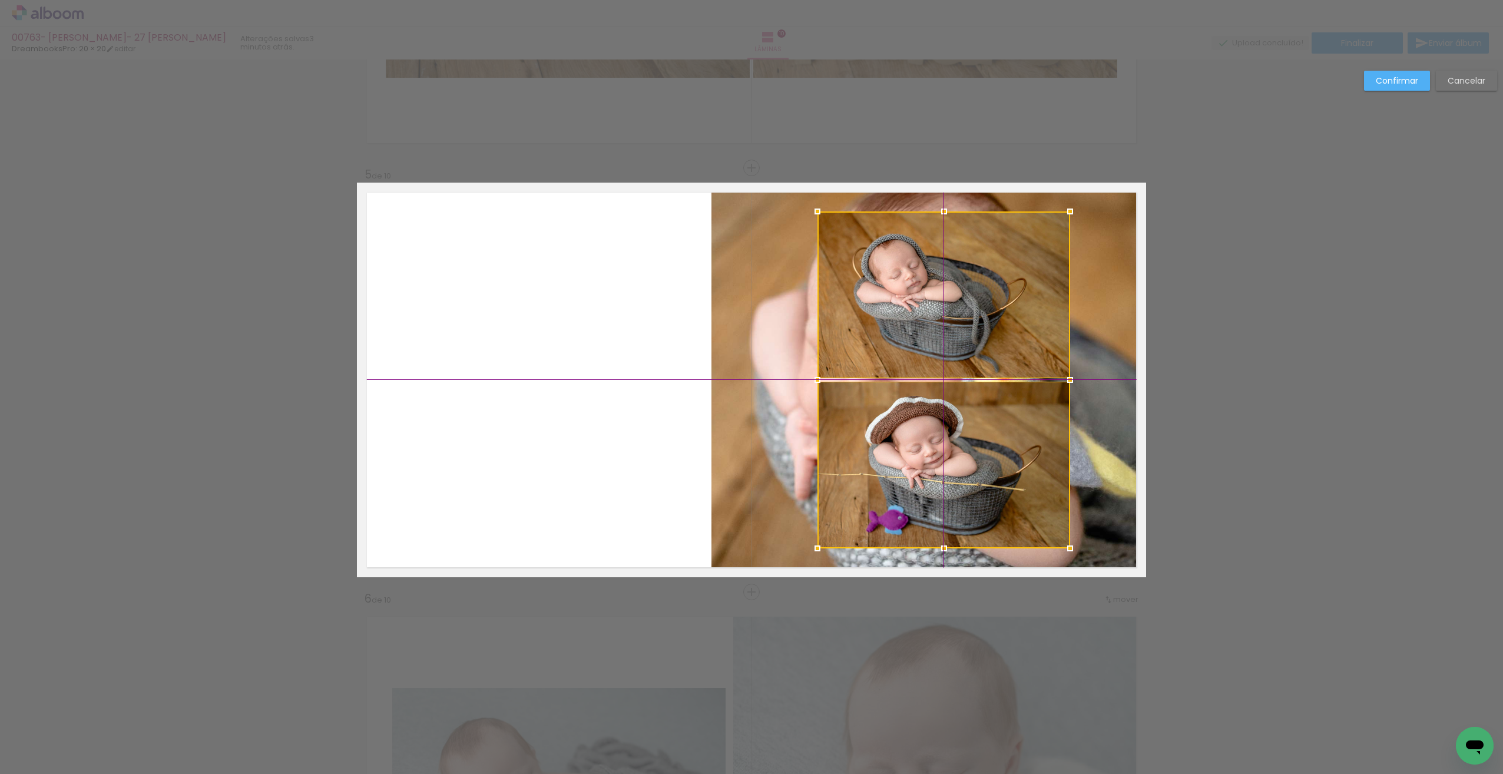
drag, startPoint x: 565, startPoint y: 421, endPoint x: 998, endPoint y: 428, distance: 433.5
click at [1003, 435] on div at bounding box center [943, 379] width 253 height 337
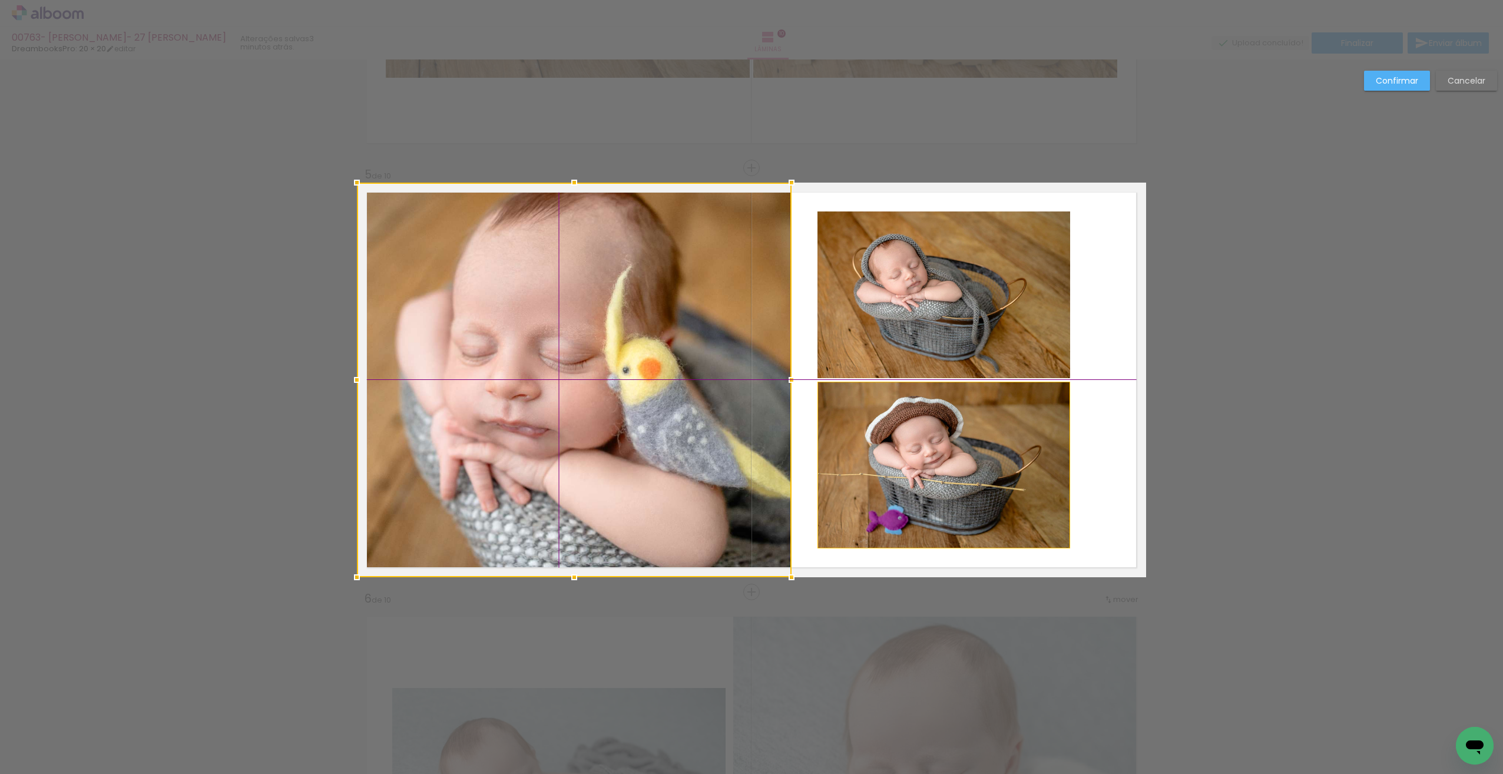
drag, startPoint x: 770, startPoint y: 385, endPoint x: 414, endPoint y: 392, distance: 355.7
click at [414, 398] on div at bounding box center [574, 380] width 435 height 395
click at [1013, 436] on quentale-photo at bounding box center [943, 465] width 253 height 167
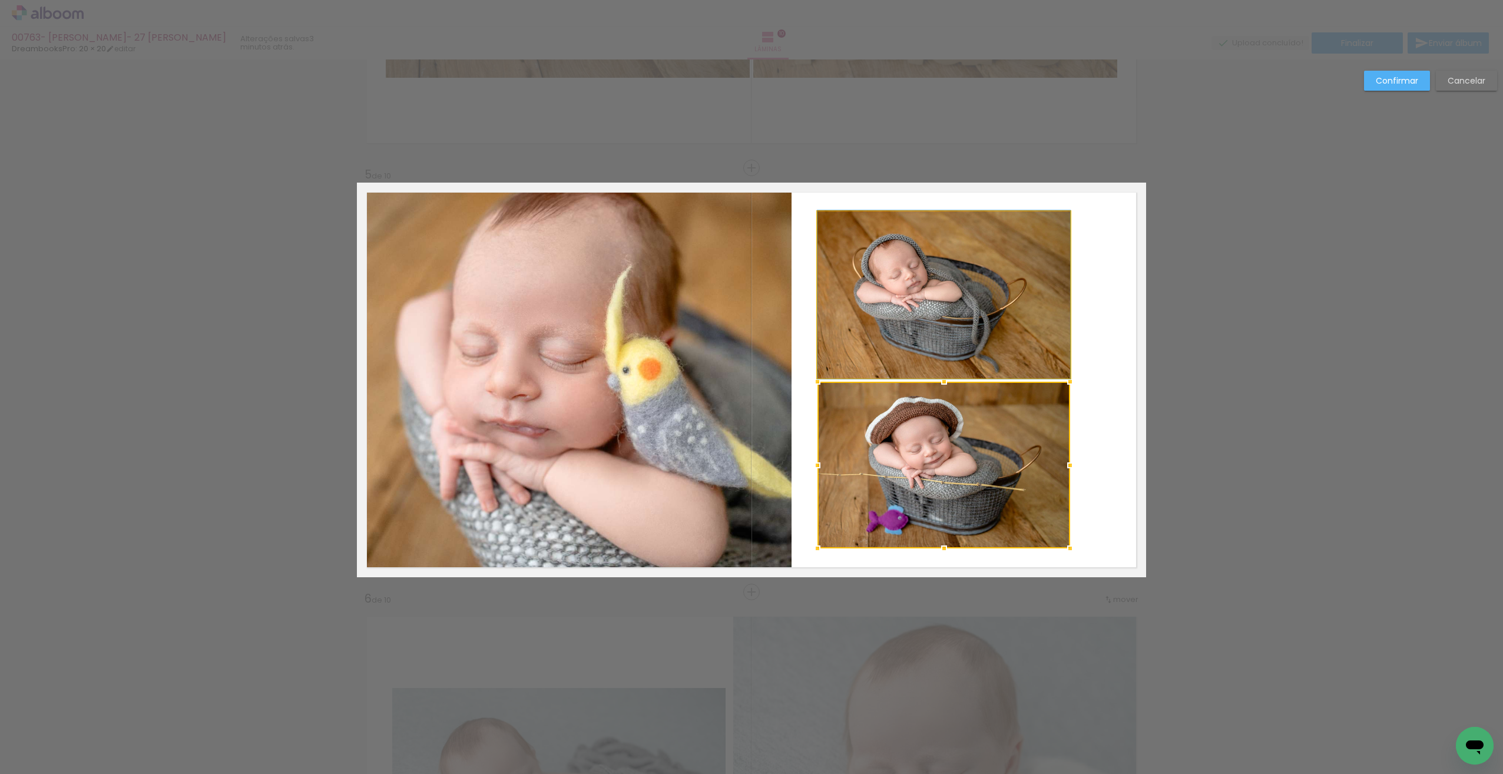
click at [982, 310] on quentale-photo at bounding box center [943, 294] width 253 height 167
drag, startPoint x: 962, startPoint y: 426, endPoint x: 992, endPoint y: 421, distance: 31.1
click at [965, 336] on quentale-photo at bounding box center [943, 294] width 253 height 167
drag, startPoint x: 957, startPoint y: 421, endPoint x: 989, endPoint y: 422, distance: 31.8
click at [975, 346] on quentale-photo at bounding box center [943, 294] width 253 height 167
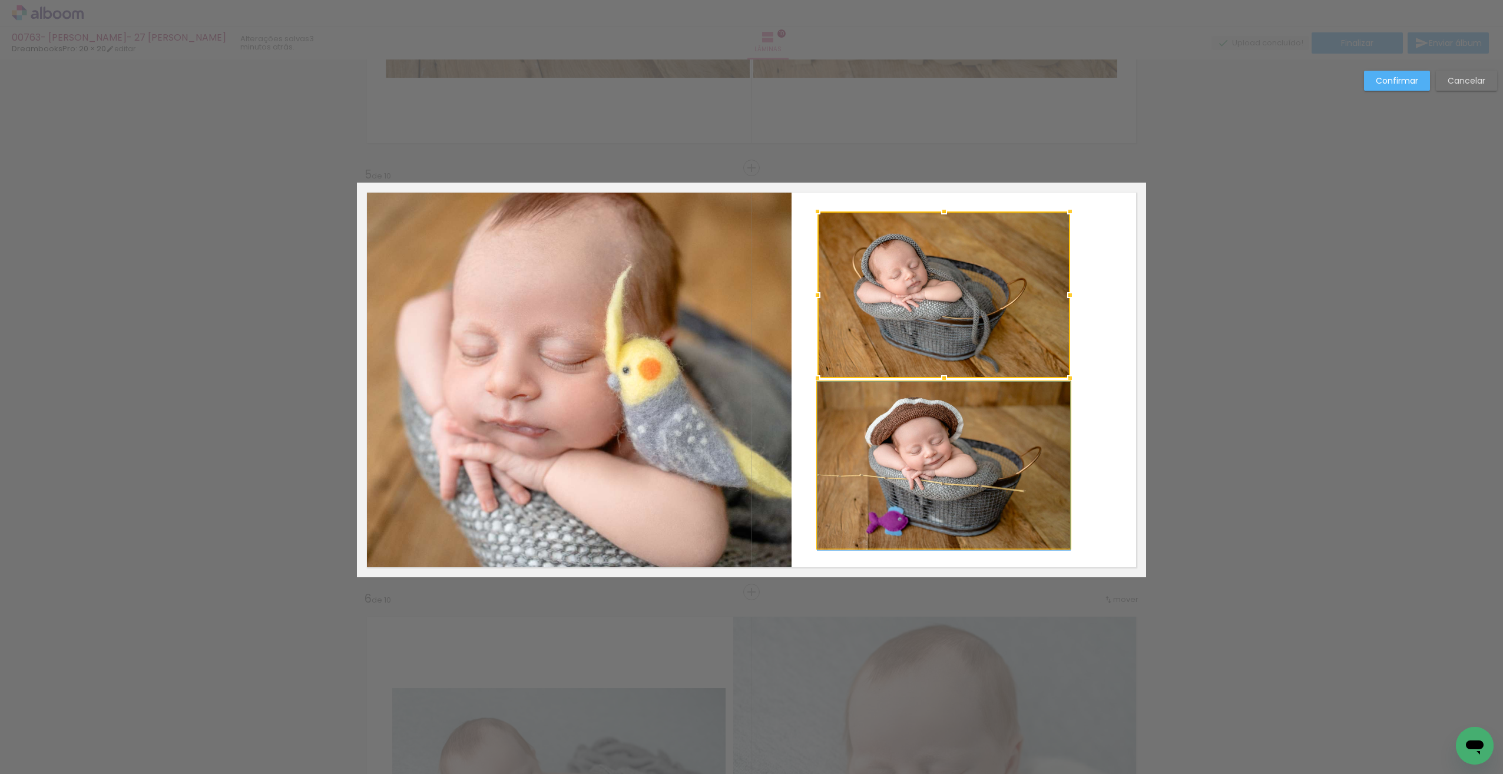
drag, startPoint x: 957, startPoint y: 422, endPoint x: 975, endPoint y: 424, distance: 17.2
click at [961, 356] on quentale-photo at bounding box center [943, 294] width 253 height 167
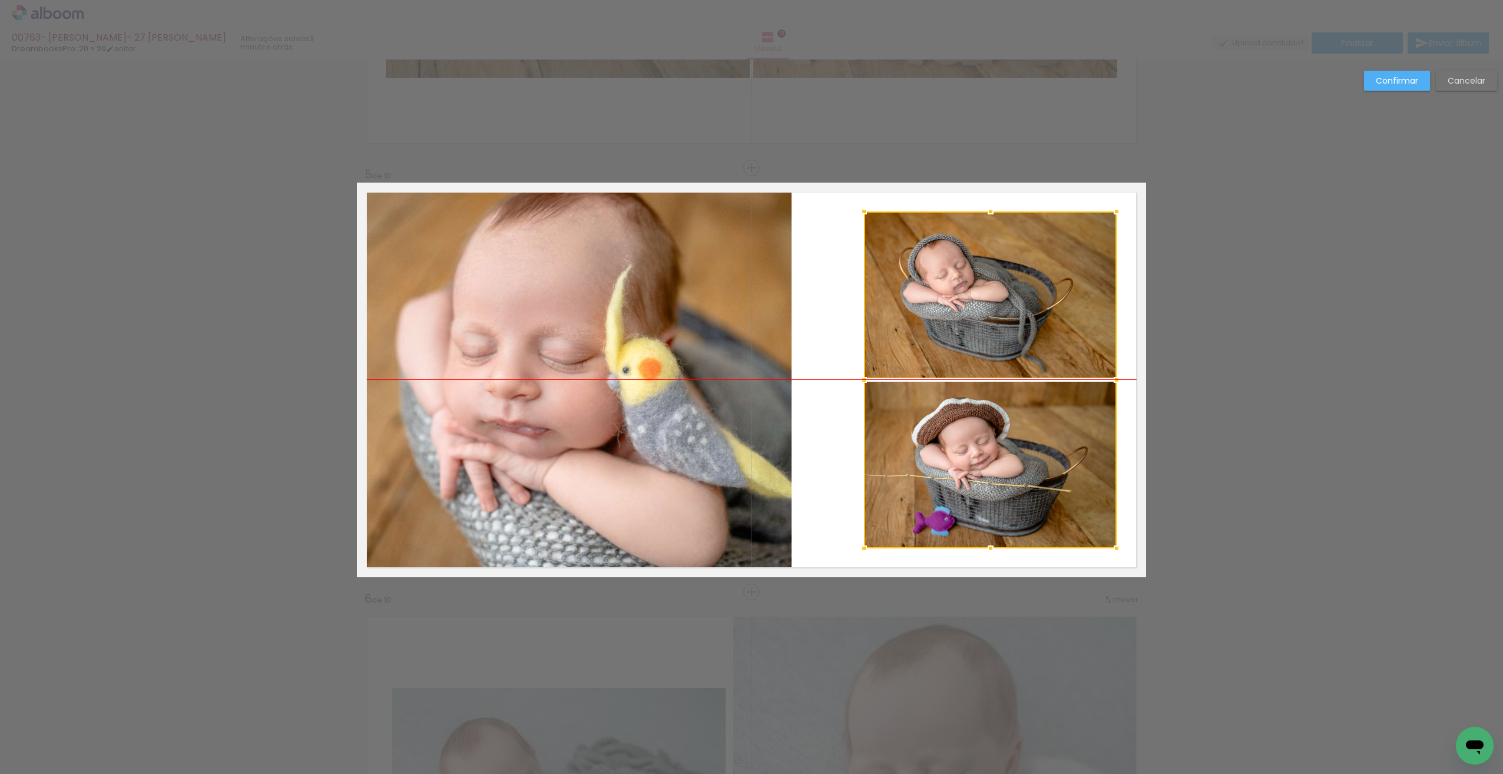
drag, startPoint x: 946, startPoint y: 422, endPoint x: 989, endPoint y: 430, distance: 43.8
click at [990, 428] on div at bounding box center [990, 379] width 253 height 337
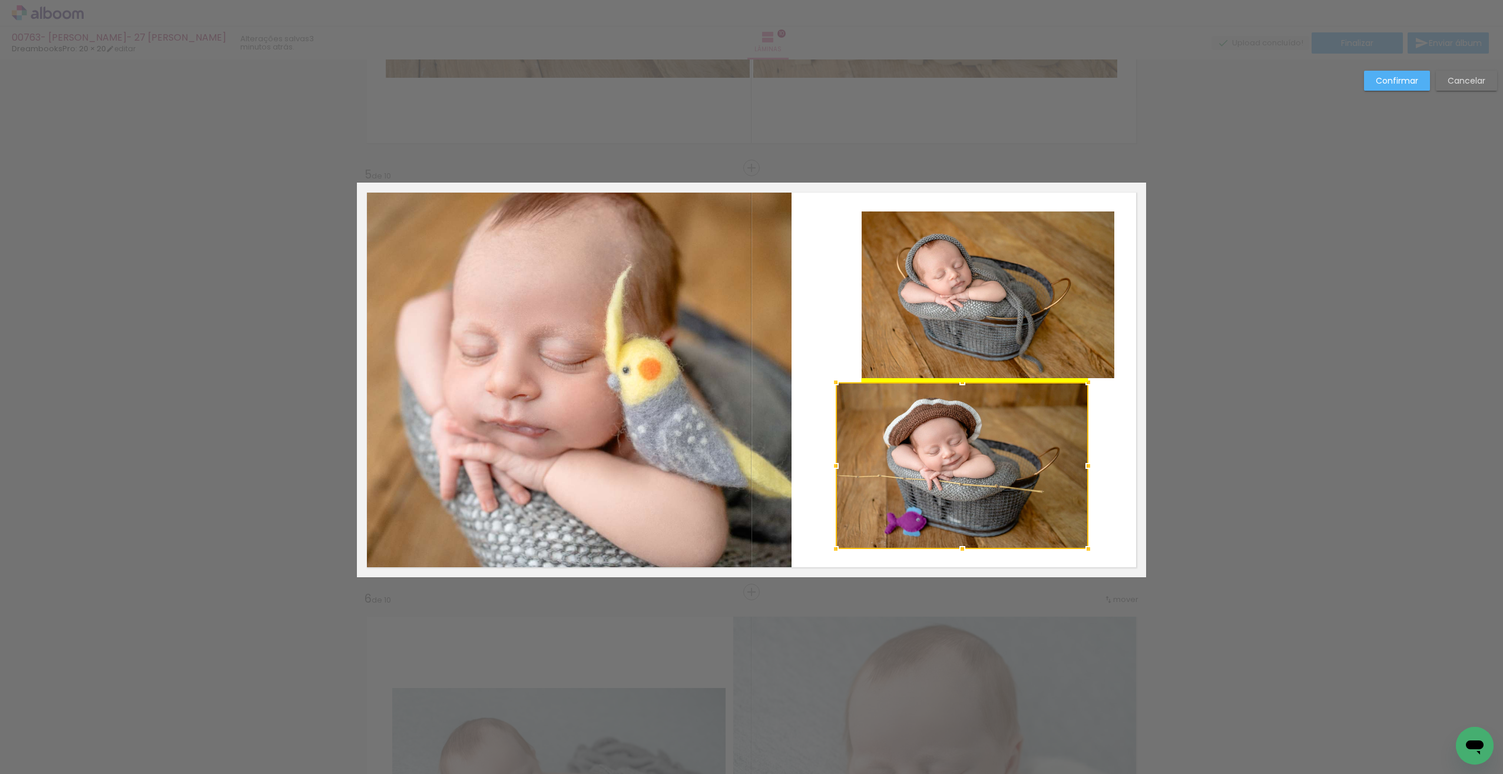
drag, startPoint x: 971, startPoint y: 432, endPoint x: 956, endPoint y: 429, distance: 15.6
click at [955, 432] on div at bounding box center [962, 465] width 253 height 167
click at [821, 360] on quentale-layouter at bounding box center [751, 380] width 789 height 395
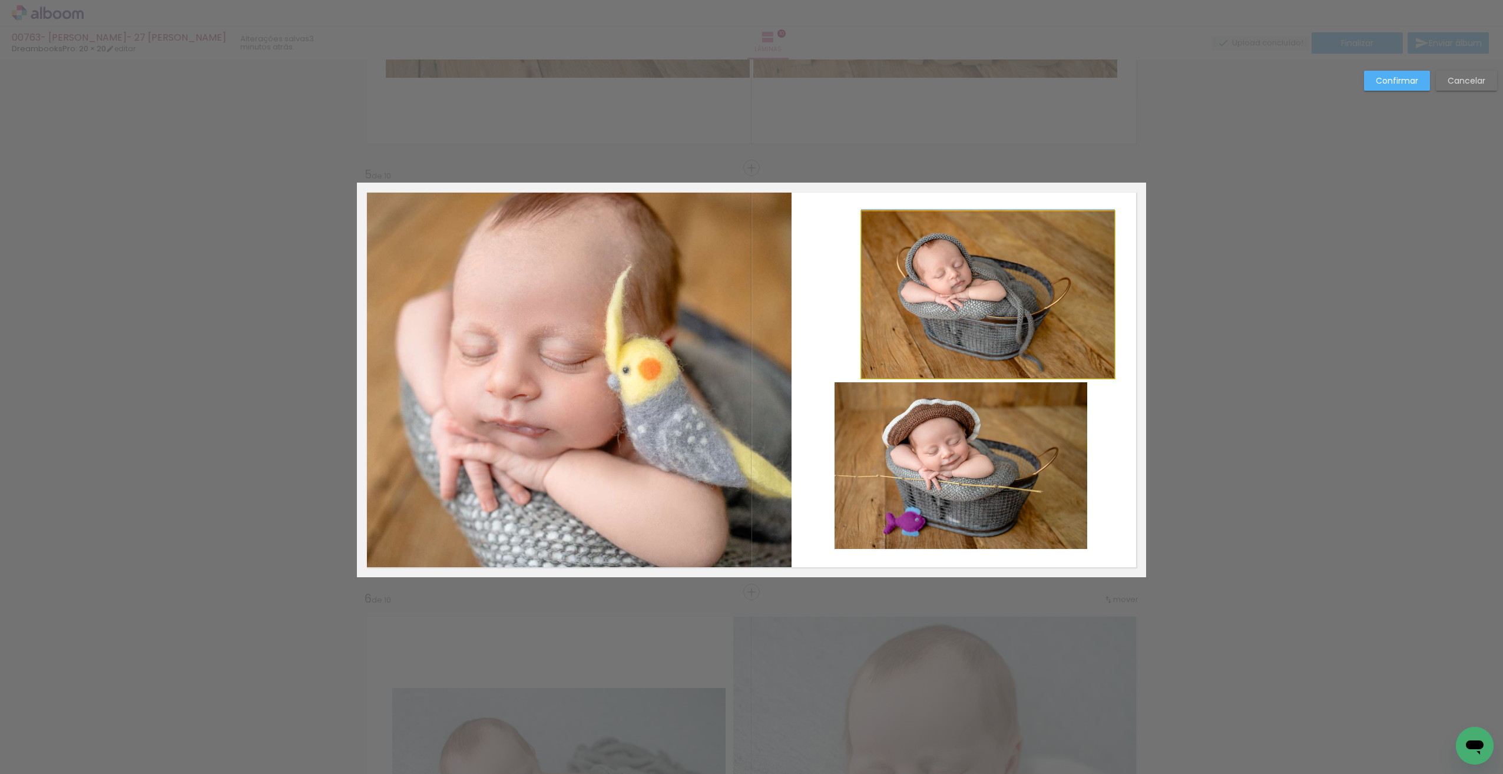
drag, startPoint x: 961, startPoint y: 349, endPoint x: 917, endPoint y: 344, distance: 43.8
click at [949, 352] on div at bounding box center [988, 294] width 253 height 167
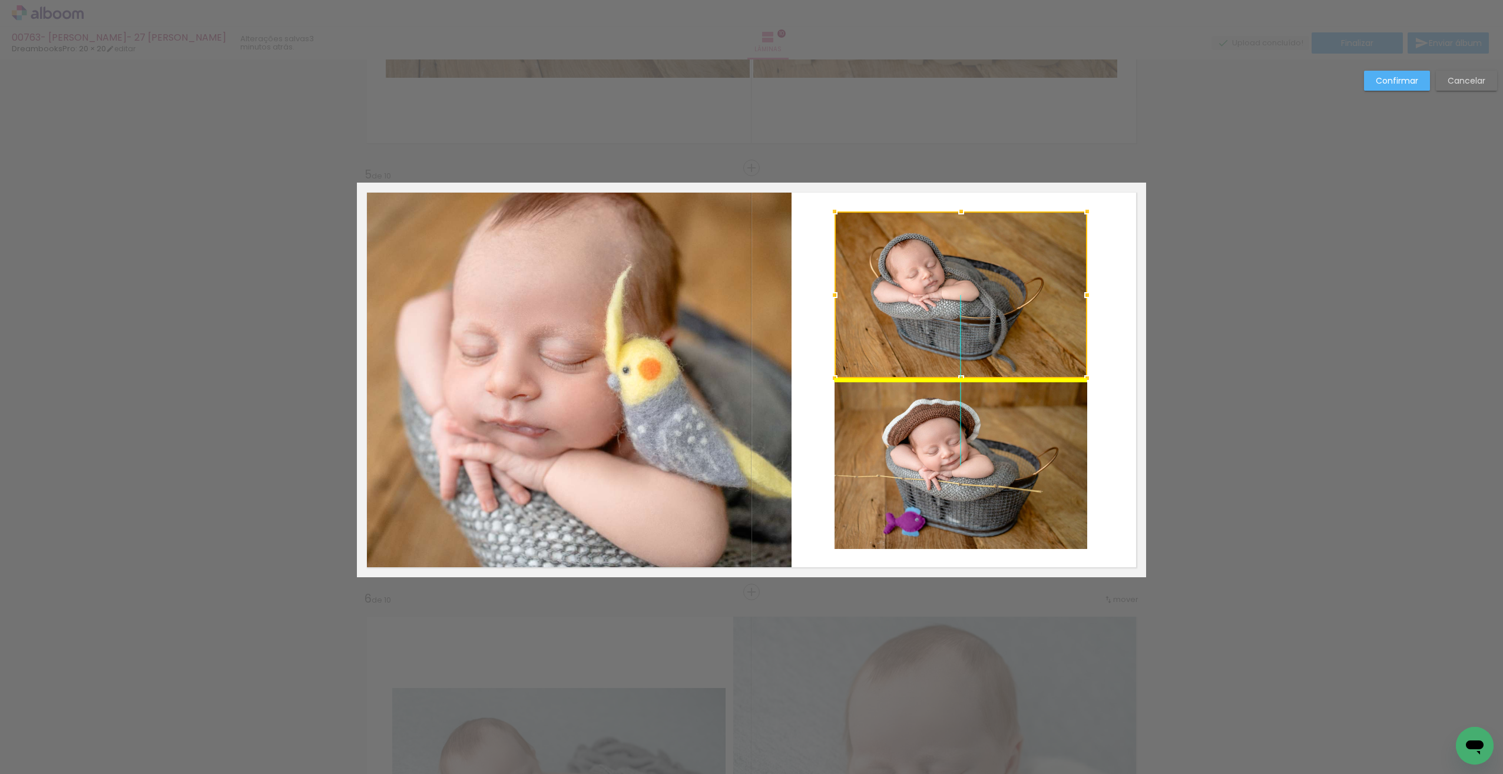
drag, startPoint x: 966, startPoint y: 347, endPoint x: 943, endPoint y: 349, distance: 22.4
click at [943, 349] on div at bounding box center [960, 294] width 253 height 167
click at [1109, 411] on quentale-layouter at bounding box center [751, 380] width 789 height 395
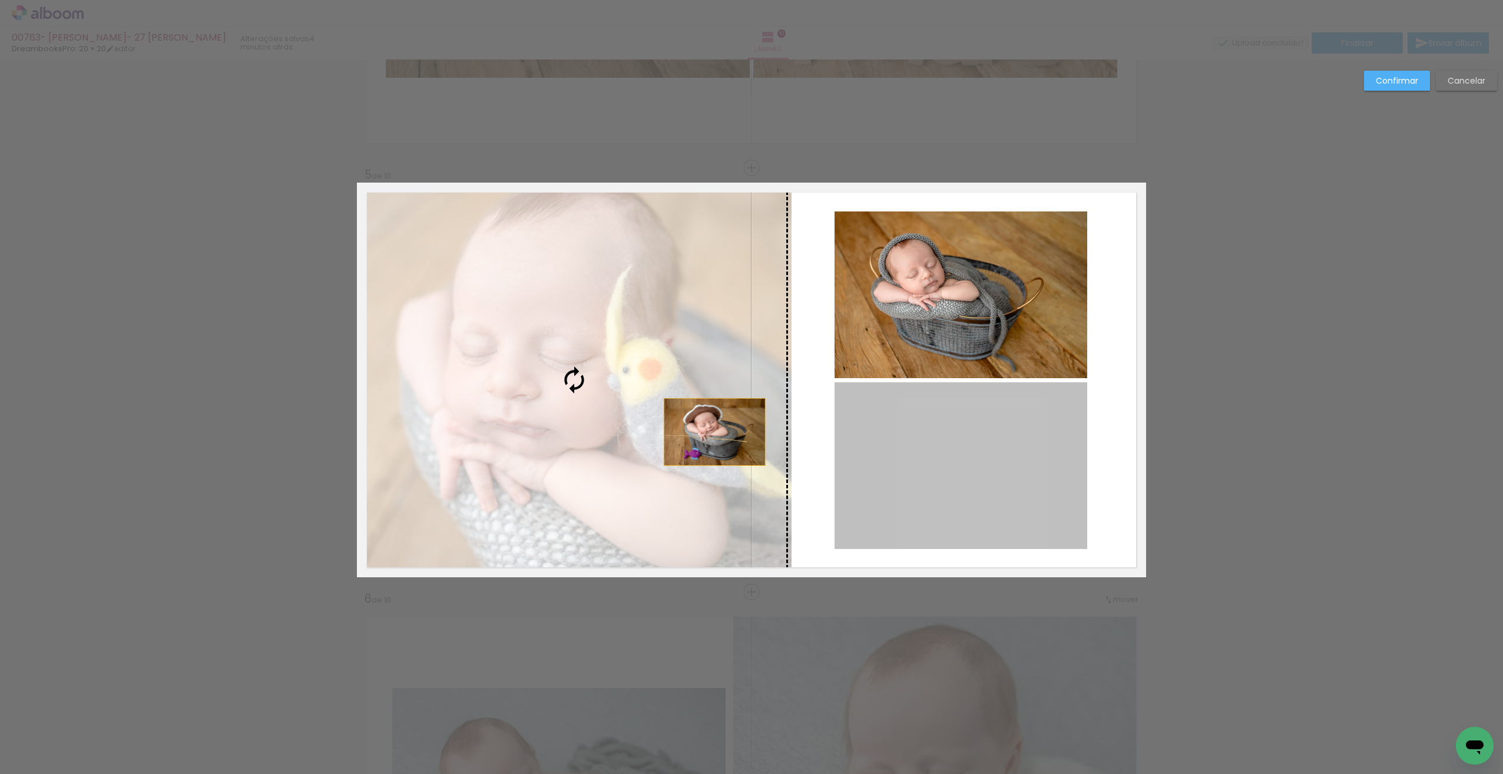
drag, startPoint x: 955, startPoint y: 465, endPoint x: 716, endPoint y: 428, distance: 241.9
click at [0, 0] on slot at bounding box center [0, 0] width 0 height 0
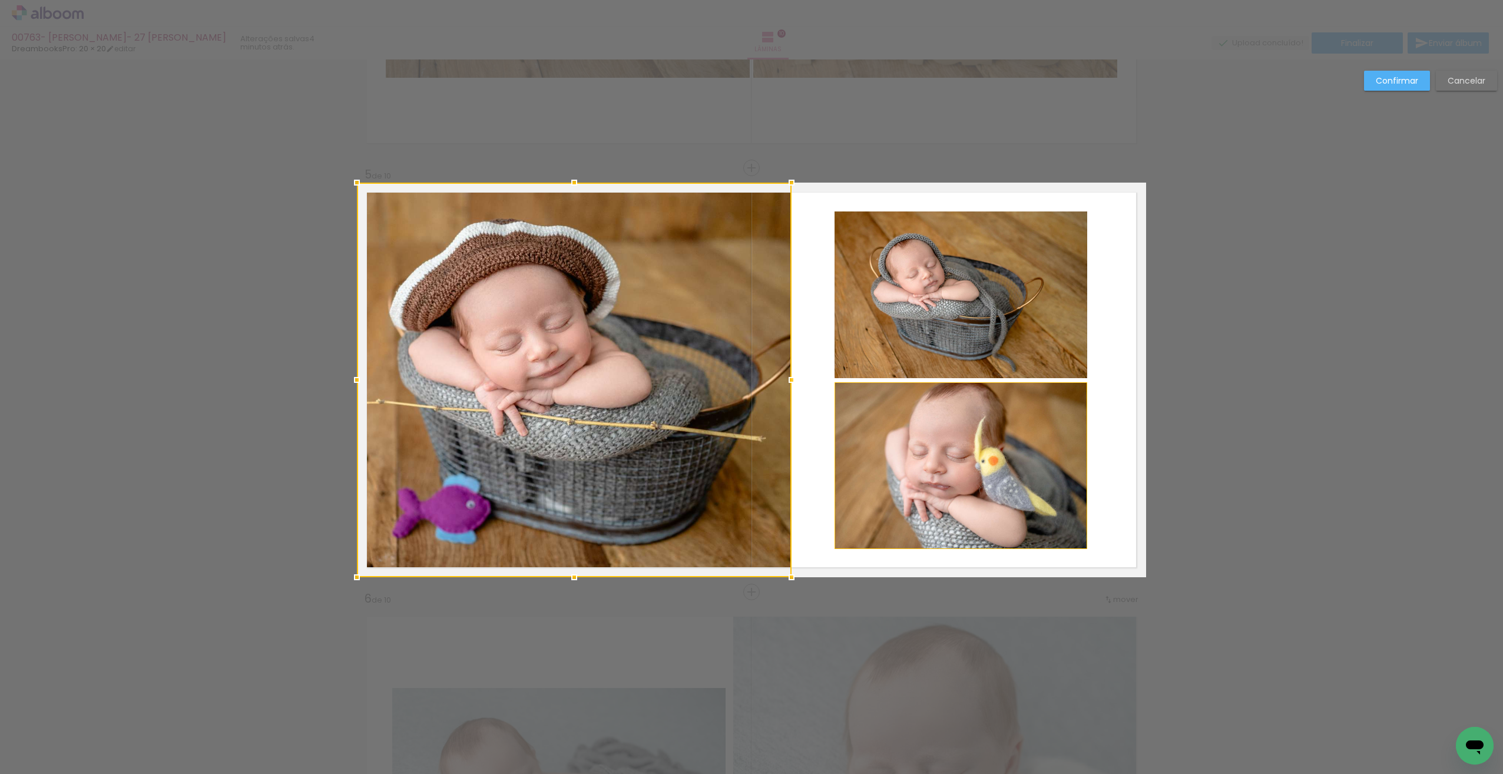
click at [1106, 499] on quentale-layouter at bounding box center [751, 380] width 789 height 395
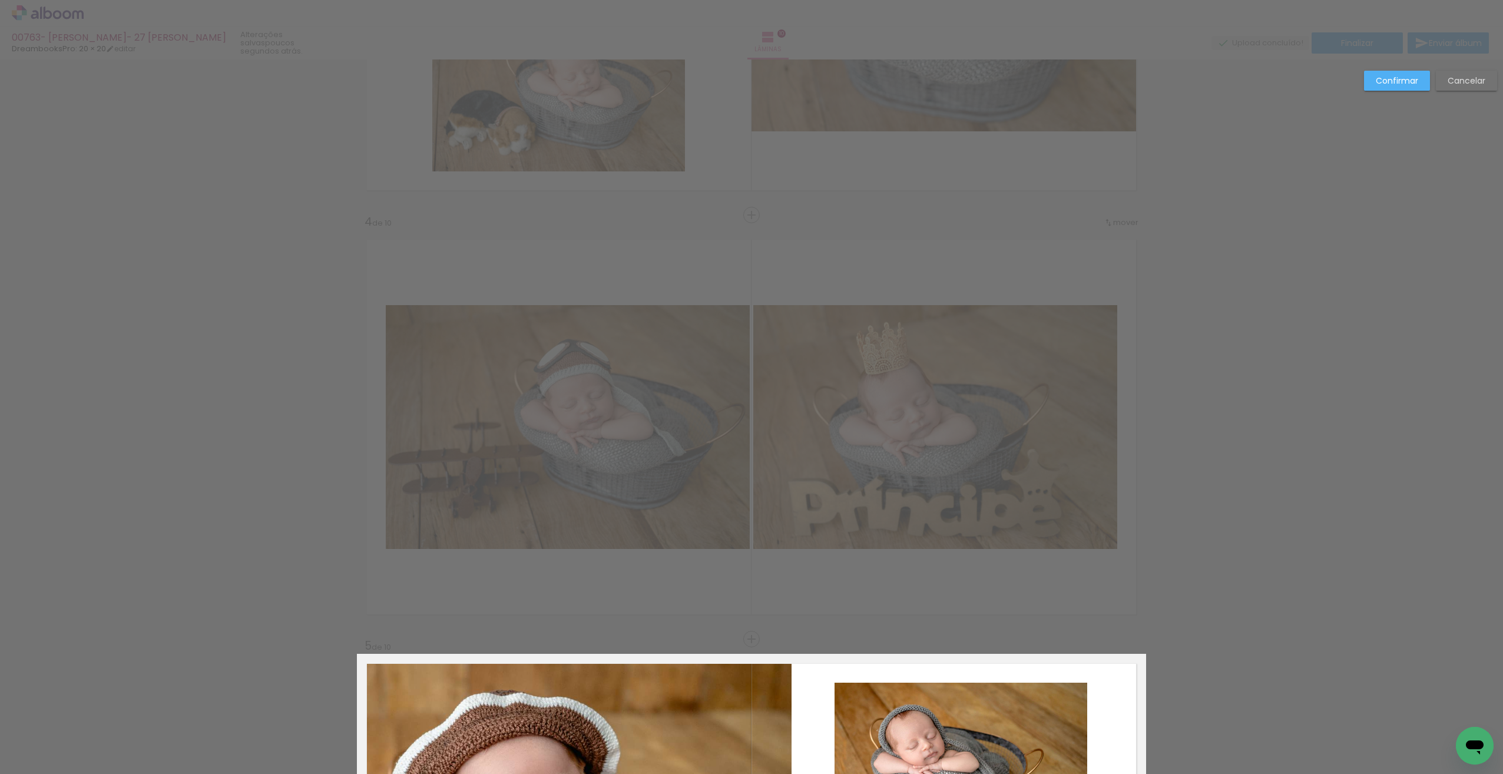
scroll to position [1128, 0]
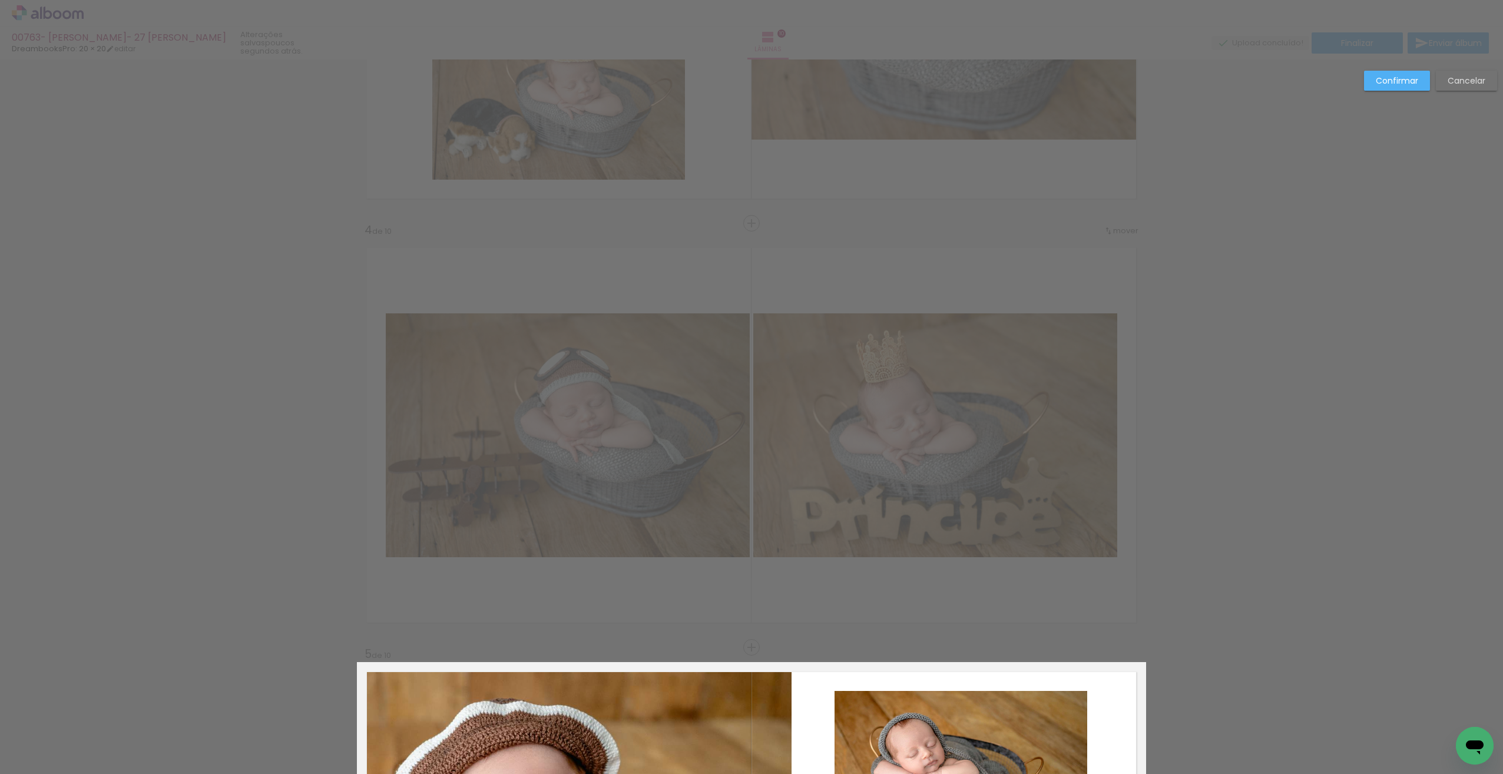
click at [0, 0] on slot "Confirmar" at bounding box center [0, 0] width 0 height 0
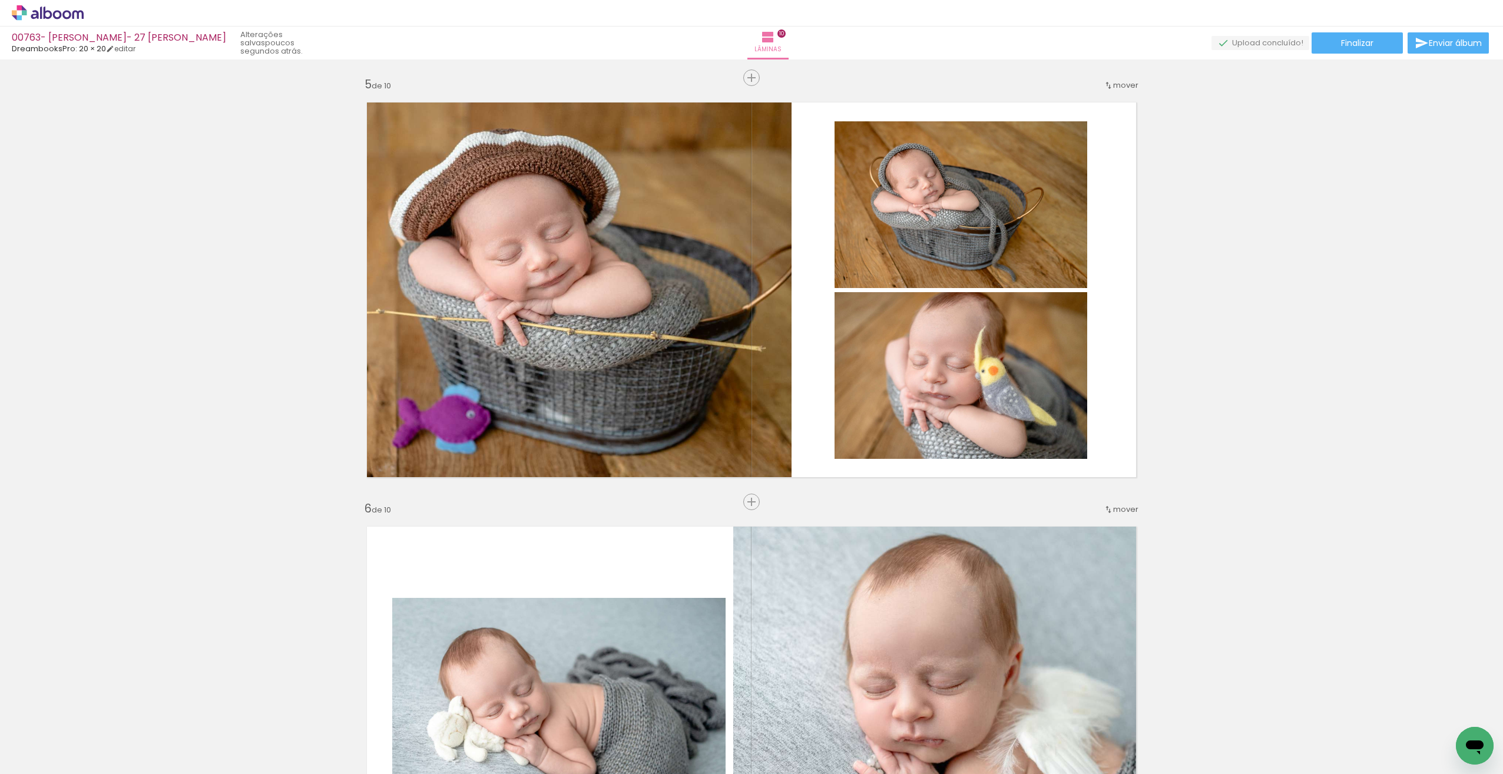
scroll to position [1689, 0]
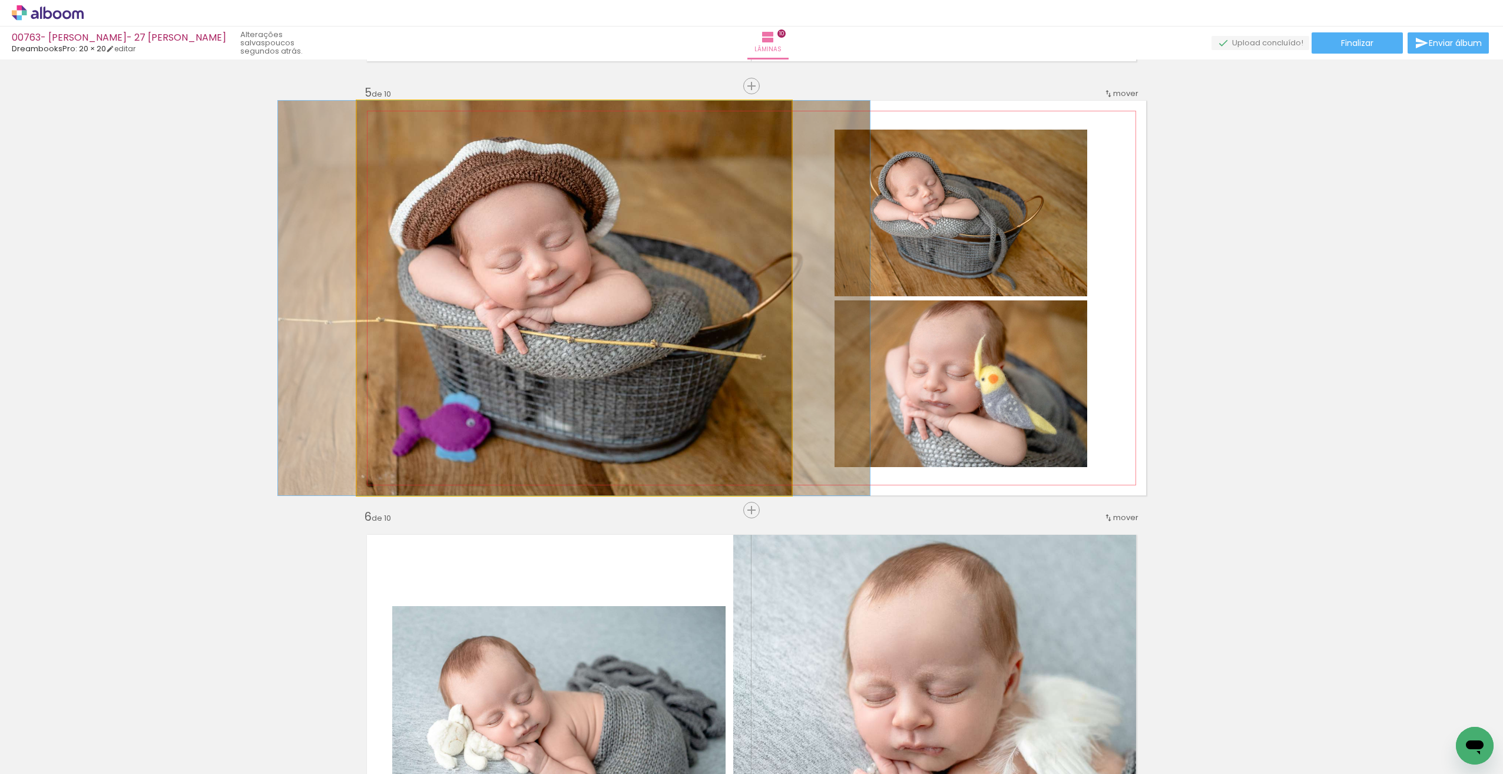
click at [769, 380] on quentale-photo at bounding box center [574, 298] width 435 height 395
click at [769, 379] on quentale-photo at bounding box center [574, 298] width 435 height 395
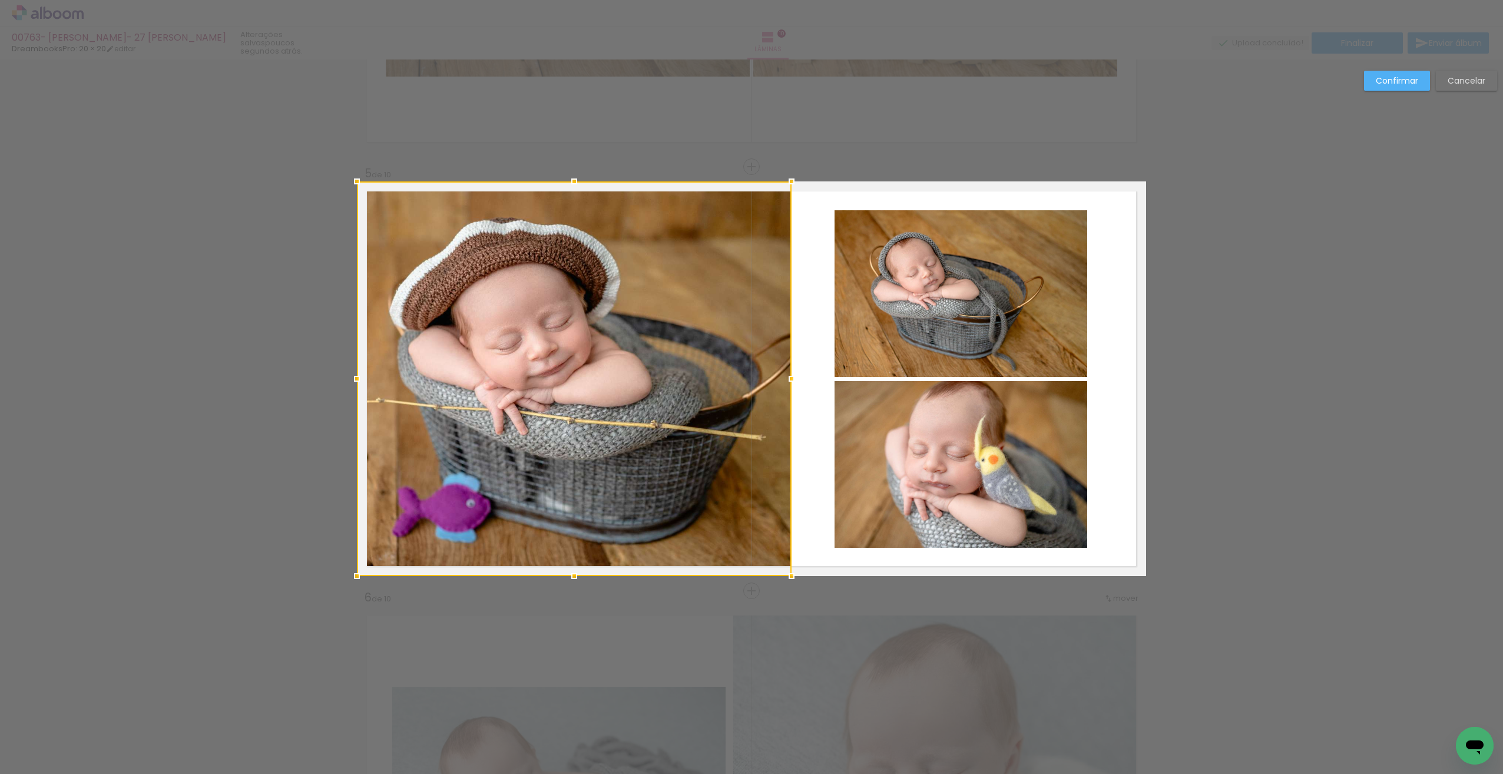
scroll to position [1607, 0]
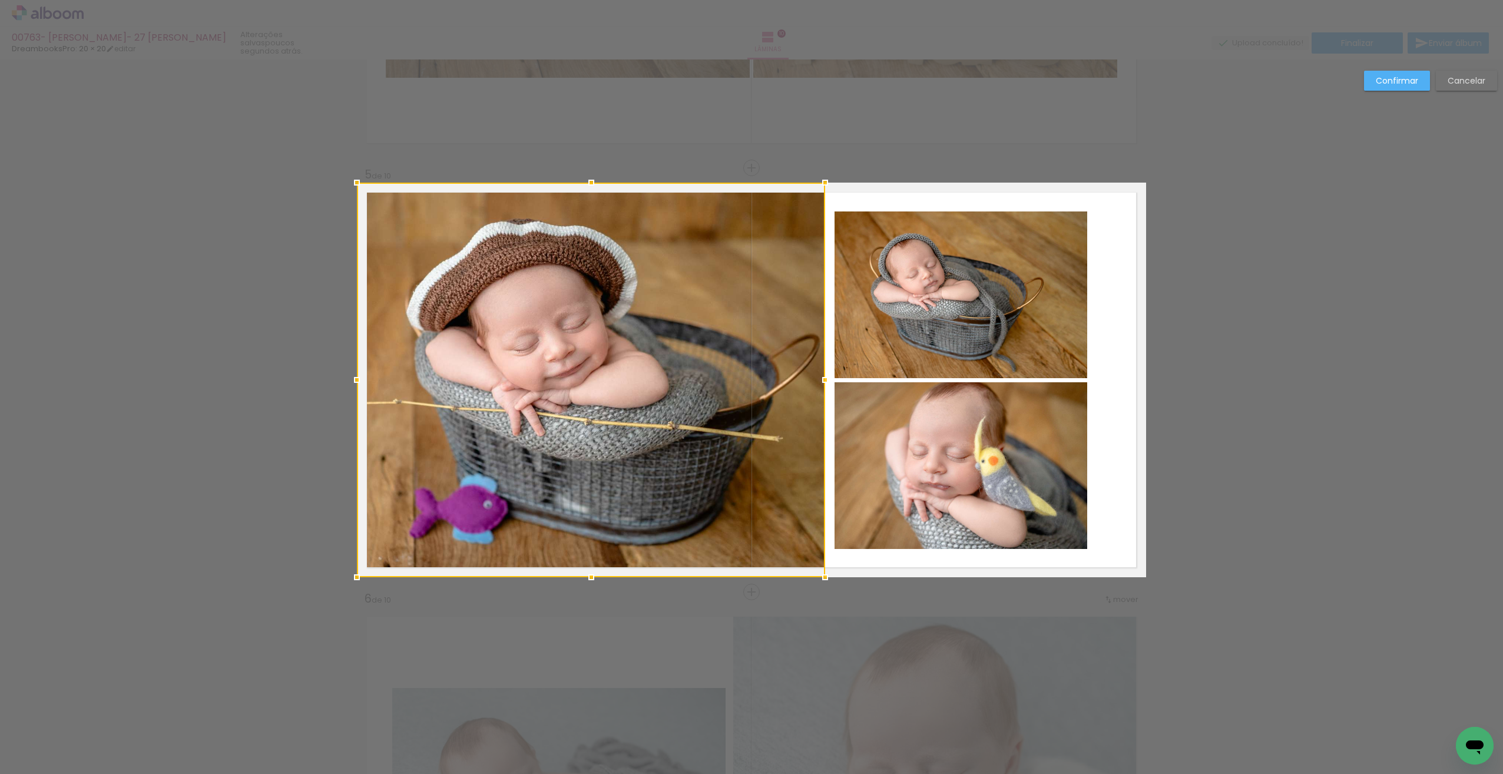
drag, startPoint x: 790, startPoint y: 378, endPoint x: 821, endPoint y: 378, distance: 31.2
click at [821, 378] on div at bounding box center [825, 380] width 24 height 24
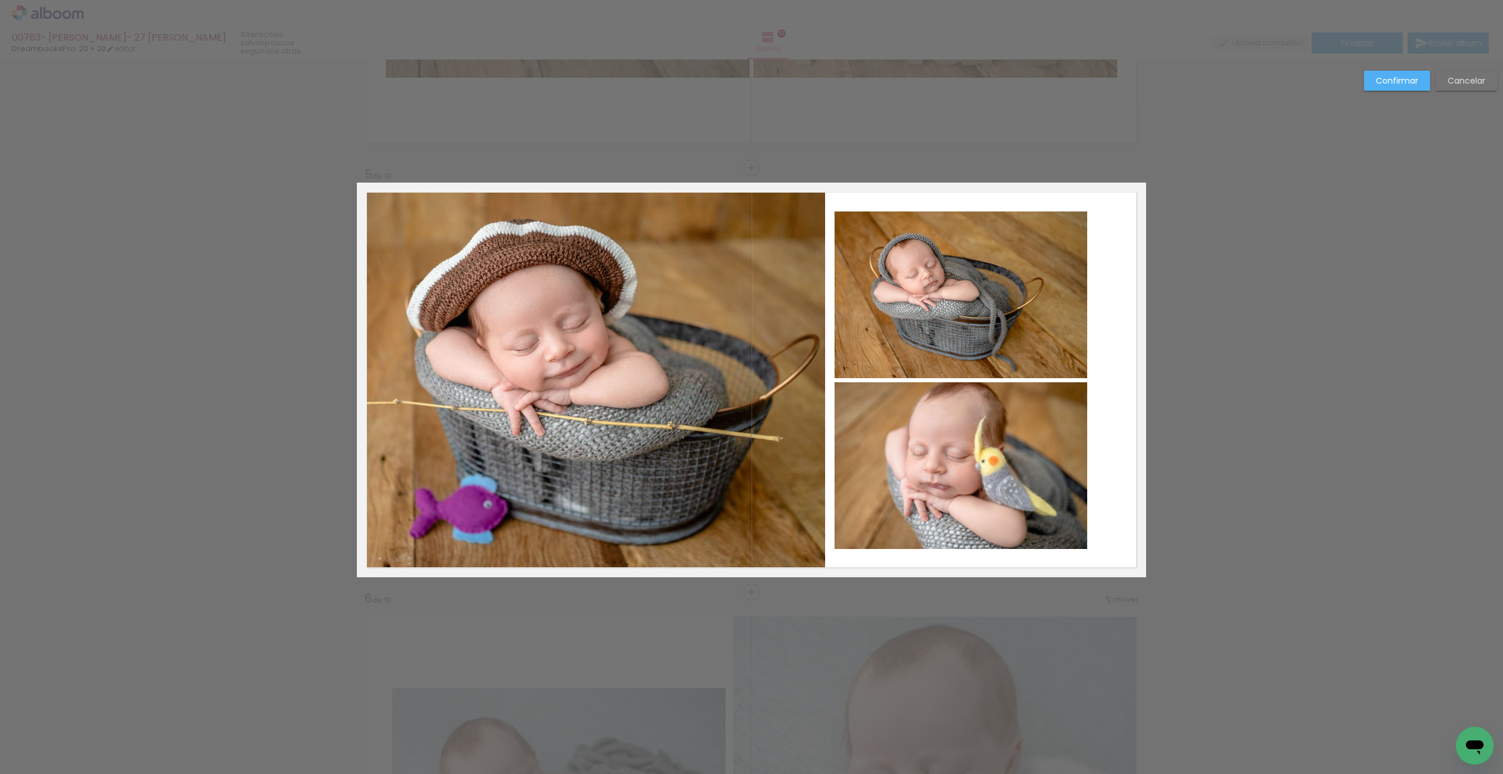
click at [1137, 357] on quentale-layouter at bounding box center [751, 380] width 789 height 395
click at [1053, 331] on quentale-photo at bounding box center [960, 294] width 253 height 167
click at [1020, 432] on quentale-photo at bounding box center [960, 465] width 253 height 167
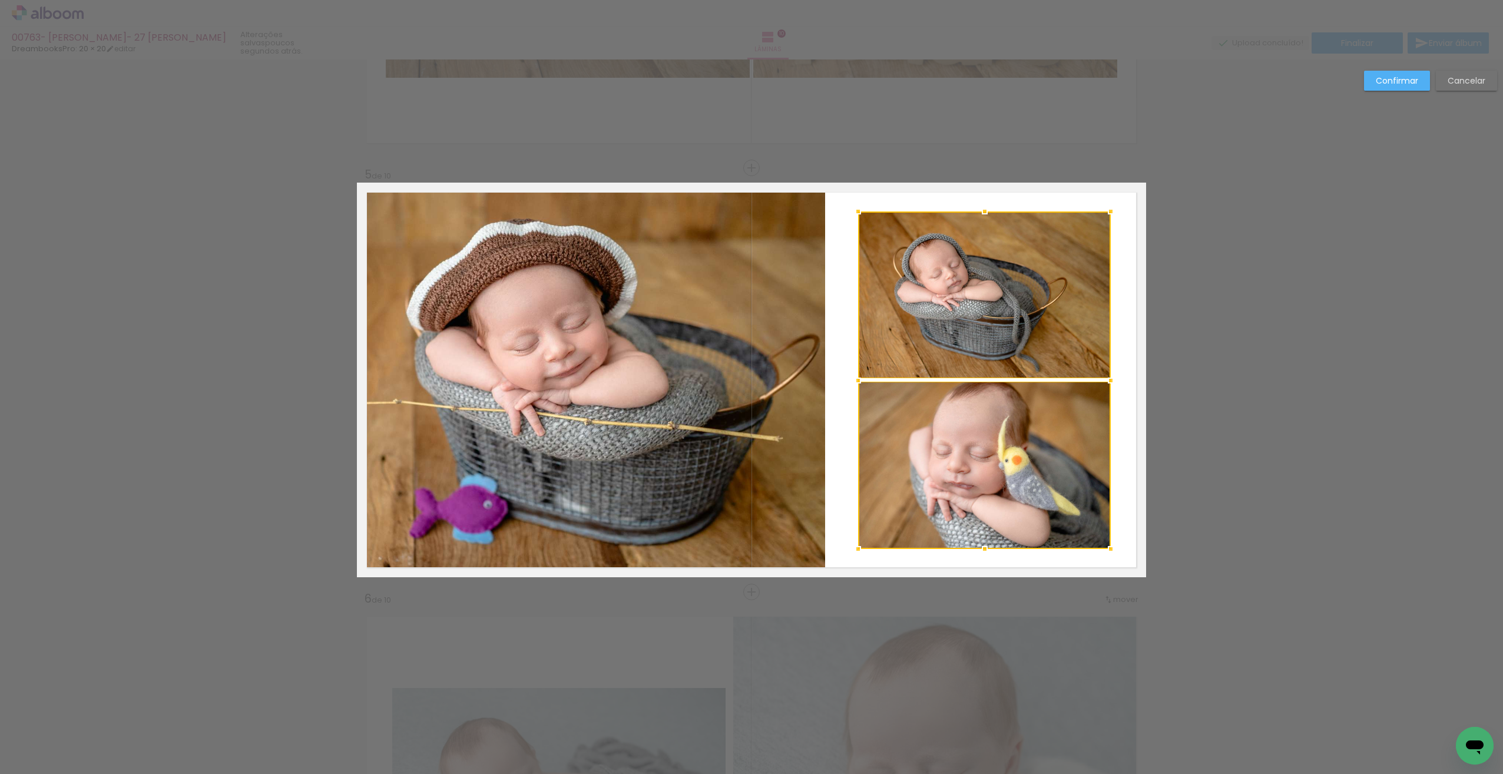
drag, startPoint x: 998, startPoint y: 433, endPoint x: 1038, endPoint y: 431, distance: 40.1
click at [1021, 435] on div at bounding box center [984, 379] width 253 height 337
click at [1120, 430] on quentale-layouter at bounding box center [751, 380] width 789 height 395
click at [0, 0] on slot "Confirmar" at bounding box center [0, 0] width 0 height 0
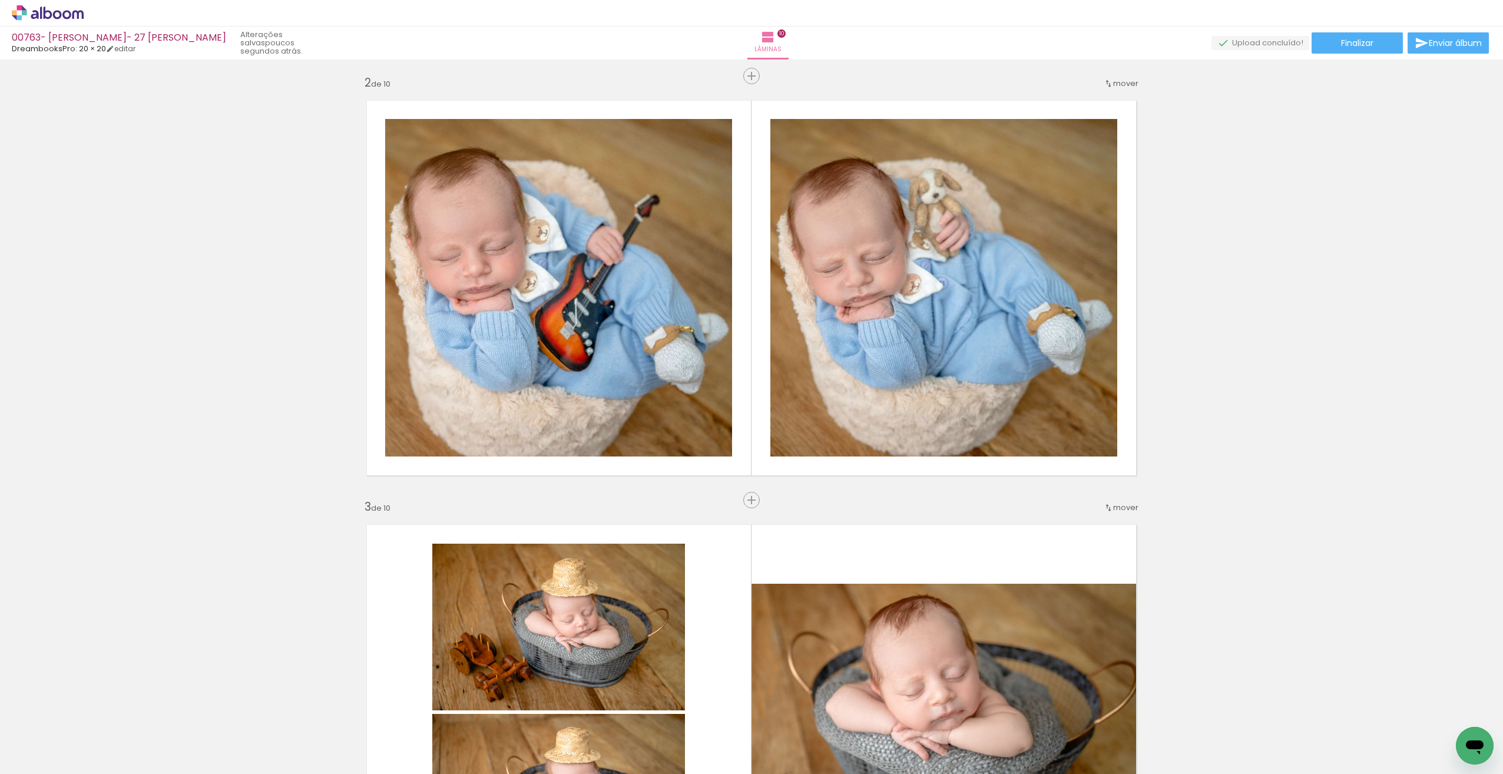
scroll to position [0, 0]
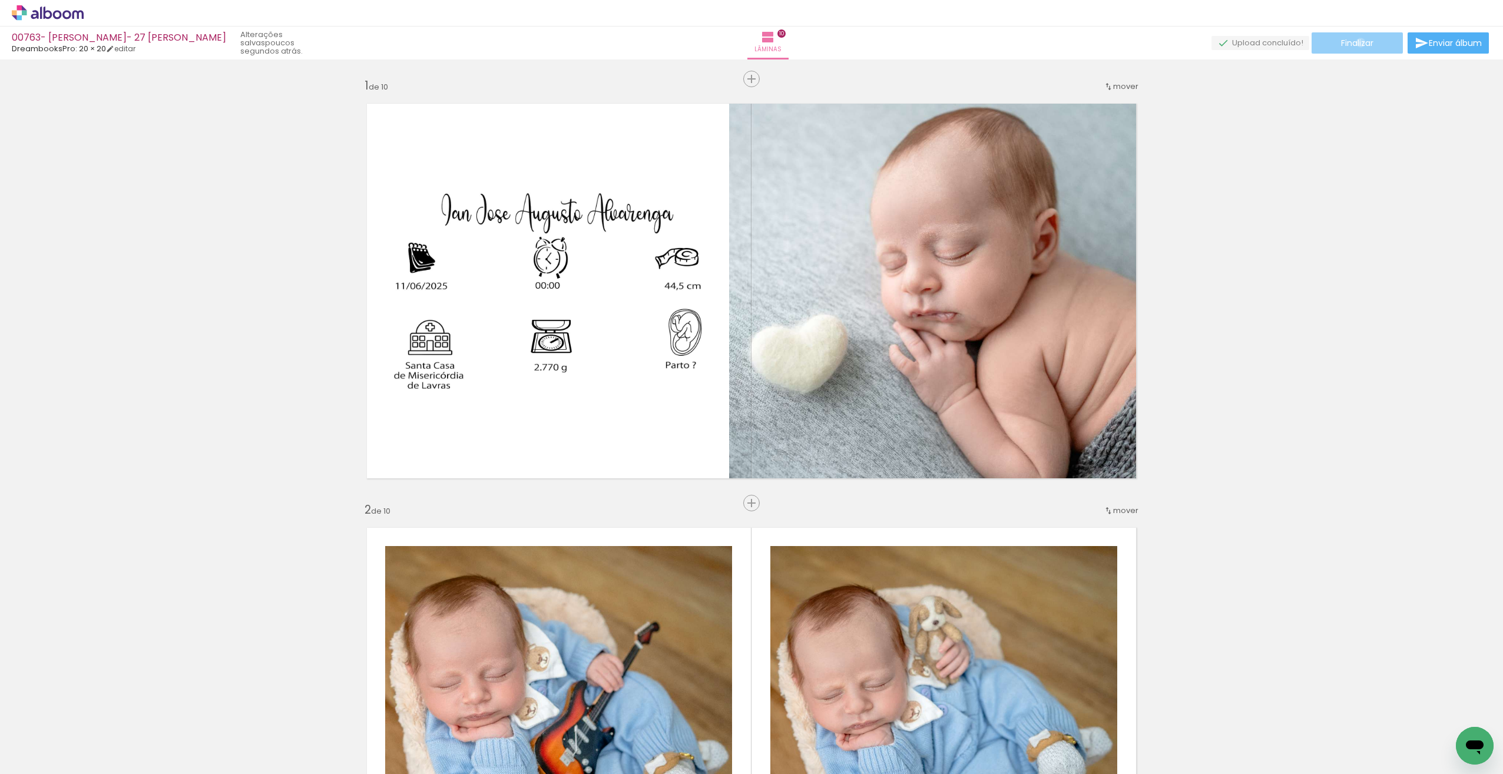
click at [1356, 41] on span "Finalizar" at bounding box center [1357, 43] width 32 height 8
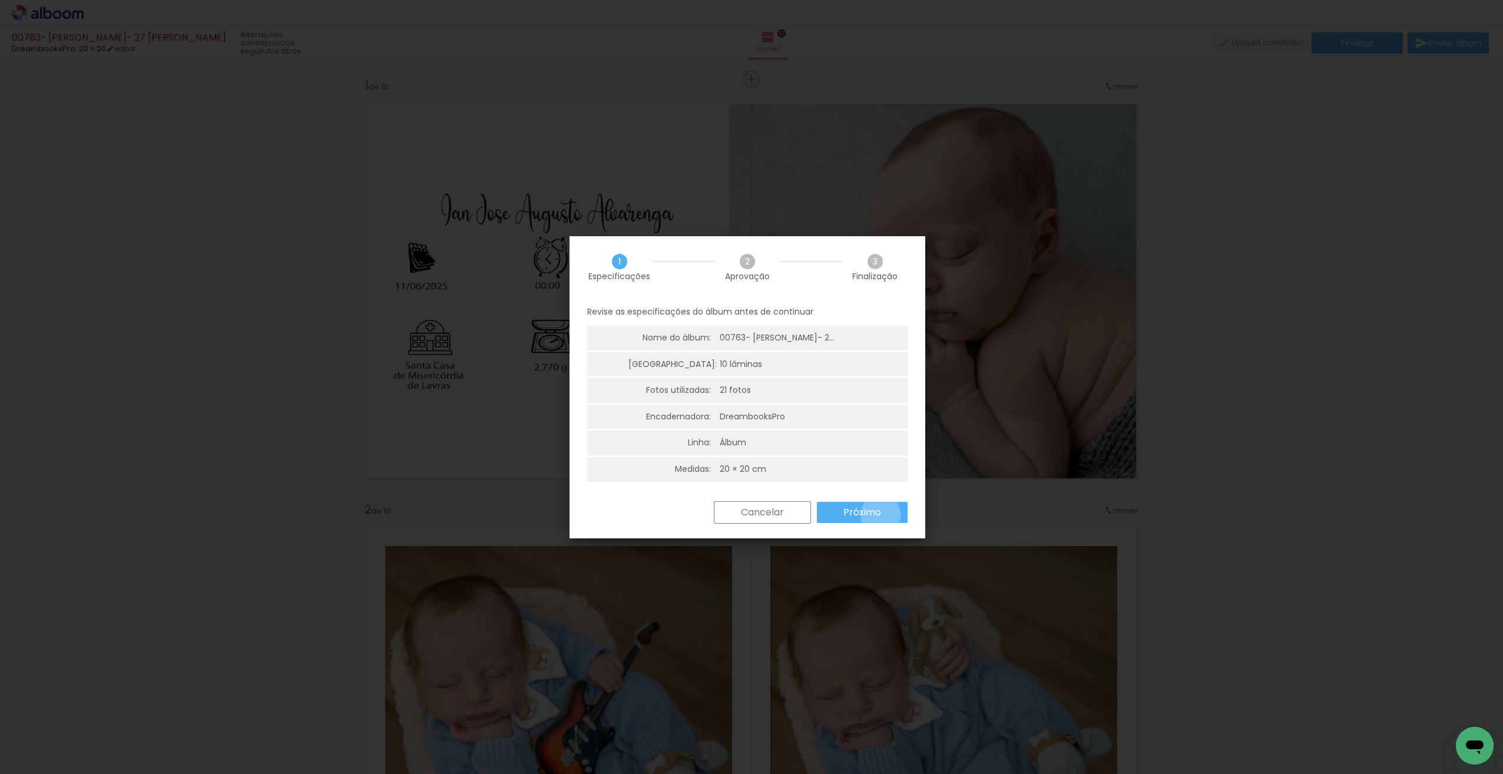
click at [0, 0] on slot "Próximo" at bounding box center [0, 0] width 0 height 0
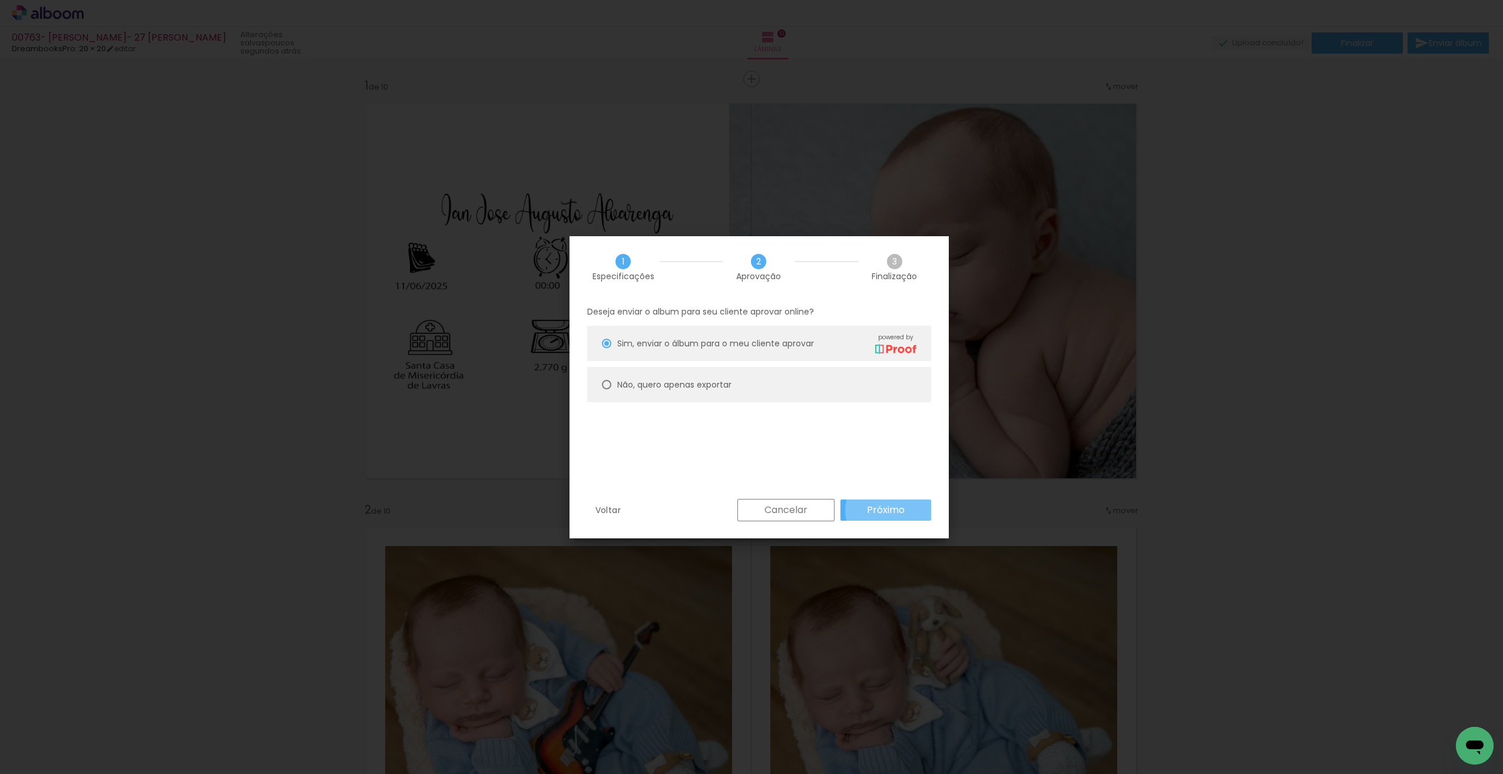
click at [0, 0] on slot "Próximo" at bounding box center [0, 0] width 0 height 0
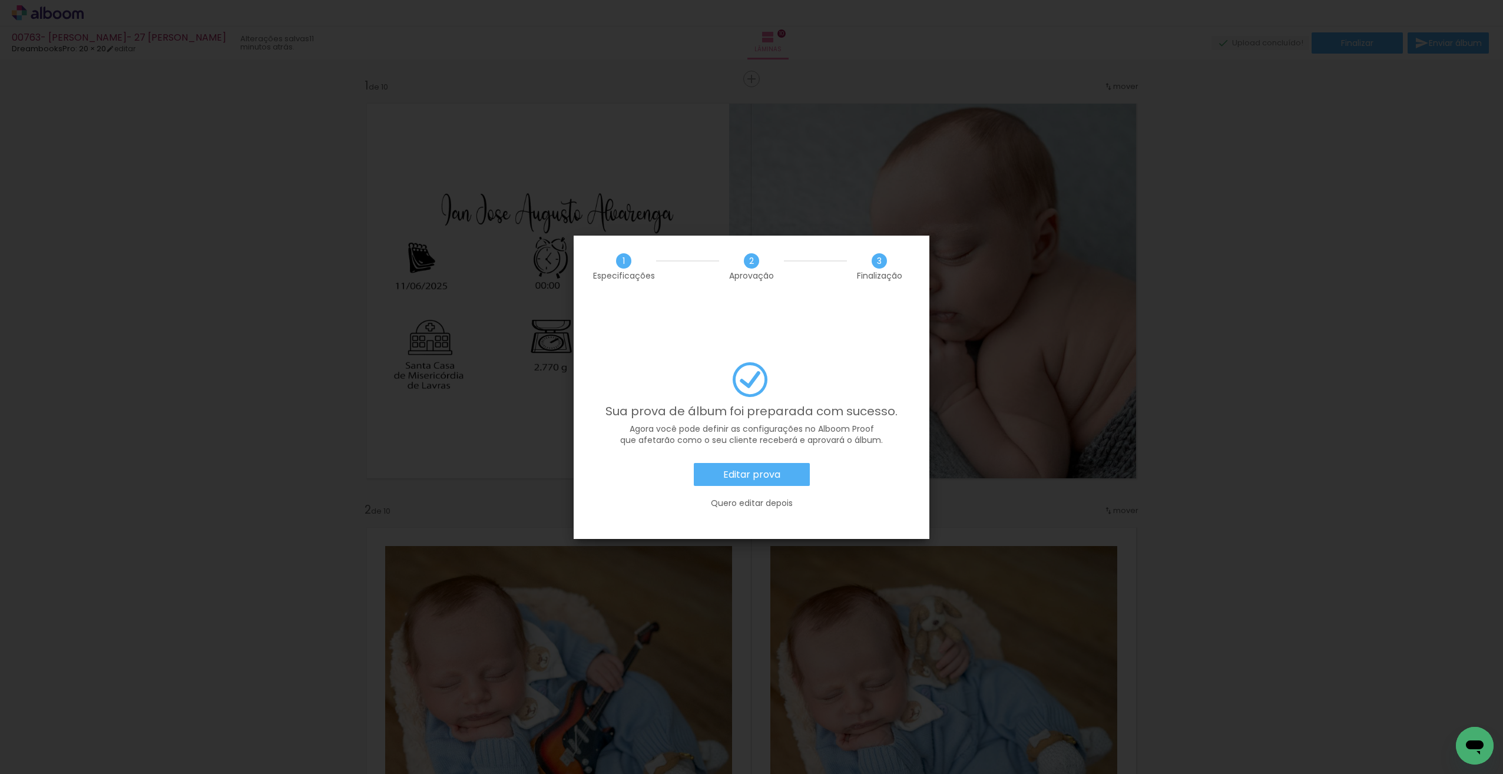
click at [0, 0] on slot "Editar prova" at bounding box center [0, 0] width 0 height 0
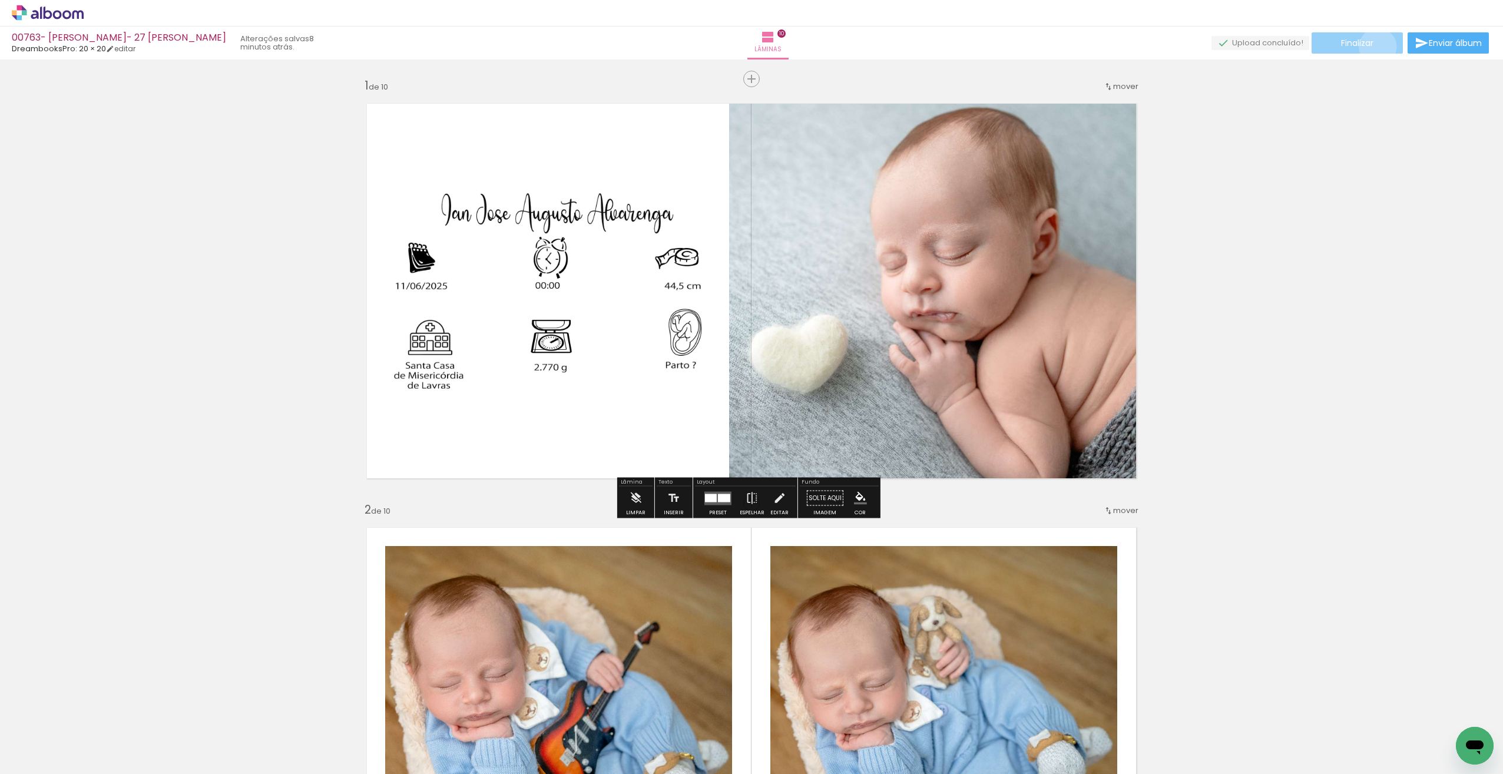
click at [1373, 48] on paper-button "Finalizar" at bounding box center [1356, 42] width 91 height 21
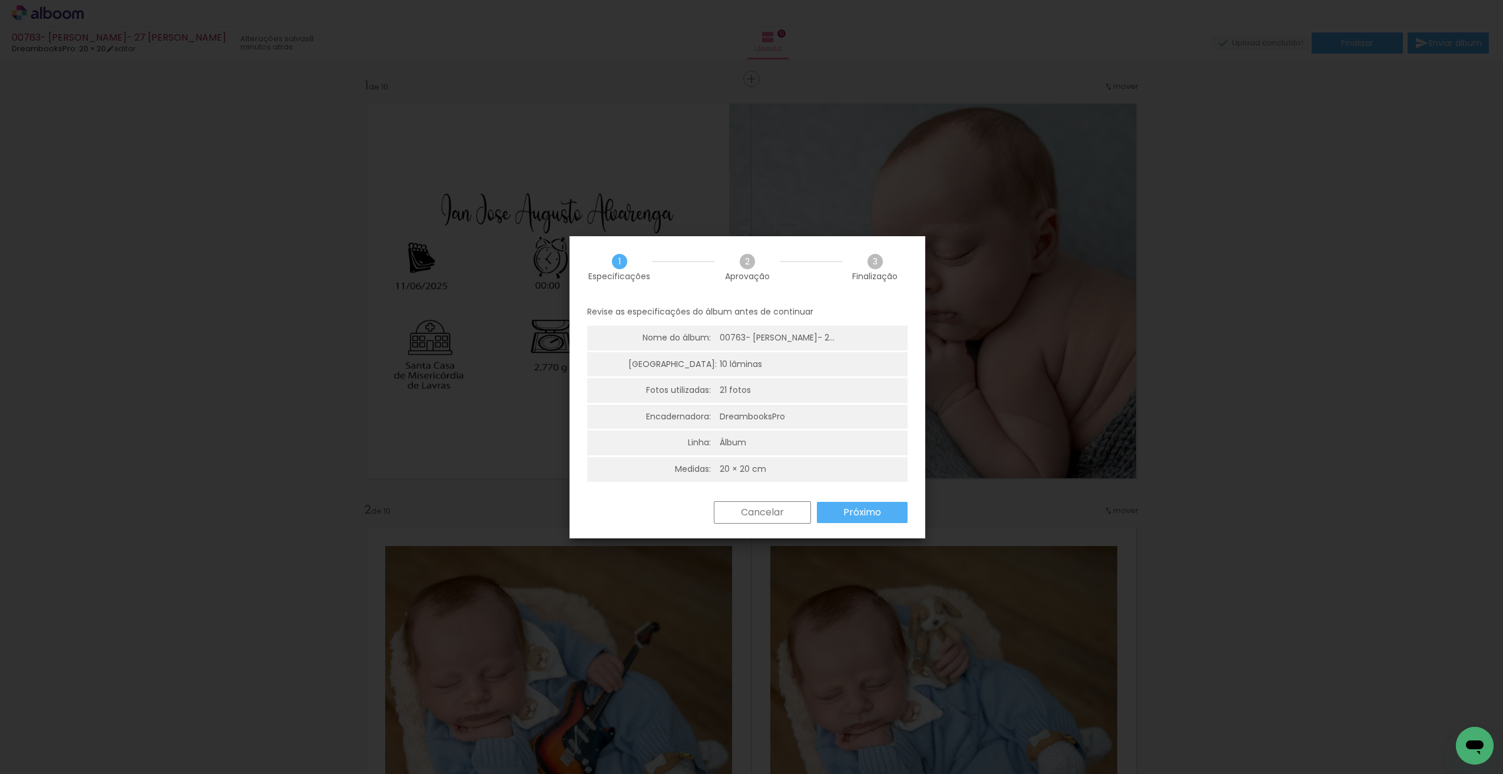
click at [0, 0] on slot "Próximo" at bounding box center [0, 0] width 0 height 0
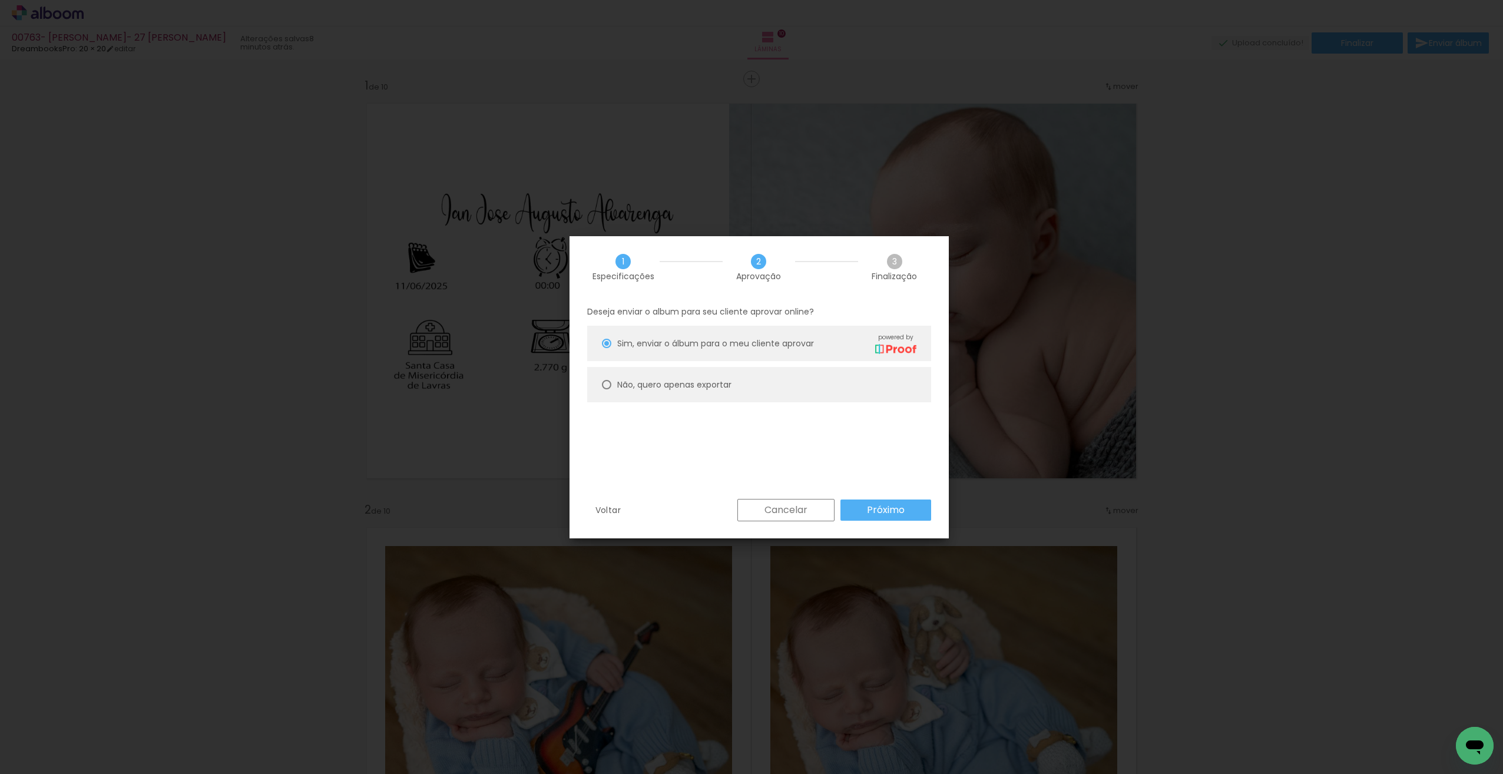
click at [0, 0] on slot "Próximo" at bounding box center [0, 0] width 0 height 0
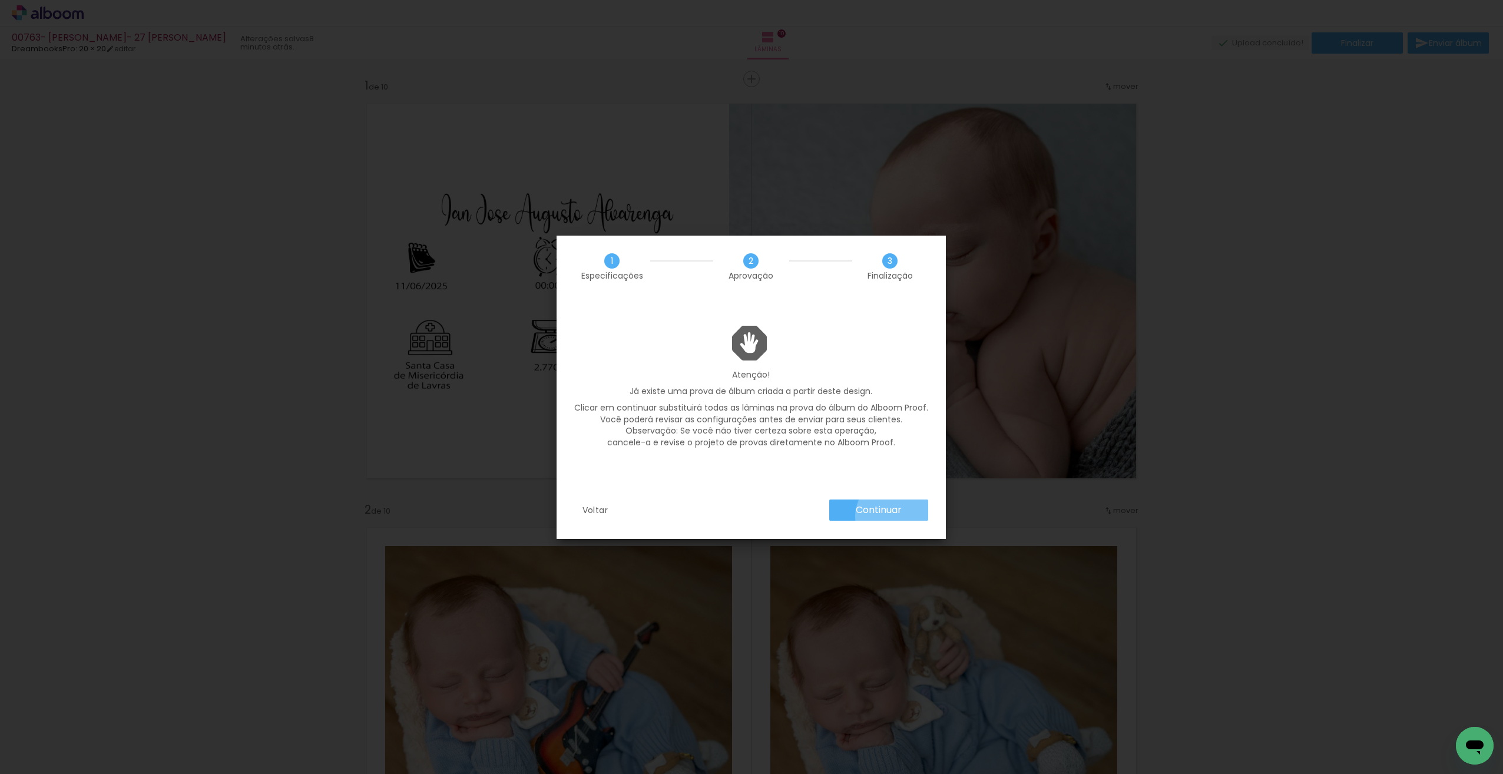
click at [0, 0] on slot "Continuar" at bounding box center [0, 0] width 0 height 0
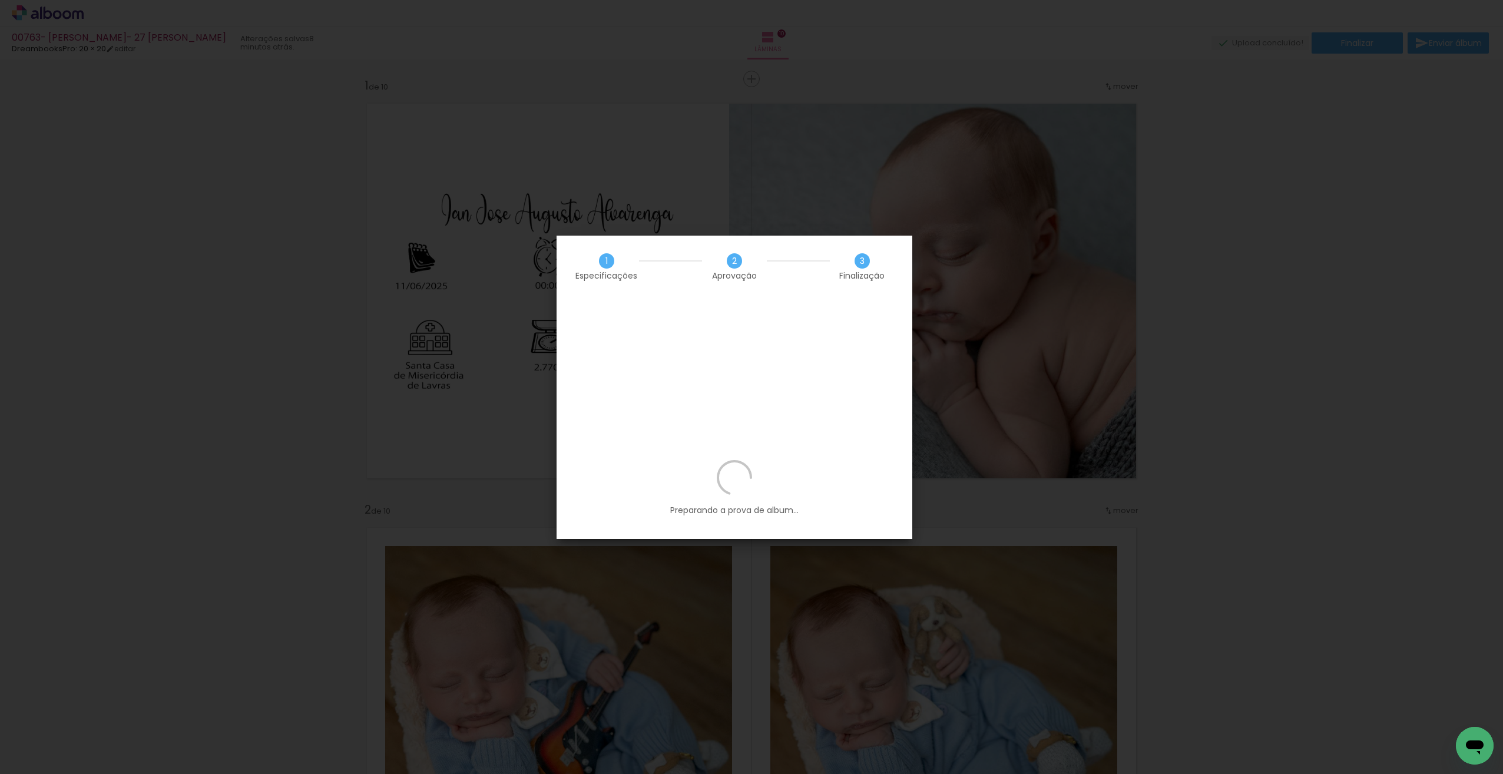
click at [808, 460] on div "Preparando a prova de album..." at bounding box center [734, 499] width 356 height 79
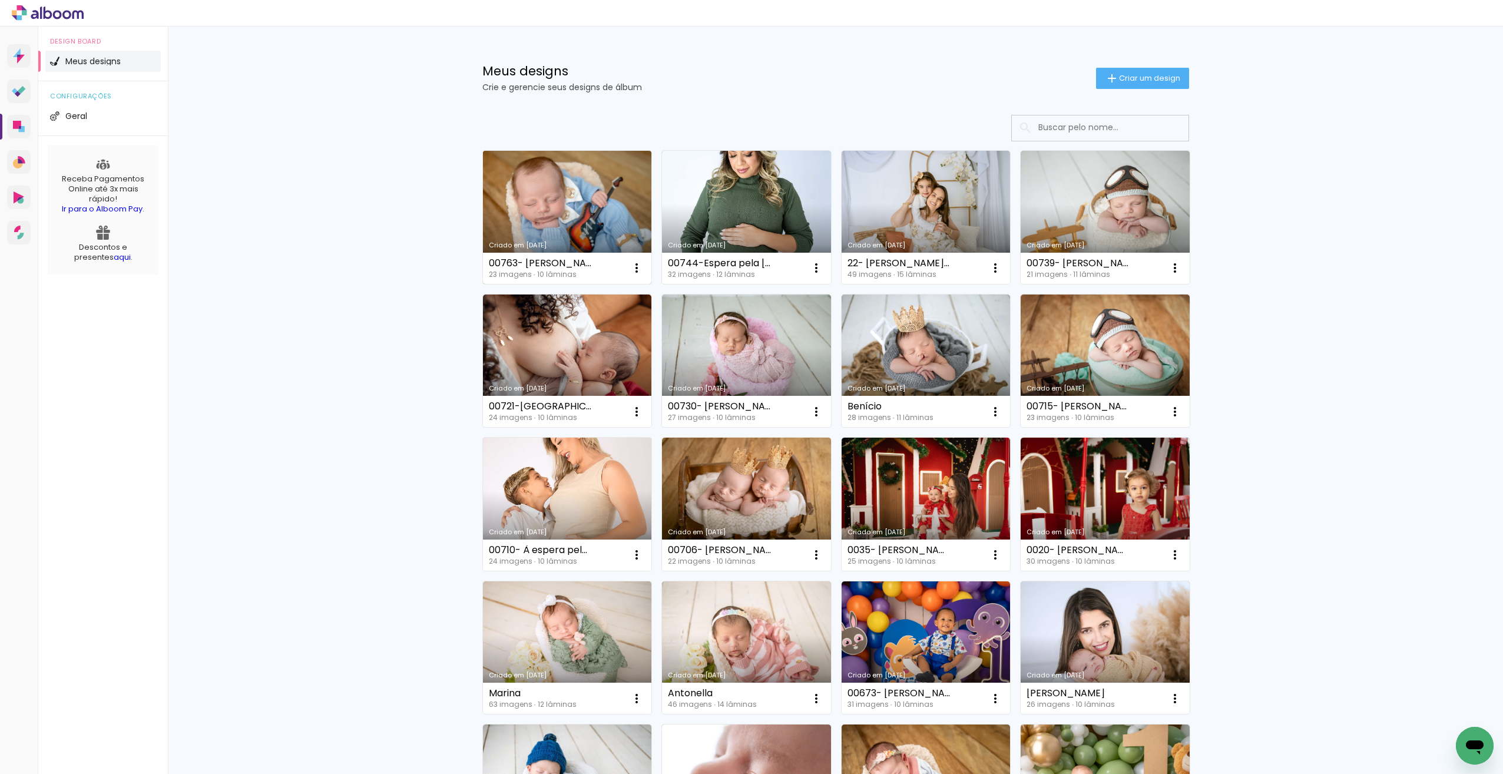
click at [554, 204] on link "Criado em 11/08/25" at bounding box center [567, 217] width 169 height 133
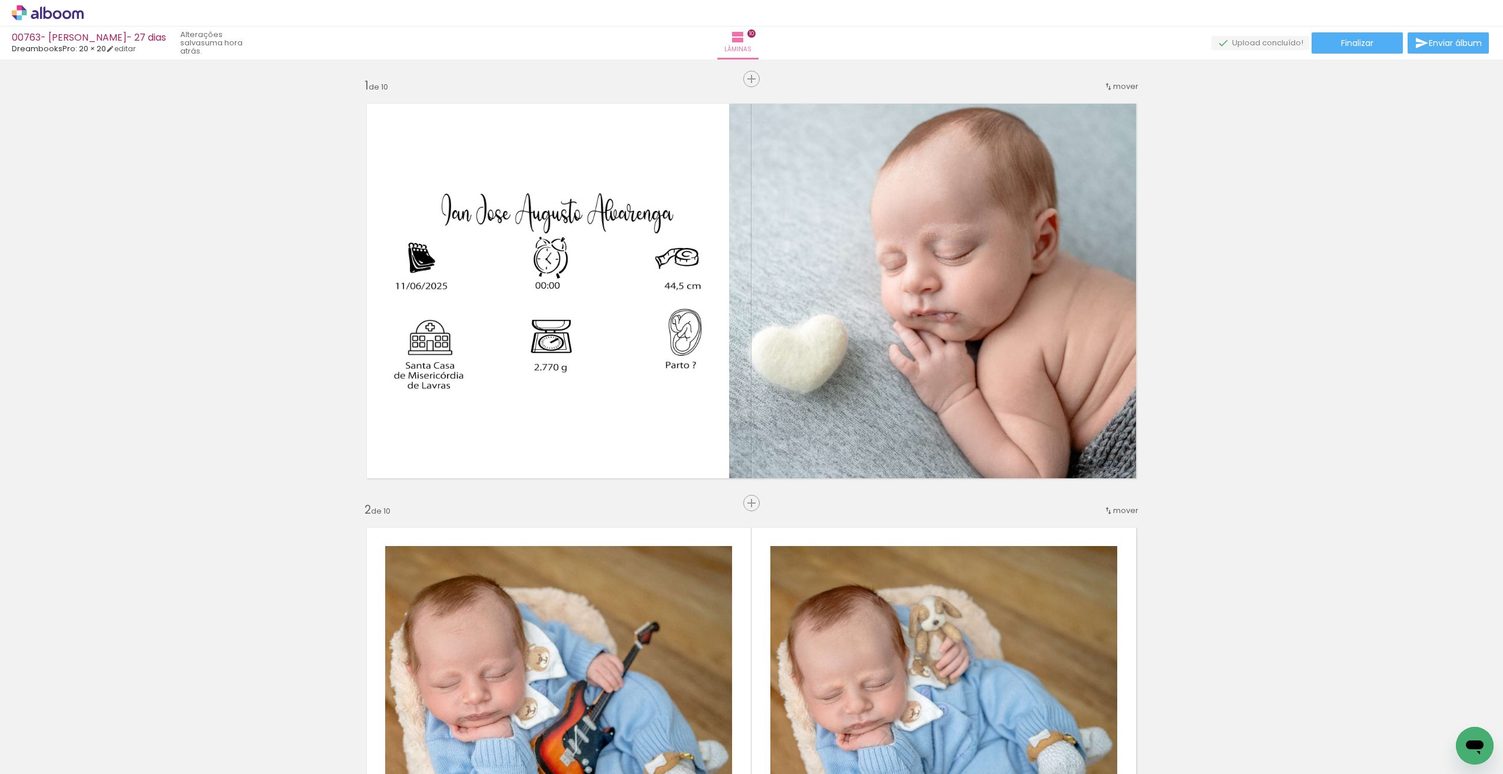
click at [56, 18] on icon at bounding box center [48, 12] width 72 height 15
